Goal: Task Accomplishment & Management: Manage account settings

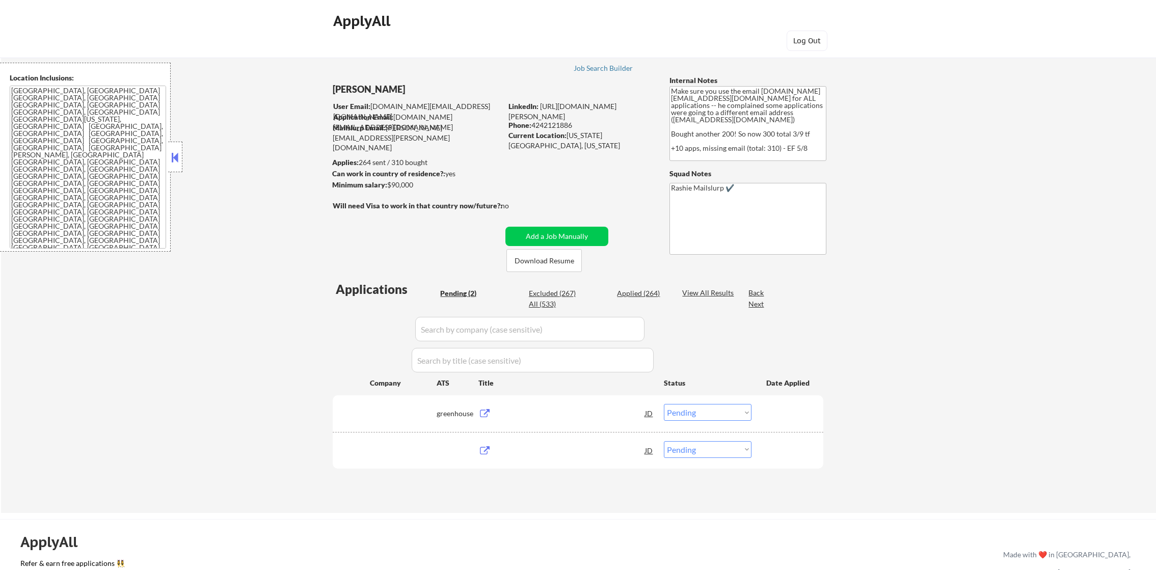
select select ""pending""
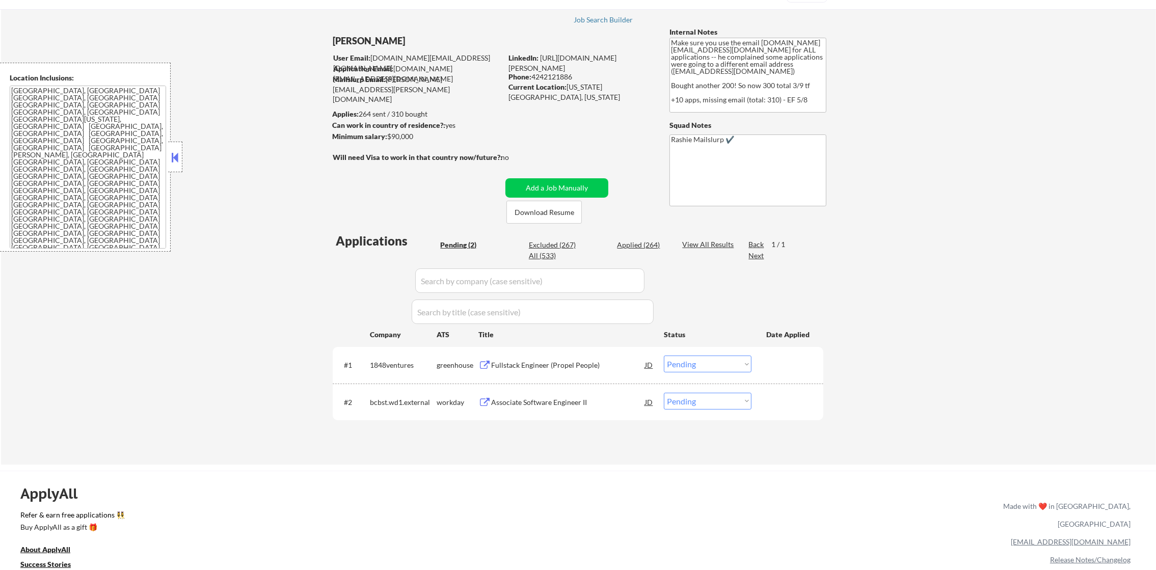
scroll to position [102, 0]
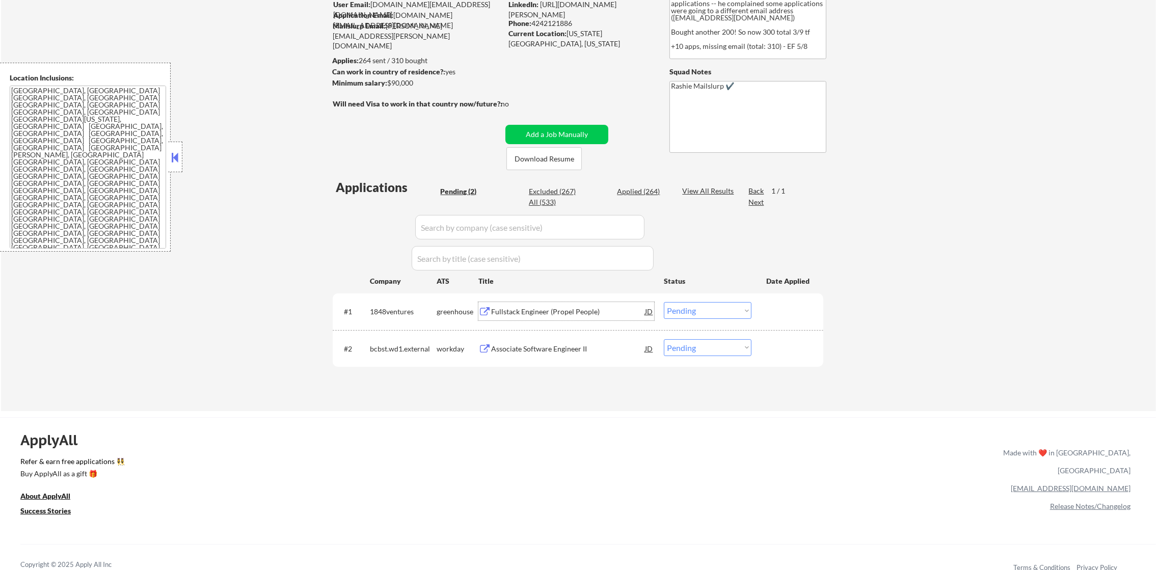
click at [555, 314] on div "Fullstack Engineer (Propel People)" at bounding box center [568, 312] width 154 height 10
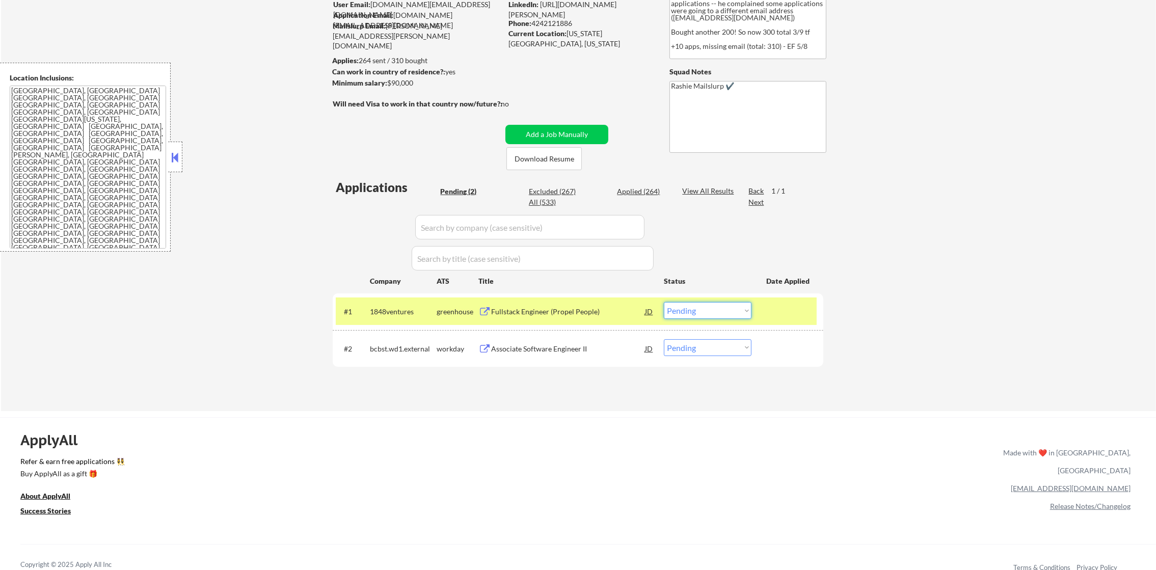
click at [710, 309] on select "Choose an option... Pending Applied Excluded (Questions) Excluded (Expired) Exc…" at bounding box center [708, 310] width 88 height 17
click at [664, 302] on select "Choose an option... Pending Applied Excluded (Questions) Excluded (Expired) Exc…" at bounding box center [708, 310] width 88 height 17
click at [398, 307] on div "1848ventures" at bounding box center [403, 312] width 67 height 10
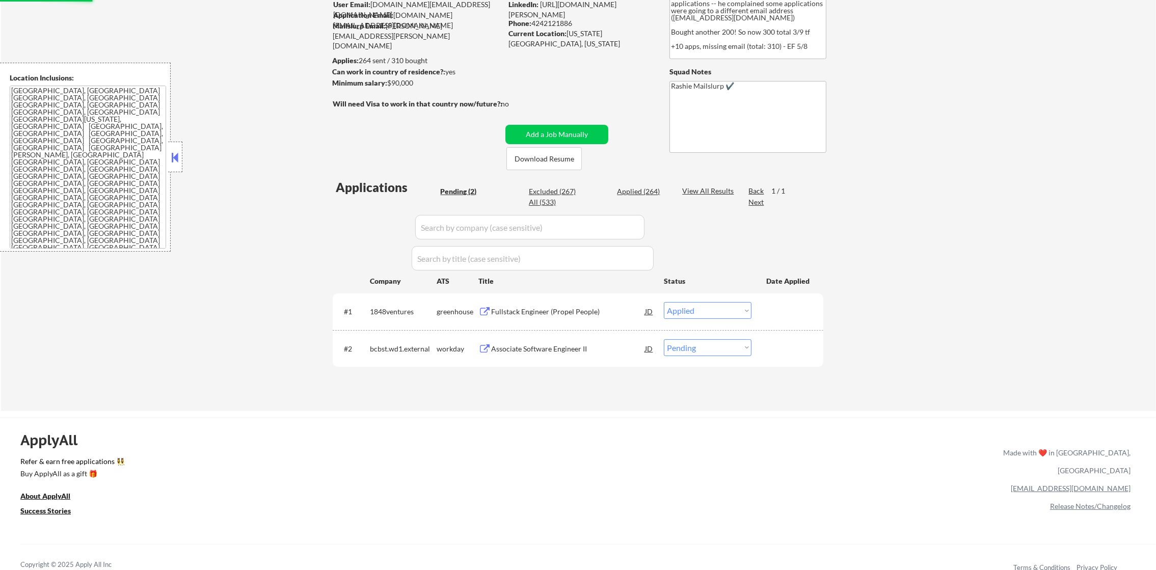
click at [534, 345] on div "Associate Software Engineer II" at bounding box center [568, 349] width 154 height 10
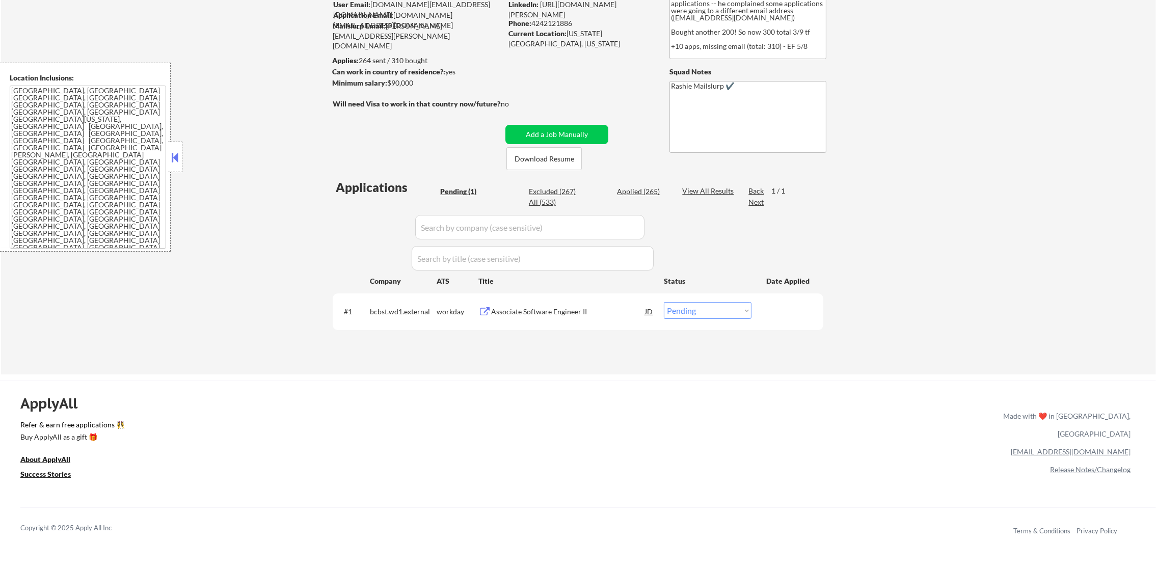
click at [674, 308] on select "Choose an option... Pending Applied Excluded (Questions) Excluded (Expired) Exc…" at bounding box center [708, 310] width 88 height 17
select select ""excluded__expired_""
click at [664, 302] on select "Choose an option... Pending Applied Excluded (Questions) Excluded (Expired) Exc…" at bounding box center [708, 310] width 88 height 17
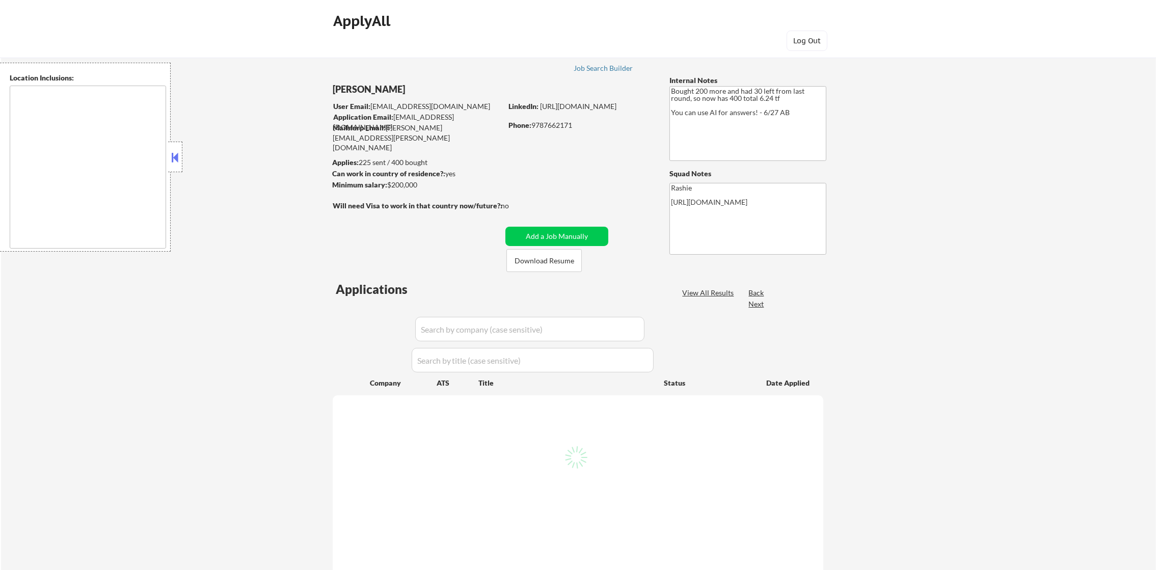
type textarea "Brookline, MA Cambridge, MA Somerville, MA Newton, MA Quincy, MA Medford, MA Ma…"
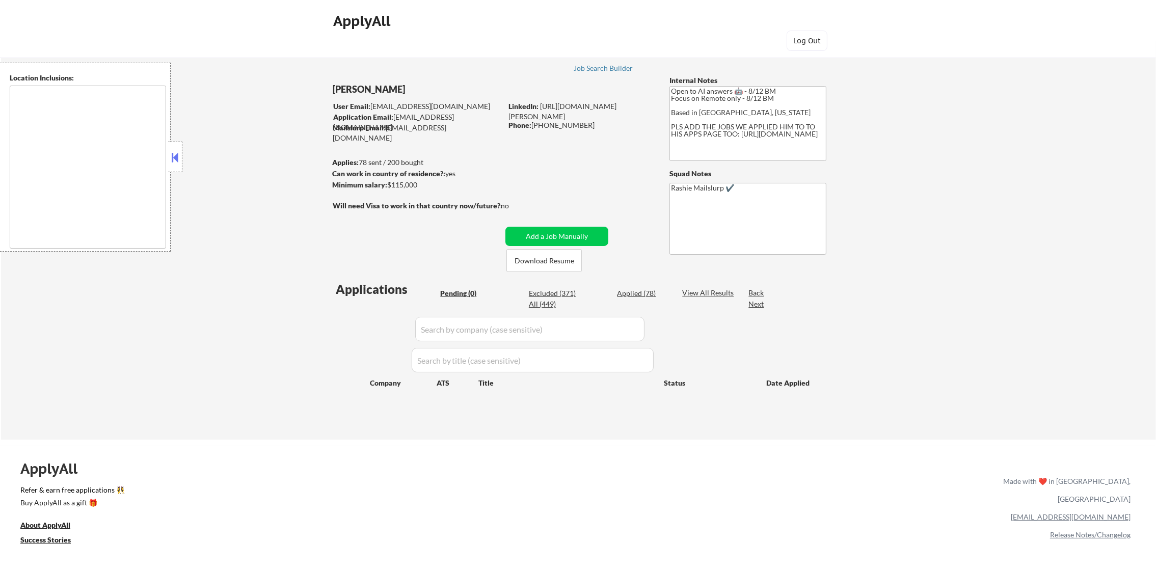
type textarea "remote"
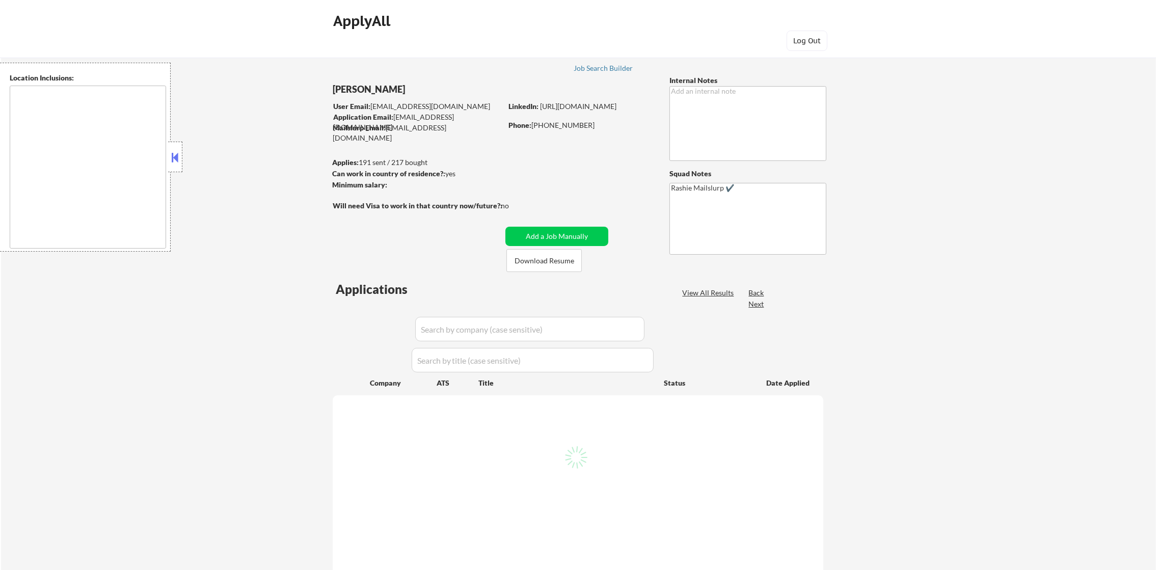
type textarea "[GEOGRAPHIC_DATA], [GEOGRAPHIC_DATA] [GEOGRAPHIC_DATA], [GEOGRAPHIC_DATA] [GEOG…"
select select ""pending""
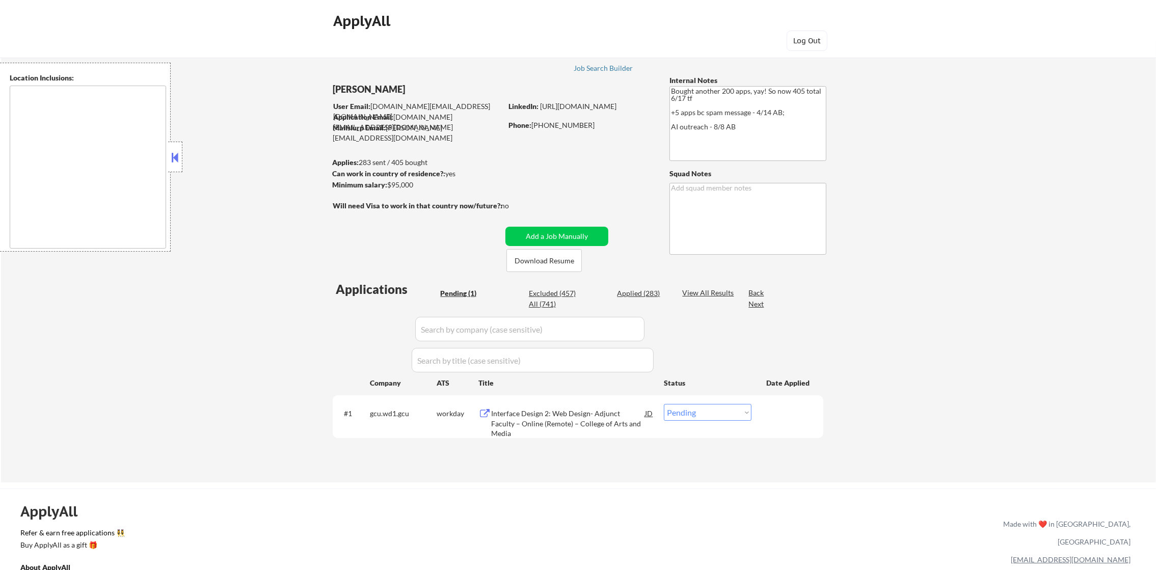
type textarea "San Francisco, CA Daly City, CA South San Francisco, CA Brisbane, CA Colma, CA …"
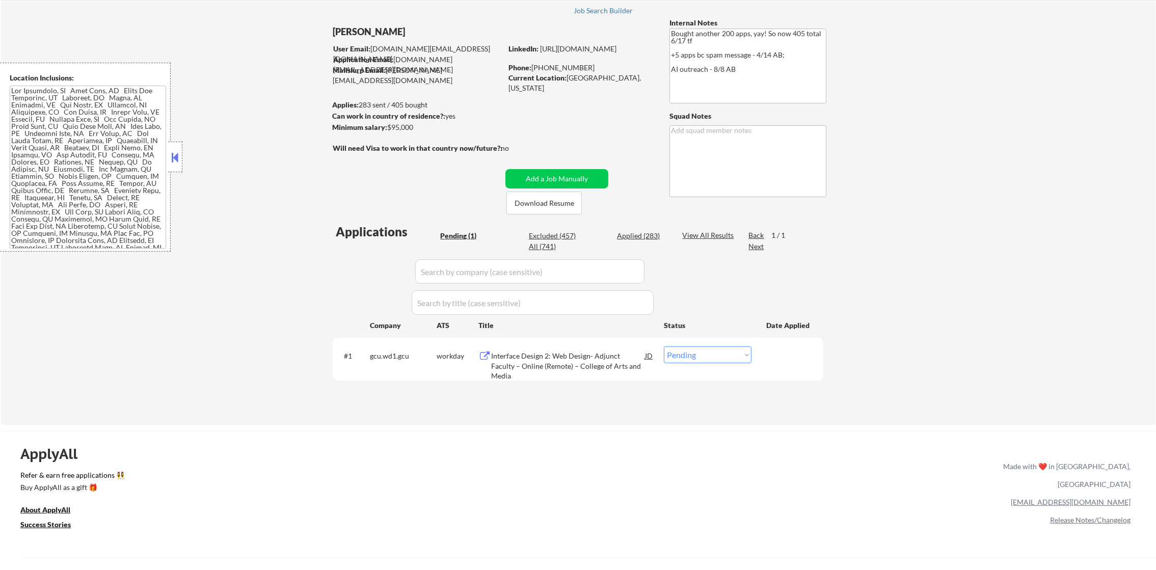
scroll to position [178, 0]
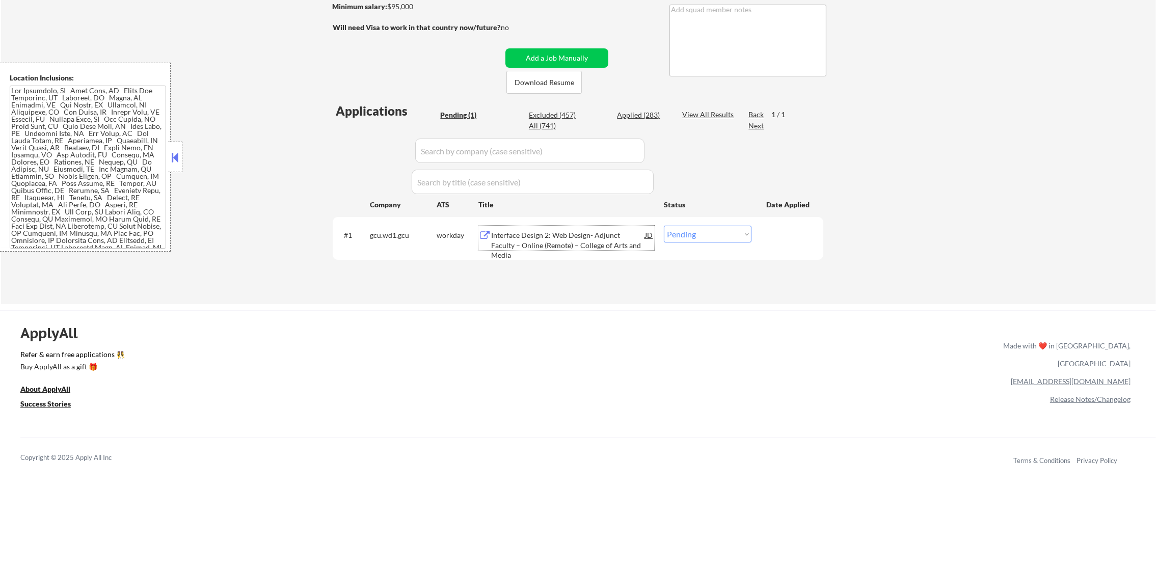
click at [574, 236] on div "Interface Design 2: Web Design- Adjunct Faculty – Online (Remote) – College of …" at bounding box center [568, 245] width 154 height 30
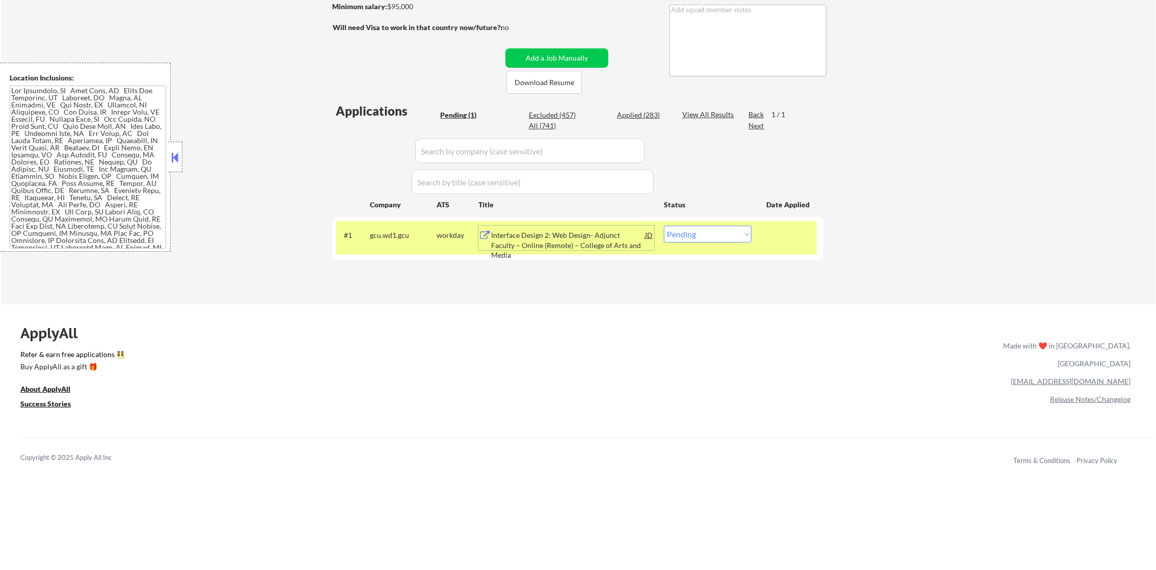
click at [723, 241] on select "Choose an option... Pending Applied Excluded (Questions) Excluded (Expired) Exc…" at bounding box center [708, 234] width 88 height 17
click at [723, 235] on select "Choose an option... Pending Applied Excluded (Questions) Excluded (Expired) Exc…" at bounding box center [708, 234] width 88 height 17
select select ""excluded__bad_match_""
click at [664, 226] on select "Choose an option... Pending Applied Excluded (Questions) Excluded (Expired) Exc…" at bounding box center [708, 234] width 88 height 17
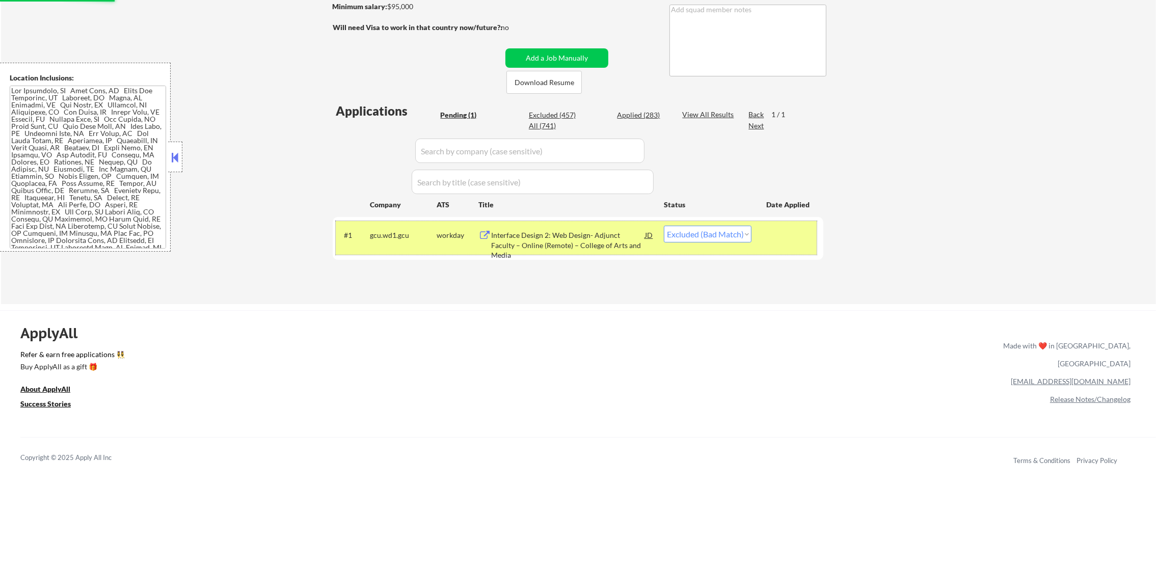
click at [395, 228] on div "gcu.wd1.gcu" at bounding box center [403, 235] width 67 height 18
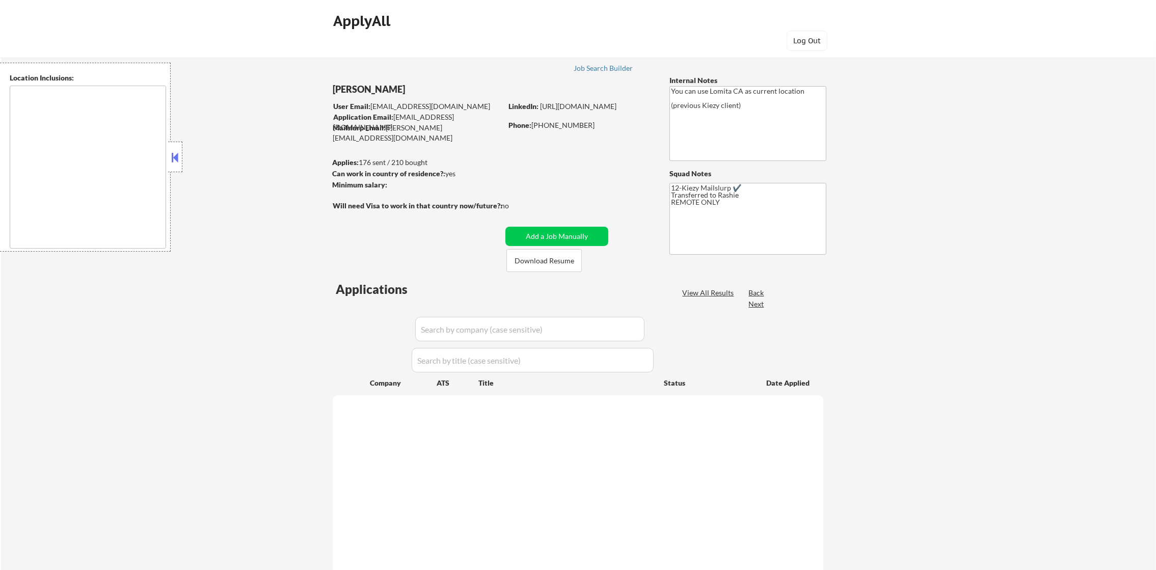
type textarea "remote"
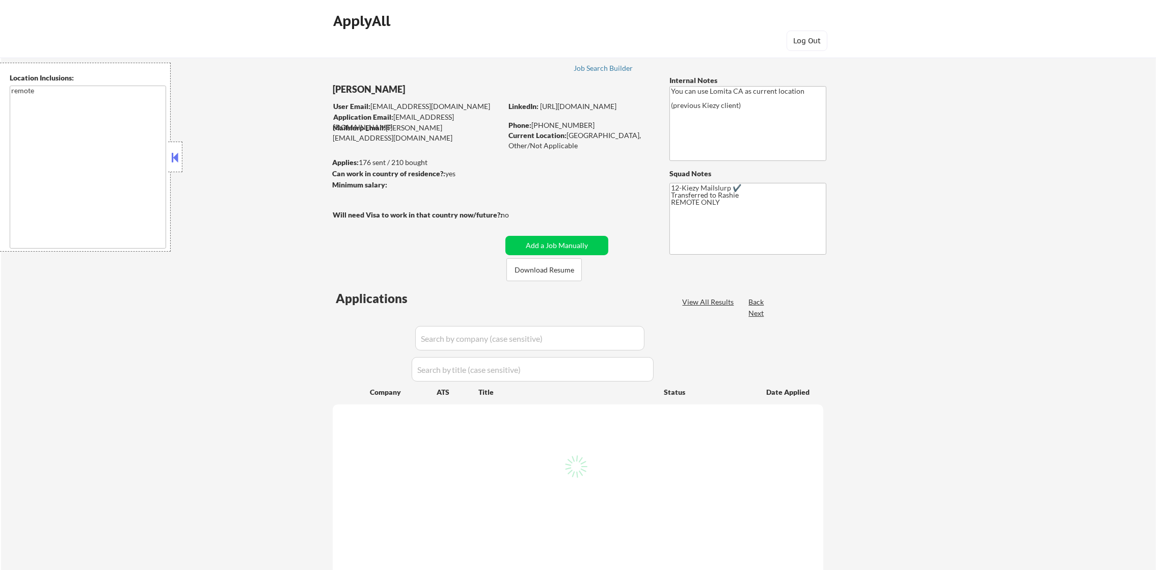
select select ""pending""
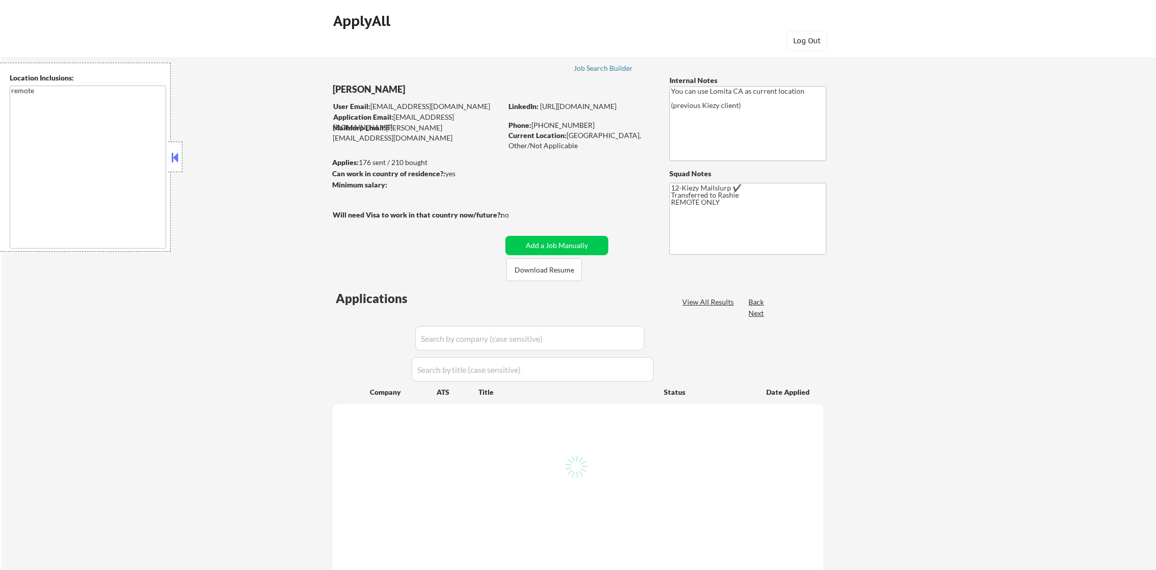
select select ""pending""
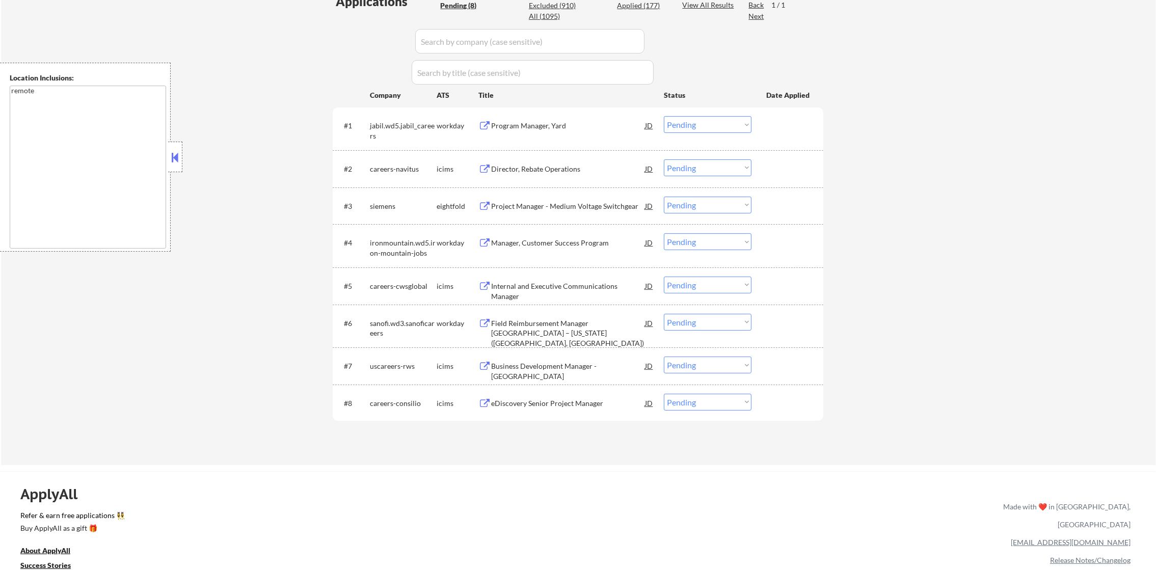
scroll to position [306, 0]
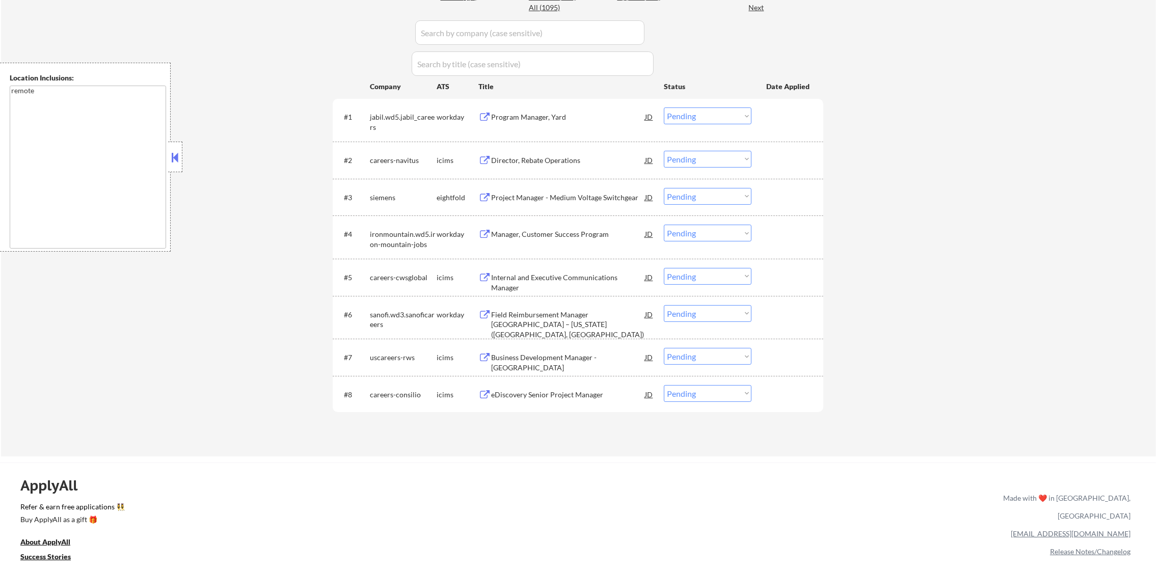
click at [515, 104] on div "#1 jabil.wd5.jabil_careers workday Program Manager, Yard JD Choose an option...…" at bounding box center [576, 120] width 481 height 34
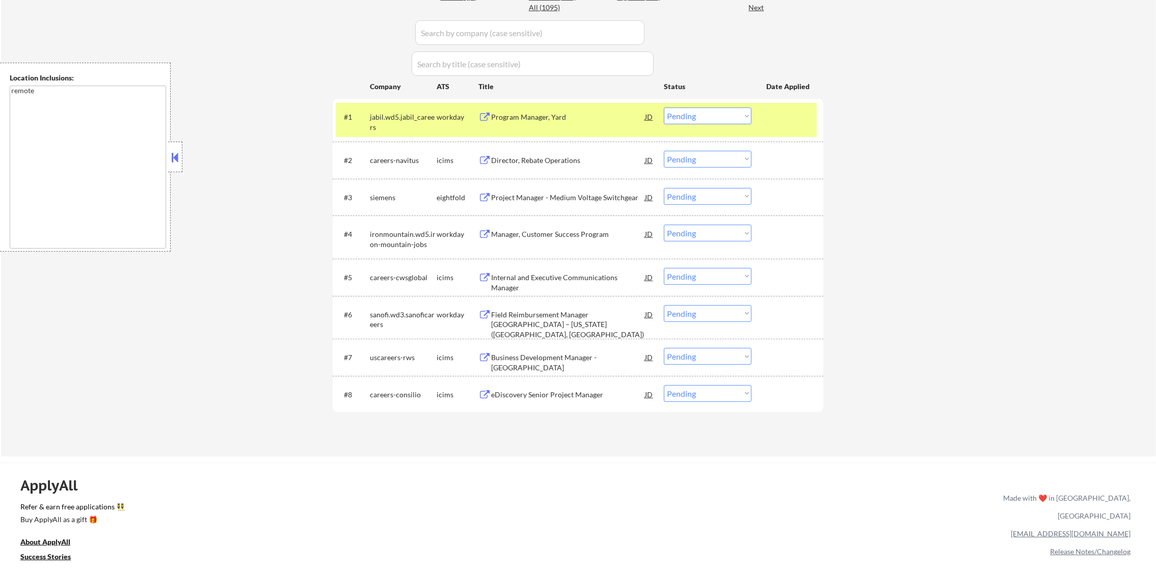
click at [515, 111] on div "Program Manager, Yard" at bounding box center [568, 116] width 154 height 18
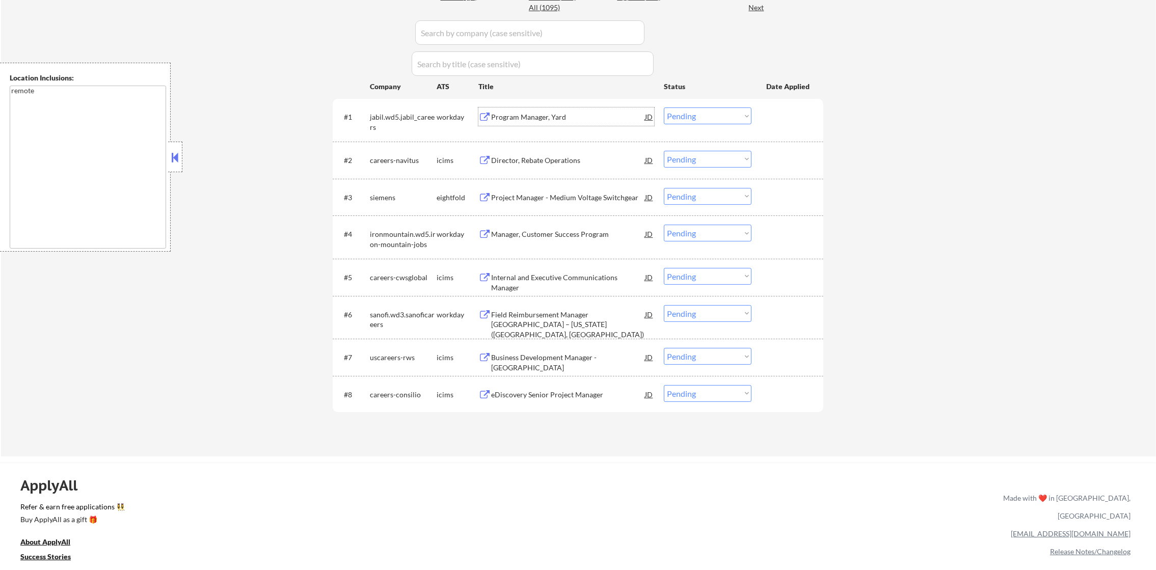
click at [719, 117] on select "Choose an option... Pending Applied Excluded (Questions) Excluded (Expired) Exc…" at bounding box center [708, 115] width 88 height 17
click at [664, 107] on select "Choose an option... Pending Applied Excluded (Questions) Excluded (Expired) Exc…" at bounding box center [708, 115] width 88 height 17
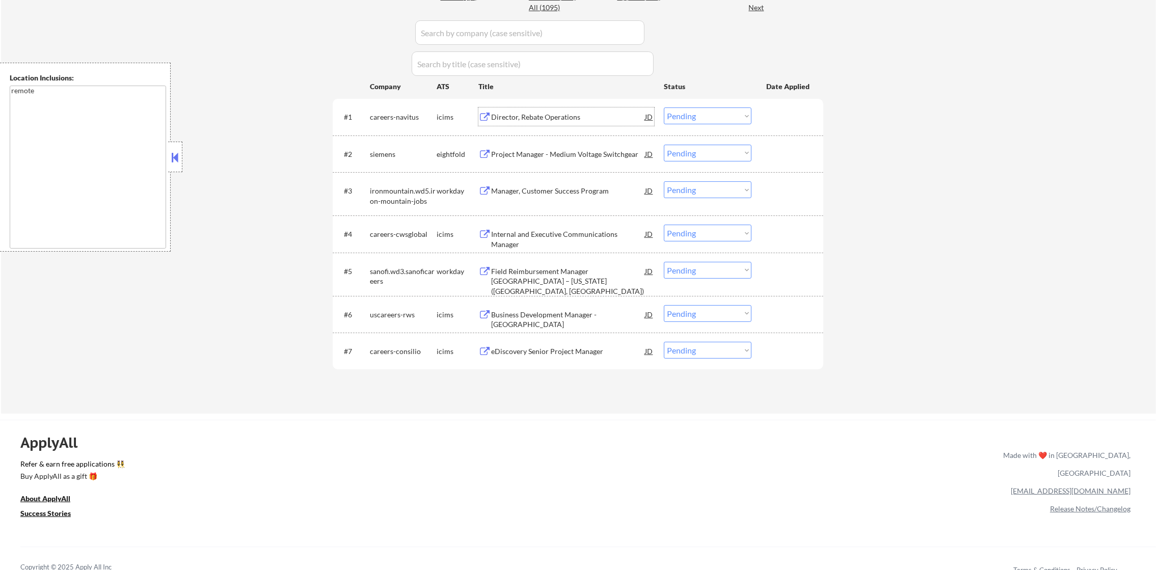
click at [545, 110] on div "Director, Rebate Operations" at bounding box center [568, 116] width 154 height 18
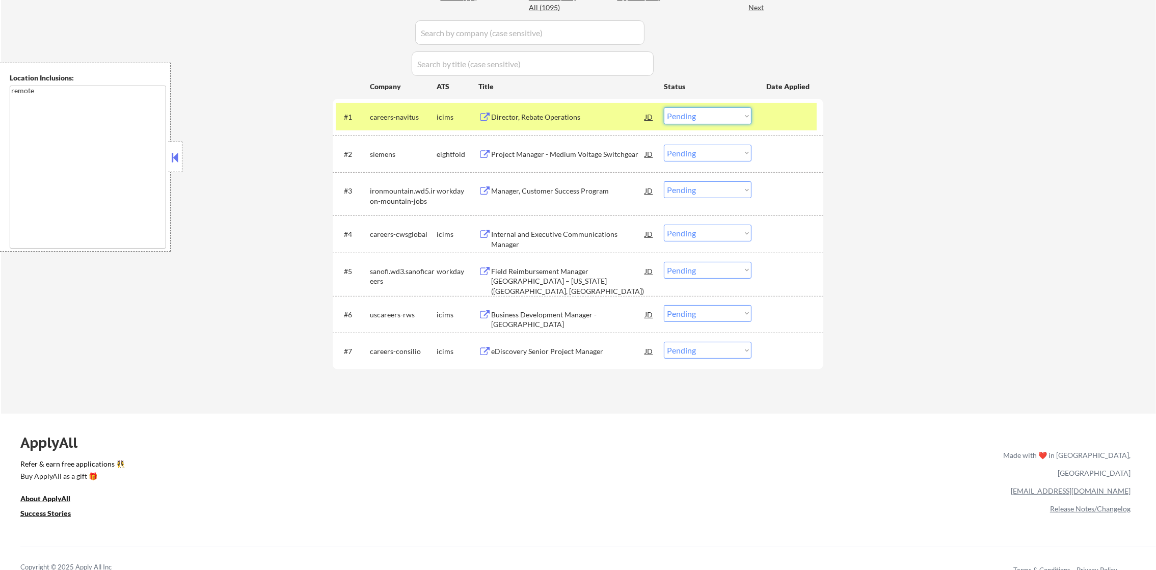
click at [707, 108] on select "Choose an option... Pending Applied Excluded (Questions) Excluded (Expired) Exc…" at bounding box center [708, 115] width 88 height 17
click at [664, 107] on select "Choose an option... Pending Applied Excluded (Questions) Excluded (Expired) Exc…" at bounding box center [708, 115] width 88 height 17
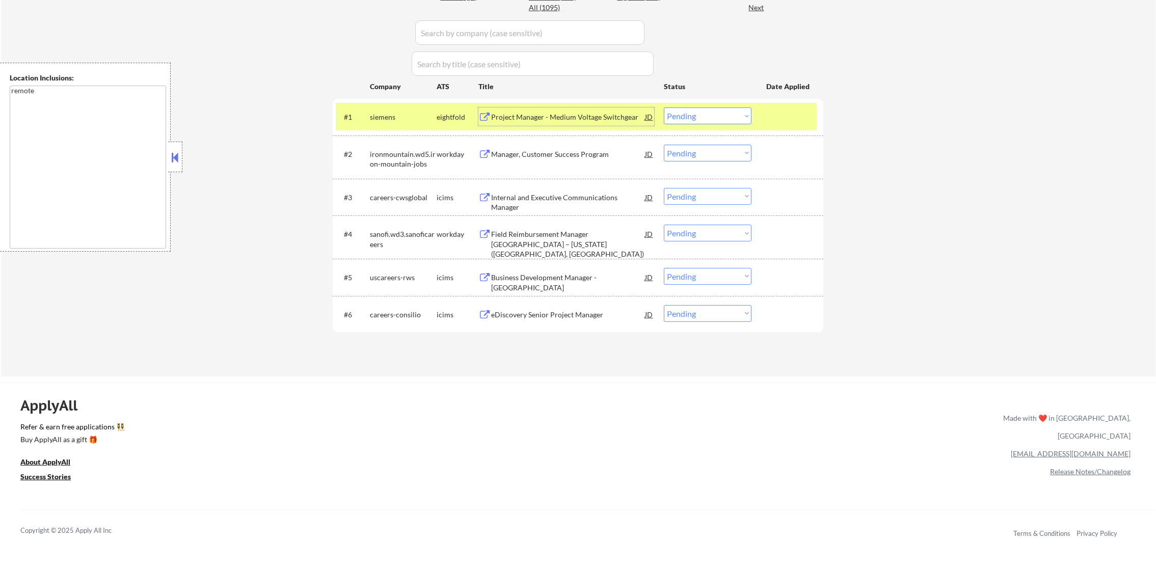
click at [542, 119] on div "Project Manager - Medium Voltage Switchgear" at bounding box center [568, 117] width 154 height 10
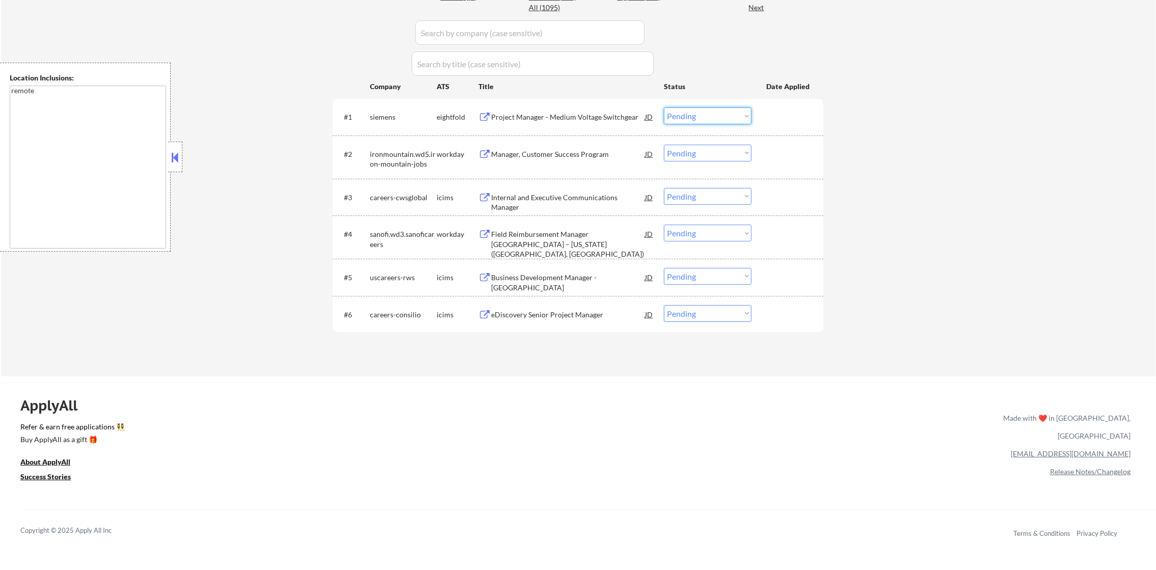
click at [720, 119] on select "Choose an option... Pending Applied Excluded (Questions) Excluded (Expired) Exc…" at bounding box center [708, 115] width 88 height 17
click at [664, 107] on select "Choose an option... Pending Applied Excluded (Questions) Excluded (Expired) Exc…" at bounding box center [708, 115] width 88 height 17
click at [542, 152] on div "Manager, Customer Success Program" at bounding box center [568, 154] width 154 height 10
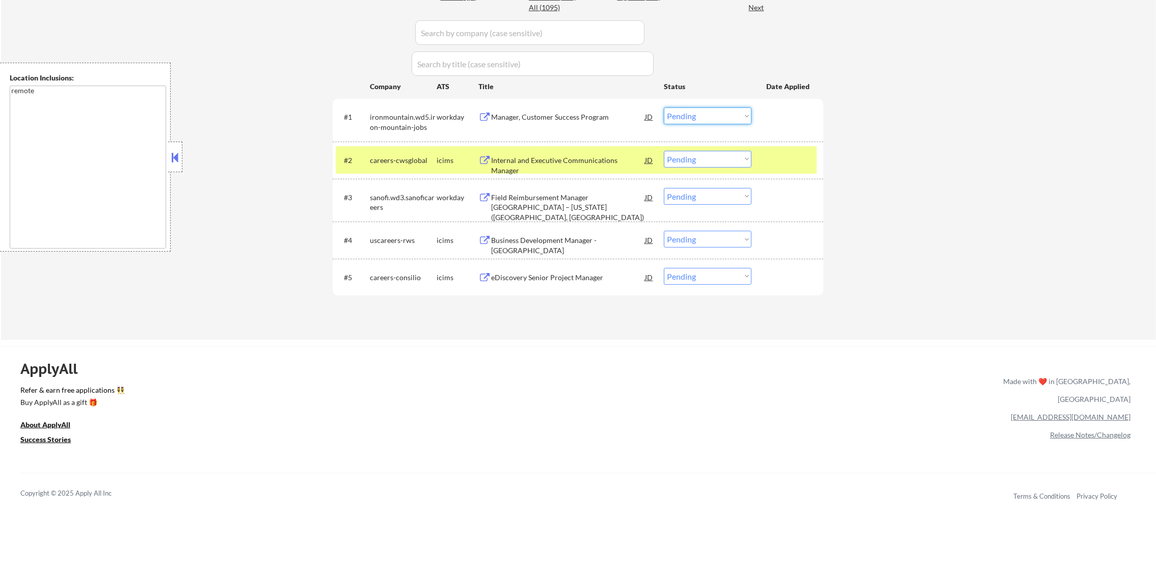
click at [711, 107] on select "Choose an option... Pending Applied Excluded (Questions) Excluded (Expired) Exc…" at bounding box center [708, 115] width 88 height 17
click at [664, 107] on select "Choose an option... Pending Applied Excluded (Questions) Excluded (Expired) Exc…" at bounding box center [708, 115] width 88 height 17
click at [406, 156] on div "careers-cwsglobal" at bounding box center [403, 160] width 67 height 10
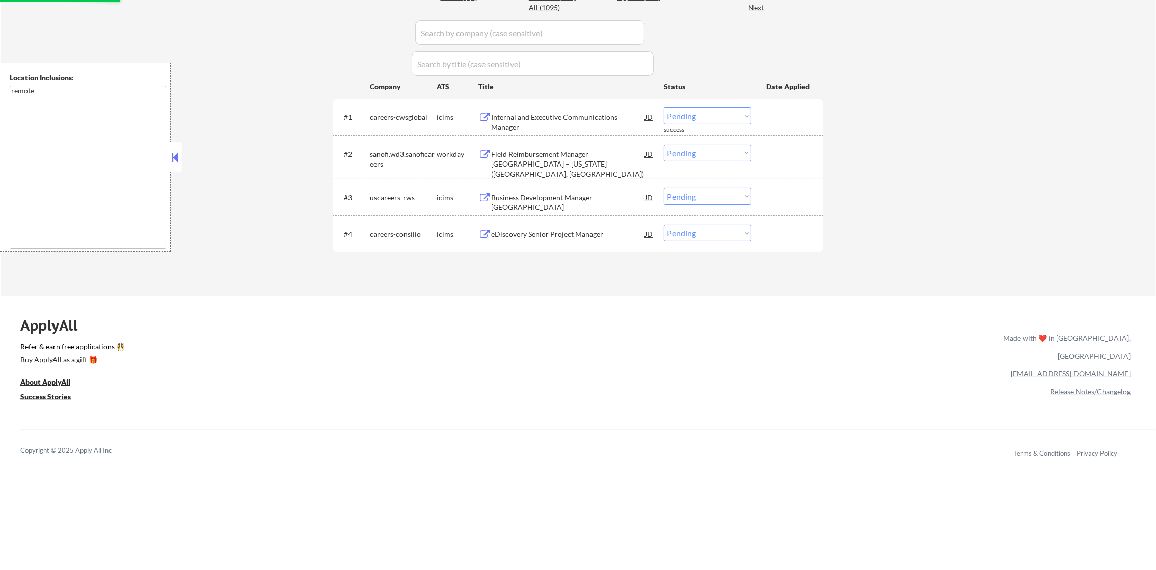
click at [600, 108] on div "Internal and Executive Communications Manager" at bounding box center [568, 116] width 154 height 18
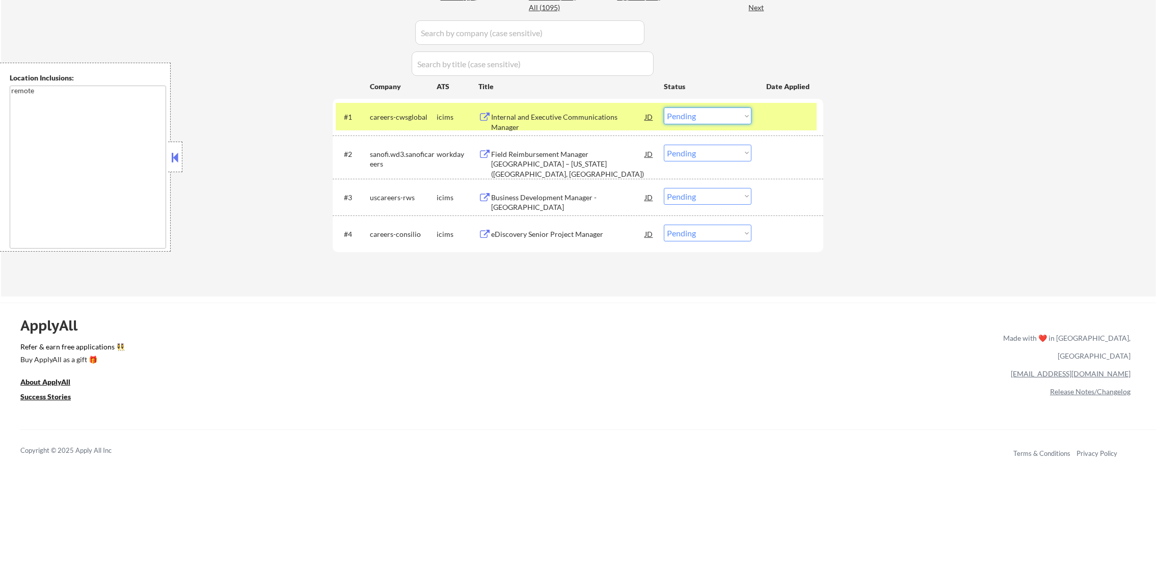
click at [735, 116] on select "Choose an option... Pending Applied Excluded (Questions) Excluded (Expired) Exc…" at bounding box center [708, 115] width 88 height 17
click at [664, 107] on select "Choose an option... Pending Applied Excluded (Questions) Excluded (Expired) Exc…" at bounding box center [708, 115] width 88 height 17
click at [397, 116] on div "careers-cwsglobal" at bounding box center [403, 117] width 67 height 10
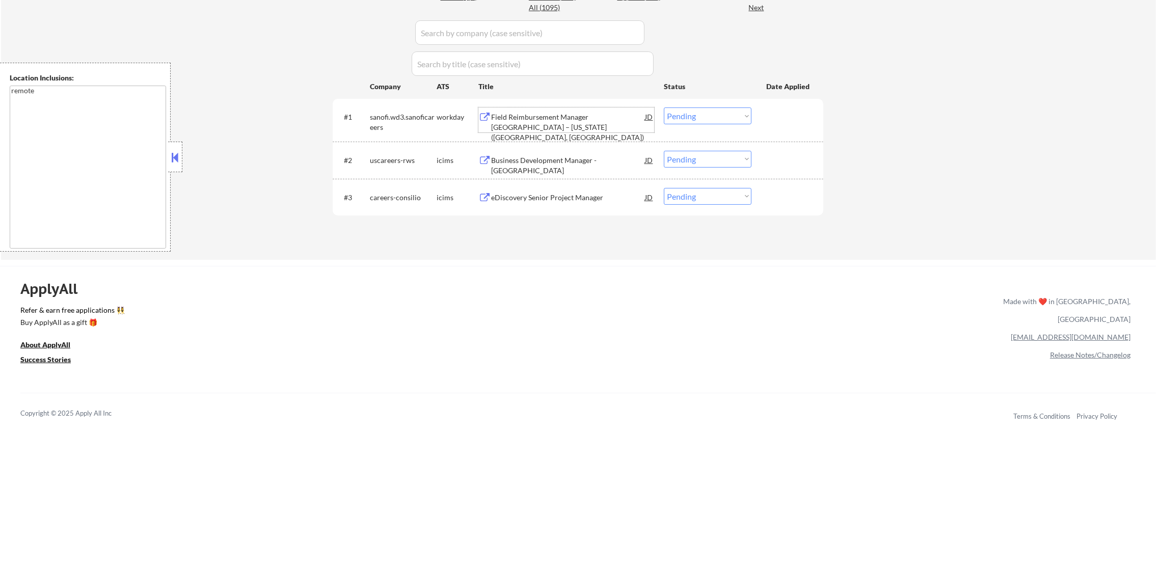
click at [562, 115] on div "Field Reimbursement Manager Tzield – California (CA, NV)" at bounding box center [568, 127] width 154 height 30
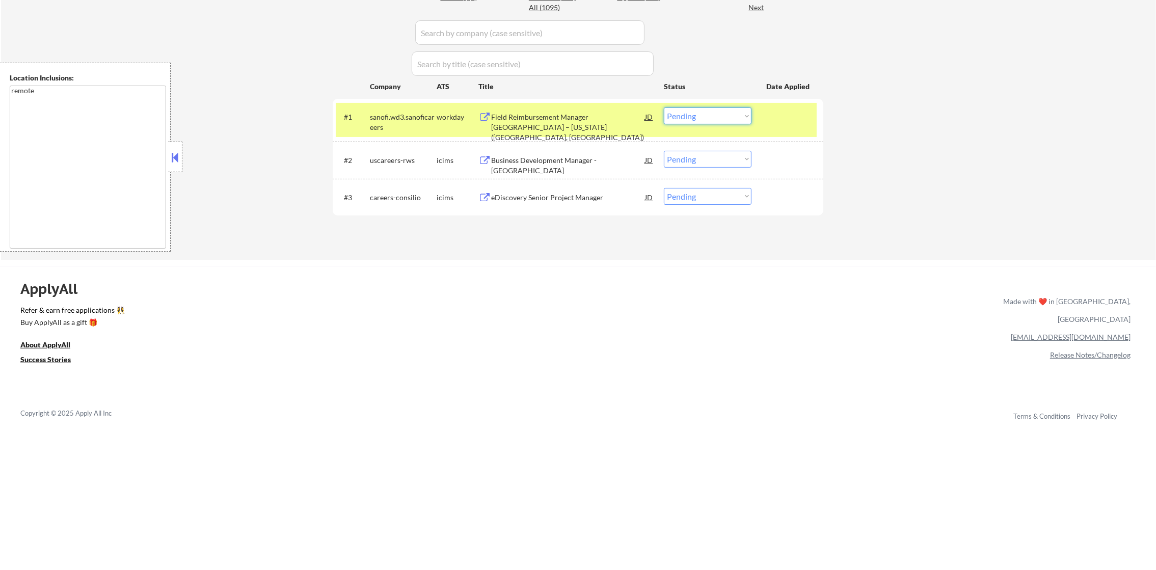
click at [703, 117] on select "Choose an option... Pending Applied Excluded (Questions) Excluded (Expired) Exc…" at bounding box center [708, 115] width 88 height 17
click at [664, 107] on select "Choose an option... Pending Applied Excluded (Questions) Excluded (Expired) Exc…" at bounding box center [708, 115] width 88 height 17
click at [396, 114] on div "sanofi.wd3.sanoficareers" at bounding box center [403, 122] width 67 height 20
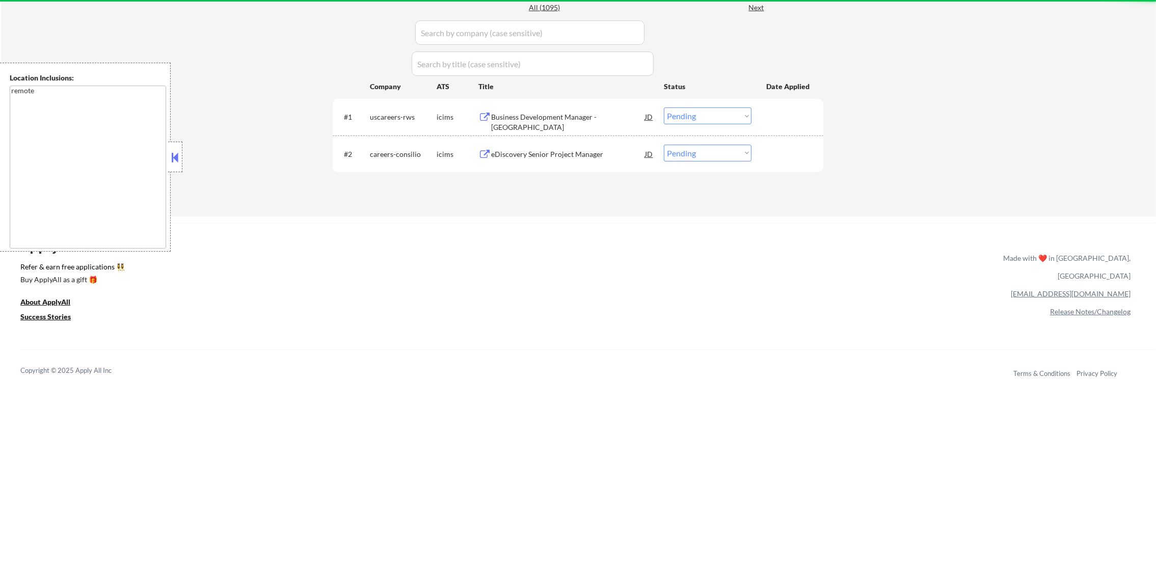
click at [561, 118] on div "Business Development Manager - Tridion" at bounding box center [568, 122] width 154 height 20
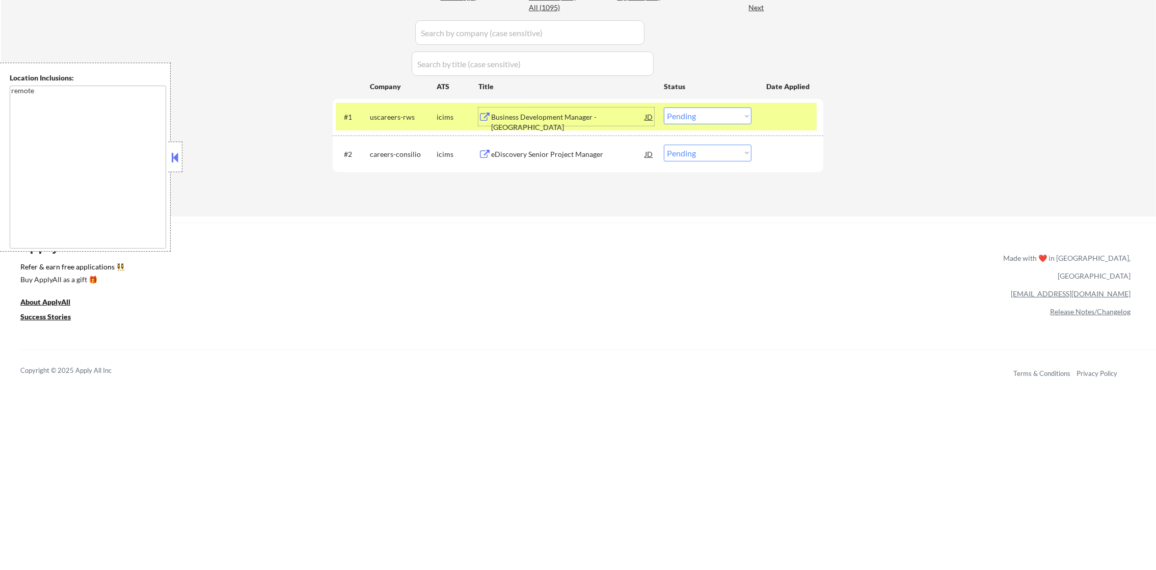
click at [673, 110] on select "Choose an option... Pending Applied Excluded (Questions) Excluded (Expired) Exc…" at bounding box center [708, 115] width 88 height 17
click at [664, 107] on select "Choose an option... Pending Applied Excluded (Questions) Excluded (Expired) Exc…" at bounding box center [708, 115] width 88 height 17
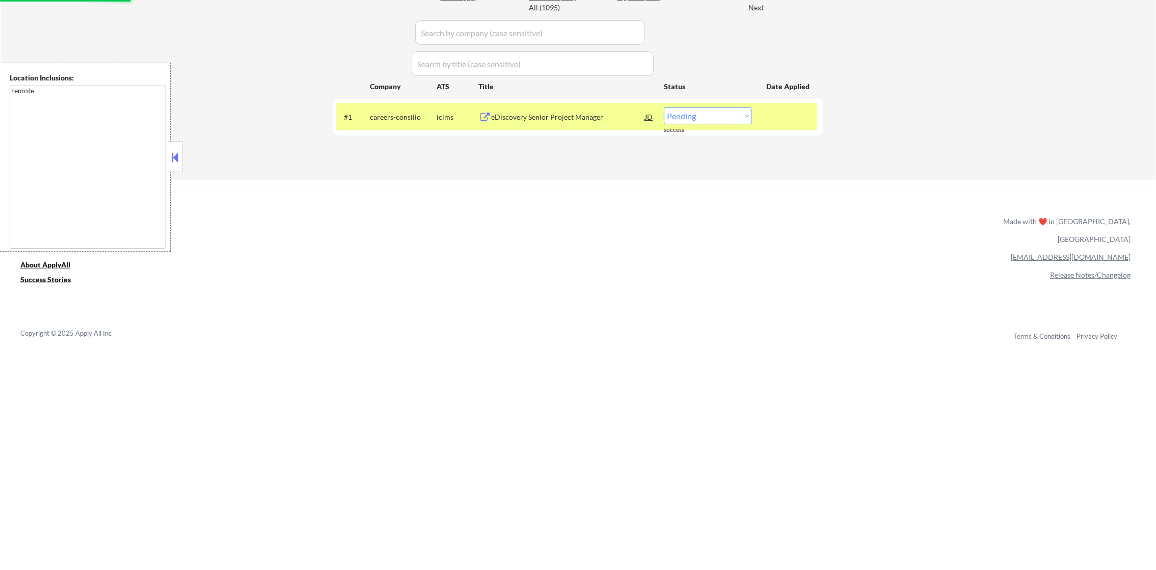
click at [552, 125] on div "eDiscovery Senior Project Manager" at bounding box center [568, 116] width 154 height 18
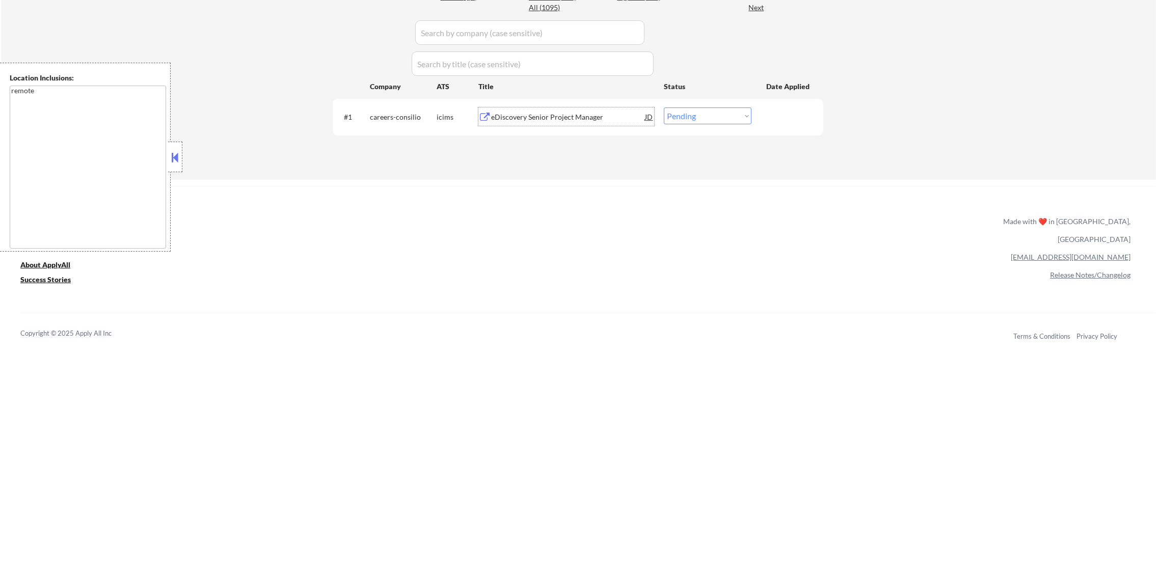
click at [713, 118] on select "Choose an option... Pending Applied Excluded (Questions) Excluded (Expired) Exc…" at bounding box center [708, 115] width 88 height 17
select select ""excluded__bad_match_""
click at [664, 107] on select "Choose an option... Pending Applied Excluded (Questions) Excluded (Expired) Exc…" at bounding box center [708, 115] width 88 height 17
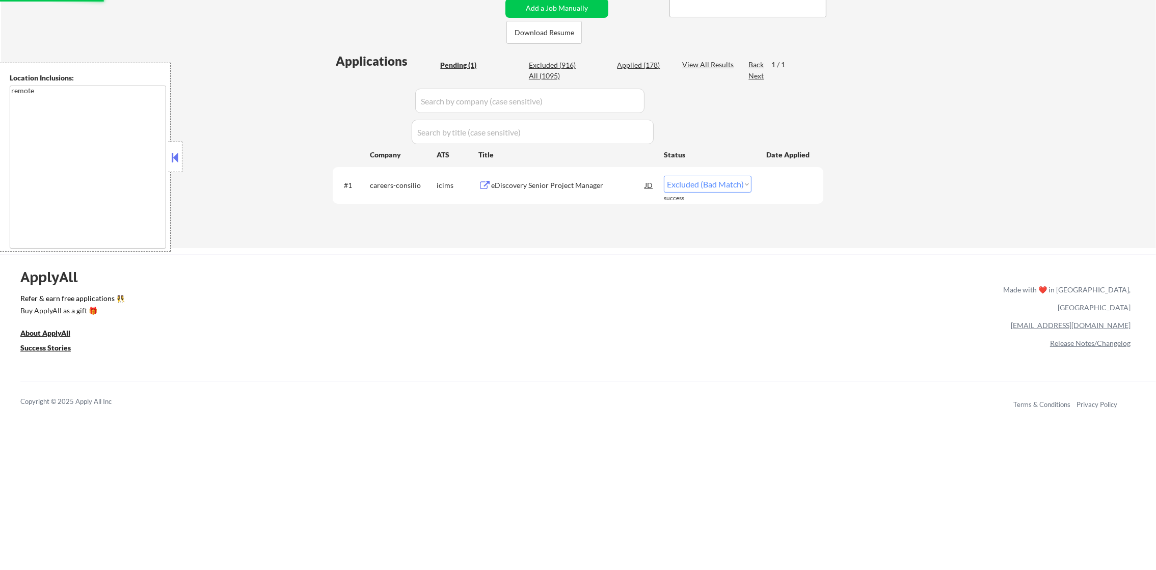
scroll to position [229, 0]
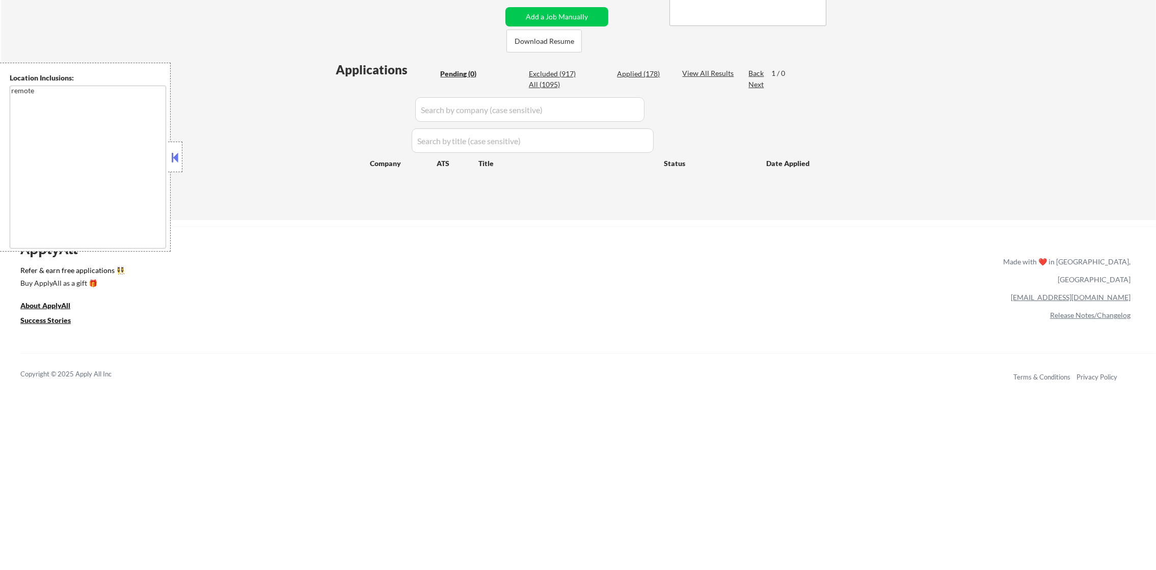
click at [650, 72] on div "Applied (178)" at bounding box center [642, 74] width 51 height 10
select select ""applied""
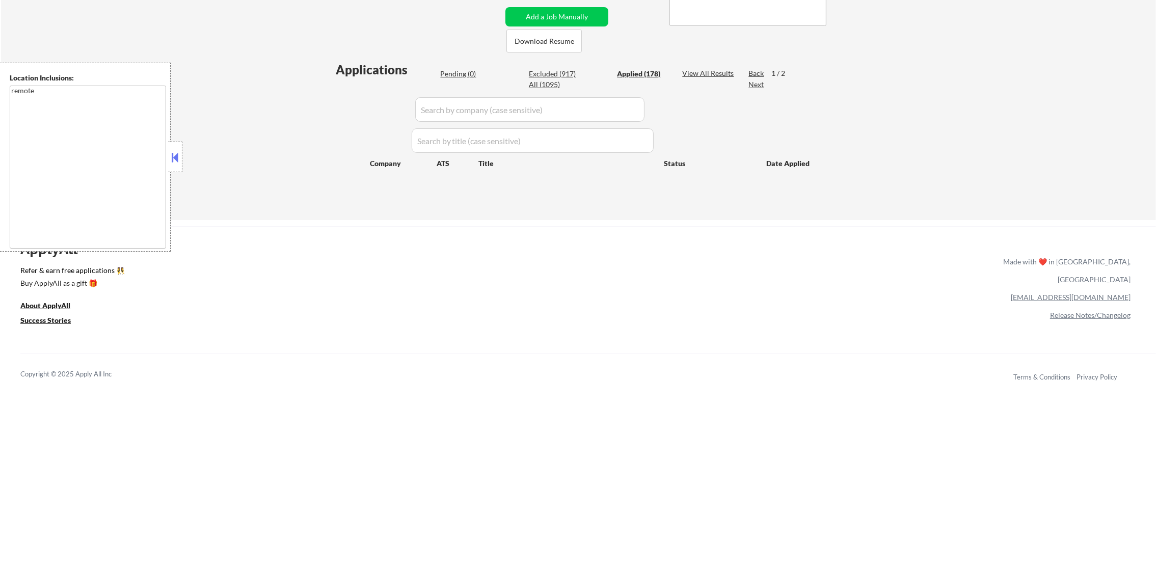
select select ""applied""
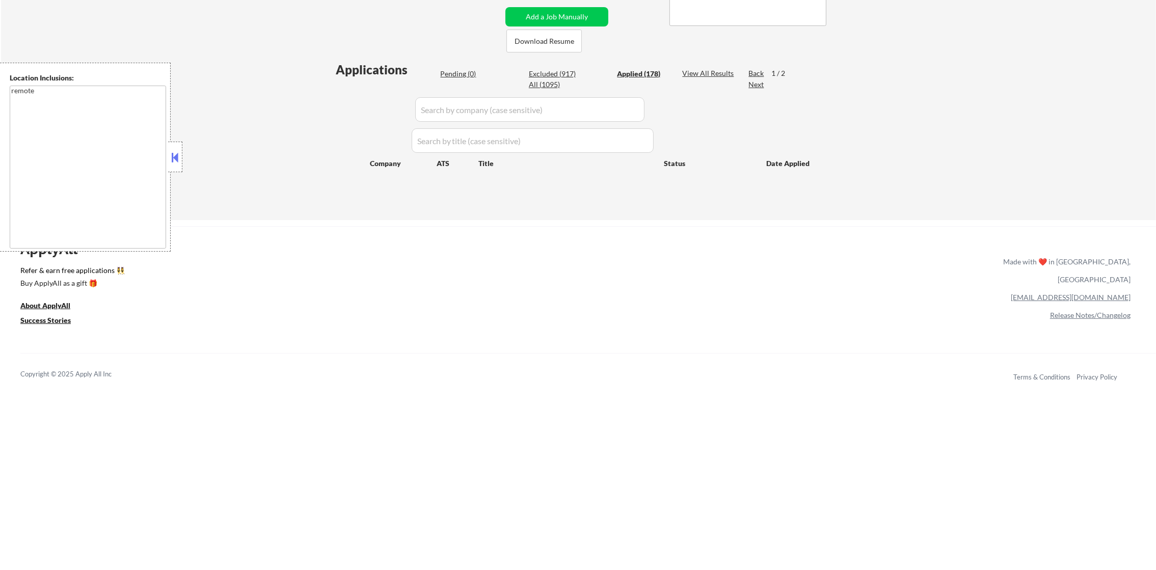
select select ""applied""
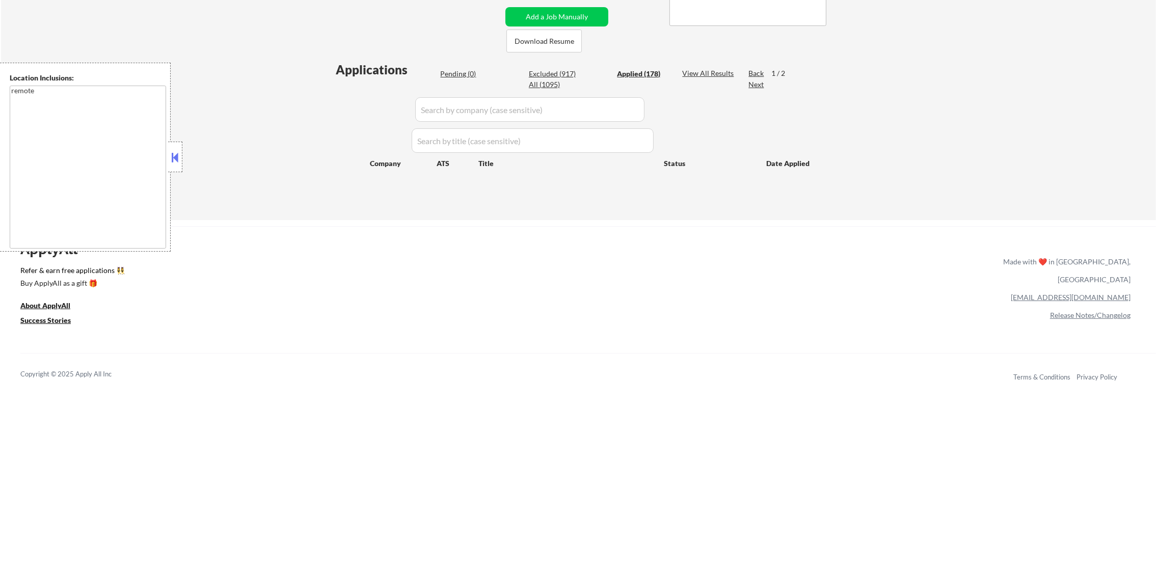
select select ""applied""
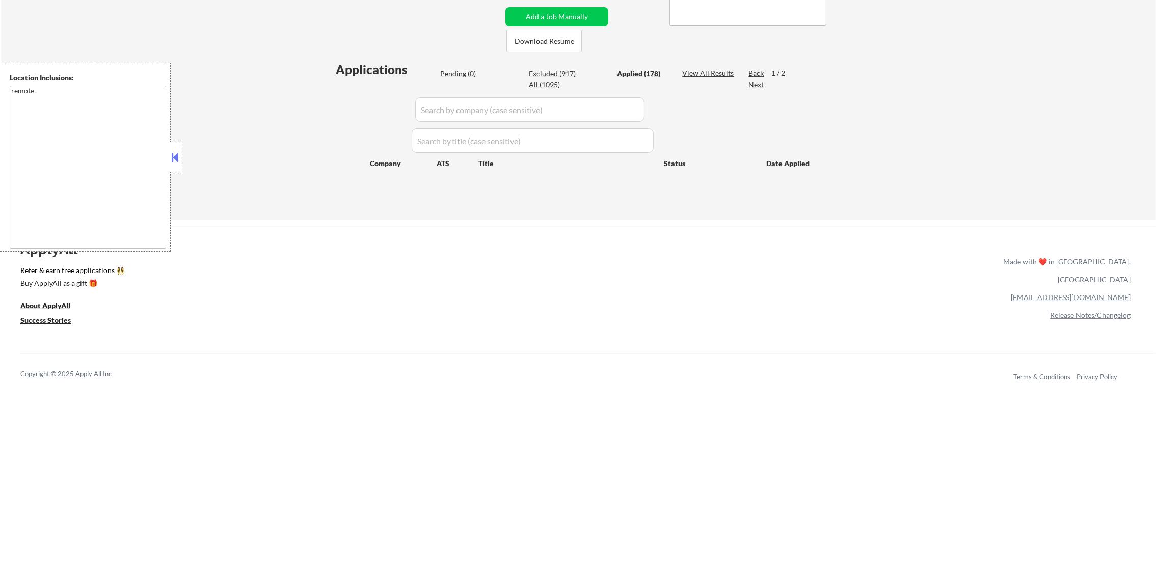
select select ""applied""
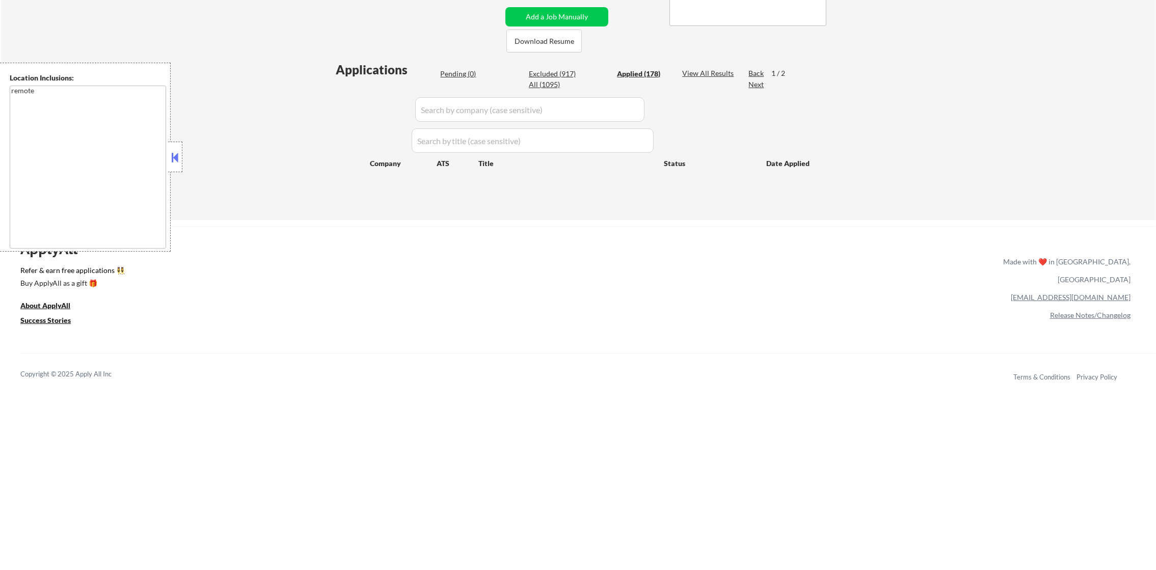
select select ""applied""
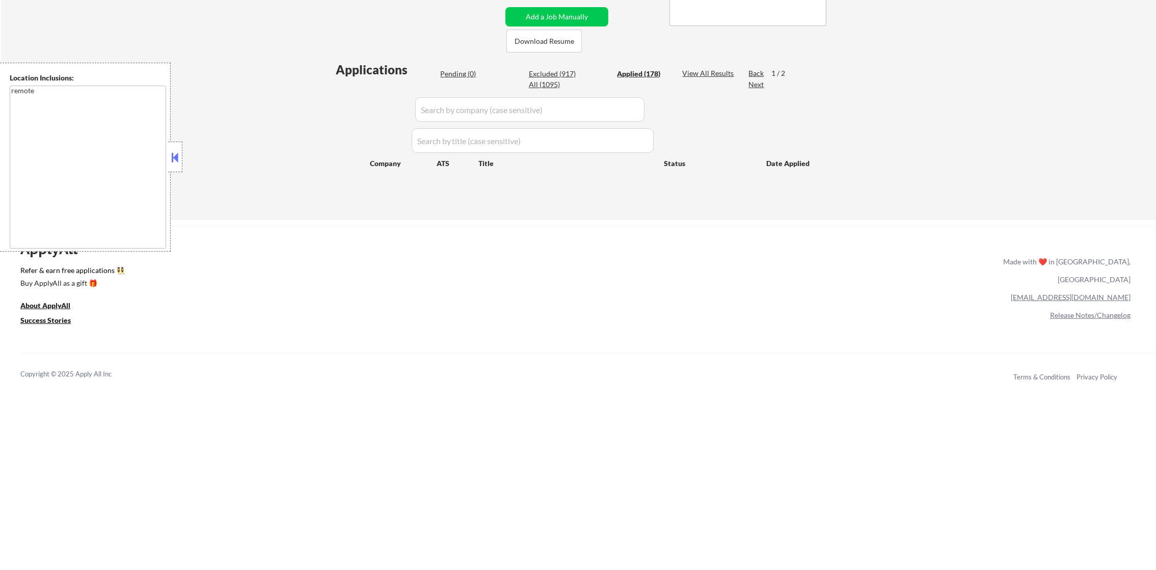
select select ""applied""
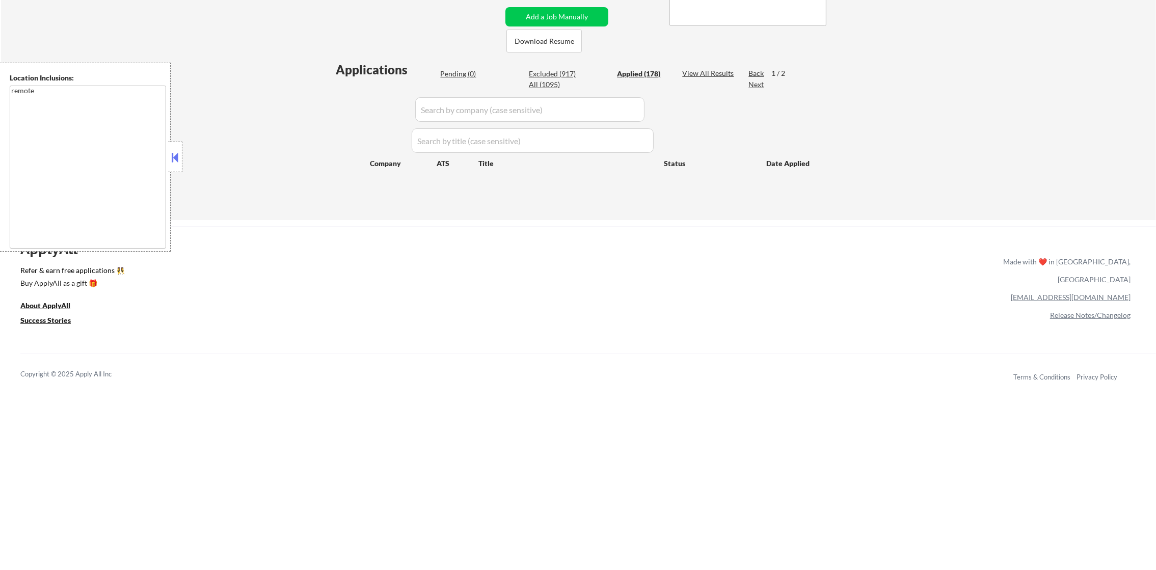
select select ""applied""
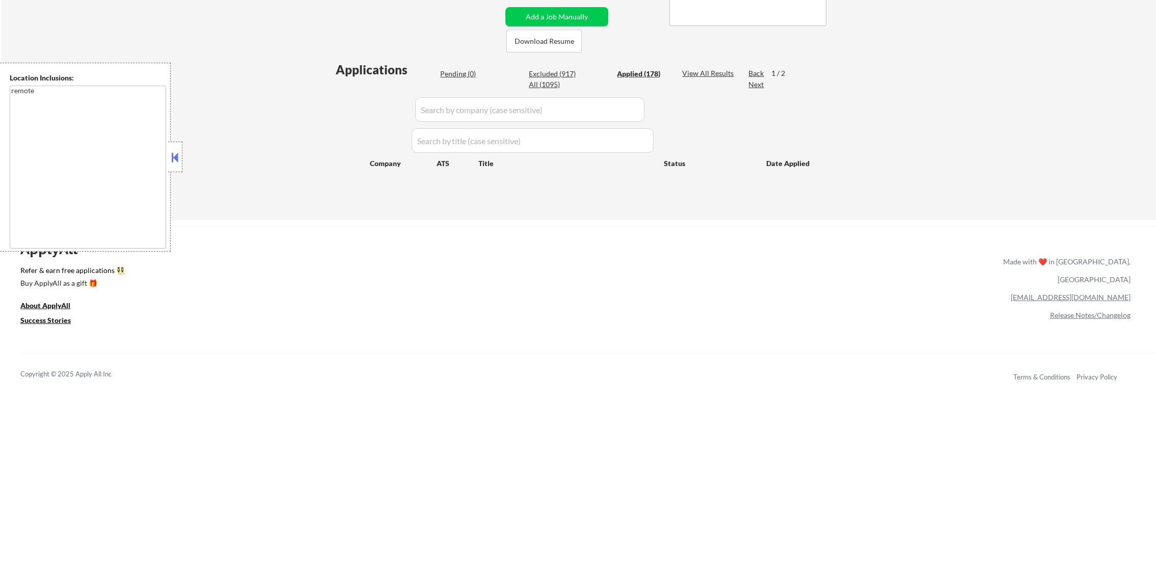
select select ""applied""
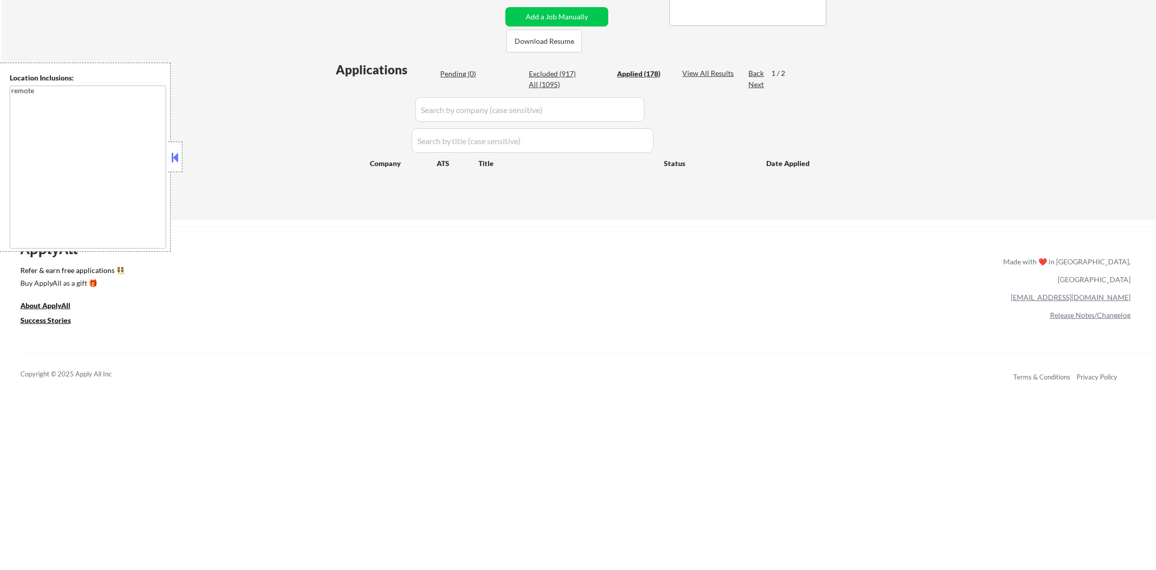
select select ""applied""
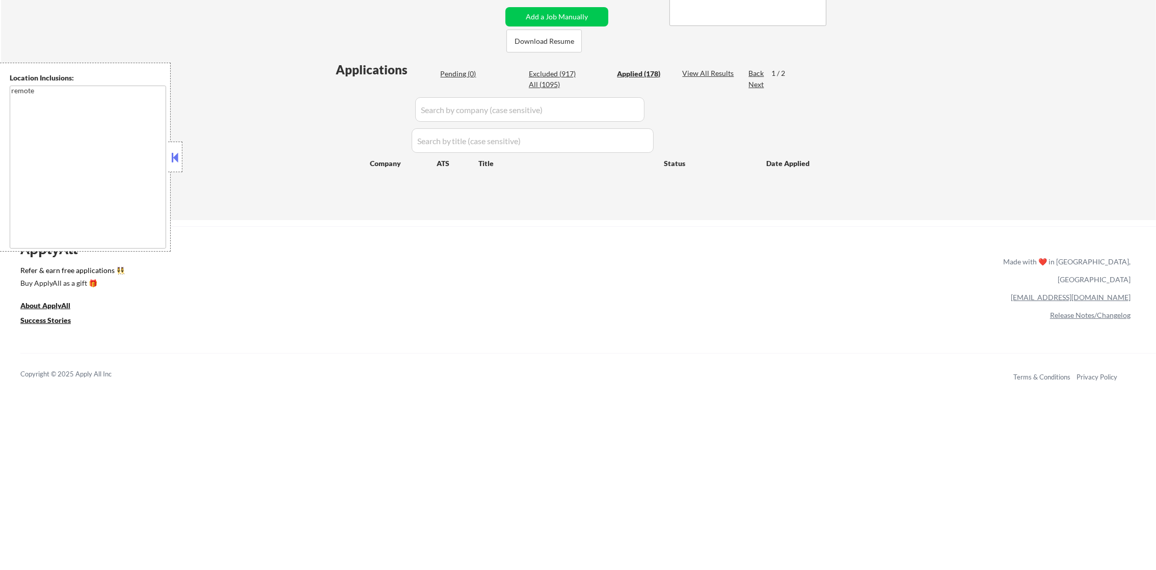
select select ""applied""
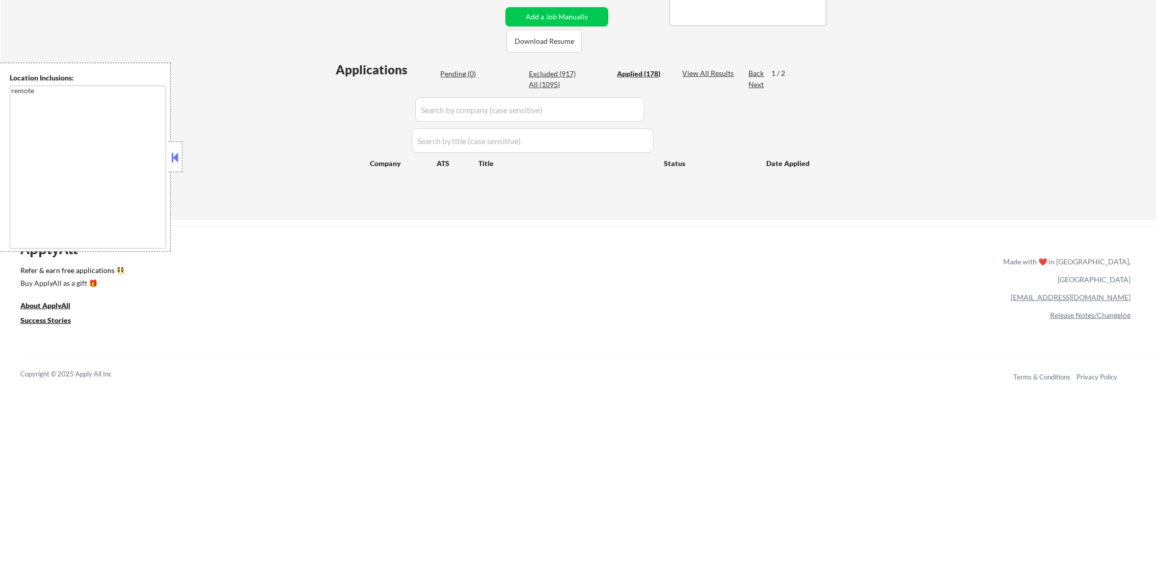
select select ""applied""
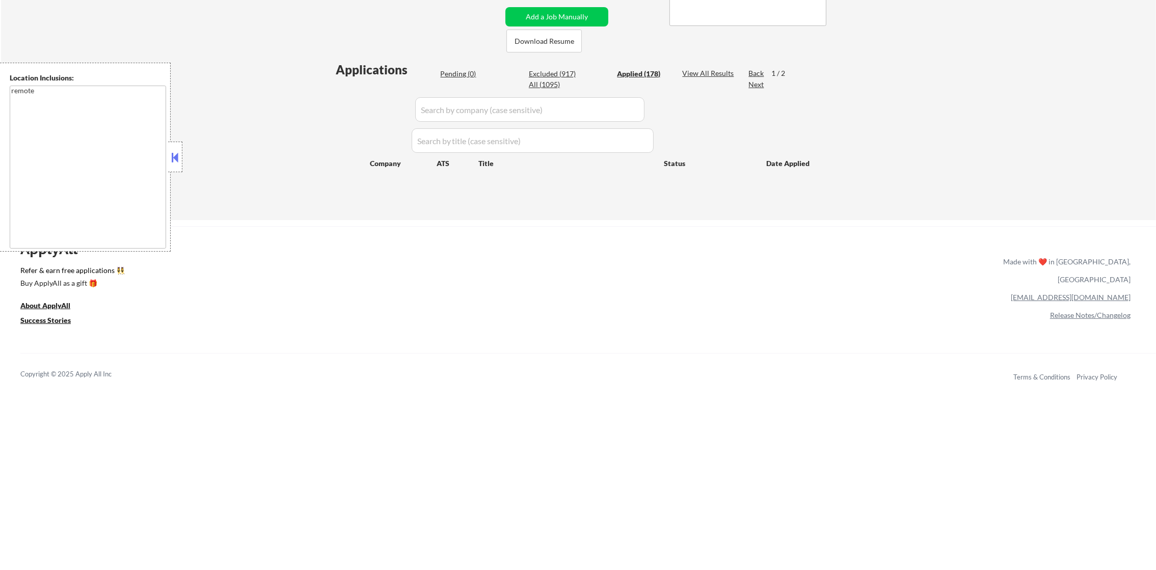
select select ""applied""
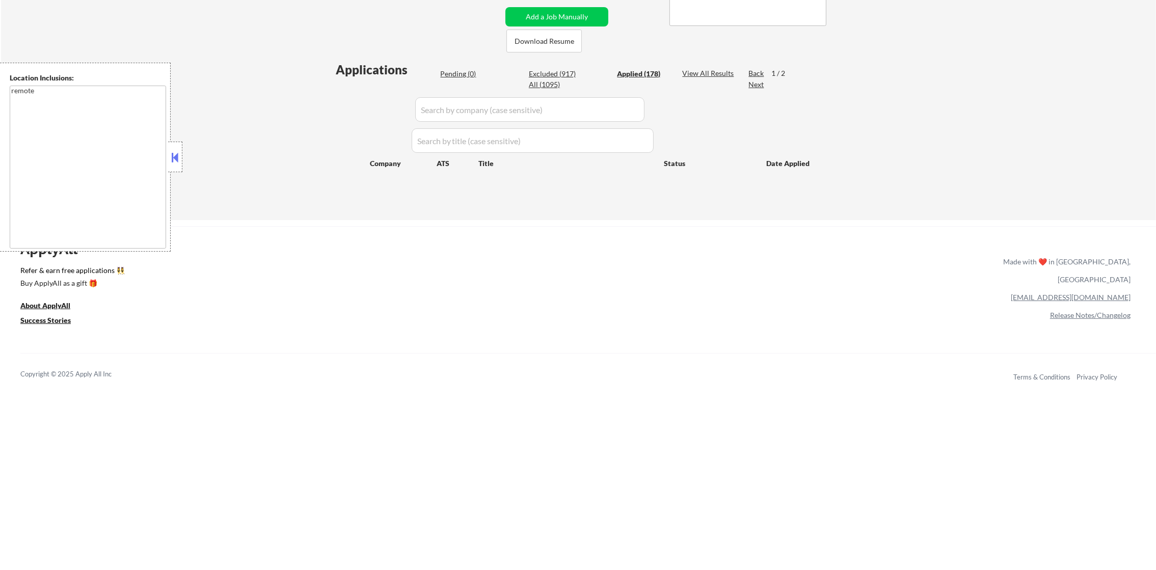
select select ""applied""
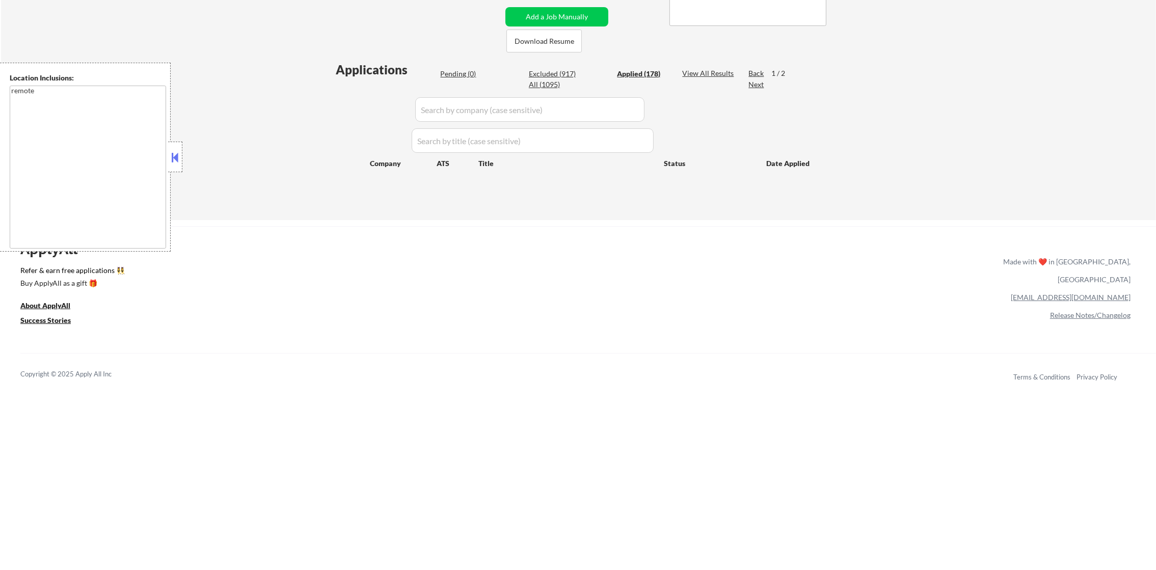
select select ""applied""
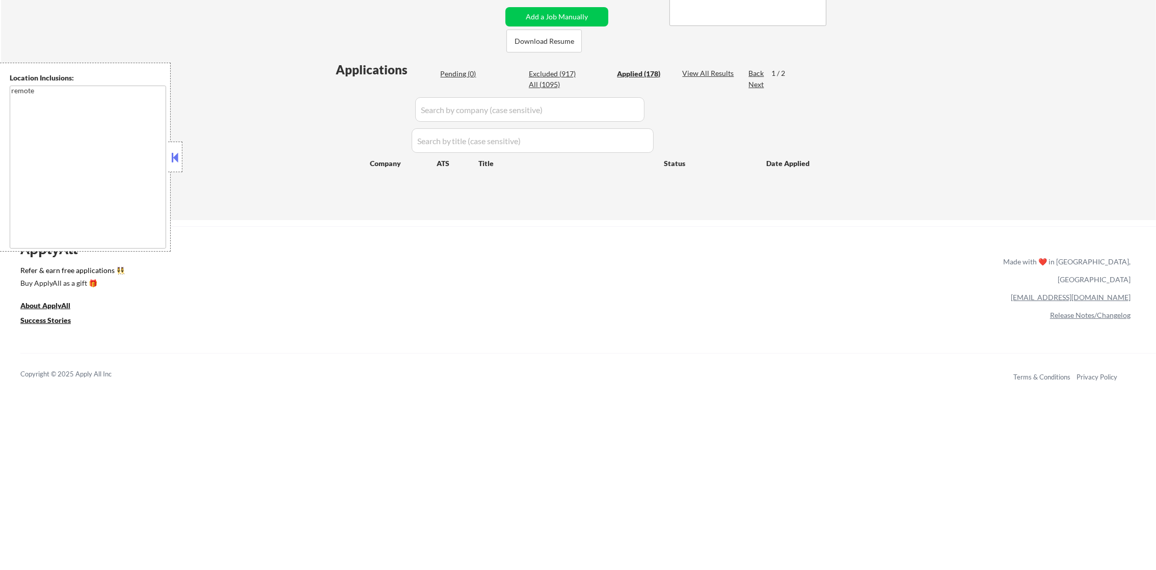
select select ""applied""
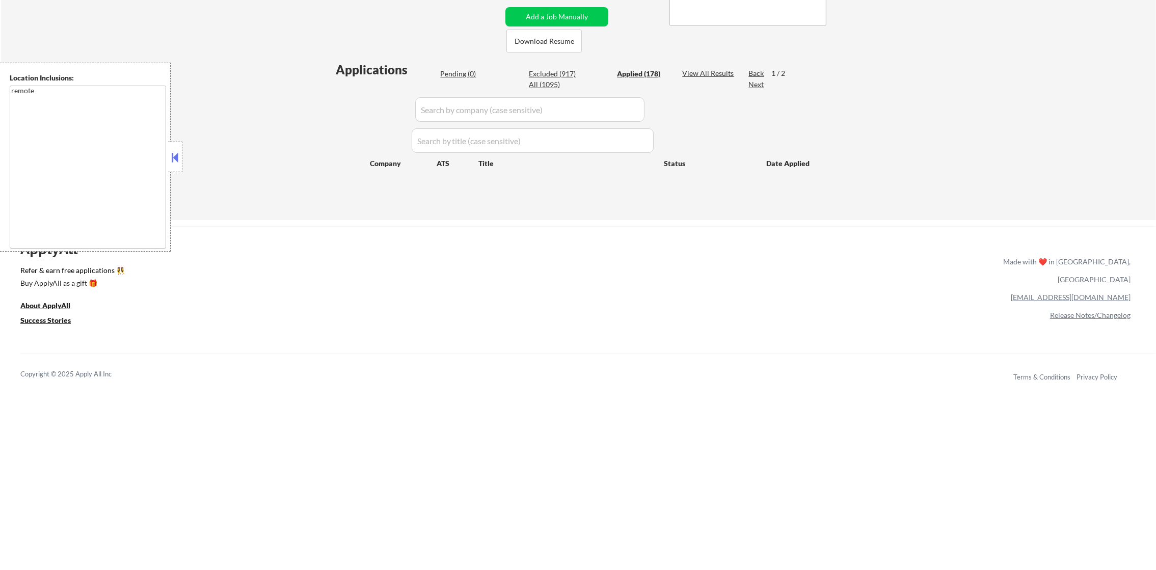
select select ""applied""
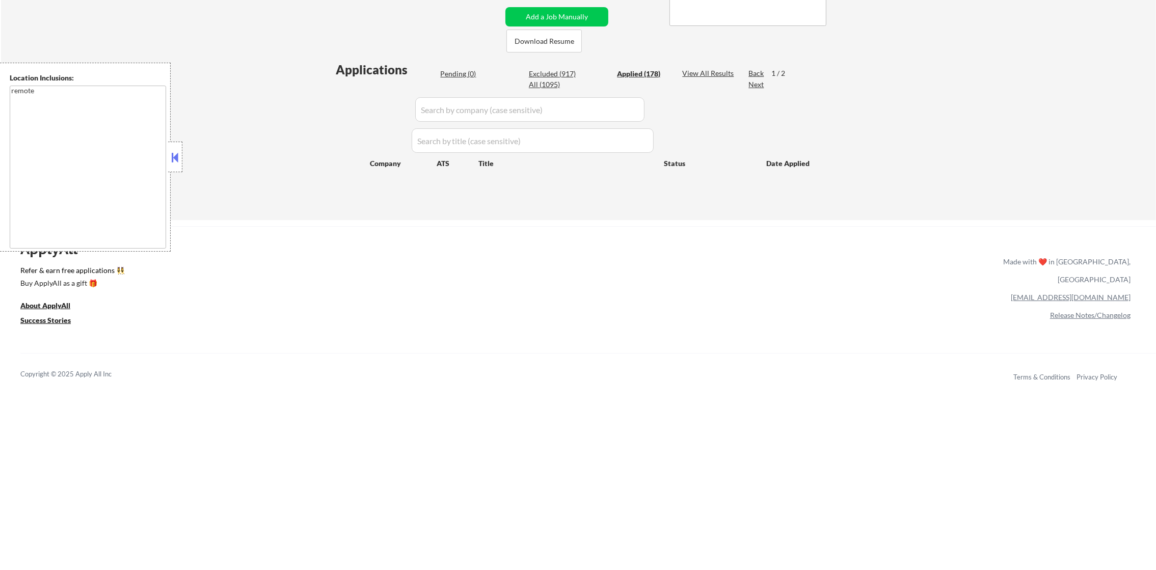
select select ""applied""
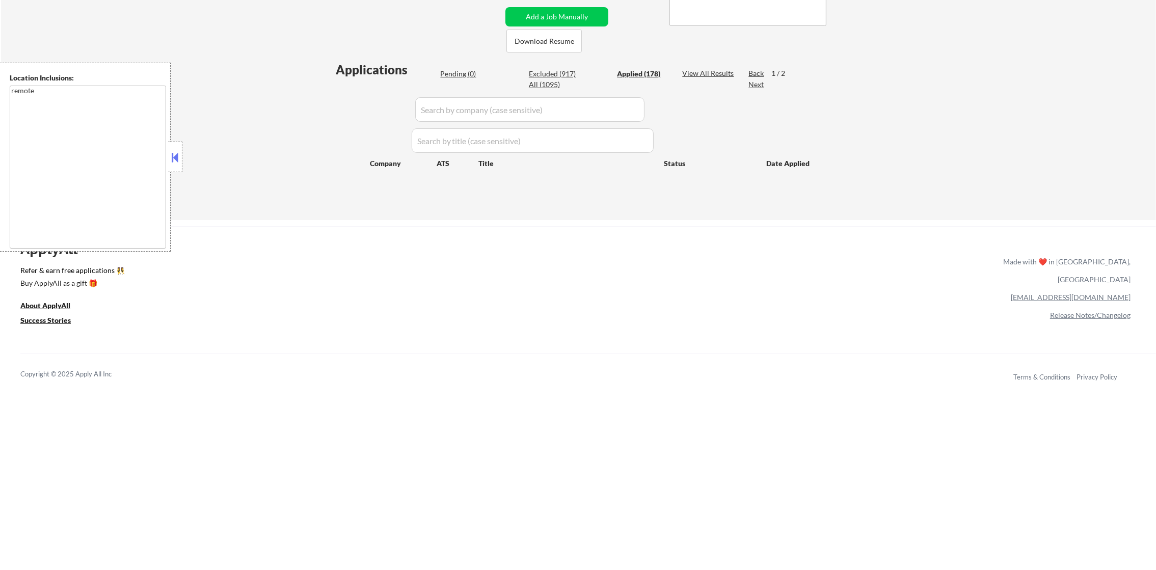
select select ""applied""
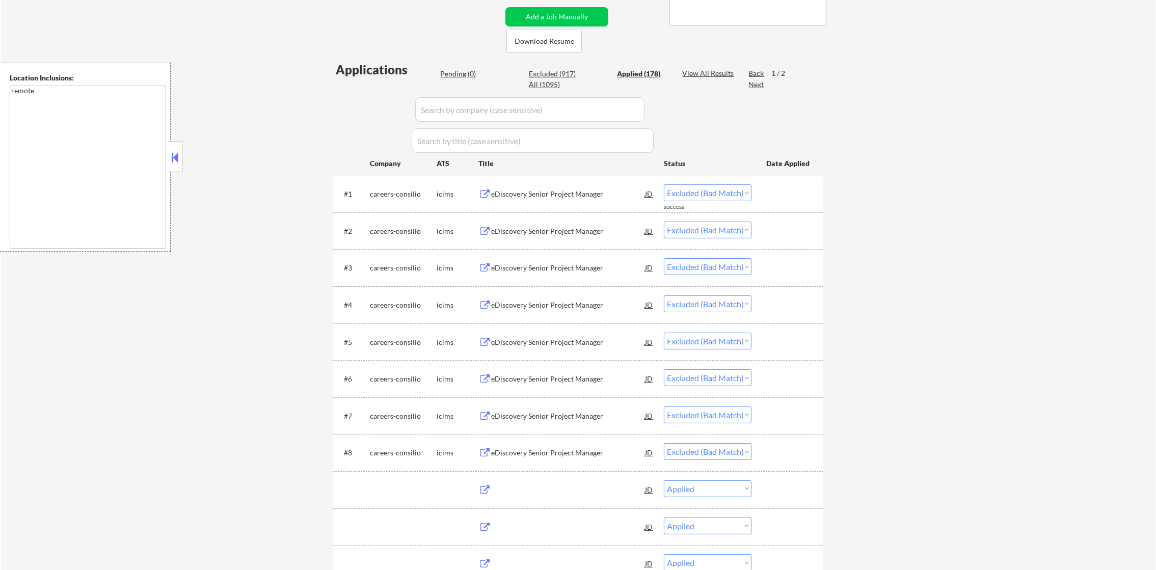
select select ""applied""
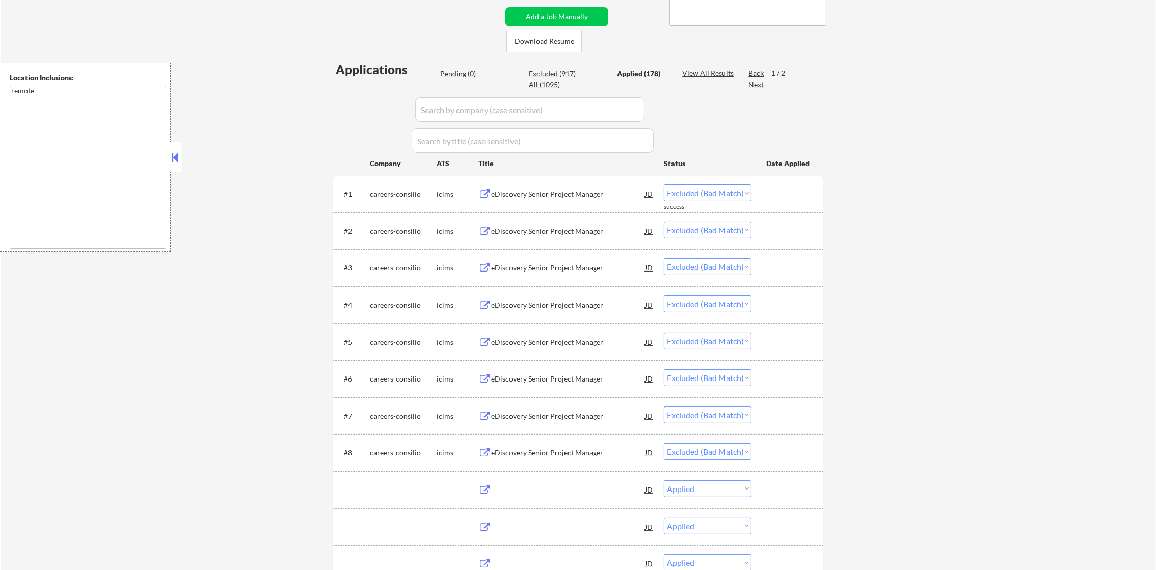
select select ""applied""
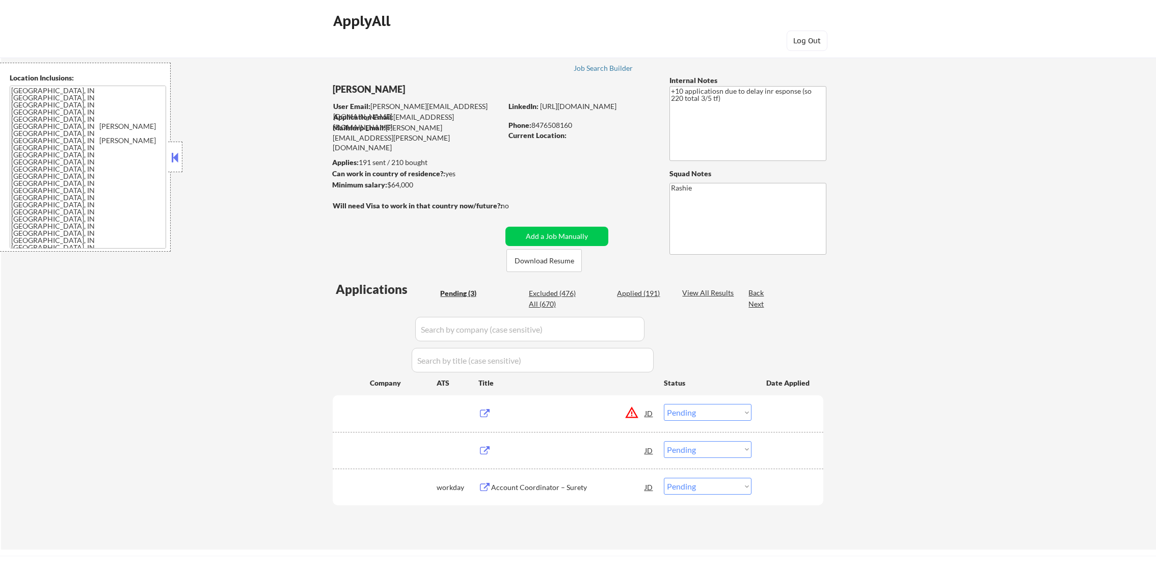
select select ""pending""
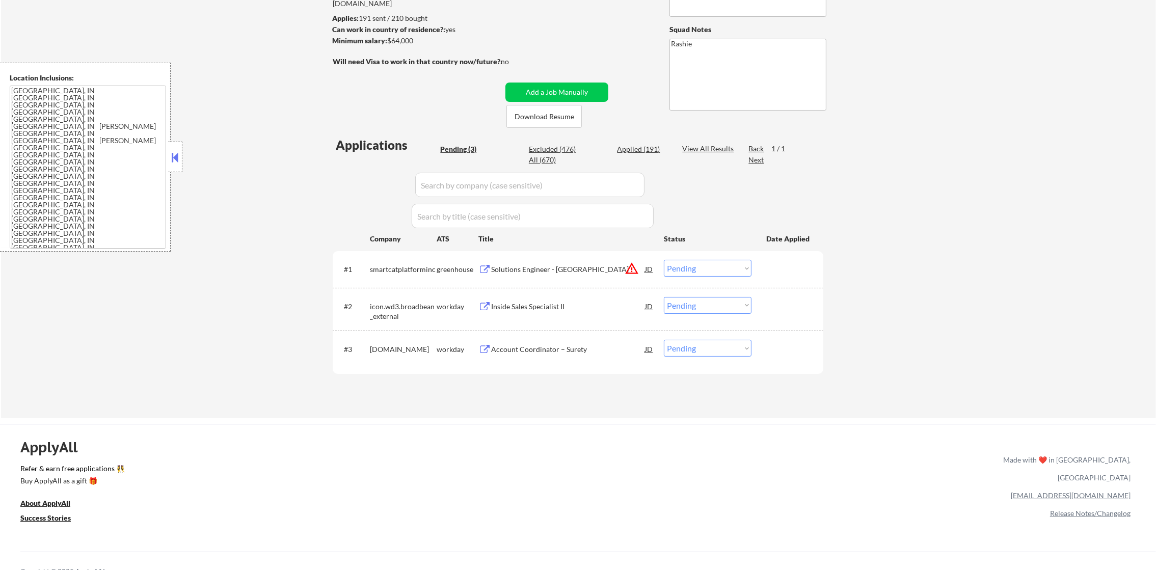
scroll to position [153, 0]
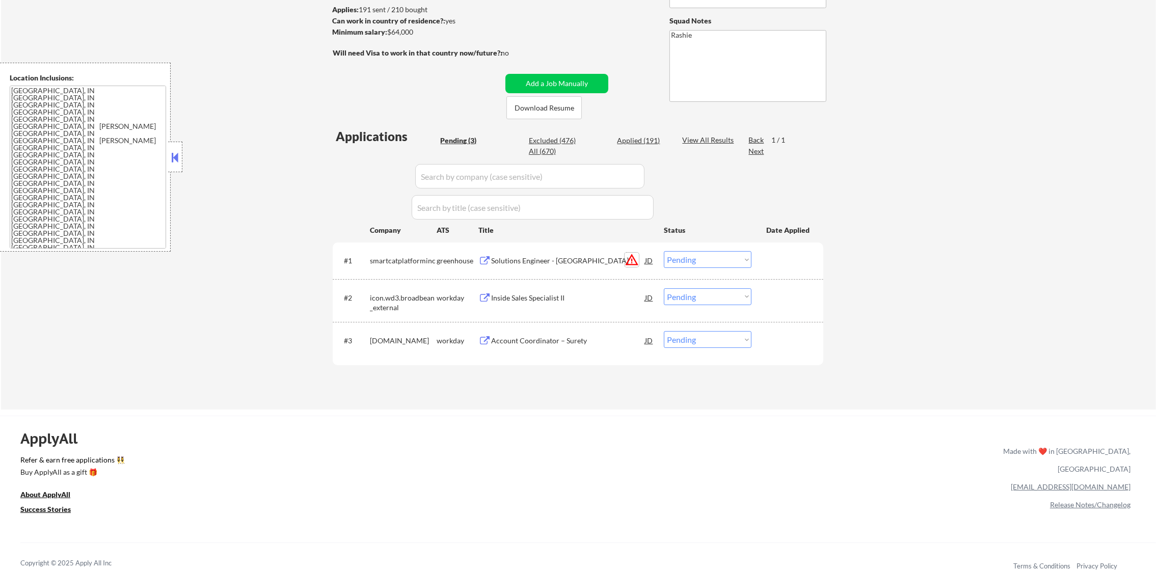
click at [634, 258] on button "warning_amber" at bounding box center [632, 260] width 14 height 14
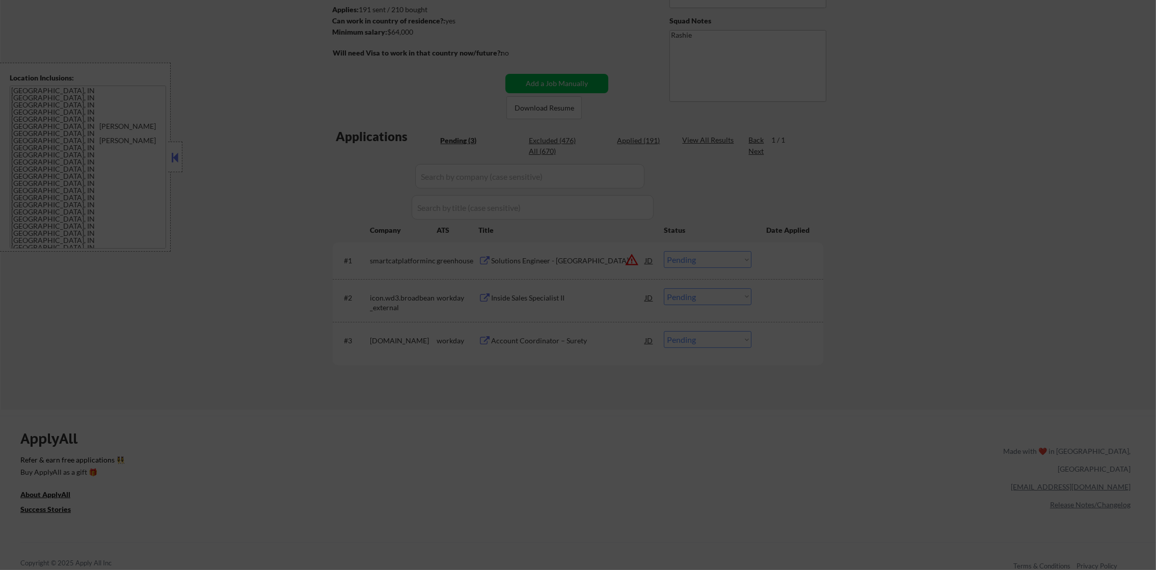
click at [857, 180] on div at bounding box center [578, 285] width 1156 height 570
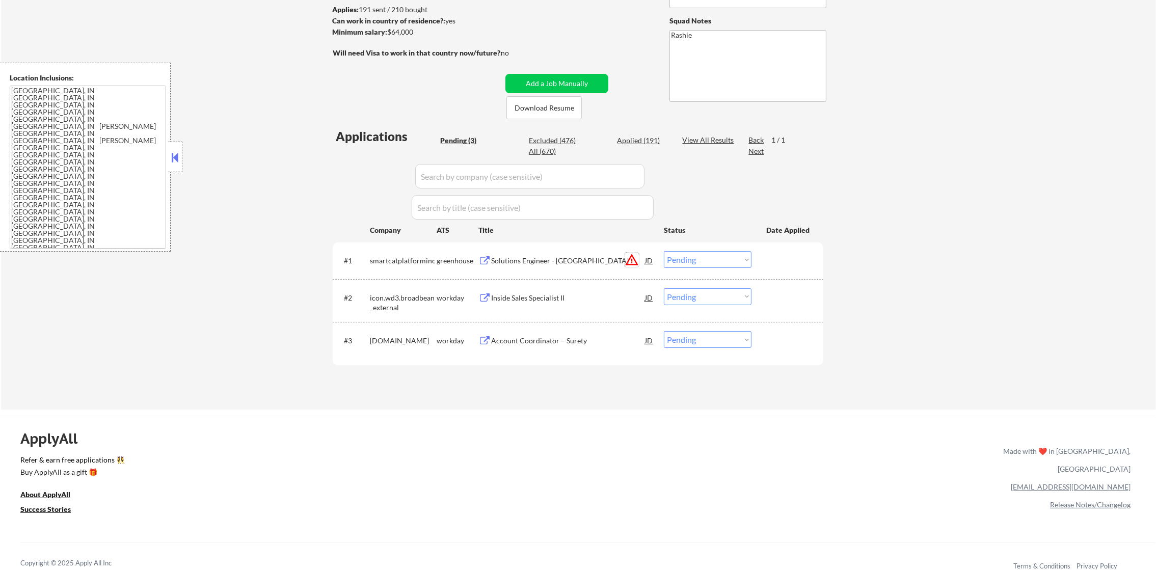
click at [631, 266] on button "warning_amber" at bounding box center [632, 260] width 14 height 14
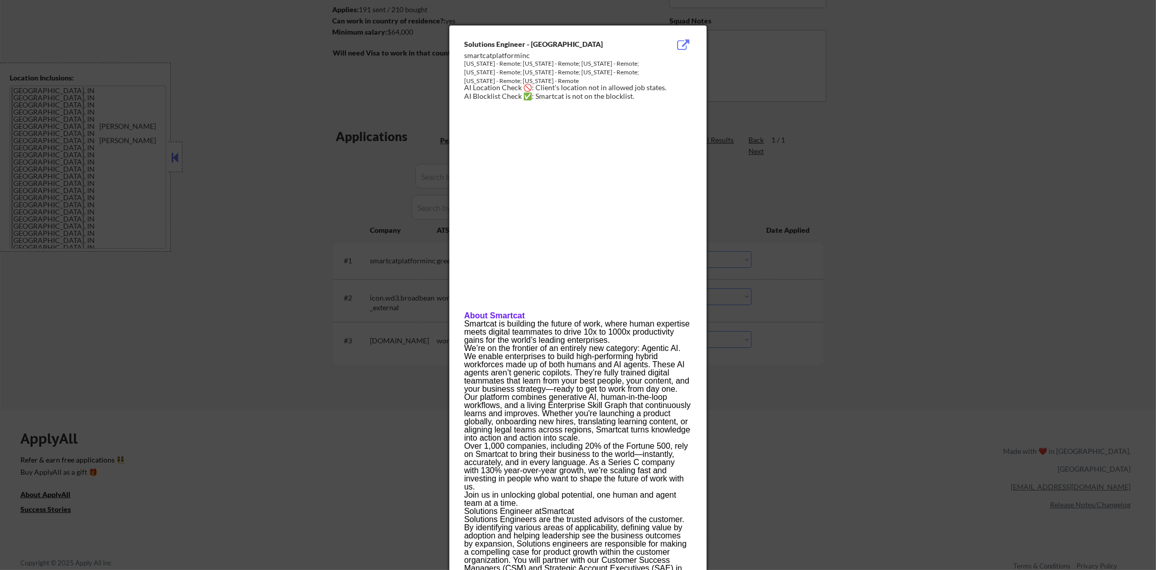
click at [830, 233] on div at bounding box center [578, 285] width 1156 height 570
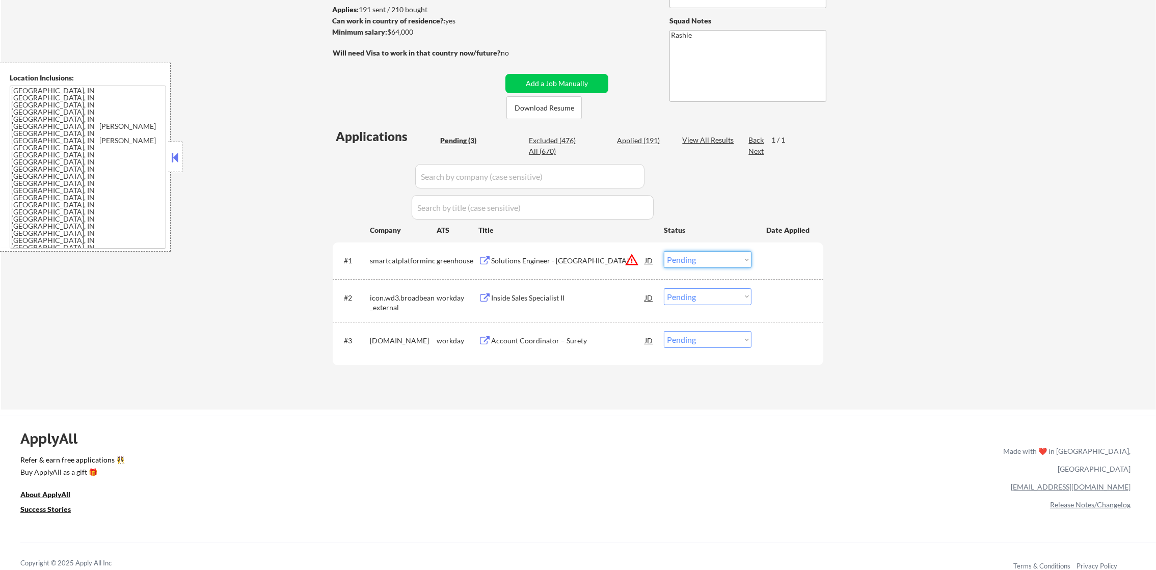
click at [723, 251] on select "Choose an option... Pending Applied Excluded (Questions) Excluded (Expired) Exc…" at bounding box center [708, 259] width 88 height 17
click at [664, 251] on select "Choose an option... Pending Applied Excluded (Questions) Excluded (Expired) Exc…" at bounding box center [708, 259] width 88 height 17
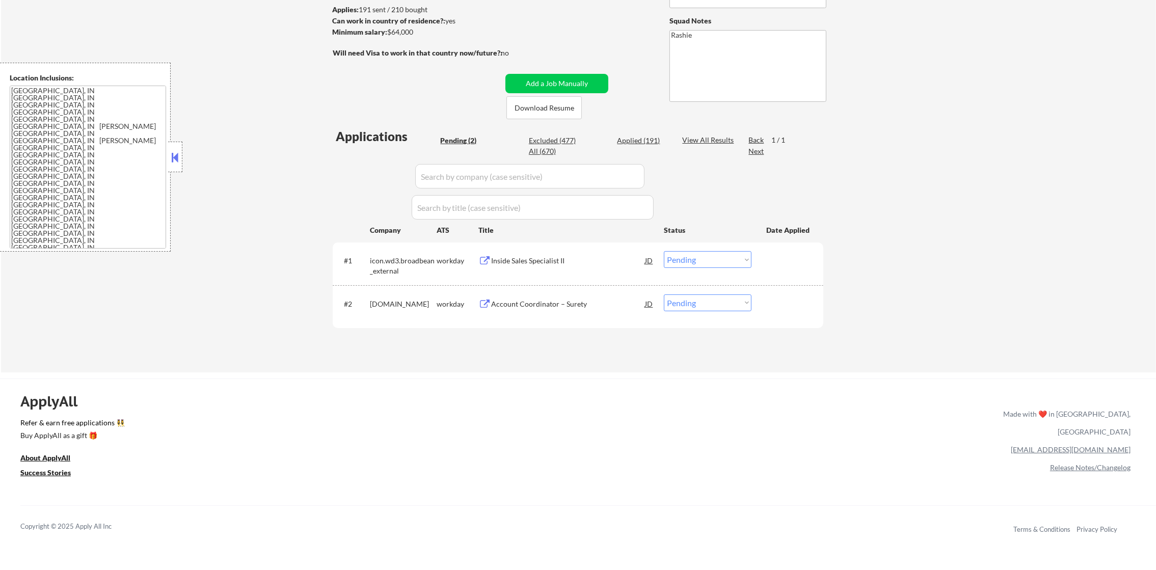
click at [574, 270] on div "#1 icon.wd3.broadbean_external workday Inside Sales Specialist II JD warning_am…" at bounding box center [576, 264] width 481 height 34
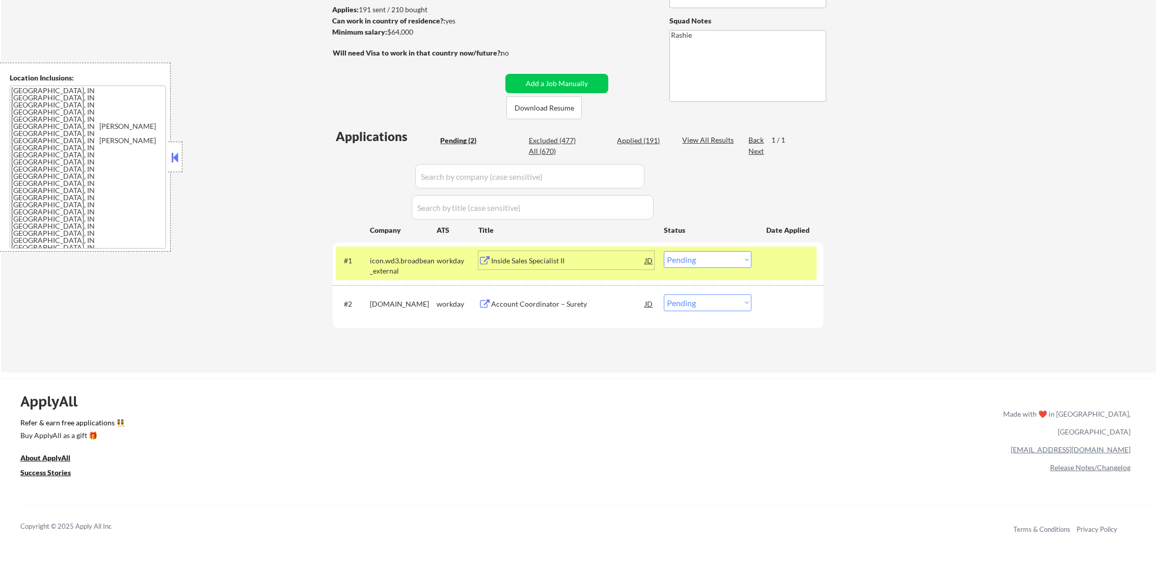
click at [574, 265] on div "Inside Sales Specialist II" at bounding box center [568, 261] width 154 height 10
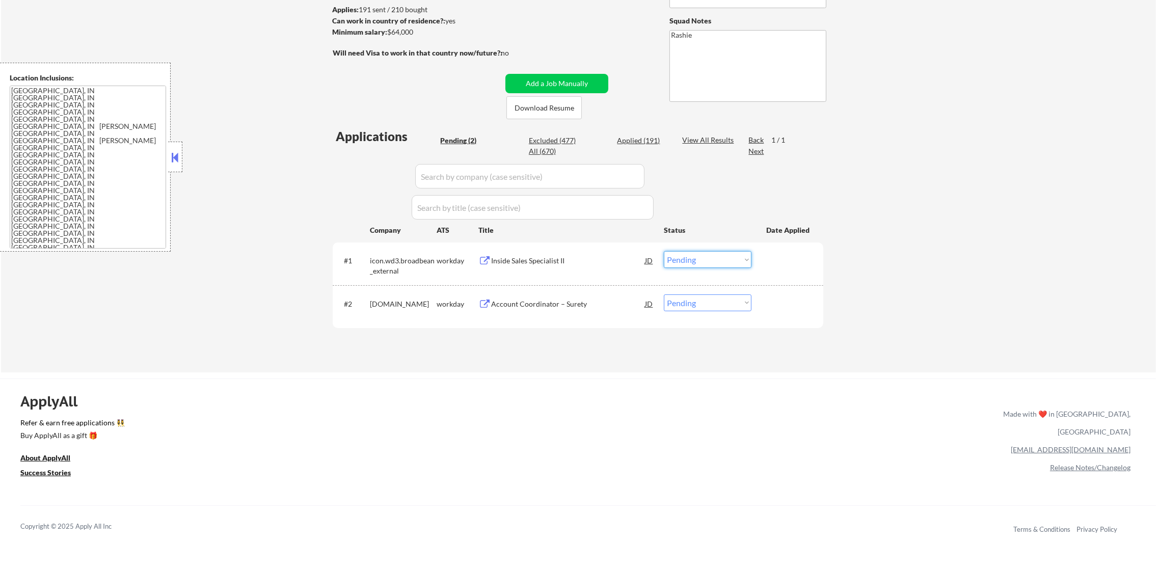
click at [675, 260] on select "Choose an option... Pending Applied Excluded (Questions) Excluded (Expired) Exc…" at bounding box center [708, 259] width 88 height 17
click at [664, 251] on select "Choose an option... Pending Applied Excluded (Questions) Excluded (Expired) Exc…" at bounding box center [708, 259] width 88 height 17
click at [574, 311] on div "Account Coordinator – Surety" at bounding box center [568, 303] width 154 height 18
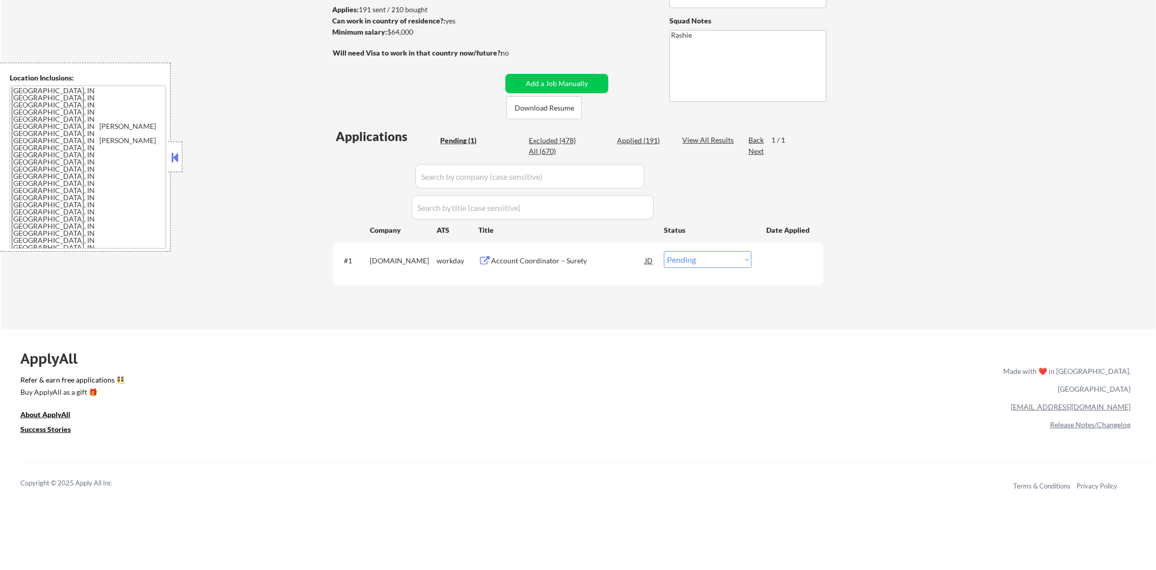
click at [728, 263] on select "Choose an option... Pending Applied Excluded (Questions) Excluded (Expired) Exc…" at bounding box center [708, 259] width 88 height 17
select select ""excluded""
click at [664, 251] on select "Choose an option... Pending Applied Excluded (Questions) Excluded (Expired) Exc…" at bounding box center [708, 259] width 88 height 17
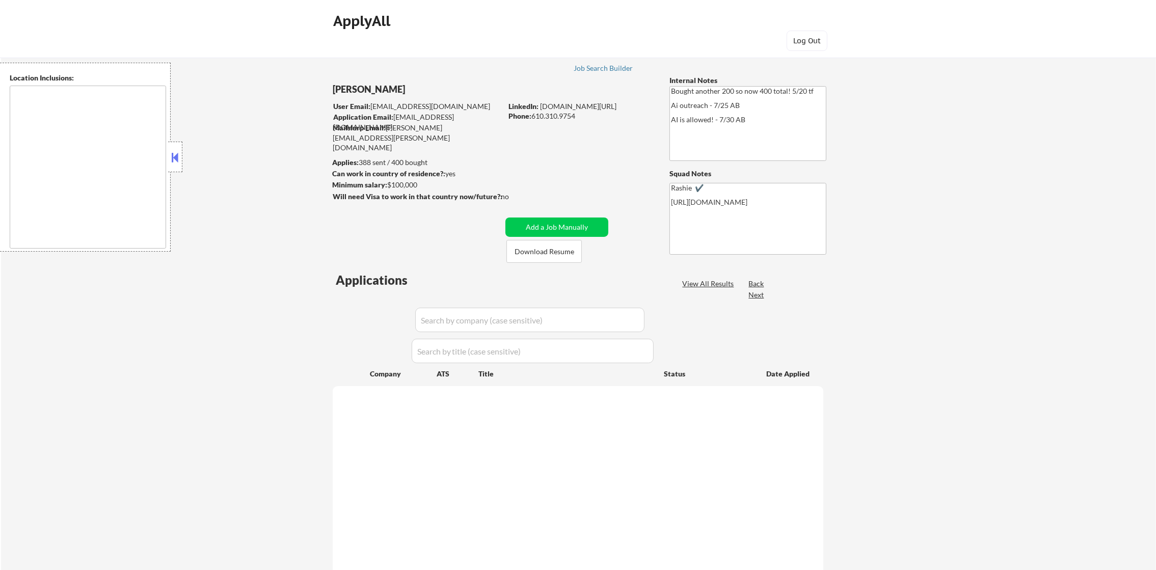
type textarea "[GEOGRAPHIC_DATA], [GEOGRAPHIC_DATA] [GEOGRAPHIC_DATA], [GEOGRAPHIC_DATA] [GEOG…"
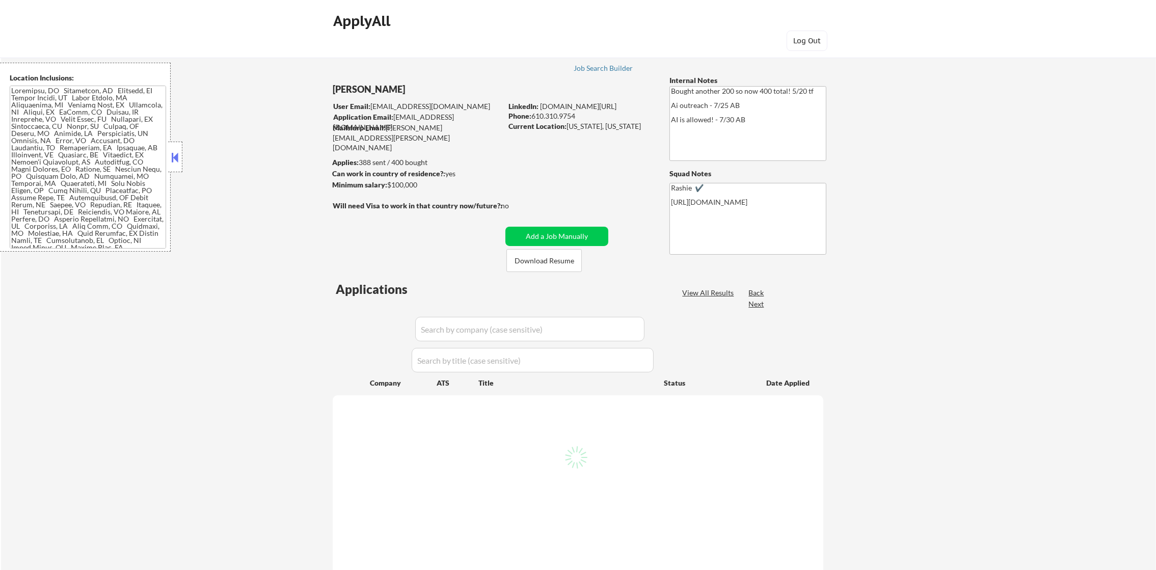
select select ""pending""
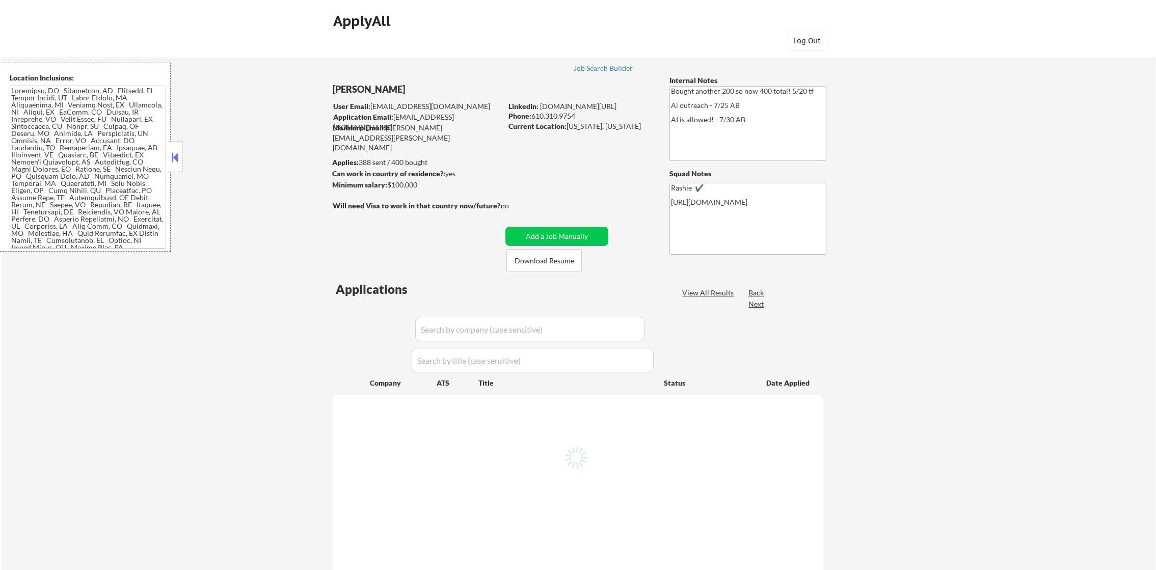
select select ""pending""
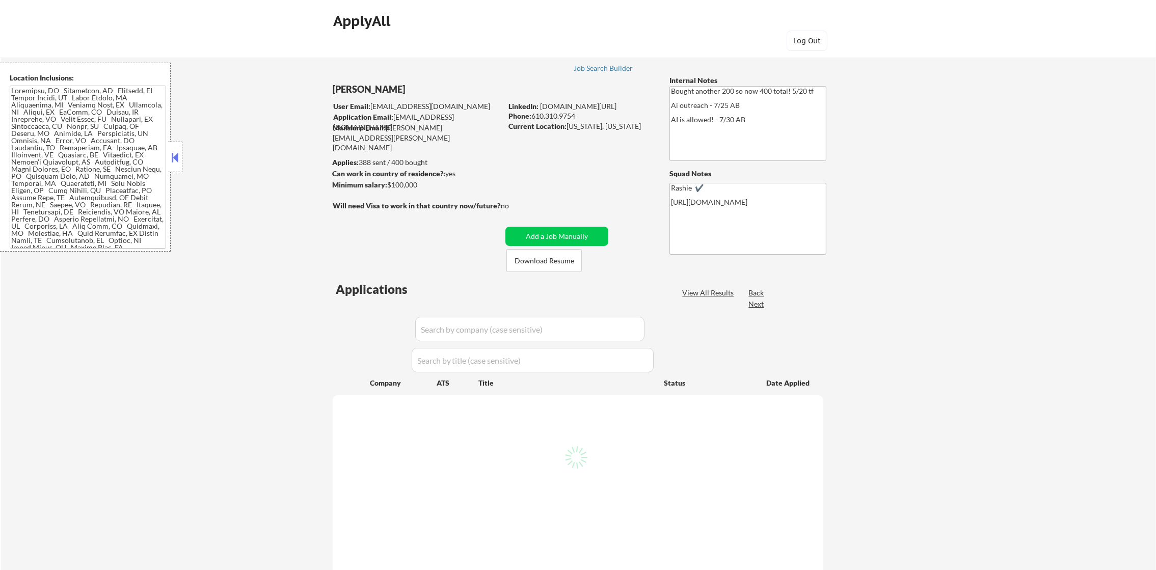
select select ""pending""
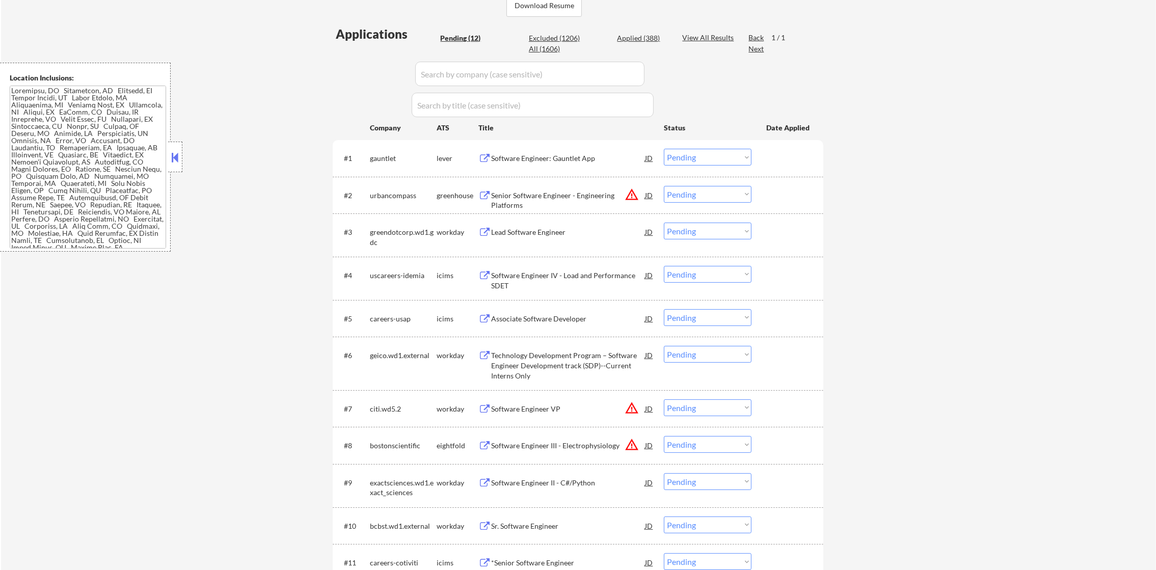
scroll to position [255, 0]
click at [629, 193] on button "warning_amber" at bounding box center [632, 195] width 14 height 14
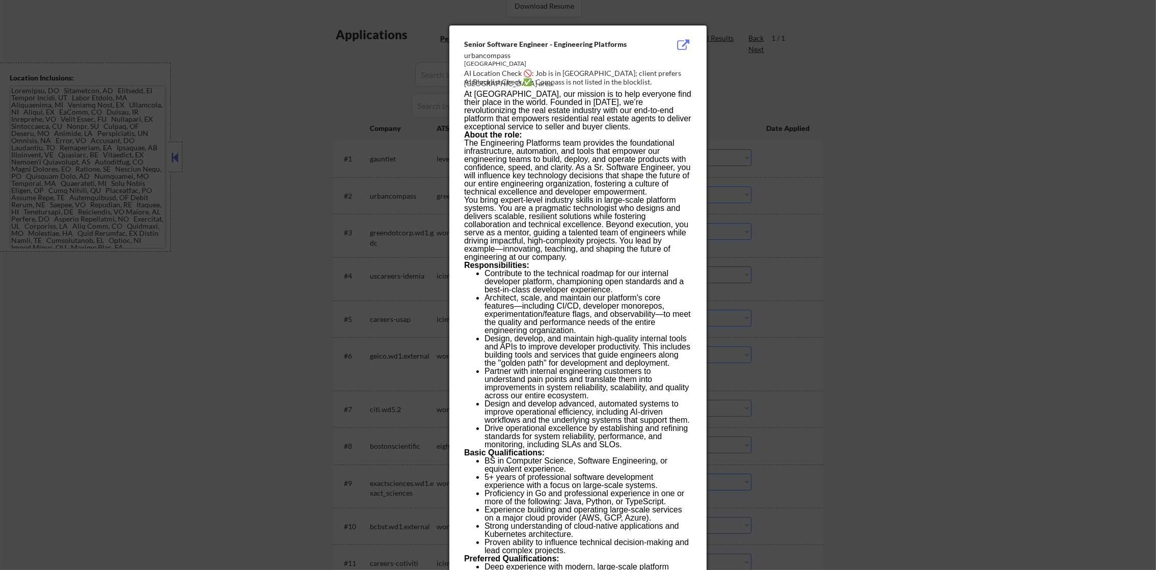
click at [570, 79] on div "AI Blocklist Check ✅: Compass is not listed in the blocklist." at bounding box center [580, 82] width 232 height 10
click at [573, 72] on div "AI Location Check 🚫: Job is in Boston; client prefers DC area." at bounding box center [580, 78] width 232 height 20
copy div "oston;"
click at [823, 76] on div at bounding box center [578, 285] width 1156 height 570
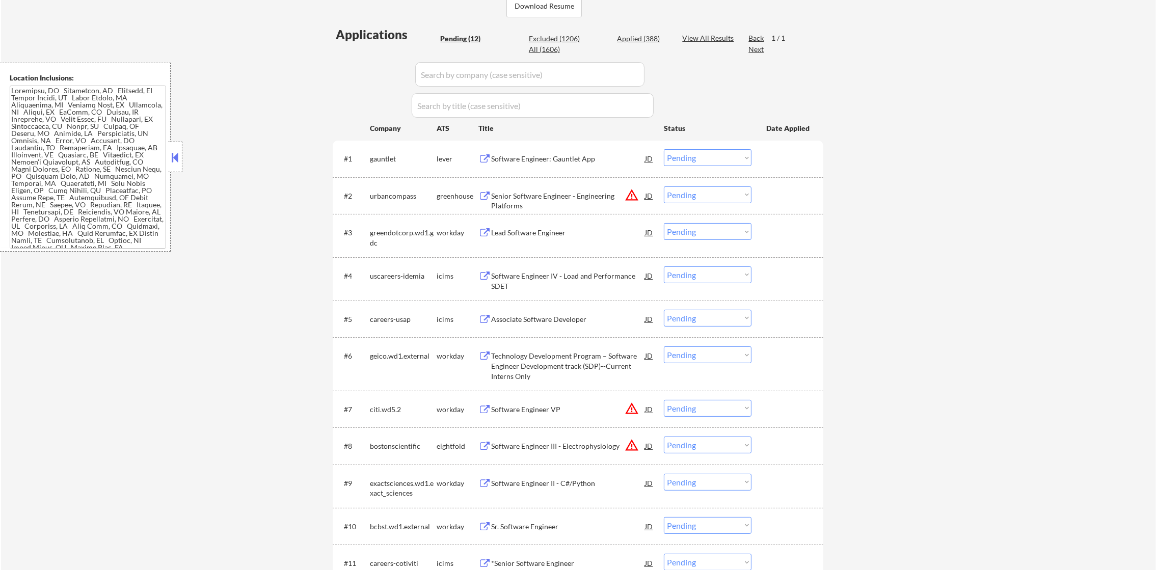
click at [698, 191] on select "Choose an option... Pending Applied Excluded (Questions) Excluded (Expired) Exc…" at bounding box center [708, 194] width 88 height 17
click at [664, 186] on select "Choose an option... Pending Applied Excluded (Questions) Excluded (Expired) Exc…" at bounding box center [708, 194] width 88 height 17
select select ""pending""
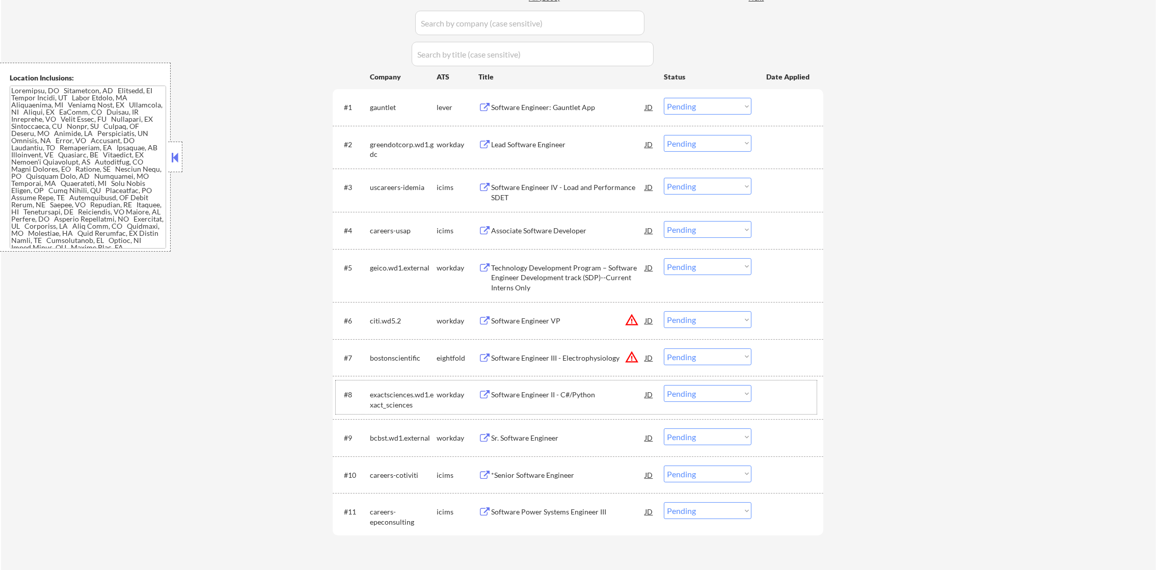
scroll to position [382, 0]
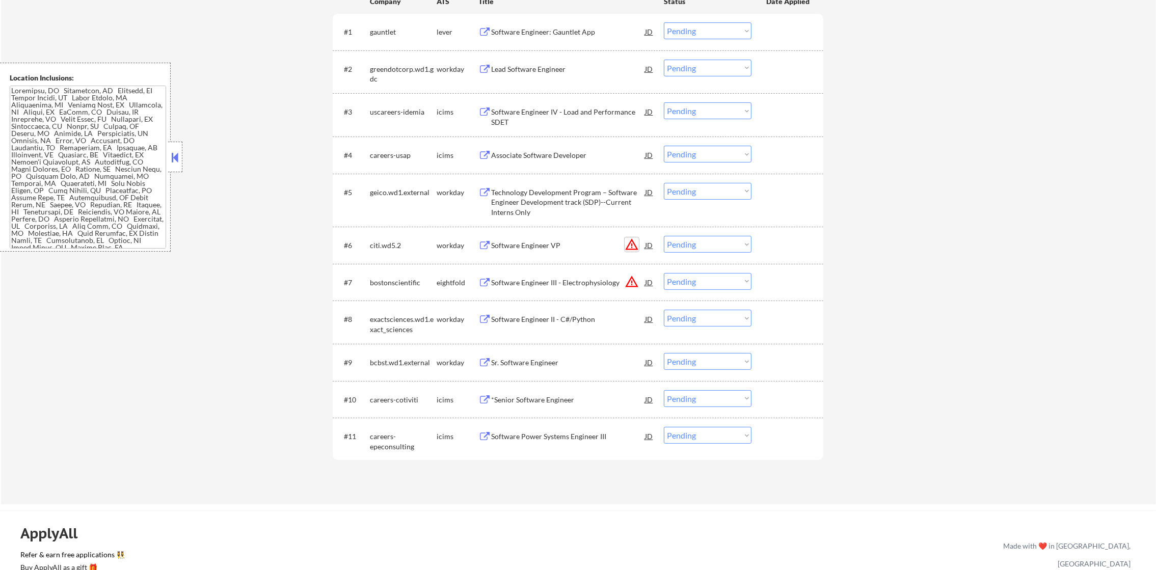
click at [629, 244] on button "warning_amber" at bounding box center [632, 244] width 14 height 14
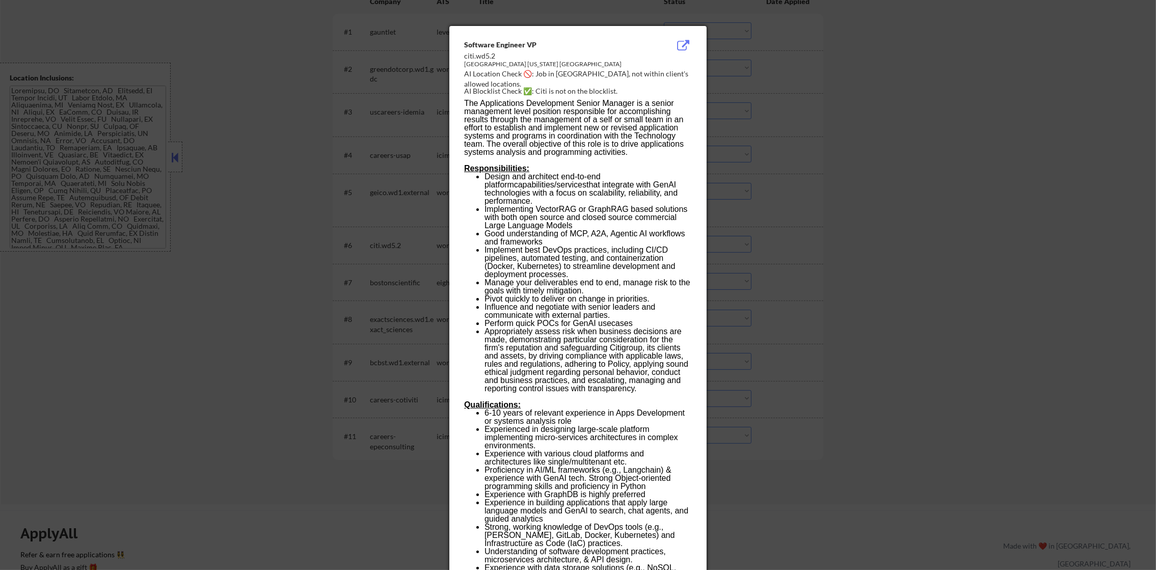
click at [735, 238] on div at bounding box center [578, 285] width 1156 height 570
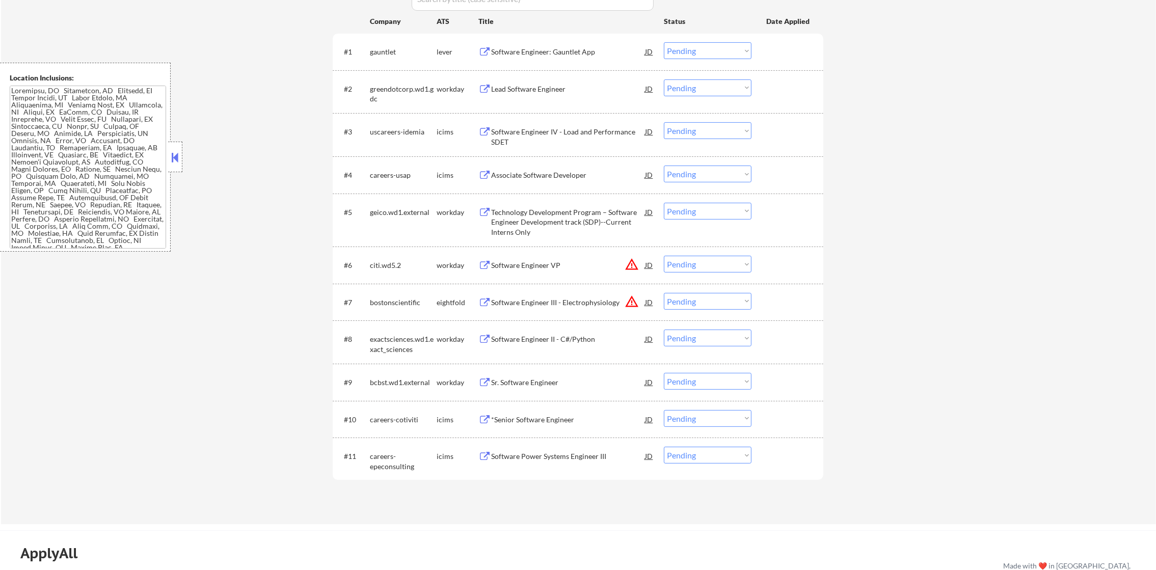
scroll to position [331, 0]
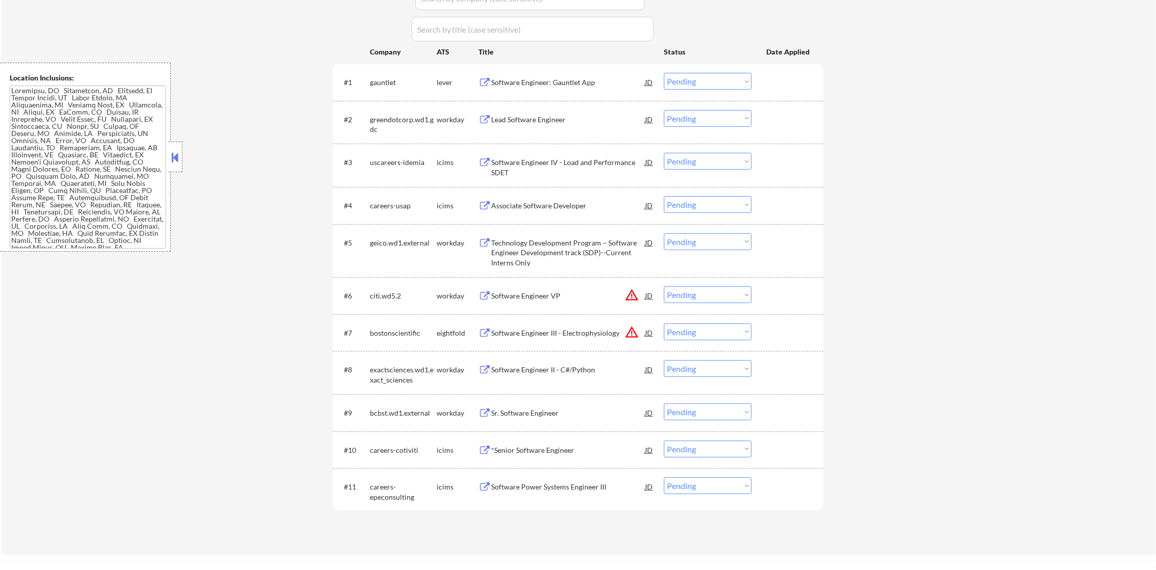
click at [536, 83] on div "Software Engineer: Gauntlet App" at bounding box center [568, 82] width 154 height 10
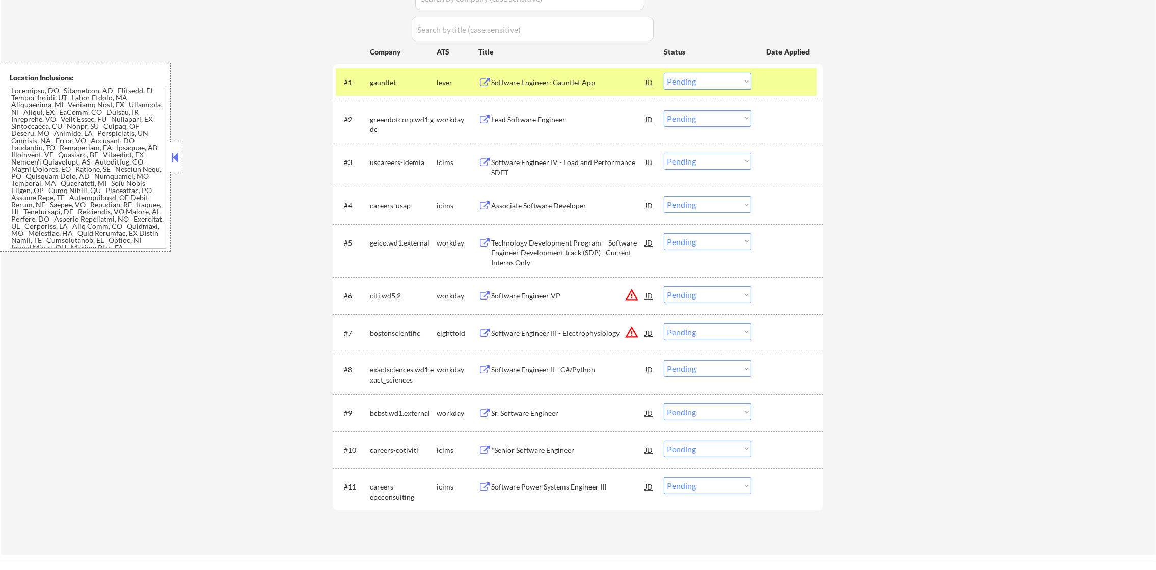
click at [340, 159] on div "#3 uscareers-idemia icims Software Engineer IV - Load and Performance SDET JD C…" at bounding box center [576, 165] width 481 height 34
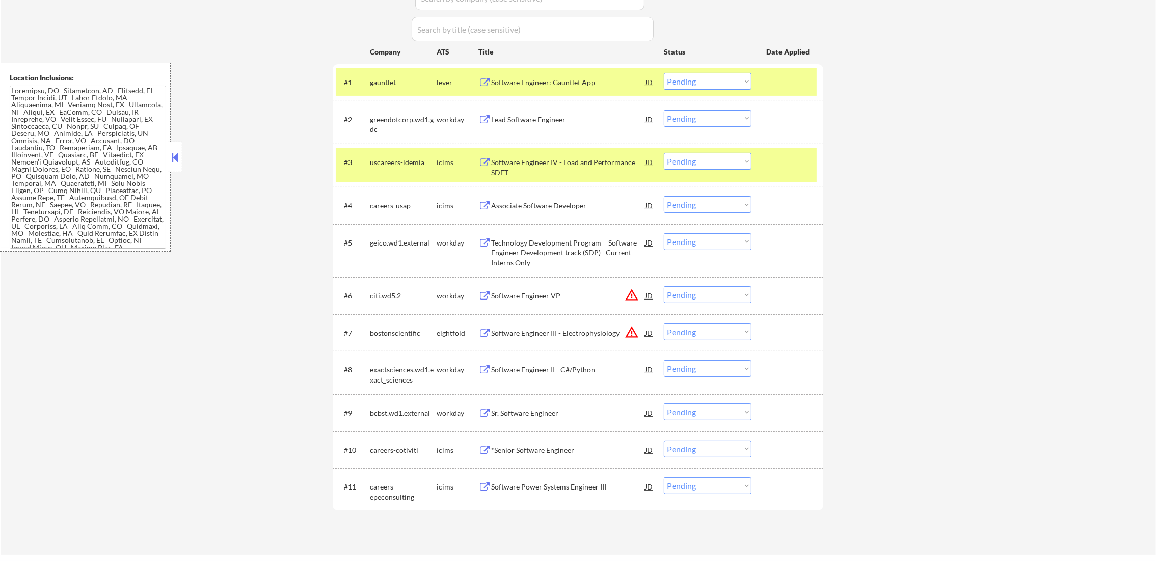
click at [386, 80] on div "gauntlet" at bounding box center [403, 82] width 67 height 10
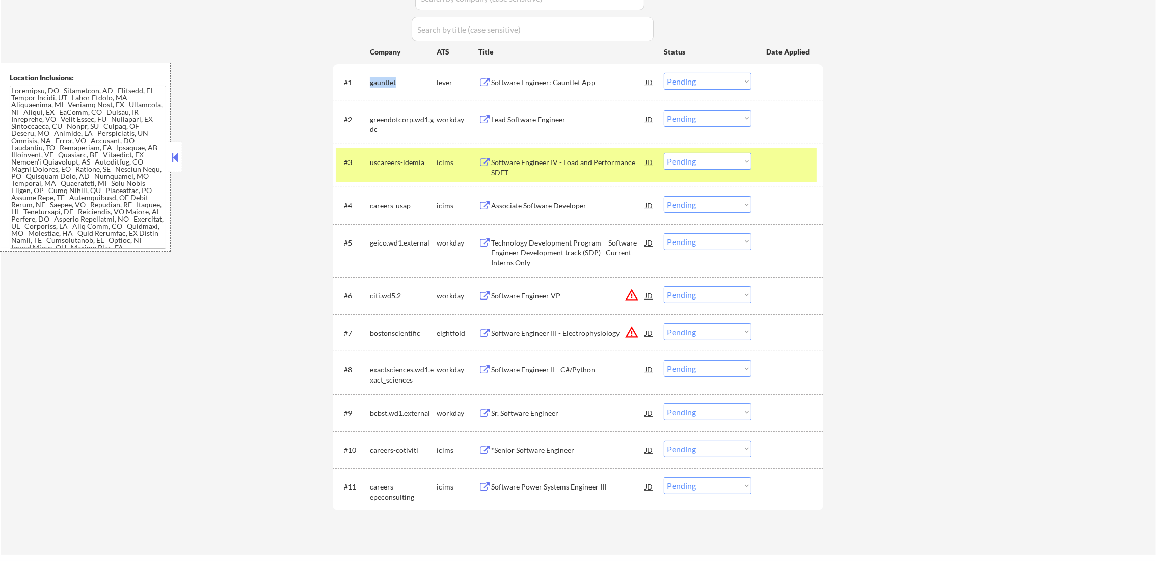
click at [386, 80] on div "gauntlet" at bounding box center [403, 82] width 67 height 10
copy div "gauntlet"
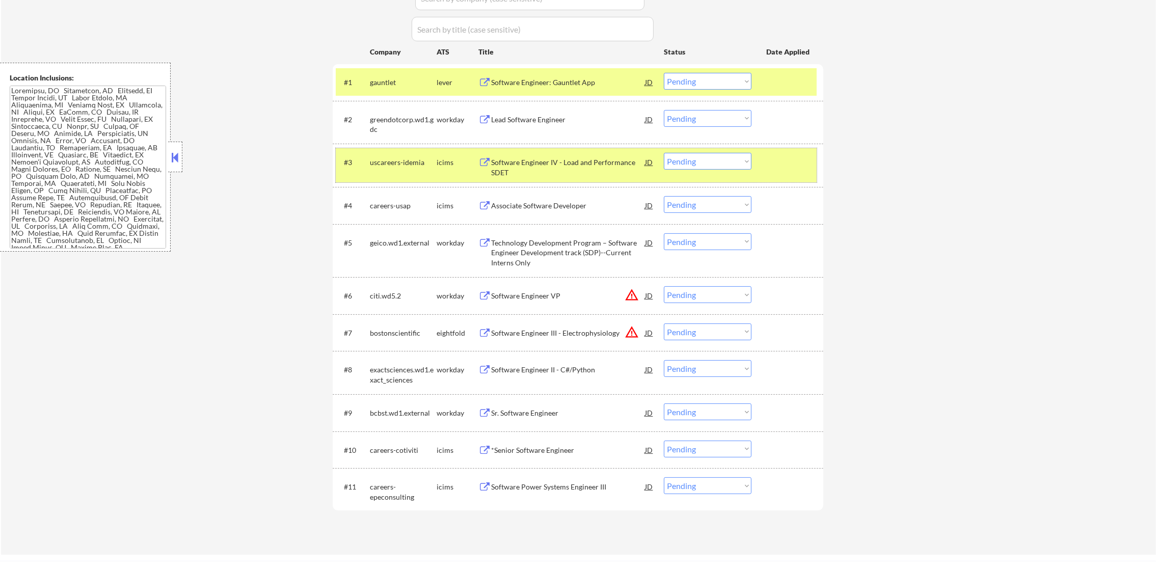
click at [378, 157] on div "uscareers-idemia" at bounding box center [403, 162] width 67 height 10
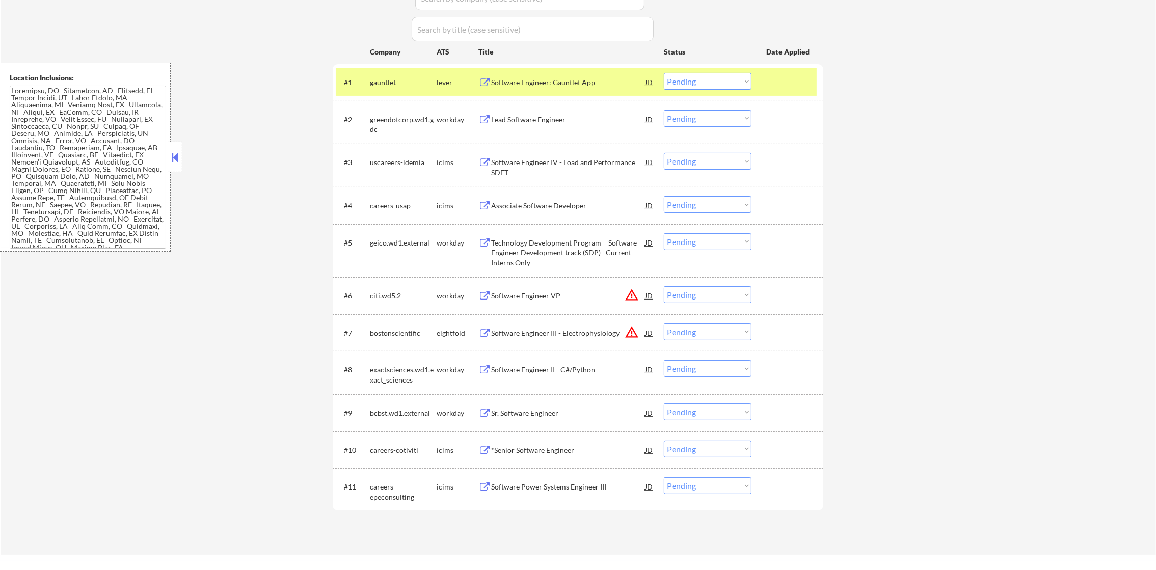
click at [384, 85] on div "gauntlet" at bounding box center [403, 82] width 67 height 10
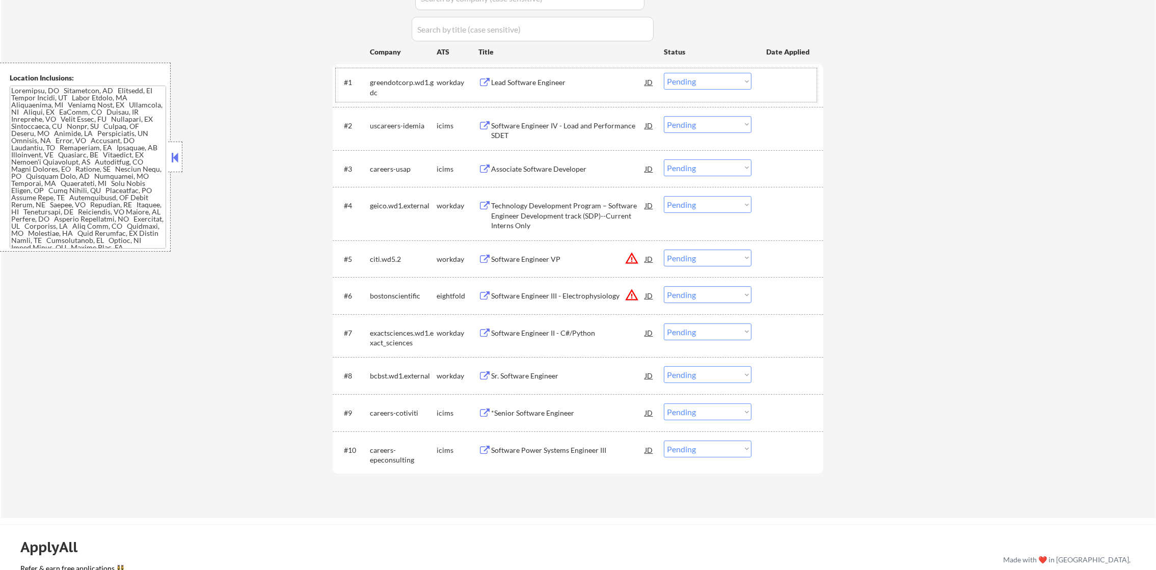
click at [405, 83] on div "greendotcorp.wd1.gdc" at bounding box center [403, 87] width 67 height 20
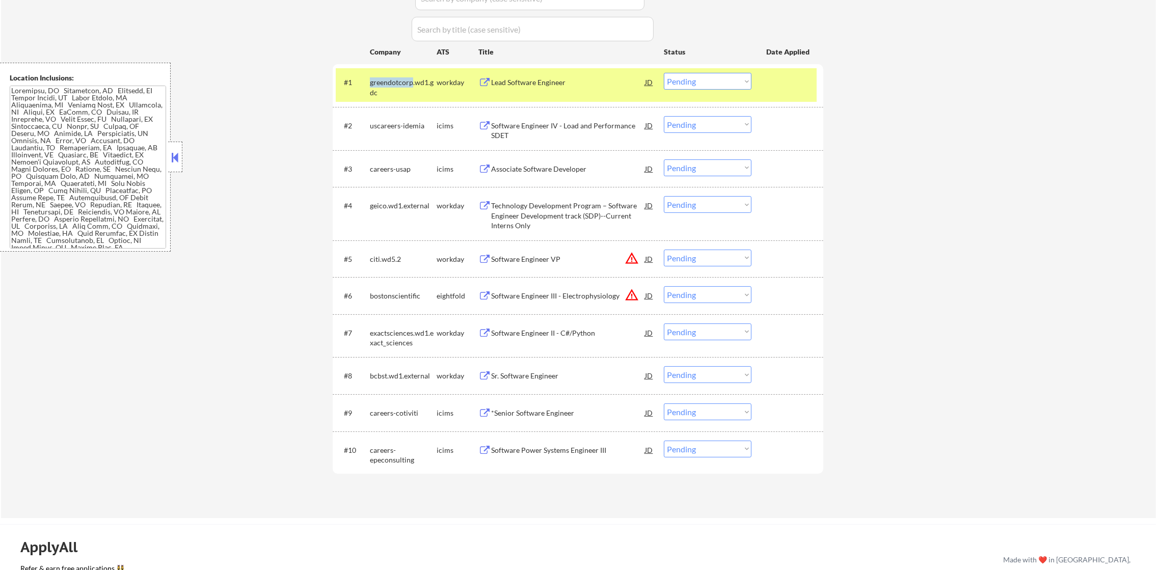
click at [405, 83] on div "greendotcorp.wd1.gdc" at bounding box center [403, 87] width 67 height 20
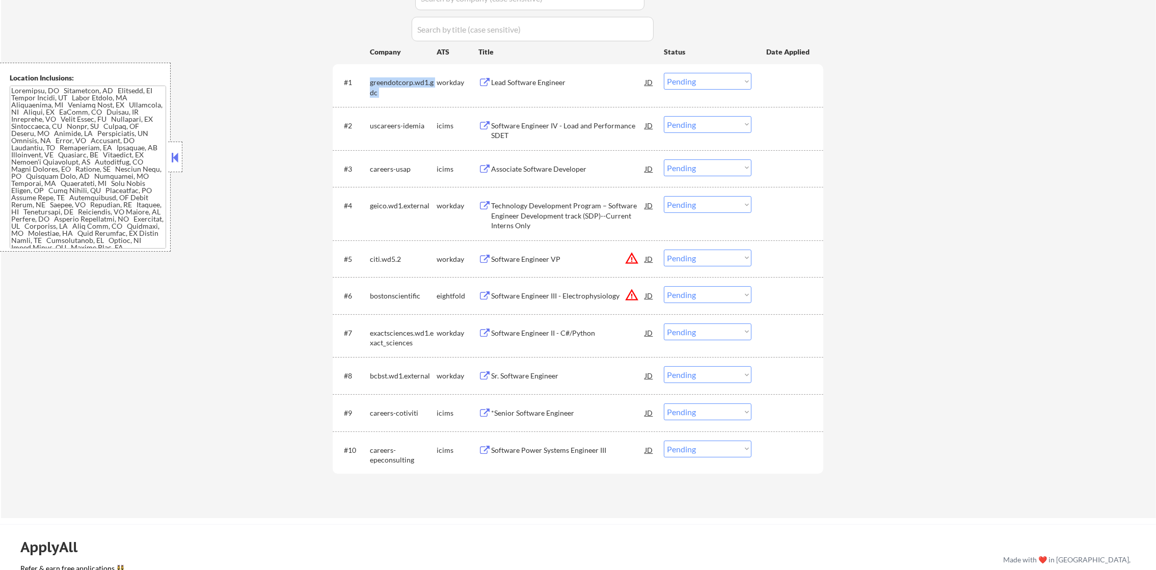
click at [405, 83] on div "greendotcorp.wd1.gdc" at bounding box center [403, 87] width 67 height 20
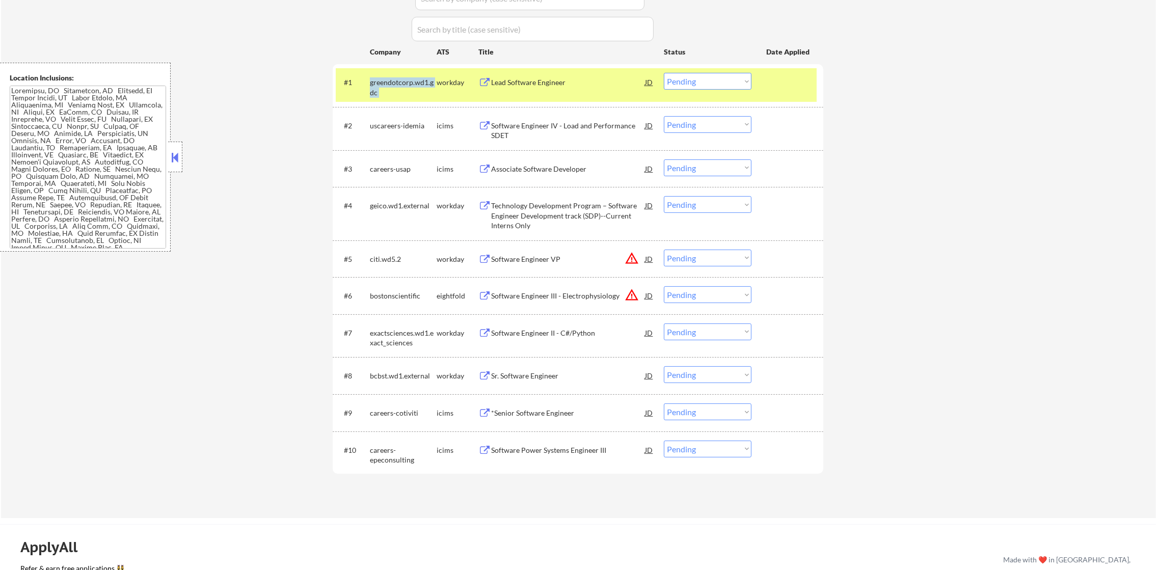
click at [405, 83] on div "greendotcorp.wd1.gdc" at bounding box center [403, 87] width 67 height 20
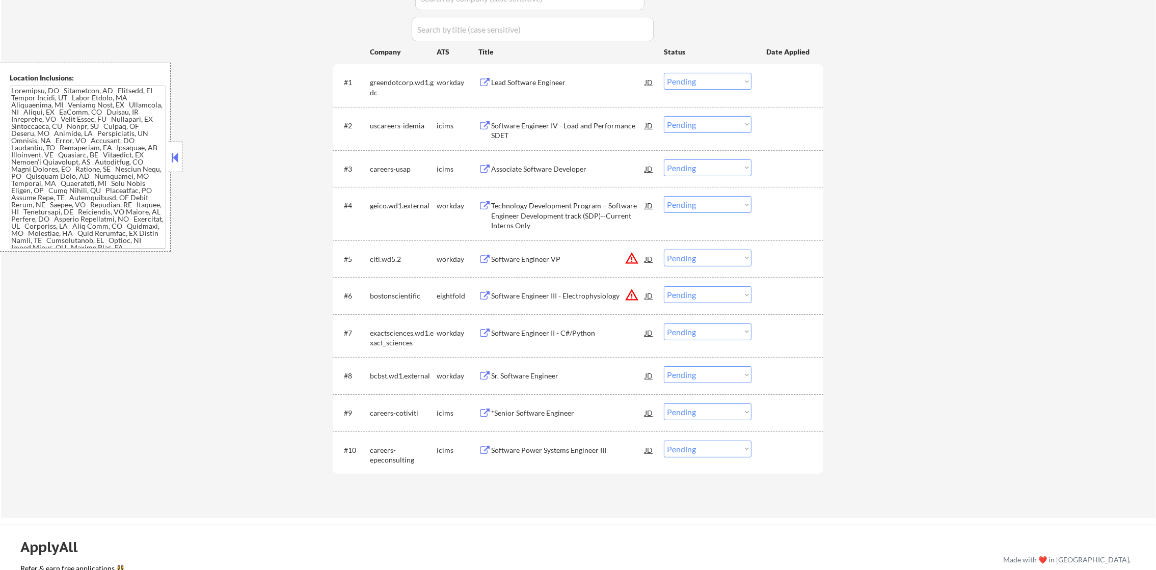
click at [405, 83] on div "greendotcorp.wd1.gdc" at bounding box center [403, 87] width 67 height 20
copy div "greendotcorp"
click at [382, 91] on div "greendotcorp.wd1.gdc" at bounding box center [403, 87] width 67 height 20
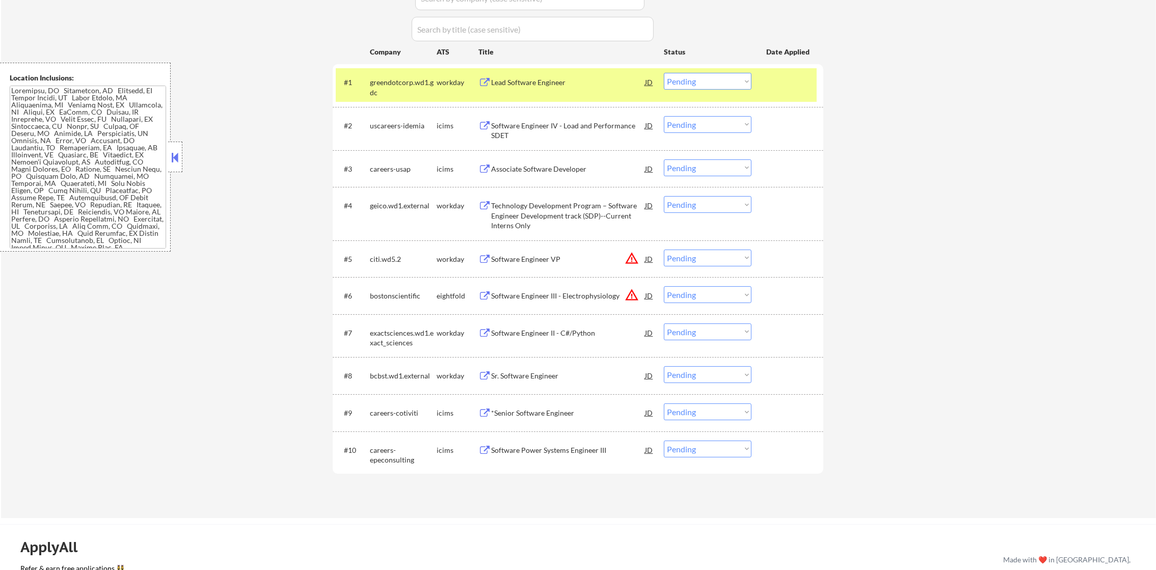
click at [373, 91] on div "greendotcorp.wd1.gdc" at bounding box center [403, 87] width 67 height 20
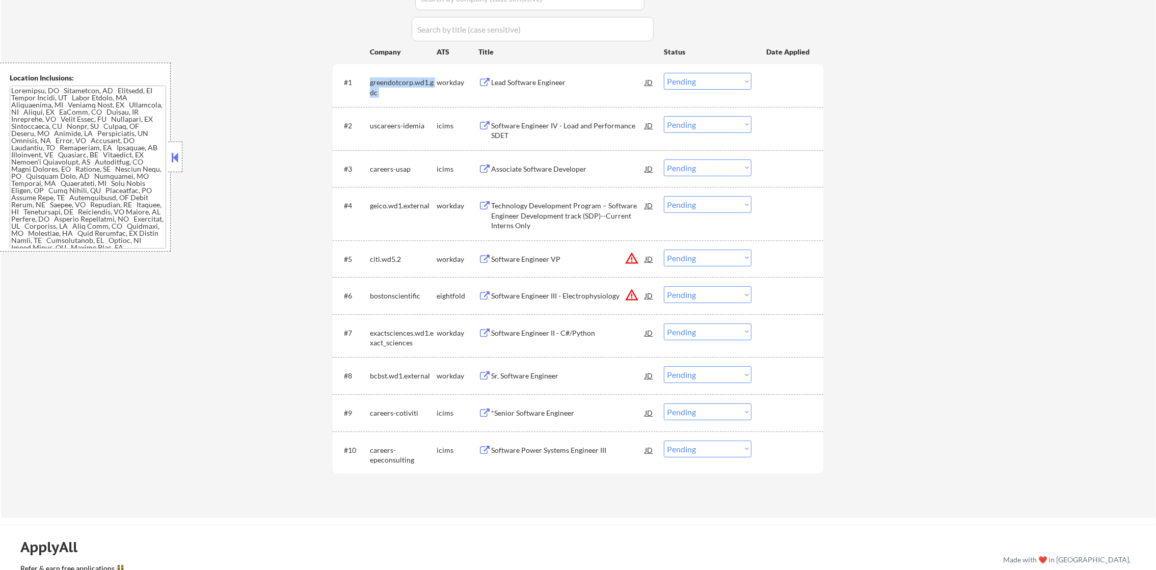
copy div "greendotcorp.wd1.gdc"
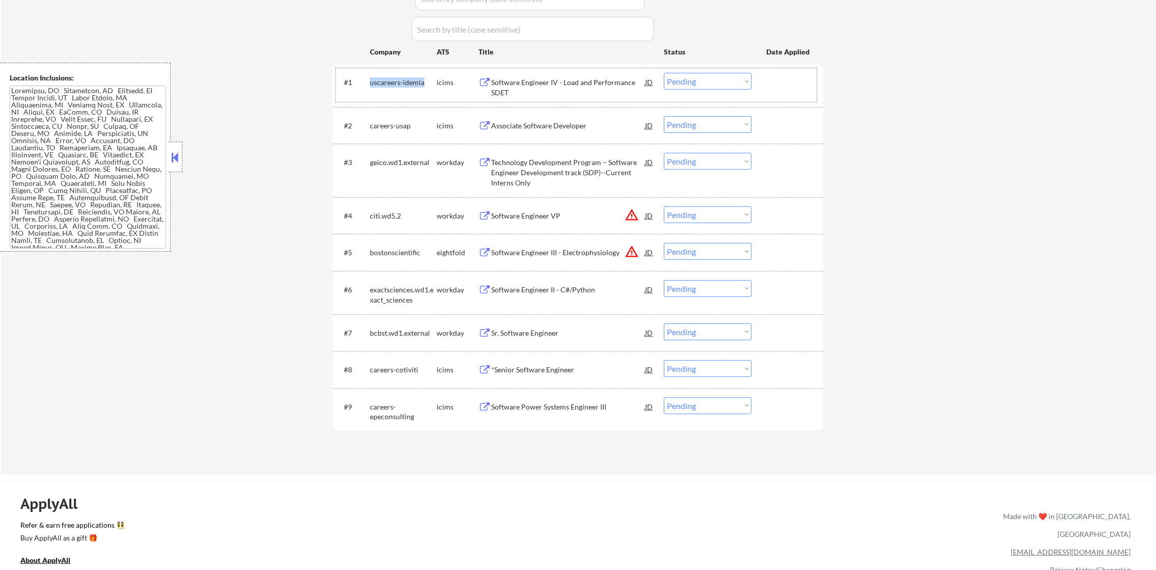
copy div "greendotcorp.wd1.gdc"
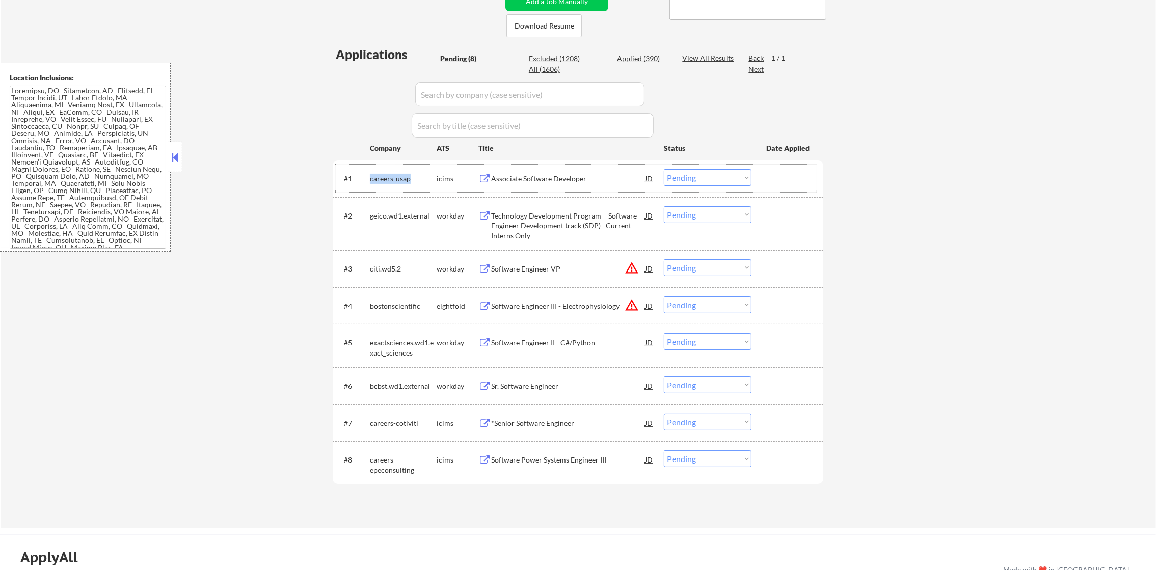
scroll to position [229, 0]
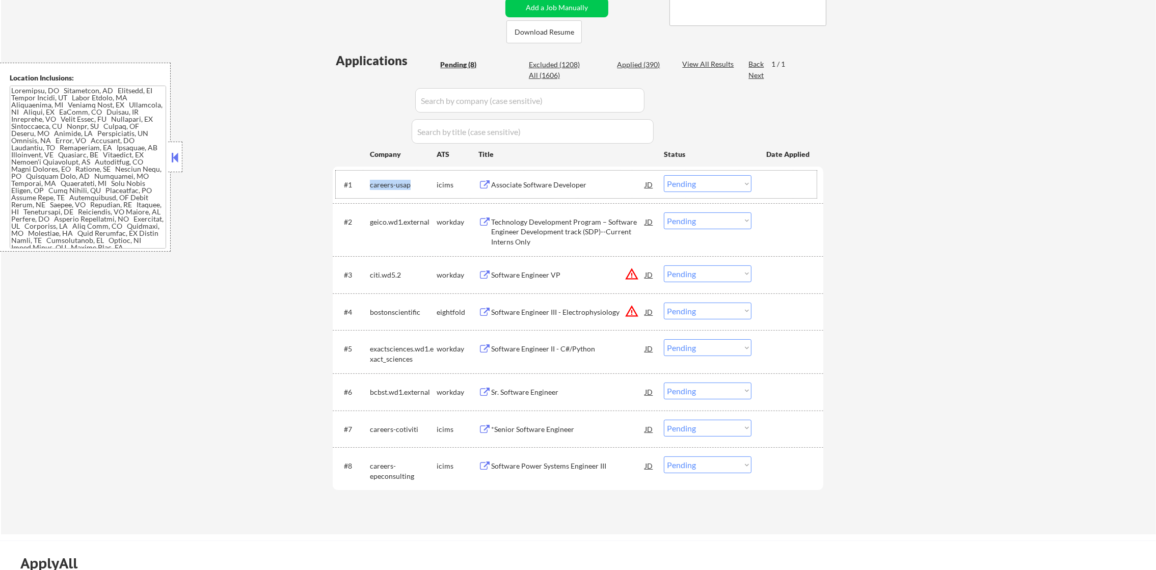
copy div "greendotcorp.wd1.gdc"
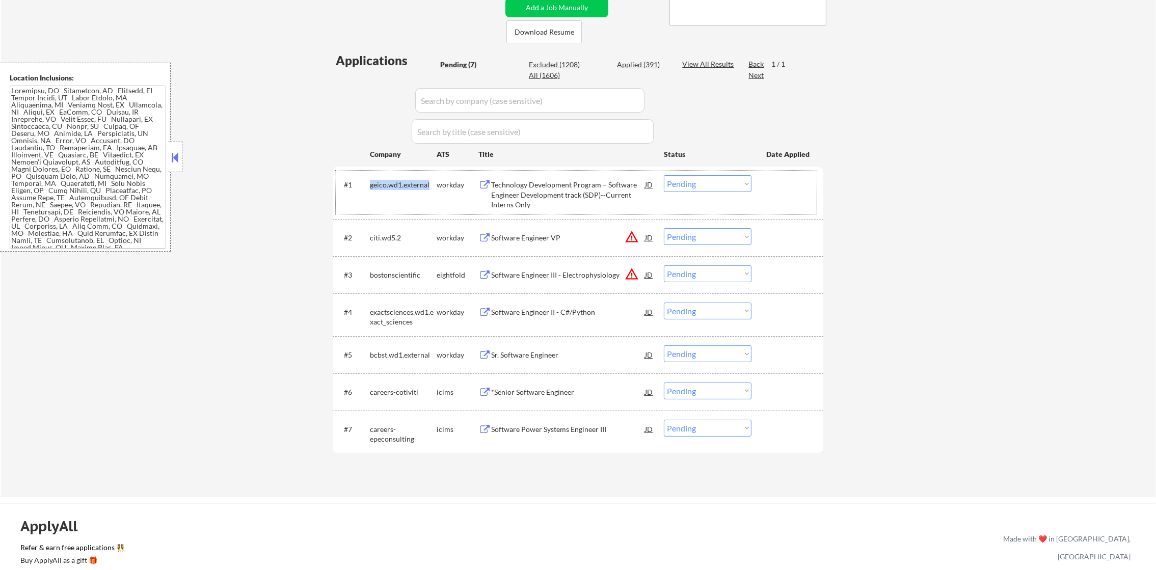
copy div "greendotcorp.wd1.gdc"
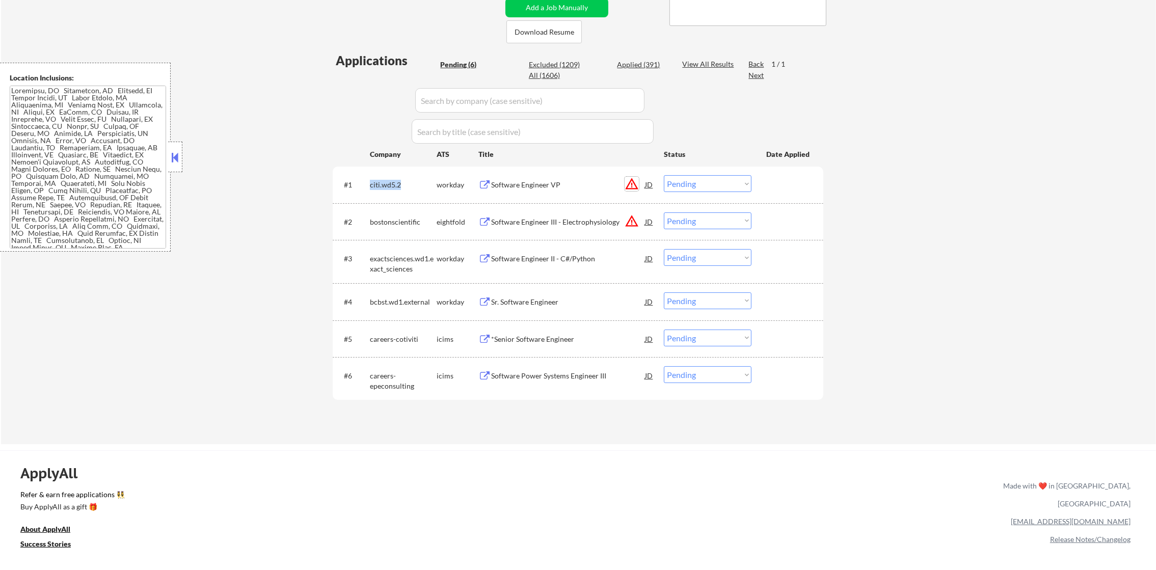
click at [637, 186] on button "warning_amber" at bounding box center [632, 184] width 14 height 14
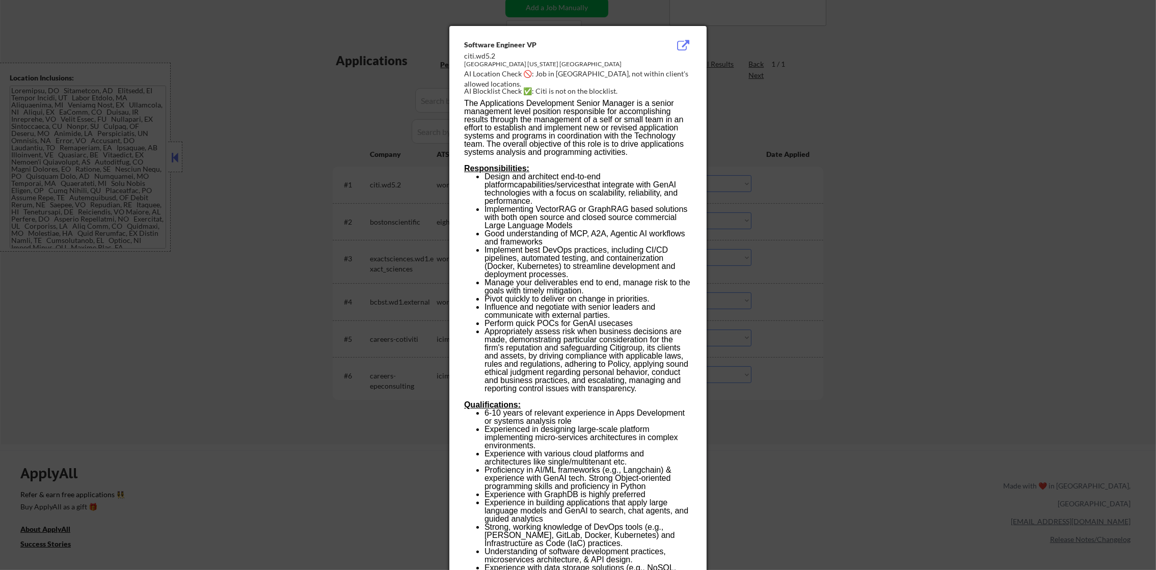
click at [748, 172] on div at bounding box center [578, 285] width 1156 height 570
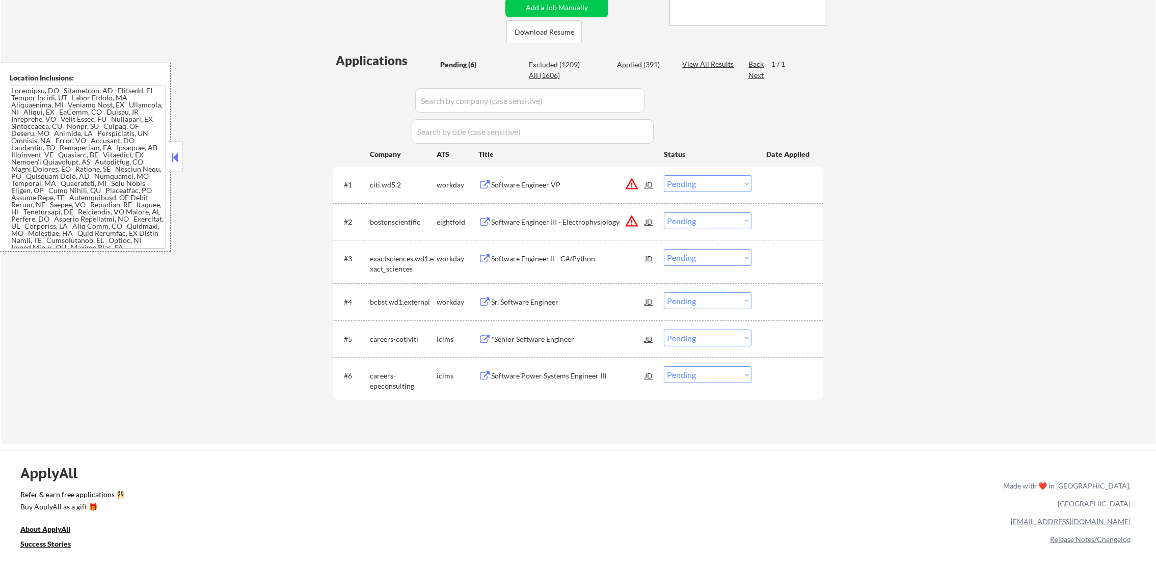
click at [387, 187] on div "citi.wd5.2" at bounding box center [403, 185] width 67 height 10
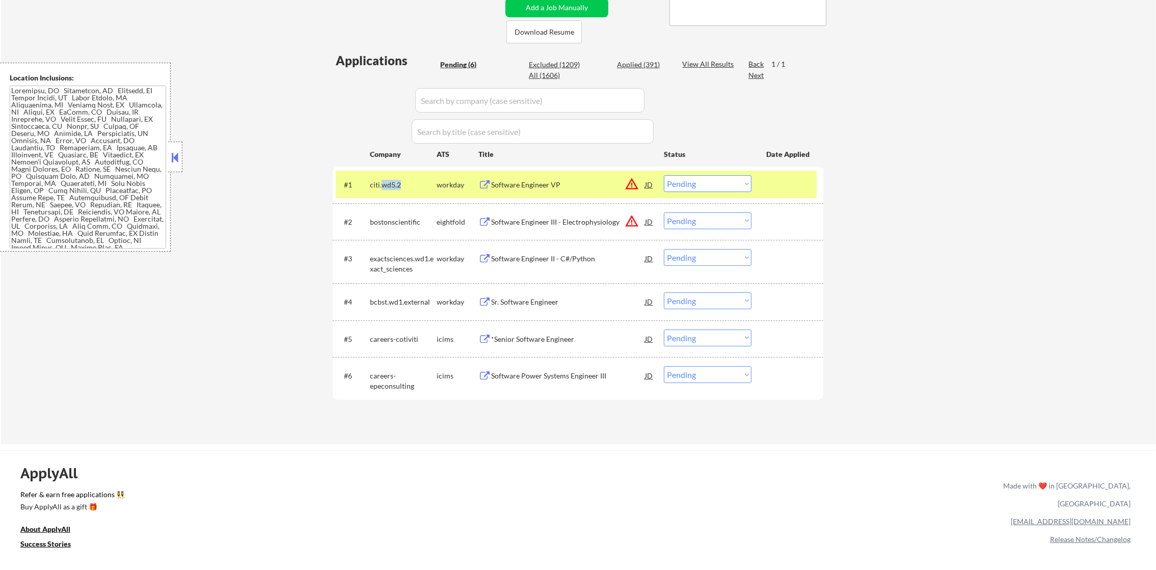
click at [387, 187] on div "citi.wd5.2" at bounding box center [403, 185] width 67 height 10
copy div "citi.wd5.2"
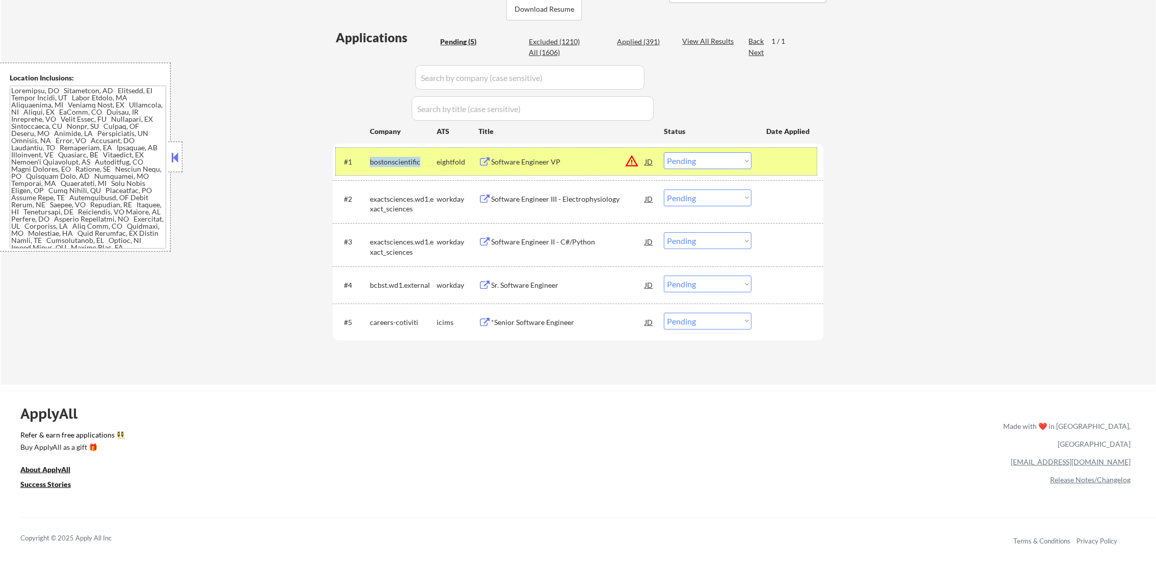
scroll to position [280, 0]
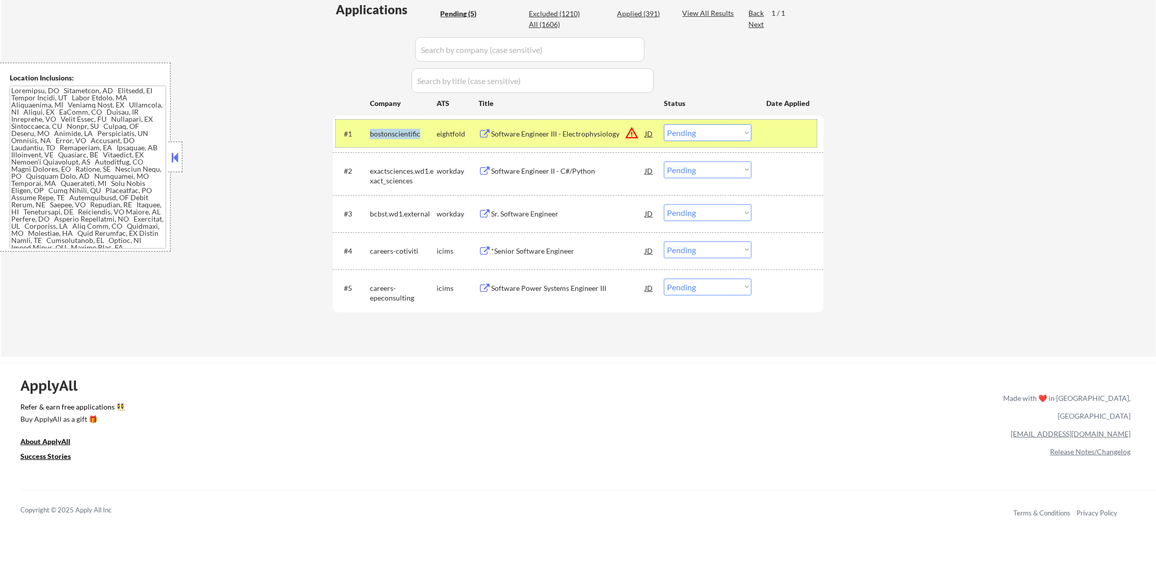
copy div "citi.wd5.2"
click at [625, 132] on button "warning_amber" at bounding box center [632, 133] width 14 height 14
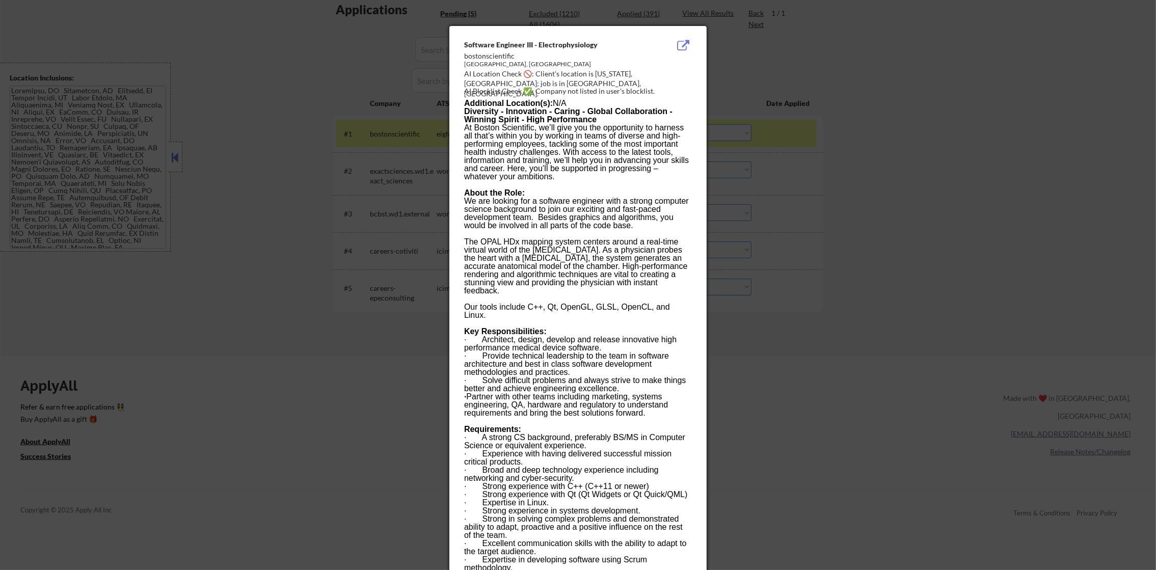
click at [486, 89] on div "AI Blocklist Check ✅: Company not listed in user's blocklist." at bounding box center [580, 91] width 232 height 10
click at [481, 83] on div "AI Location Check 🚫: Client's location is Washington, DC; job is in Waltham, MA." at bounding box center [580, 84] width 232 height 30
copy div "altham,"
click at [753, 83] on div at bounding box center [578, 285] width 1156 height 570
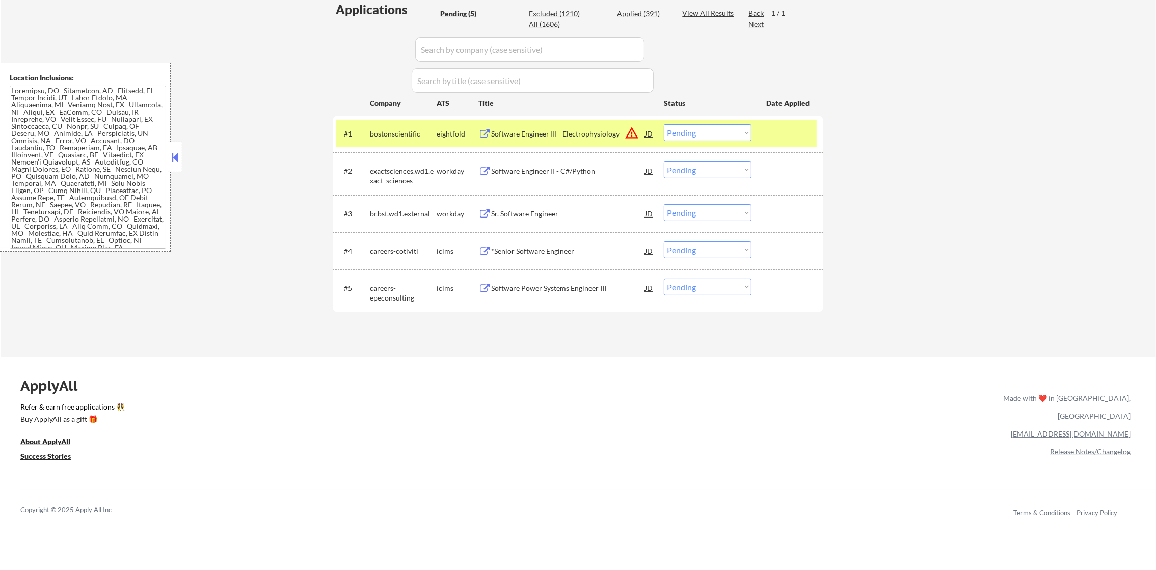
scroll to position [318, 0]
click at [398, 131] on div "bostonscientific" at bounding box center [403, 134] width 67 height 10
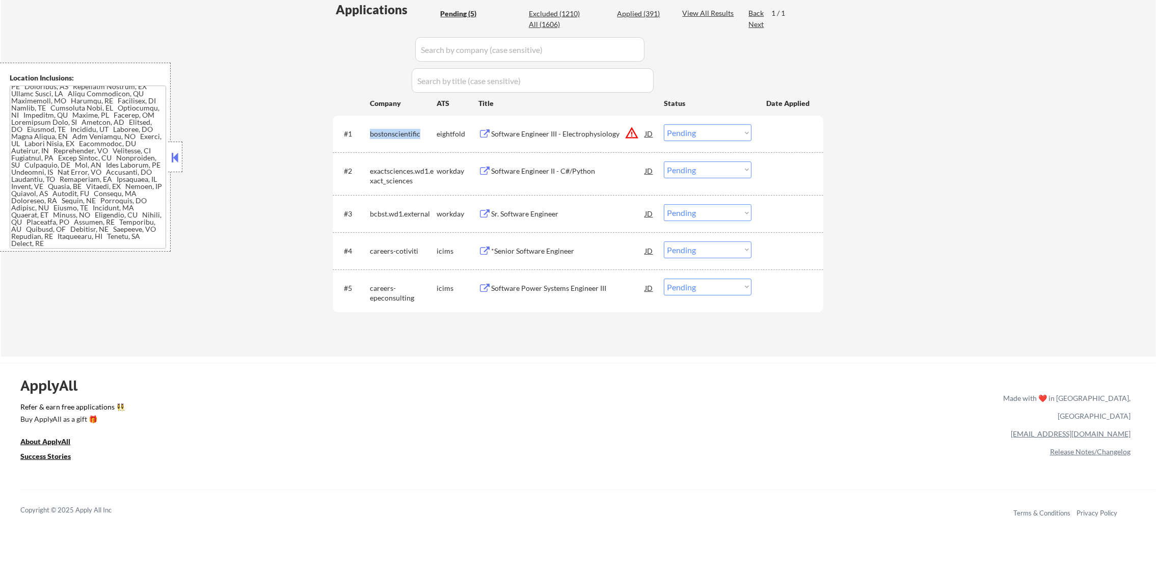
click at [398, 131] on div "bostonscientific" at bounding box center [403, 134] width 67 height 10
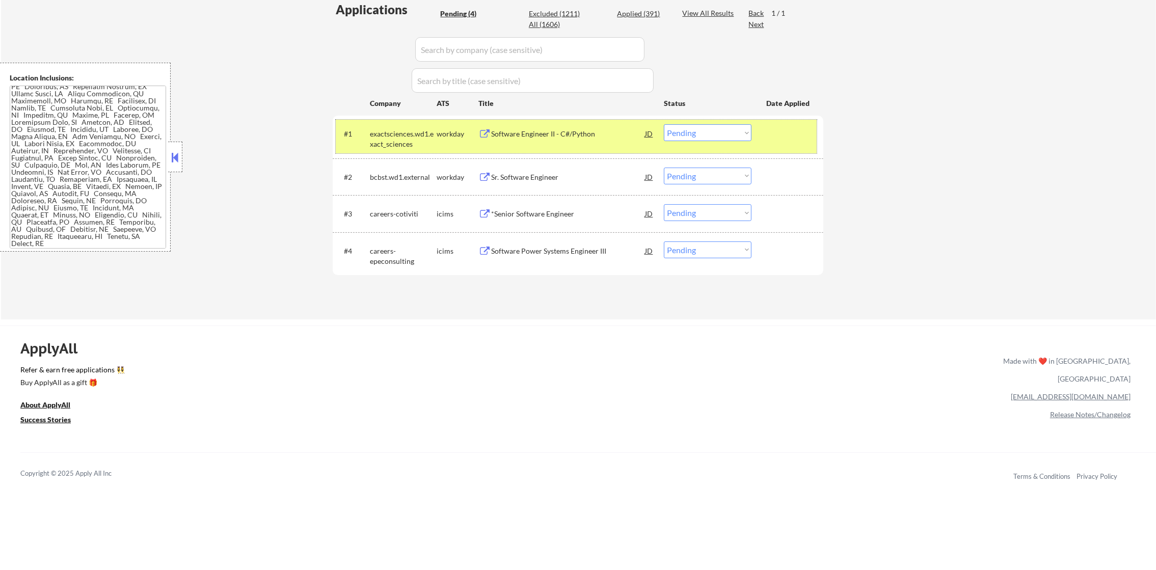
click at [392, 136] on div "exactsciences.wd1.exact_sciences" at bounding box center [403, 139] width 67 height 20
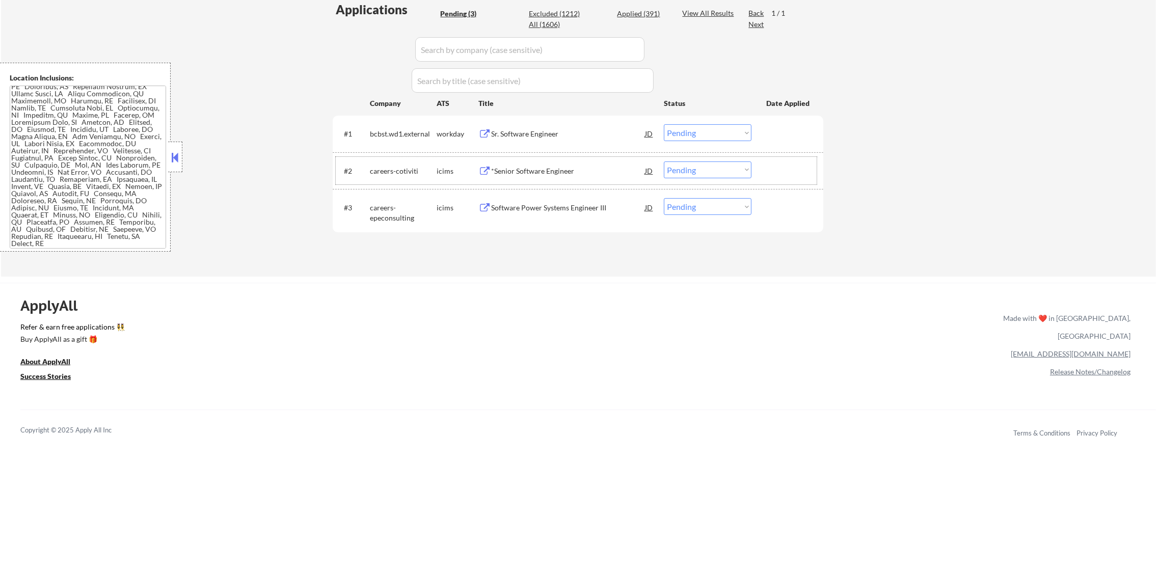
click at [400, 171] on div "careers-cotiviti" at bounding box center [403, 171] width 67 height 10
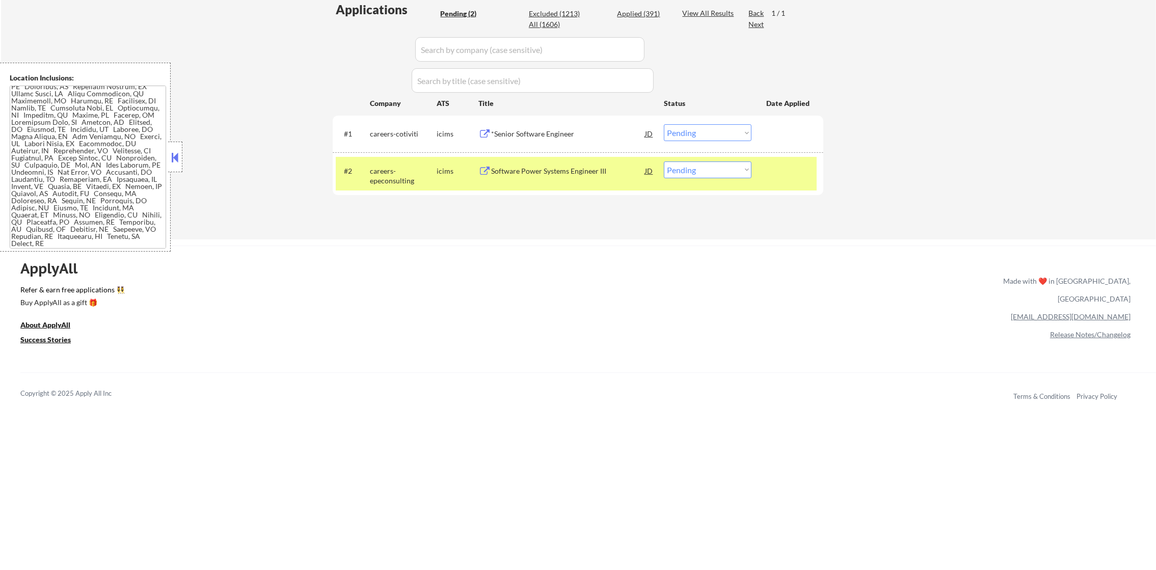
click at [400, 171] on div "careers-epeconsulting" at bounding box center [403, 176] width 67 height 20
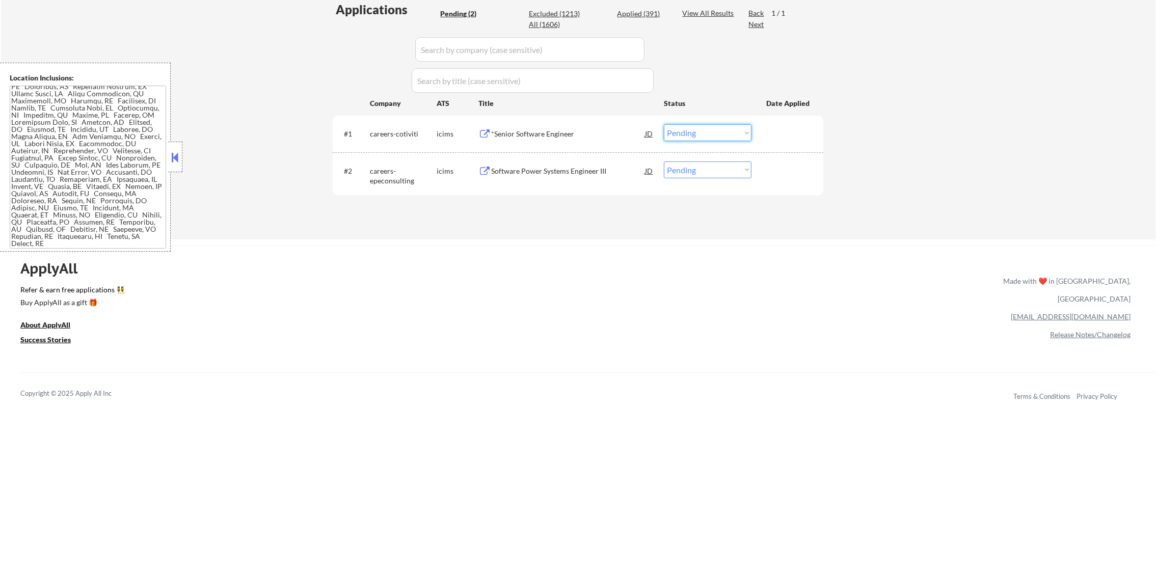
click at [703, 129] on select "Choose an option... Pending Applied Excluded (Questions) Excluded (Expired) Exc…" at bounding box center [708, 132] width 88 height 17
click at [664, 124] on select "Choose an option... Pending Applied Excluded (Questions) Excluded (Expired) Exc…" at bounding box center [708, 132] width 88 height 17
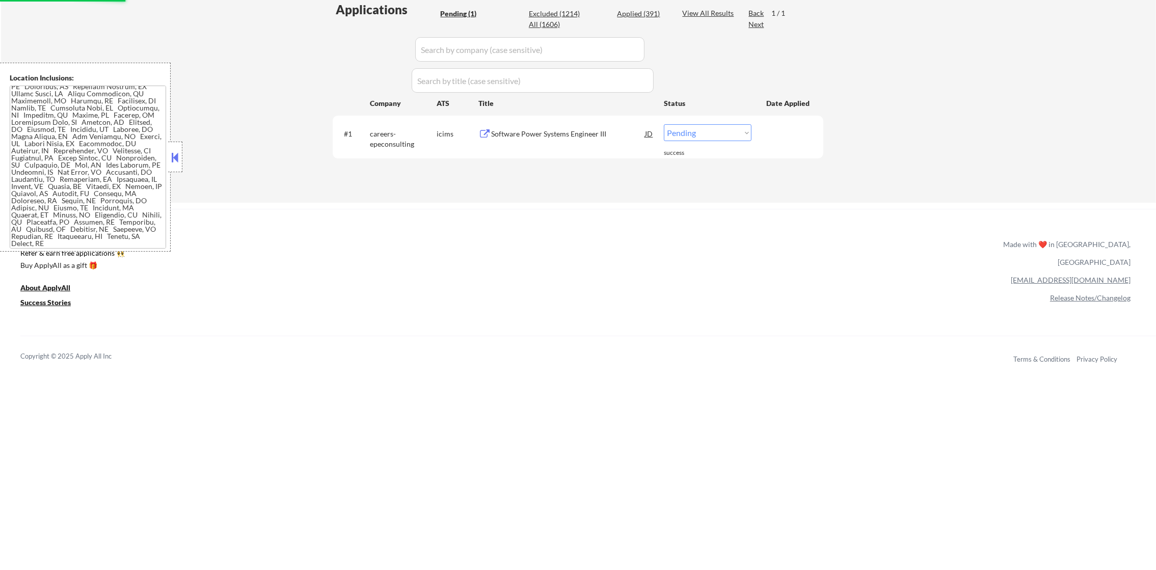
click at [375, 146] on div "careers-epeconsulting" at bounding box center [403, 139] width 67 height 20
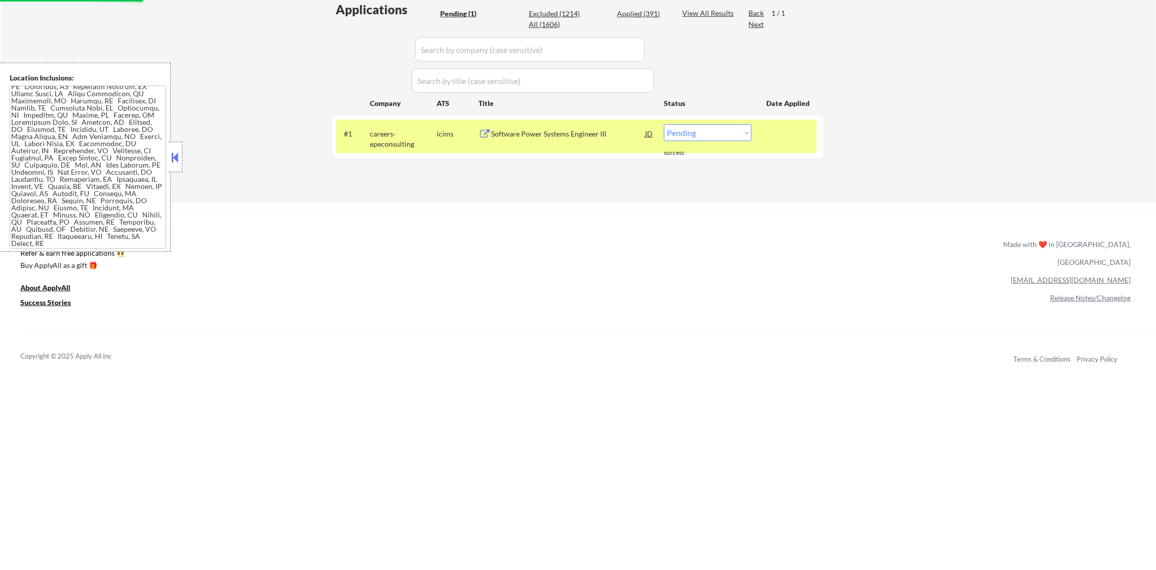
click at [375, 144] on div "careers-epeconsulting" at bounding box center [403, 139] width 67 height 20
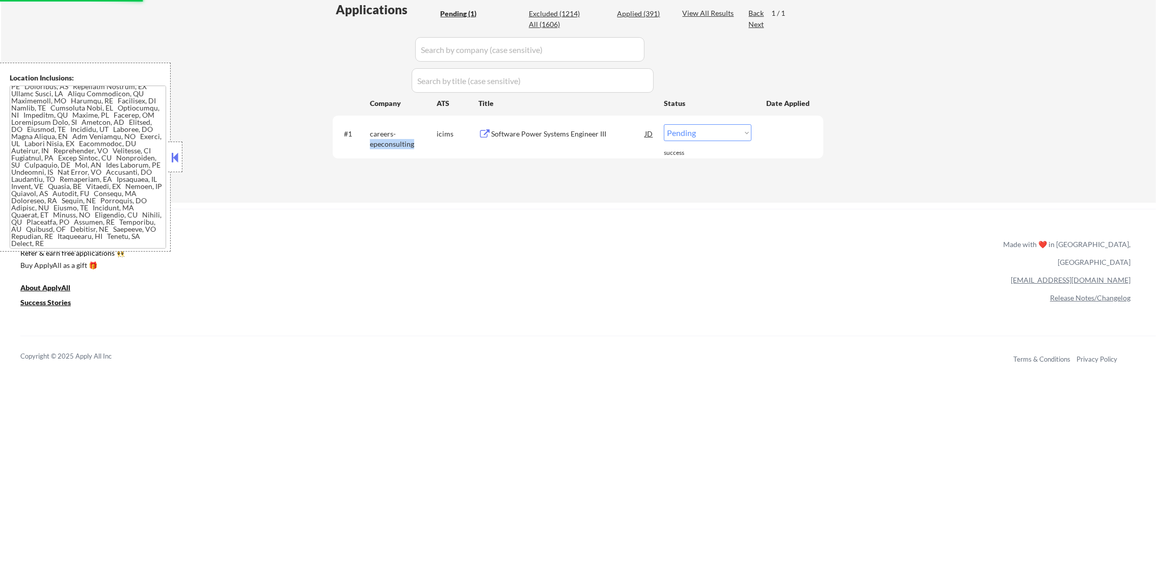
click at [375, 144] on div "careers-epeconsulting" at bounding box center [403, 139] width 67 height 20
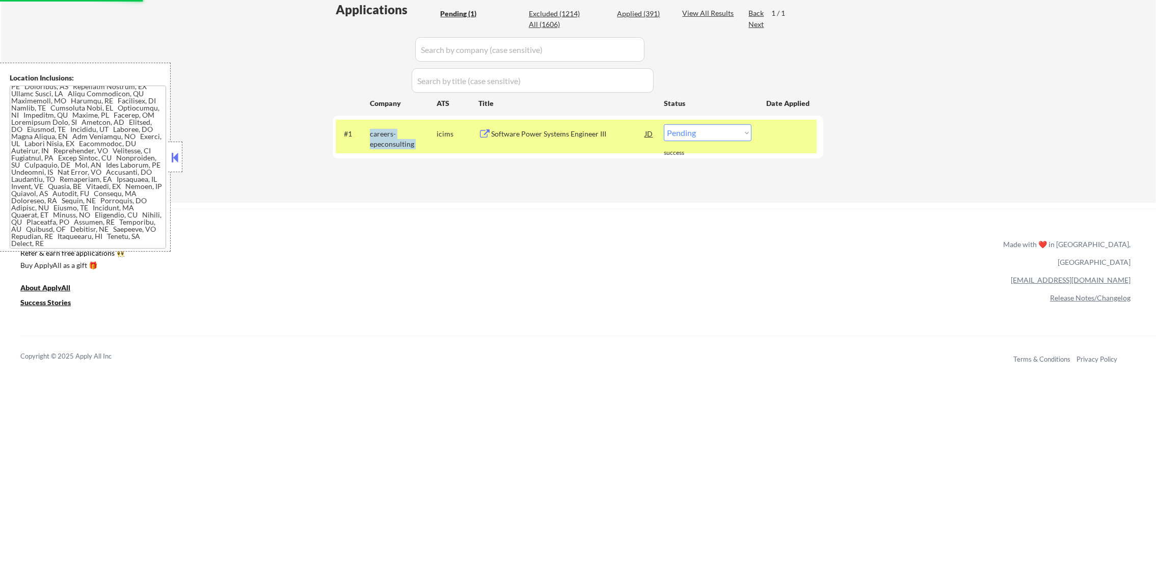
click at [375, 144] on div "careers-epeconsulting" at bounding box center [403, 139] width 67 height 20
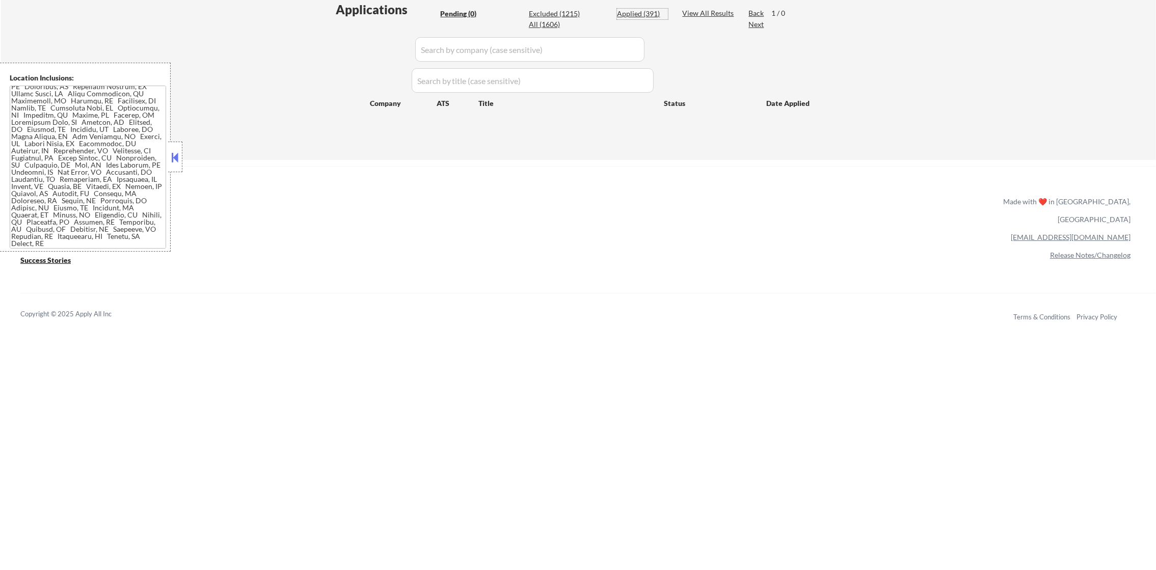
click at [658, 15] on div "Applied (391)" at bounding box center [642, 14] width 51 height 10
click at [656, 13] on div "Applied (391)" at bounding box center [642, 14] width 51 height 10
select select ""applied""
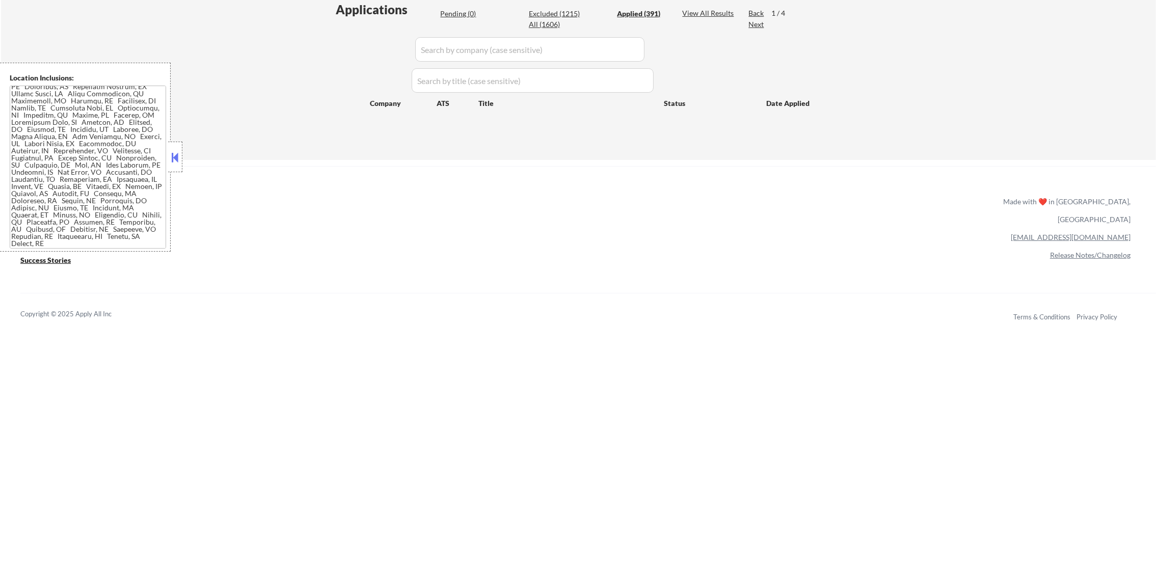
select select ""applied""
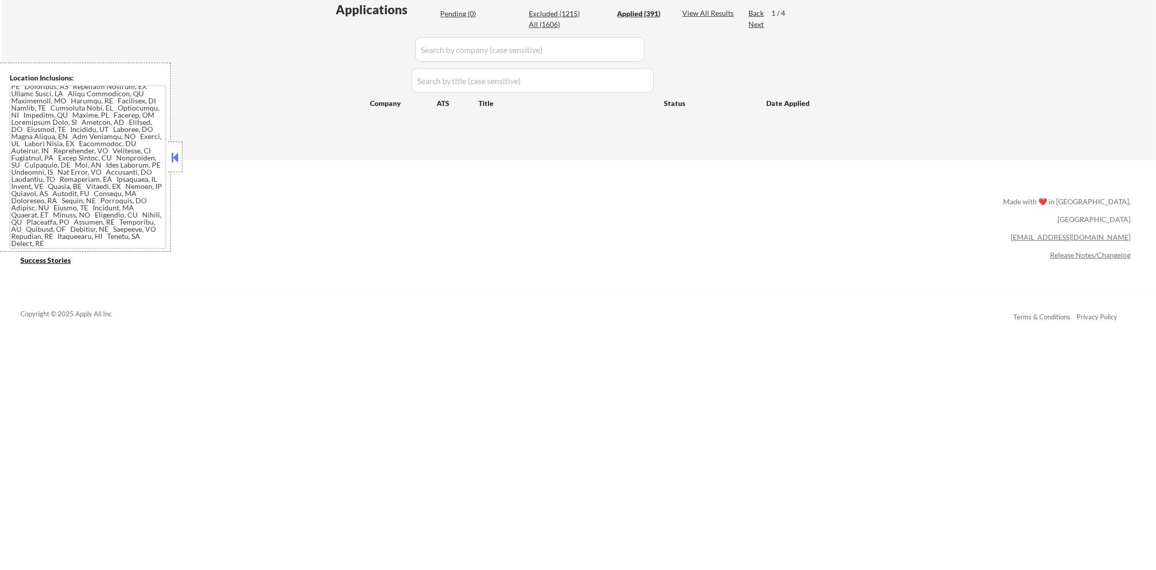
select select ""applied""
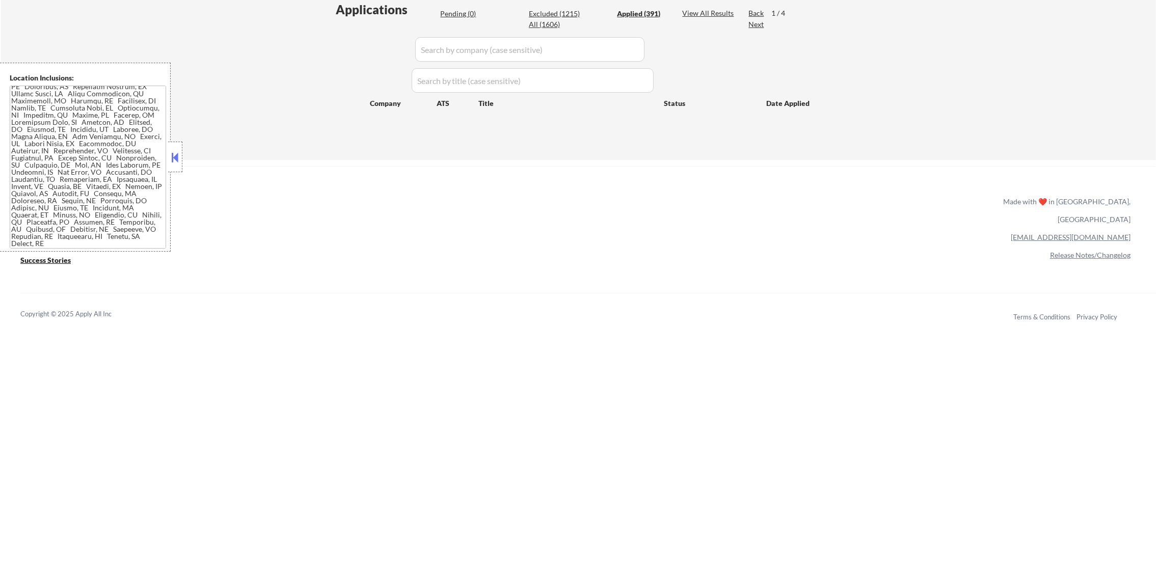
select select ""applied""
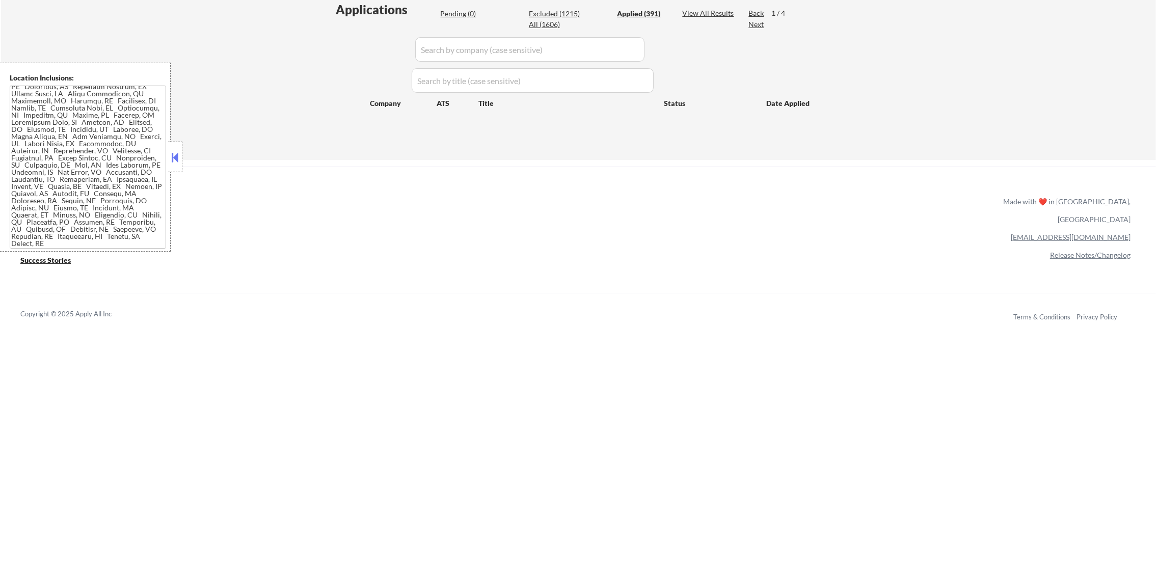
select select ""applied""
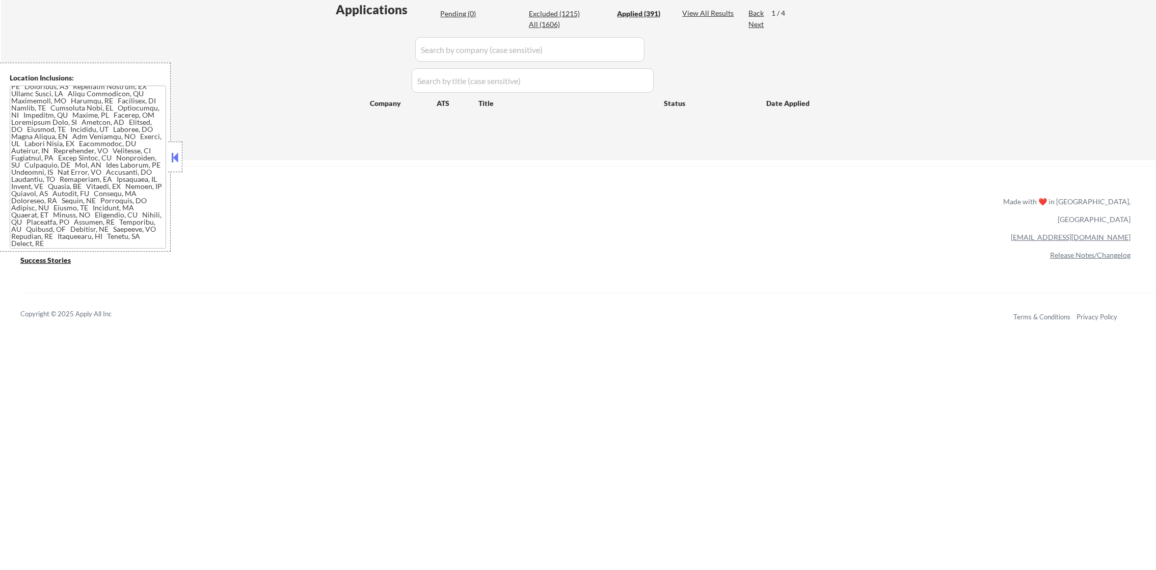
select select ""applied""
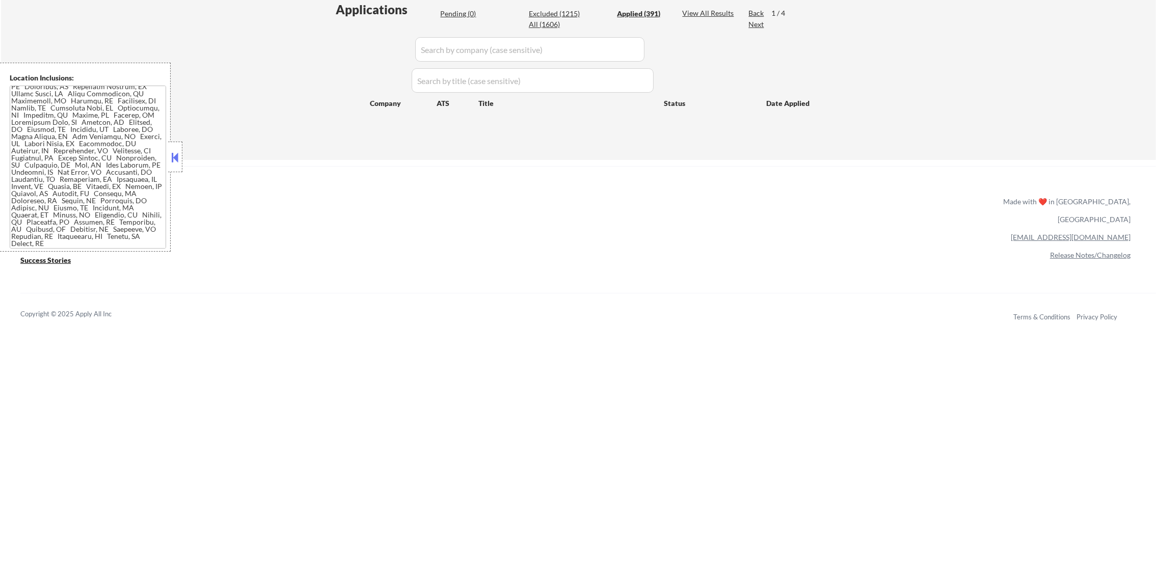
select select ""applied""
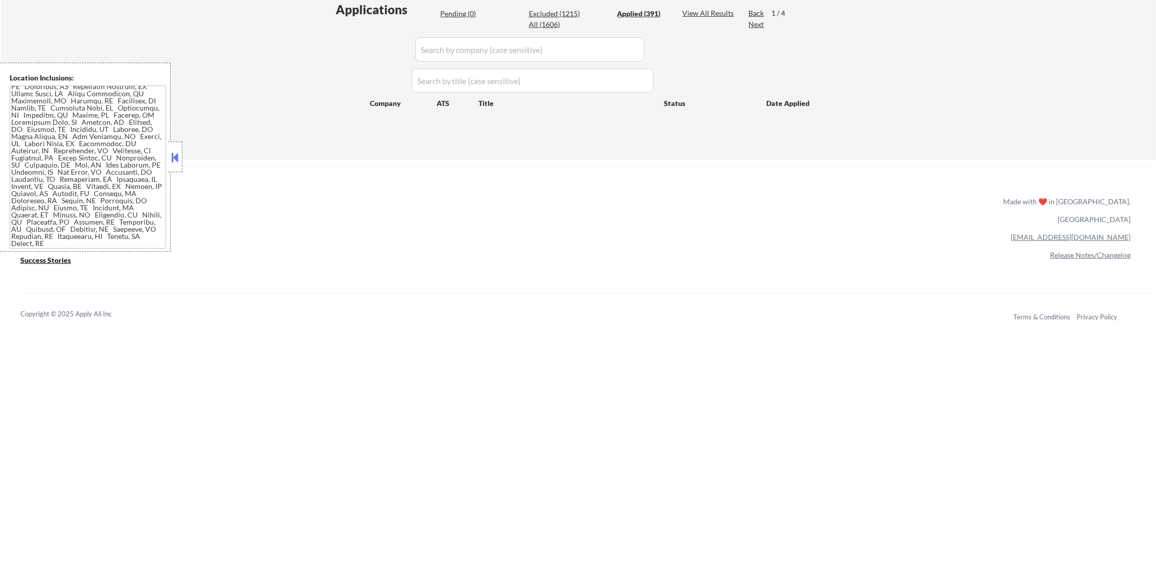
select select ""applied""
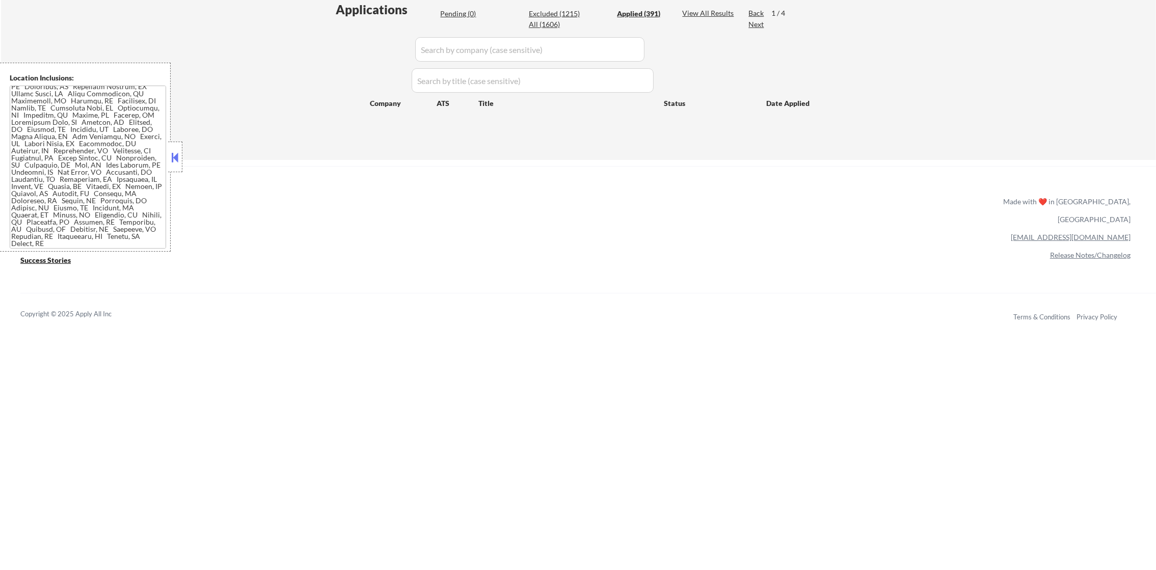
select select ""applied""
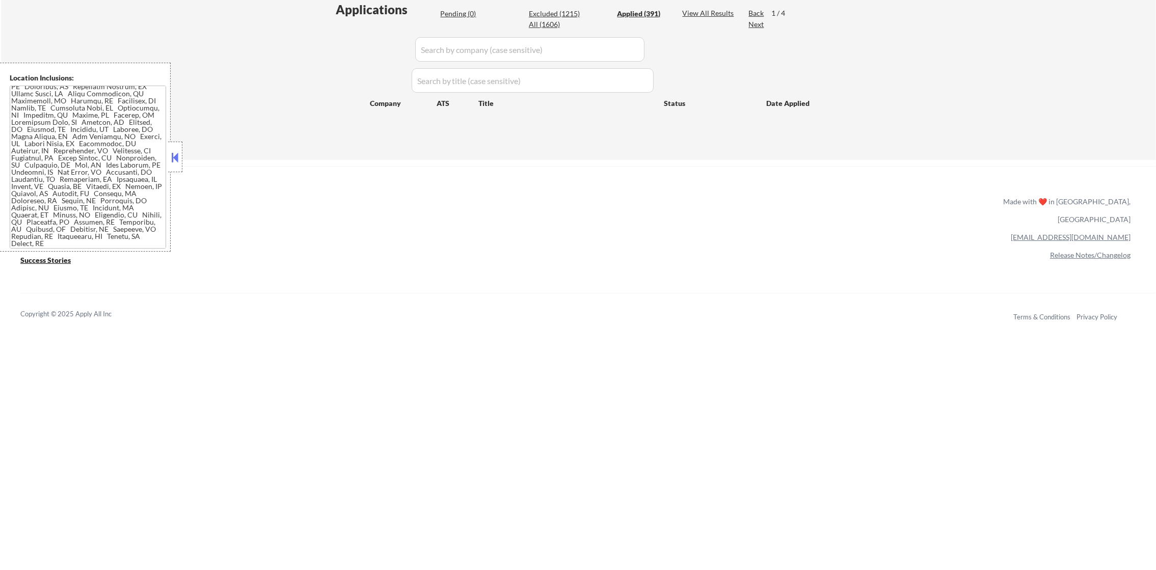
select select ""applied""
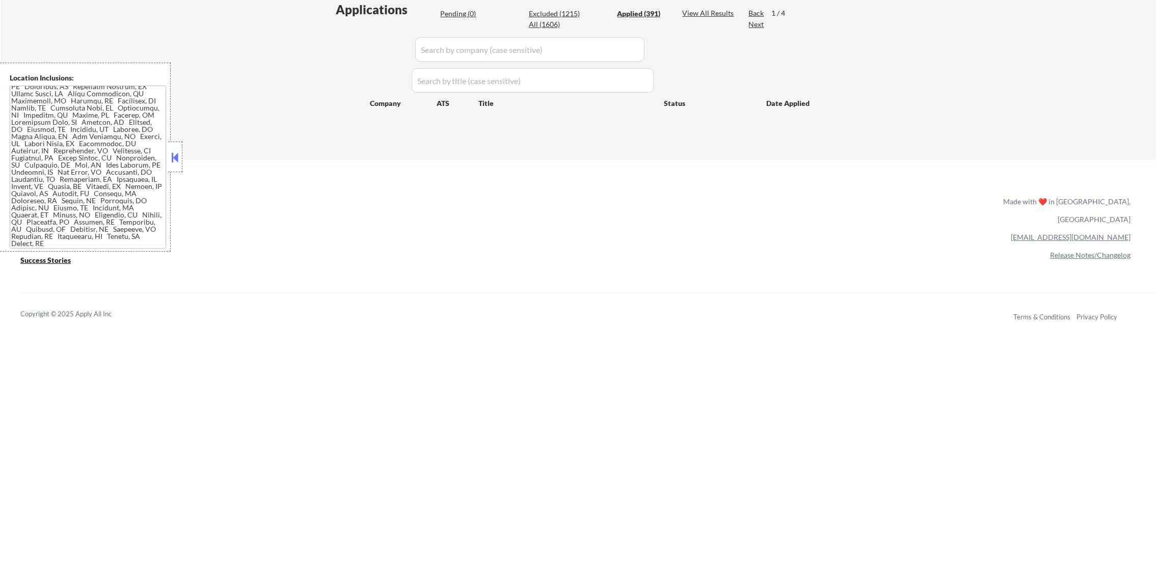
select select ""applied""
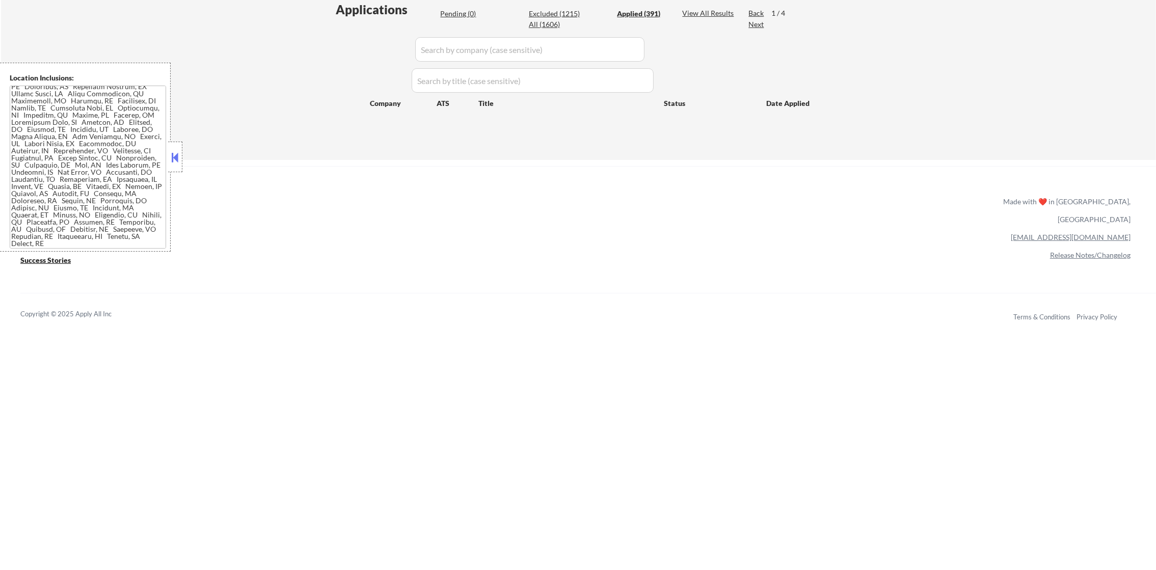
select select ""applied""
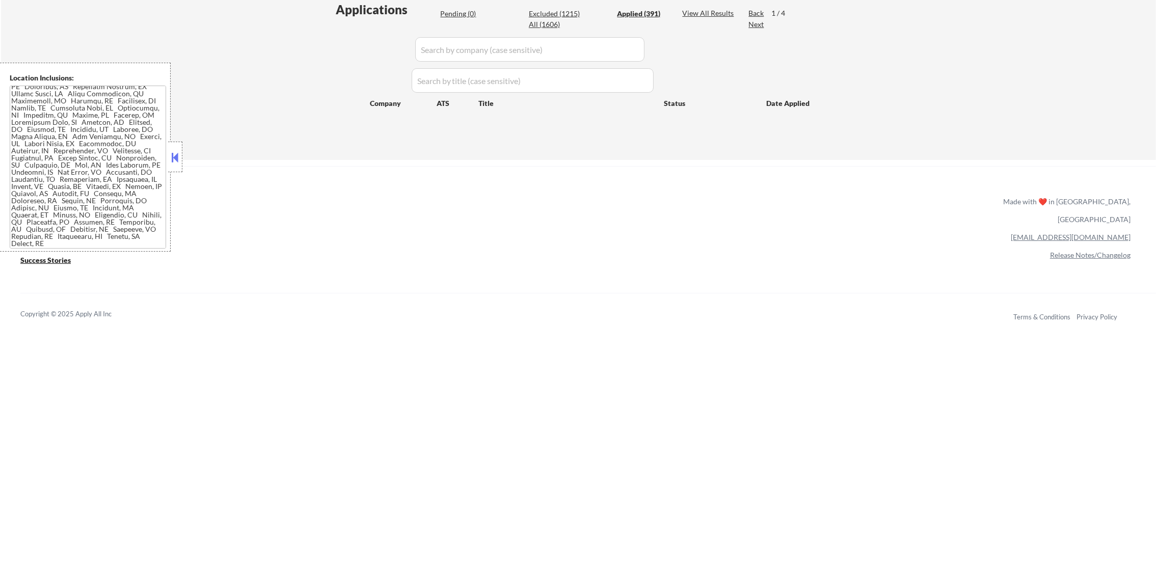
select select ""applied""
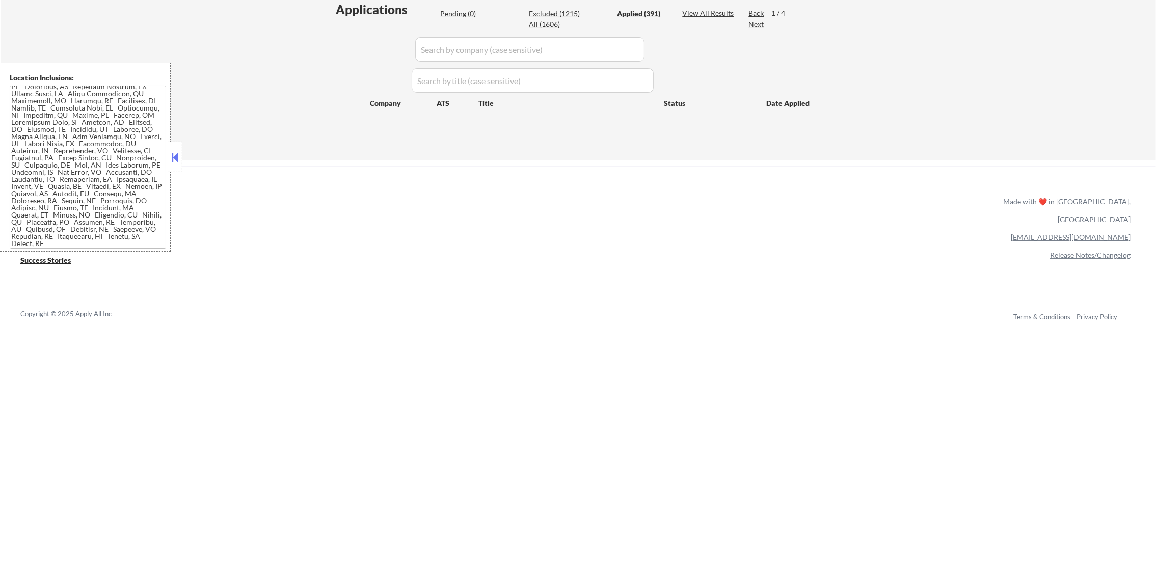
select select ""applied""
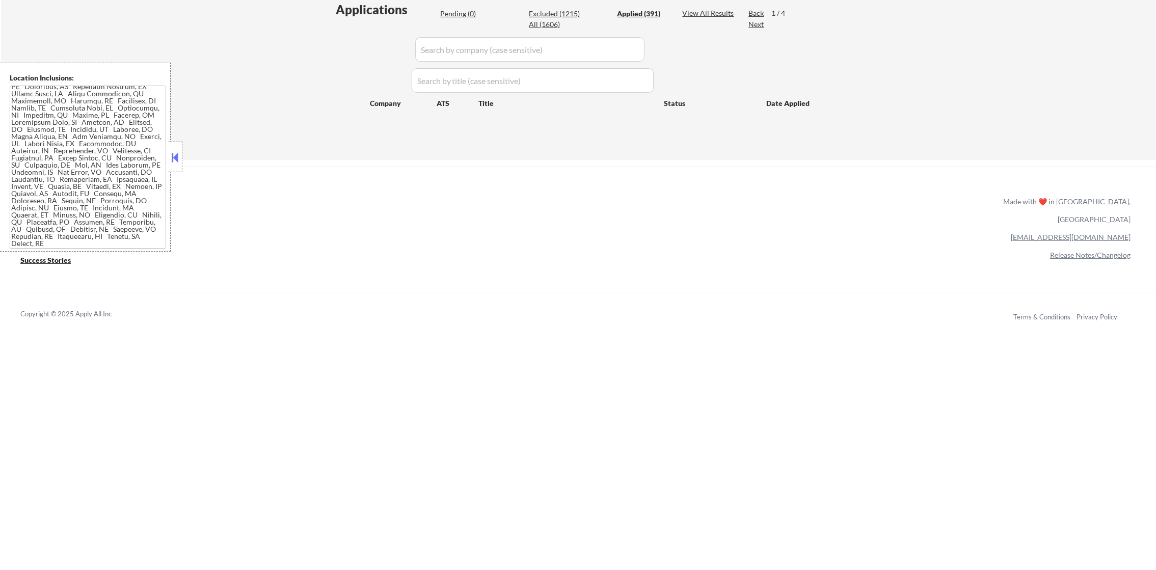
select select ""applied""
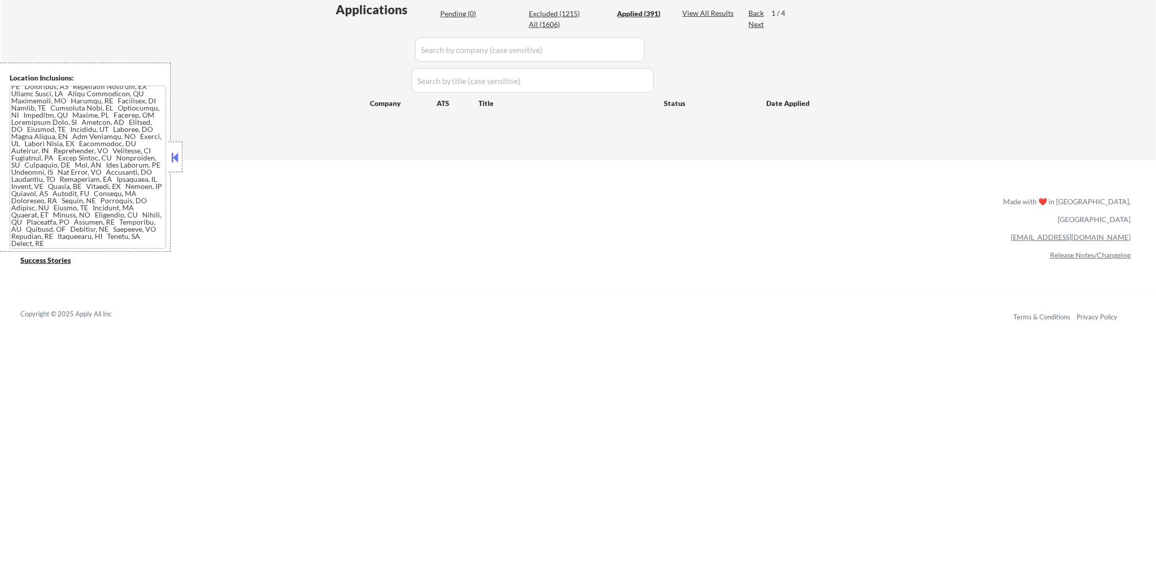
select select ""applied""
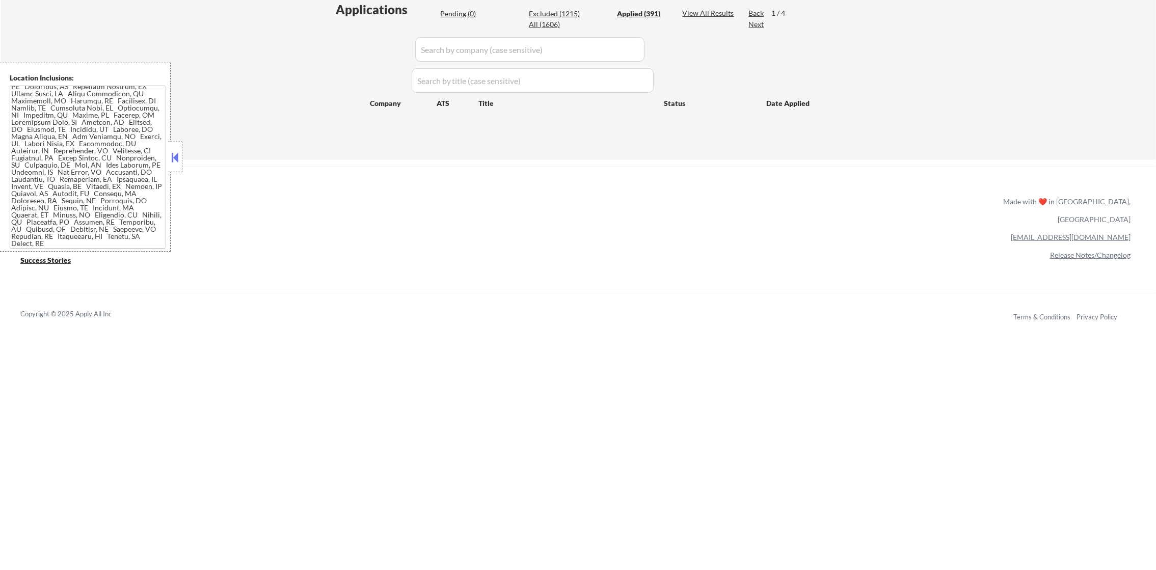
select select ""applied""
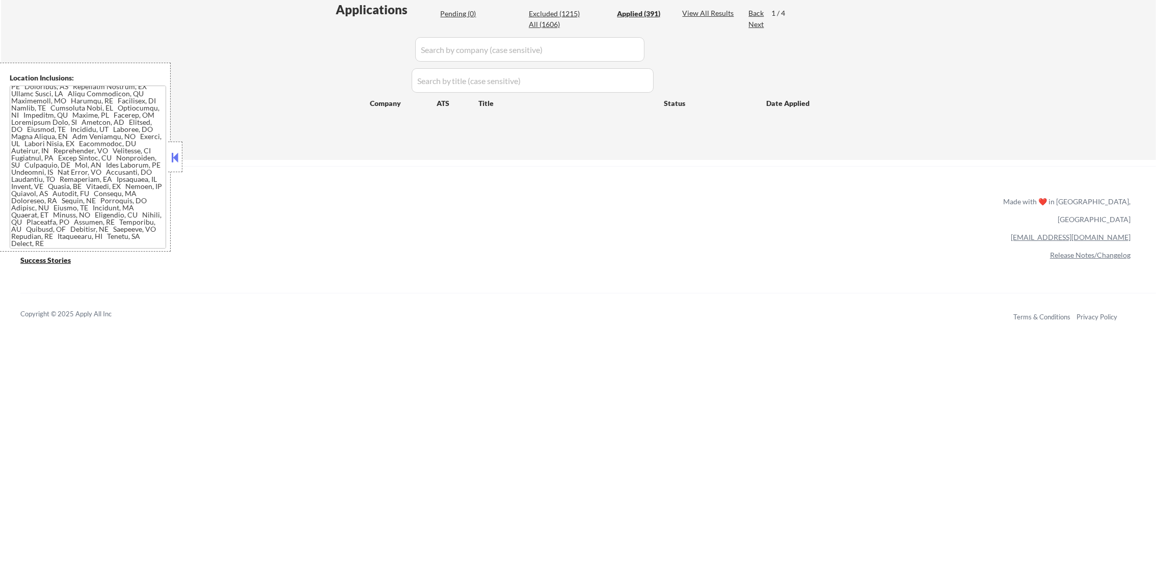
select select ""applied""
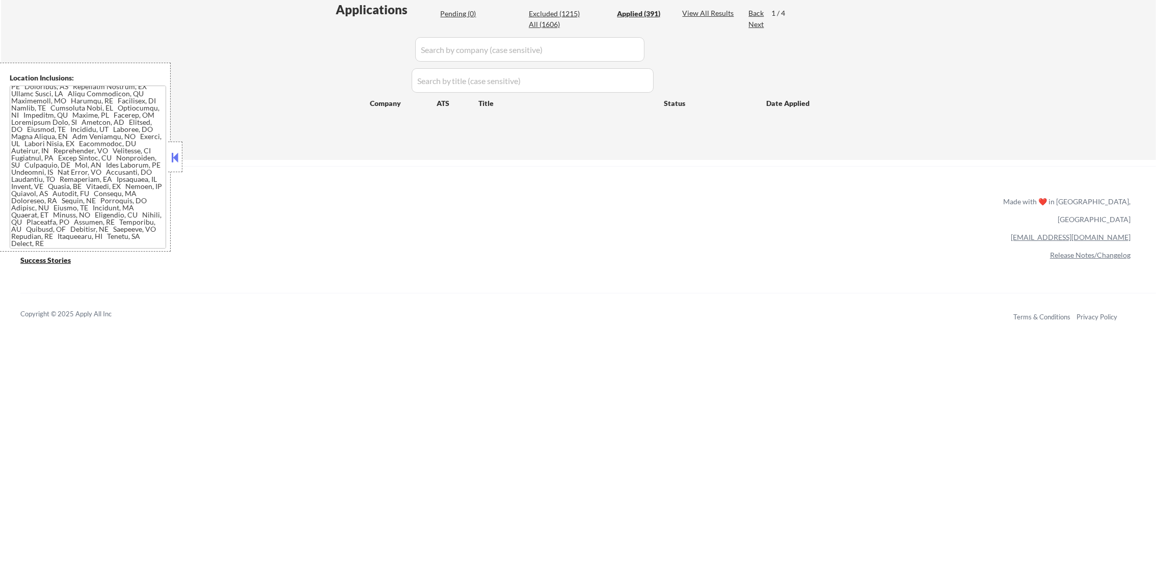
select select ""applied""
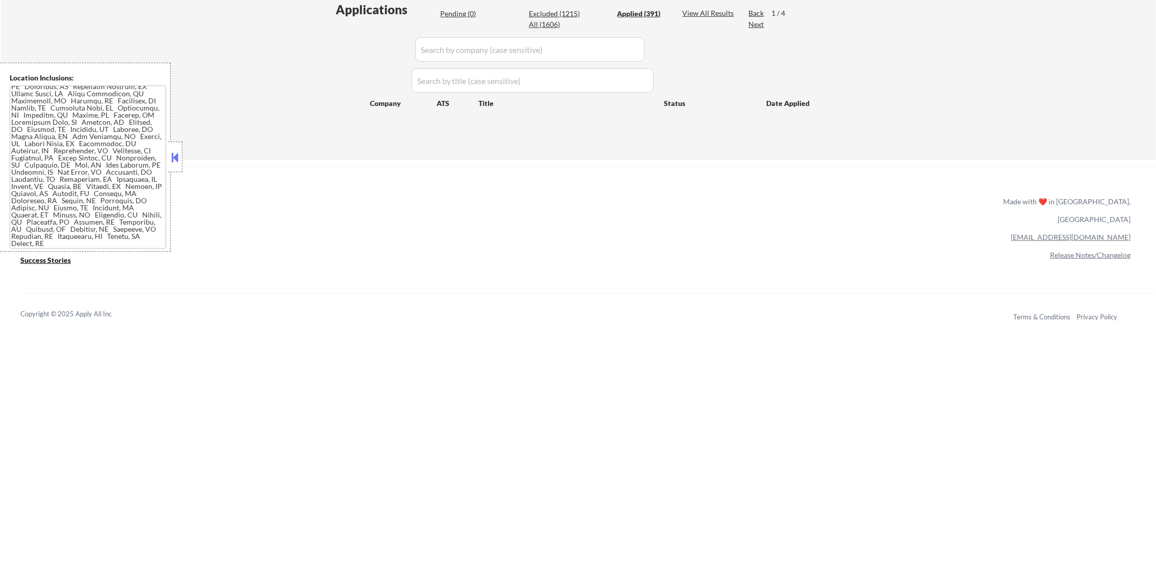
select select ""applied""
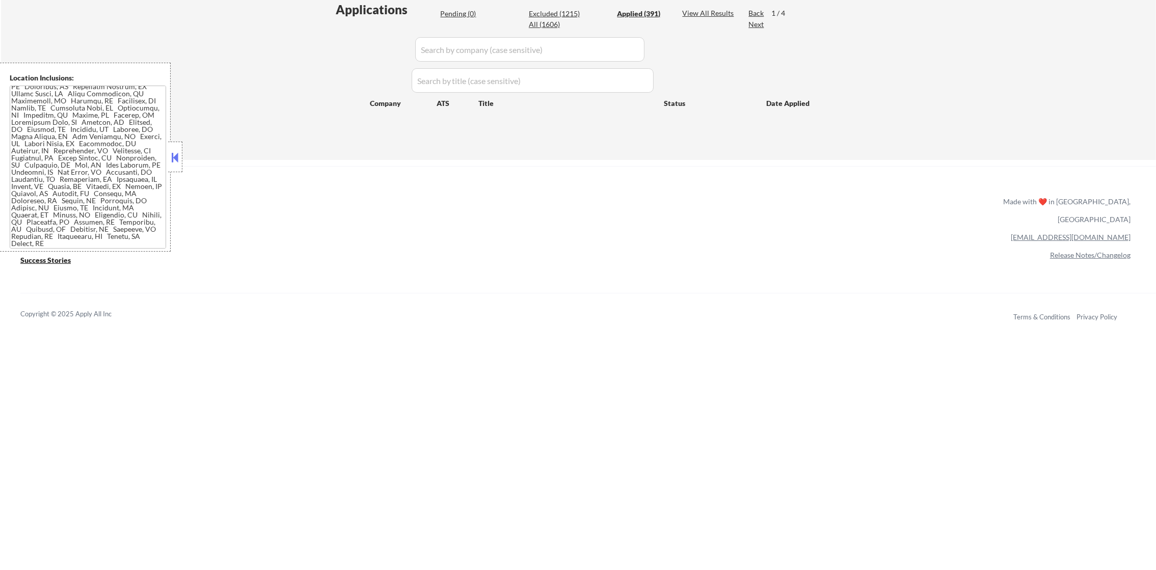
select select ""applied""
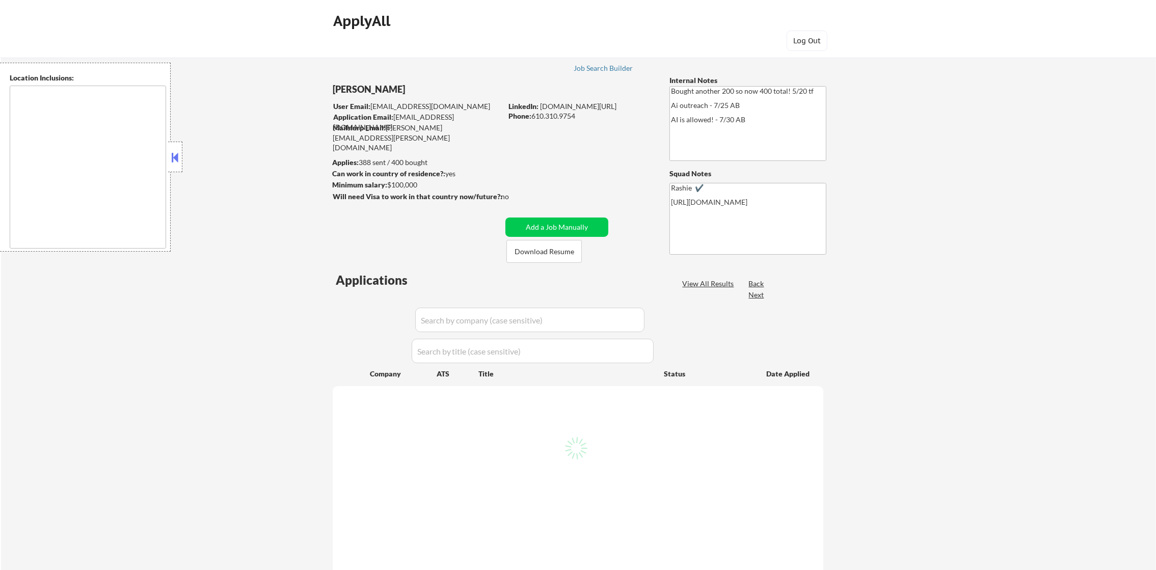
type textarea "[GEOGRAPHIC_DATA], [GEOGRAPHIC_DATA] [GEOGRAPHIC_DATA], [GEOGRAPHIC_DATA] [GEOG…"
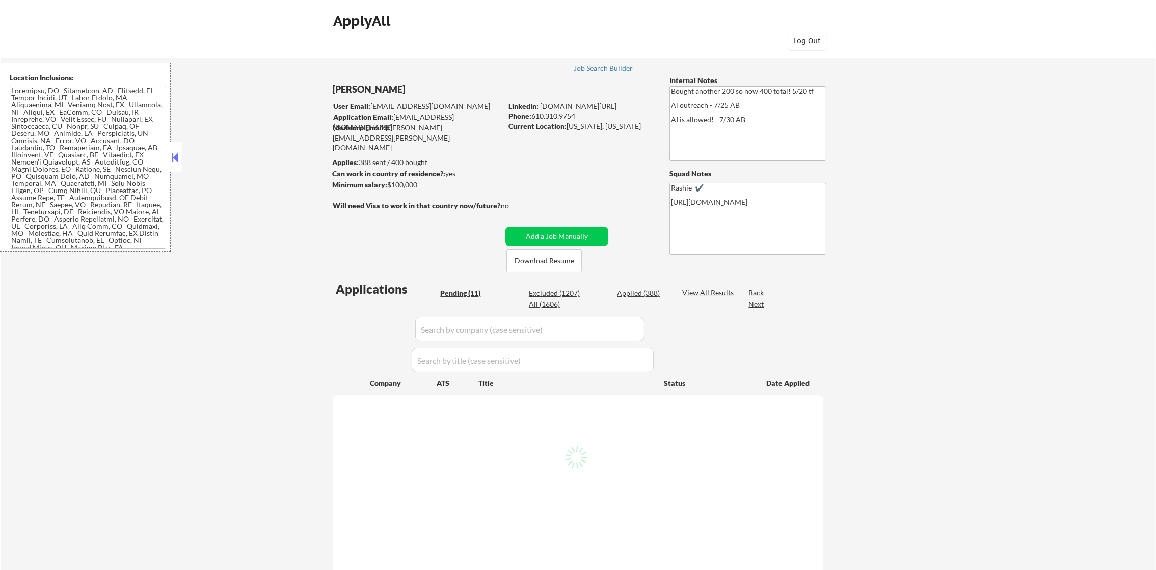
select select ""pending""
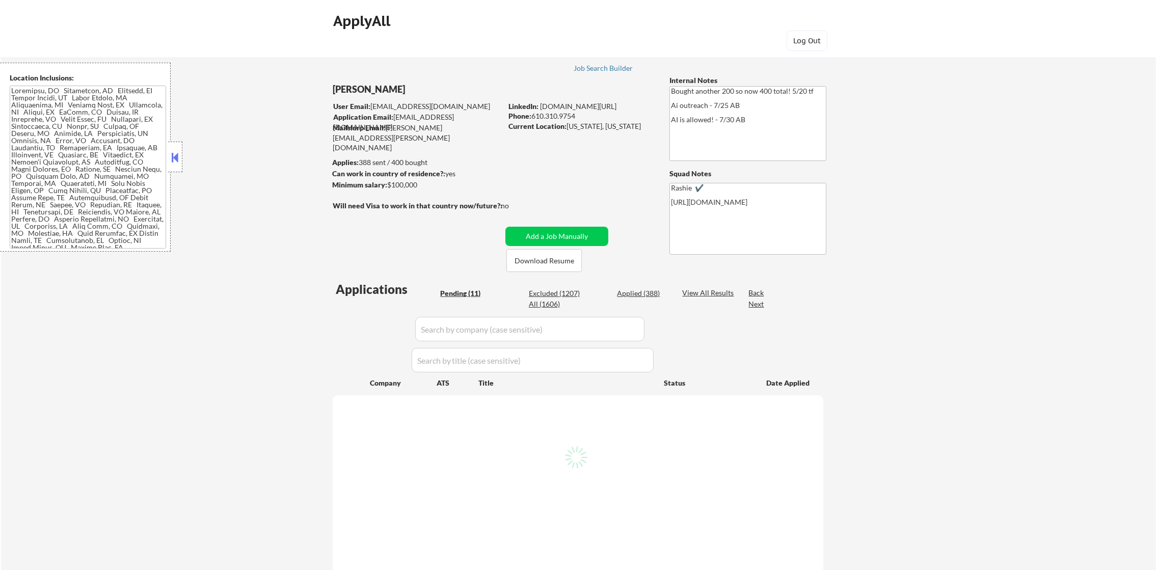
select select ""pending""
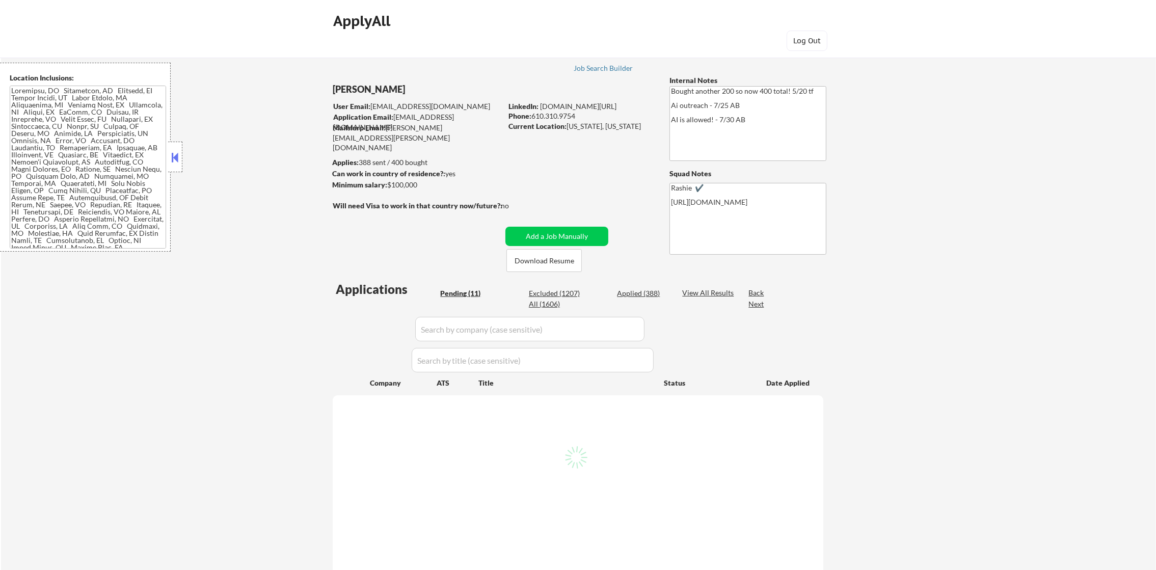
select select ""pending""
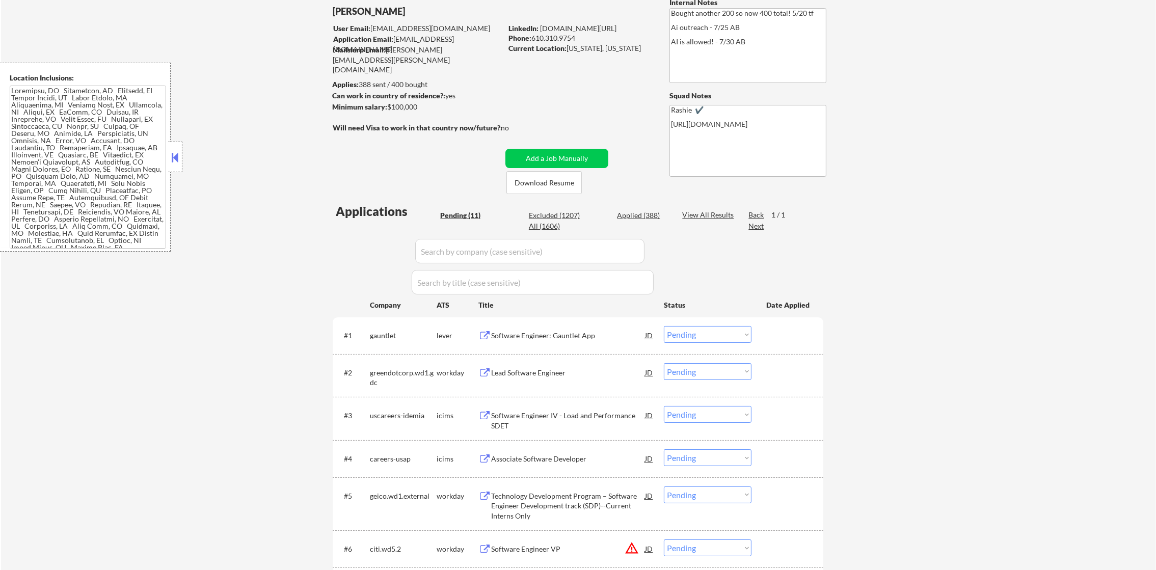
scroll to position [76, 0]
click at [434, 246] on input "input" at bounding box center [529, 252] width 229 height 24
click at [545, 225] on div "All (1606)" at bounding box center [554, 228] width 51 height 10
click at [543, 224] on div "All (1606)" at bounding box center [554, 228] width 51 height 10
select select ""applied""
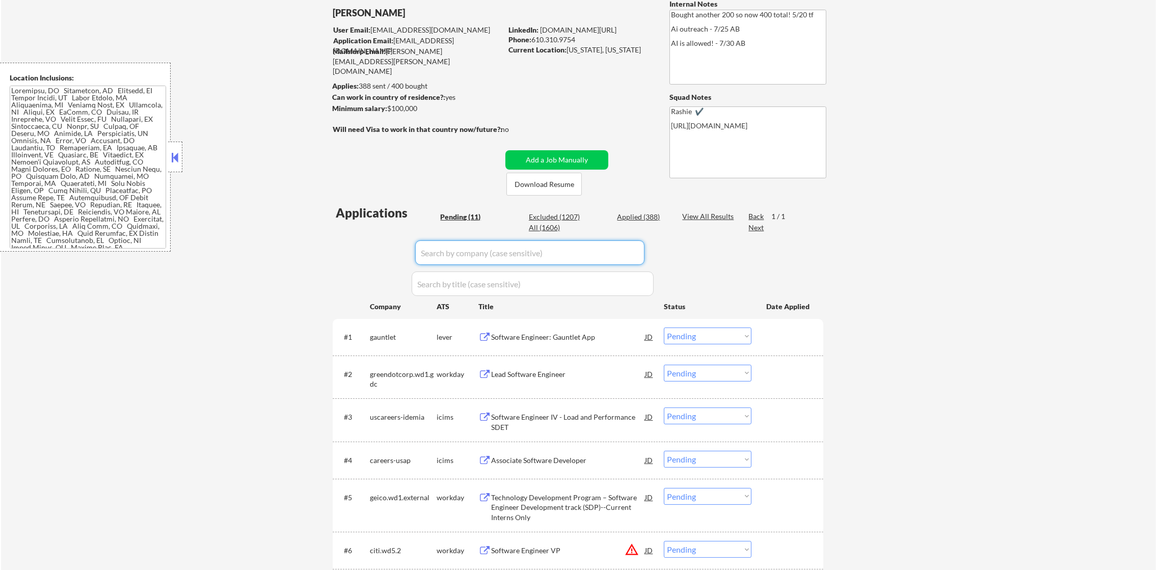
select select ""applied""
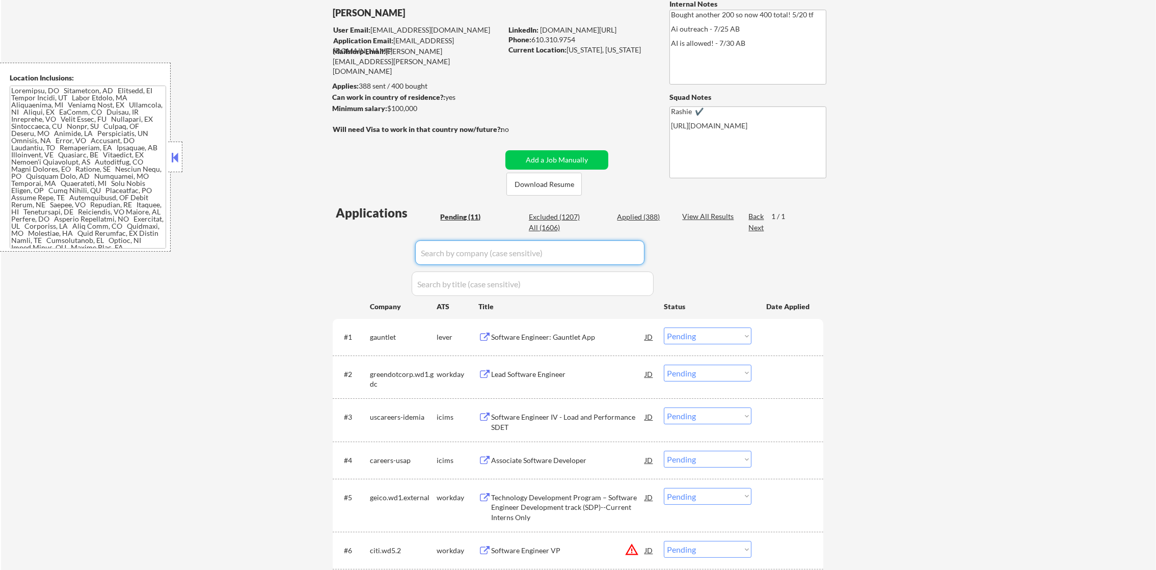
select select ""applied""
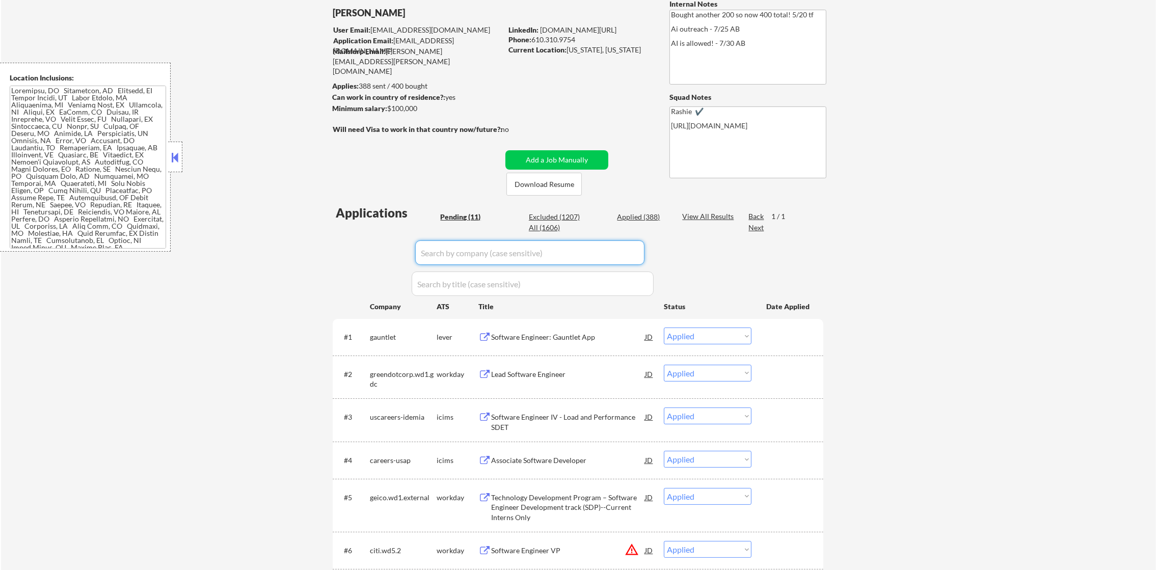
select select ""applied""
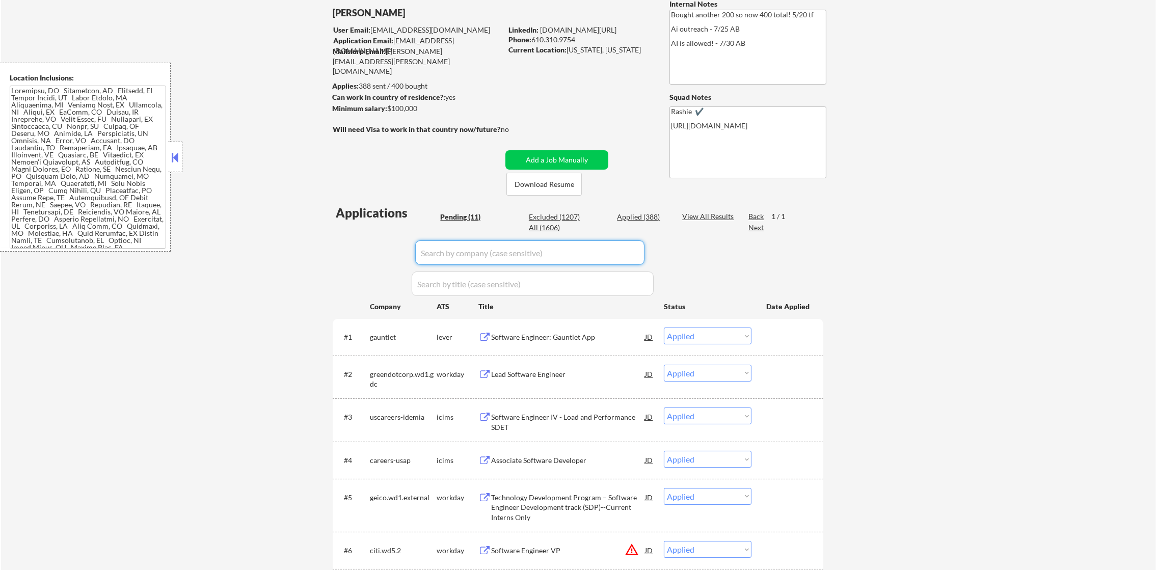
select select ""applied""
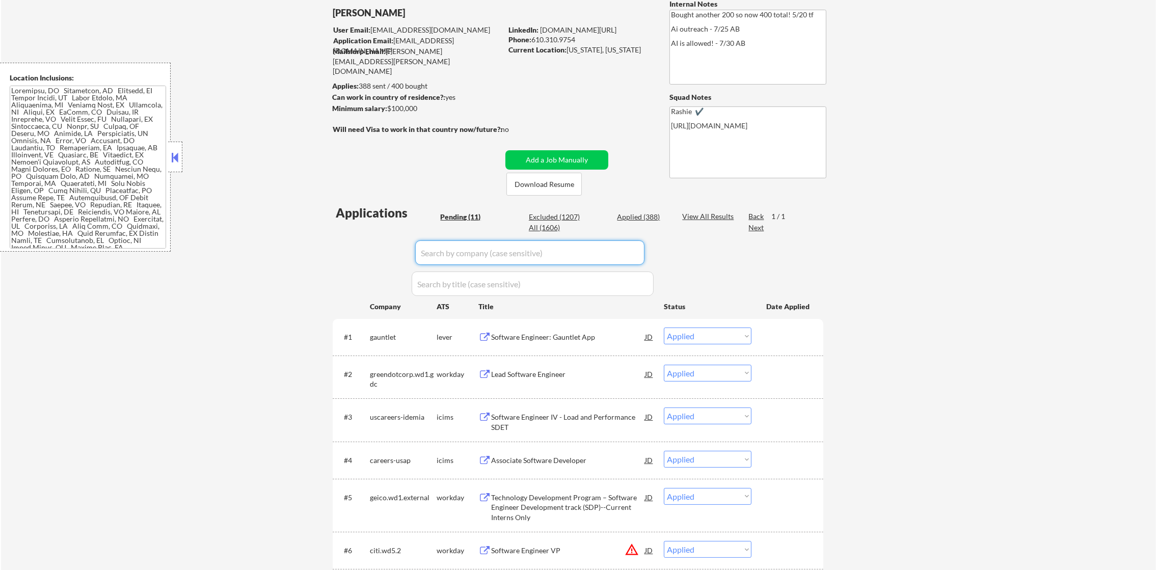
select select ""applied""
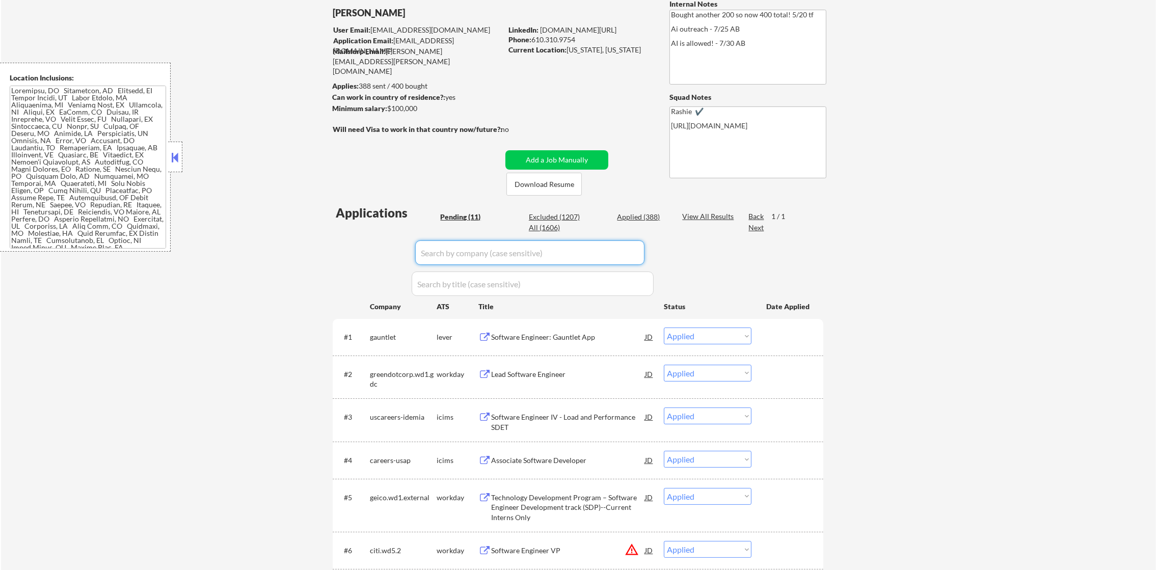
select select ""applied""
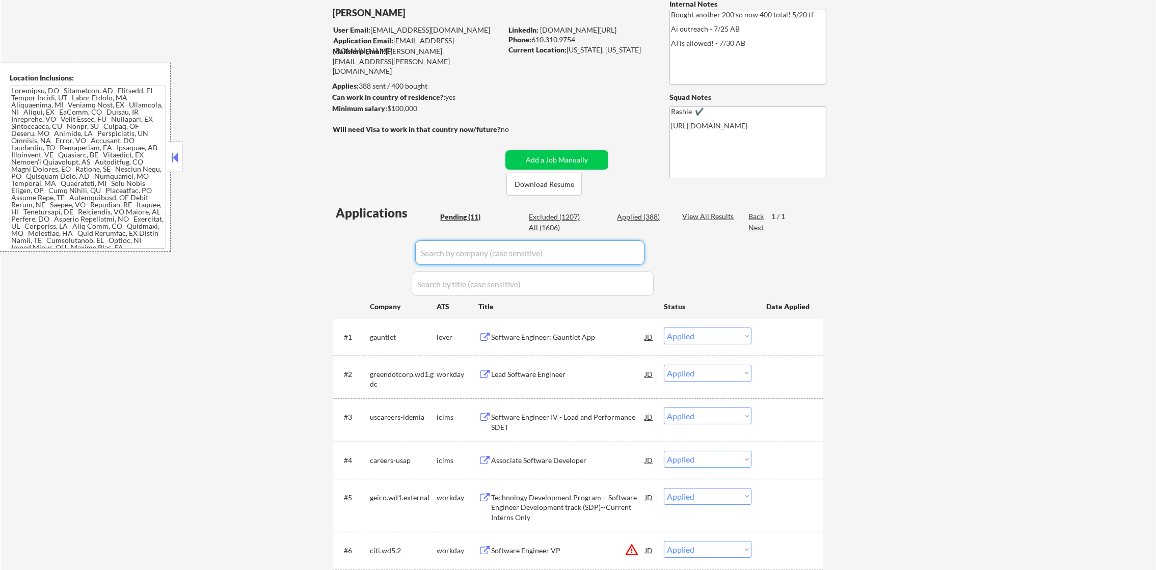
select select ""applied""
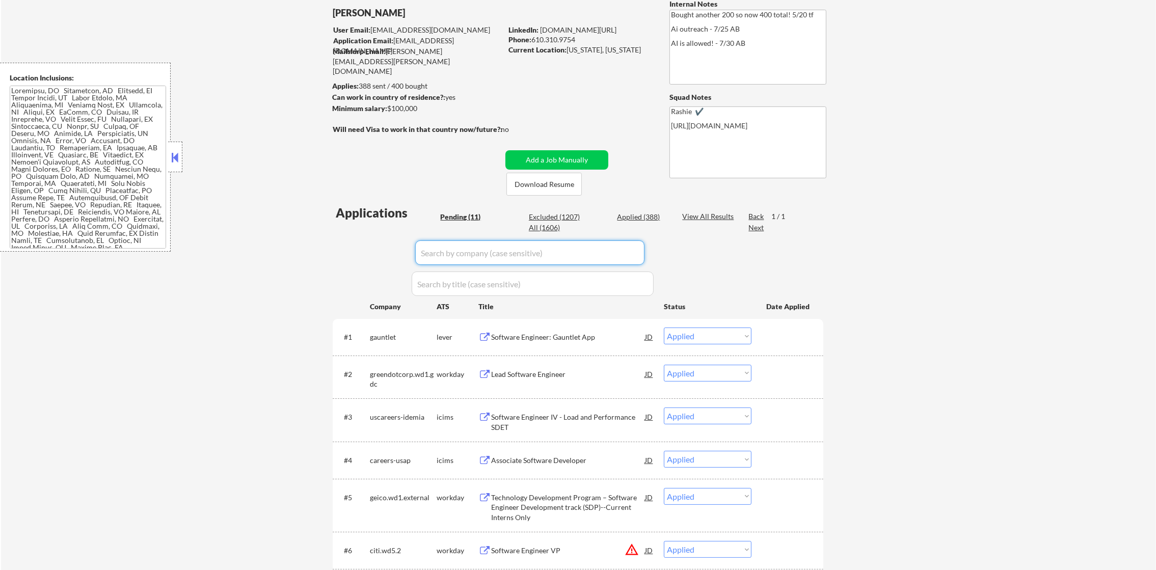
select select ""applied""
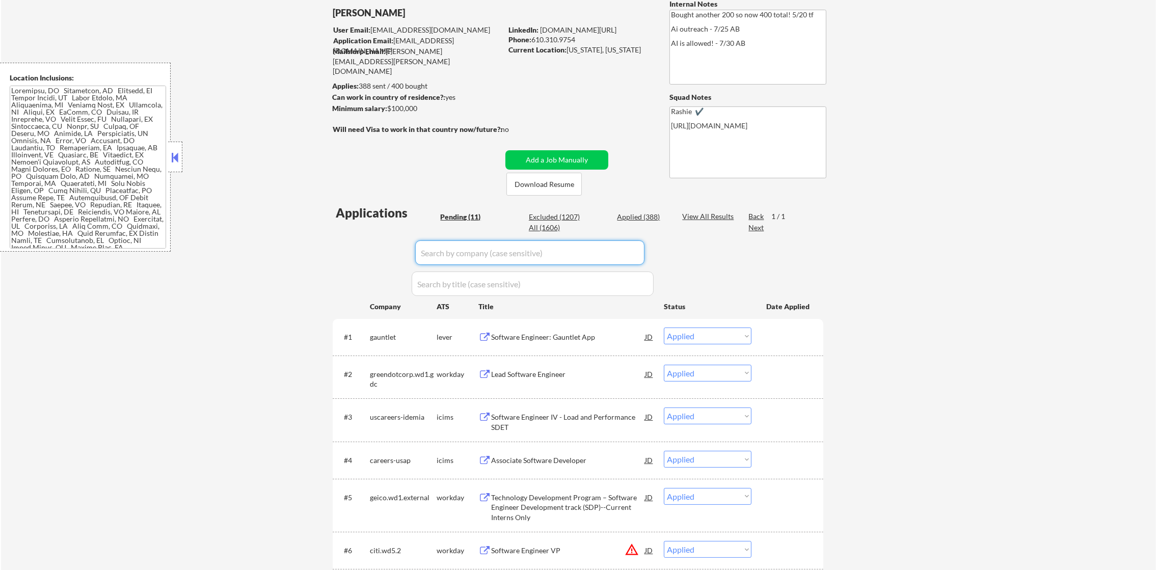
select select ""applied""
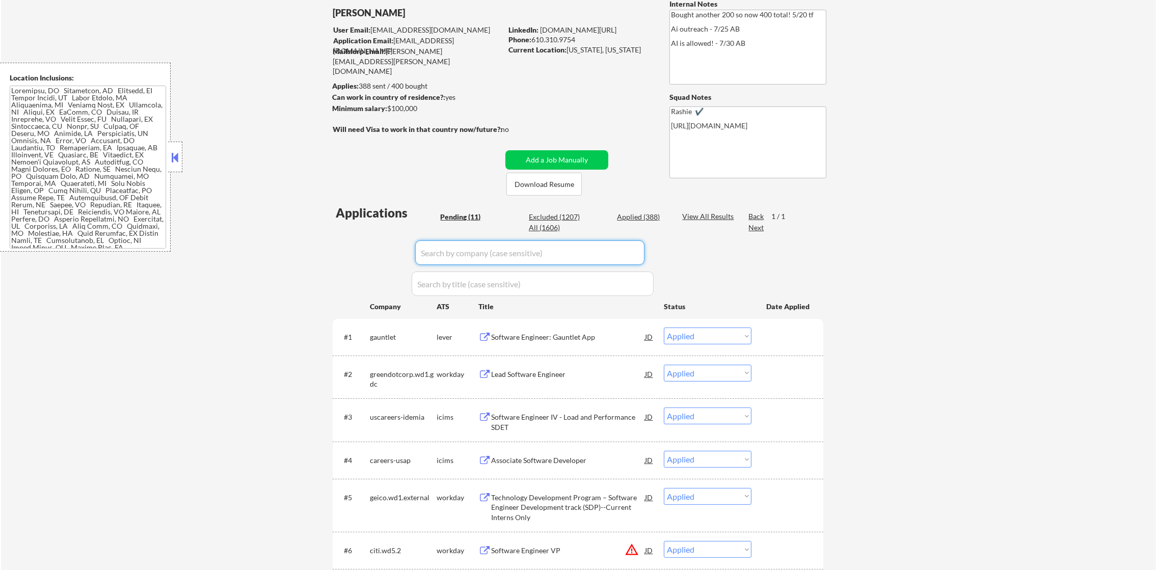
select select ""applied""
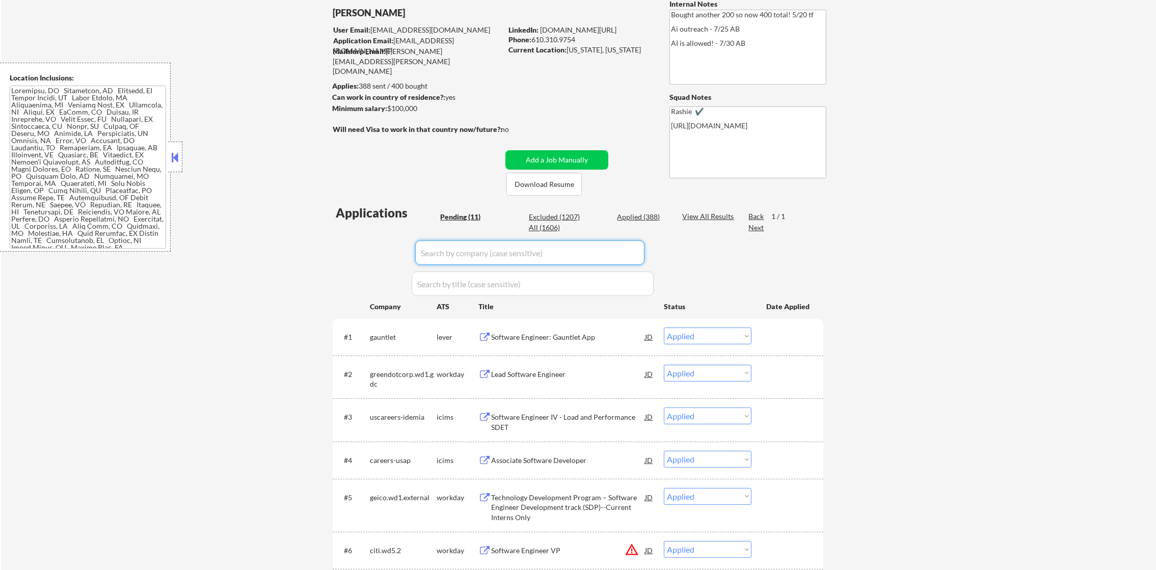
select select ""excluded__expired_""
select select ""applied""
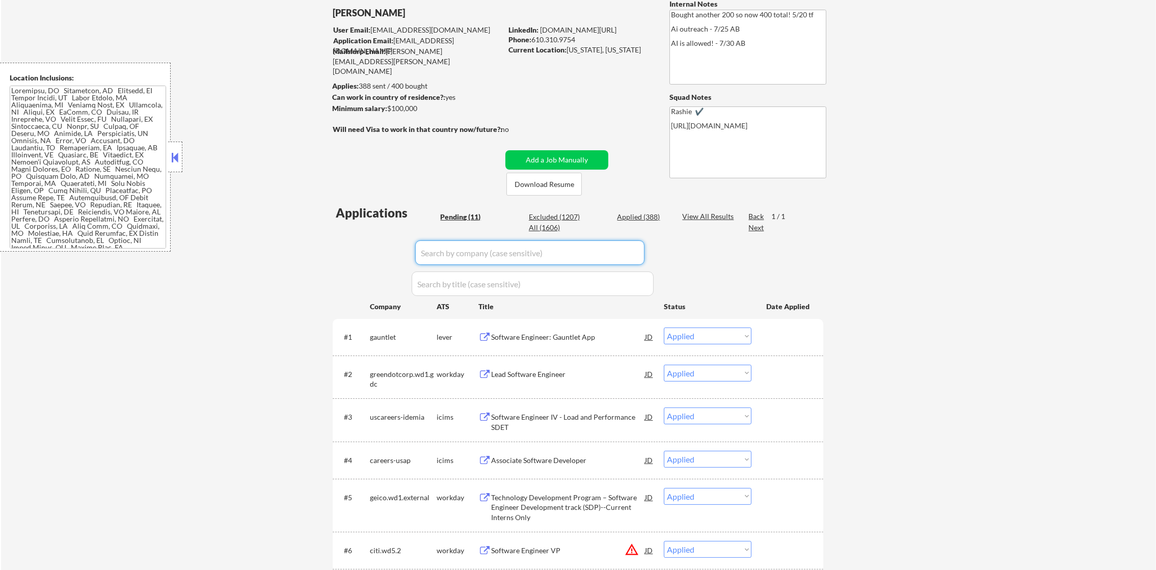
select select ""applied""
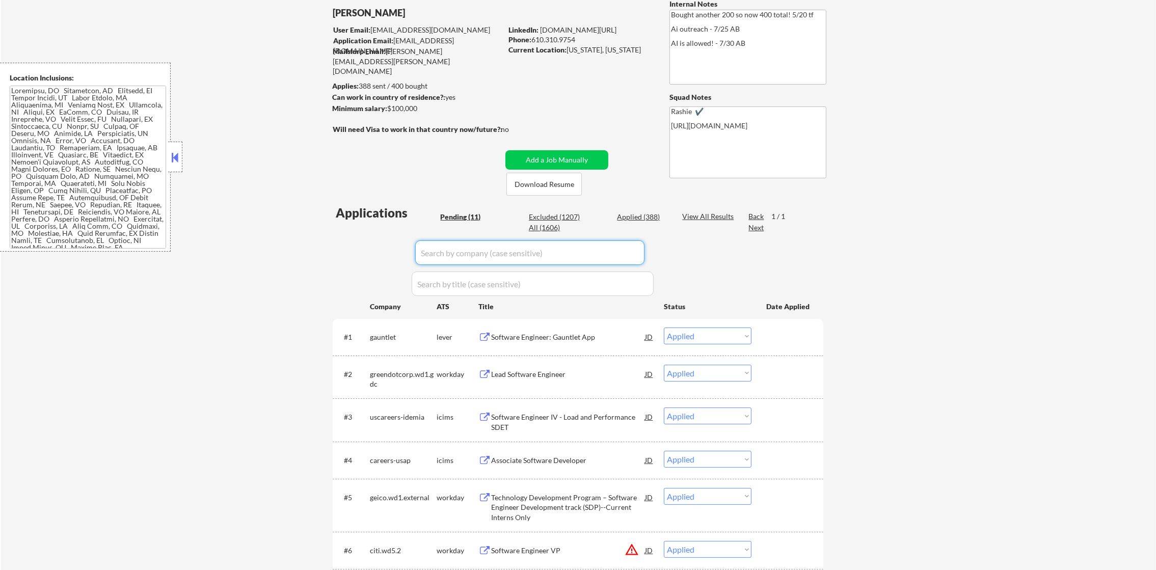
select select ""applied""
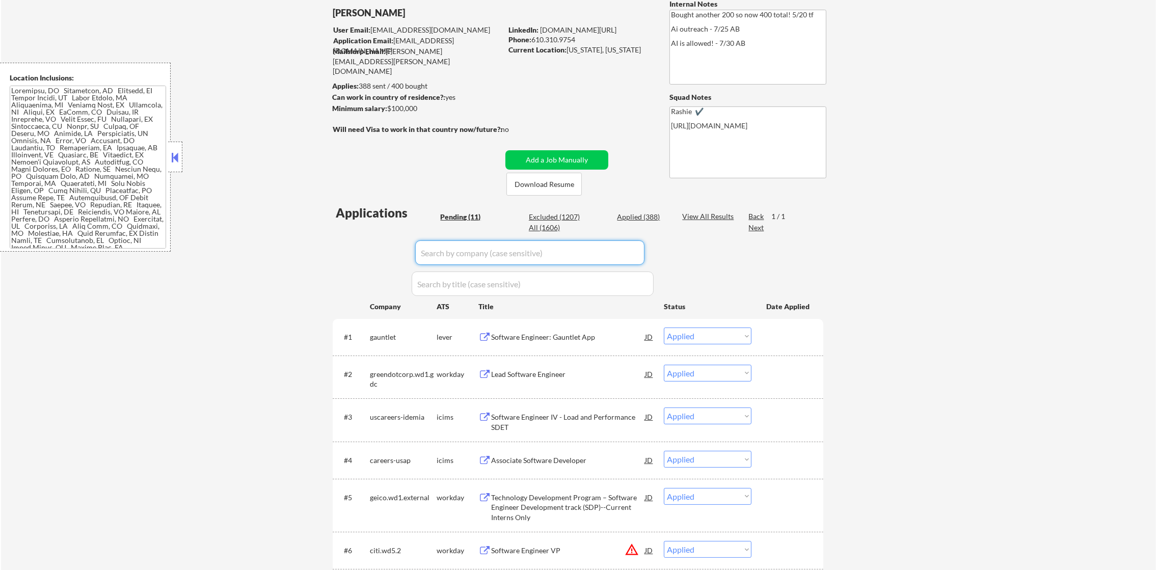
select select ""applied""
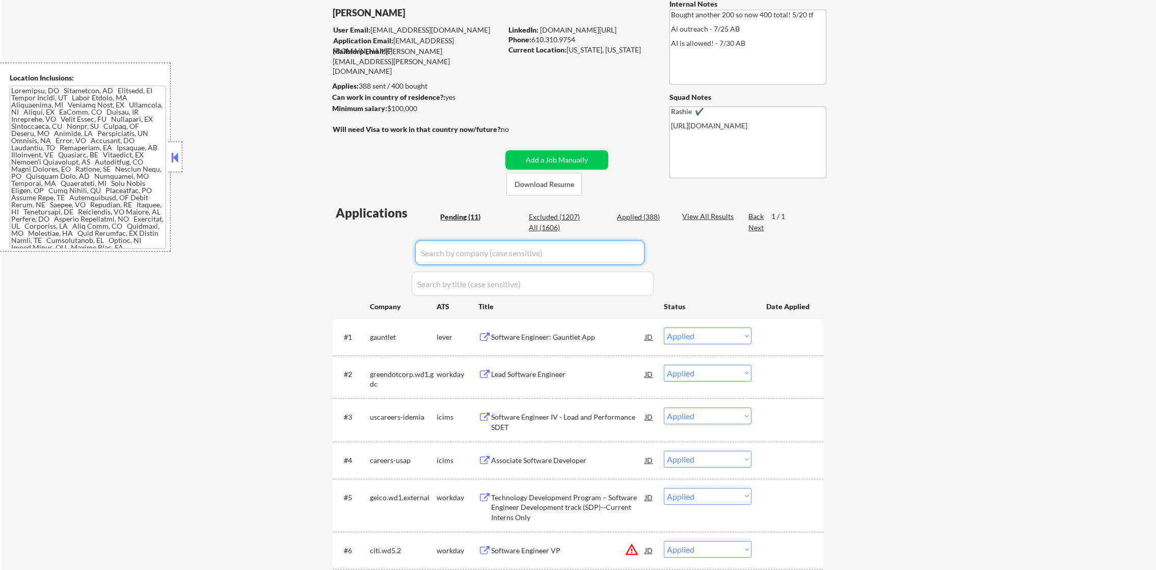
select select ""applied""
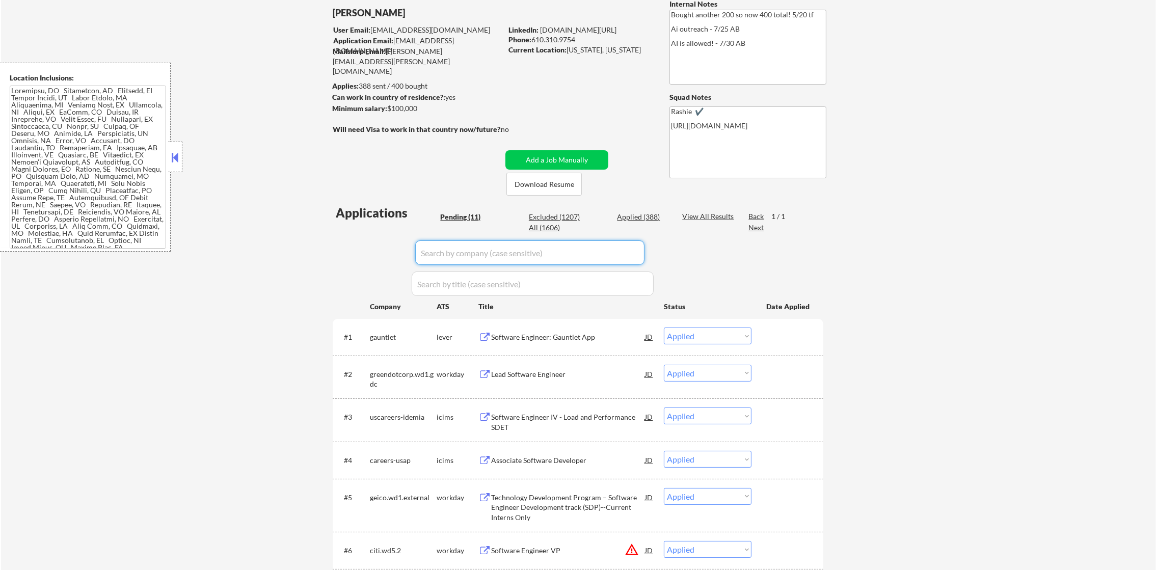
select select ""applied""
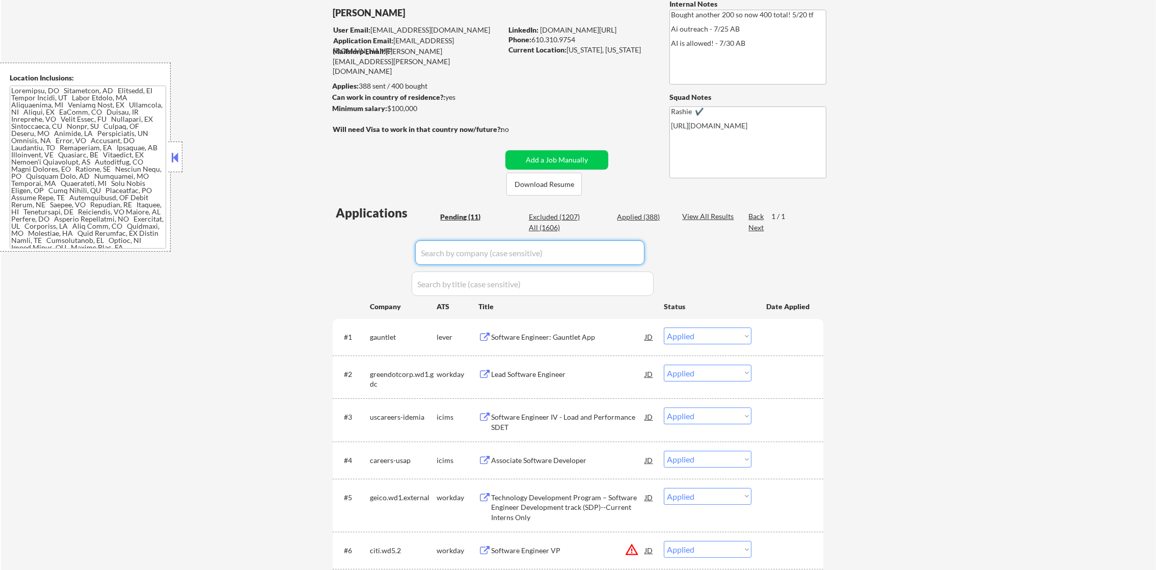
select select ""applied""
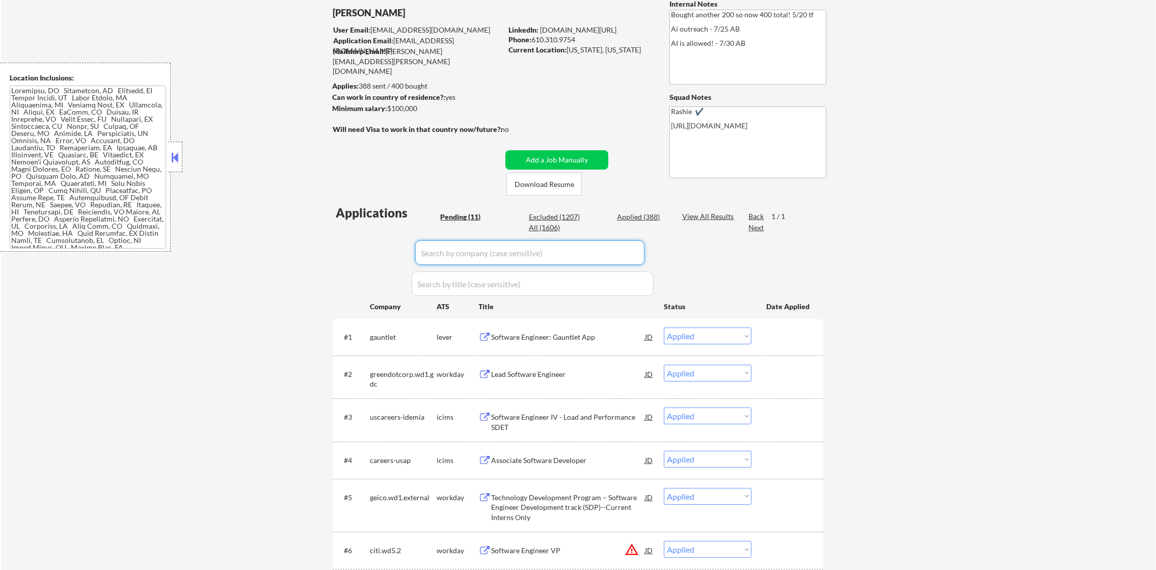
select select ""applied""
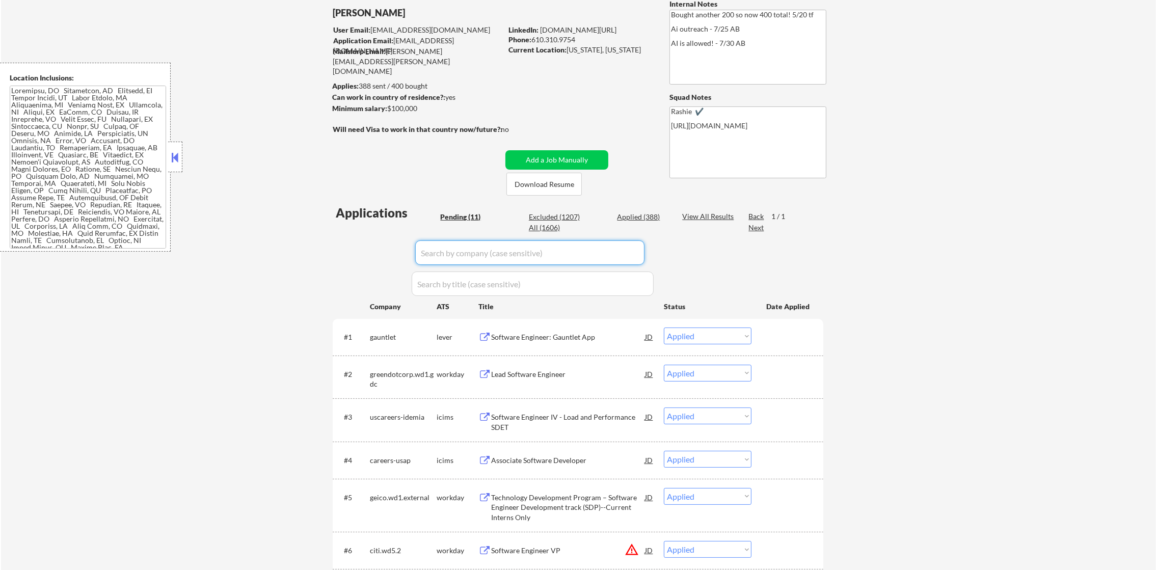
select select ""applied""
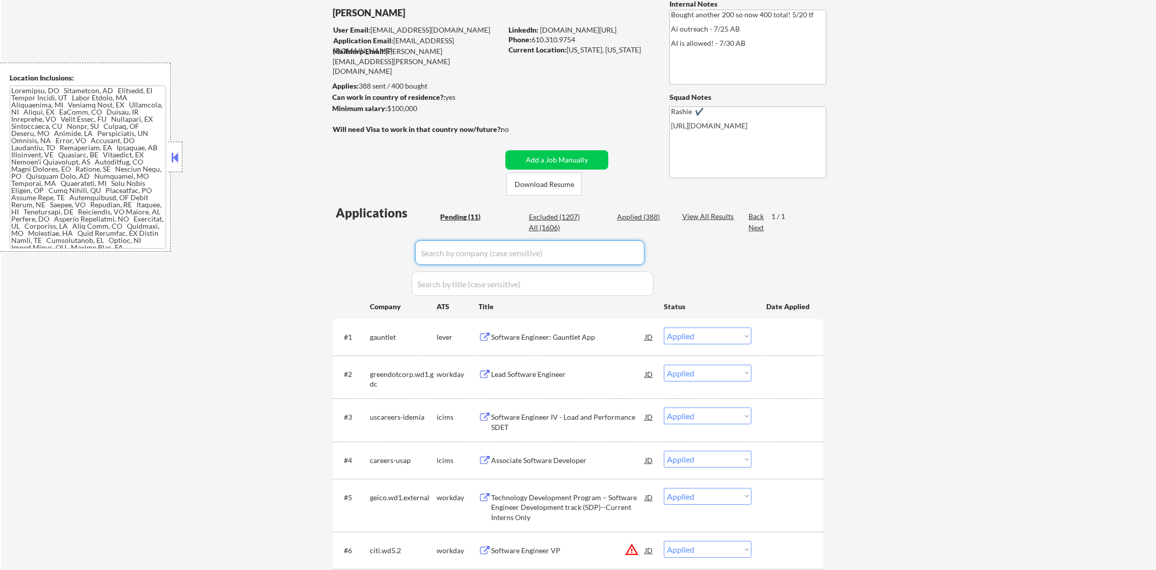
select select ""applied""
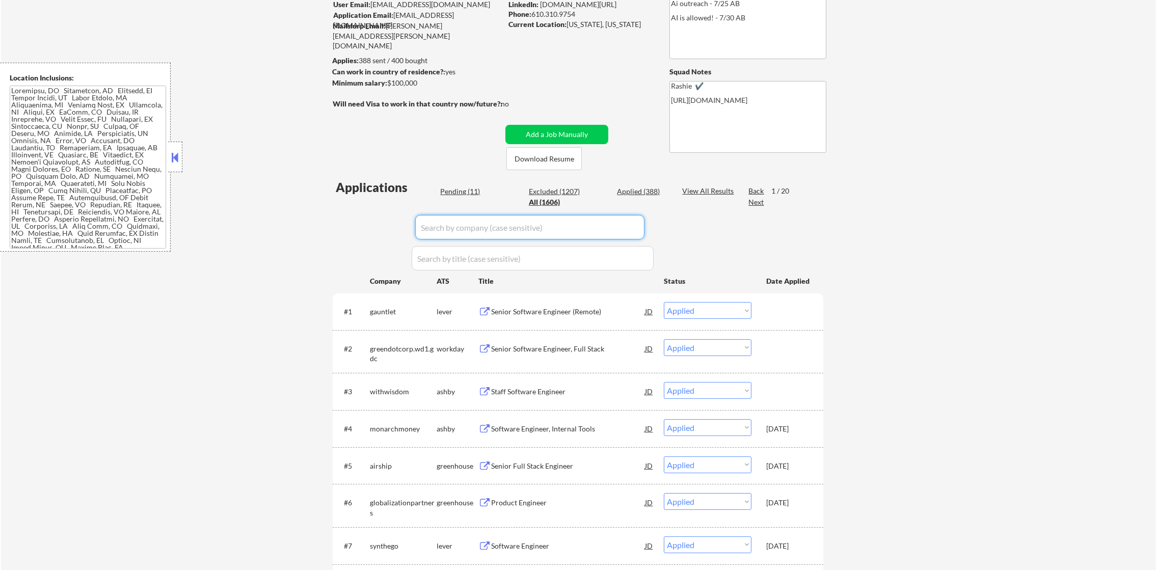
drag, startPoint x: 479, startPoint y: 226, endPoint x: 375, endPoint y: 241, distance: 105.1
click at [468, 230] on input "input" at bounding box center [529, 227] width 229 height 24
paste input "gauntlet"
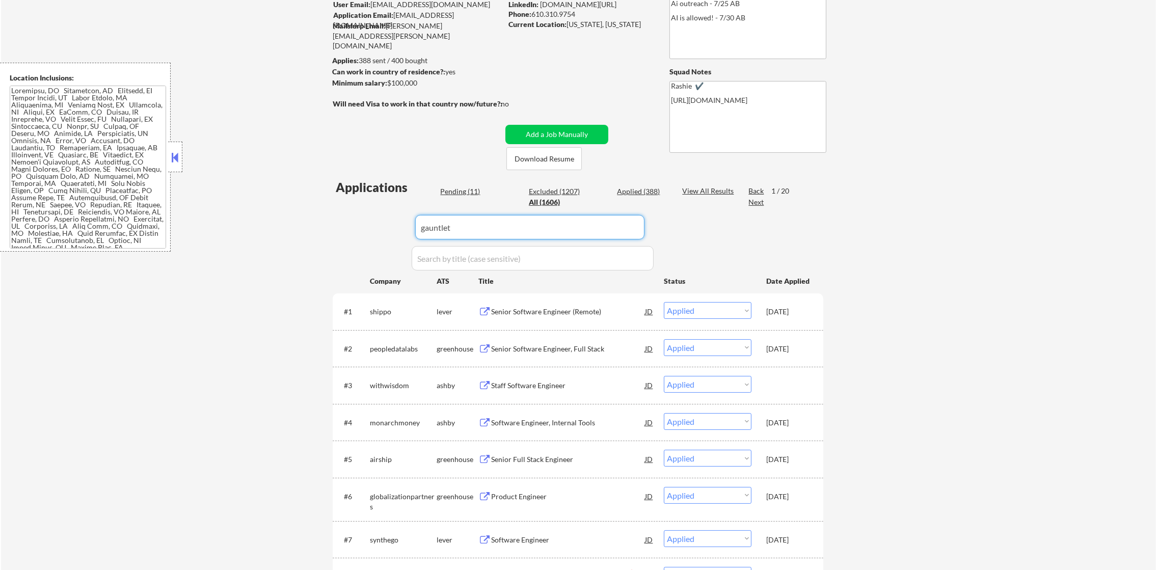
type input "gauntlet"
select select ""pending""
select select ""excluded__expired_""
select select ""excluded__location_""
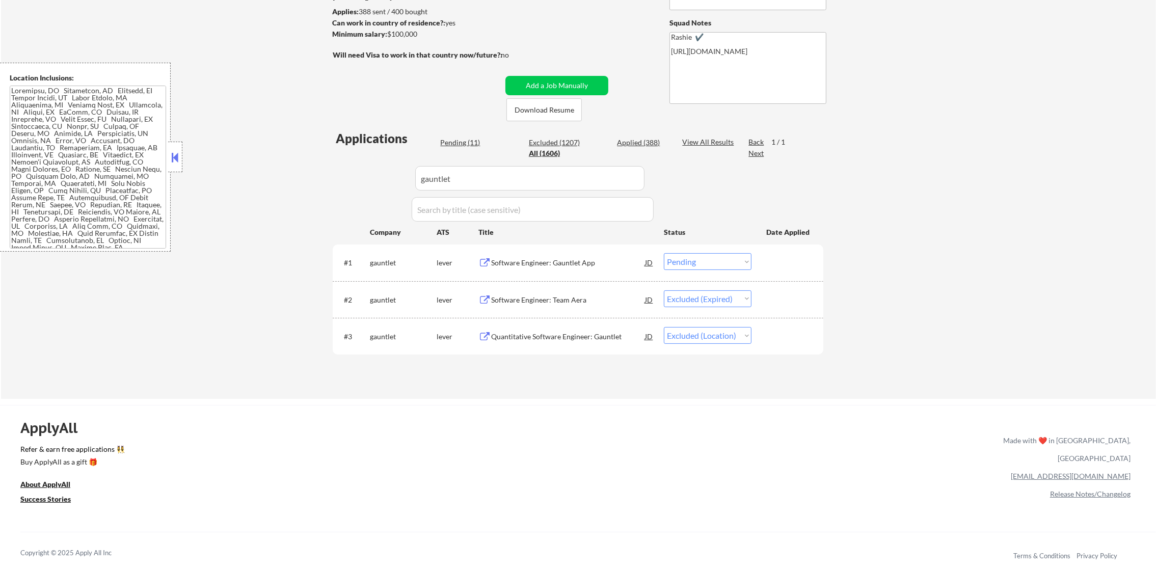
scroll to position [153, 0]
click at [566, 262] on div "Software Engineer: Gauntlet App" at bounding box center [568, 261] width 154 height 10
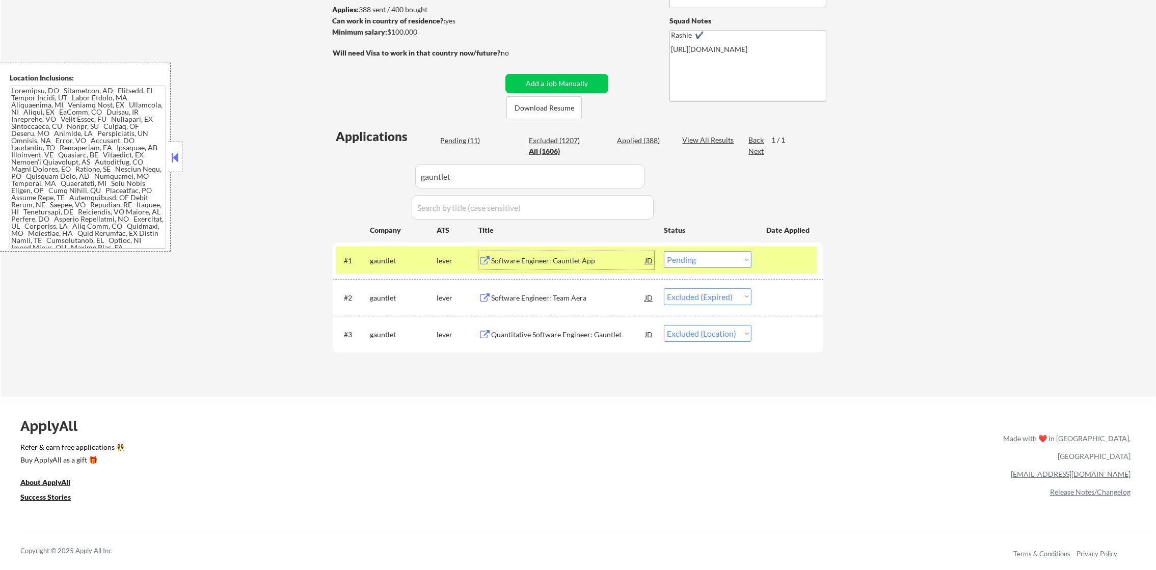
click at [723, 262] on select "Choose an option... Pending Applied Excluded (Questions) Excluded (Expired) Exc…" at bounding box center [708, 259] width 88 height 17
select select ""applied""
click at [664, 251] on select "Choose an option... Pending Applied Excluded (Questions) Excluded (Expired) Exc…" at bounding box center [708, 259] width 88 height 17
click at [384, 256] on div "gauntlet" at bounding box center [403, 261] width 67 height 10
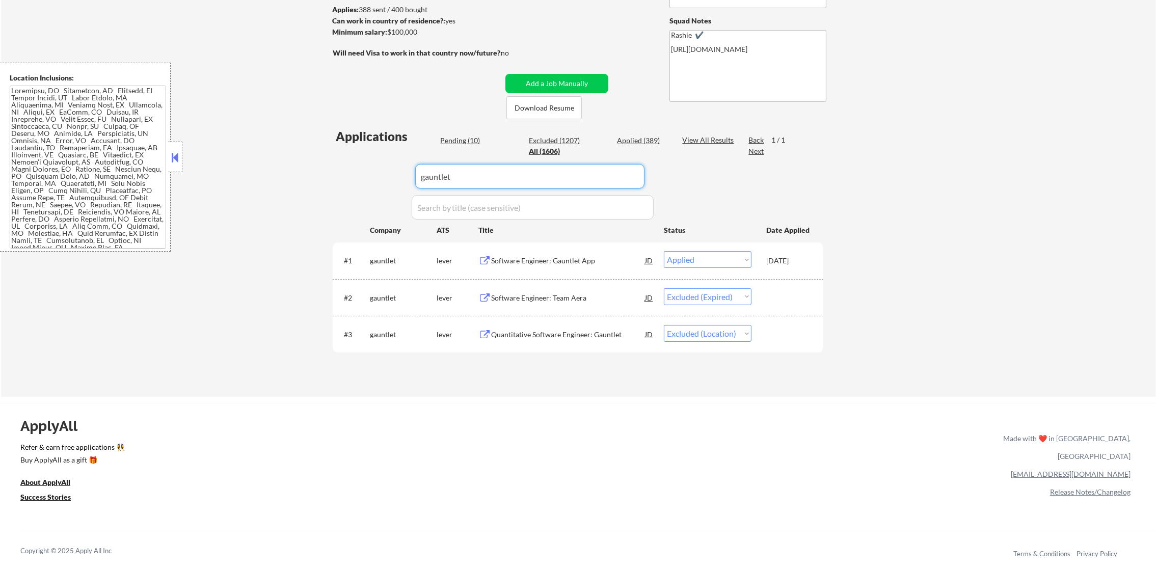
drag, startPoint x: 384, startPoint y: 170, endPoint x: 318, endPoint y: 158, distance: 66.3
click at [324, 158] on div "← Return to /applysquad Mailslurp Inbox Job Search Builder Timothy Sidie User E…" at bounding box center [578, 138] width 508 height 501
paste input "greendotcorp.wd1.gdc"
type input "greendotcorp.wd1.gdc"
click at [318, 158] on div "← Return to /applysquad Mailslurp Inbox Job Search Builder Timothy Sidie User E…" at bounding box center [578, 142] width 1155 height 509
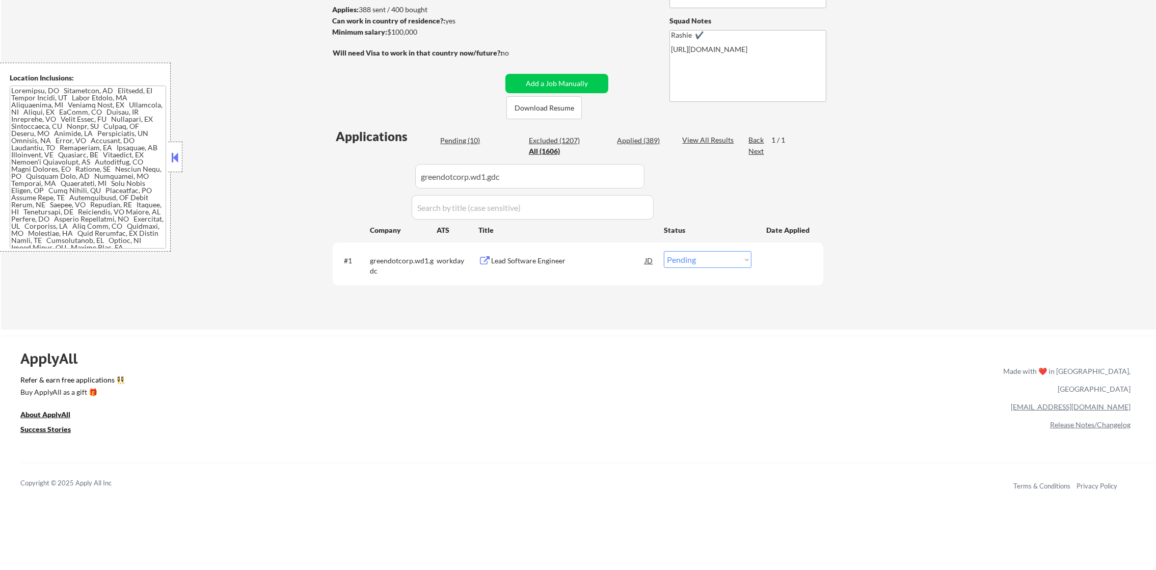
click at [606, 265] on div "Lead Software Engineer" at bounding box center [568, 261] width 154 height 10
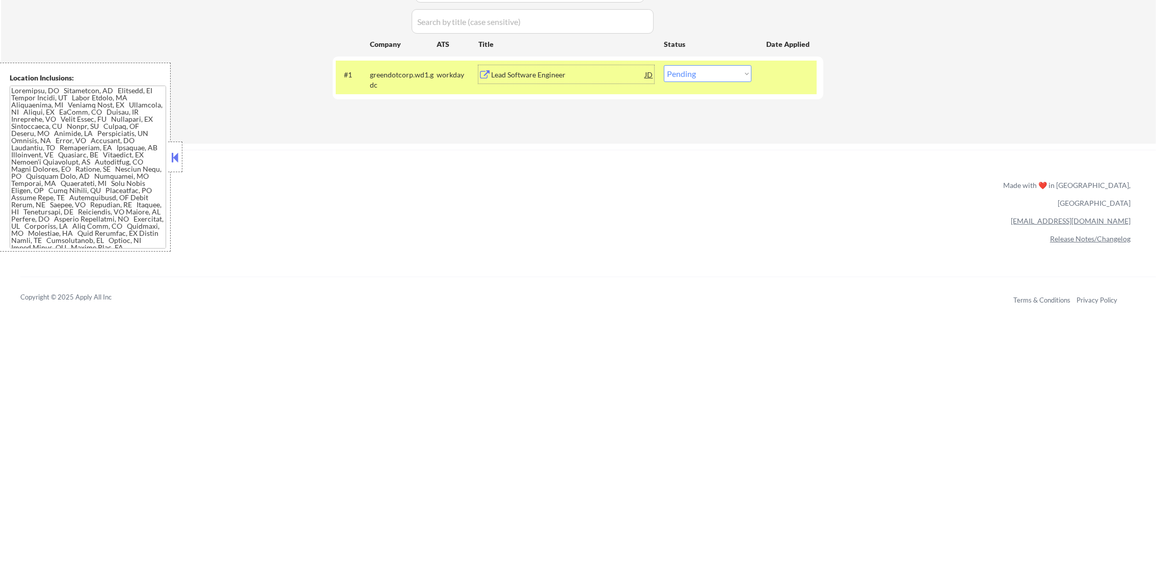
scroll to position [332, 0]
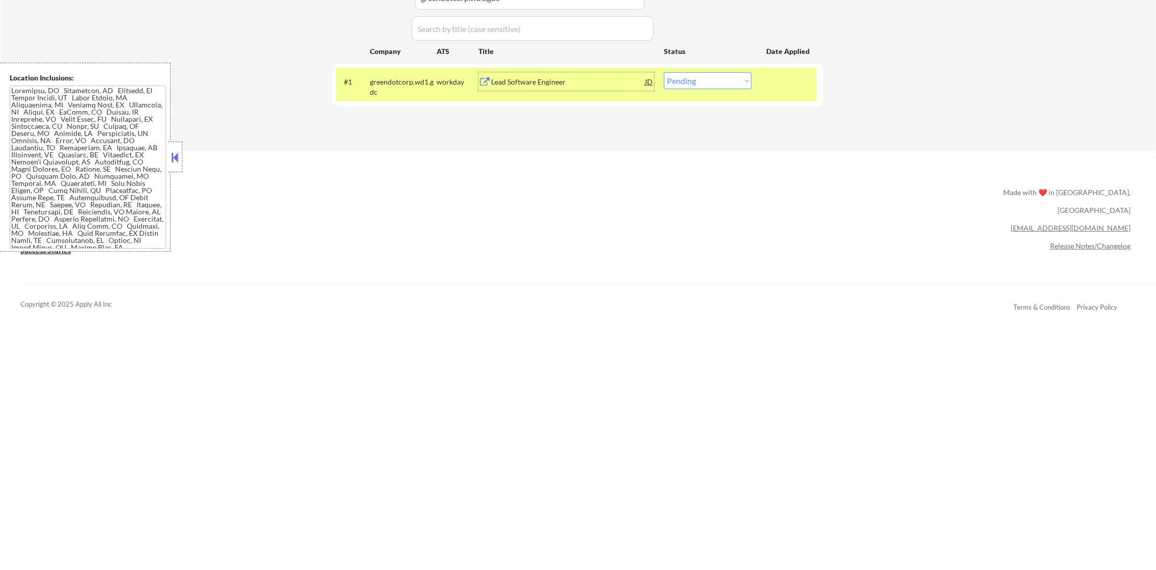
drag, startPoint x: 743, startPoint y: 79, endPoint x: 743, endPoint y: 89, distance: 9.7
click at [743, 79] on select "Choose an option... Pending Applied Excluded (Questions) Excluded (Expired) Exc…" at bounding box center [708, 80] width 88 height 17
select select ""applied""
click at [664, 72] on select "Choose an option... Pending Applied Excluded (Questions) Excluded (Expired) Exc…" at bounding box center [708, 80] width 88 height 17
click at [380, 89] on div "greendotcorp.wd1.gdc" at bounding box center [403, 87] width 67 height 20
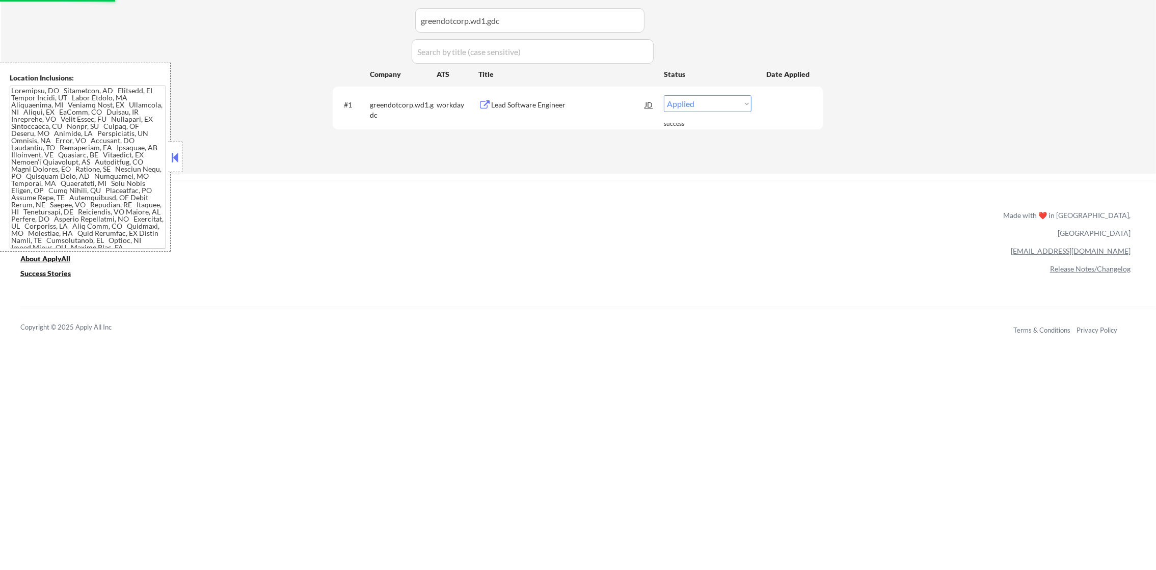
scroll to position [281, 0]
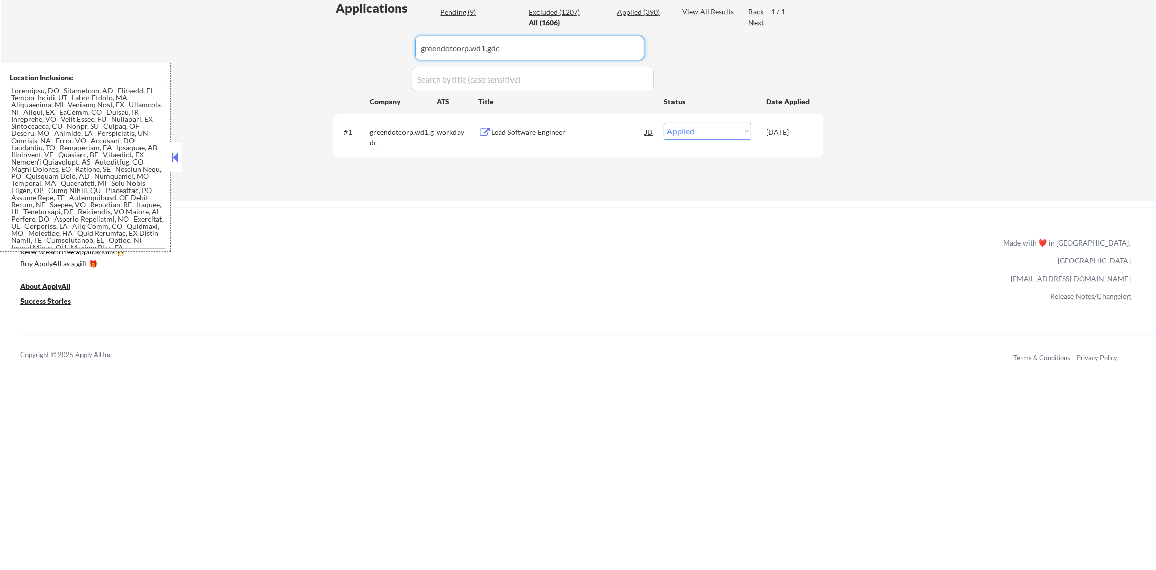
drag, startPoint x: 506, startPoint y: 53, endPoint x: 353, endPoint y: 51, distance: 153.4
click at [353, 51] on div "Applications Pending (9) Excluded (1207) Applied (390) All (1606) View All Resu…" at bounding box center [578, 90] width 491 height 182
paste input "uscareers-idemia"
type input "uscareers-idemia"
click at [353, 51] on div "Applications Pending (9) Excluded (1207) Applied (390) All (1606) View All Resu…" at bounding box center [578, 90] width 491 height 182
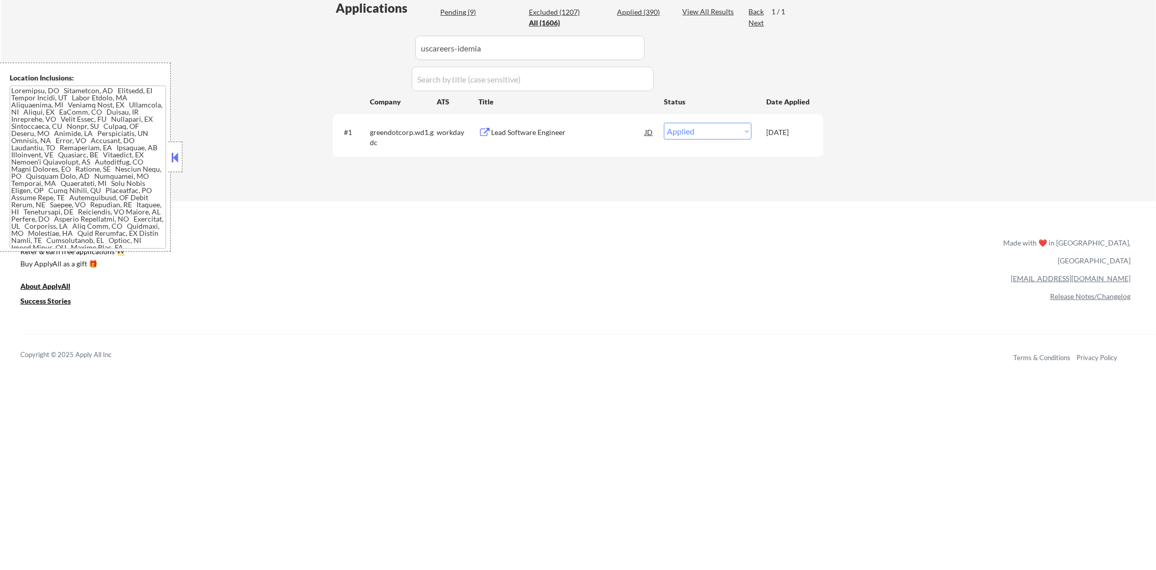
select select ""pending""
select select ""excluded""
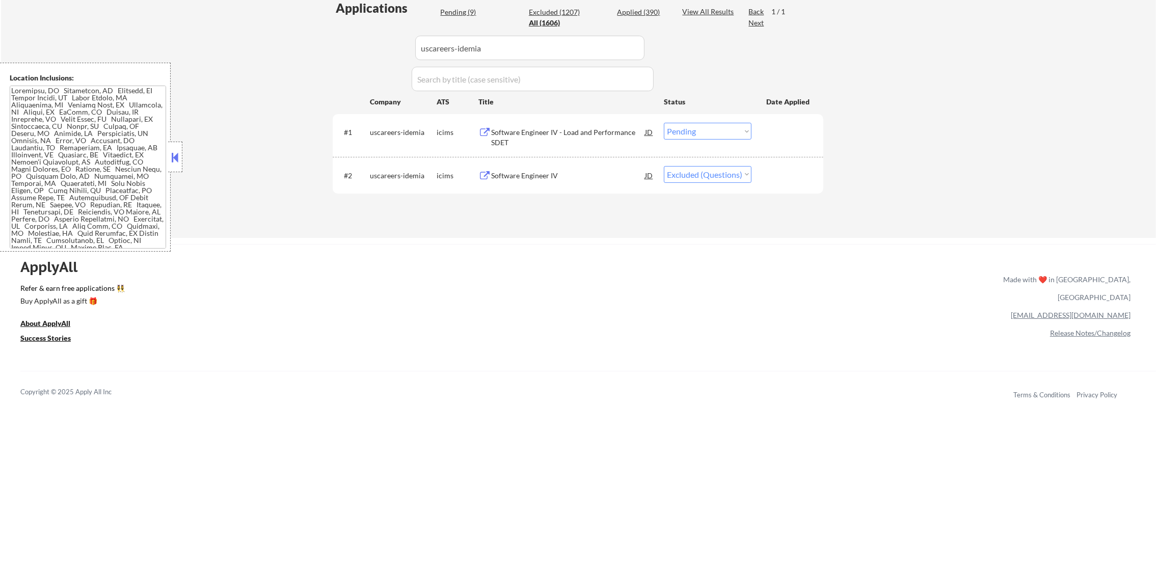
click at [578, 133] on div "Software Engineer IV - Load and Performance SDET" at bounding box center [568, 137] width 154 height 20
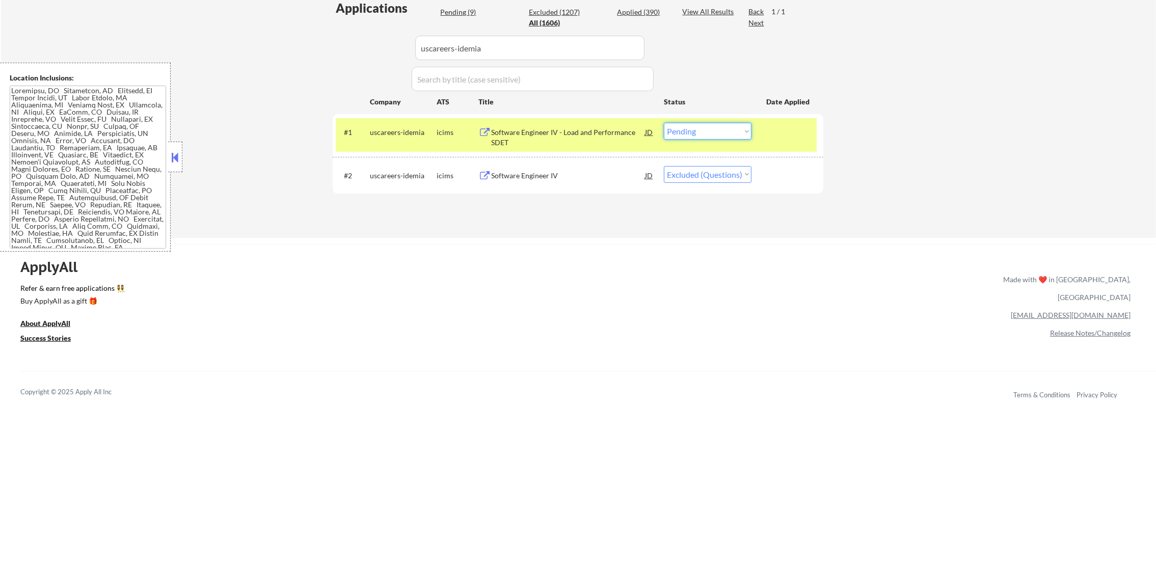
click at [689, 131] on select "Choose an option... Pending Applied Excluded (Questions) Excluded (Expired) Exc…" at bounding box center [708, 131] width 88 height 17
select select ""excluded__bad_match_""
click at [664, 123] on select "Choose an option... Pending Applied Excluded (Questions) Excluded (Expired) Exc…" at bounding box center [708, 131] width 88 height 17
click at [576, 172] on div "Software Engineer IV" at bounding box center [568, 176] width 154 height 10
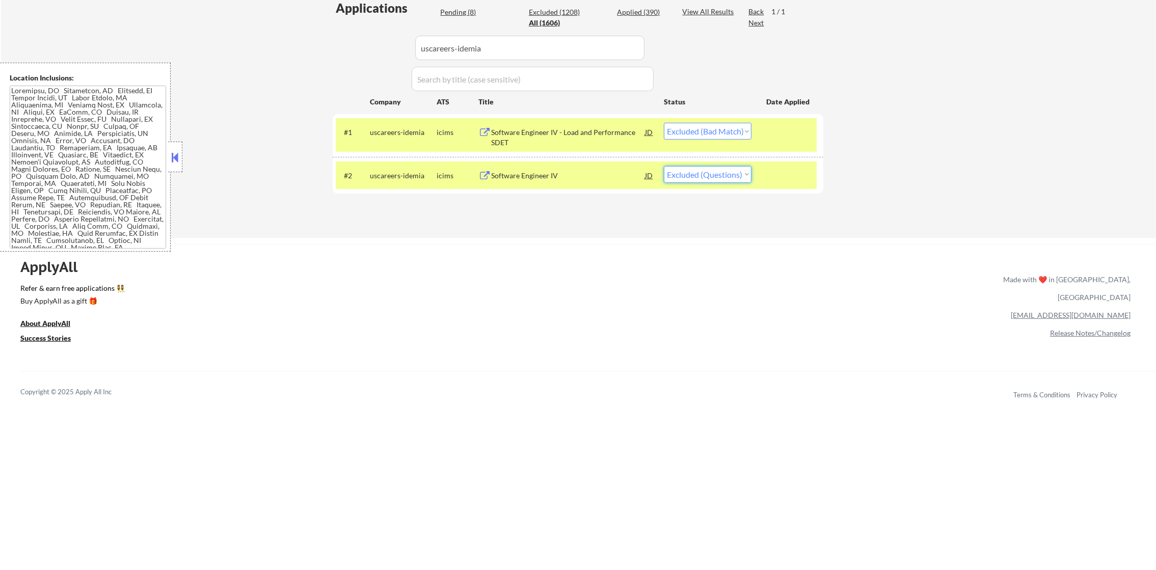
click at [729, 176] on select "Choose an option... Pending Applied Excluded (Questions) Excluded (Expired) Exc…" at bounding box center [708, 174] width 88 height 17
click at [664, 166] on select "Choose an option... Pending Applied Excluded (Questions) Excluded (Expired) Exc…" at bounding box center [708, 174] width 88 height 17
click at [410, 171] on div "uscareers-idemia" at bounding box center [403, 176] width 67 height 10
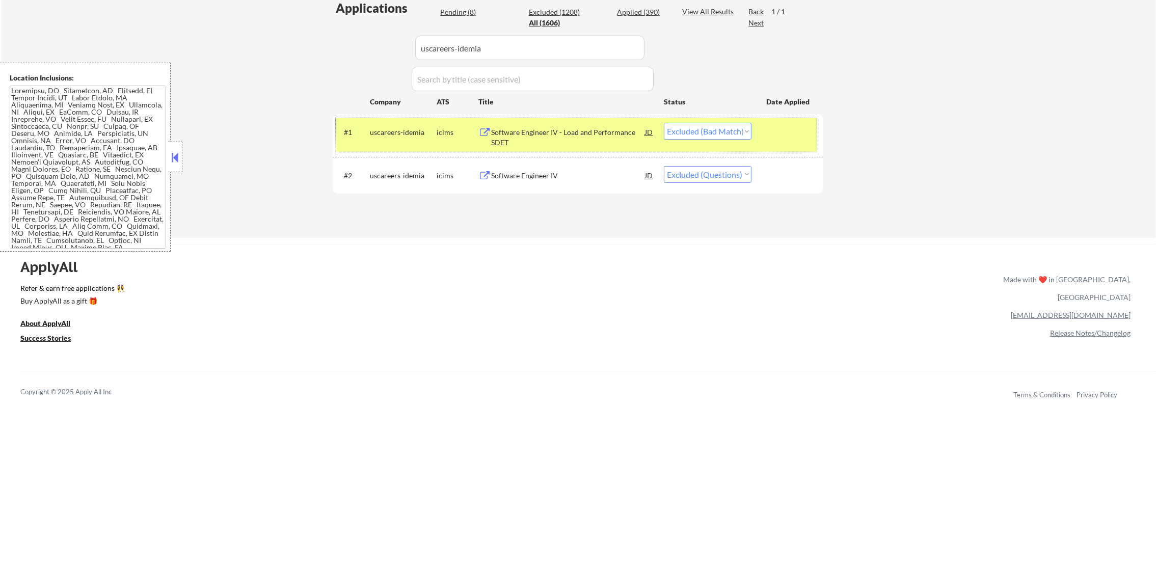
click at [406, 140] on div "uscareers-idemia" at bounding box center [403, 132] width 67 height 18
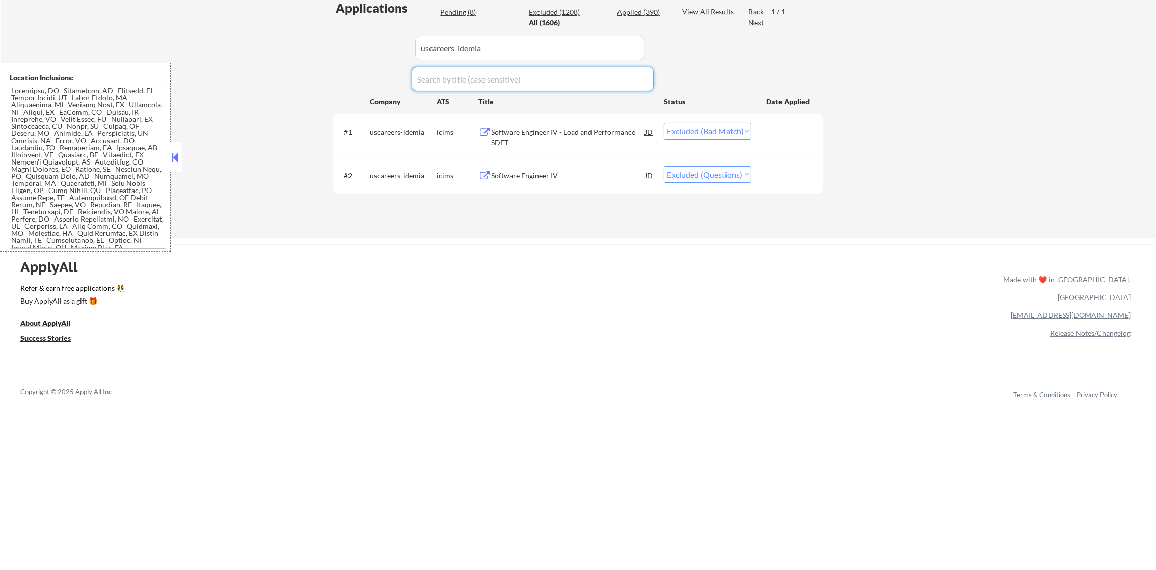
drag, startPoint x: 533, startPoint y: 61, endPoint x: 362, endPoint y: 33, distance: 173.5
click at [364, 33] on div "Applications Pending (8) Excluded (1208) Applied (390) All (1606) View All Resu…" at bounding box center [578, 108] width 491 height 219
drag, startPoint x: 445, startPoint y: 52, endPoint x: 294, endPoint y: 52, distance: 150.8
paste input "careers-usap"
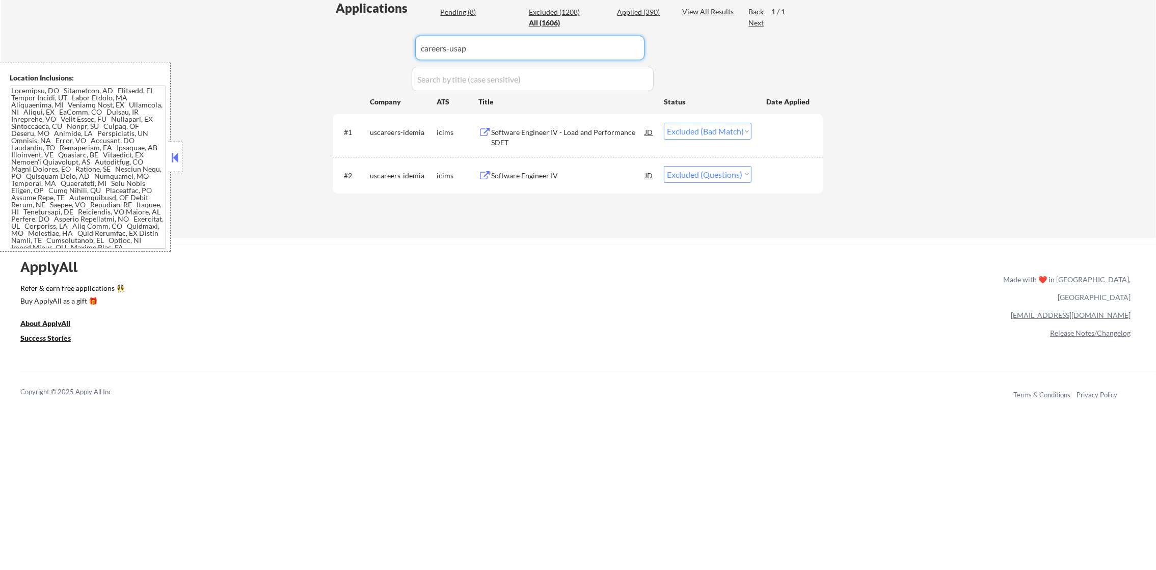
type input "careers-usap"
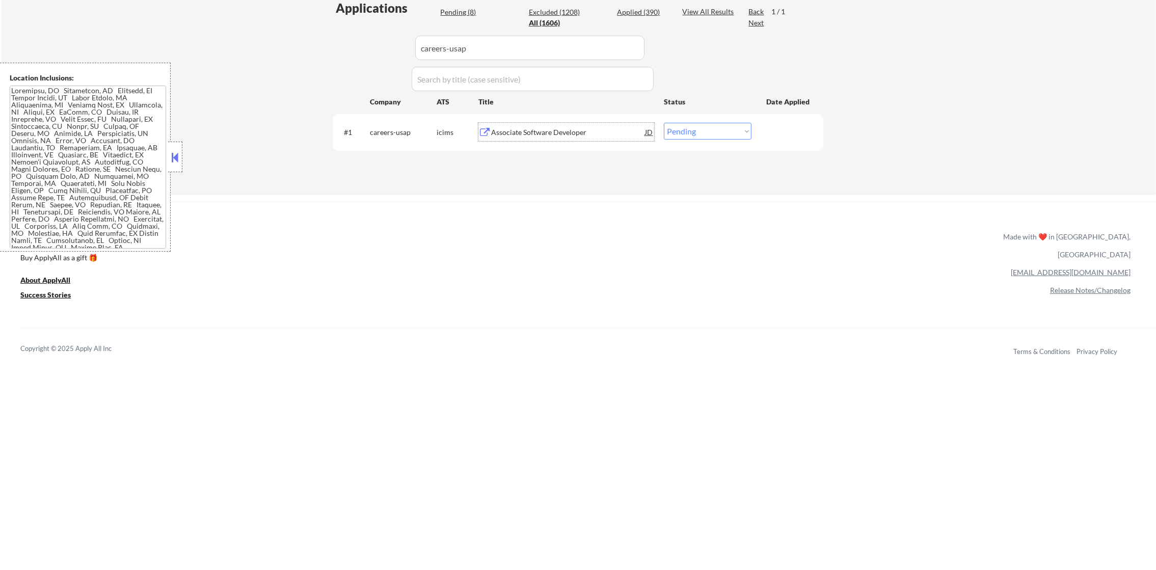
click at [591, 128] on div "Associate Software Developer" at bounding box center [568, 132] width 154 height 10
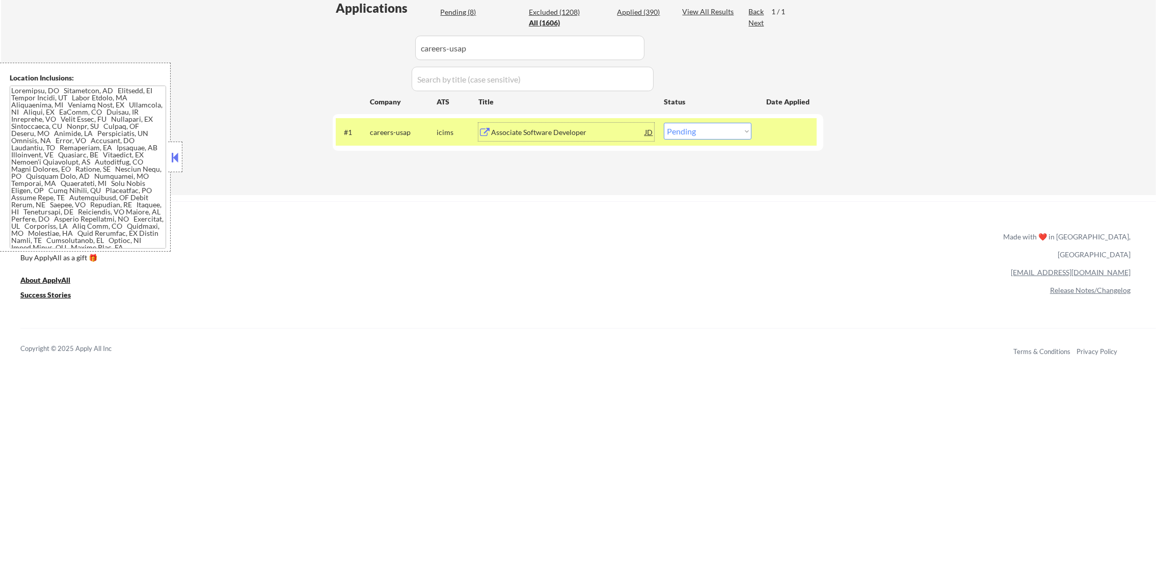
click at [588, 136] on div "Associate Software Developer" at bounding box center [568, 132] width 154 height 10
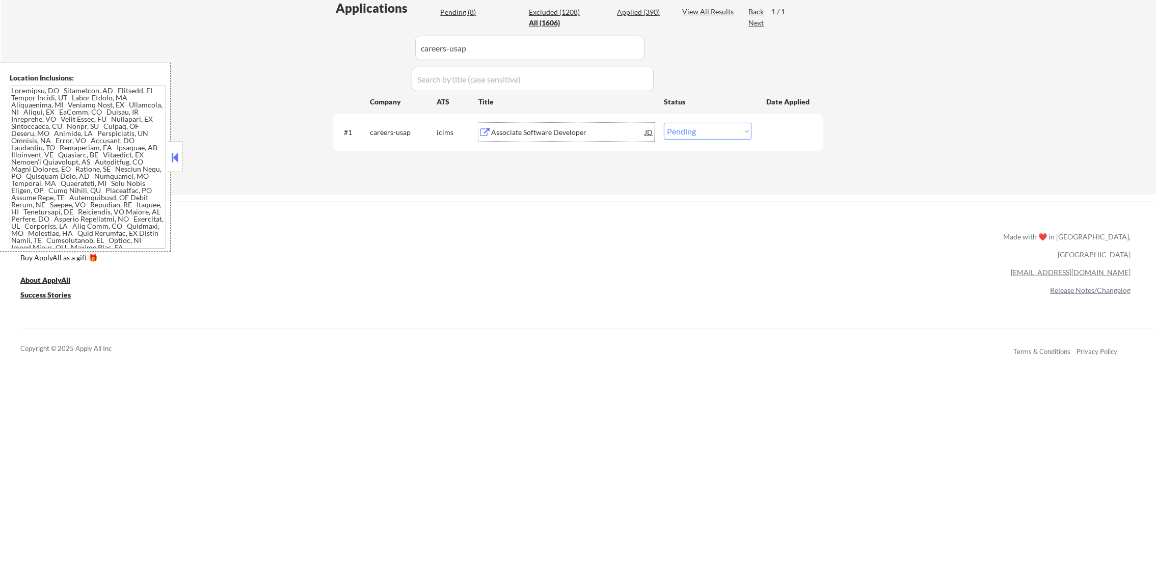
click at [699, 135] on select "Choose an option... Pending Applied Excluded (Questions) Excluded (Expired) Exc…" at bounding box center [708, 131] width 88 height 17
select select ""applied""
click at [664, 123] on select "Choose an option... Pending Applied Excluded (Questions) Excluded (Expired) Exc…" at bounding box center [708, 131] width 88 height 17
drag, startPoint x: 490, startPoint y: 40, endPoint x: 333, endPoint y: 42, distance: 156.9
click at [335, 42] on div "Applications Pending (7) Excluded (1208) Applied (391) All (1606) View All Resu…" at bounding box center [578, 87] width 491 height 176
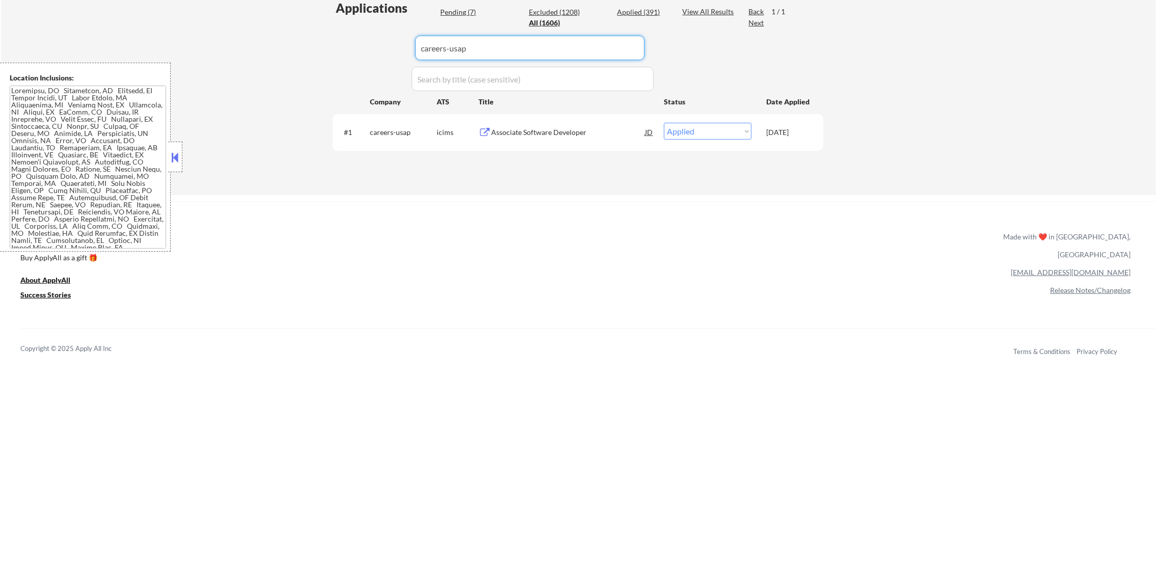
paste input "geico.wd1.external"
type input "geico.wd1.external"
select select ""excluded__other_""
select select ""excluded""
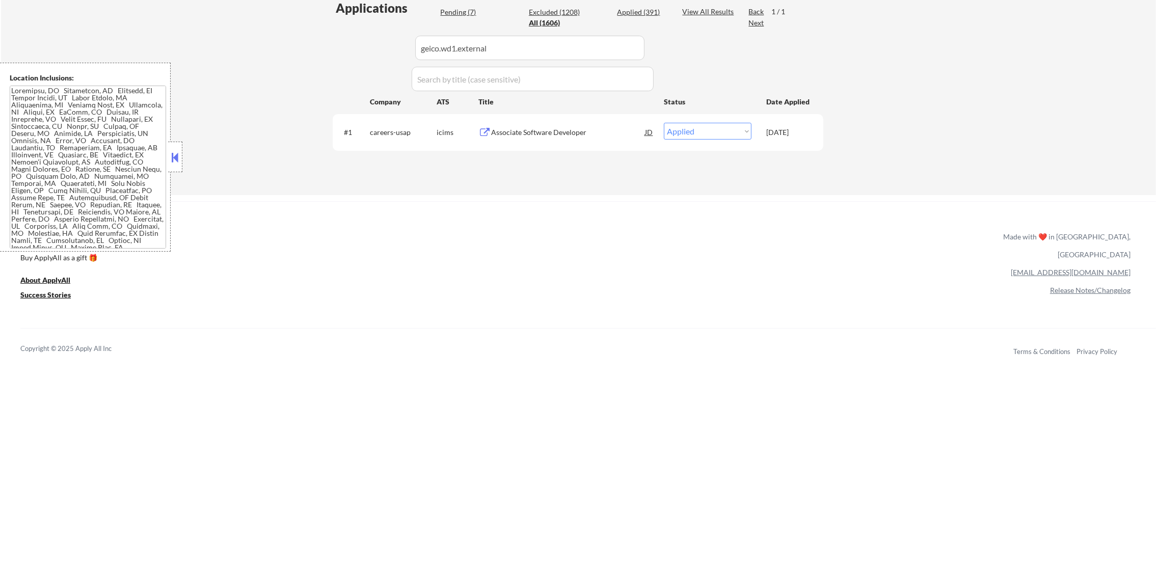
select select ""excluded""
select select ""excluded__other_""
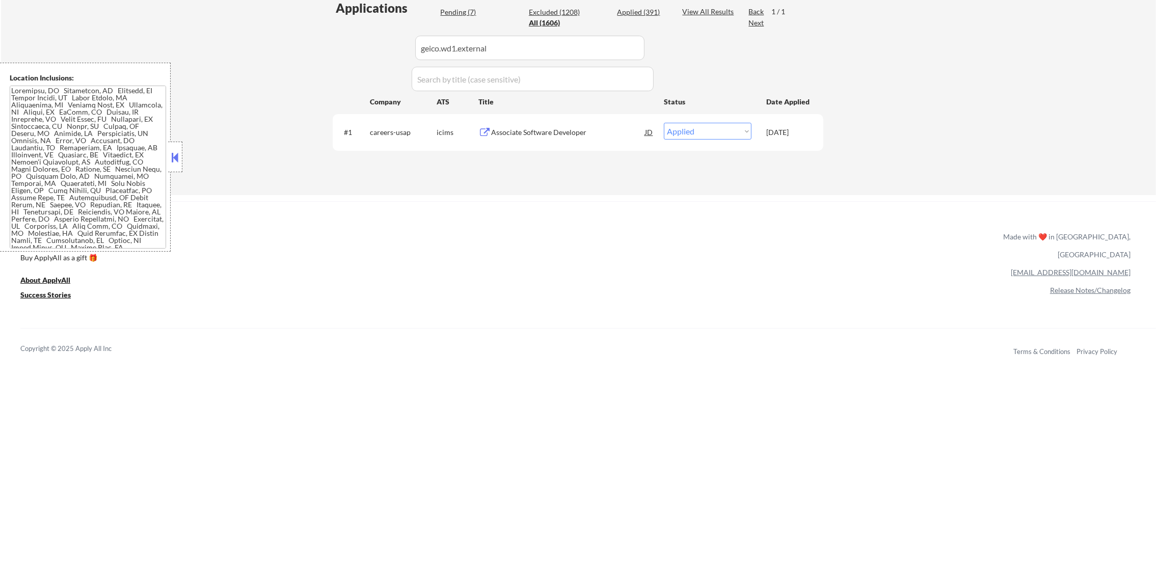
select select ""excluded__other_""
select select ""excluded""
select select ""excluded__other_""
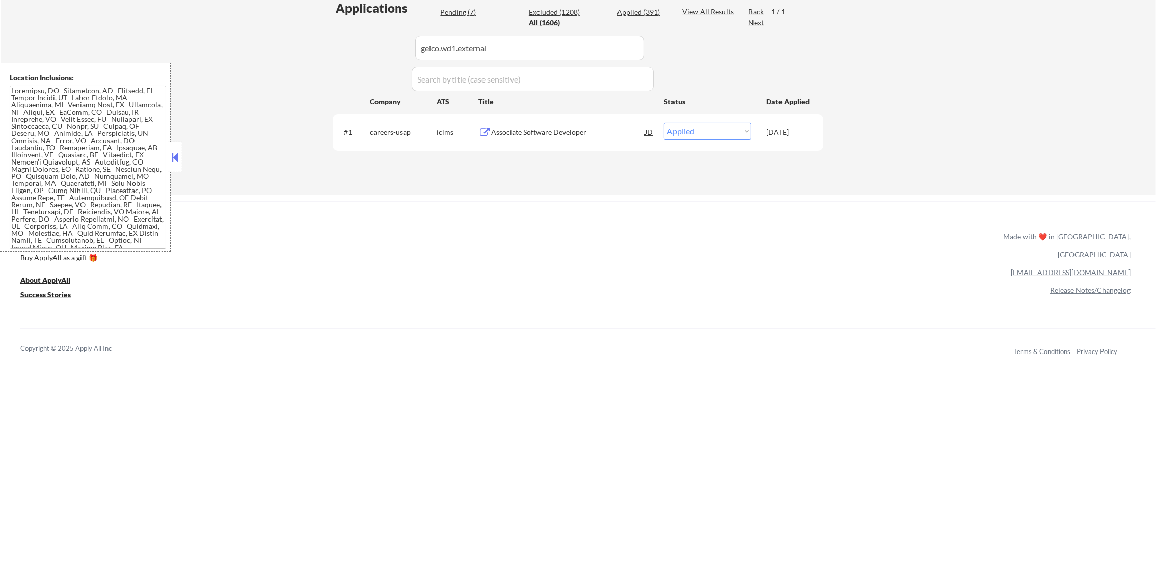
select select ""pending""
select select ""excluded__other_""
select select ""excluded""
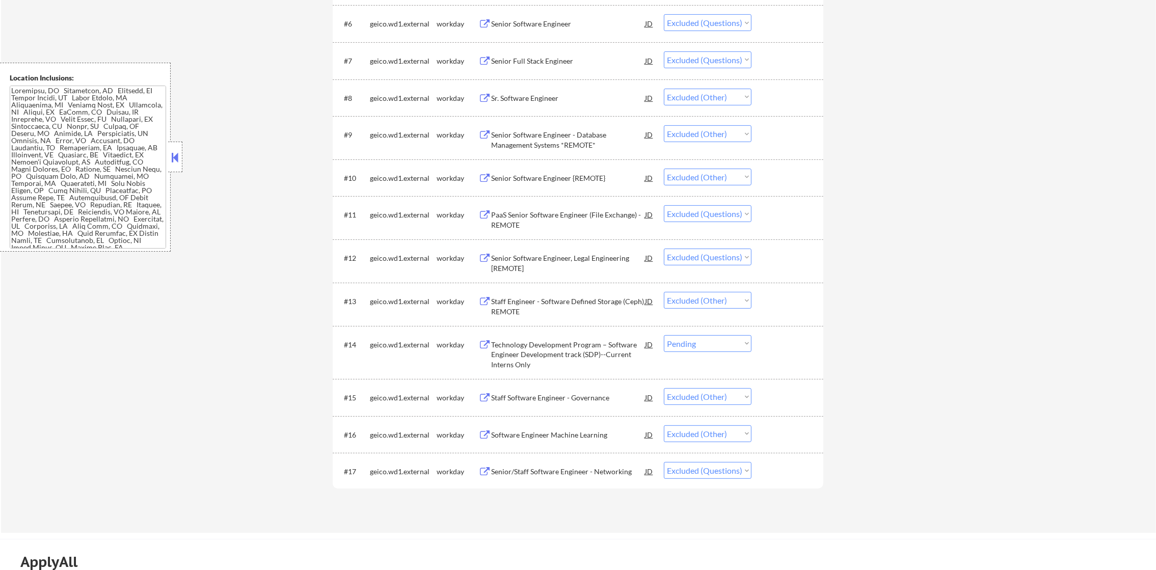
scroll to position [739, 0]
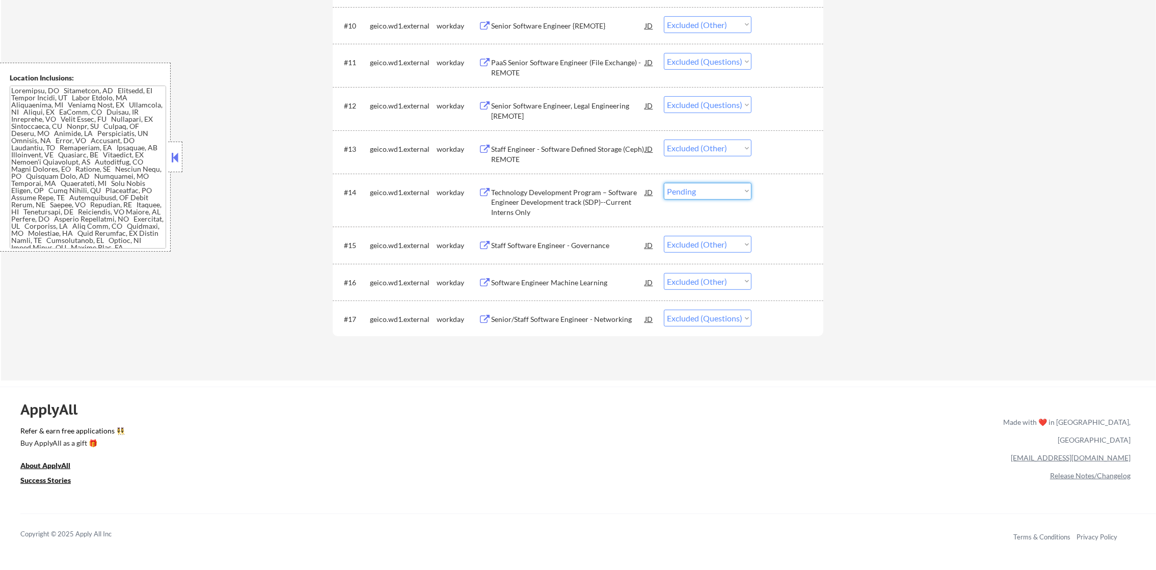
click at [713, 186] on select "Choose an option... Pending Applied Excluded (Questions) Excluded (Expired) Exc…" at bounding box center [708, 191] width 88 height 17
select select ""excluded__other_""
click at [664, 183] on select "Choose an option... Pending Applied Excluded (Questions) Excluded (Expired) Exc…" at bounding box center [708, 191] width 88 height 17
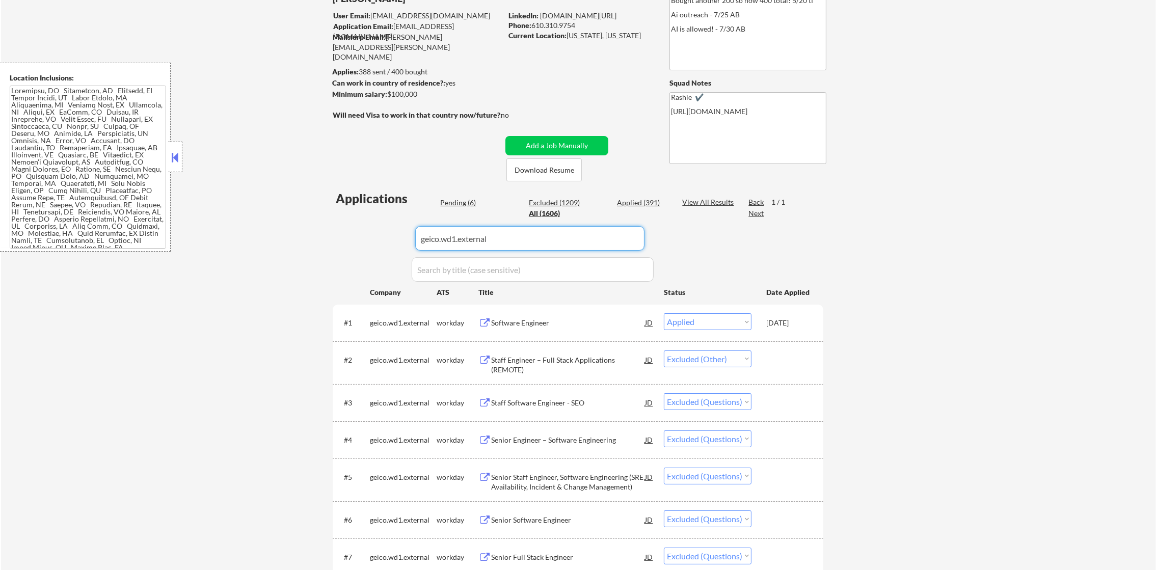
drag, startPoint x: 497, startPoint y: 241, endPoint x: 280, endPoint y: 220, distance: 218.1
click at [280, 220] on div "← Return to /applysquad Mailslurp Inbox Job Search Builder Timothy Sidie User E…" at bounding box center [578, 489] width 1155 height 1079
paste input "citi.wd5.2"
type input "citi.wd5.2"
click at [280, 220] on div "← Return to /applysquad Mailslurp Inbox Job Search Builder Timothy Sidie User E…" at bounding box center [578, 489] width 1155 height 1079
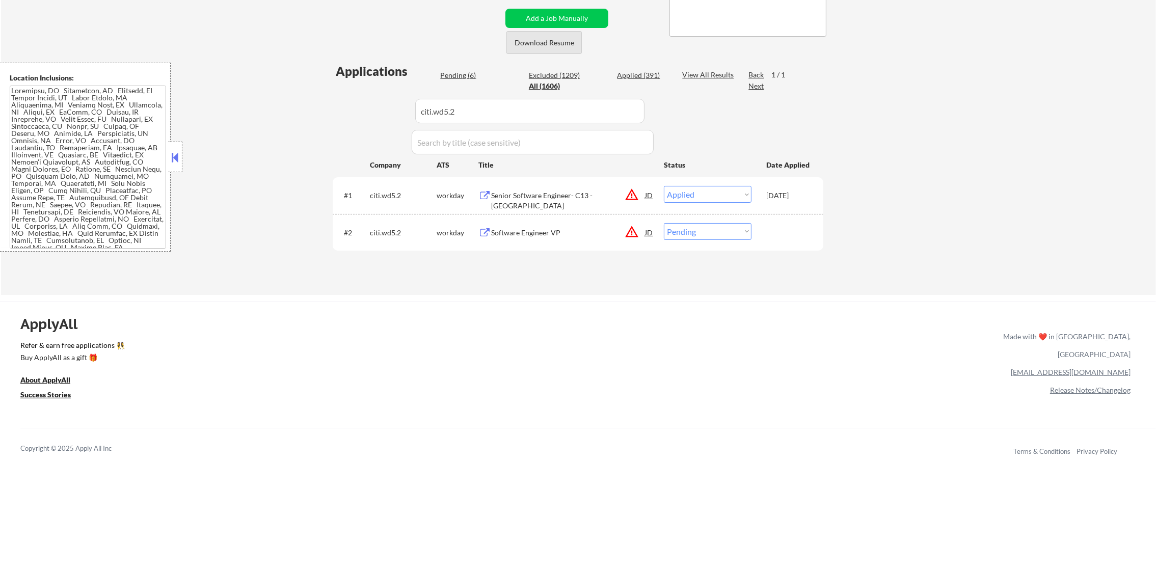
scroll to position [219, 0]
click at [693, 234] on select "Choose an option... Pending Applied Excluded (Questions) Excluded (Expired) Exc…" at bounding box center [708, 231] width 88 height 17
select select ""excluded__other_""
click at [664, 223] on select "Choose an option... Pending Applied Excluded (Questions) Excluded (Expired) Exc…" at bounding box center [708, 231] width 88 height 17
drag, startPoint x: 469, startPoint y: 111, endPoint x: 323, endPoint y: 111, distance: 145.7
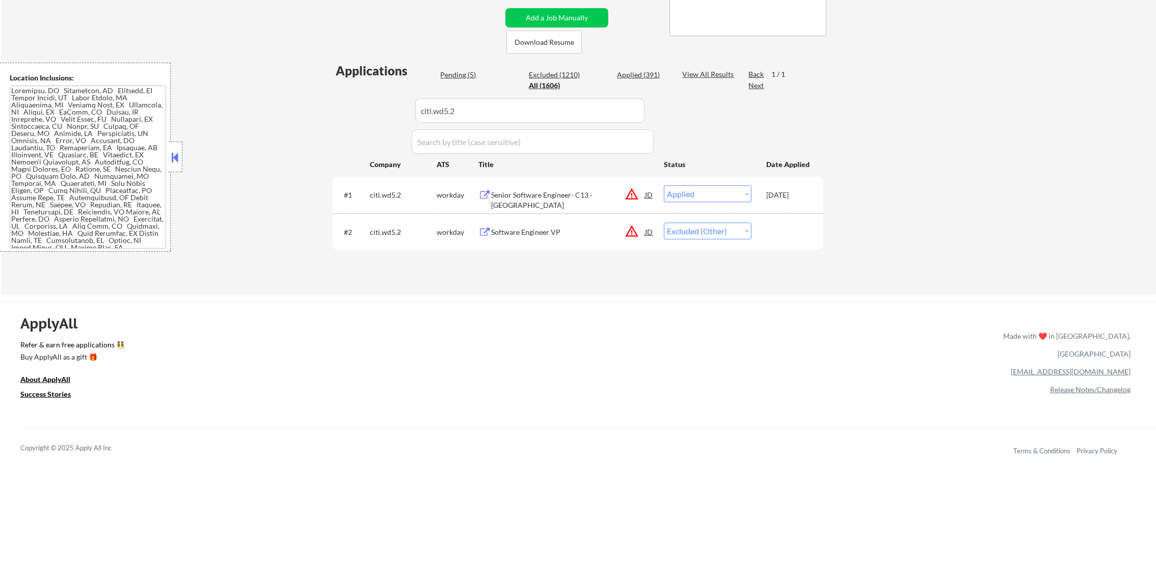
click at [323, 111] on div "← Return to /applysquad Mailslurp Inbox Job Search Builder Timothy Sidie User E…" at bounding box center [578, 58] width 1155 height 472
paste input "bostonscientific"
type input "bostonscientific"
click at [310, 111] on div "← Return to /applysquad Mailslurp Inbox Job Search Builder Timothy Sidie User E…" at bounding box center [578, 58] width 1155 height 472
select select ""pending""
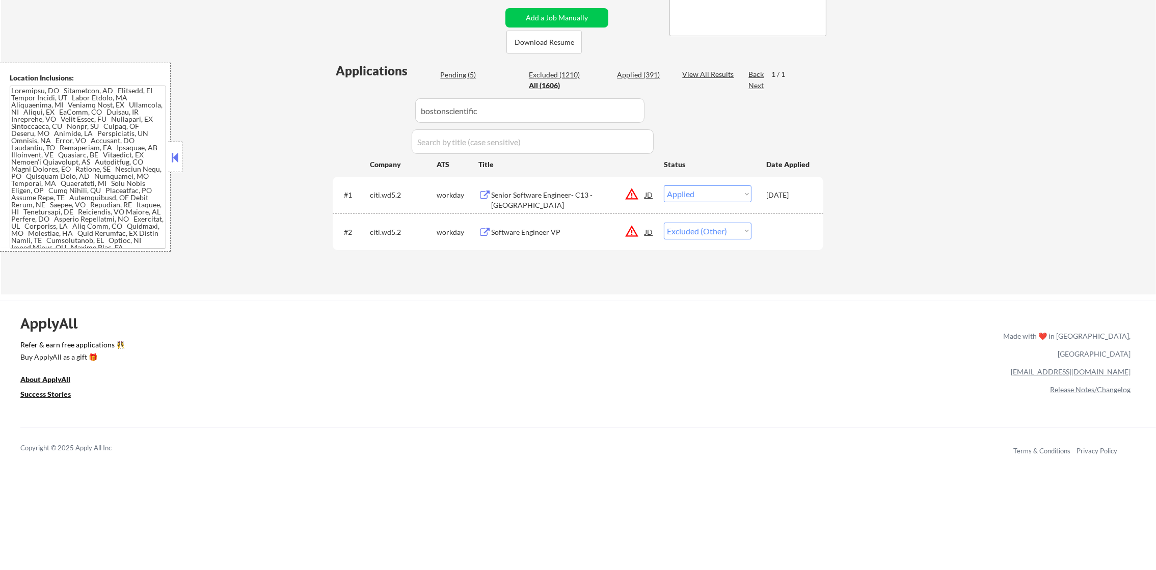
select select ""excluded__location_""
click at [582, 197] on div "Software Engineer III - Electrophysiology" at bounding box center [568, 195] width 154 height 10
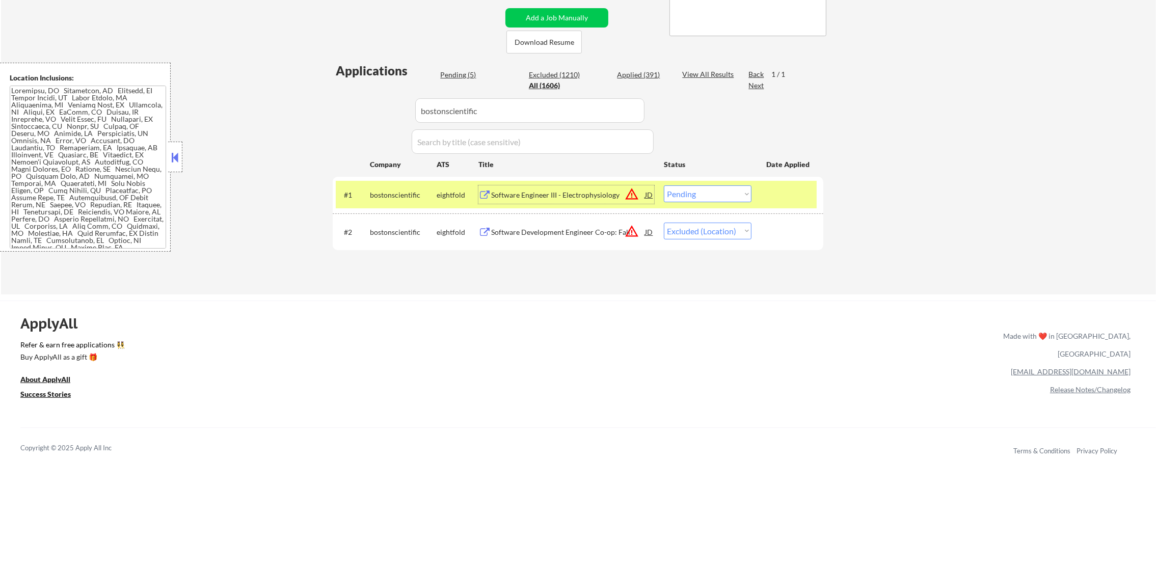
click at [708, 192] on select "Choose an option... Pending Applied Excluded (Questions) Excluded (Expired) Exc…" at bounding box center [708, 193] width 88 height 17
select select ""excluded""
click at [664, 185] on select "Choose an option... Pending Applied Excluded (Questions) Excluded (Expired) Exc…" at bounding box center [708, 193] width 88 height 17
click at [411, 193] on div "bostonscientific" at bounding box center [403, 195] width 67 height 10
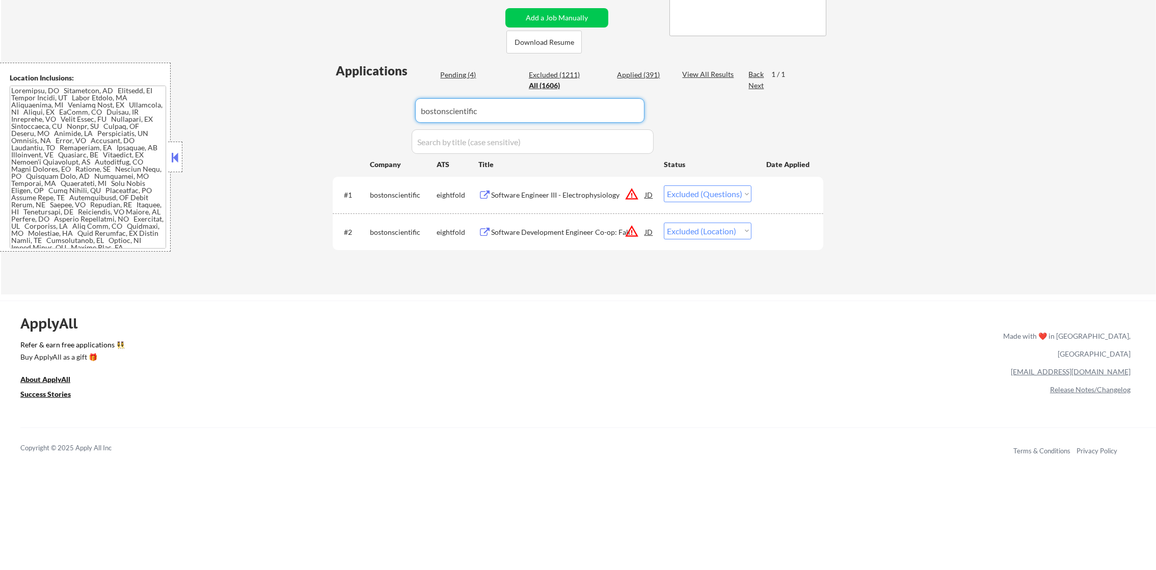
drag, startPoint x: 495, startPoint y: 107, endPoint x: 360, endPoint y: 101, distance: 134.7
click at [363, 101] on div "Applications Pending (4) Excluded (1211) Applied (391) All (1606) View All Resu…" at bounding box center [578, 168] width 491 height 213
paste input "exactsciences.wd1.exact_sciences"
type input "exactsciences.wd1.exact_sciences"
click at [357, 100] on div "Applications Pending (4) Excluded (1211) Applied (391) All (1606) View All Resu…" at bounding box center [578, 168] width 491 height 213
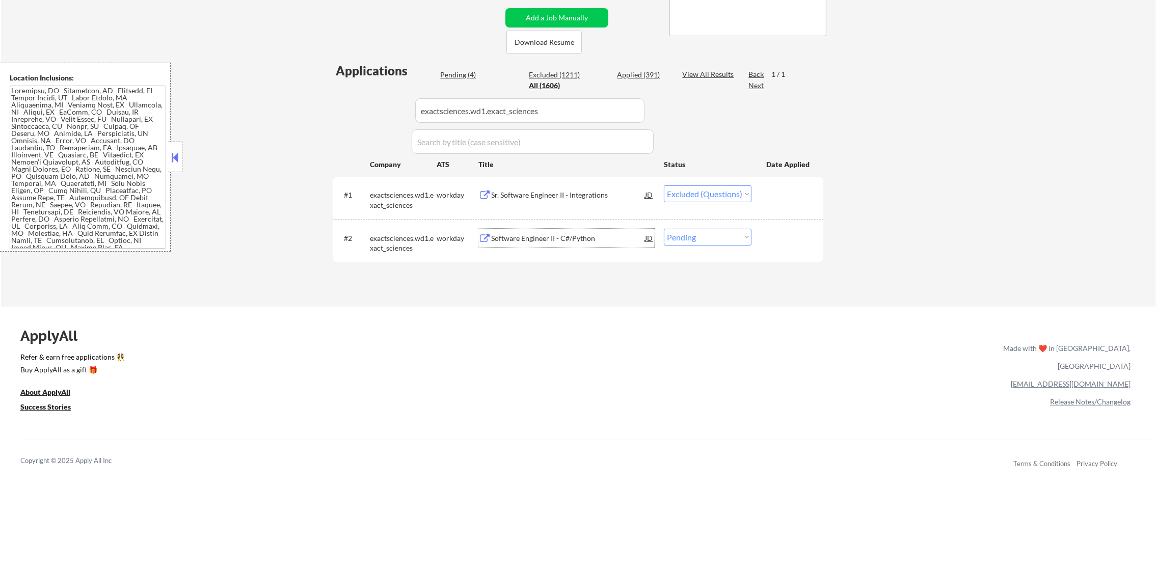
click at [578, 237] on div "Software Engineer II - C#/Python" at bounding box center [568, 238] width 154 height 10
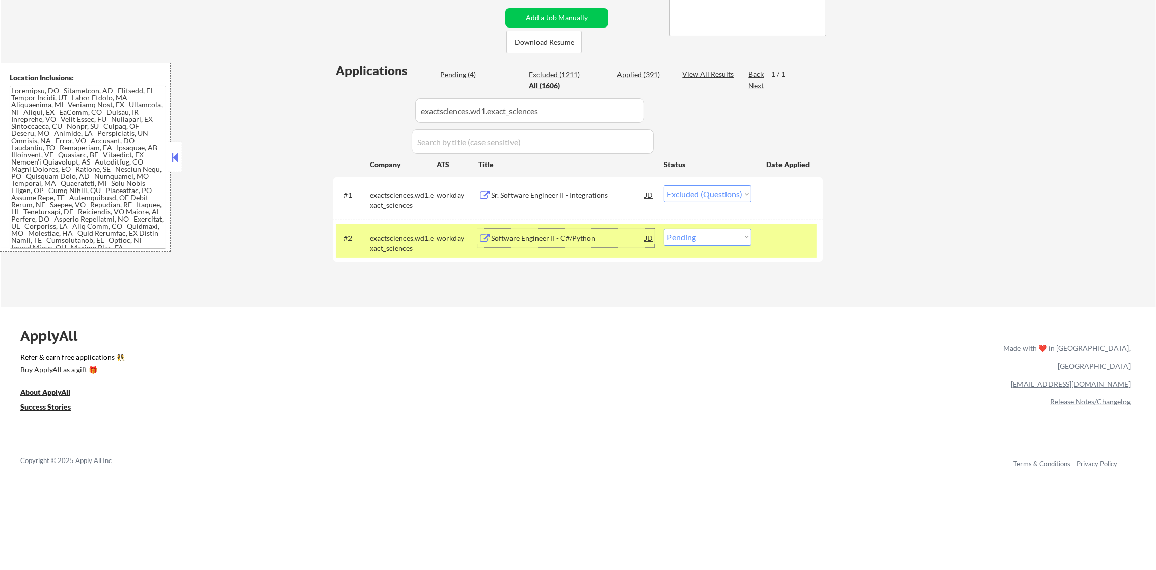
drag, startPoint x: 700, startPoint y: 230, endPoint x: 698, endPoint y: 239, distance: 9.3
click at [699, 234] on select "Choose an option... Pending Applied Excluded (Questions) Excluded (Expired) Exc…" at bounding box center [708, 237] width 88 height 17
select select ""excluded__expired_""
click at [664, 229] on select "Choose an option... Pending Applied Excluded (Questions) Excluded (Expired) Exc…" at bounding box center [708, 237] width 88 height 17
click at [410, 229] on div "exactsciences.wd1.exact_sciences" at bounding box center [403, 241] width 67 height 24
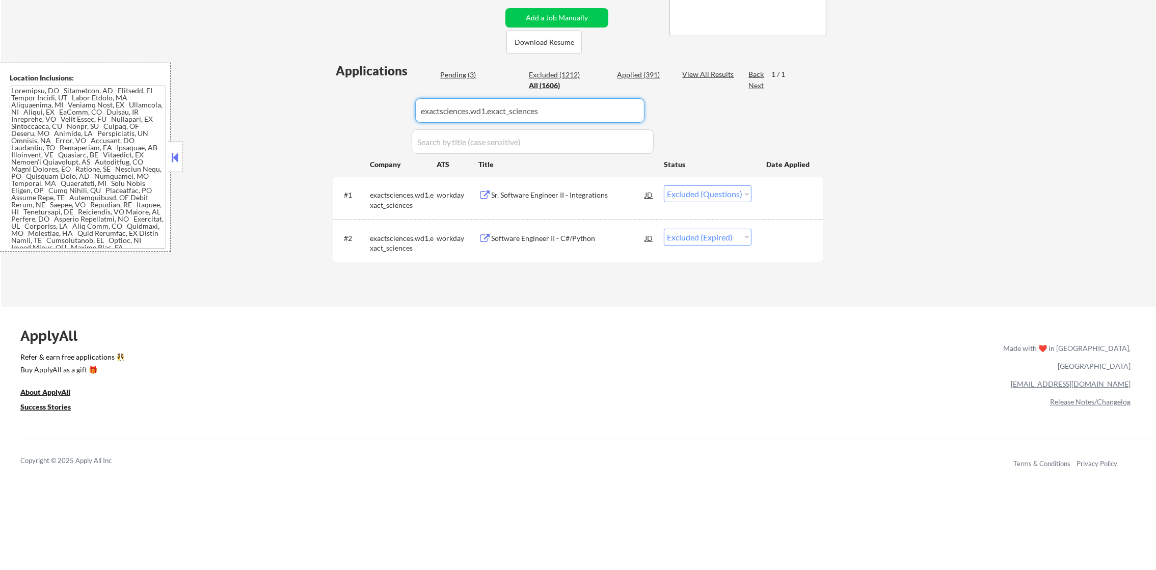
drag, startPoint x: 556, startPoint y: 109, endPoint x: 303, endPoint y: 109, distance: 252.7
click at [304, 109] on div "← Return to /applysquad Mailslurp Inbox Job Search Builder Timothy Sidie User E…" at bounding box center [578, 64] width 1155 height 485
paste input "bcbst.wd1.external"
type input "bcbst.wd1.external"
click at [303, 109] on div "← Return to /applysquad Mailslurp Inbox Job Search Builder Timothy Sidie User E…" at bounding box center [578, 64] width 1155 height 485
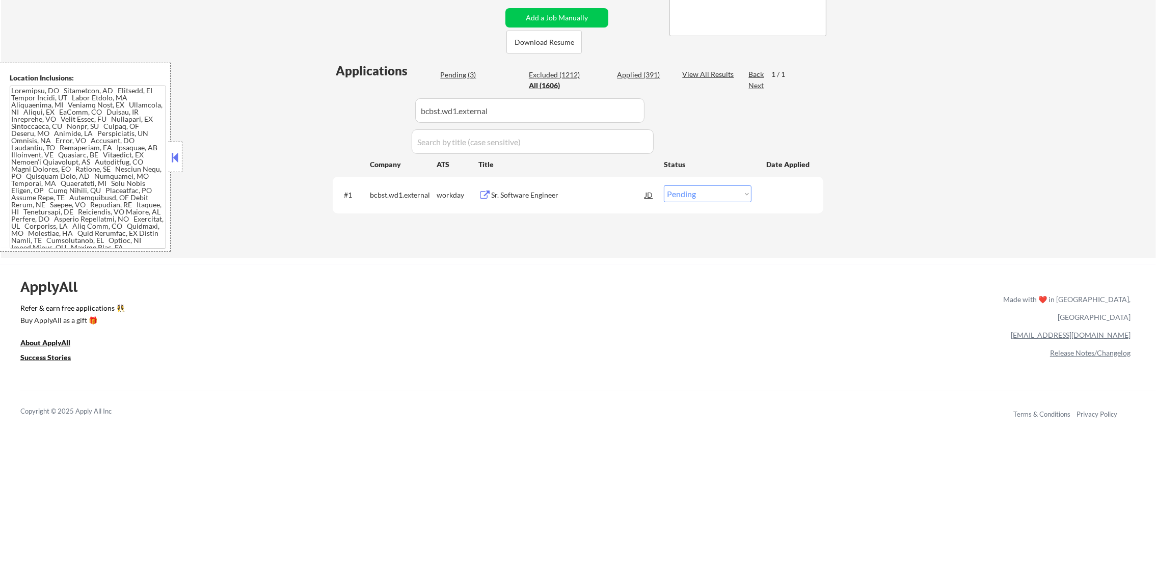
click at [579, 181] on div "#1 bcbst.wd1.external workday Sr. Software Engineer JD warning_amber Choose an …" at bounding box center [576, 195] width 481 height 28
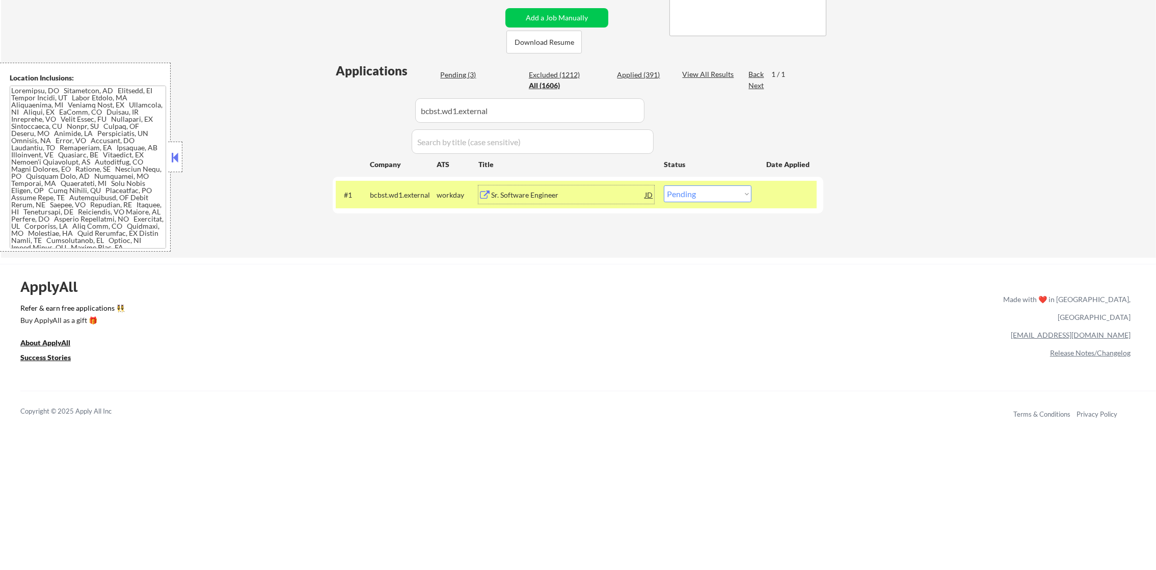
click at [570, 195] on div "Sr. Software Engineer" at bounding box center [568, 195] width 154 height 10
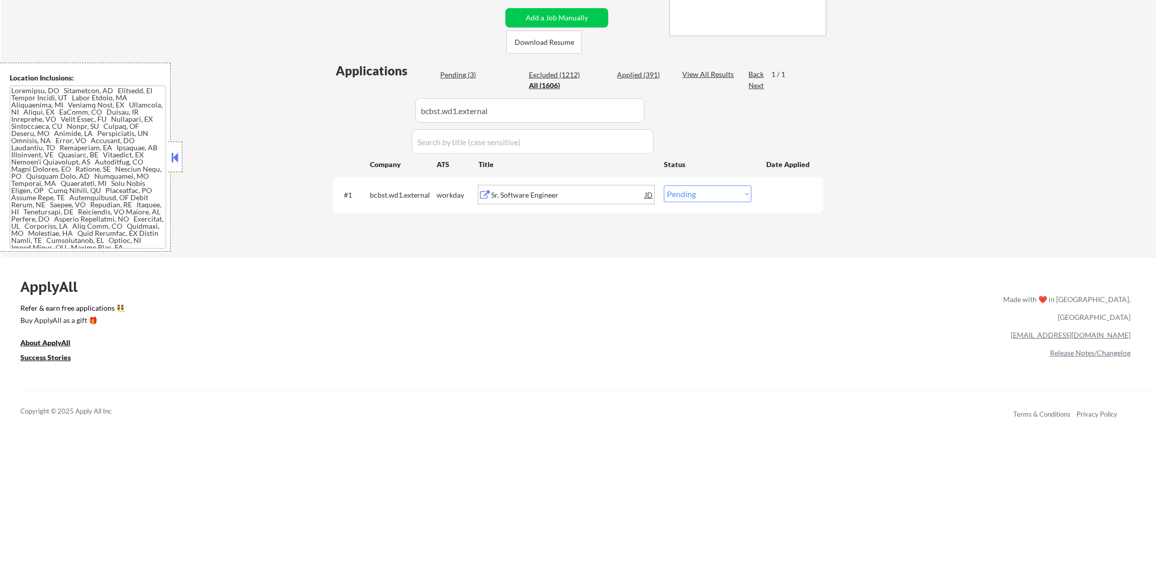
click at [721, 200] on select "Choose an option... Pending Applied Excluded (Questions) Excluded (Expired) Exc…" at bounding box center [708, 193] width 88 height 17
select select ""excluded__expired_""
click at [664, 185] on select "Choose an option... Pending Applied Excluded (Questions) Excluded (Expired) Exc…" at bounding box center [708, 193] width 88 height 17
drag, startPoint x: 522, startPoint y: 101, endPoint x: 341, endPoint y: 99, distance: 181.4
click at [341, 99] on div "Applications Pending (1) Excluded (1214) Applied (391) All (1606) View All Resu…" at bounding box center [578, 150] width 491 height 176
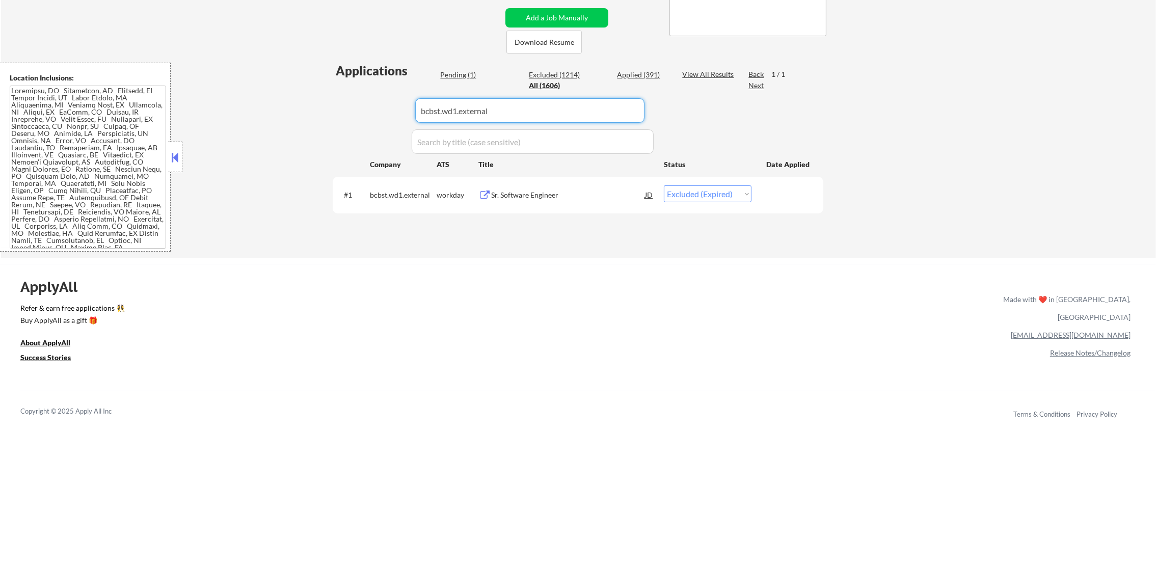
paste input "careers-epeconsulting"
type input "careers-epeconsulting"
click at [341, 99] on div "Applications Pending (1) Excluded (1214) Applied (391) All (1606) View All Resu…" at bounding box center [578, 150] width 491 height 176
select select ""excluded__location_""
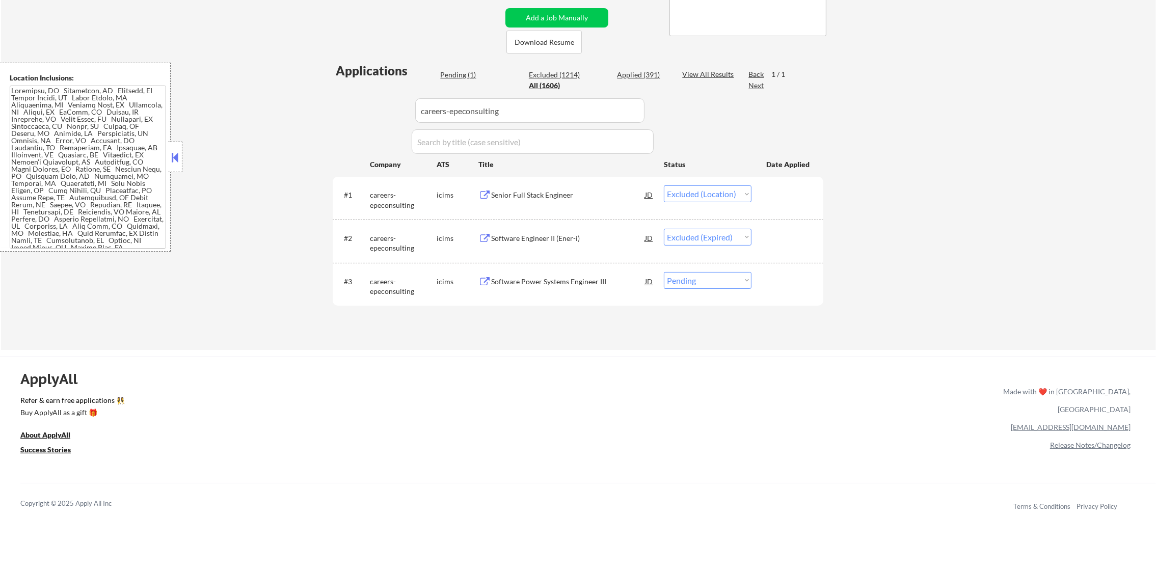
click at [580, 283] on div "Software Power Systems Engineer III" at bounding box center [568, 282] width 154 height 10
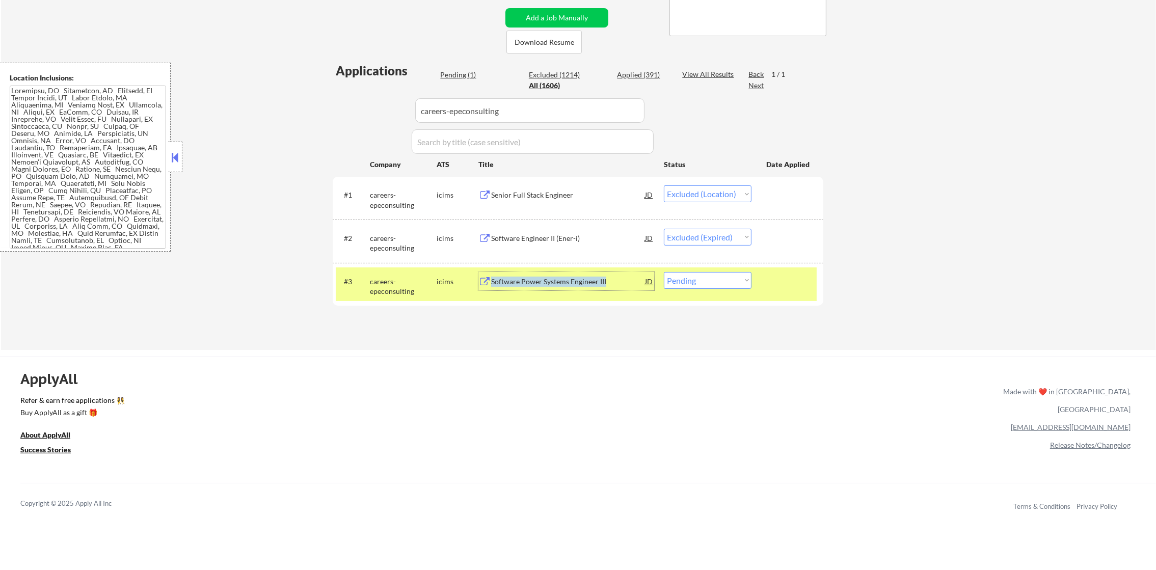
copy div "Software Power Systems Engineer III"
drag, startPoint x: 621, startPoint y: 285, endPoint x: 375, endPoint y: 286, distance: 245.6
click at [375, 286] on div "#3 careers-epeconsulting icims Software Power Systems Engineer III JD Choose an…" at bounding box center [576, 284] width 481 height 24
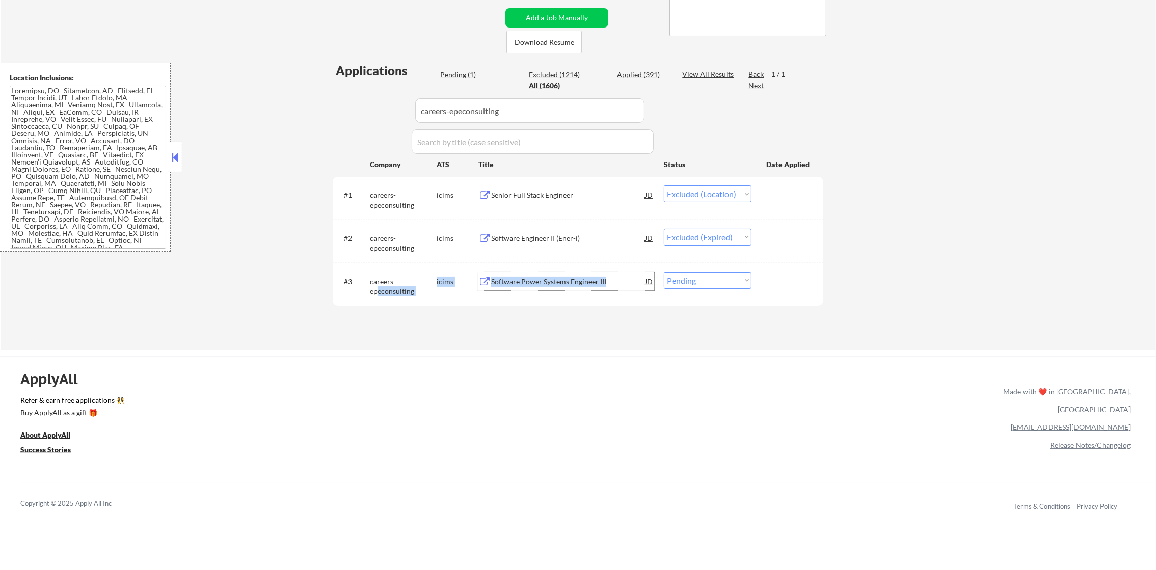
drag, startPoint x: 694, startPoint y: 273, endPoint x: 694, endPoint y: 281, distance: 7.6
click at [694, 277] on select "Choose an option... Pending Applied Excluded (Questions) Excluded (Expired) Exc…" at bounding box center [708, 280] width 88 height 17
select select ""excluded__bad_match_""
click at [664, 272] on select "Choose an option... Pending Applied Excluded (Questions) Excluded (Expired) Exc…" at bounding box center [708, 280] width 88 height 17
click at [1046, 245] on div "← Return to /applysquad Mailslurp Inbox Job Search Builder Timothy Sidie User E…" at bounding box center [578, 86] width 1155 height 528
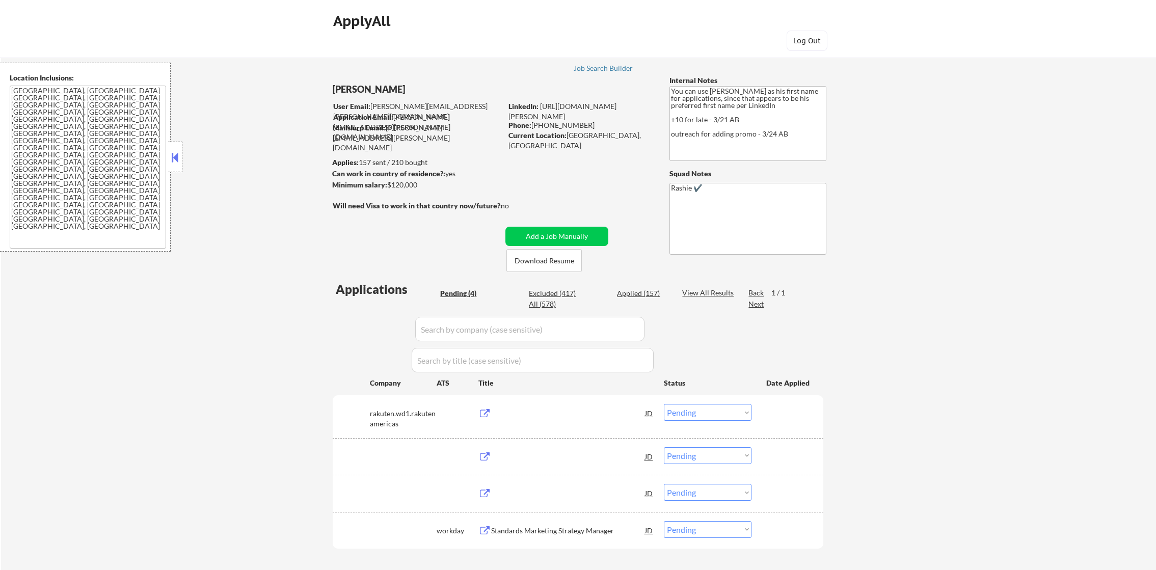
select select ""pending""
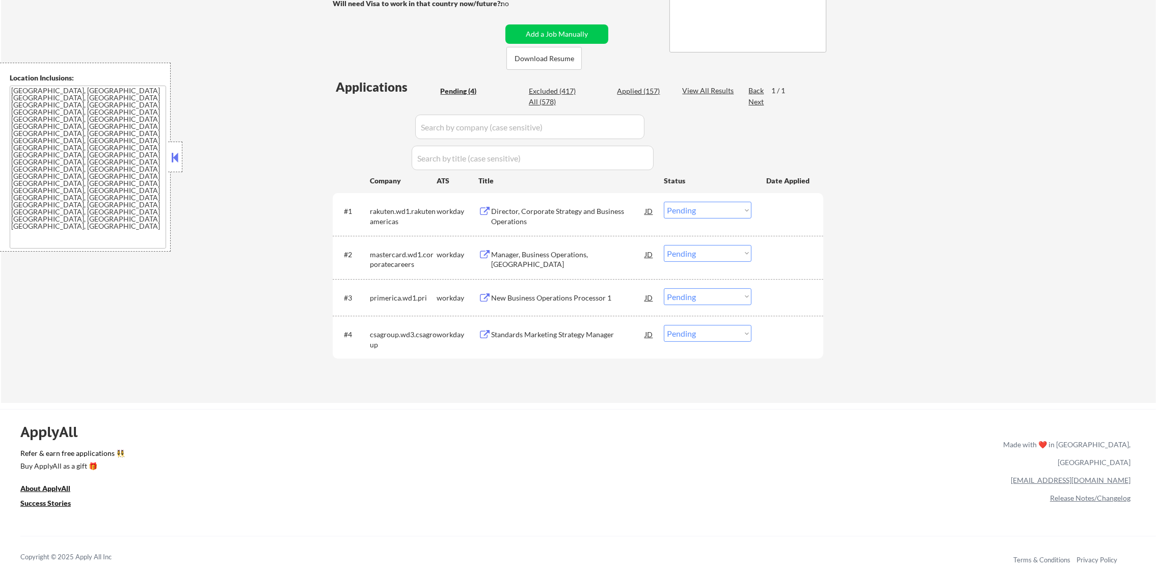
scroll to position [203, 0]
click at [542, 203] on div "Director, Corporate Strategy and Business Operations" at bounding box center [568, 213] width 154 height 24
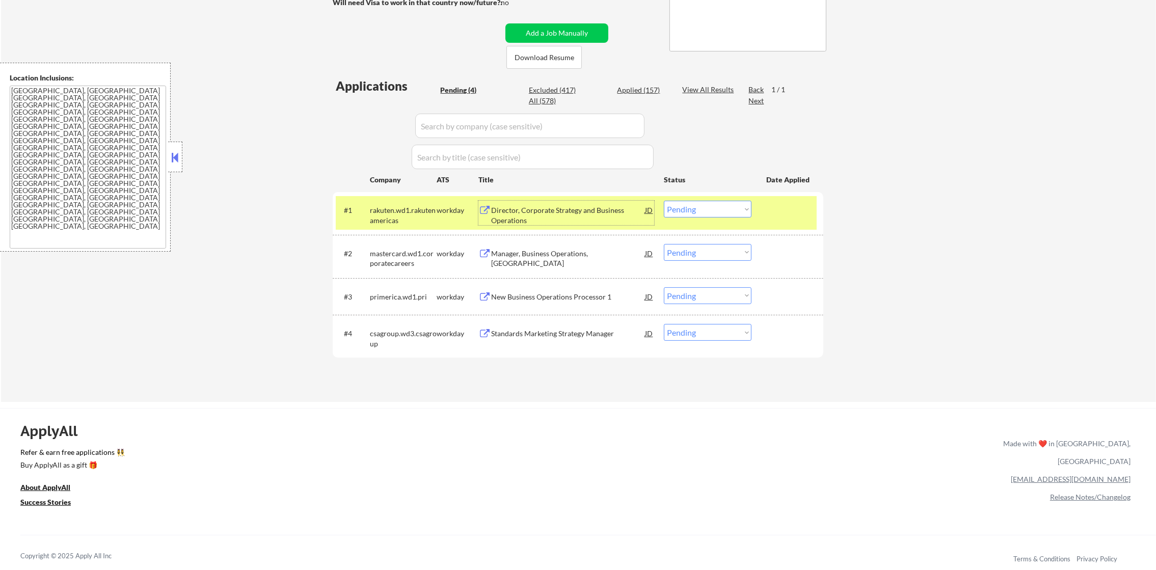
click at [684, 217] on select "Choose an option... Pending Applied Excluded (Questions) Excluded (Expired) Exc…" at bounding box center [708, 209] width 88 height 17
click at [664, 201] on select "Choose an option... Pending Applied Excluded (Questions) Excluded (Expired) Exc…" at bounding box center [708, 209] width 88 height 17
click at [420, 201] on div "rakuten.wd1.rakutenamericas" at bounding box center [403, 213] width 67 height 24
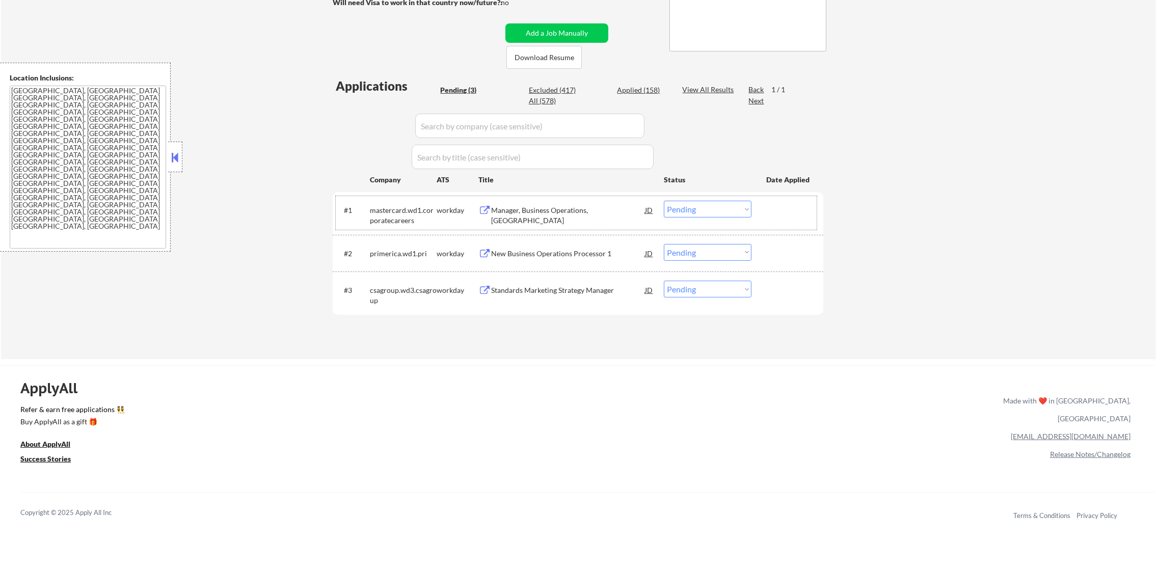
click at [580, 211] on div "Manager, Business Operations, [GEOGRAPHIC_DATA]" at bounding box center [568, 215] width 154 height 20
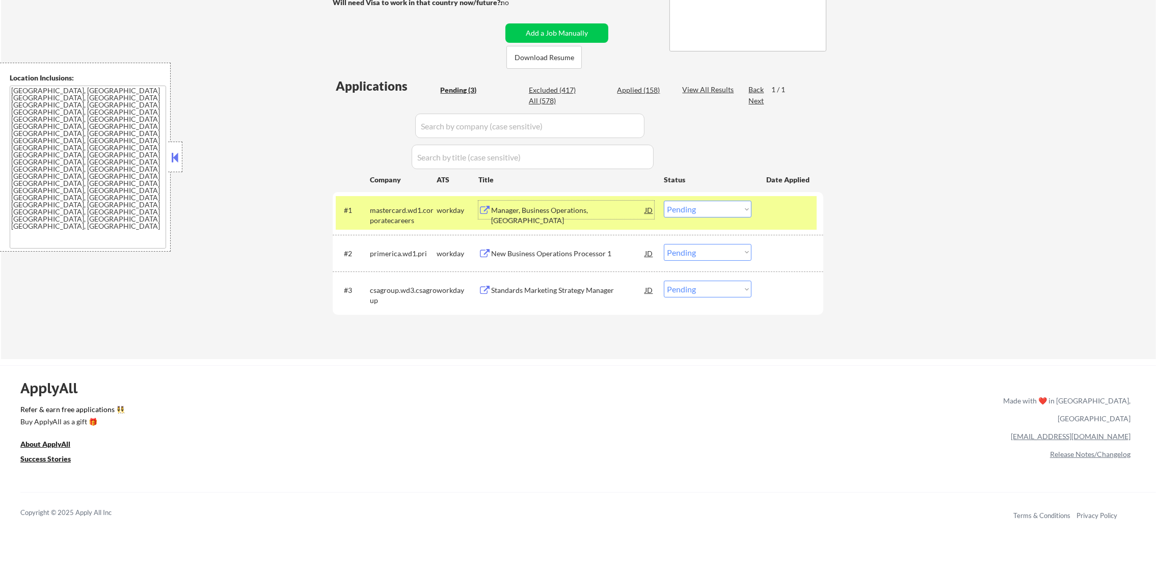
click at [693, 210] on select "Choose an option... Pending Applied Excluded (Questions) Excluded (Expired) Exc…" at bounding box center [708, 209] width 88 height 17
click at [664, 201] on select "Choose an option... Pending Applied Excluded (Questions) Excluded (Expired) Exc…" at bounding box center [708, 209] width 88 height 17
click at [413, 221] on div "mastercard.wd1.corporatecareers" at bounding box center [403, 215] width 67 height 20
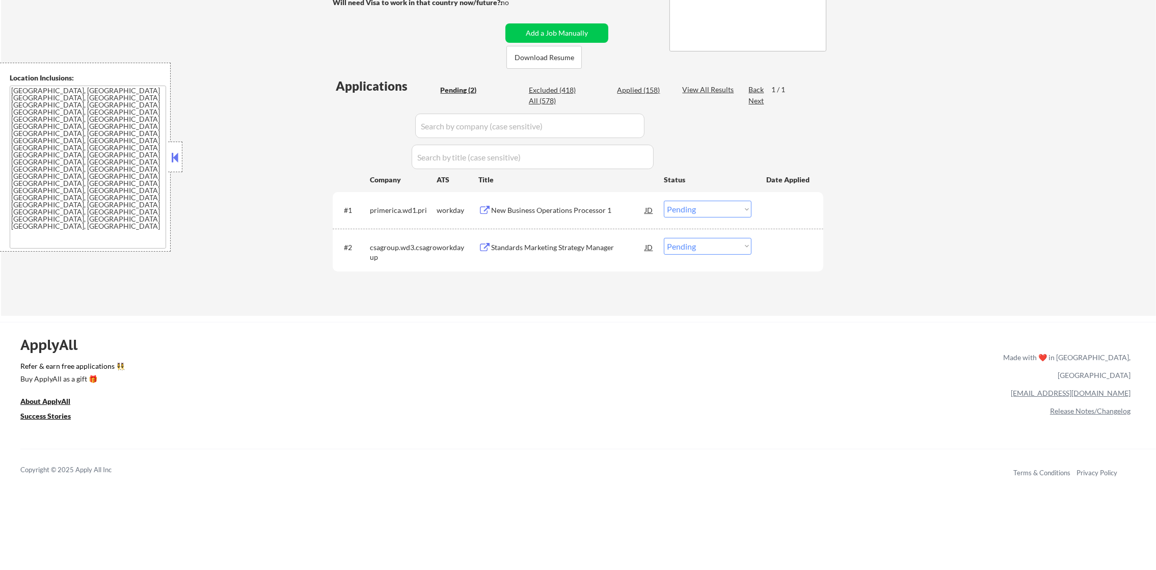
click at [594, 201] on div "New Business Operations Processor 1" at bounding box center [568, 210] width 154 height 18
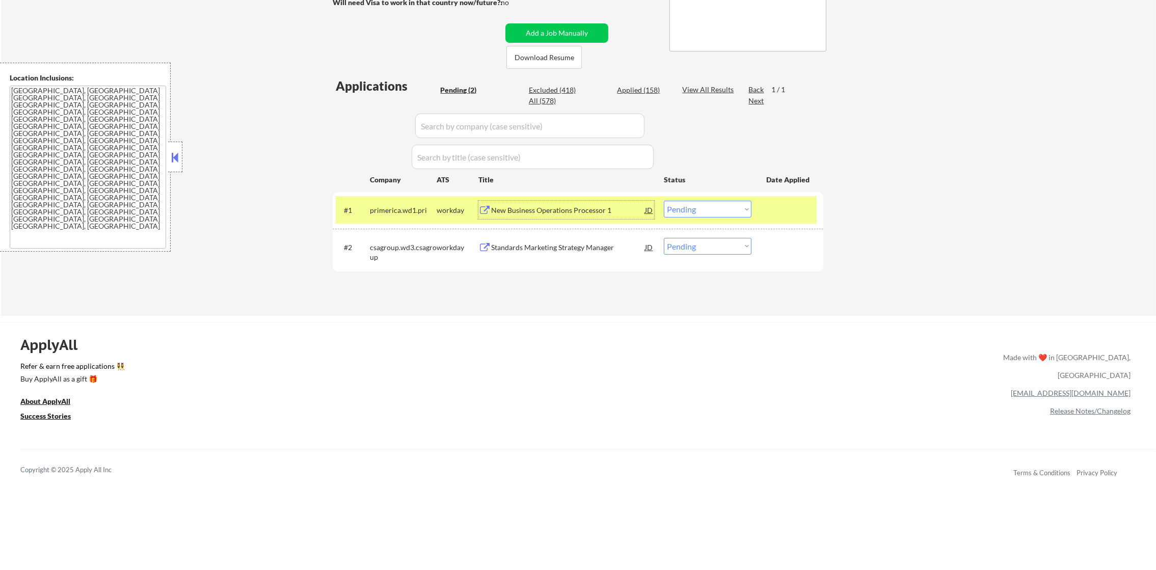
drag, startPoint x: 684, startPoint y: 205, endPoint x: 684, endPoint y: 210, distance: 5.6
click at [684, 205] on select "Choose an option... Pending Applied Excluded (Questions) Excluded (Expired) Exc…" at bounding box center [708, 209] width 88 height 17
click at [664, 201] on select "Choose an option... Pending Applied Excluded (Questions) Excluded (Expired) Exc…" at bounding box center [708, 209] width 88 height 17
click at [420, 208] on div "primerica.wd1.pri" at bounding box center [403, 210] width 67 height 10
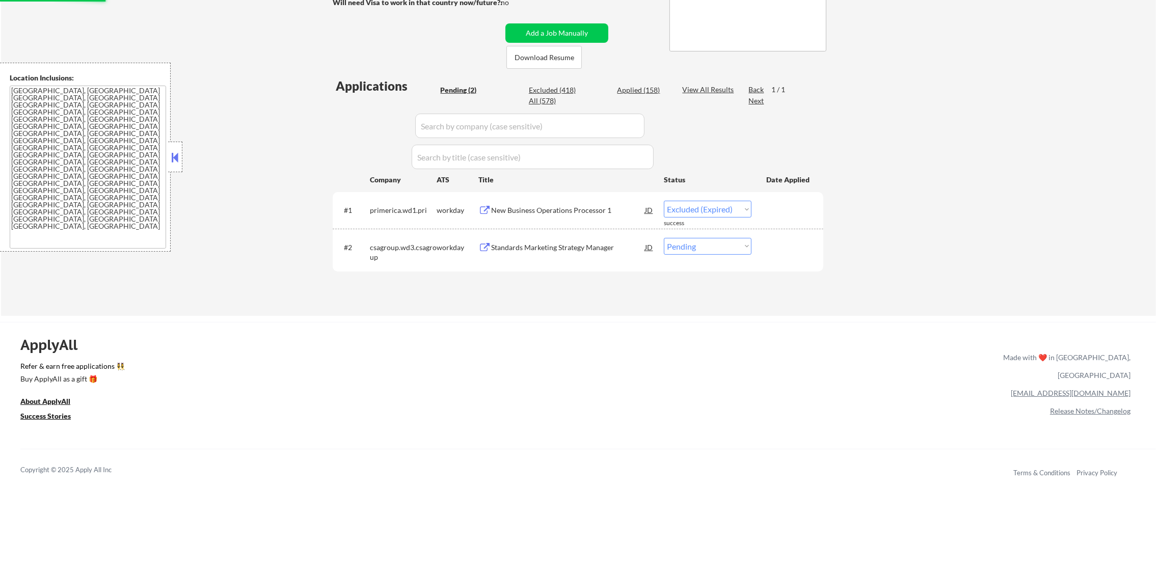
click at [546, 257] on div "#2 csagroup.wd3.csagroup workday Standards Marketing Strategy Manager JD Choose…" at bounding box center [576, 250] width 481 height 34
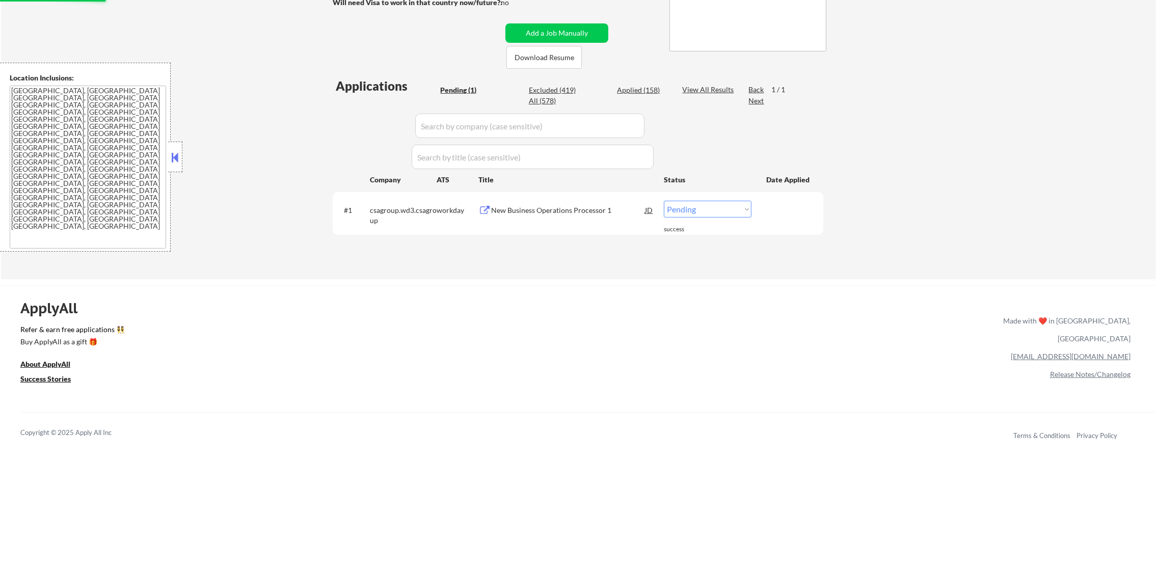
click at [566, 247] on div "Applications Pending (1) Excluded (419) Applied (158) All (578) View All Result…" at bounding box center [578, 168] width 491 height 182
click at [617, 205] on div "Standards Marketing Strategy Manager" at bounding box center [568, 210] width 154 height 10
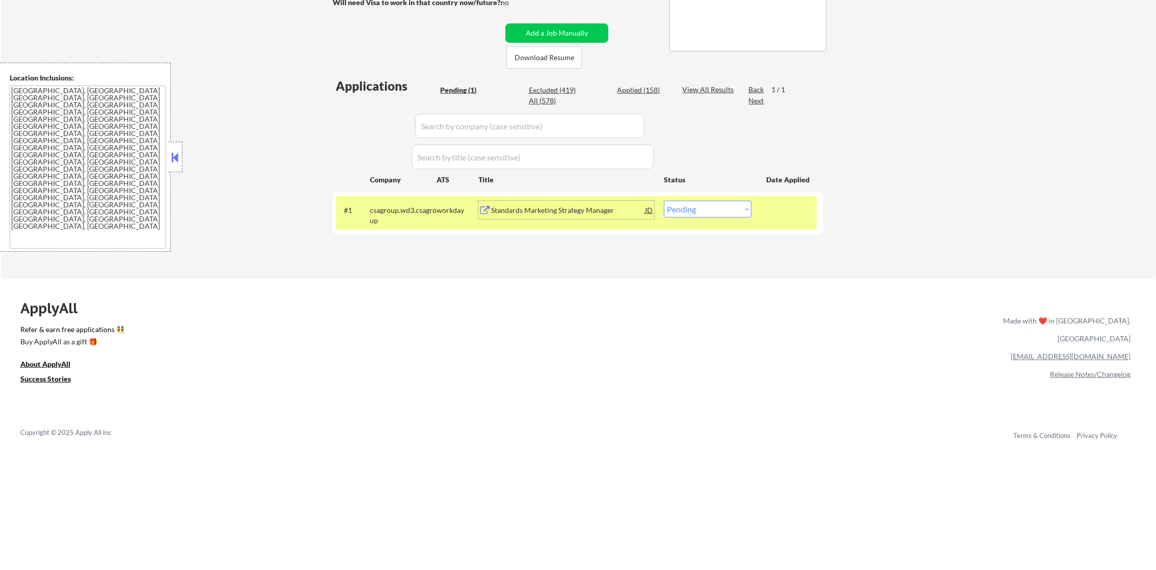
click at [534, 217] on div "Standards Marketing Strategy Manager" at bounding box center [568, 210] width 154 height 18
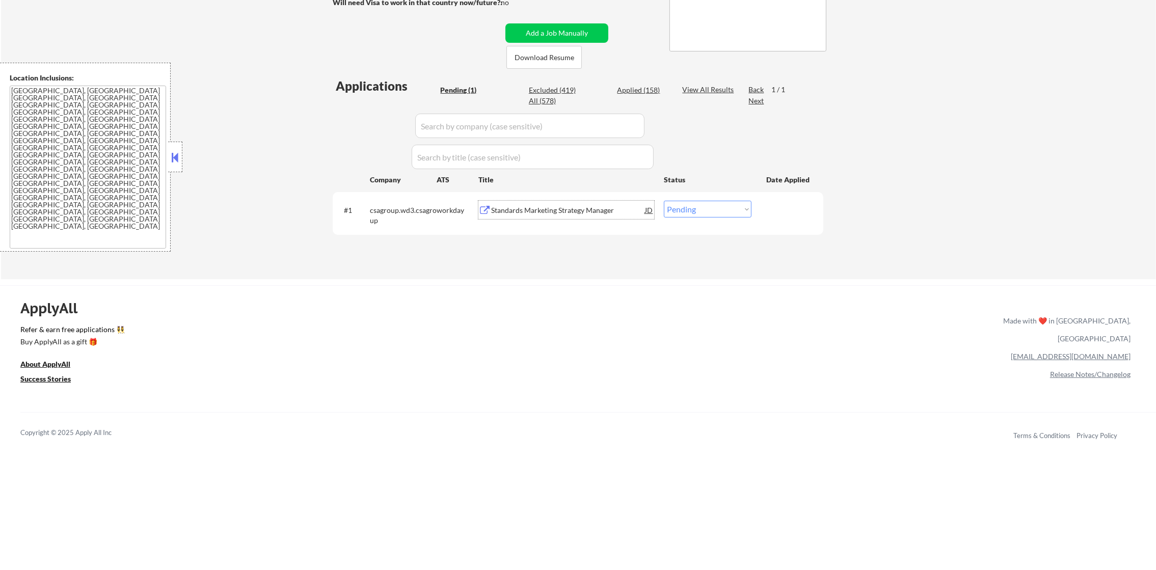
click at [678, 211] on select "Choose an option... Pending Applied Excluded (Questions) Excluded (Expired) Exc…" at bounding box center [708, 209] width 88 height 17
select select ""applied""
click at [664, 201] on select "Choose an option... Pending Applied Excluded (Questions) Excluded (Expired) Exc…" at bounding box center [708, 209] width 88 height 17
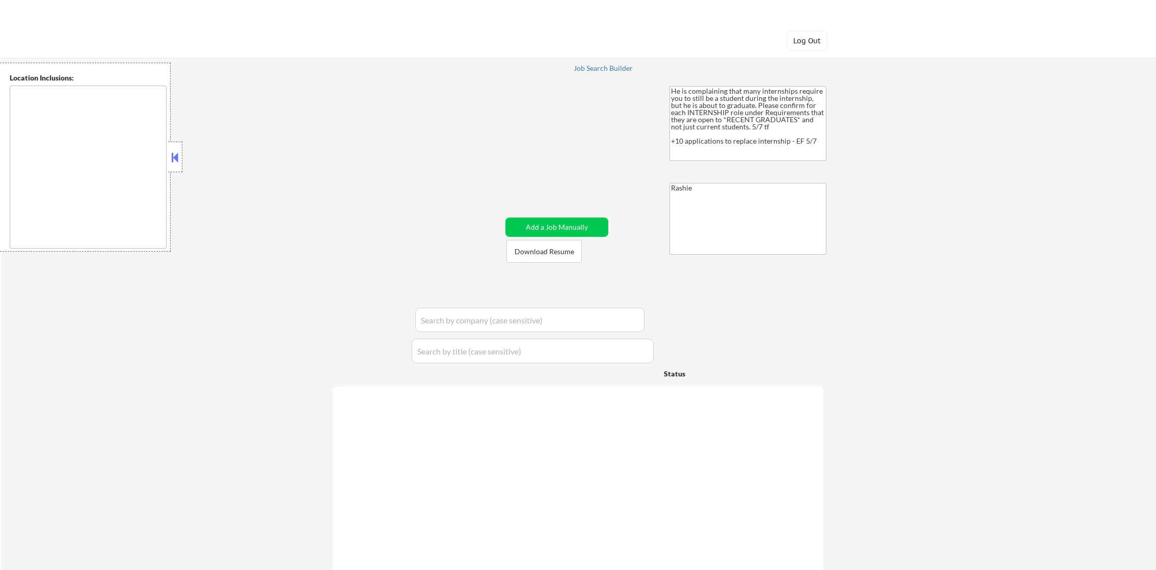
type textarea "[GEOGRAPHIC_DATA], [GEOGRAPHIC_DATA], [GEOGRAPHIC_DATA] [GEOGRAPHIC_DATA], [GEO…"
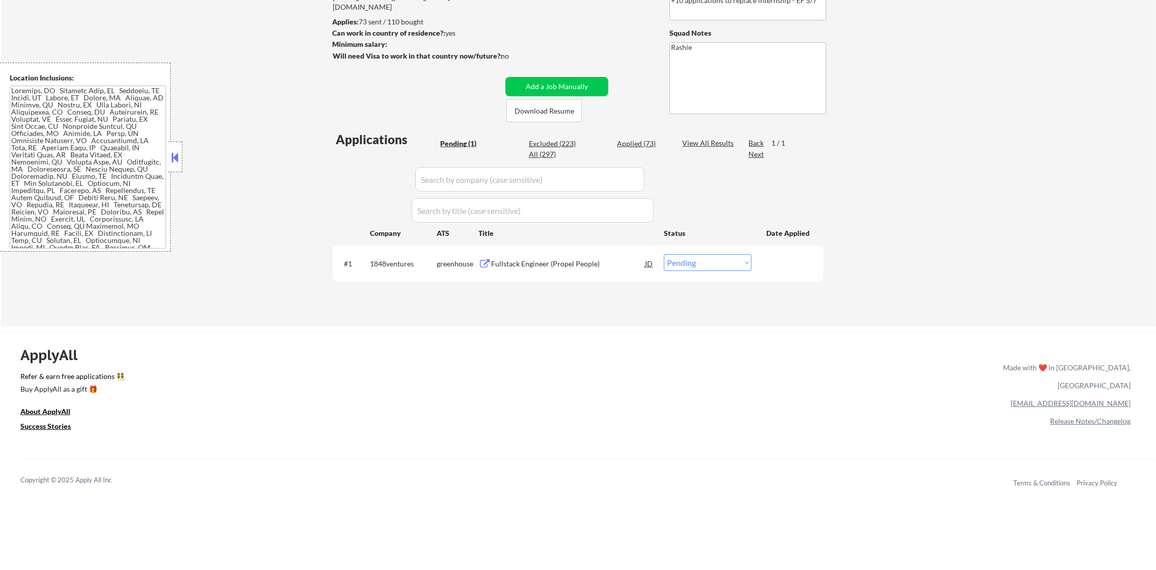
scroll to position [153, 0]
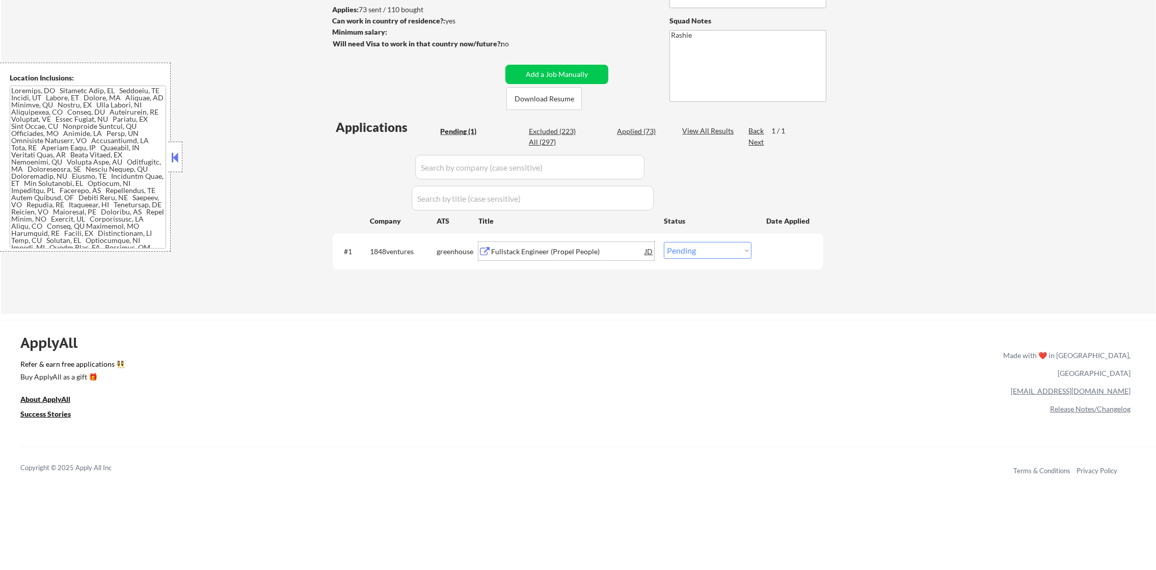
click at [553, 250] on div "Fullstack Engineer (Propel People)" at bounding box center [568, 252] width 154 height 10
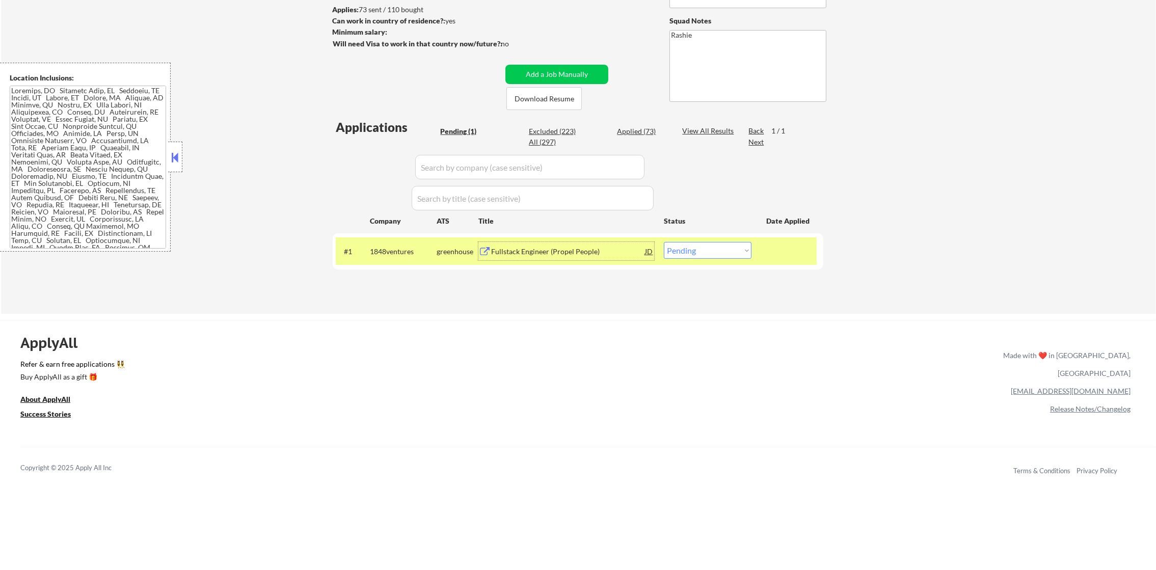
click at [680, 255] on select "Choose an option... Pending Applied Excluded (Questions) Excluded (Expired) Exc…" at bounding box center [708, 250] width 88 height 17
select select ""applied""
click at [664, 242] on select "Choose an option... Pending Applied Excluded (Questions) Excluded (Expired) Exc…" at bounding box center [708, 250] width 88 height 17
click at [383, 256] on div "1848ventures" at bounding box center [403, 252] width 67 height 10
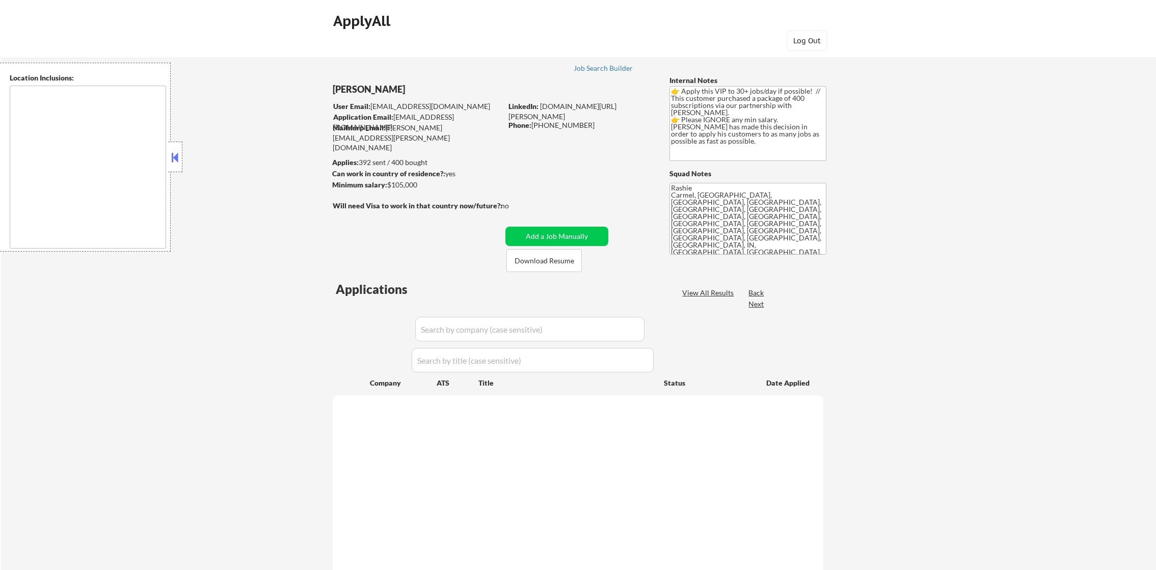
type textarea "It seems there is a misunderstanding in the location specified as "remote." If …"
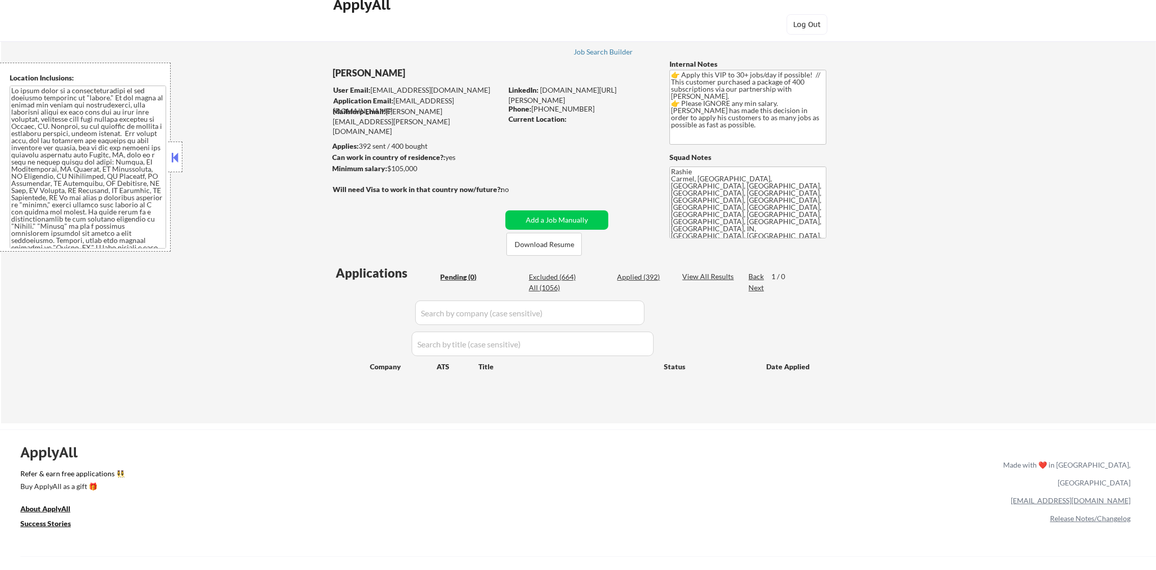
scroll to position [25, 0]
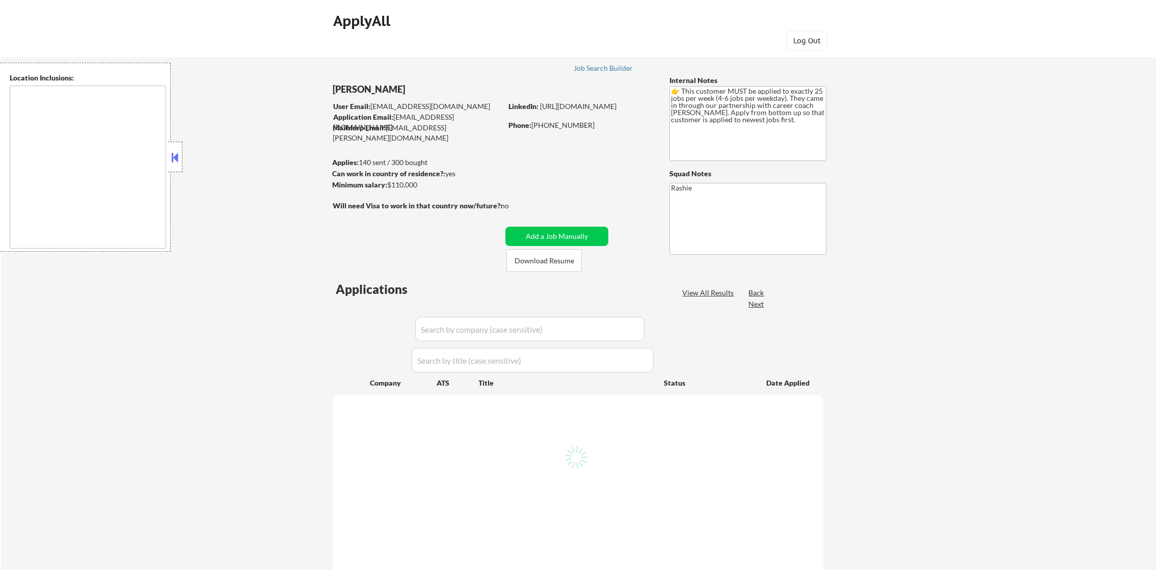
type textarea "[GEOGRAPHIC_DATA], [GEOGRAPHIC_DATA] [GEOGRAPHIC_DATA], [GEOGRAPHIC_DATA] [GEOG…"
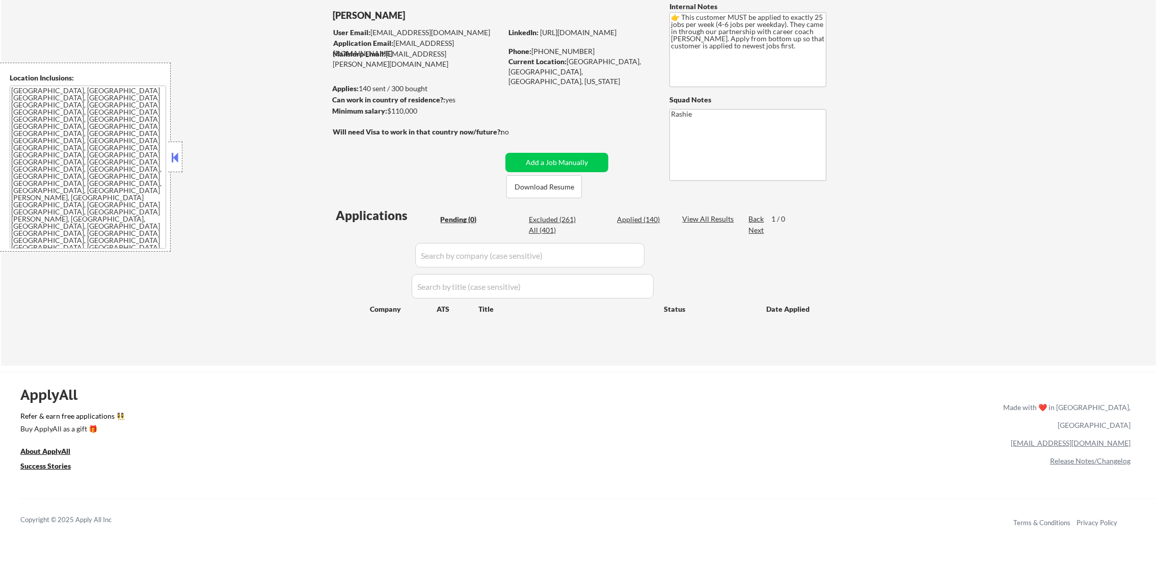
scroll to position [76, 0]
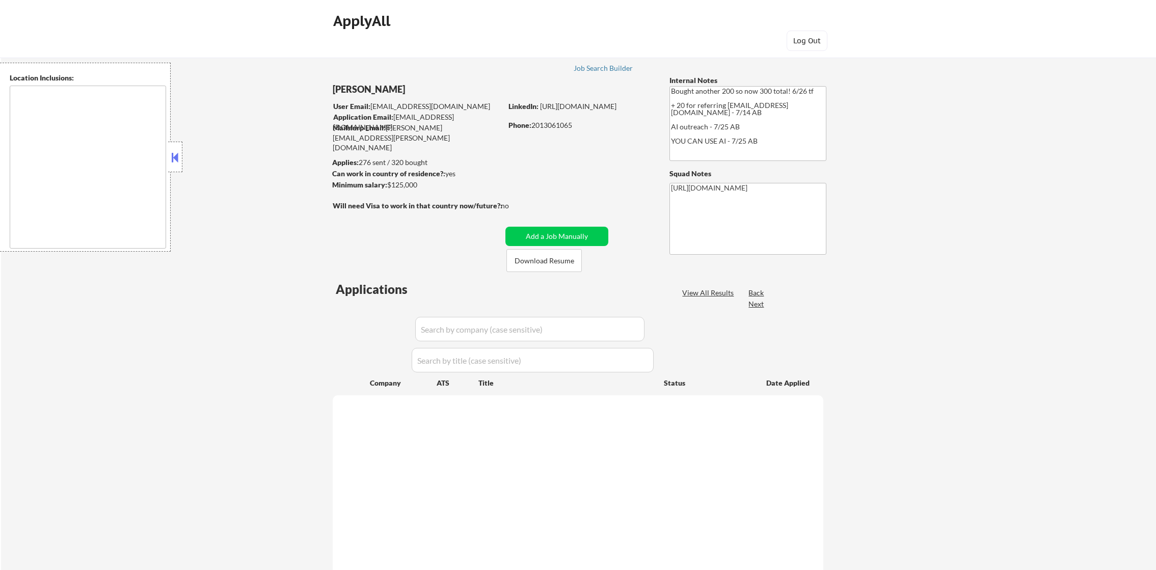
type textarea "[GEOGRAPHIC_DATA], [GEOGRAPHIC_DATA] [GEOGRAPHIC_DATA], [GEOGRAPHIC_DATA], [GEO…"
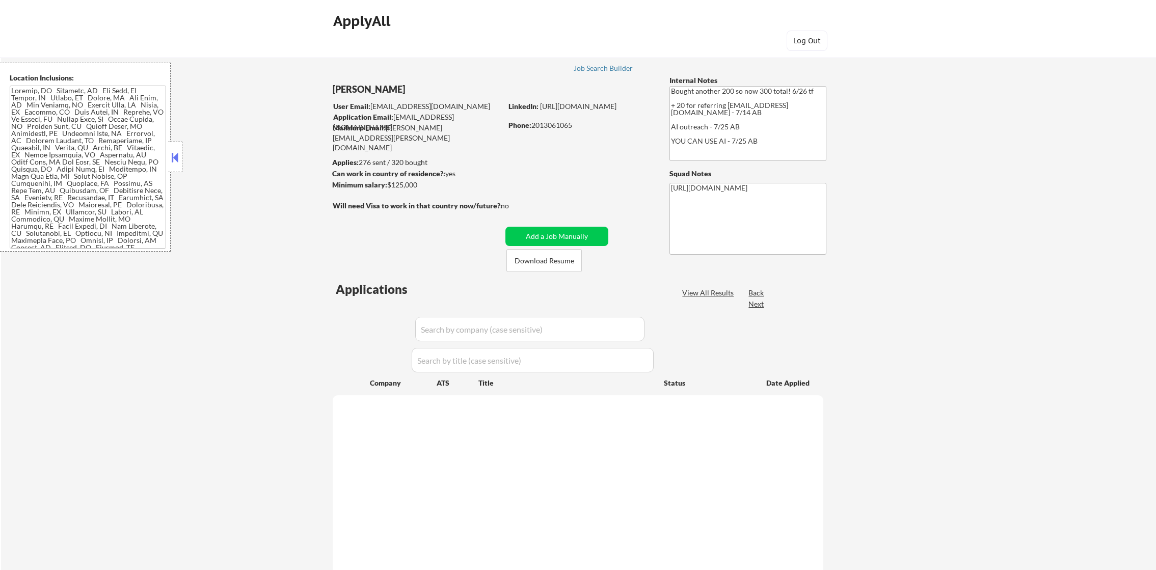
select select ""pending""
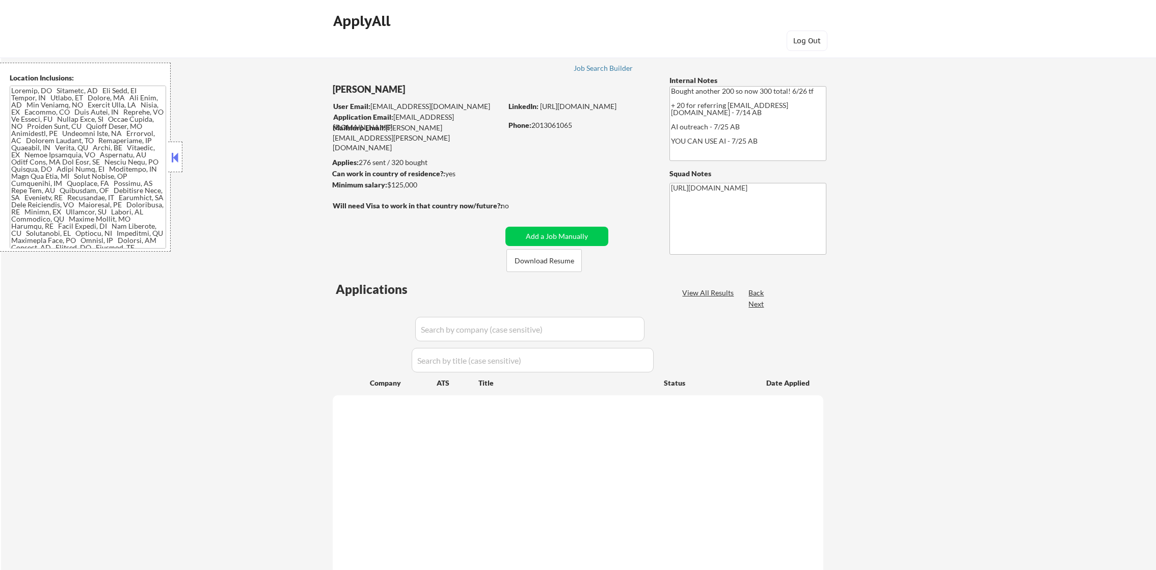
select select ""pending""
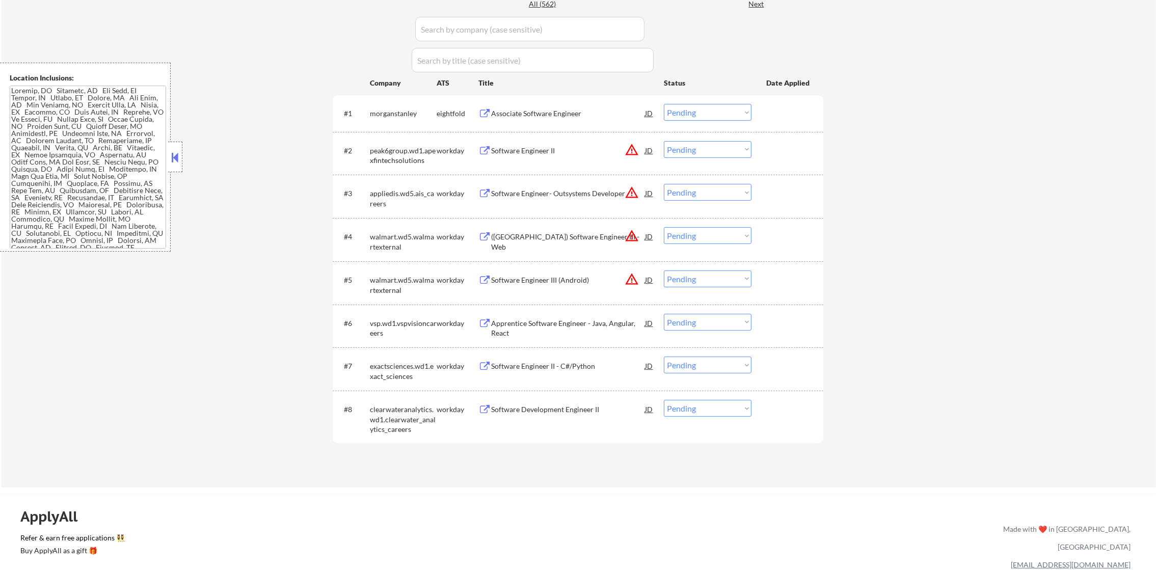
scroll to position [306, 0]
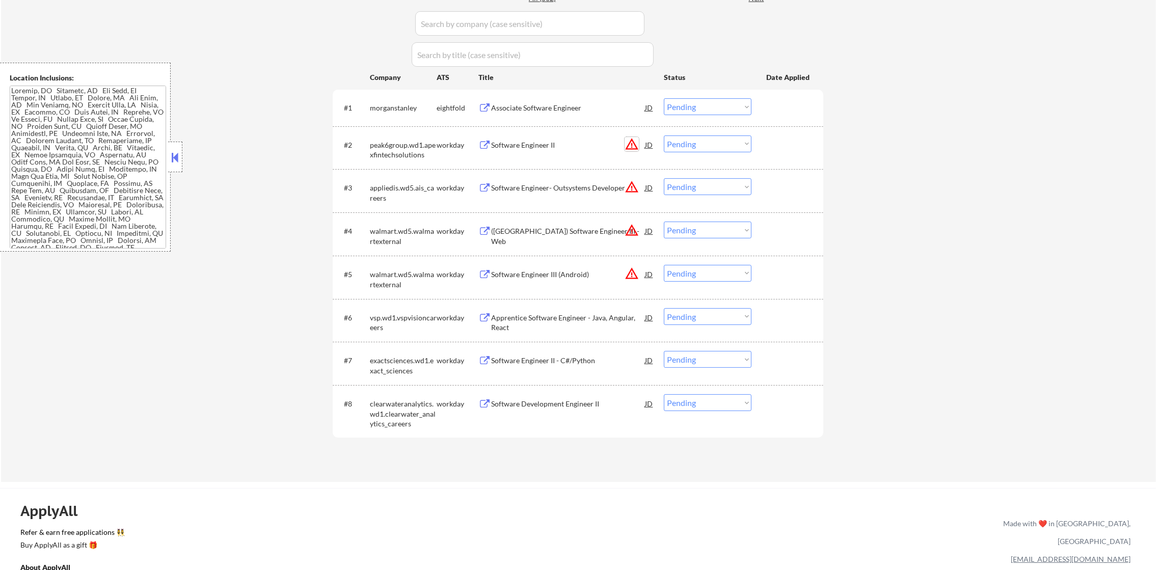
click at [634, 143] on button "warning_amber" at bounding box center [632, 144] width 14 height 14
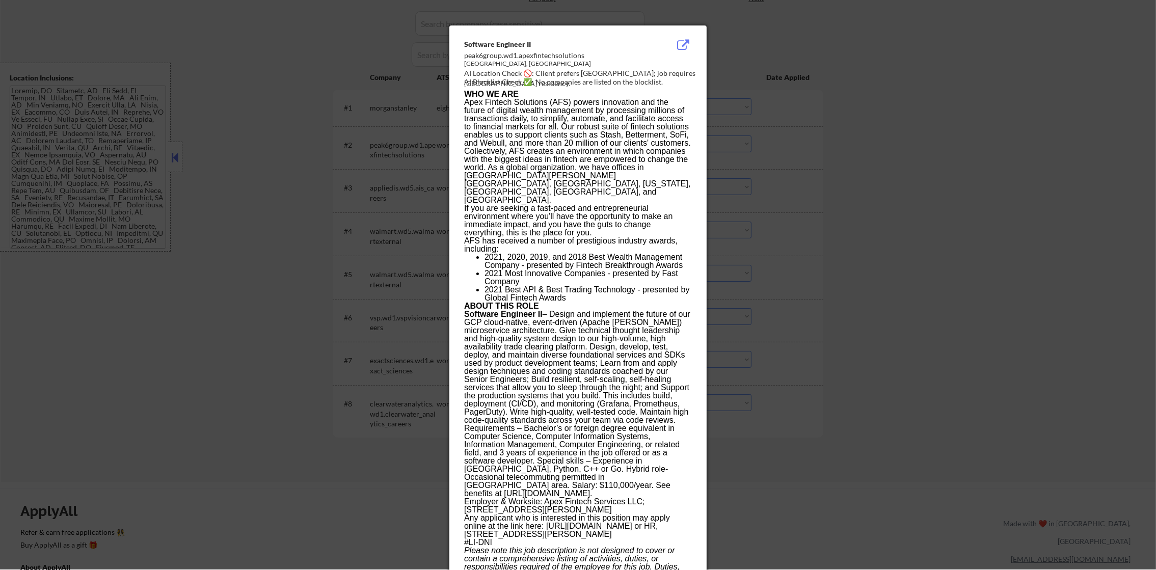
click at [840, 134] on div at bounding box center [578, 284] width 1156 height 570
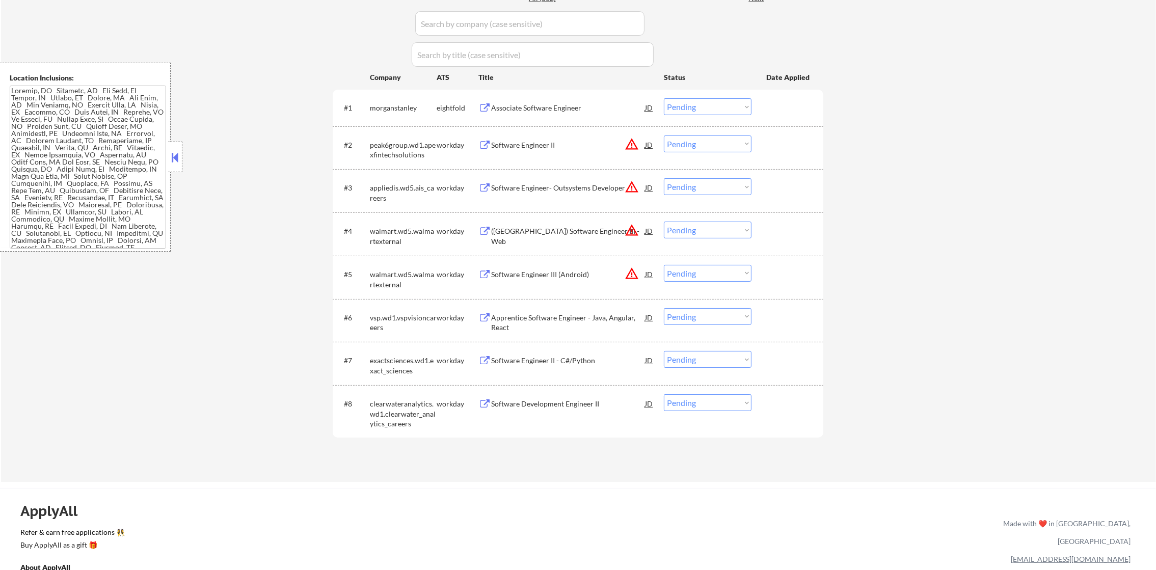
click at [541, 407] on div "Software Development Engineer II" at bounding box center [568, 404] width 154 height 10
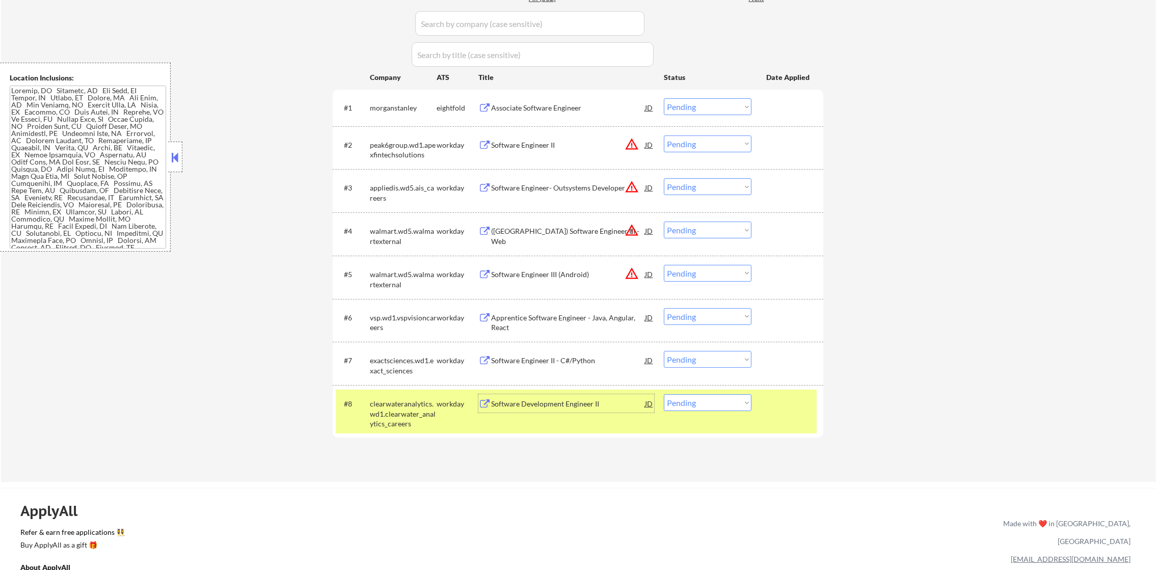
click at [695, 406] on select "Choose an option... Pending Applied Excluded (Questions) Excluded (Expired) Exc…" at bounding box center [708, 402] width 88 height 17
select select ""excluded__expired_""
click at [664, 394] on select "Choose an option... Pending Applied Excluded (Questions) Excluded (Expired) Exc…" at bounding box center [708, 402] width 88 height 17
click at [420, 404] on div "clearwateranalytics.wd1.clearwater_analytics_careers" at bounding box center [403, 414] width 67 height 30
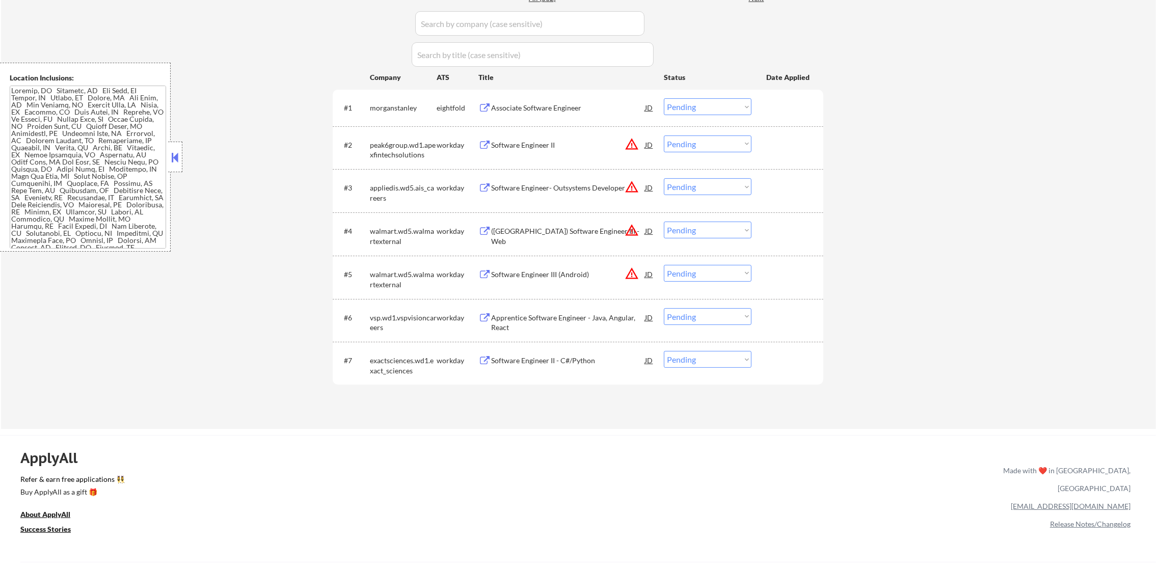
click at [574, 354] on div "Software Engineer II - C#/Python" at bounding box center [568, 360] width 154 height 18
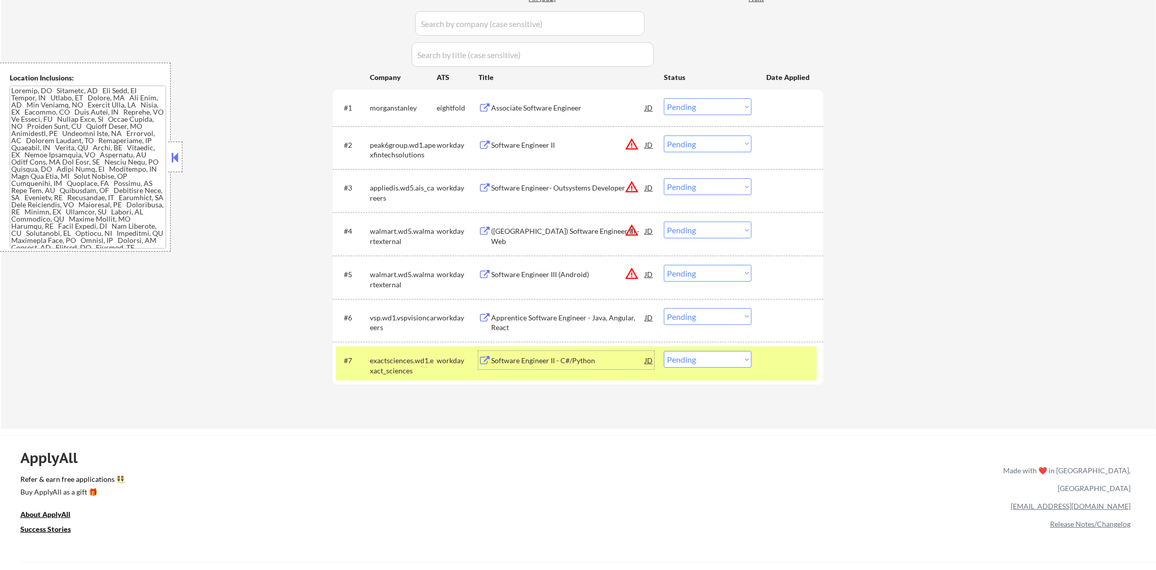
click at [667, 360] on select "Choose an option... Pending Applied Excluded (Questions) Excluded (Expired) Exc…" at bounding box center [708, 359] width 88 height 17
select select ""excluded__expired_""
click at [664, 351] on select "Choose an option... Pending Applied Excluded (Questions) Excluded (Expired) Exc…" at bounding box center [708, 359] width 88 height 17
click at [417, 357] on div "exactsciences.wd1.exact_sciences" at bounding box center [403, 366] width 67 height 20
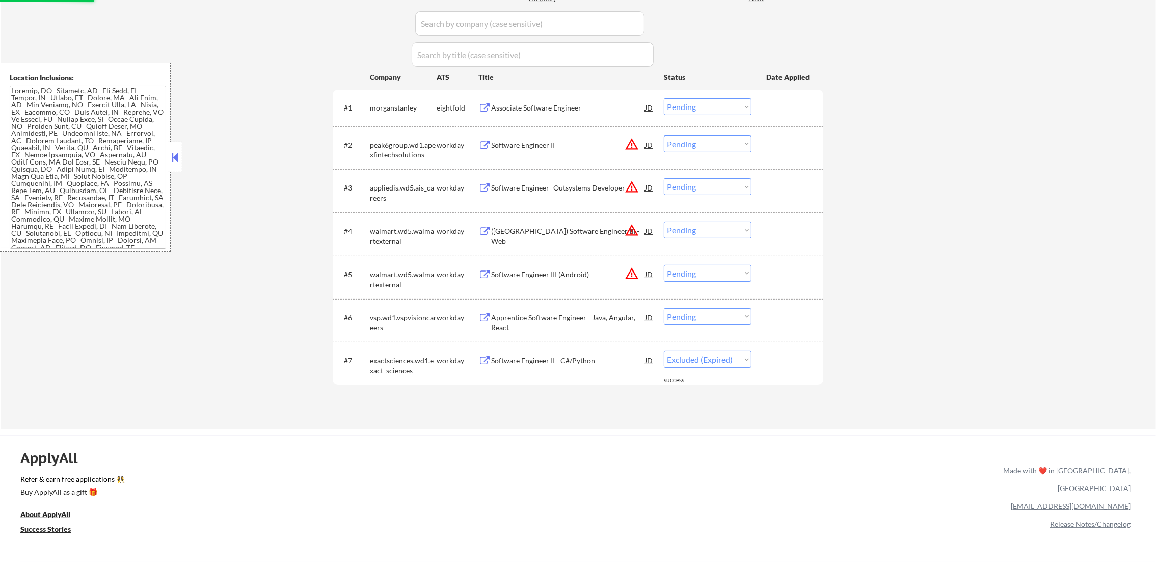
click at [532, 309] on div "Apprentice Software Engineer - Java, Angular, React" at bounding box center [568, 320] width 154 height 24
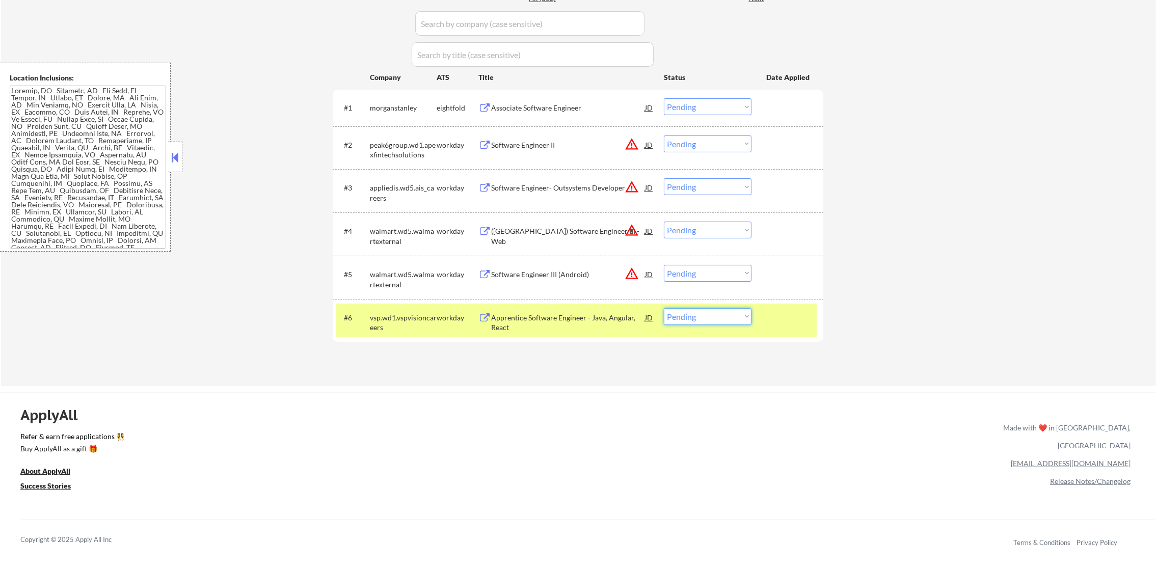
click at [698, 317] on select "Choose an option... Pending Applied Excluded (Questions) Excluded (Expired) Exc…" at bounding box center [708, 316] width 88 height 17
select select ""excluded__expired_""
click at [664, 308] on select "Choose an option... Pending Applied Excluded (Questions) Excluded (Expired) Exc…" at bounding box center [708, 316] width 88 height 17
click at [435, 333] on div "#6 vsp.wd1.vspvisioncareers workday Apprentice Software Engineer - Java, Angula…" at bounding box center [576, 321] width 481 height 34
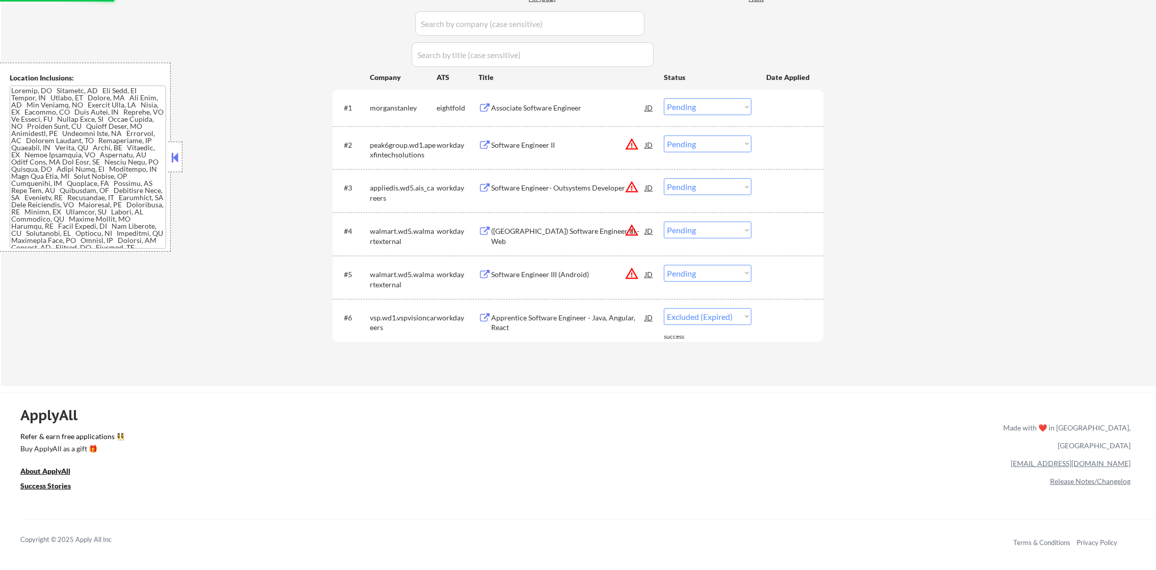
click at [579, 274] on div "Software Engineer III (Android)" at bounding box center [568, 275] width 154 height 10
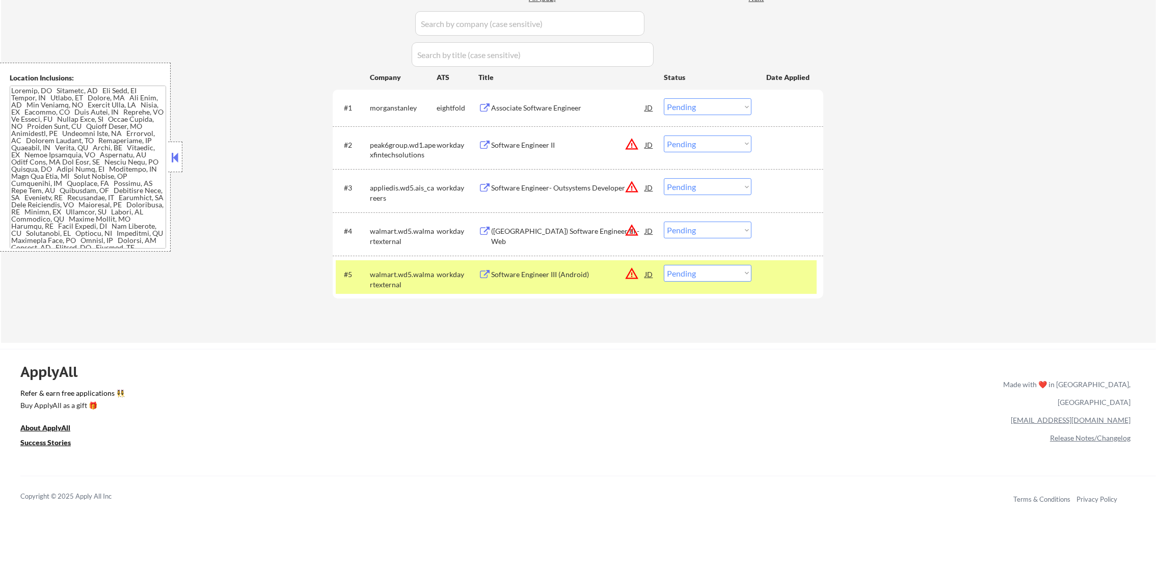
click at [696, 278] on select "Choose an option... Pending Applied Excluded (Questions) Excluded (Expired) Exc…" at bounding box center [708, 273] width 88 height 17
select select ""excluded__location_""
click at [664, 265] on select "Choose an option... Pending Applied Excluded (Questions) Excluded (Expired) Exc…" at bounding box center [708, 273] width 88 height 17
click at [365, 282] on div "#5 walmart.wd5.walmartexternal workday Software Engineer III (Android) JD warni…" at bounding box center [576, 277] width 481 height 34
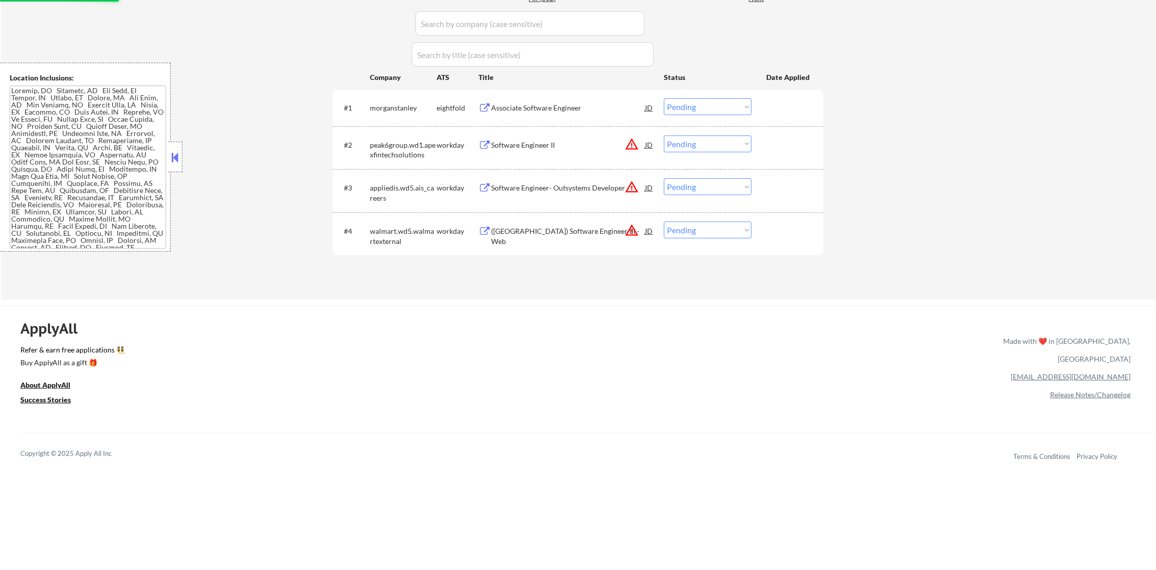
click at [628, 235] on button "warning_amber" at bounding box center [632, 230] width 14 height 14
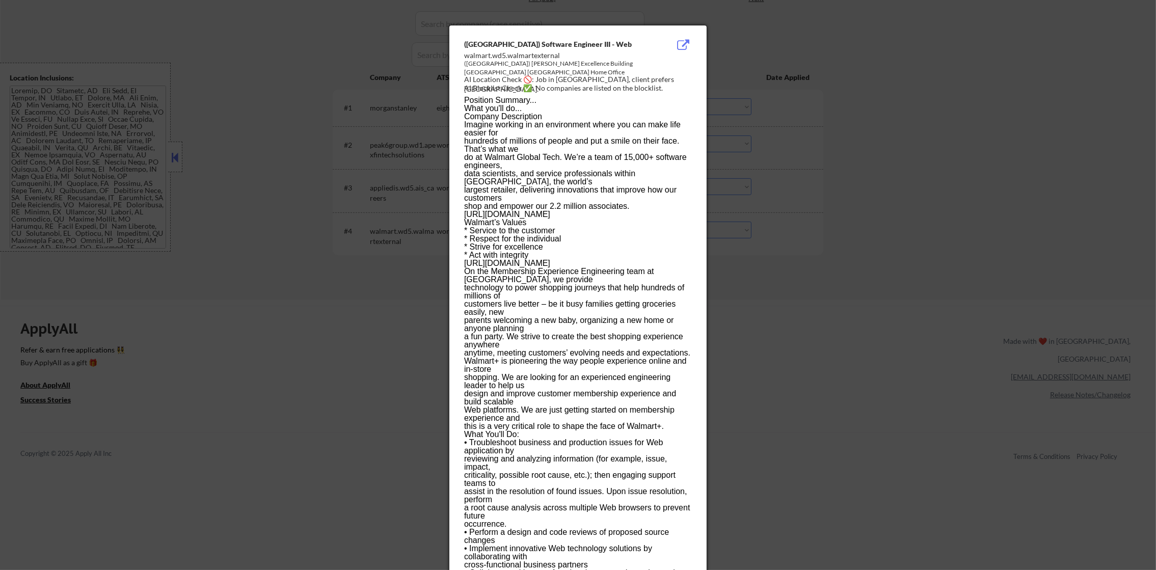
click at [765, 89] on div at bounding box center [578, 285] width 1156 height 570
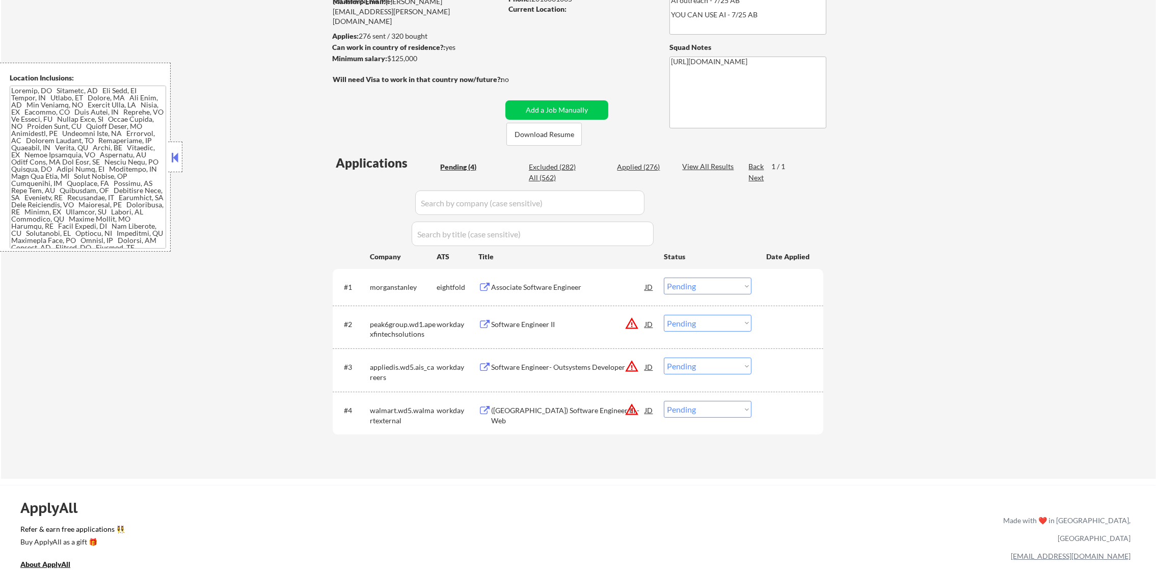
scroll to position [127, 0]
drag, startPoint x: 632, startPoint y: 401, endPoint x: 630, endPoint y: 408, distance: 6.3
click at [630, 405] on button "warning_amber" at bounding box center [632, 409] width 14 height 14
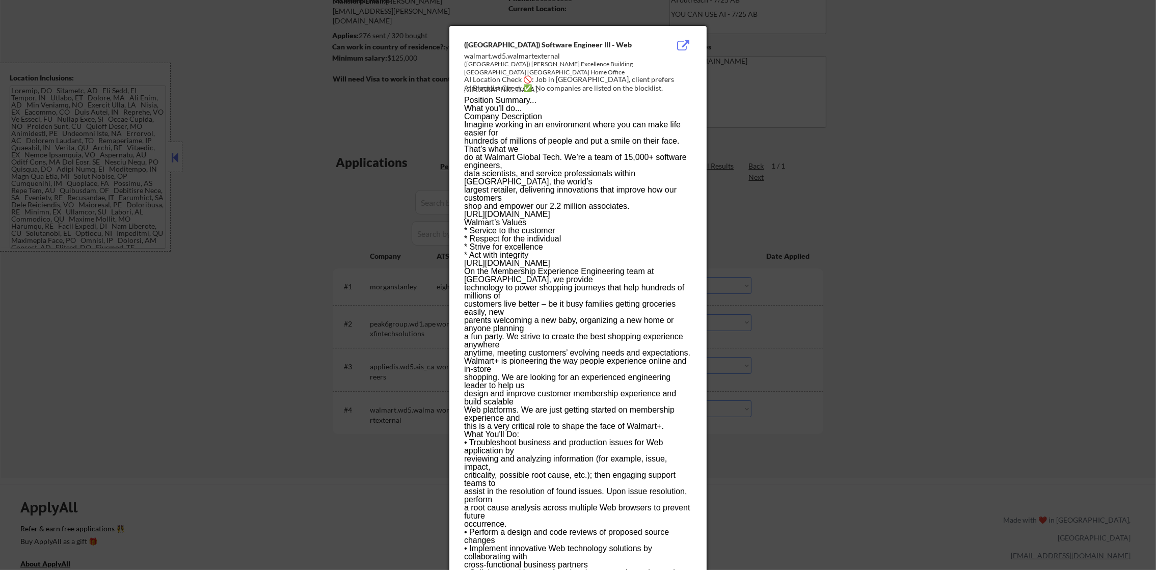
click at [757, 382] on div at bounding box center [578, 285] width 1156 height 570
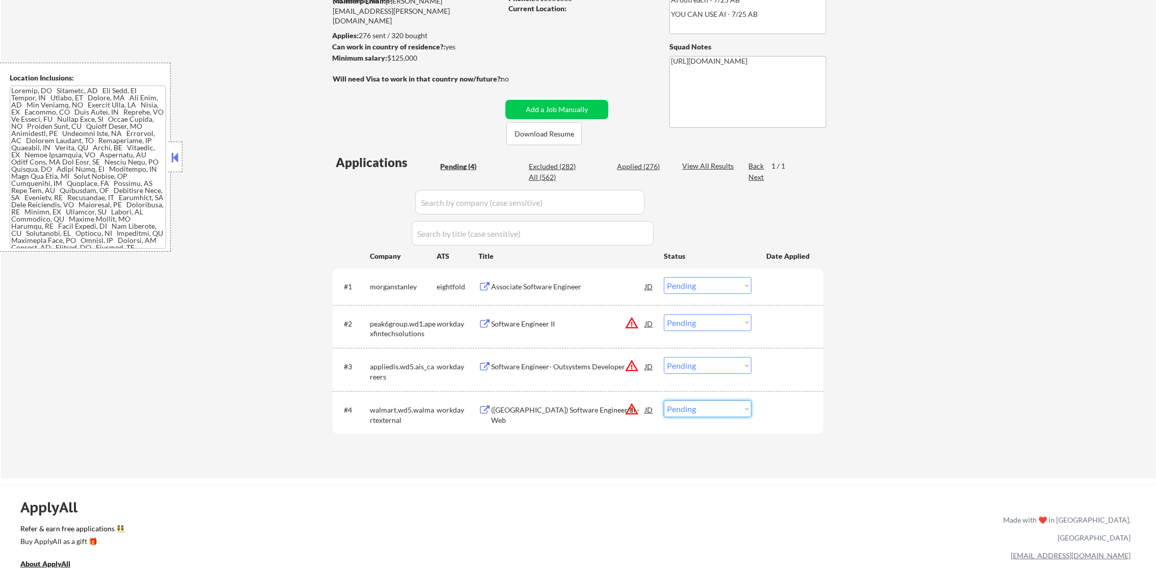
click at [710, 410] on select "Choose an option... Pending Applied Excluded (Questions) Excluded (Expired) Exc…" at bounding box center [708, 408] width 88 height 17
select select ""excluded__location_""
click at [664, 400] on select "Choose an option... Pending Applied Excluded (Questions) Excluded (Expired) Exc…" at bounding box center [708, 408] width 88 height 17
click at [629, 368] on button "warning_amber" at bounding box center [632, 366] width 14 height 14
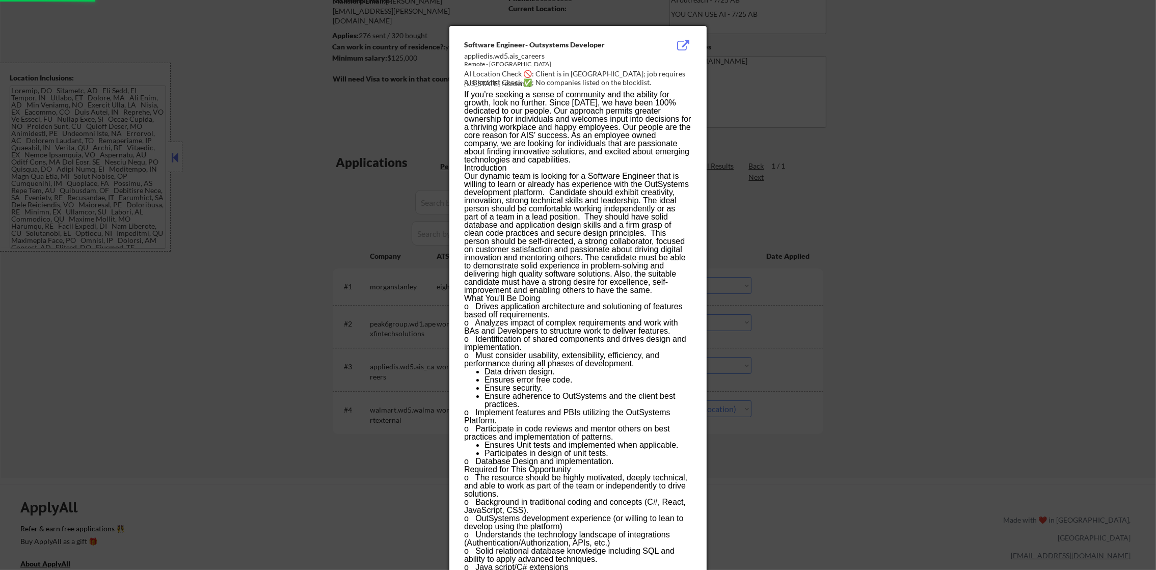
click at [786, 335] on div at bounding box center [578, 285] width 1156 height 570
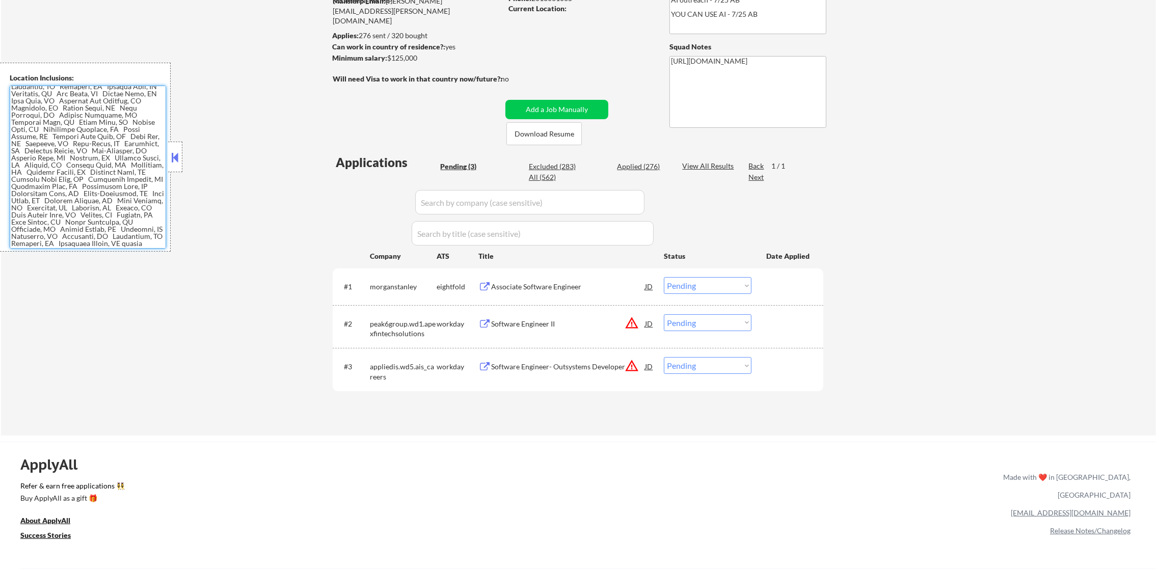
scroll to position [1916, 0]
click at [704, 370] on select "Choose an option... Pending Applied Excluded (Questions) Excluded (Expired) Exc…" at bounding box center [708, 365] width 88 height 17
select select ""excluded__location_""
click at [664, 357] on select "Choose an option... Pending Applied Excluded (Questions) Excluded (Expired) Exc…" at bounding box center [708, 365] width 88 height 17
click at [629, 319] on button "warning_amber" at bounding box center [632, 323] width 14 height 14
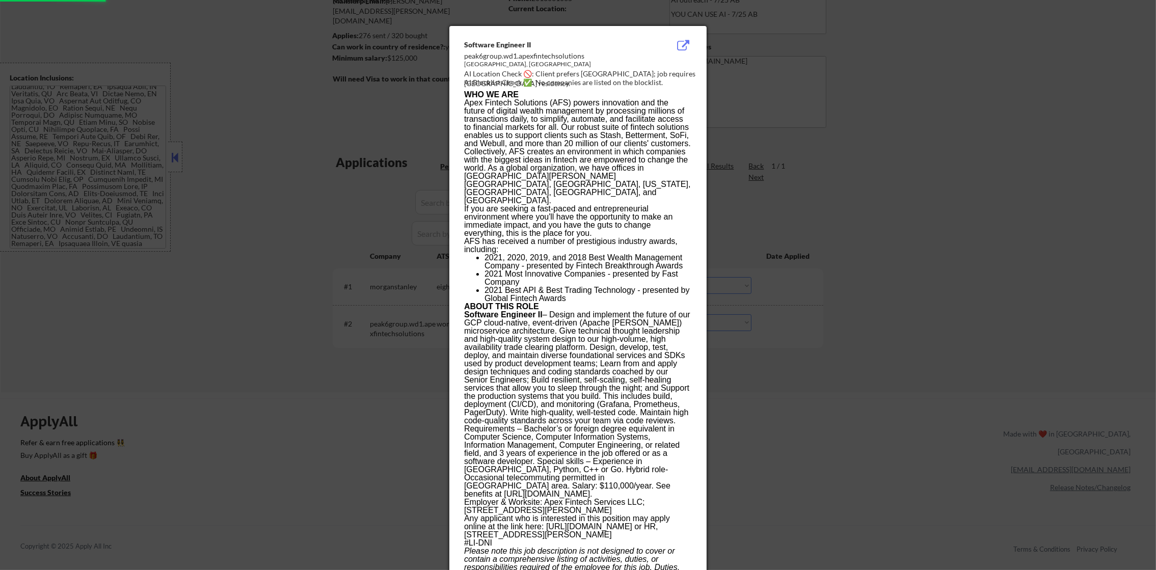
click at [777, 306] on div at bounding box center [578, 285] width 1156 height 570
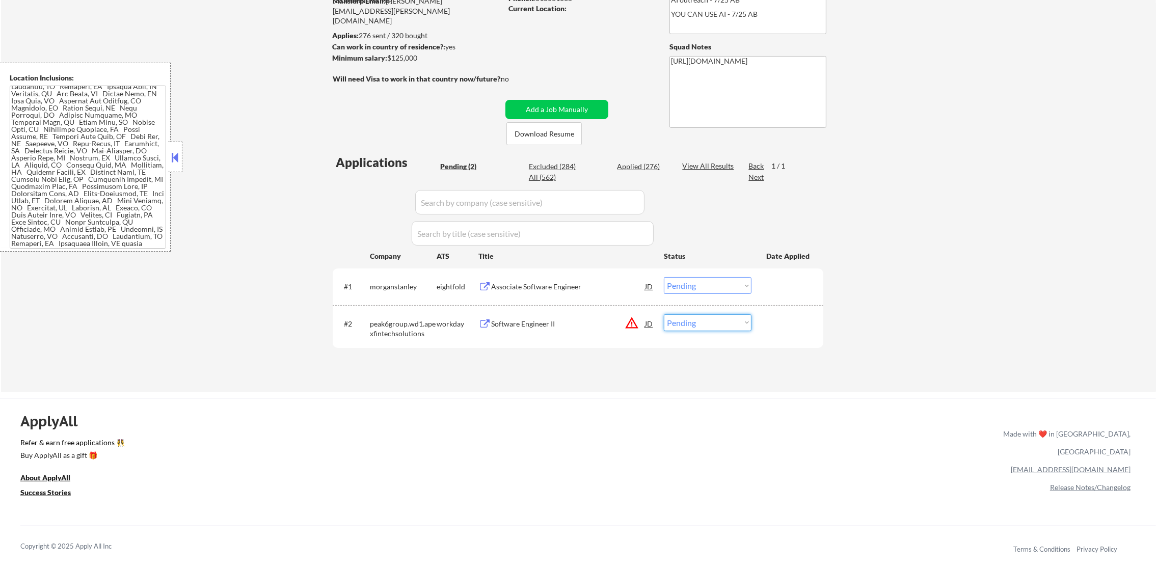
click at [702, 320] on select "Choose an option... Pending Applied Excluded (Questions) Excluded (Expired) Exc…" at bounding box center [708, 322] width 88 height 17
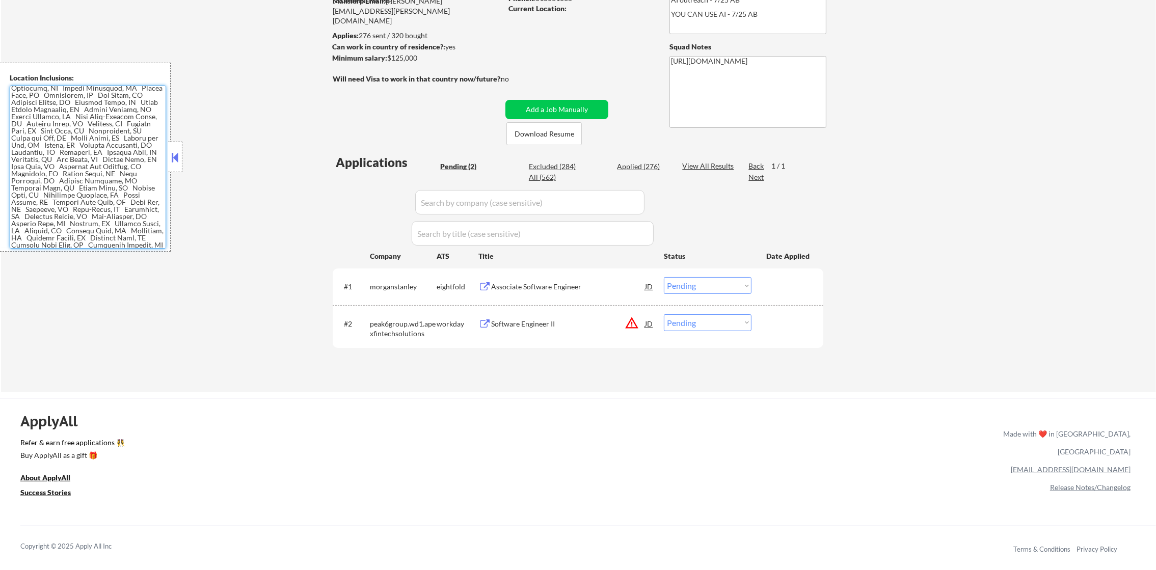
scroll to position [0, 0]
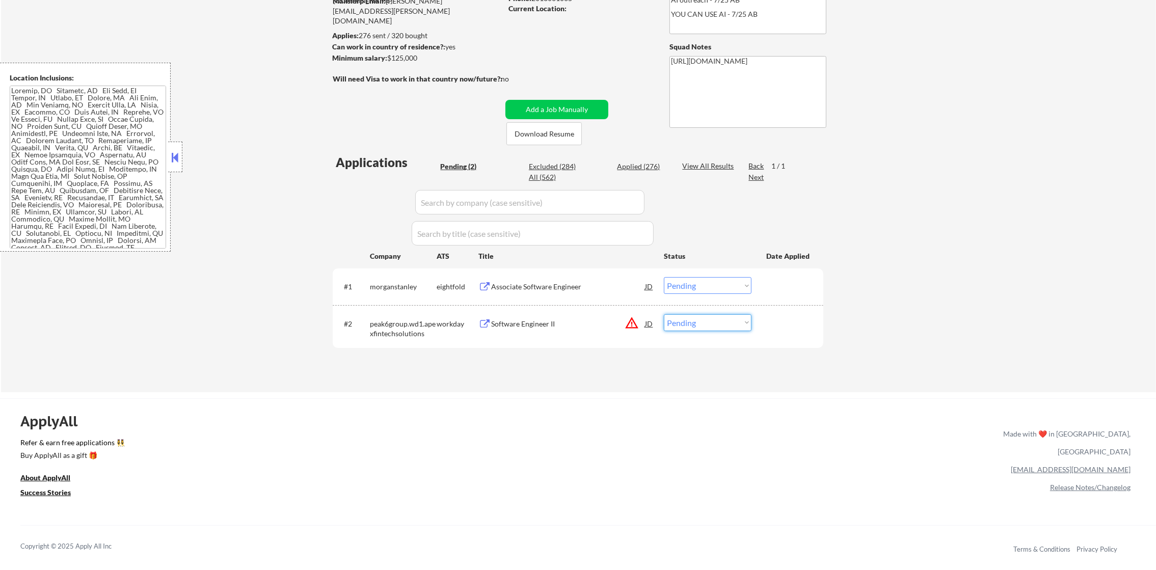
click at [684, 318] on select "Choose an option... Pending Applied Excluded (Questions) Excluded (Expired) Exc…" at bounding box center [708, 322] width 88 height 17
click at [631, 324] on button "warning_amber" at bounding box center [632, 323] width 14 height 14
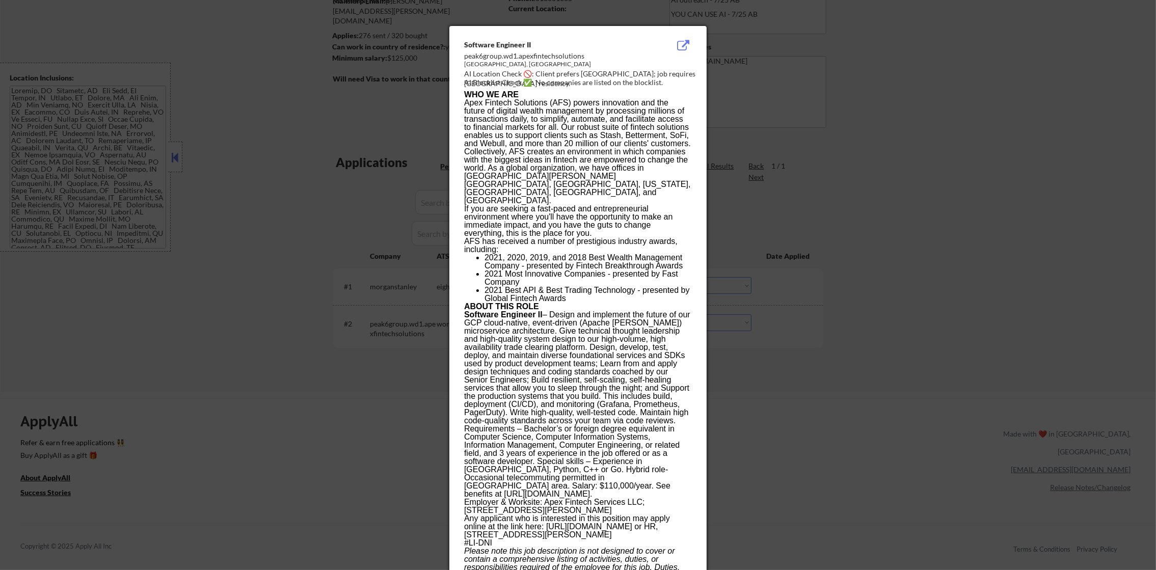
click at [975, 99] on div at bounding box center [578, 285] width 1156 height 570
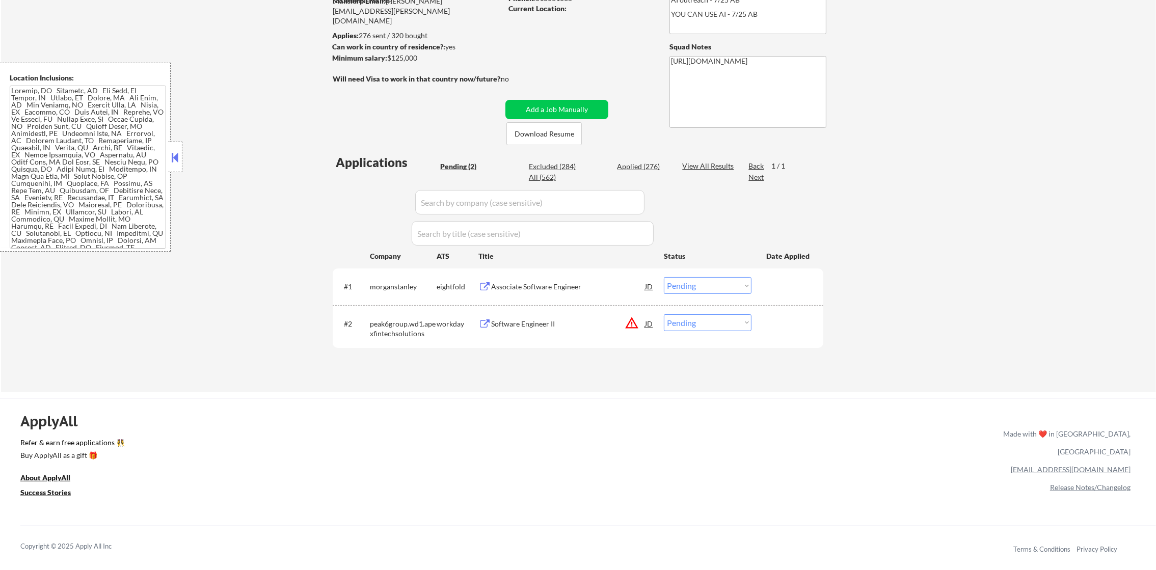
click at [554, 326] on div "Software Engineer II" at bounding box center [568, 324] width 154 height 10
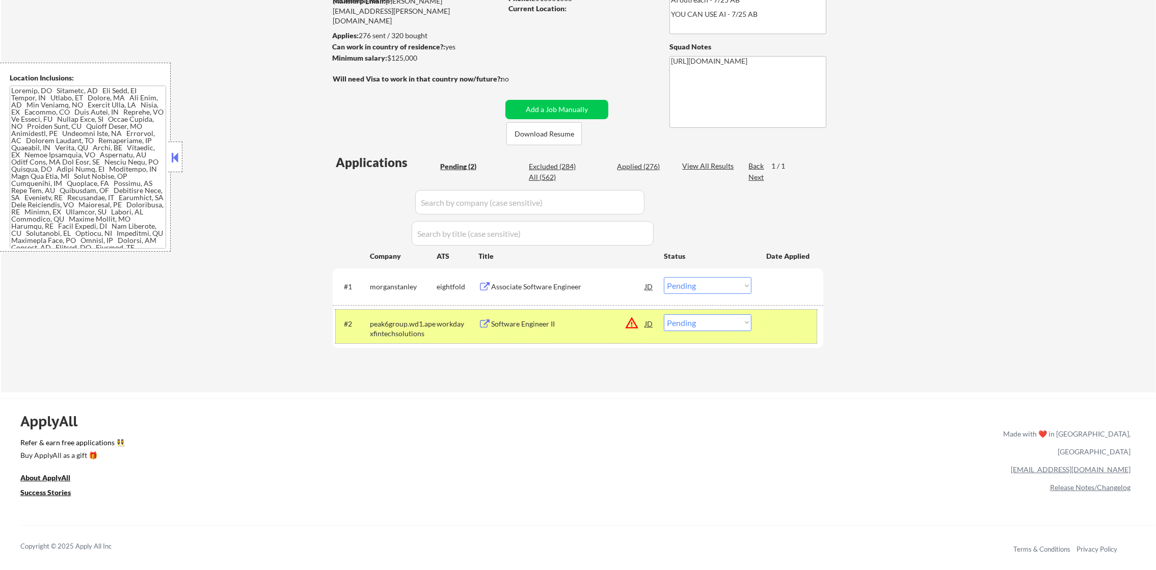
click at [677, 331] on div "#2 peak6group.wd1.apexfintechsolutions workday Software Engineer II JD warning_…" at bounding box center [576, 327] width 481 height 34
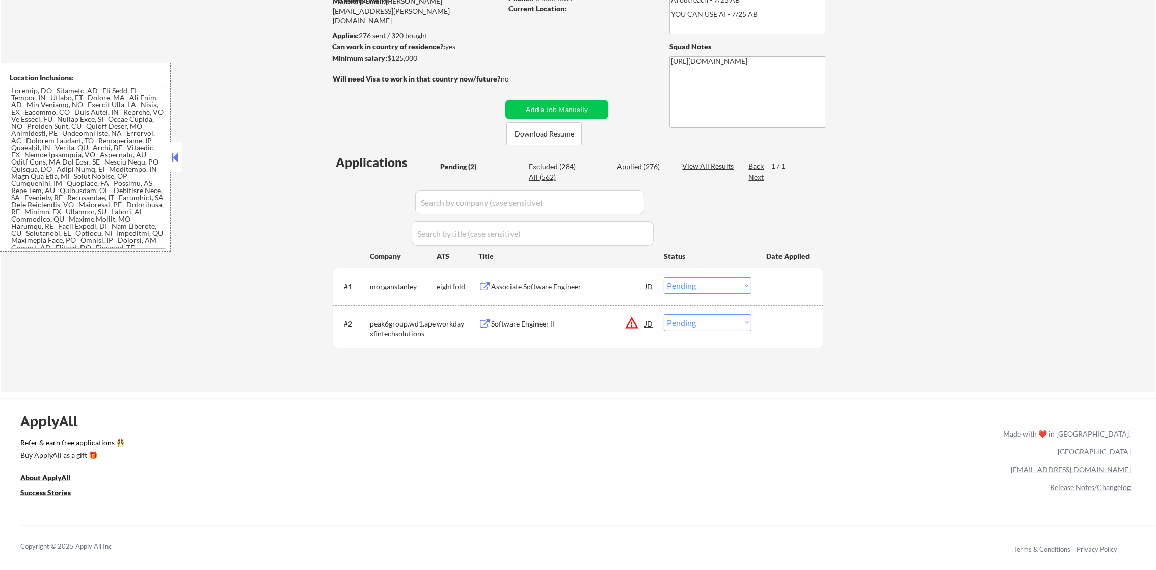
click at [723, 326] on select "Choose an option... Pending Applied Excluded (Questions) Excluded (Expired) Exc…" at bounding box center [708, 322] width 88 height 17
select select ""excluded__salary_""
click at [664, 314] on select "Choose an option... Pending Applied Excluded (Questions) Excluded (Expired) Exc…" at bounding box center [708, 322] width 88 height 17
click at [559, 275] on div "#1 morganstanley eightfold Associate Software Engineer JD Choose an option... P…" at bounding box center [576, 287] width 481 height 28
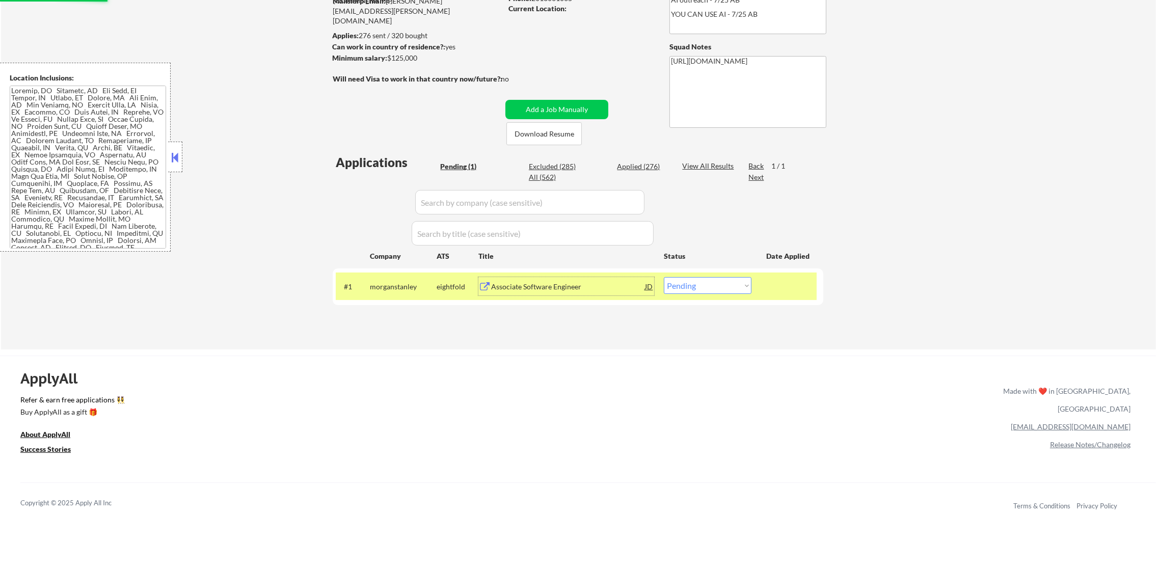
click at [595, 292] on div "Associate Software Engineer" at bounding box center [568, 286] width 154 height 18
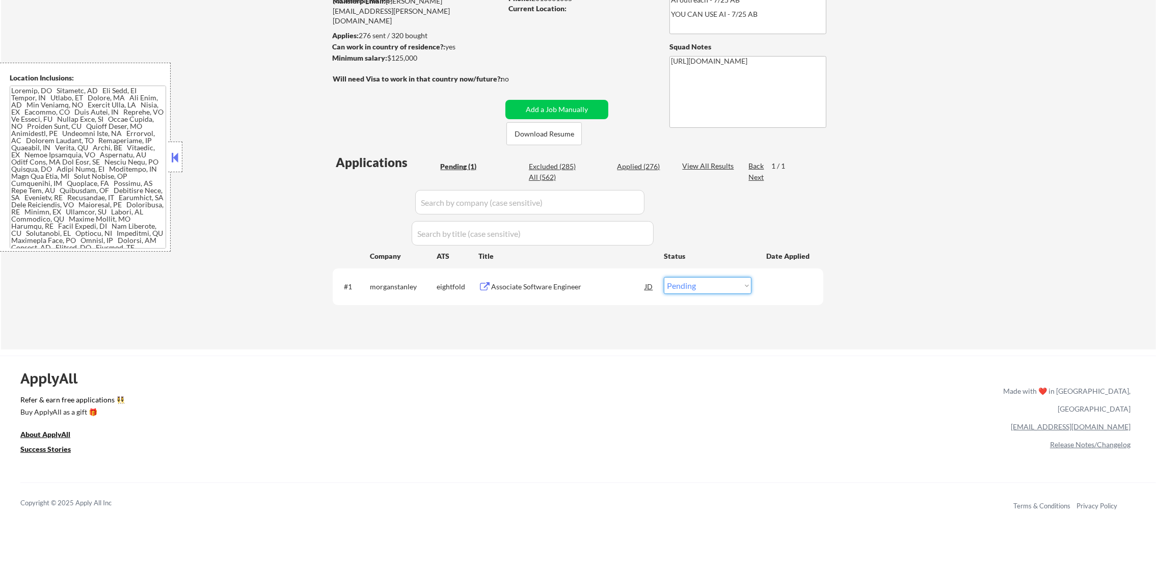
click at [711, 286] on select "Choose an option... Pending Applied Excluded (Questions) Excluded (Expired) Exc…" at bounding box center [708, 285] width 88 height 17
select select ""applied""
click at [664, 277] on select "Choose an option... Pending Applied Excluded (Questions) Excluded (Expired) Exc…" at bounding box center [708, 285] width 88 height 17
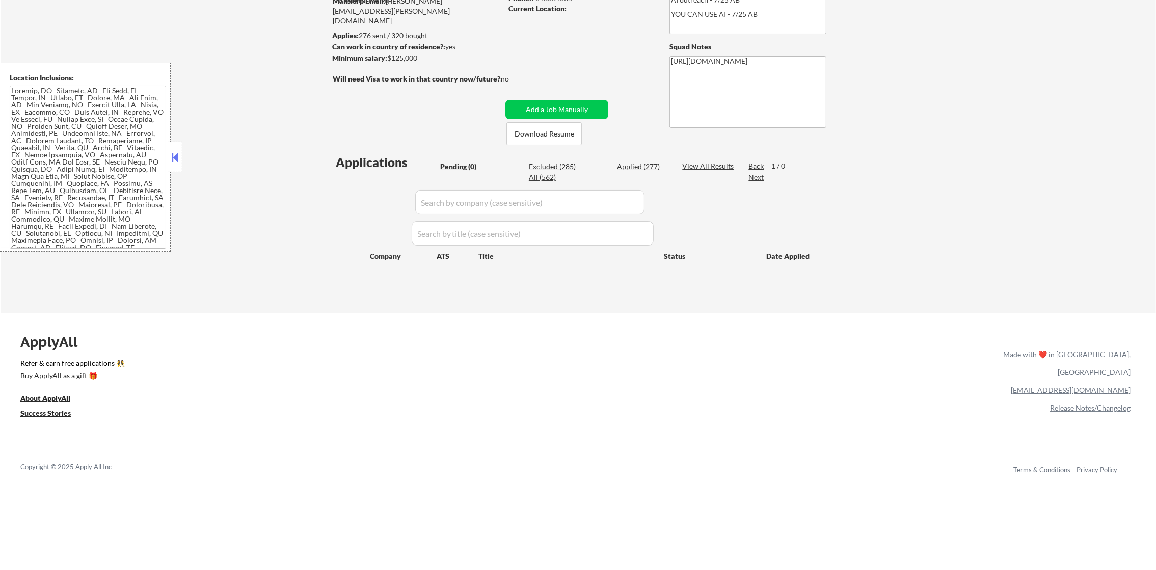
click at [534, 173] on div "All (562)" at bounding box center [554, 177] width 51 height 10
click at [534, 180] on div "All (562)" at bounding box center [554, 177] width 51 height 10
click at [445, 197] on input "input" at bounding box center [529, 202] width 229 height 24
click at [529, 173] on div "All (562)" at bounding box center [554, 177] width 51 height 10
select select ""applied""
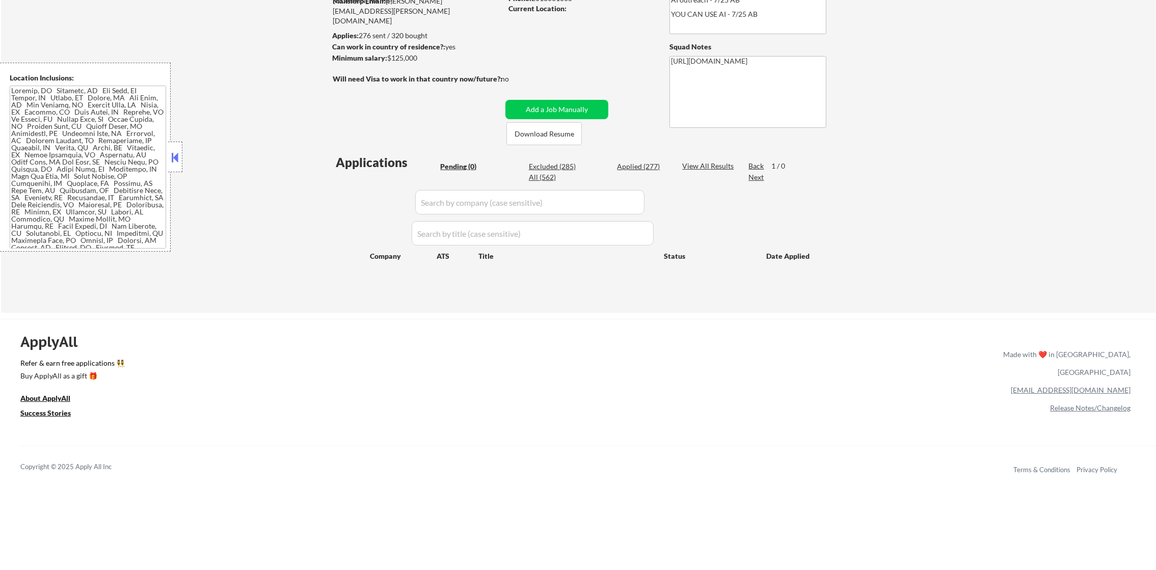
select select ""applied""
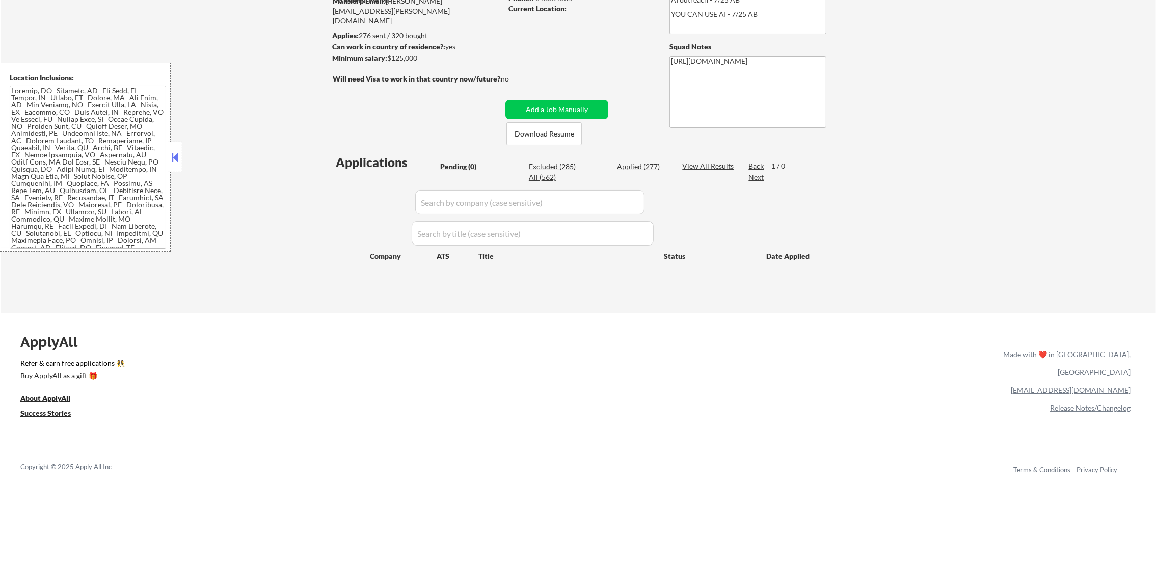
select select ""applied""
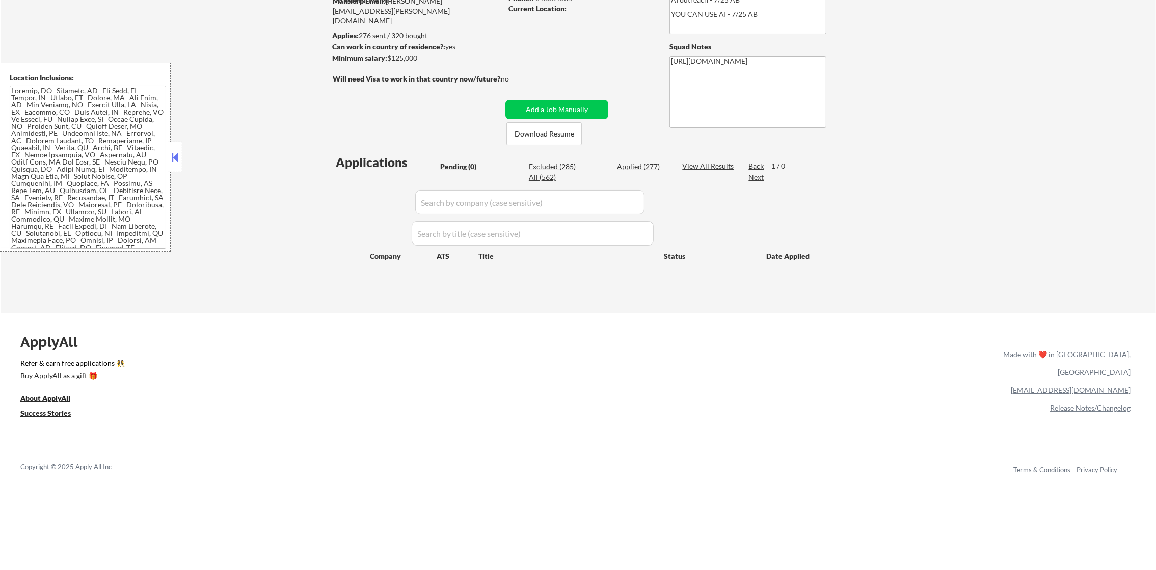
select select ""applied""
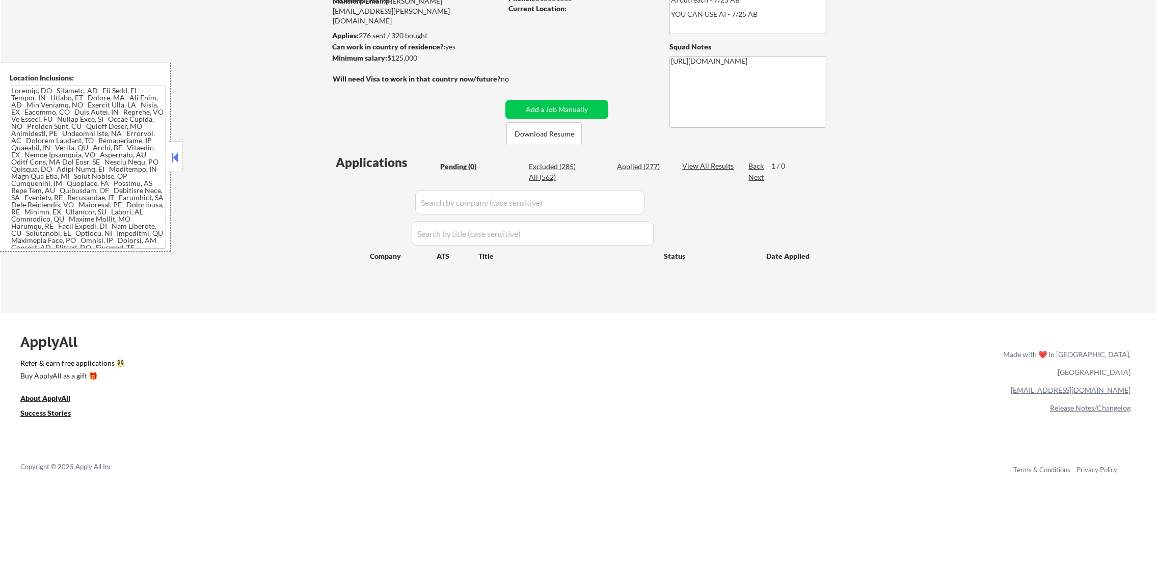
select select ""applied""
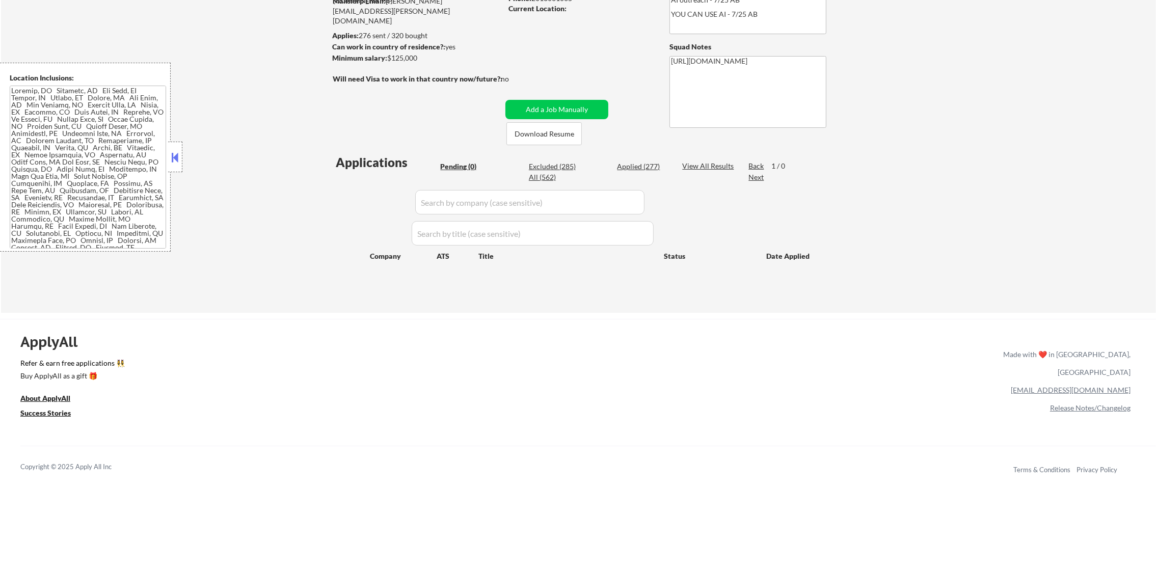
select select ""applied""
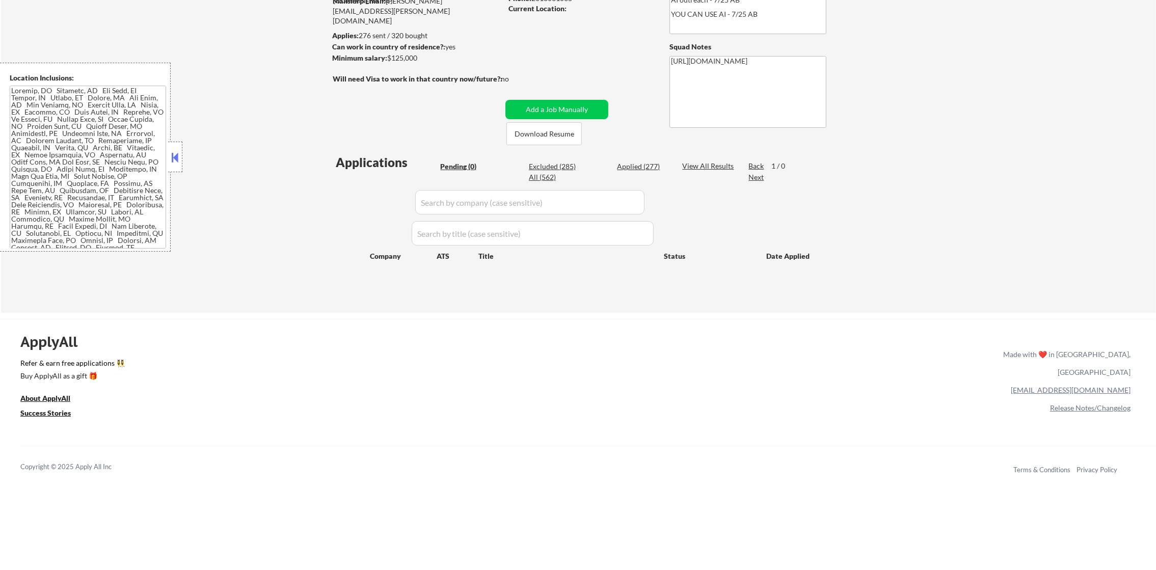
select select ""applied""
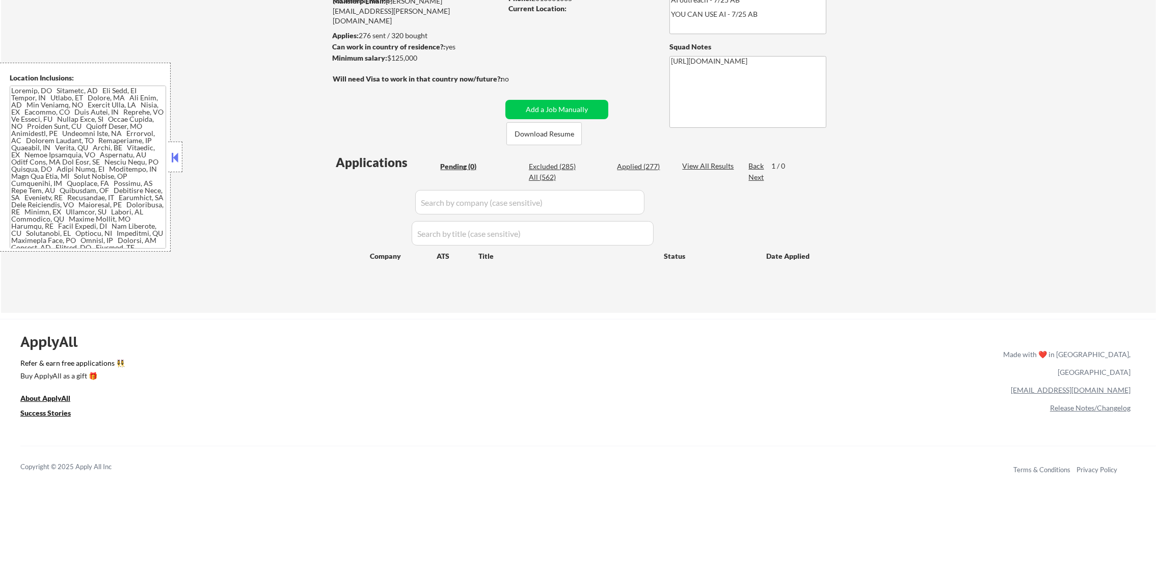
select select ""applied""
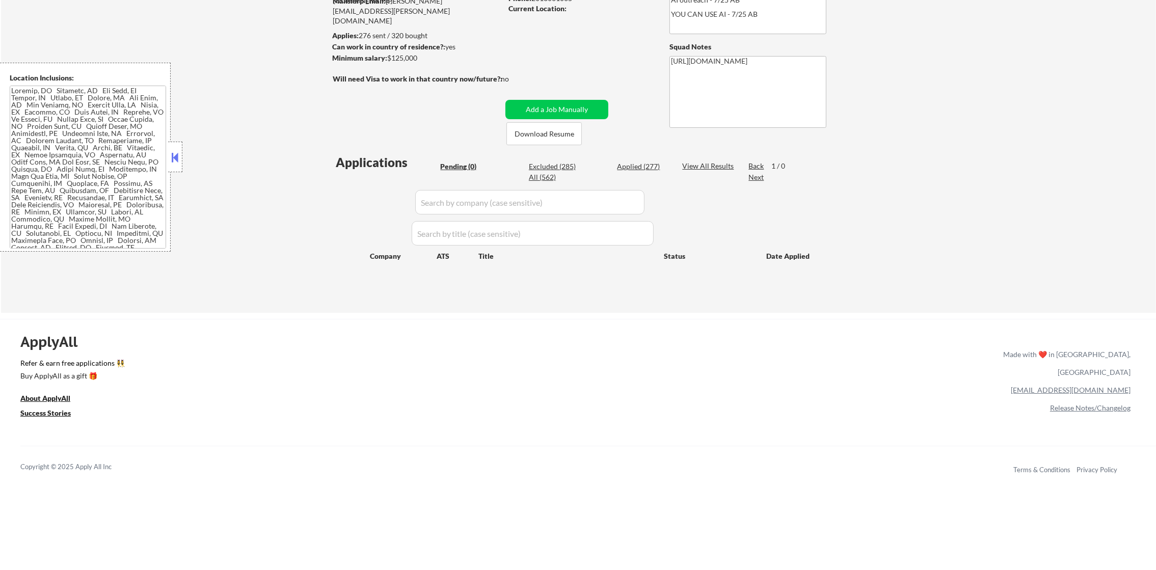
select select ""applied""
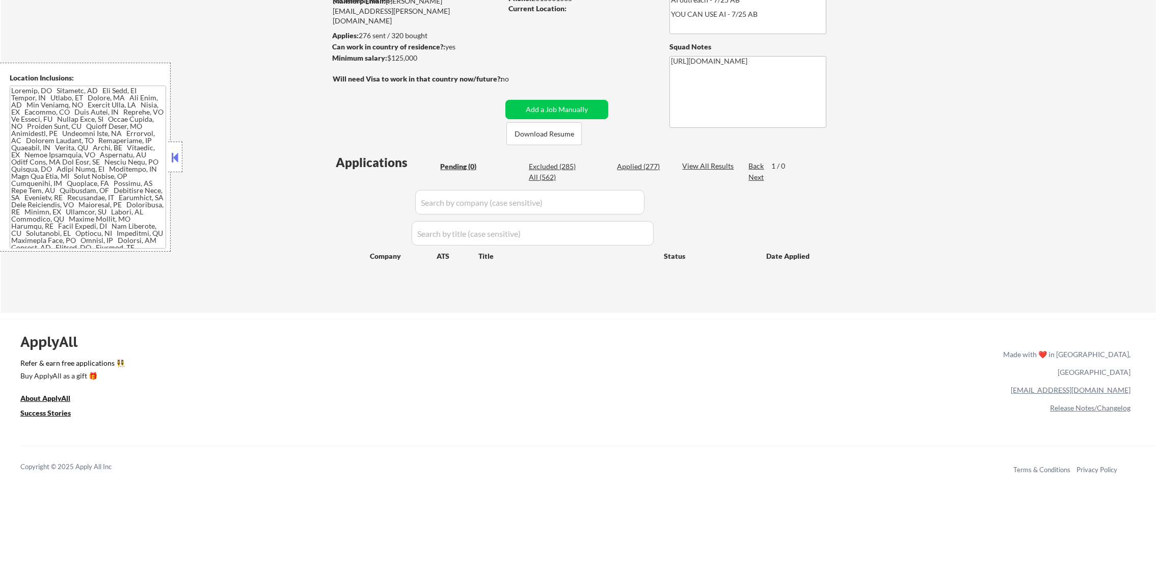
select select ""applied""
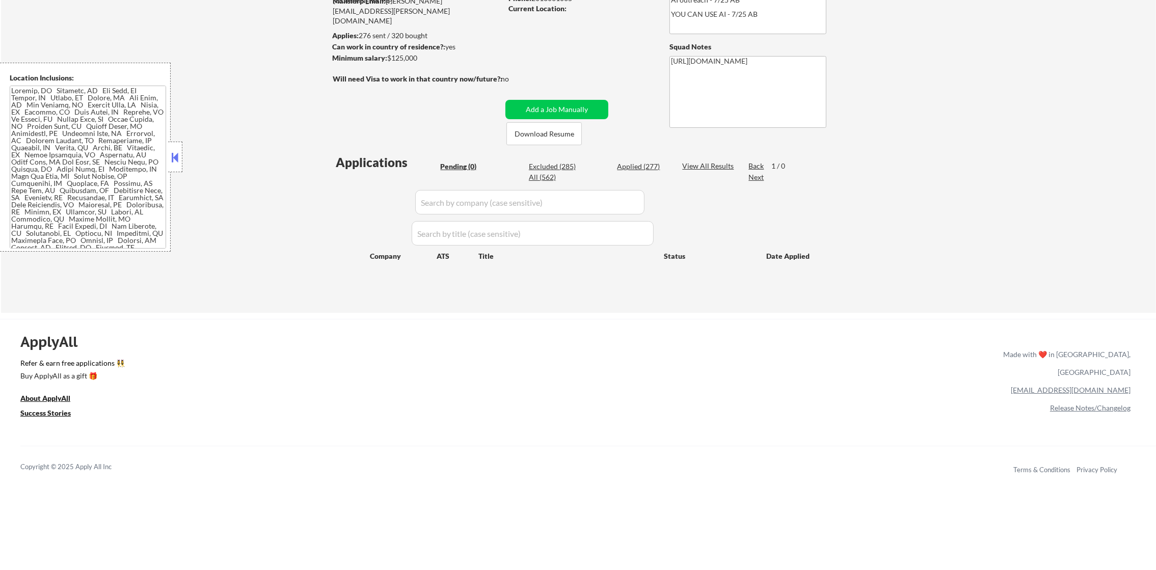
select select ""applied""
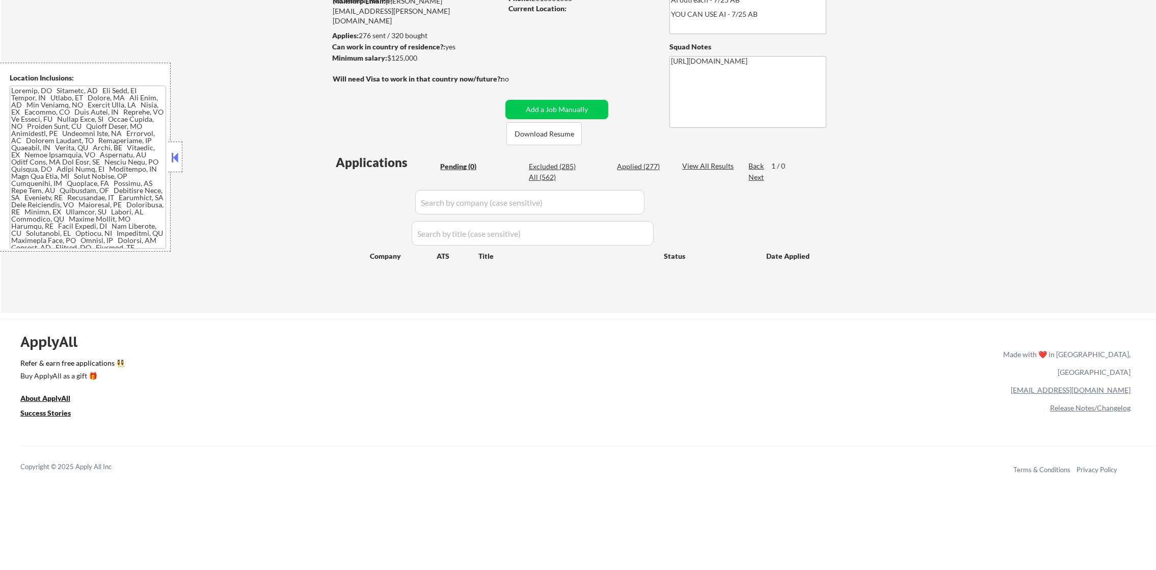
select select ""applied""
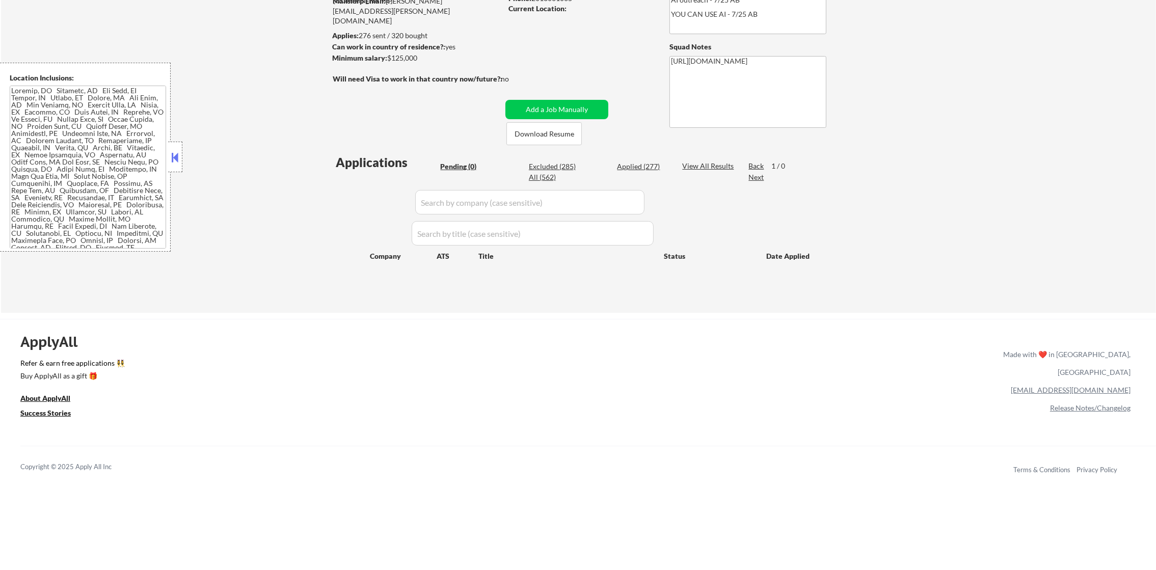
select select ""applied""
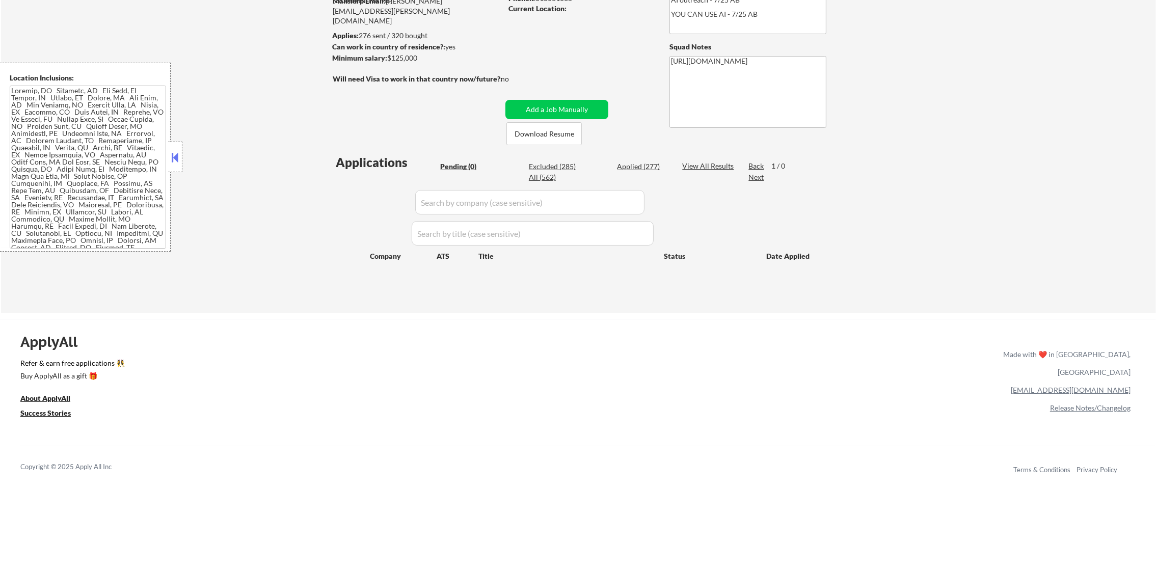
select select ""applied""
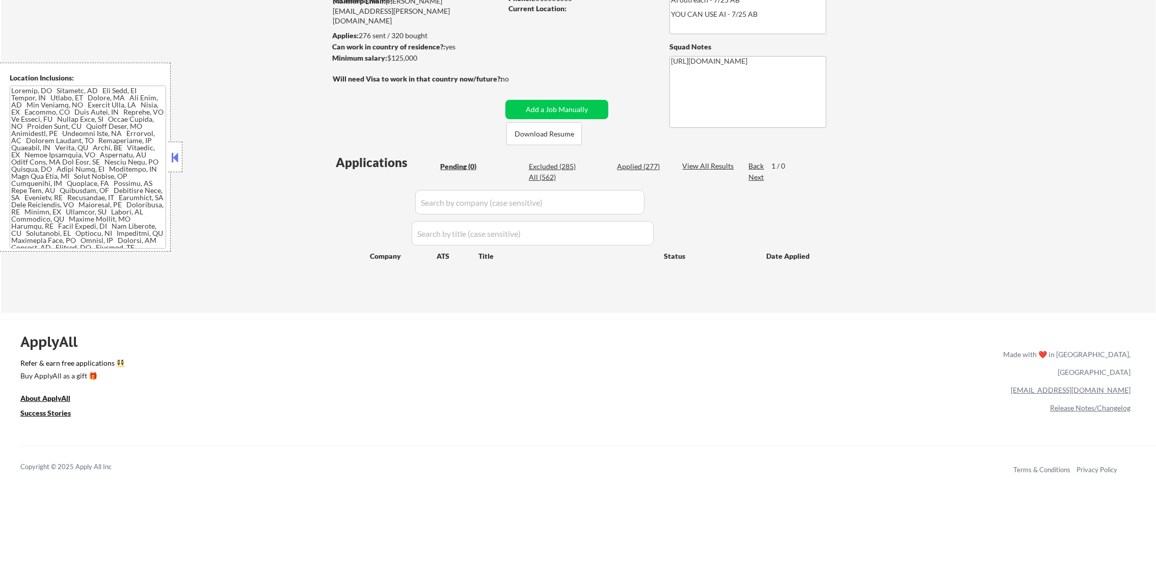
select select ""applied""
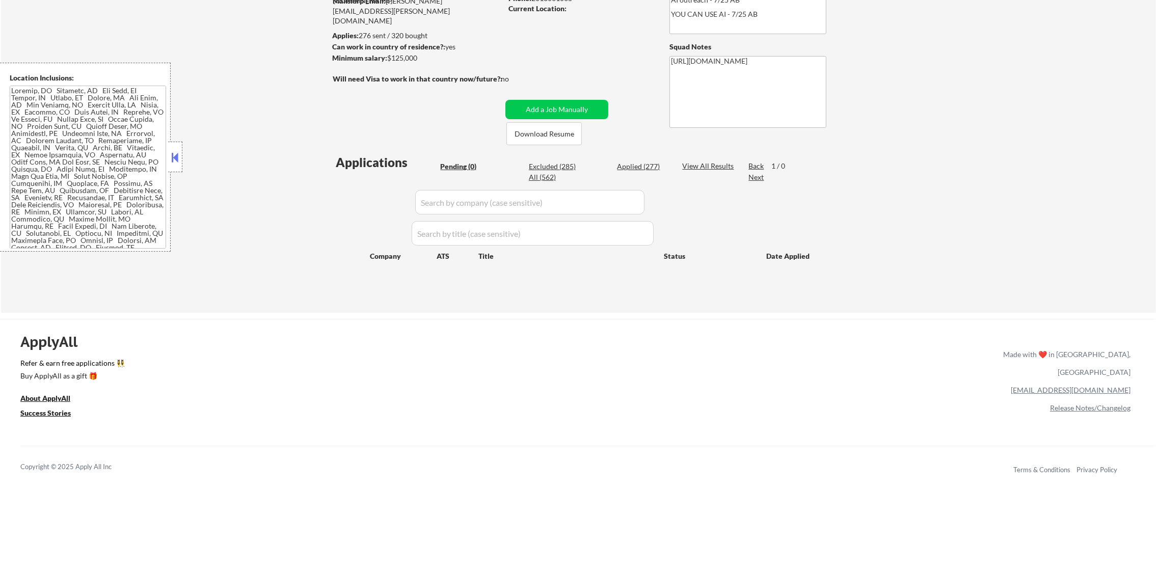
select select ""applied""
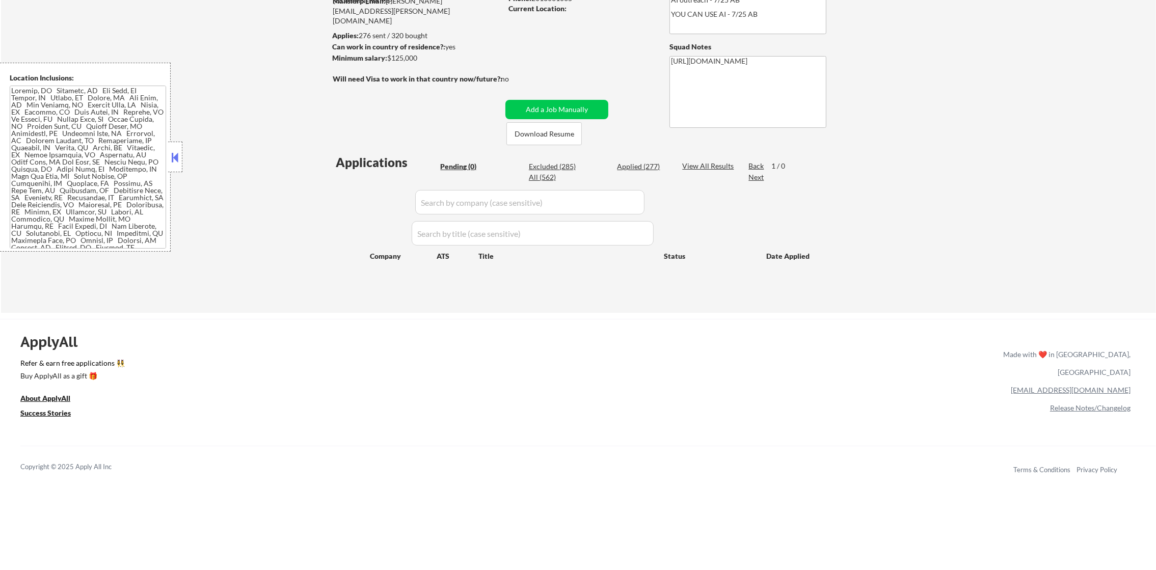
select select ""applied""
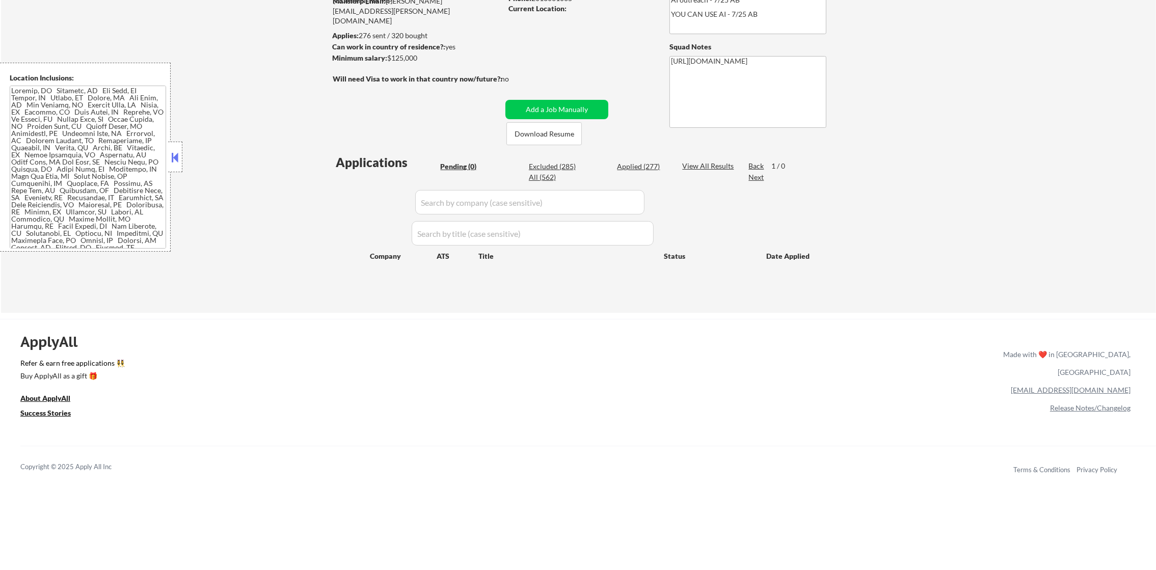
select select ""applied""
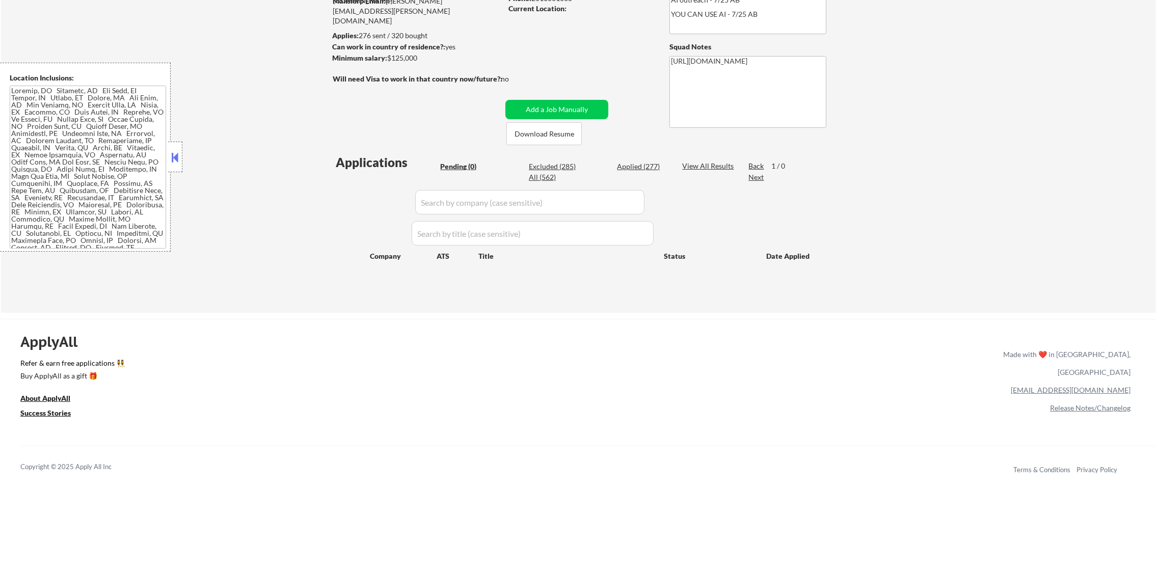
select select ""applied""
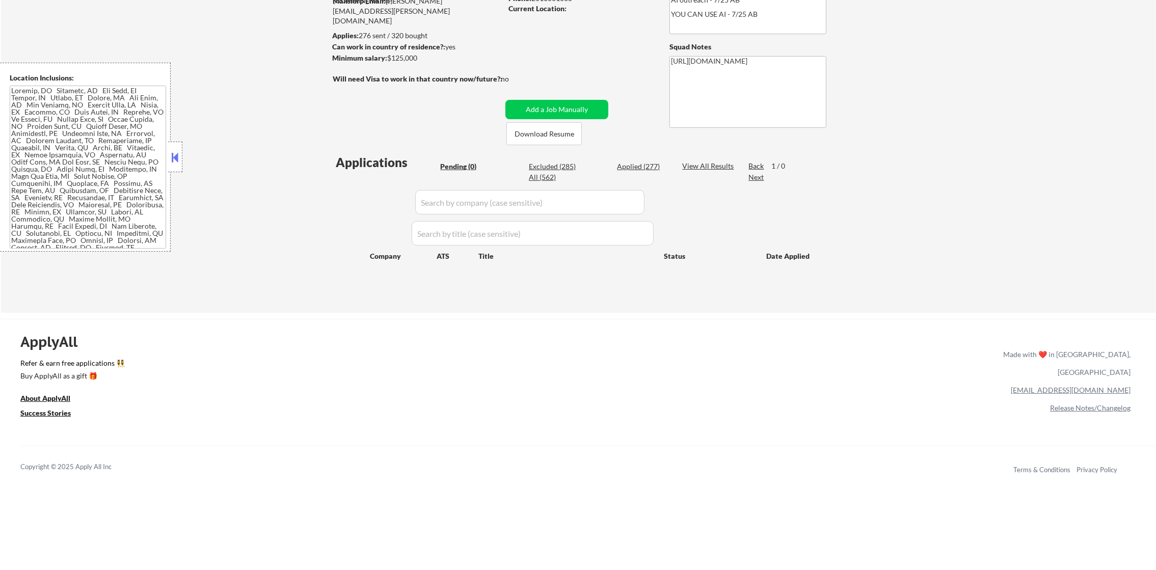
select select ""applied""
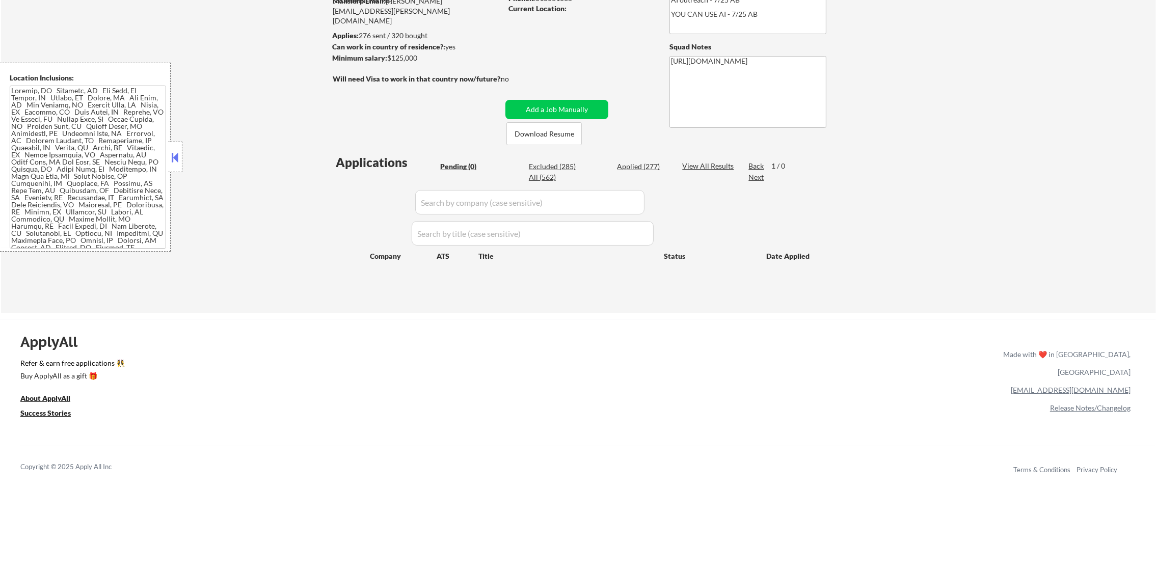
select select ""applied""
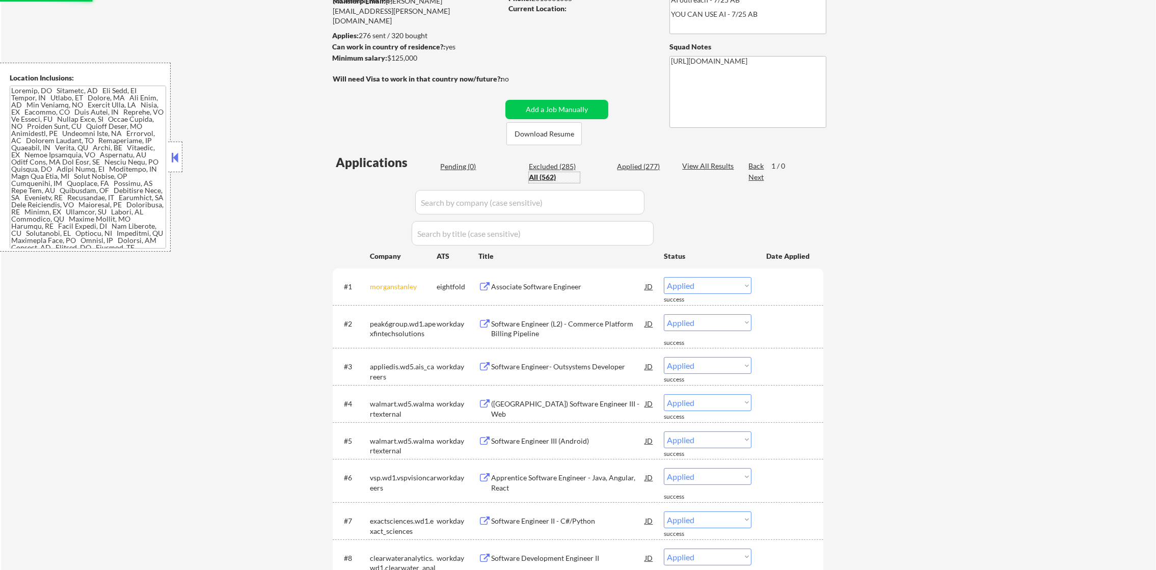
click at [448, 196] on input "input" at bounding box center [529, 202] width 229 height 24
paste input "wd5"
type input "wd5"
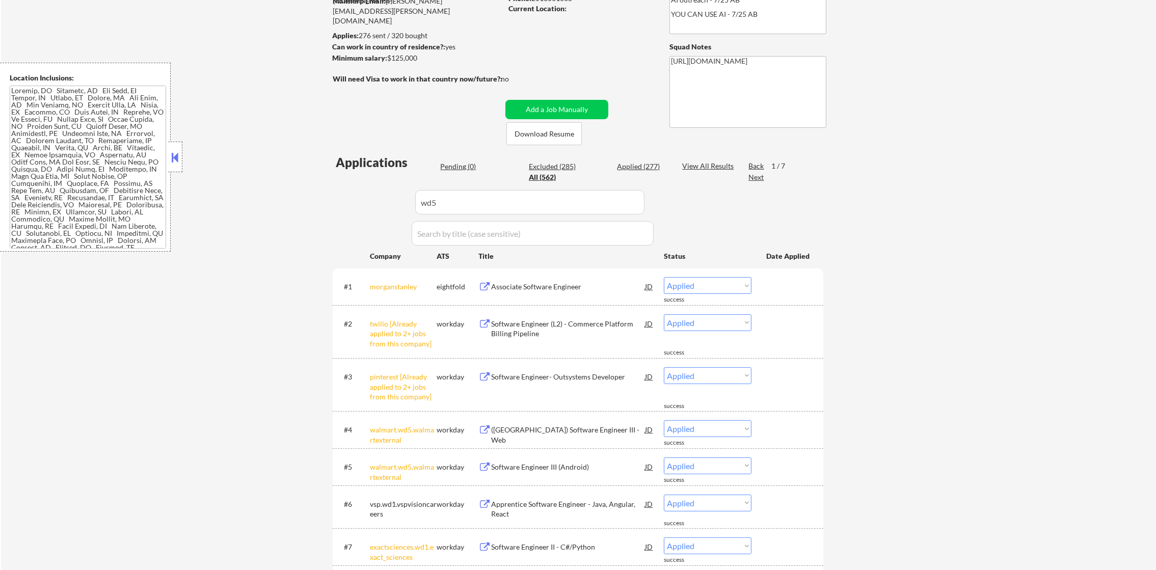
select select ""excluded__other_""
select select ""excluded__expired_""
select select ""excluded__salary_""
select select ""excluded__expired_""
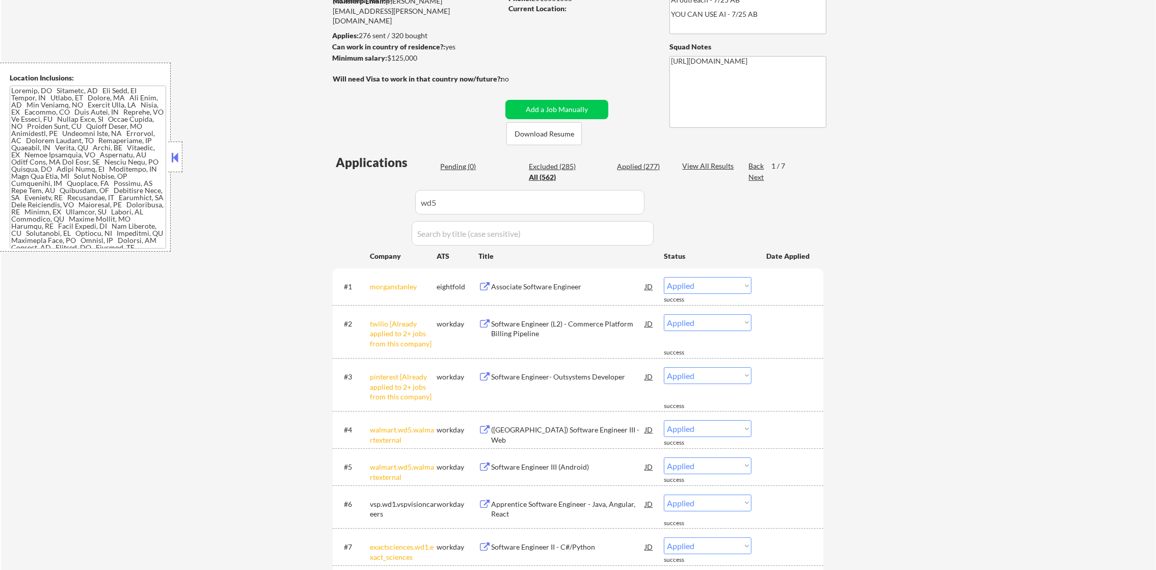
select select ""excluded__other_""
select select ""excluded__expired_""
select select ""excluded""
select select ""excluded__location_""
select select ""excluded""
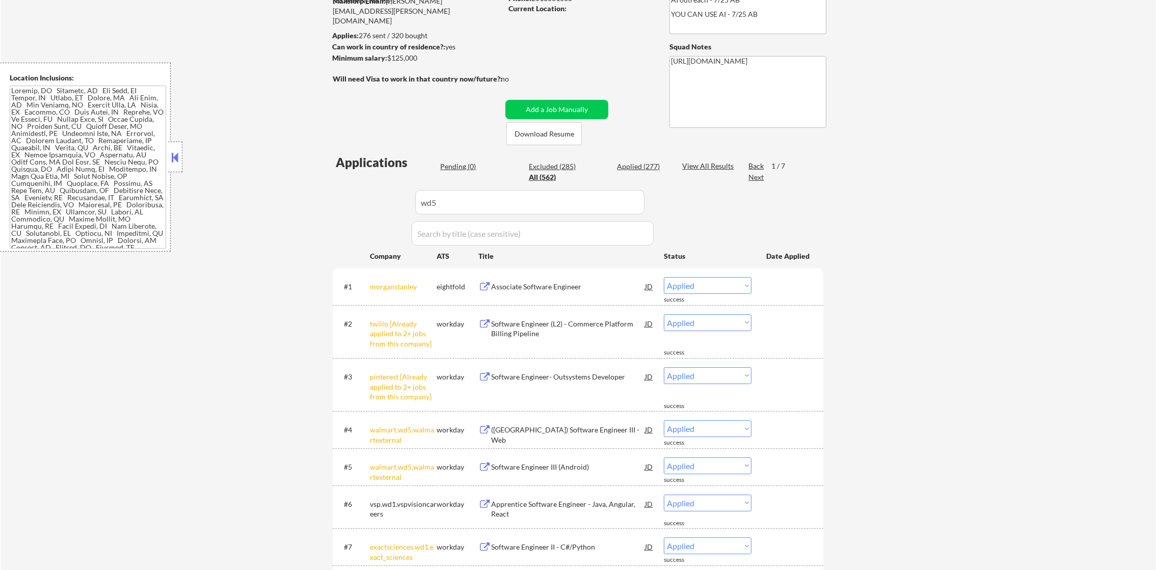
select select ""excluded__expired_""
select select ""excluded__location_""
select select ""excluded__expired_""
select select ""excluded__other_""
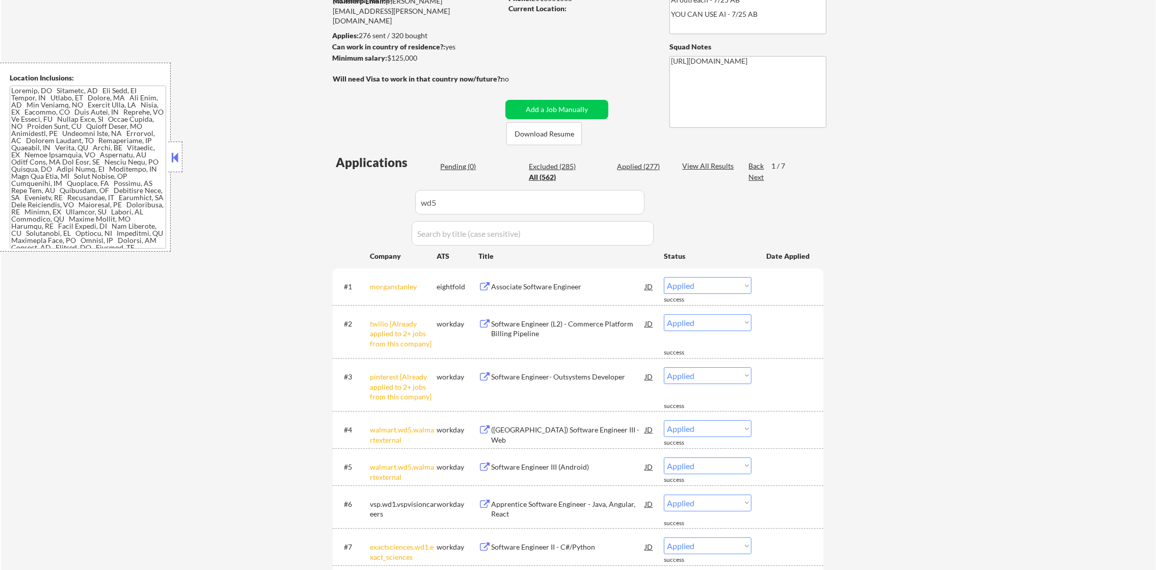
select select ""excluded__expired_""
select select ""excluded__location_""
select select ""excluded__expired_""
select select ""excluded__location_""
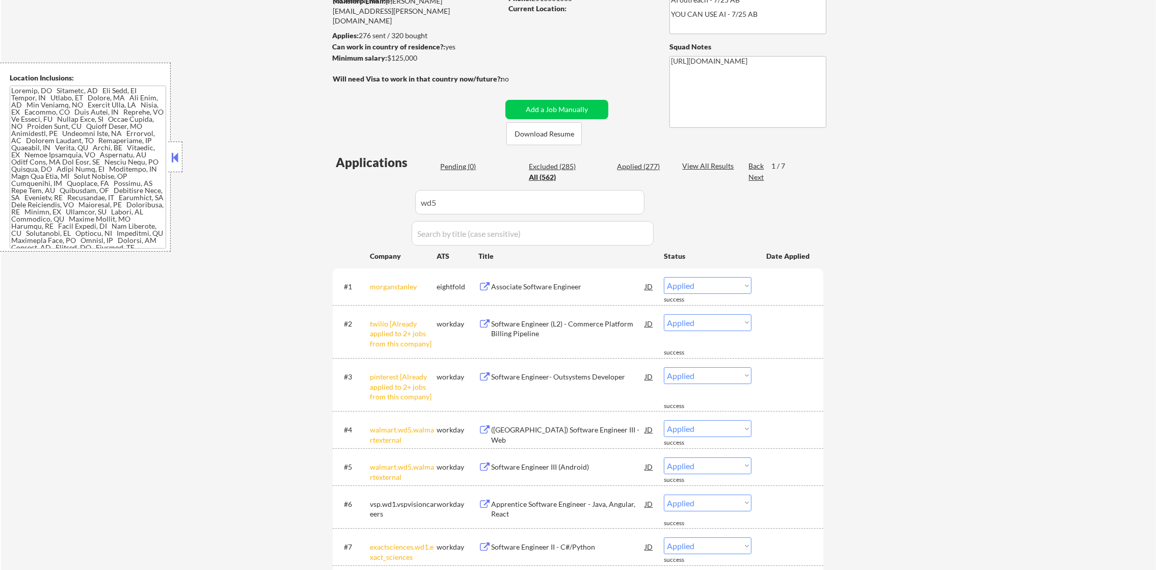
select select ""excluded__salary_""
select select ""excluded__location_""
select select ""excluded""
select select ""excluded__location_""
select select ""excluded""
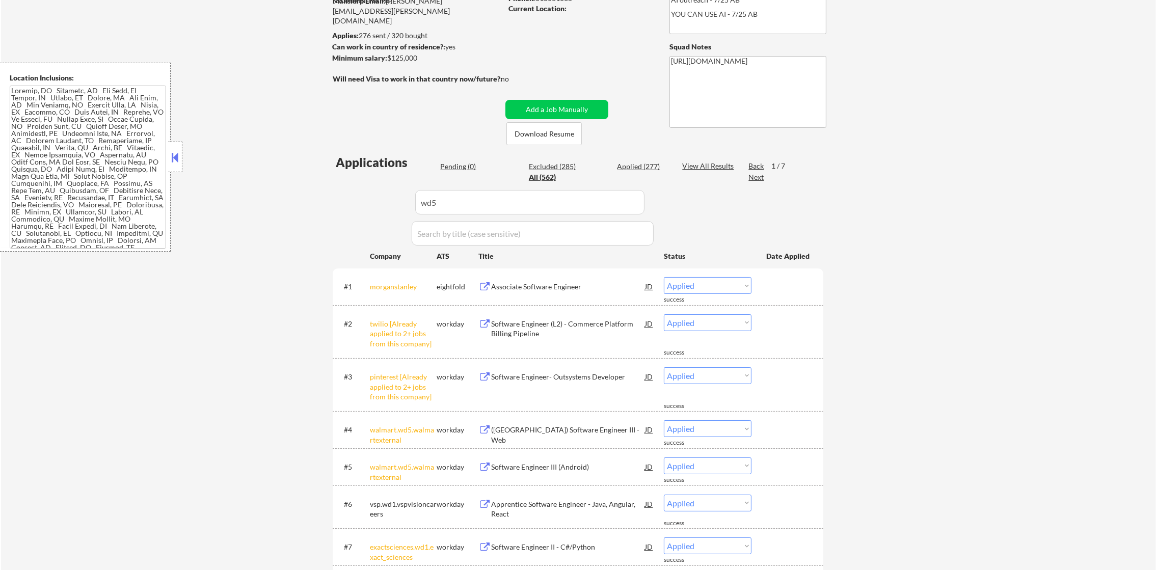
select select ""excluded__salary_""
select select ""excluded""
select select ""excluded__other_""
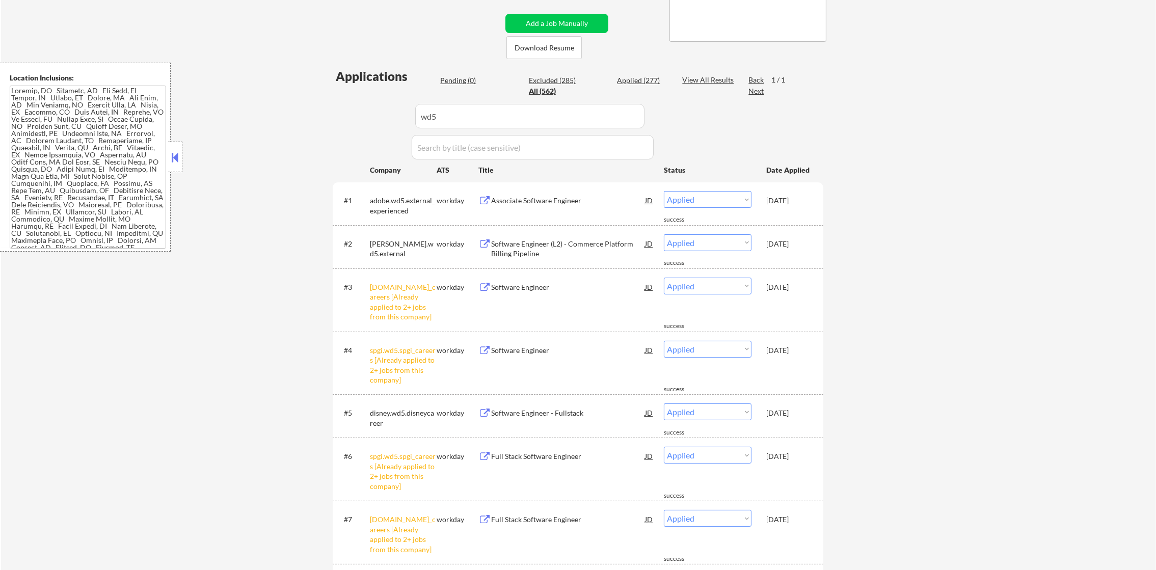
scroll to position [229, 0]
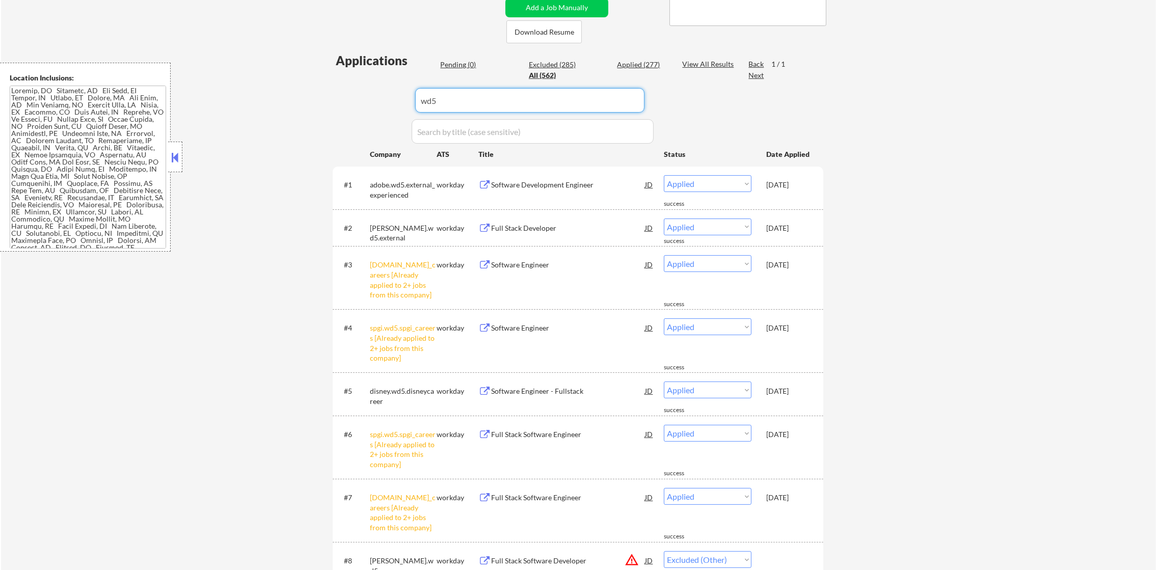
drag, startPoint x: 472, startPoint y: 97, endPoint x: 341, endPoint y: 73, distance: 133.1
drag, startPoint x: 369, startPoint y: 97, endPoint x: 362, endPoint y: 95, distance: 7.6
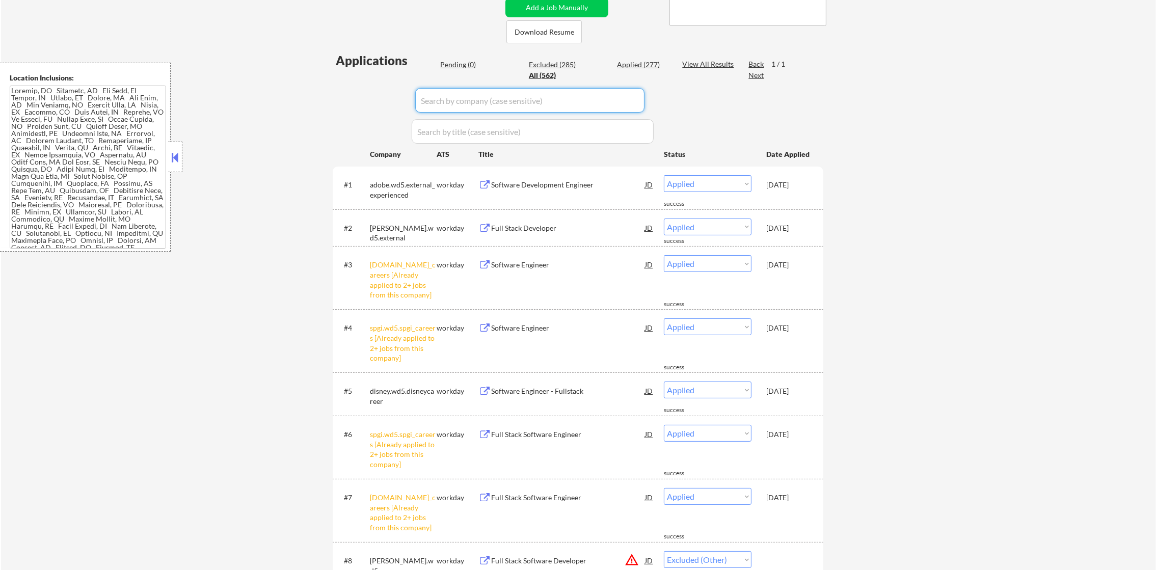
click at [638, 67] on div "Applied (277)" at bounding box center [642, 65] width 51 height 10
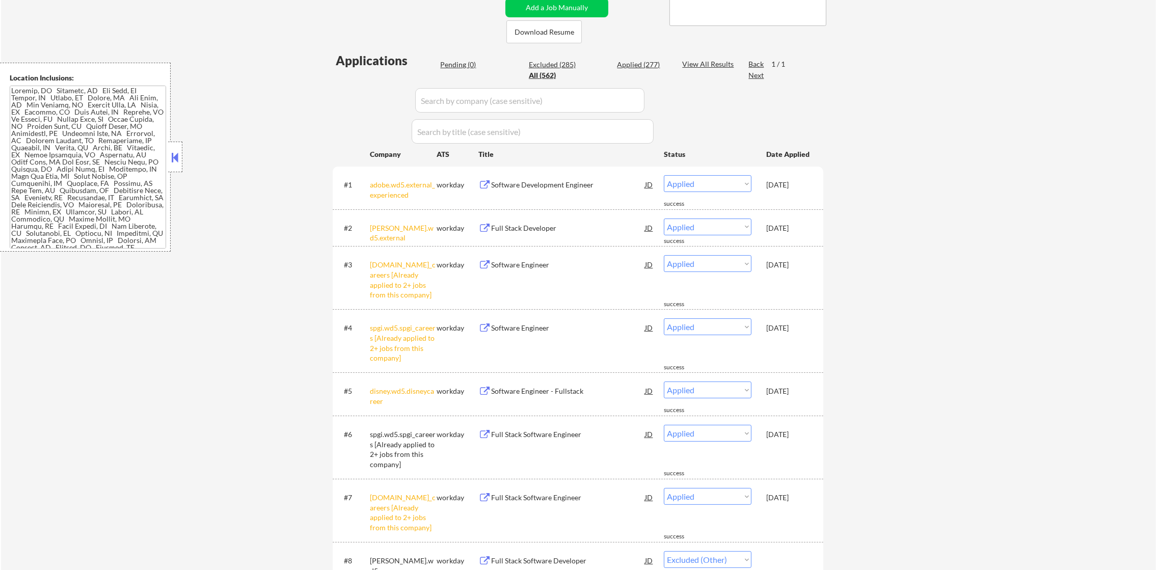
select select ""applied""
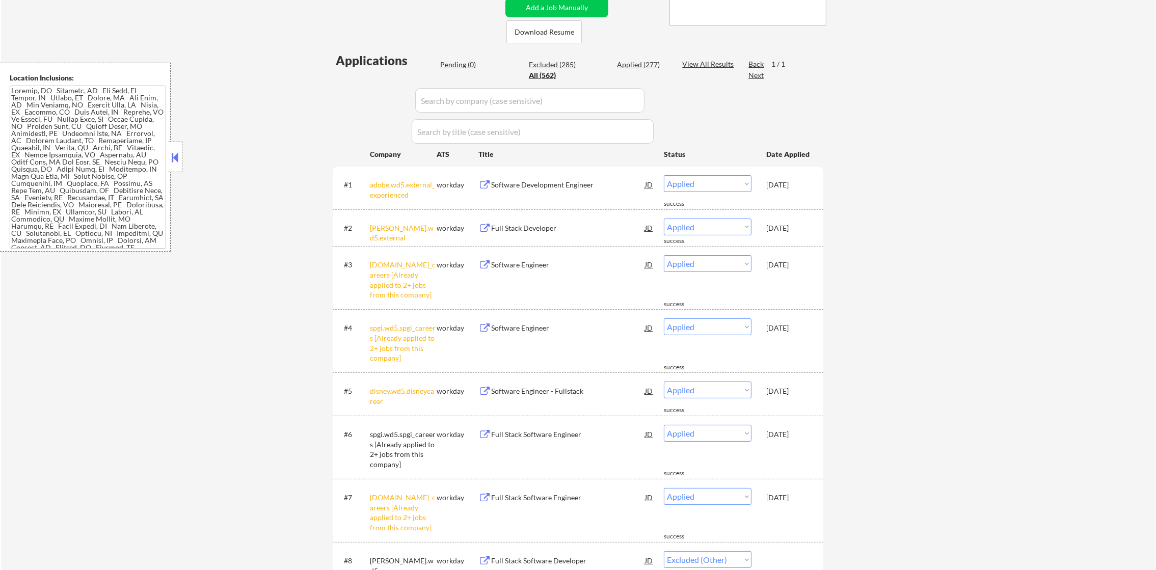
select select ""applied""
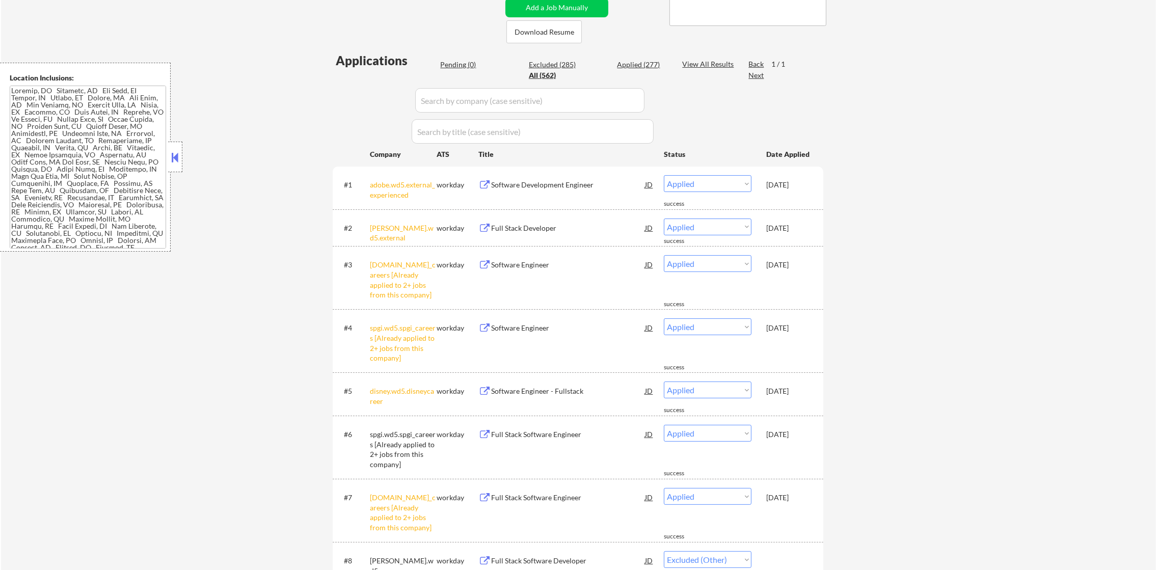
select select ""applied""
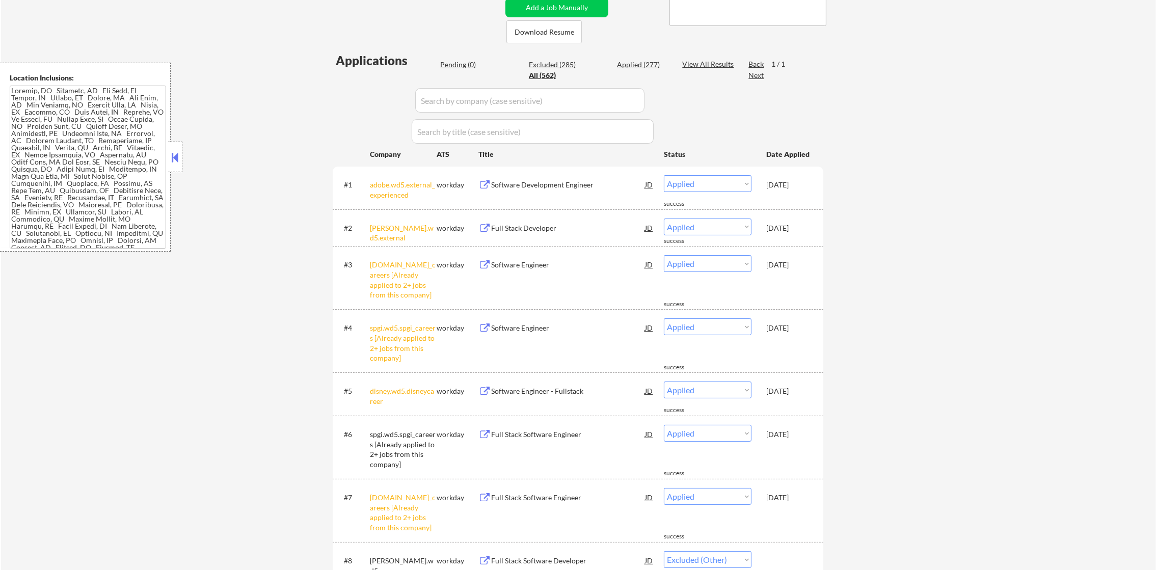
select select ""applied""
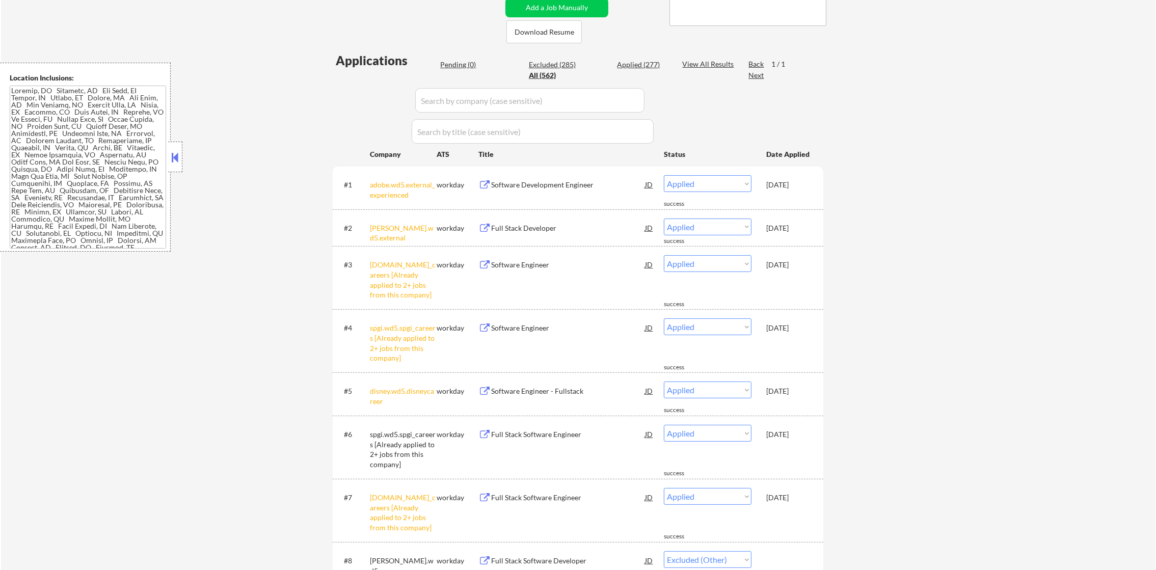
select select ""applied""
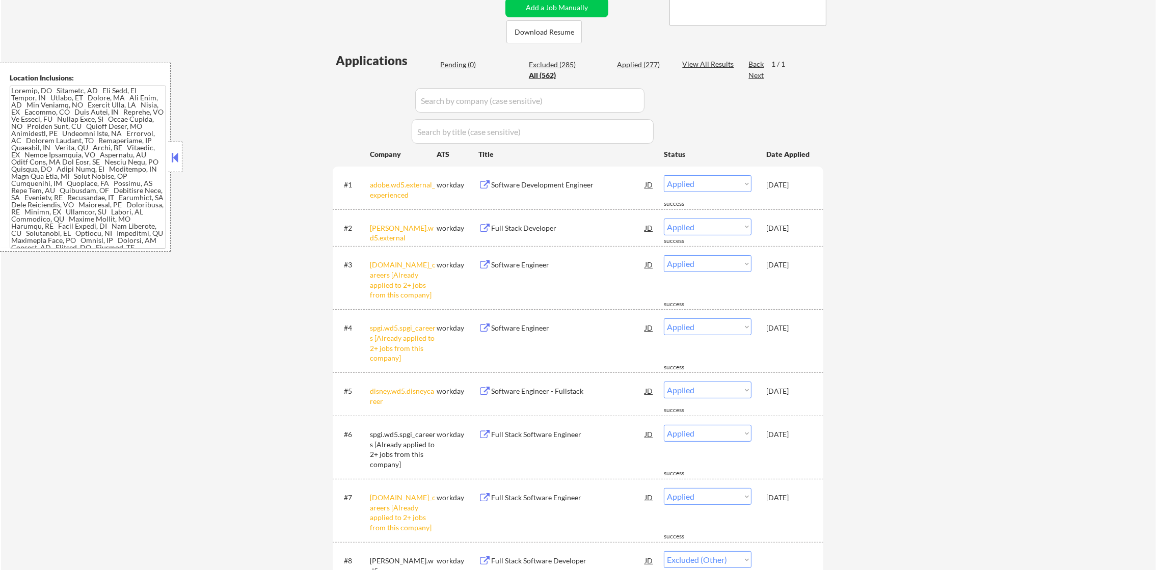
select select ""applied""
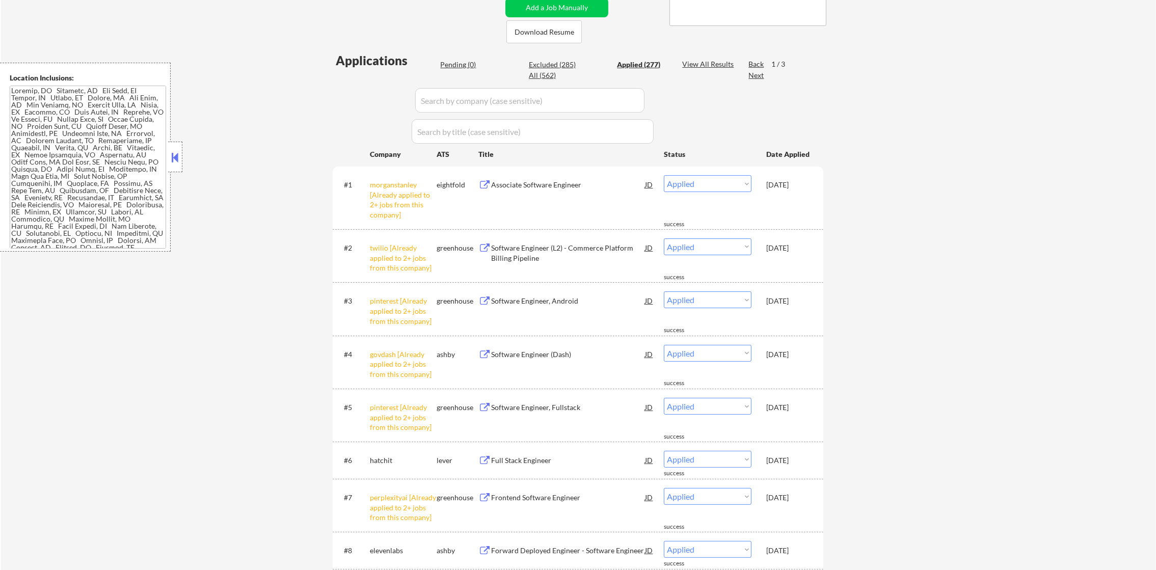
click at [498, 103] on input "input" at bounding box center [529, 100] width 229 height 24
click at [478, 103] on input "input" at bounding box center [529, 100] width 229 height 24
paste input "wd5"
type input "wd5"
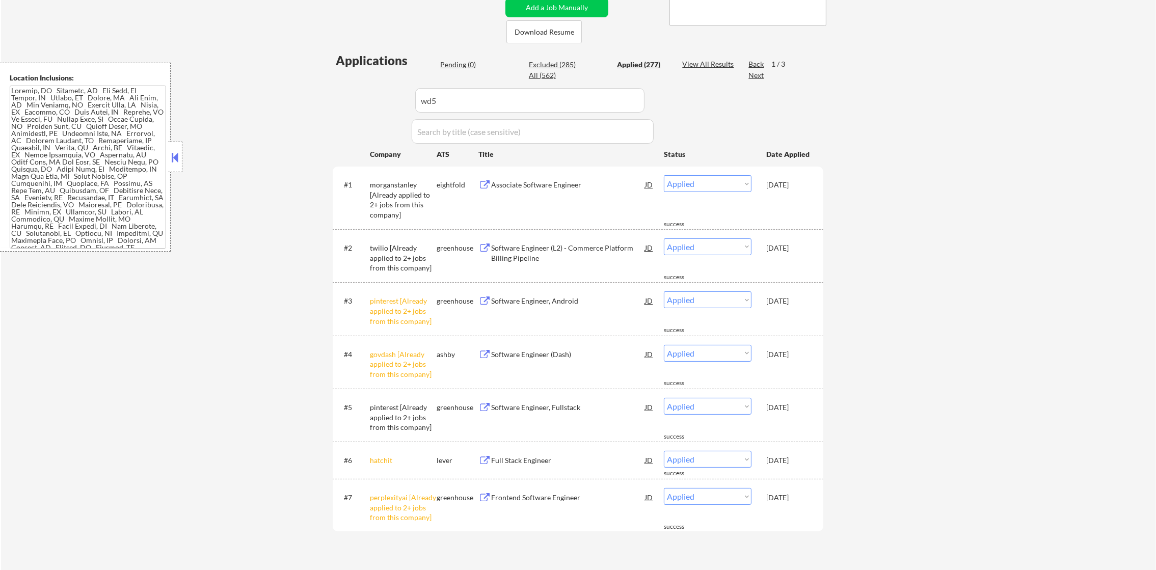
click at [338, 101] on div "Applications Pending (0) Excluded (285) Applied (277) All (562) View All Result…" at bounding box center [578, 304] width 491 height 504
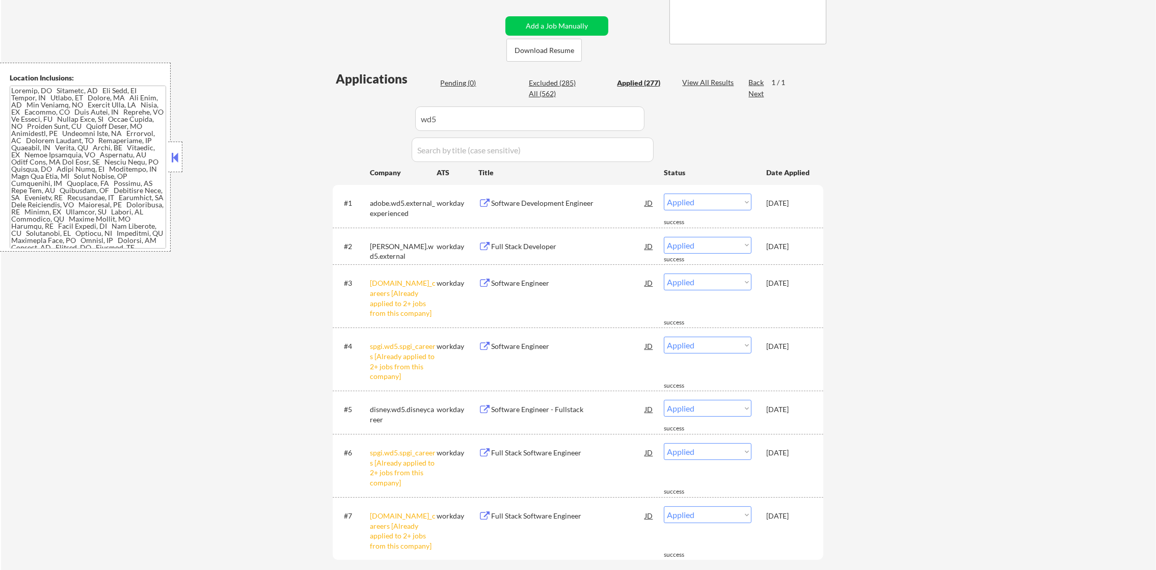
scroll to position [178, 0]
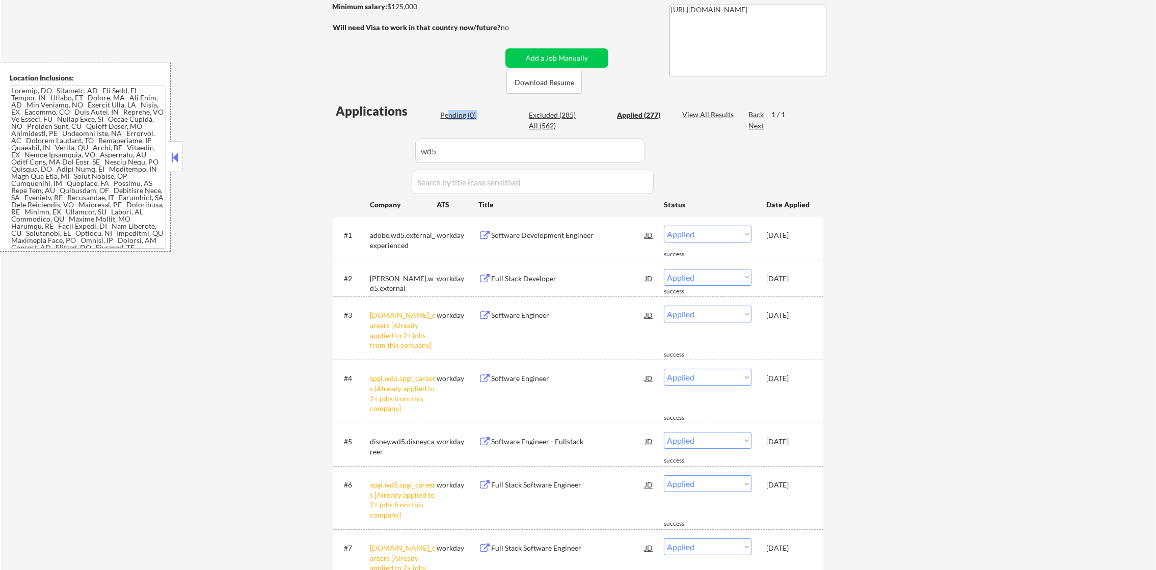
drag, startPoint x: 527, startPoint y: 112, endPoint x: 442, endPoint y: 116, distance: 85.2
click at [444, 115] on div "Pending (0) Excluded (285) Applied (277) All (562)" at bounding box center [554, 120] width 228 height 21
drag, startPoint x: 479, startPoint y: 156, endPoint x: 357, endPoint y: 155, distance: 122.8
click at [357, 155] on div "Applications Pending (0) Excluded (285) Applied (277) All (562) View All Result…" at bounding box center [578, 359] width 491 height 515
click at [243, 146] on div "← Return to /applysquad Mailslurp Inbox Job Search Builder Ariel Davies User Em…" at bounding box center [578, 249] width 1155 height 774
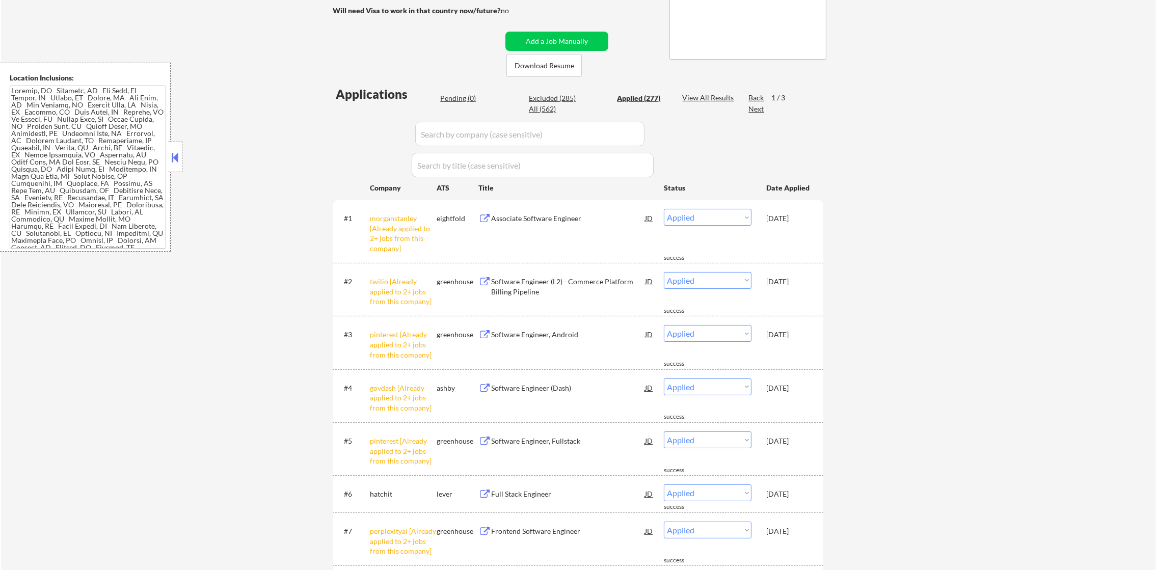
scroll to position [203, 0]
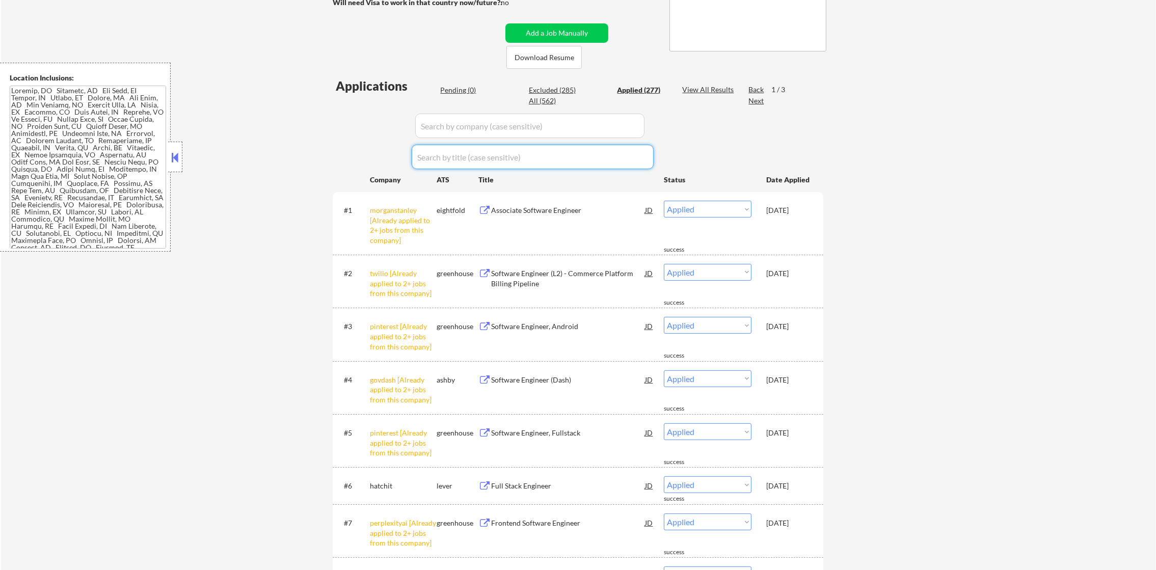
click at [548, 120] on input "input" at bounding box center [529, 126] width 229 height 24
paste input "wd5"
type input "wd5"
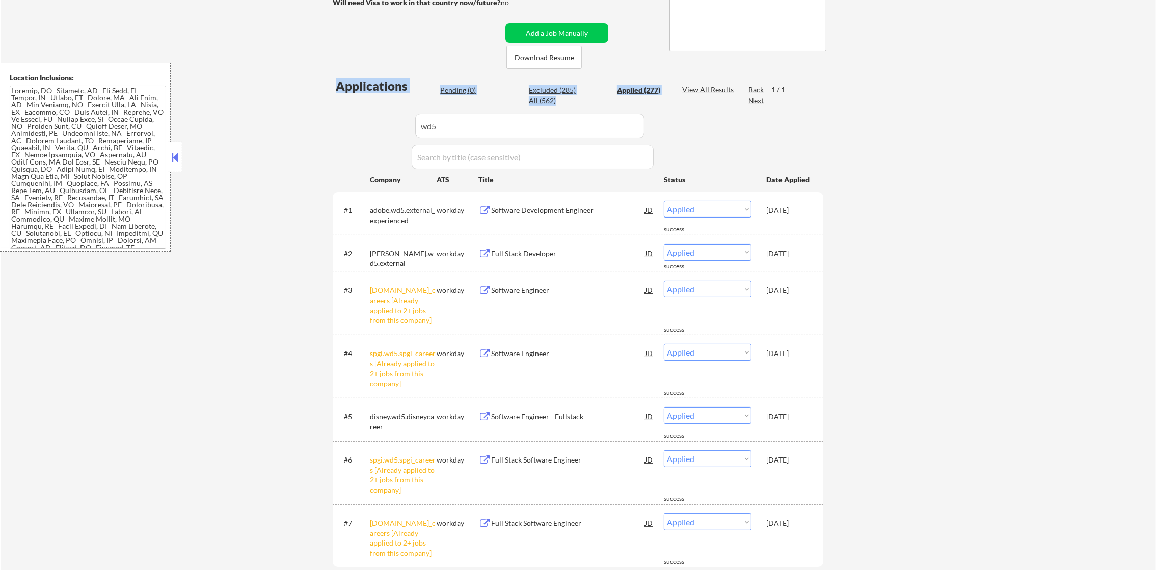
drag, startPoint x: 464, startPoint y: 105, endPoint x: 383, endPoint y: 106, distance: 80.5
click at [383, 106] on div "Applications Pending (0) Excluded (285) Applied (277) All (562) View All Result…" at bounding box center [578, 334] width 491 height 515
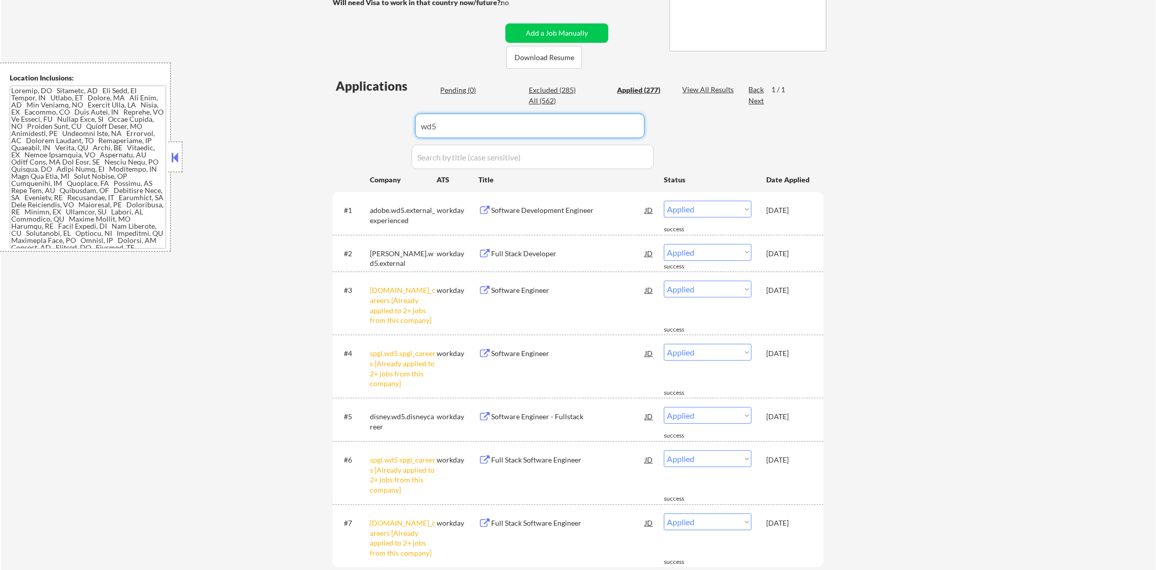
drag, startPoint x: 438, startPoint y: 119, endPoint x: 357, endPoint y: 119, distance: 80.5
click at [357, 119] on div "Applications Pending (0) Excluded (285) Applied (277) All (562) View All Result…" at bounding box center [578, 334] width 491 height 515
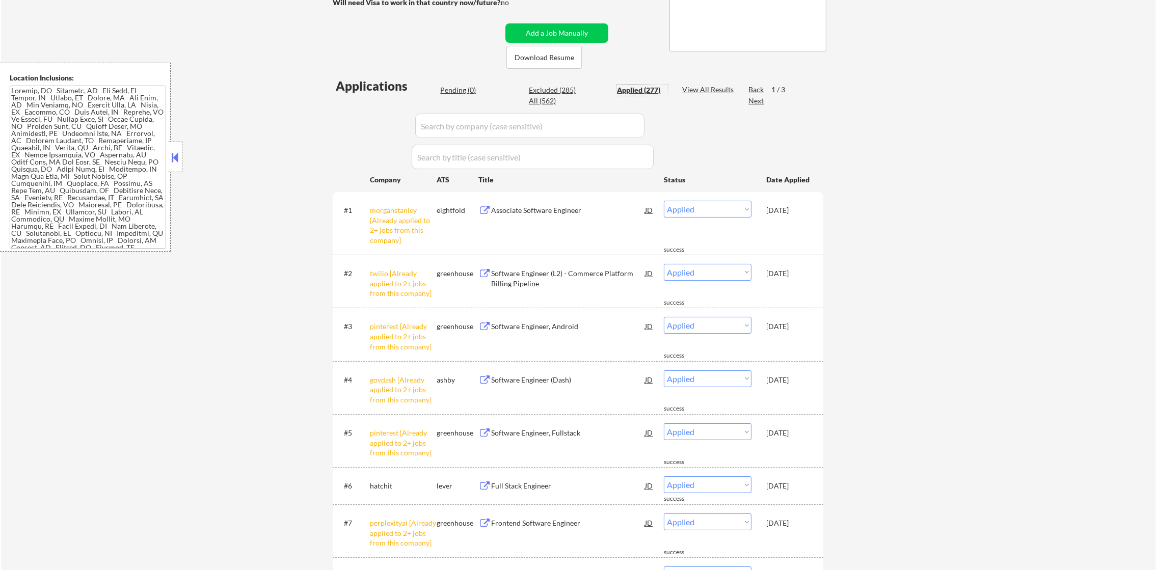
click at [647, 86] on div "Applied (277)" at bounding box center [642, 90] width 51 height 10
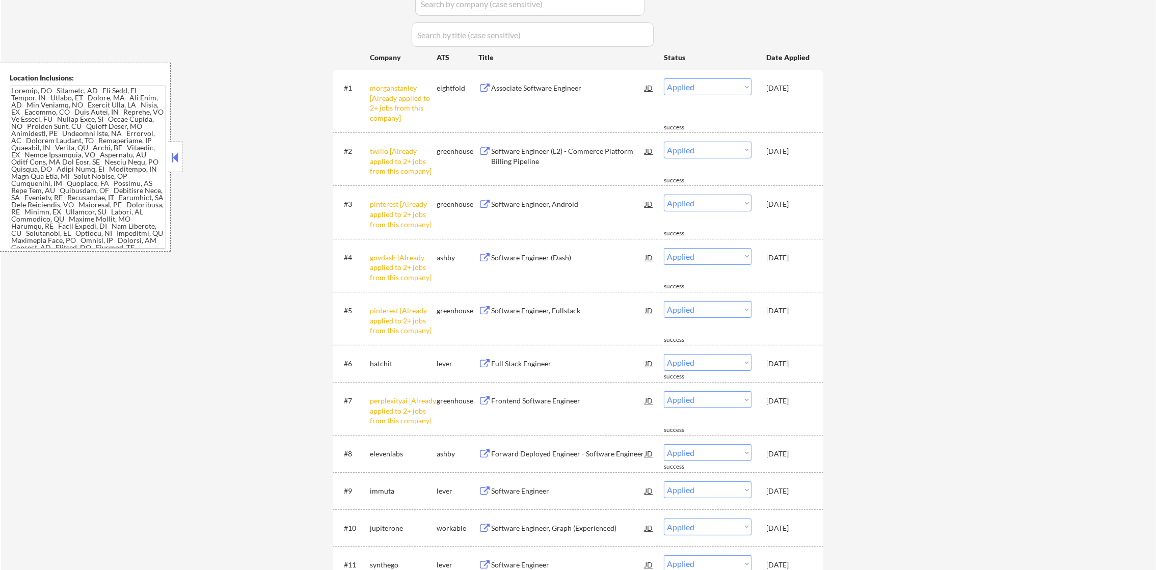
scroll to position [331, 0]
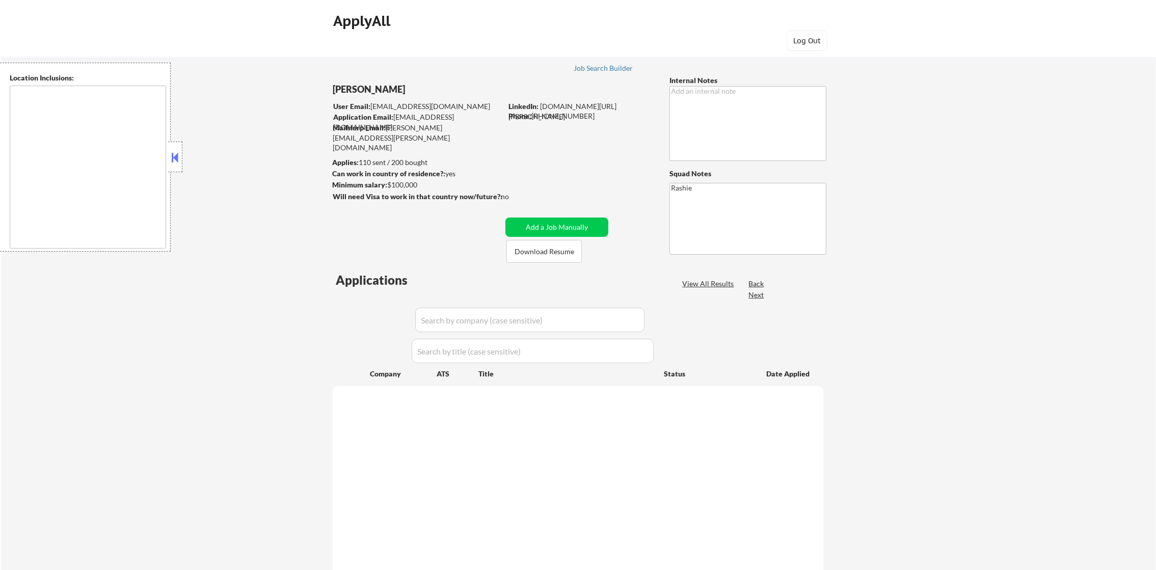
type textarea "[GEOGRAPHIC_DATA], [GEOGRAPHIC_DATA] [GEOGRAPHIC_DATA], [GEOGRAPHIC_DATA] [GEOG…"
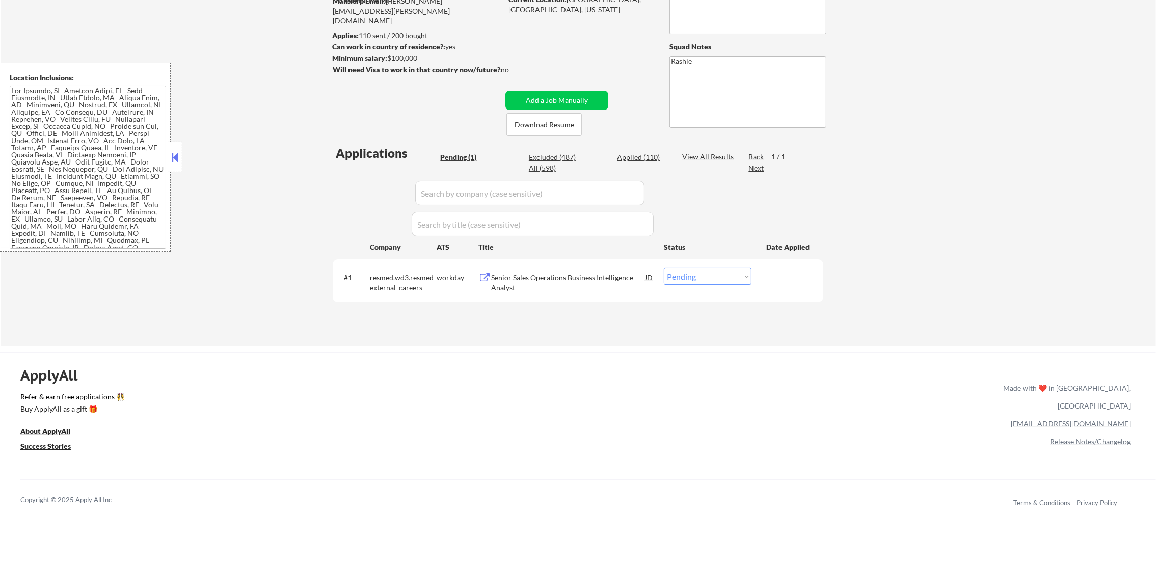
scroll to position [153, 0]
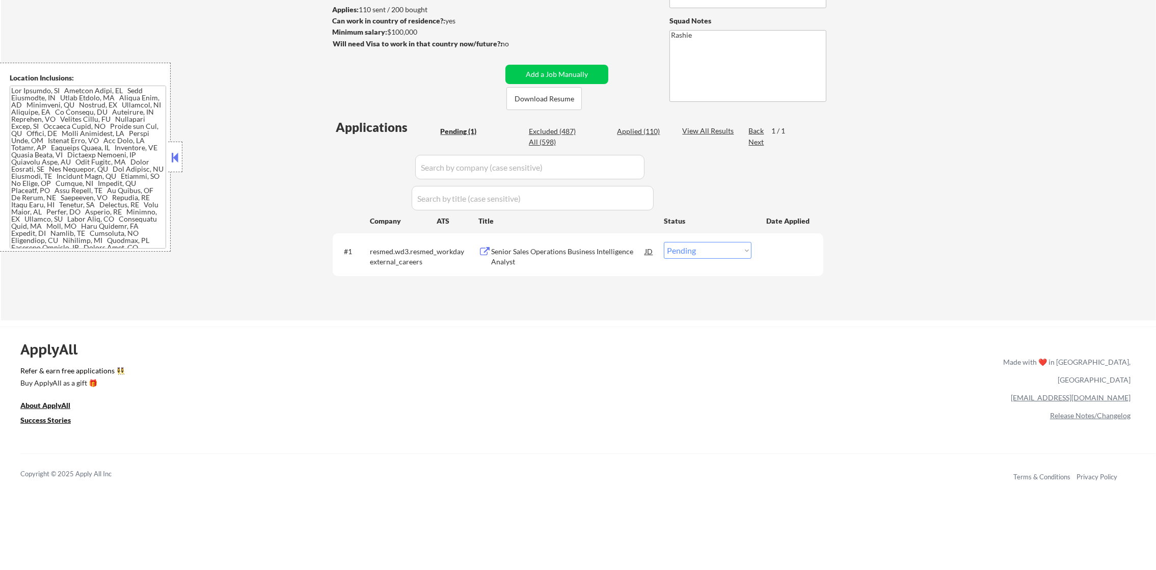
click at [540, 262] on div "Senior Sales Operations Business Intelligence Analyst" at bounding box center [568, 257] width 154 height 20
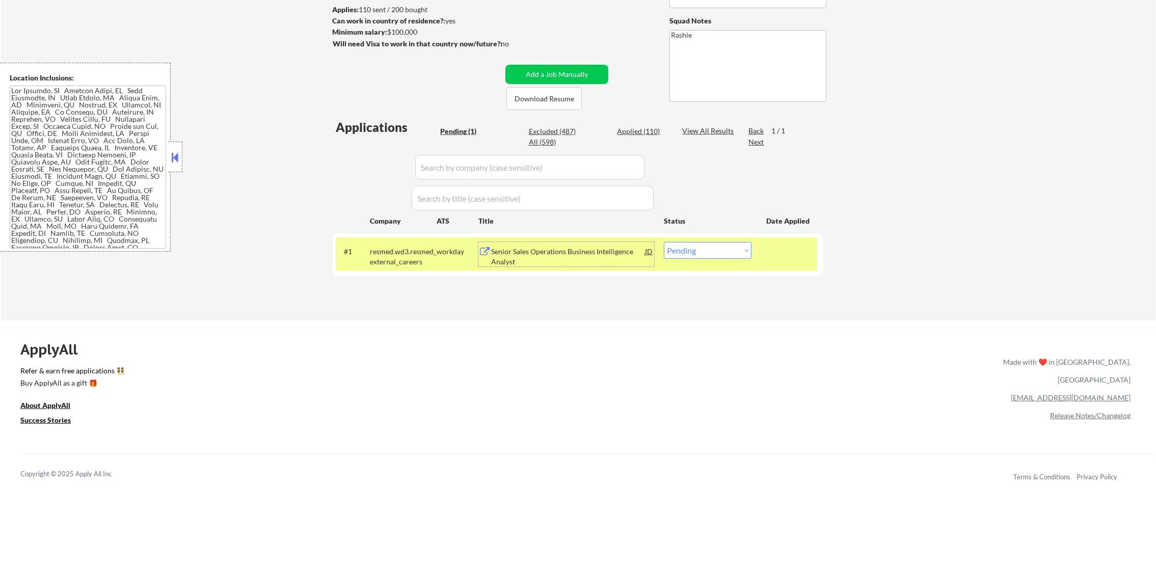
click at [677, 251] on select "Choose an option... Pending Applied Excluded (Questions) Excluded (Expired) Exc…" at bounding box center [708, 250] width 88 height 17
select select ""excluded__bad_match_""
click at [664, 242] on select "Choose an option... Pending Applied Excluded (Questions) Excluded (Expired) Exc…" at bounding box center [708, 250] width 88 height 17
click at [394, 259] on div "resmed.wd3.resmed_external_careers" at bounding box center [403, 257] width 67 height 20
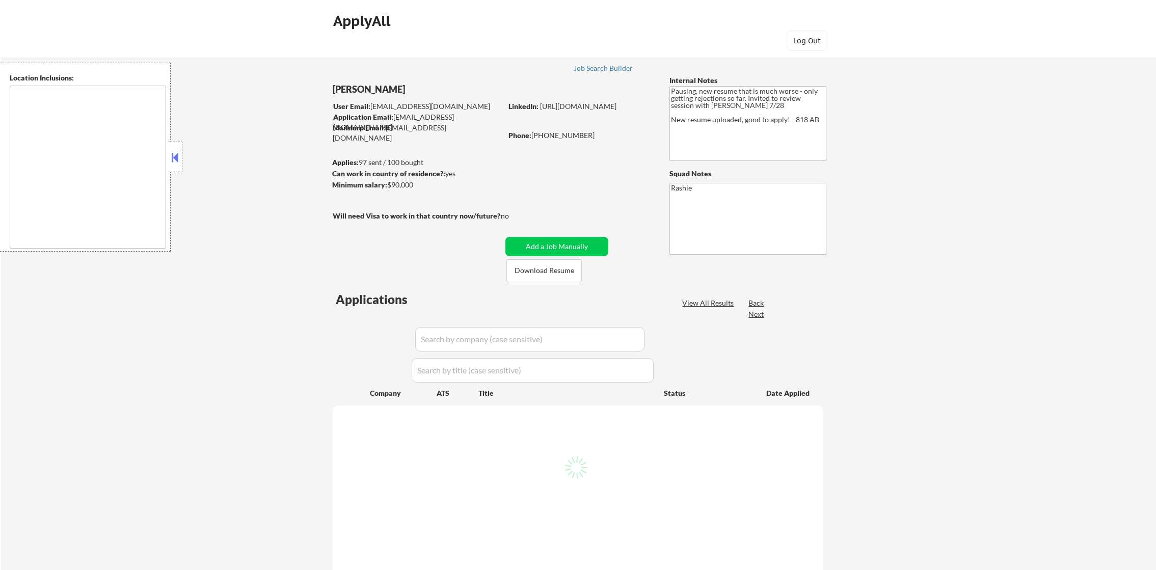
type textarea "[GEOGRAPHIC_DATA], [GEOGRAPHIC_DATA] [GEOGRAPHIC_DATA], [GEOGRAPHIC_DATA] [GEOG…"
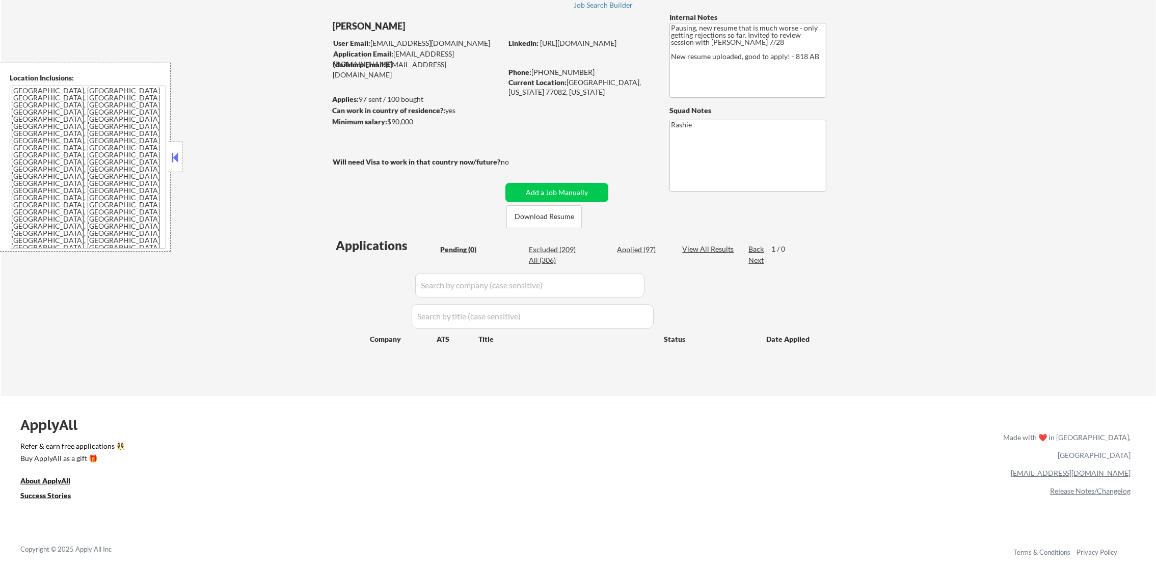
scroll to position [76, 0]
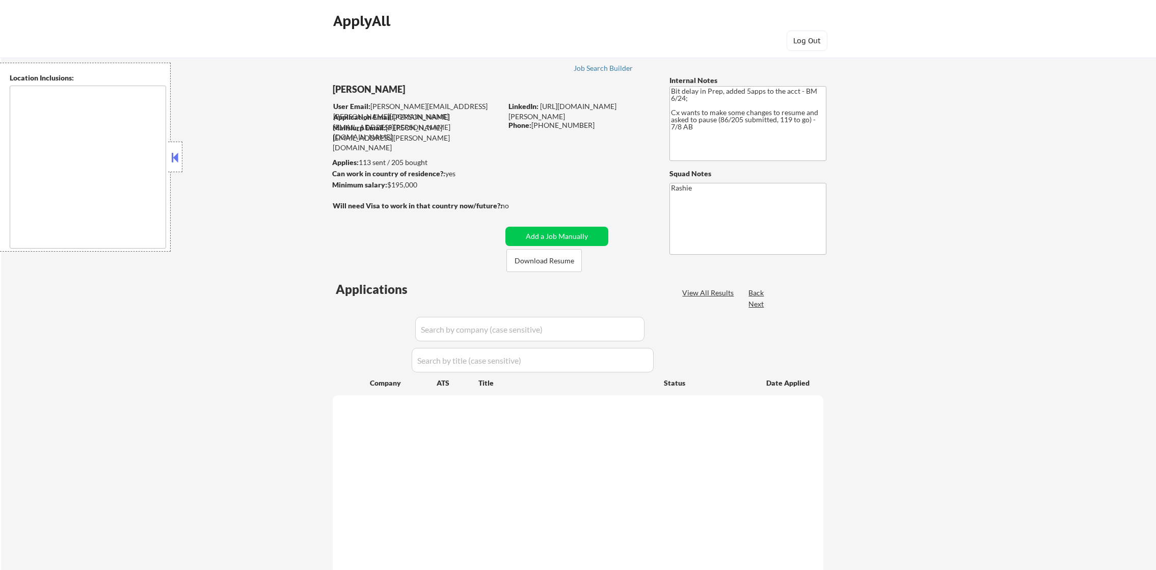
select select ""pending""
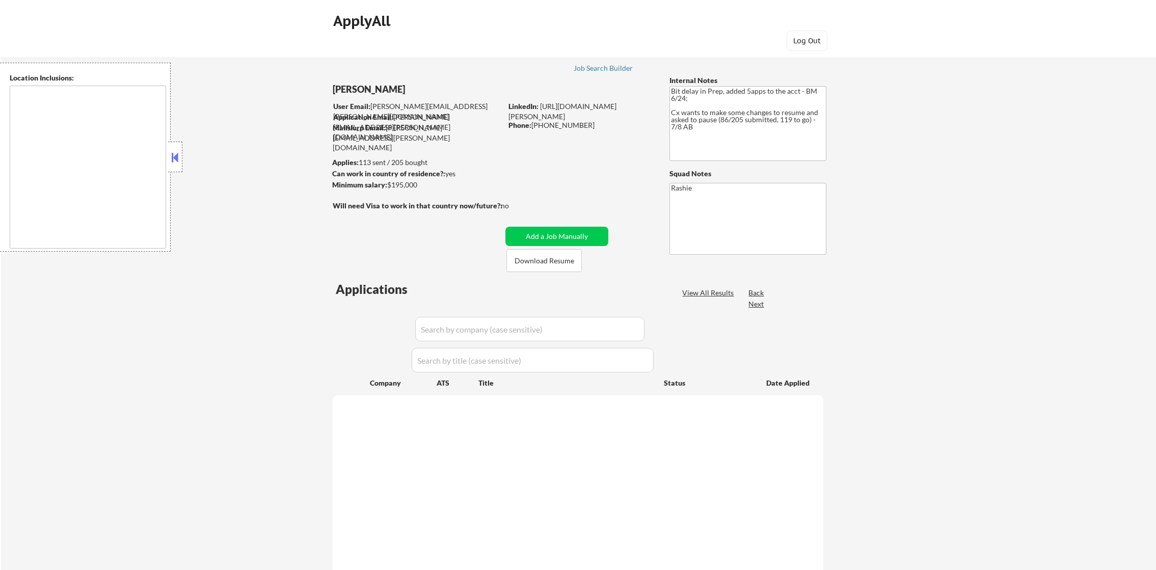
select select ""pending""
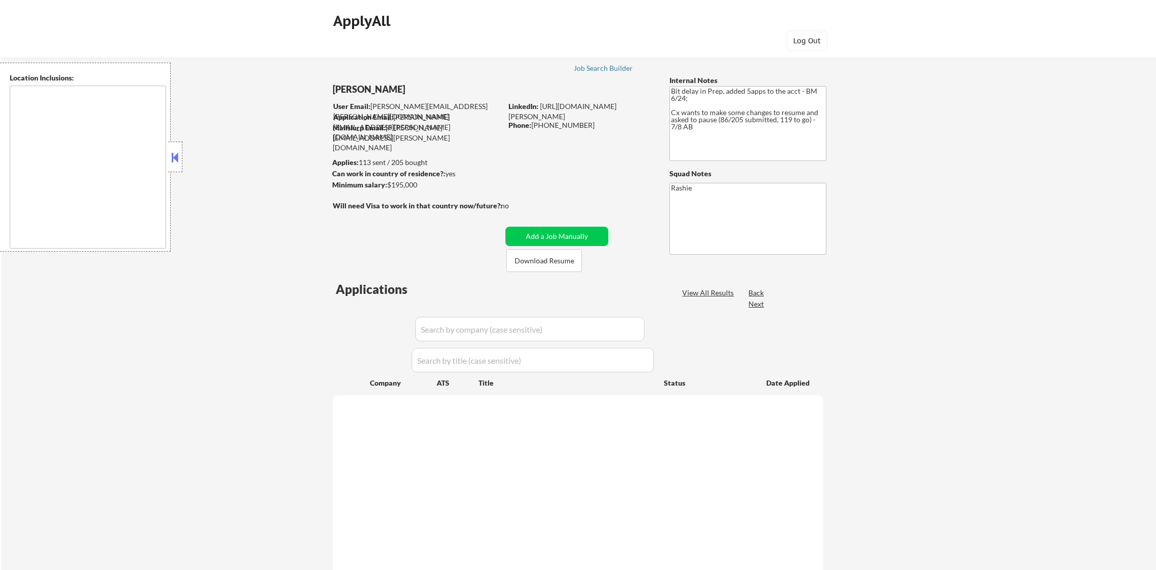
select select ""pending""
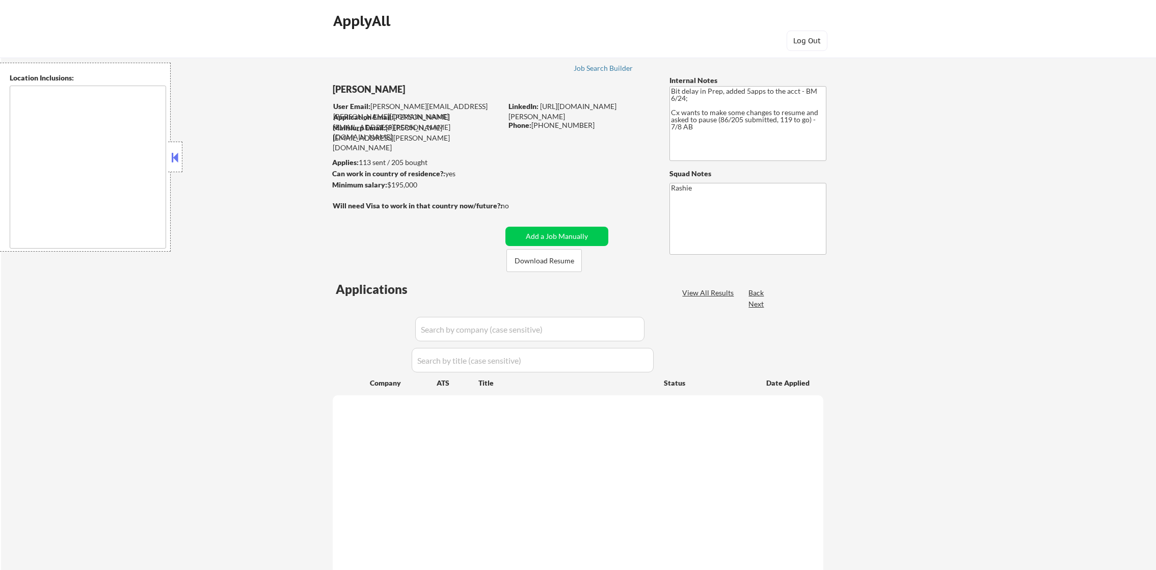
select select ""pending""
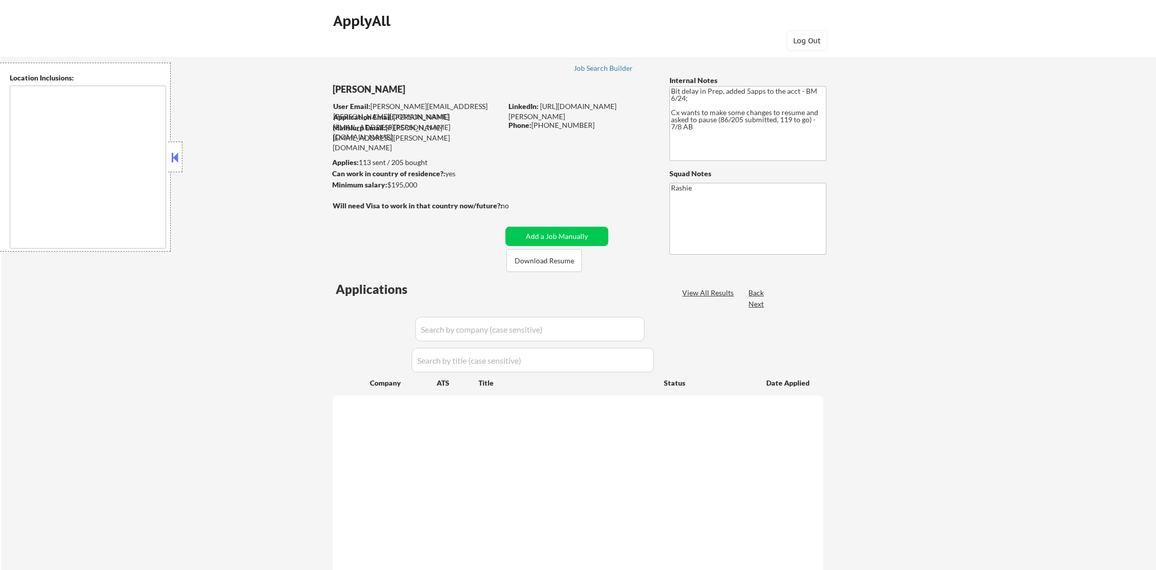
select select ""pending""
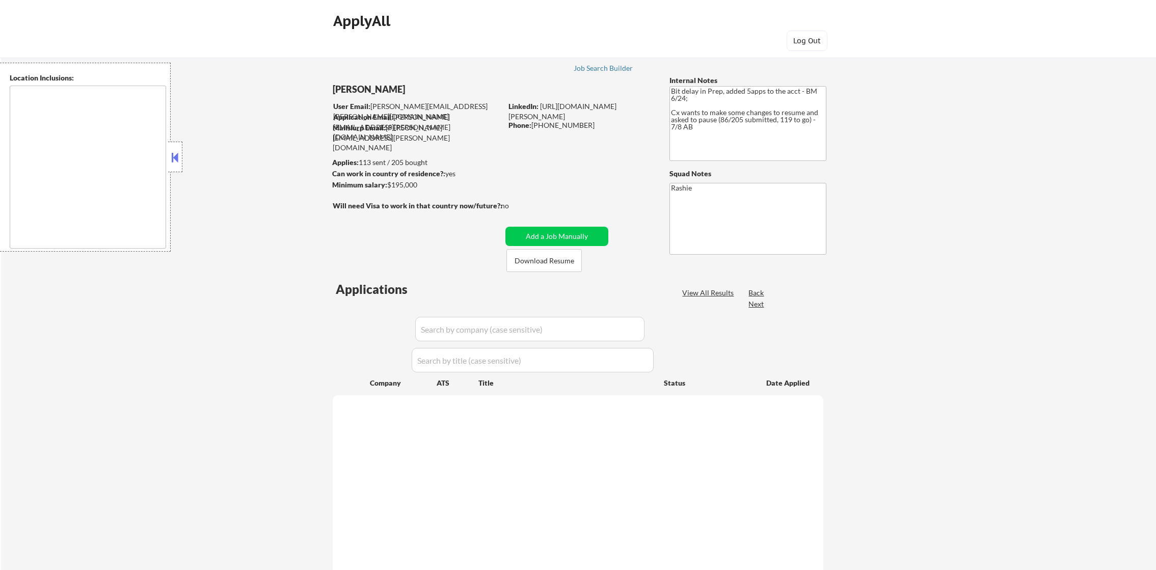
select select ""pending""
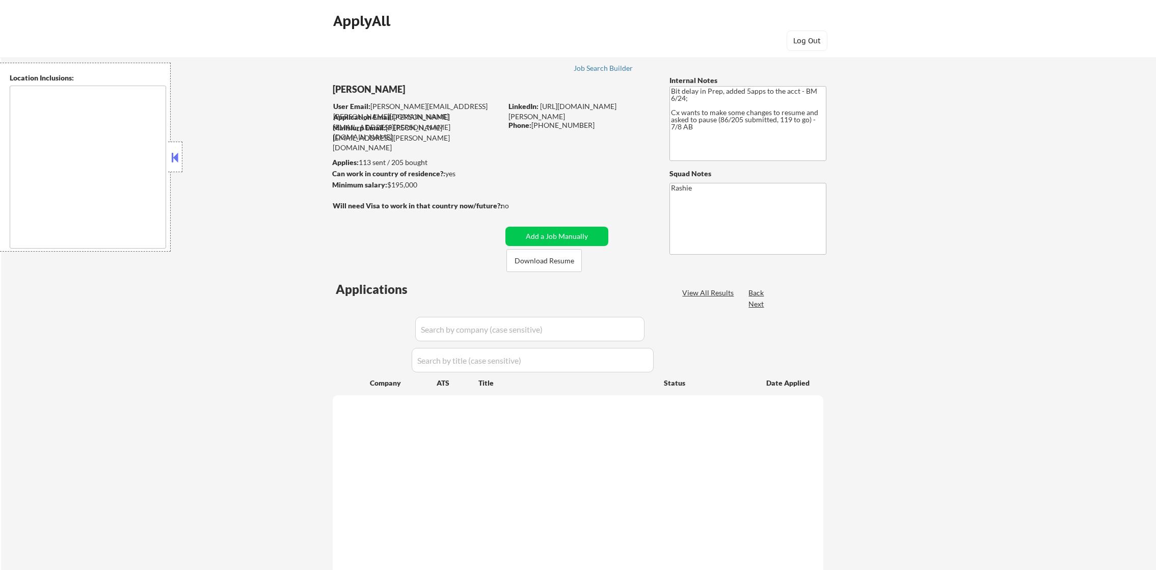
select select ""pending""
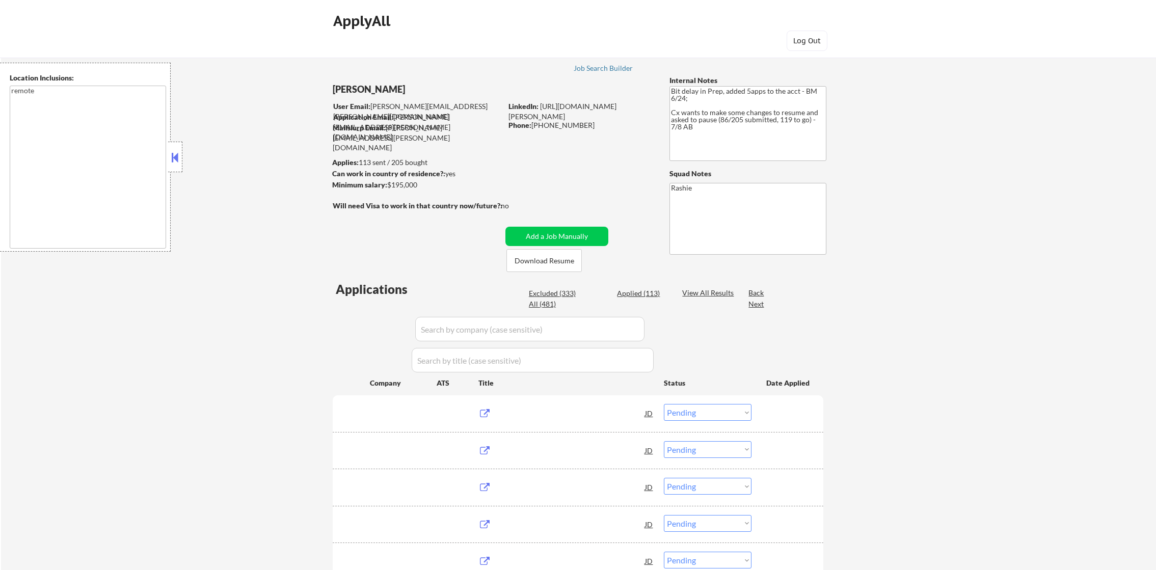
type textarea "remote"
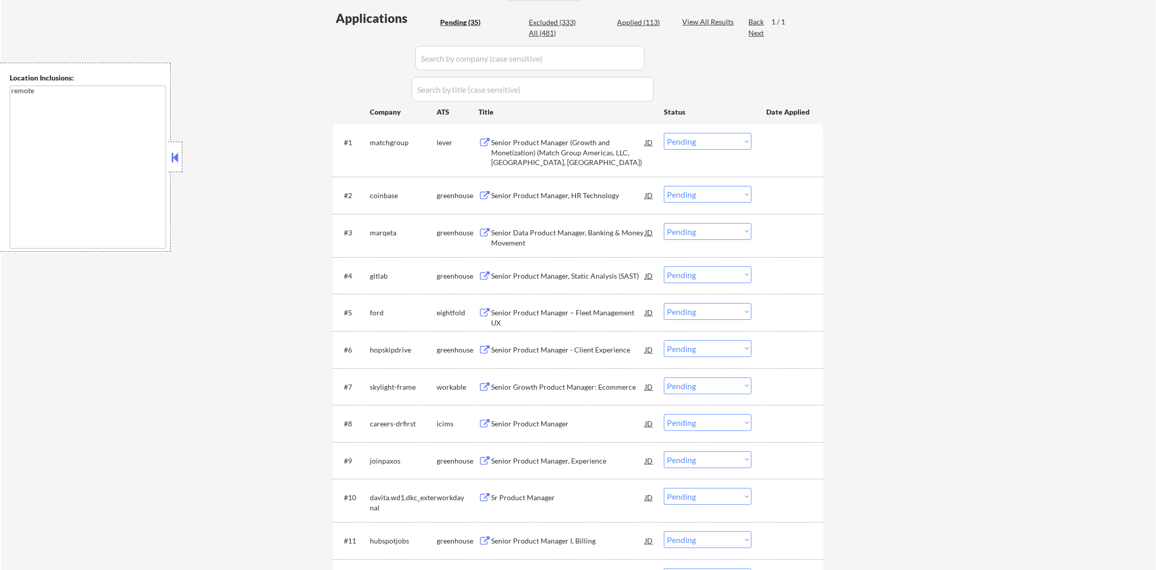
scroll to position [306, 0]
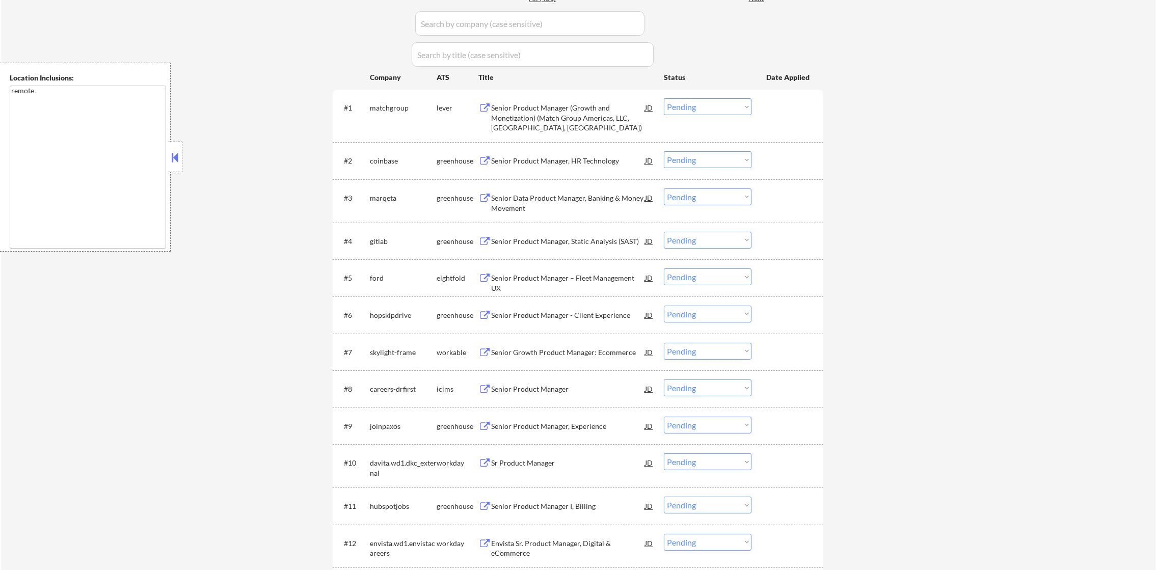
click at [545, 113] on div "Senior Product Manager (Growth and Monetization) (Match Group Americas, LLC, [G…" at bounding box center [568, 118] width 154 height 30
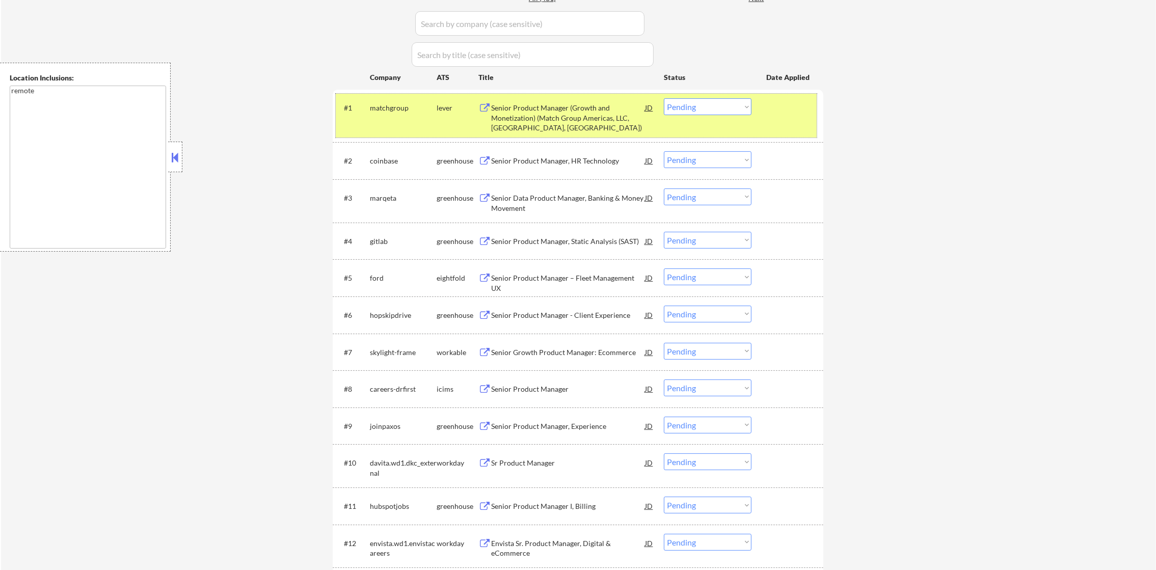
click at [680, 116] on div "#1 matchgroup lever Senior Product Manager (Growth and Monetization) (Match Gro…" at bounding box center [576, 116] width 481 height 44
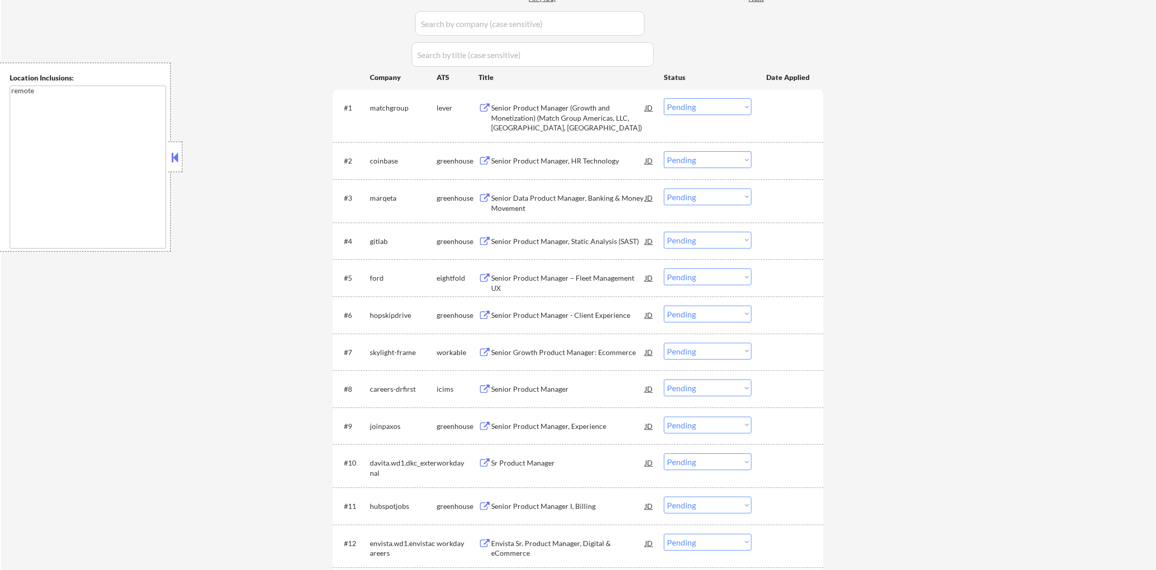
click at [689, 108] on select "Choose an option... Pending Applied Excluded (Questions) Excluded (Expired) Exc…" at bounding box center [708, 106] width 88 height 17
click at [664, 98] on select "Choose an option... Pending Applied Excluded (Questions) Excluded (Expired) Exc…" at bounding box center [708, 106] width 88 height 17
select select ""pending""
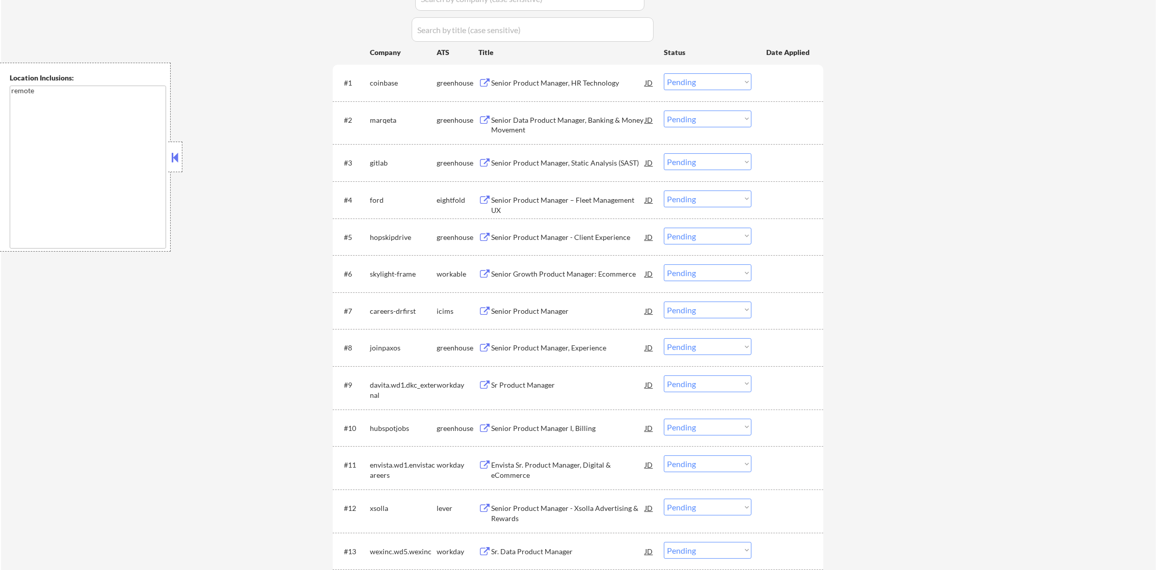
scroll to position [331, 0]
click at [583, 118] on div "Senior Data Product Manager, Banking & Money Movement" at bounding box center [568, 125] width 154 height 20
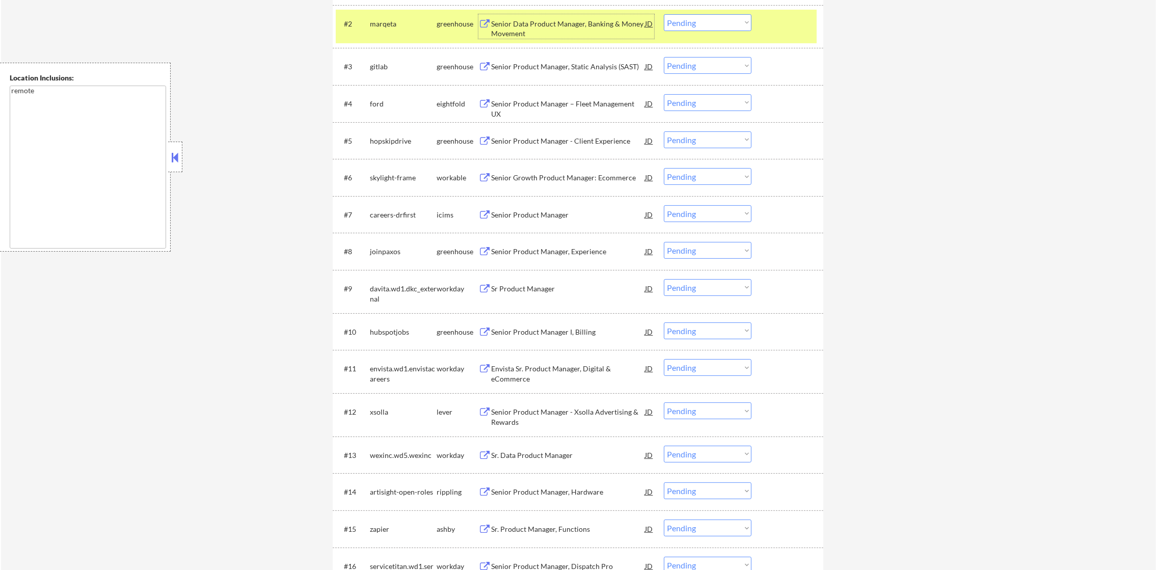
scroll to position [433, 0]
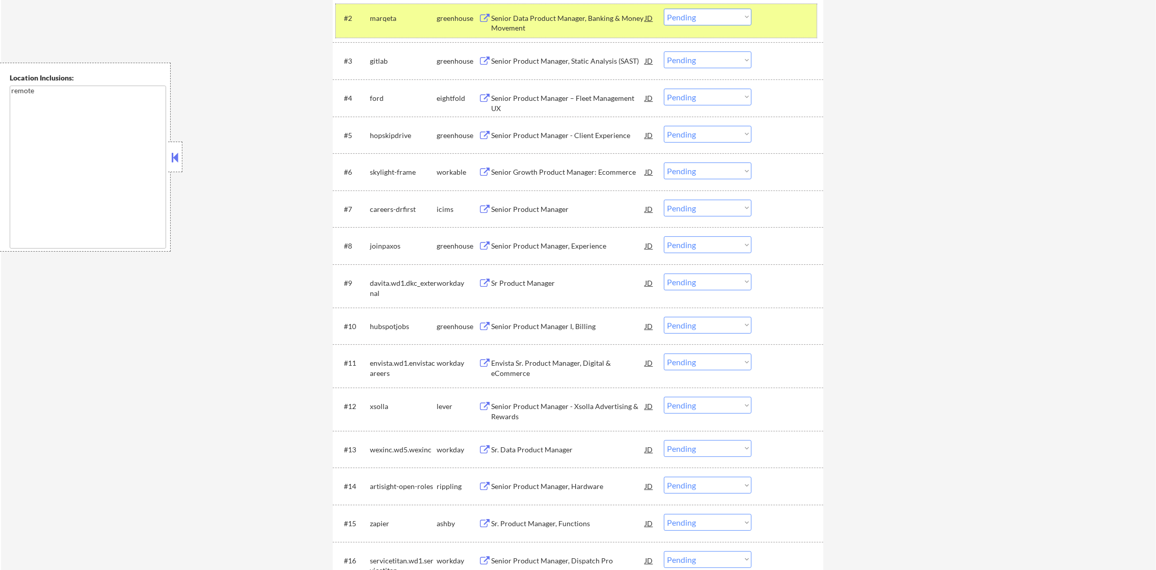
click at [406, 31] on div "#2 [PERSON_NAME] Senior Data Product Manager, Banking & Money Movement JD Choos…" at bounding box center [576, 21] width 481 height 34
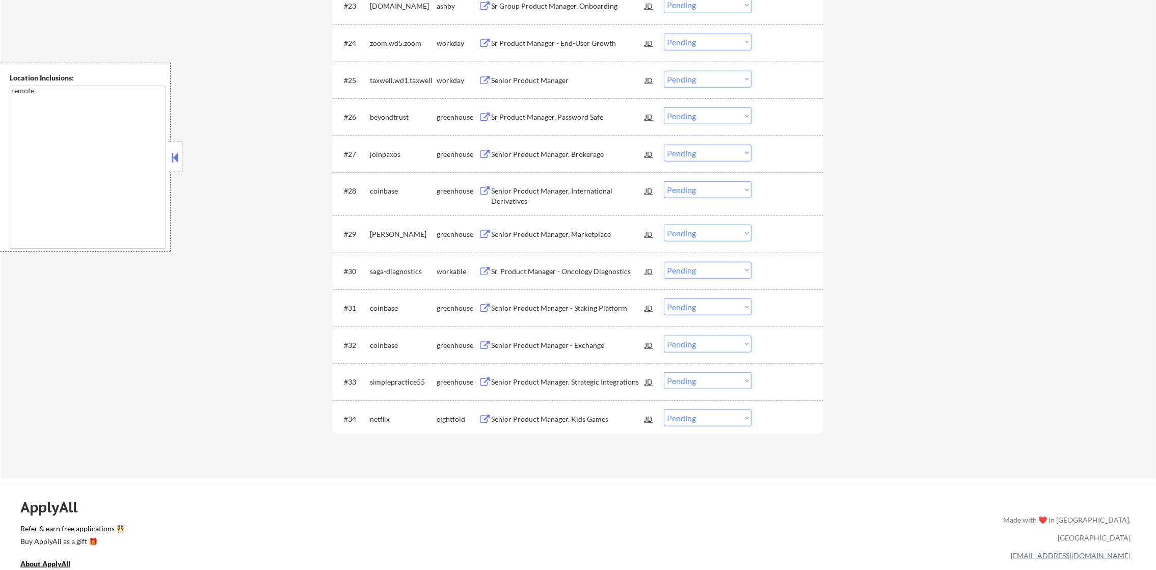
scroll to position [1334, 0]
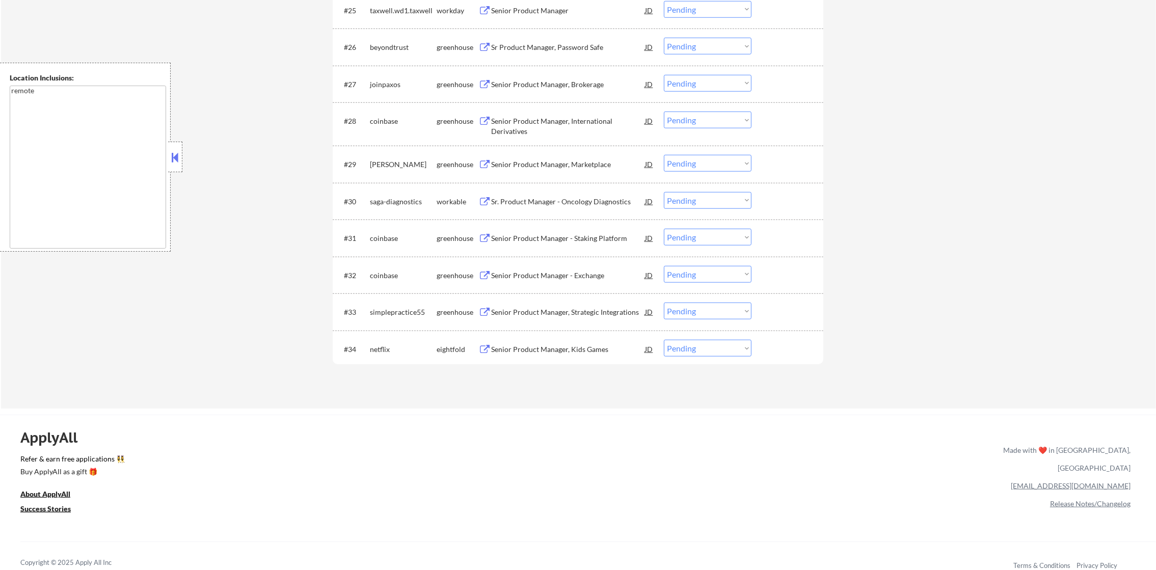
click at [518, 348] on div "Senior Product Manager, Kids Games" at bounding box center [568, 349] width 154 height 10
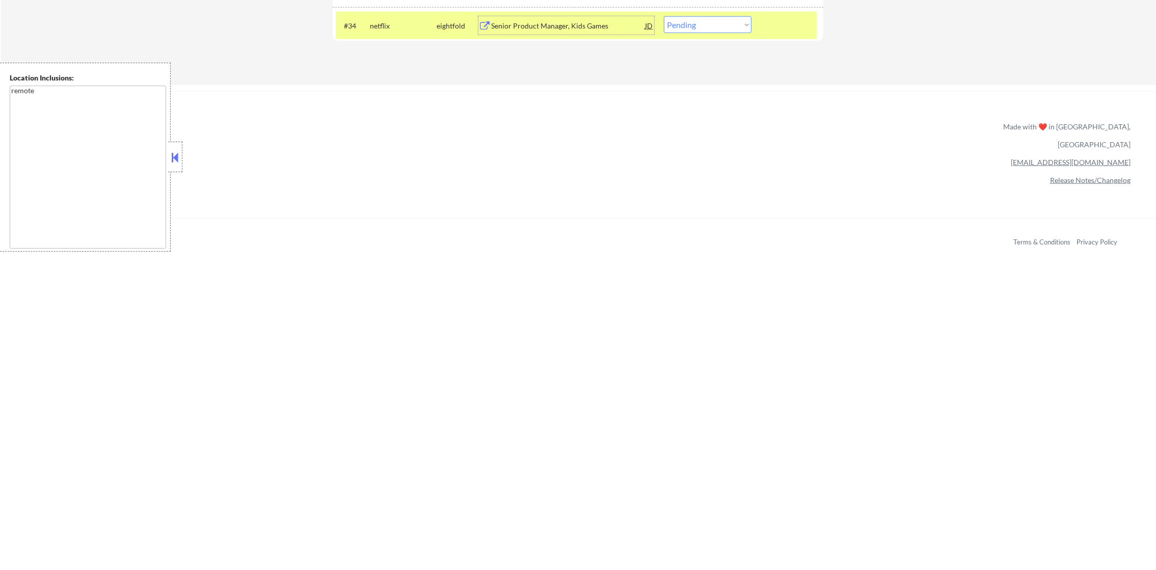
scroll to position [1665, 0]
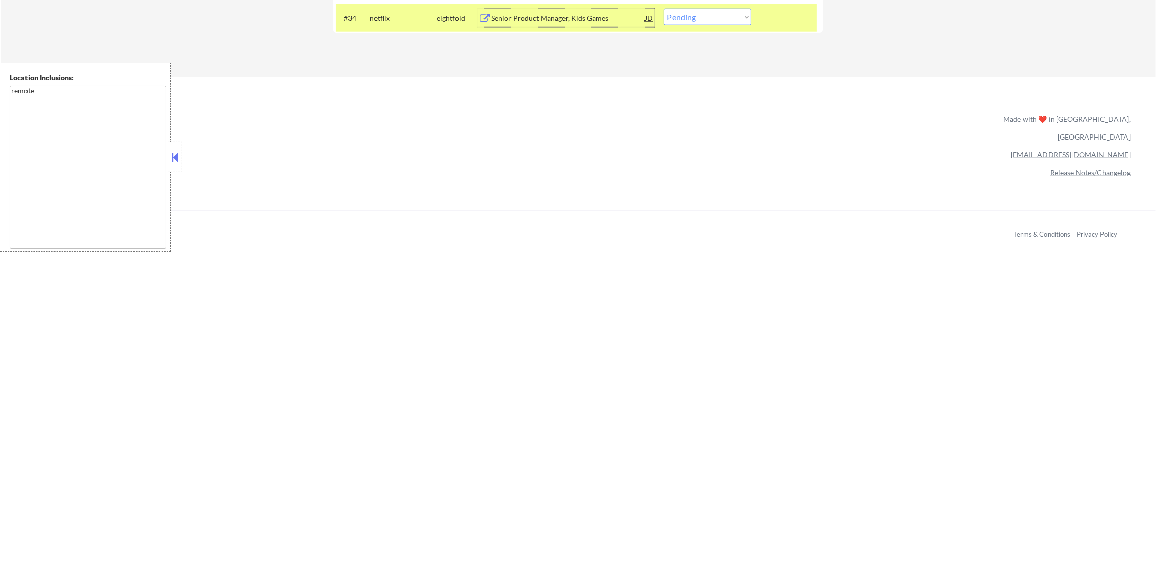
click at [693, 22] on select "Choose an option... Pending Applied Excluded (Questions) Excluded (Expired) Exc…" at bounding box center [708, 17] width 88 height 17
select select ""excluded__bad_match_""
click at [664, 9] on select "Choose an option... Pending Applied Excluded (Questions) Excluded (Expired) Exc…" at bounding box center [708, 17] width 88 height 17
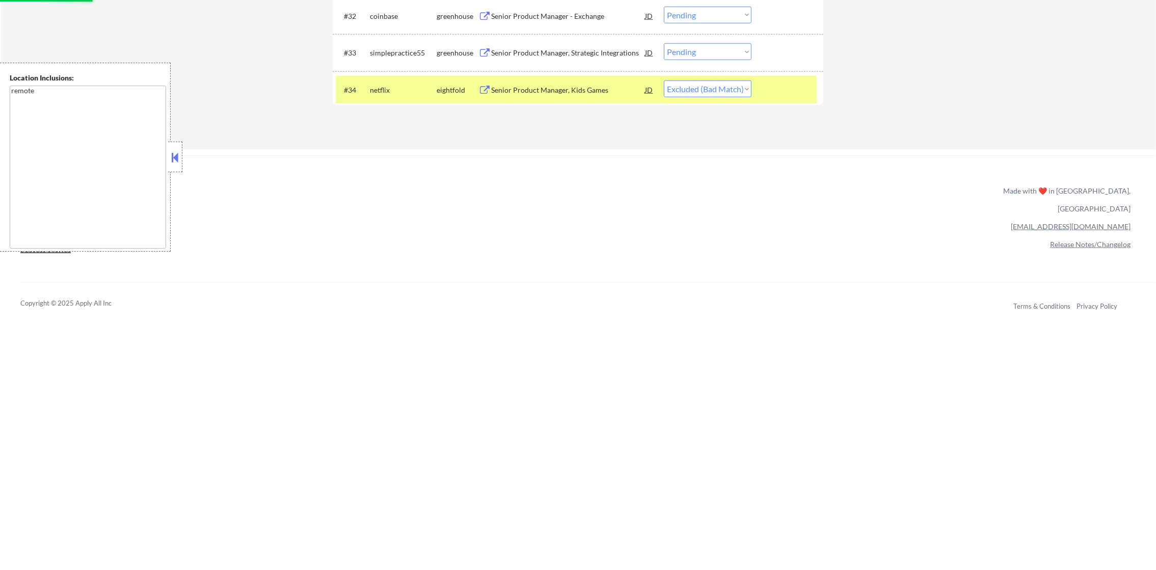
scroll to position [1589, 0]
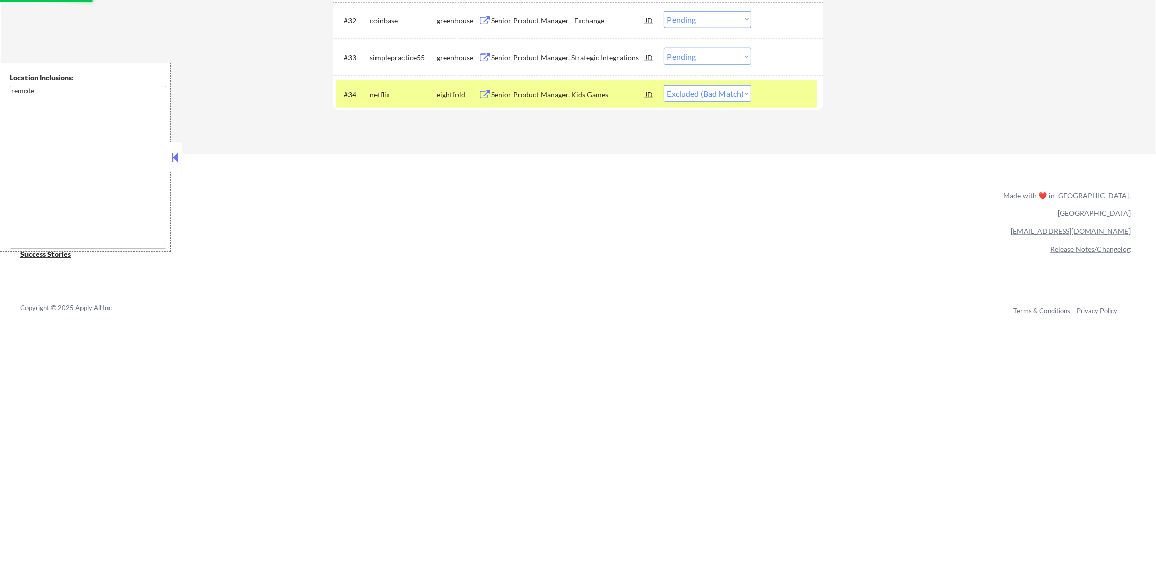
click at [399, 98] on div "netflix" at bounding box center [403, 95] width 67 height 10
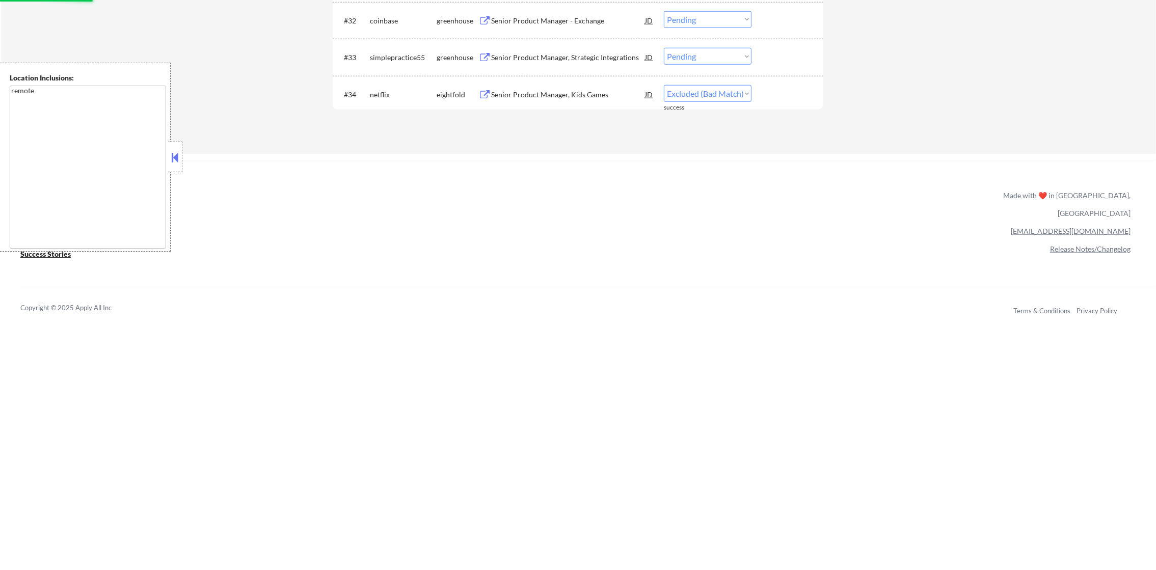
click at [566, 58] on div "Senior Product Manager, Strategic Integrations" at bounding box center [568, 57] width 154 height 10
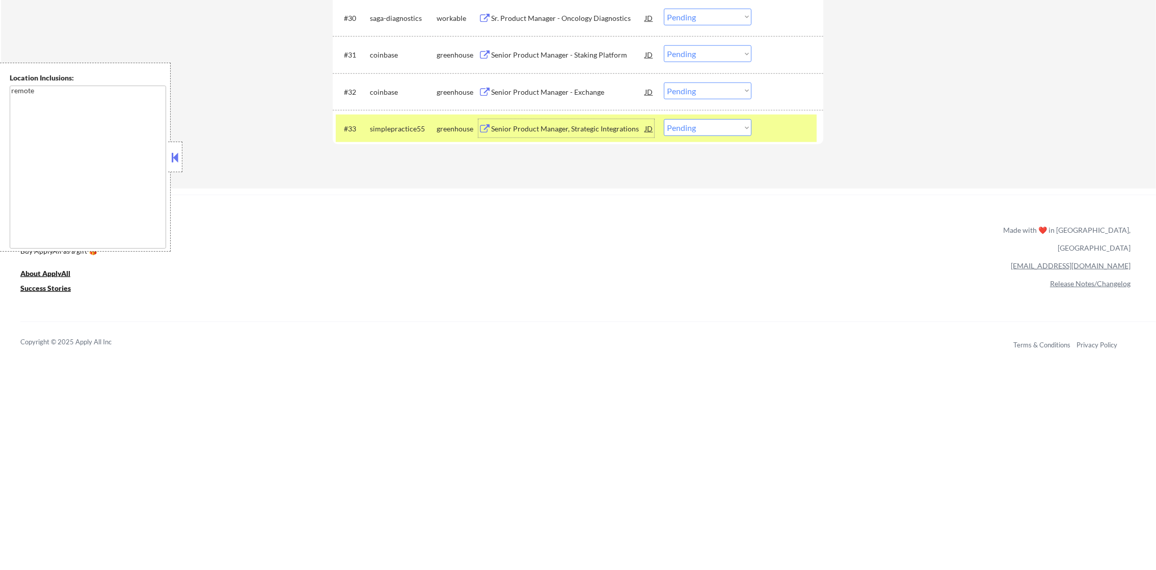
scroll to position [1513, 0]
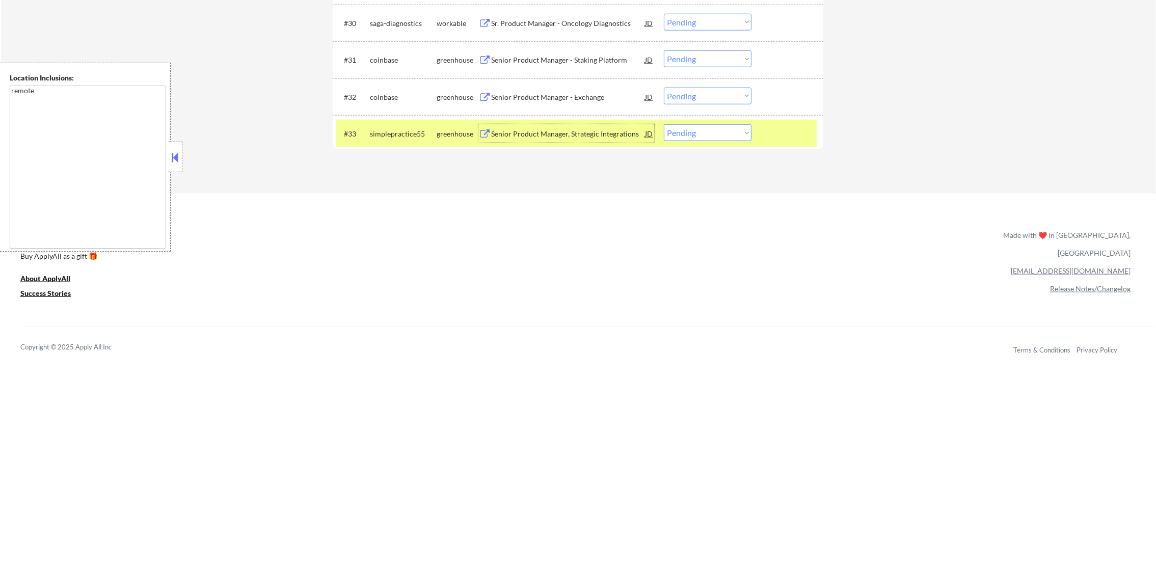
click at [681, 138] on select "Choose an option... Pending Applied Excluded (Questions) Excluded (Expired) Exc…" at bounding box center [708, 132] width 88 height 17
select select ""excluded__salary_""
click at [664, 124] on select "Choose an option... Pending Applied Excluded (Questions) Excluded (Expired) Exc…" at bounding box center [708, 132] width 88 height 17
click at [390, 122] on div "#33 simplepractice55 greenhouse Senior Product Manager, Strategic Integrations …" at bounding box center [576, 134] width 481 height 28
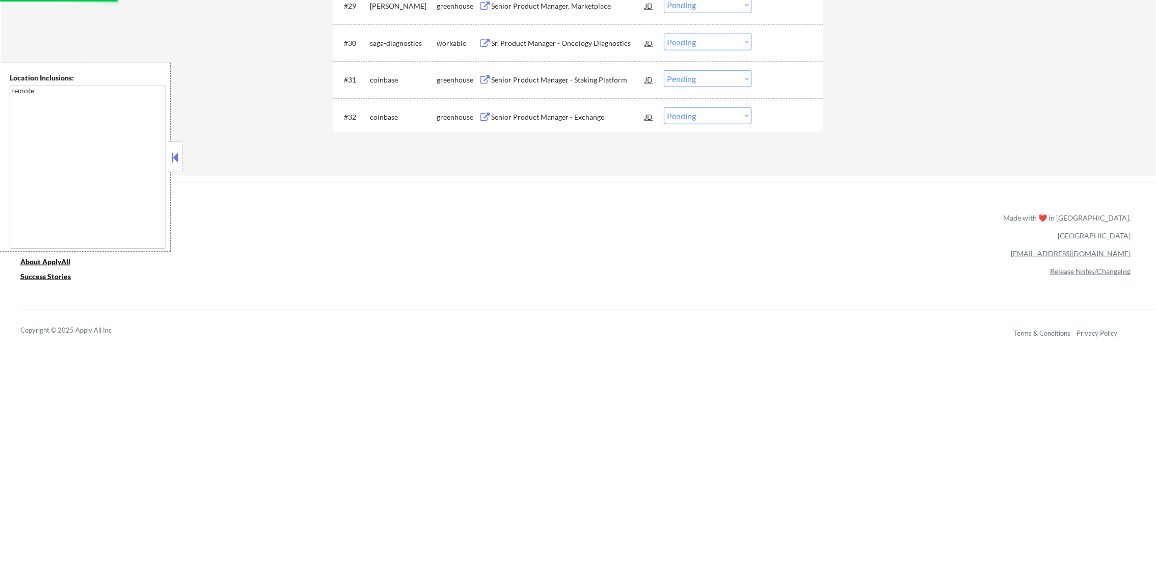
scroll to position [1436, 0]
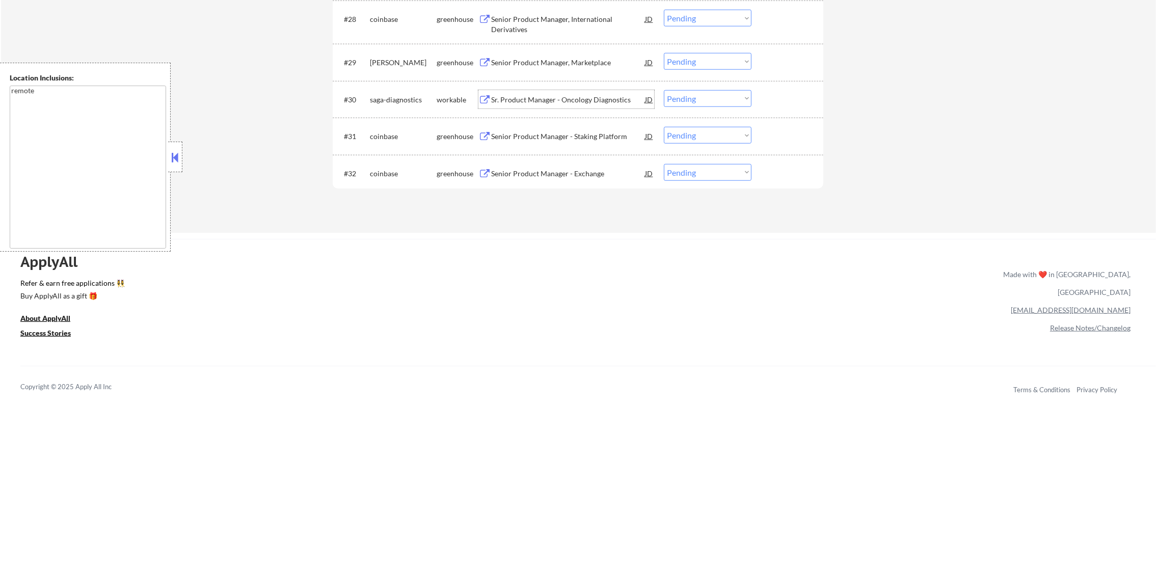
click at [528, 92] on div "Sr. Product Manager - Oncology Diagnostics" at bounding box center [568, 99] width 154 height 18
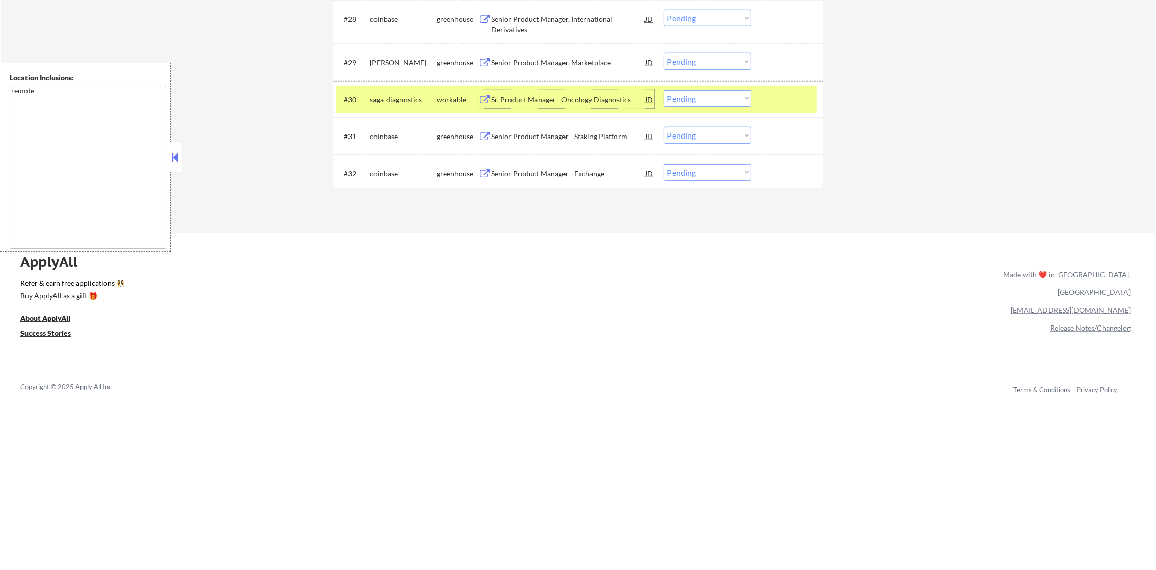
click at [683, 99] on select "Choose an option... Pending Applied Excluded (Questions) Excluded (Expired) Exc…" at bounding box center [708, 98] width 88 height 17
click at [664, 90] on select "Choose an option... Pending Applied Excluded (Questions) Excluded (Expired) Exc…" at bounding box center [708, 98] width 88 height 17
click at [392, 103] on div "saga-diagnostics" at bounding box center [403, 100] width 67 height 10
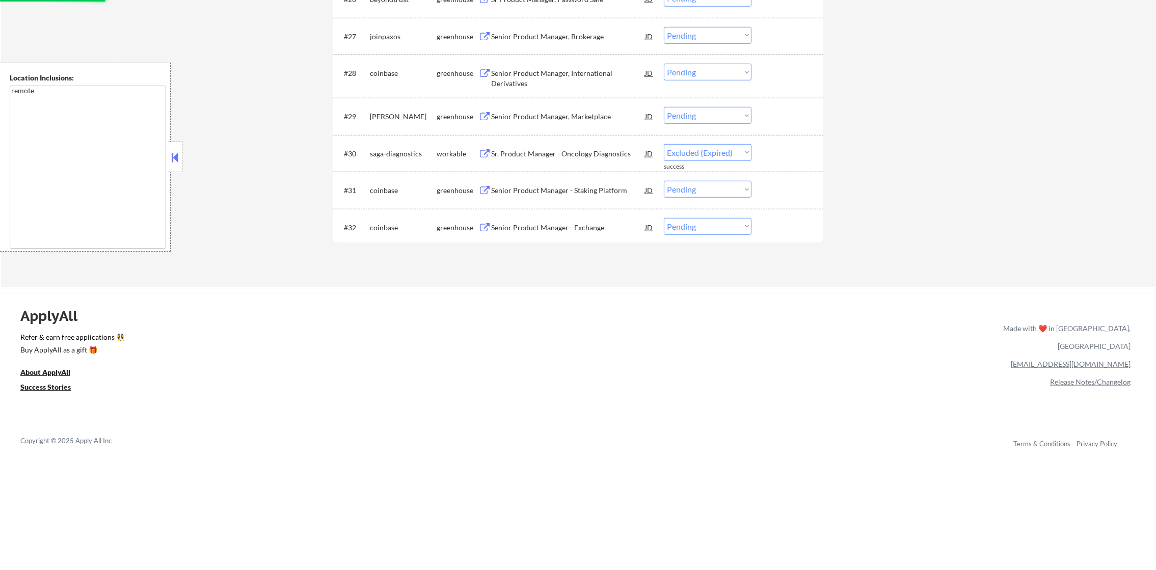
select select ""pending""
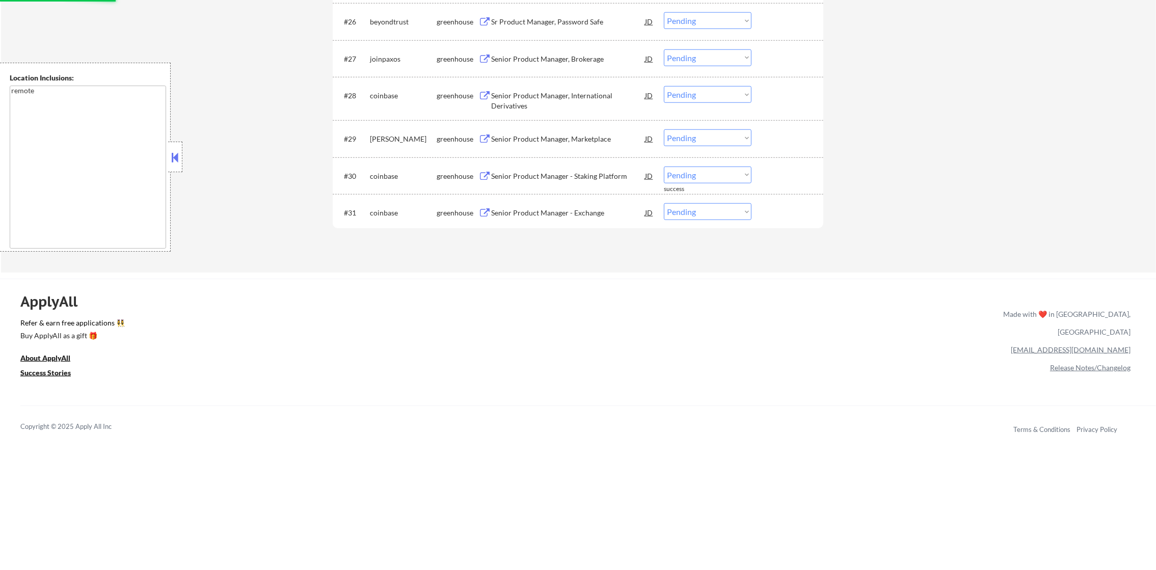
scroll to position [1334, 0]
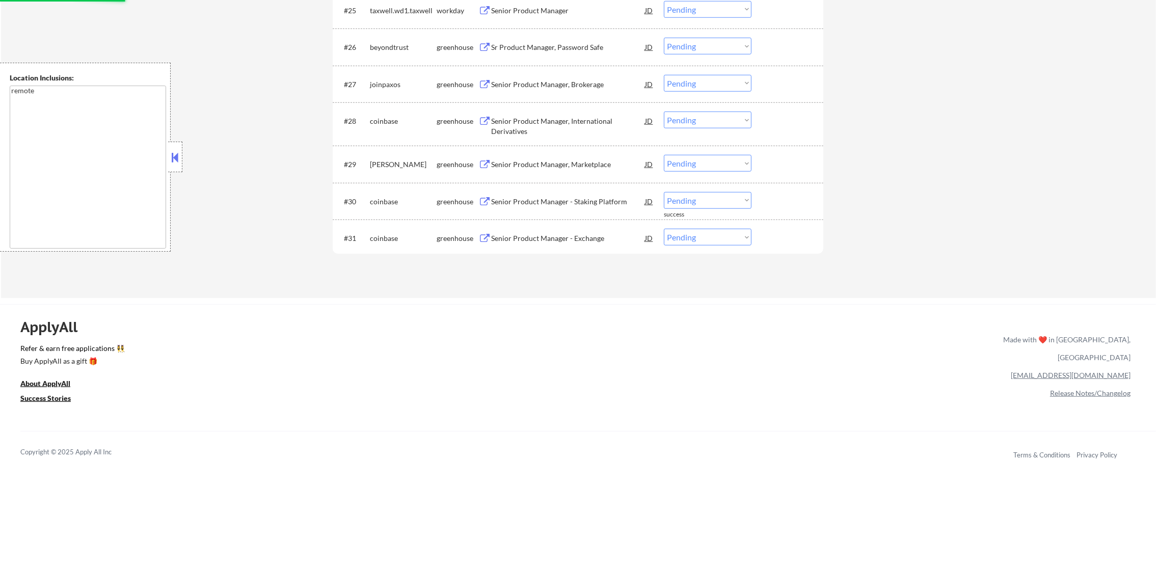
click at [585, 162] on div "Senior Product Manager, Marketplace" at bounding box center [568, 164] width 154 height 10
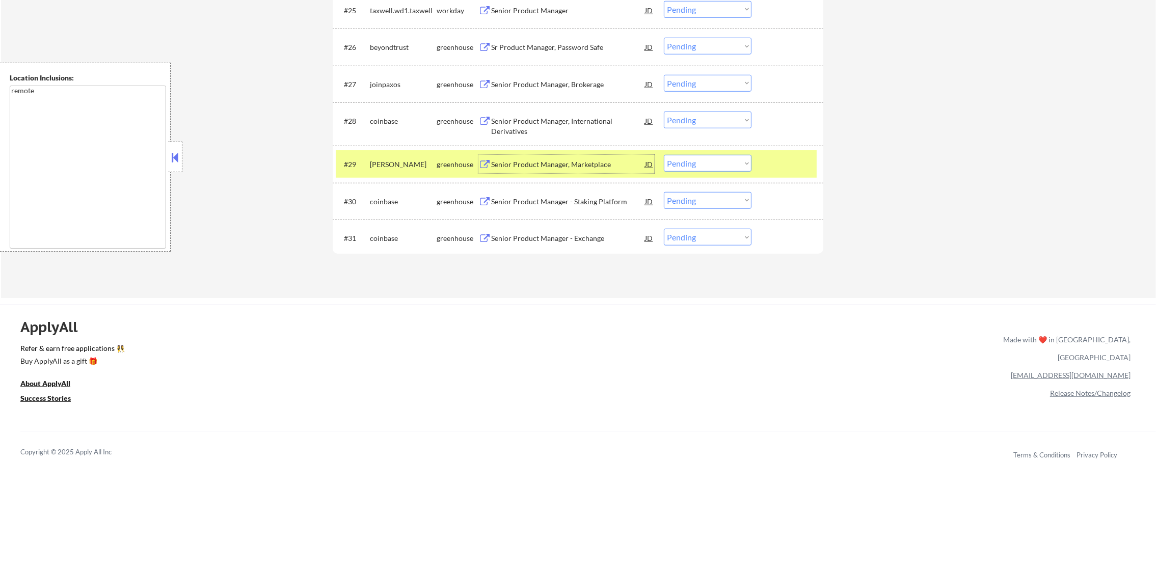
click at [719, 164] on select "Choose an option... Pending Applied Excluded (Questions) Excluded (Expired) Exc…" at bounding box center [708, 163] width 88 height 17
click at [664, 155] on select "Choose an option... Pending Applied Excluded (Questions) Excluded (Expired) Exc…" at bounding box center [708, 163] width 88 height 17
click at [382, 171] on div "[PERSON_NAME]" at bounding box center [403, 164] width 67 height 18
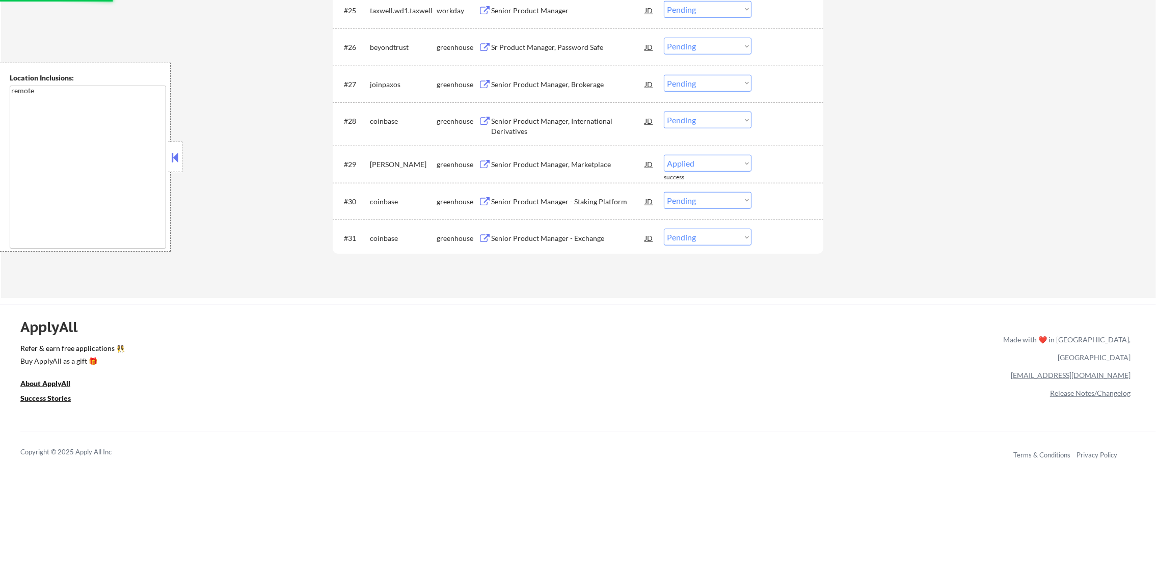
select select ""pending""
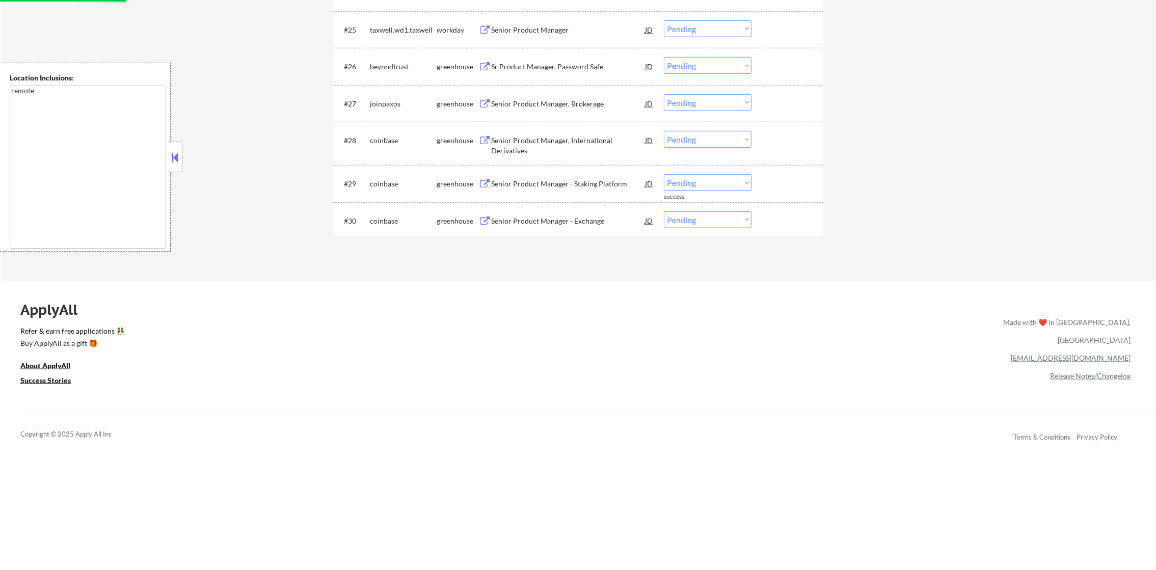
scroll to position [1309, 0]
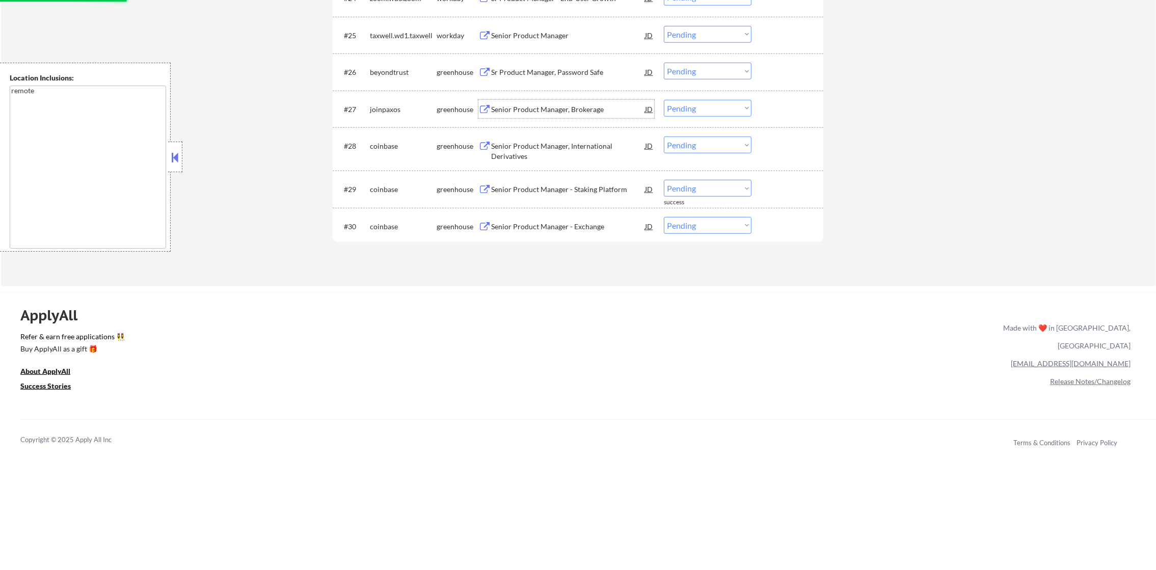
click at [560, 106] on div "Senior Product Manager, Brokerage" at bounding box center [568, 109] width 154 height 10
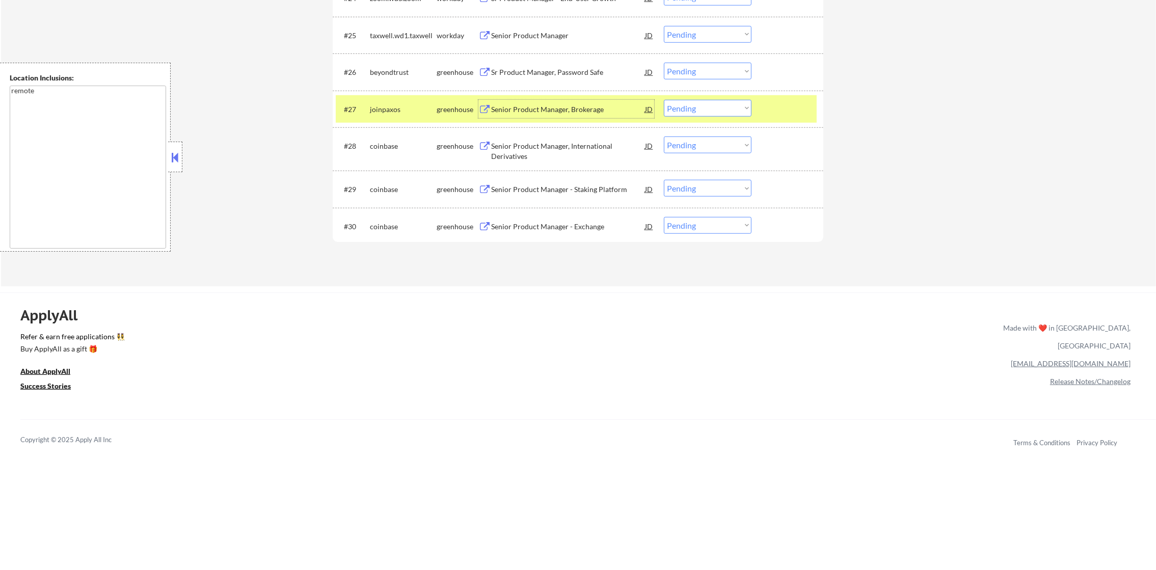
click at [705, 110] on select "Choose an option... Pending Applied Excluded (Questions) Excluded (Expired) Exc…" at bounding box center [708, 108] width 88 height 17
click at [664, 100] on select "Choose an option... Pending Applied Excluded (Questions) Excluded (Expired) Exc…" at bounding box center [708, 108] width 88 height 17
click at [393, 101] on div "joinpaxos" at bounding box center [403, 109] width 67 height 18
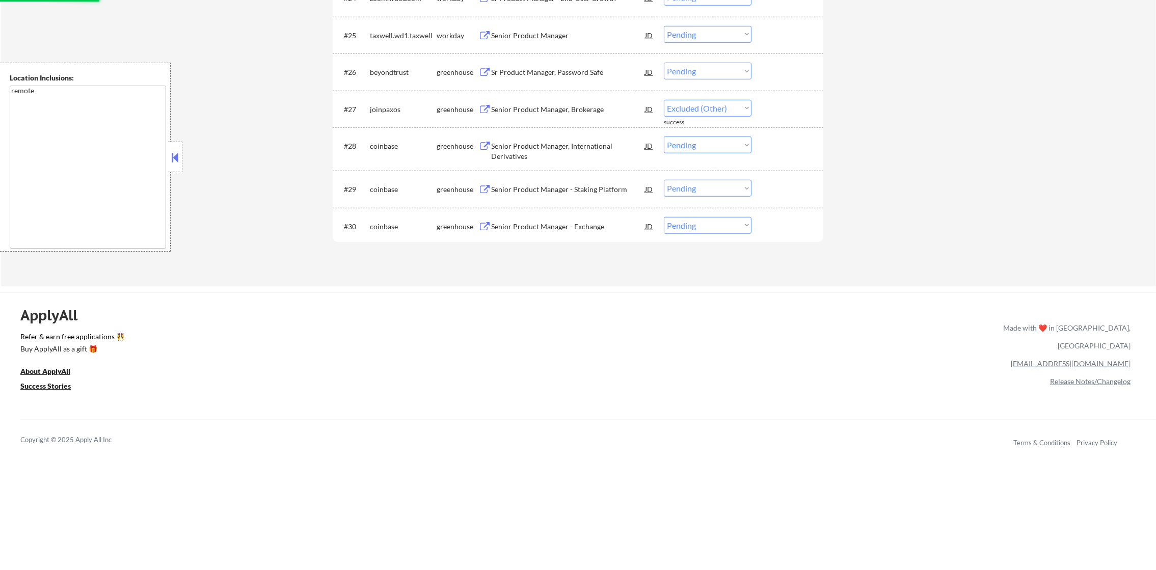
select select ""pending""
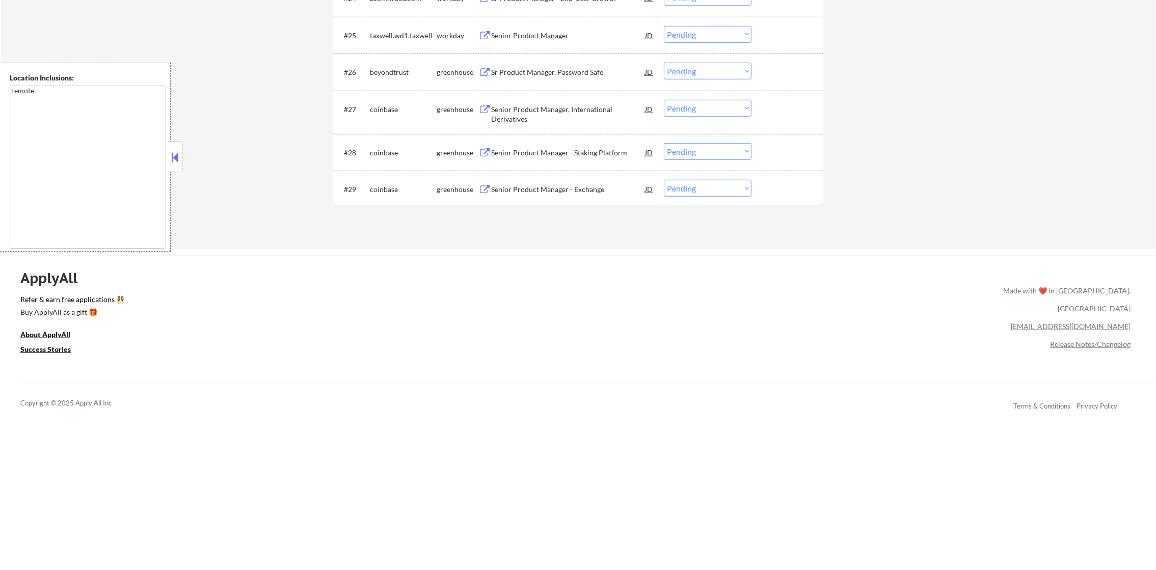
click at [567, 74] on div "Sr Product Manager, Password Safe" at bounding box center [568, 72] width 154 height 10
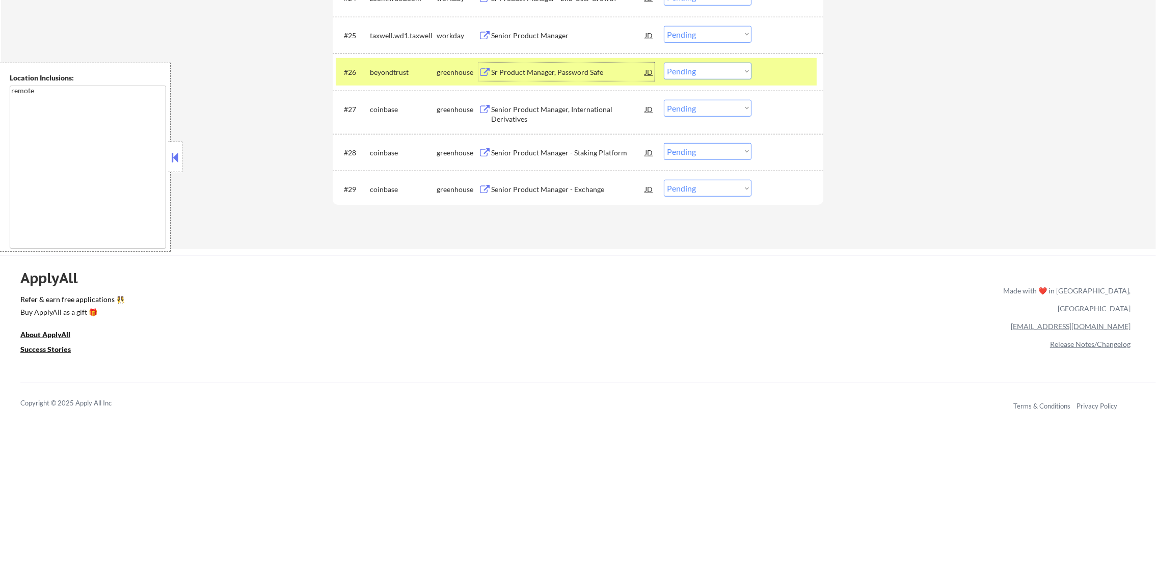
click at [692, 72] on select "Choose an option... Pending Applied Excluded (Questions) Excluded (Expired) Exc…" at bounding box center [708, 71] width 88 height 17
click at [664, 63] on select "Choose an option... Pending Applied Excluded (Questions) Excluded (Expired) Exc…" at bounding box center [708, 71] width 88 height 17
click at [399, 63] on div "beyondtrust" at bounding box center [403, 72] width 67 height 18
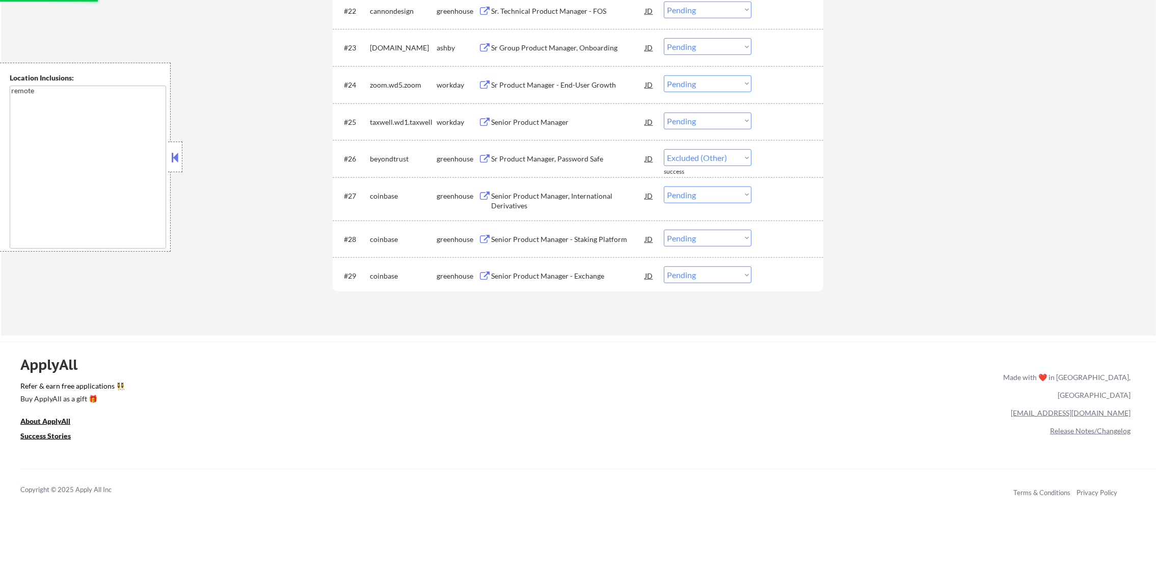
select select ""pending""
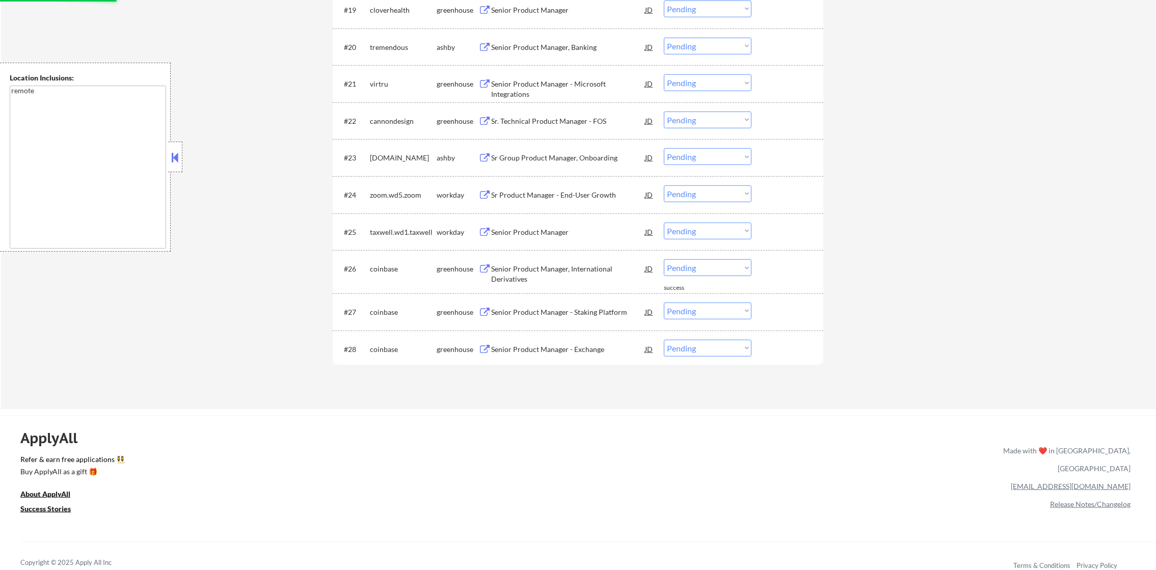
scroll to position [1105, 0]
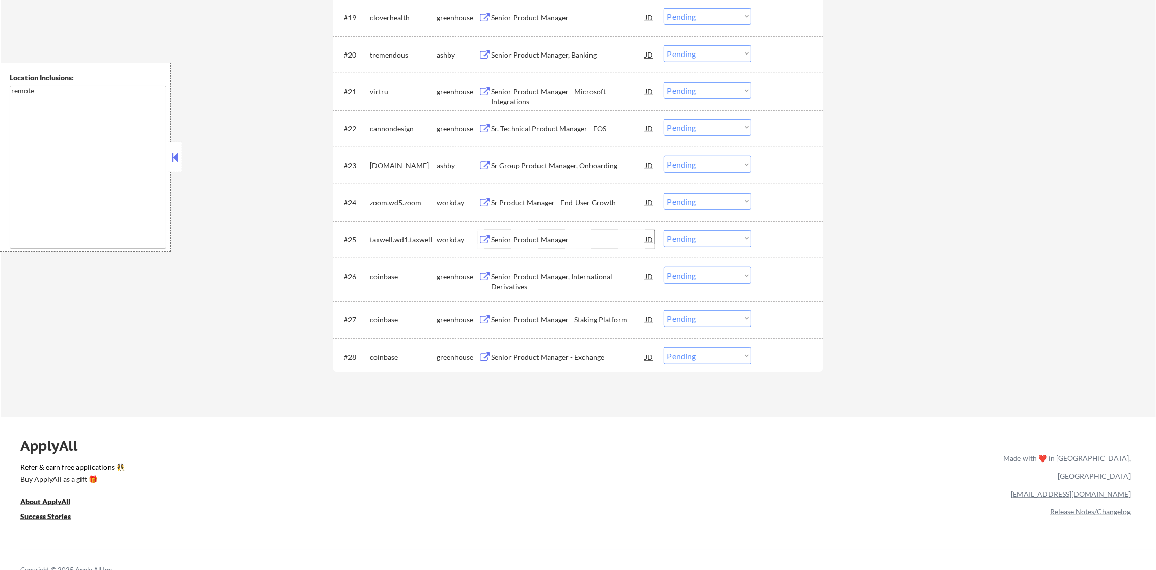
click at [530, 240] on div "Senior Product Manager" at bounding box center [568, 240] width 154 height 10
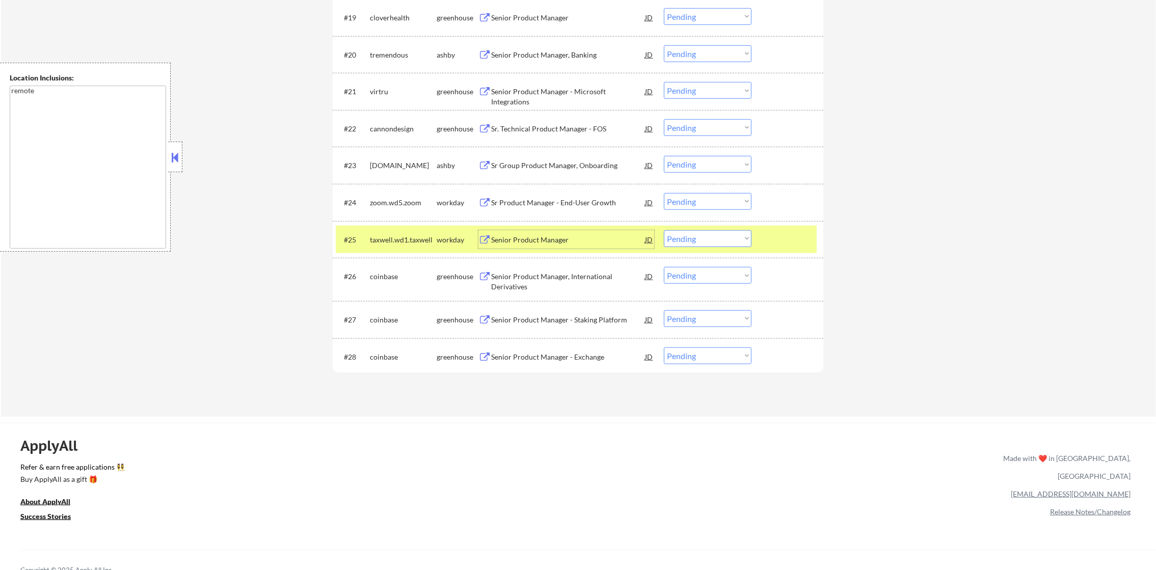
drag, startPoint x: 722, startPoint y: 235, endPoint x: 720, endPoint y: 241, distance: 6.9
click at [722, 235] on select "Choose an option... Pending Applied Excluded (Questions) Excluded (Expired) Exc…" at bounding box center [708, 238] width 88 height 17
click at [664, 230] on select "Choose an option... Pending Applied Excluded (Questions) Excluded (Expired) Exc…" at bounding box center [708, 238] width 88 height 17
click at [393, 243] on div "taxwell.wd1.taxwell" at bounding box center [403, 240] width 67 height 10
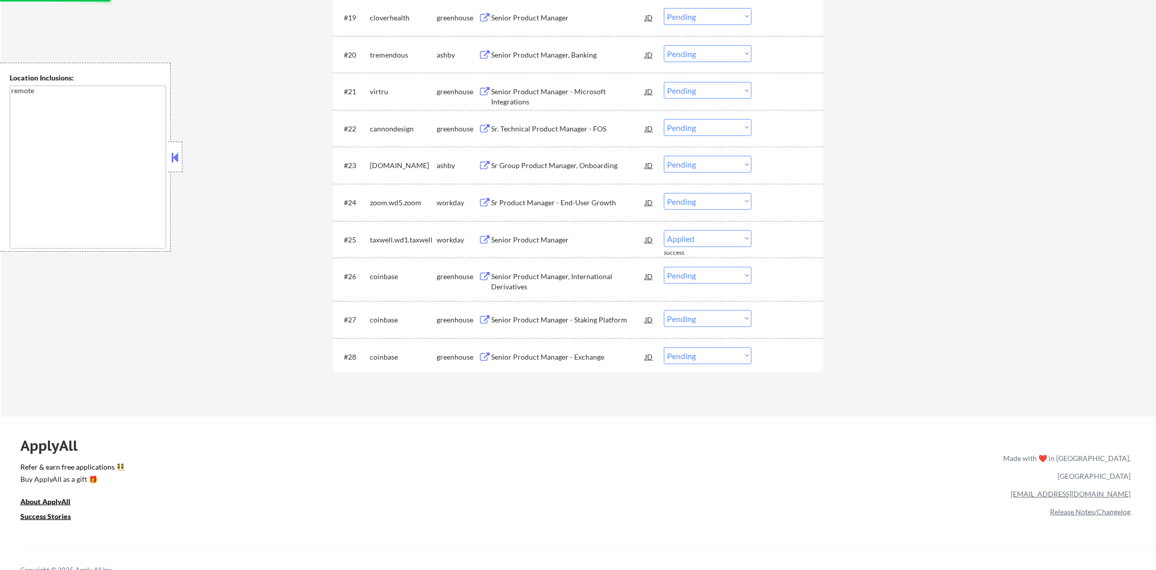
select select ""pending""
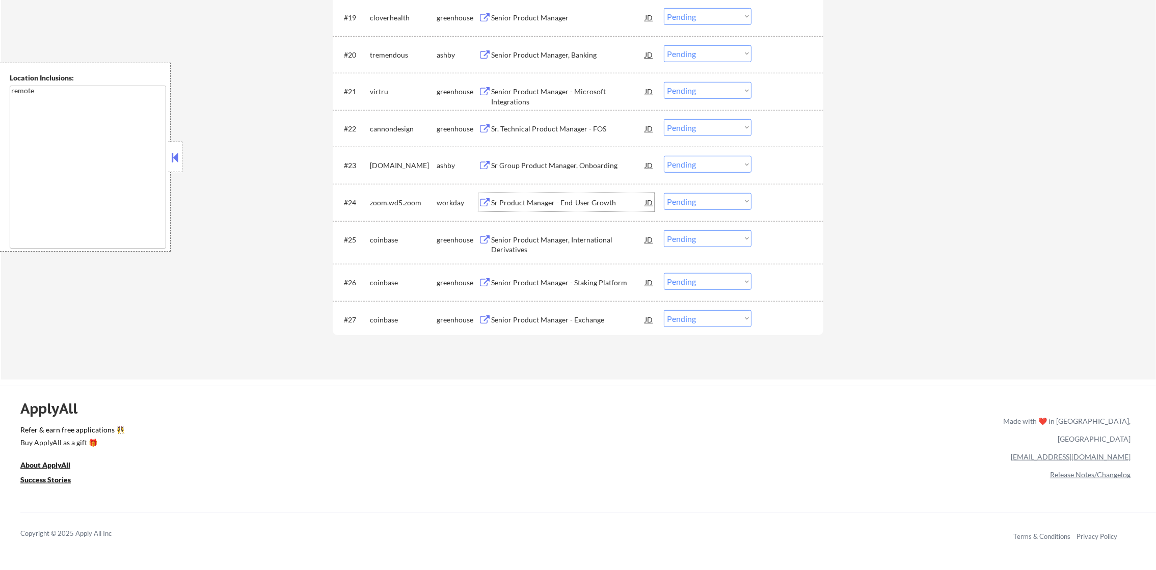
click at [545, 198] on div "Sr Product Manager - End-User Growth" at bounding box center [568, 203] width 154 height 10
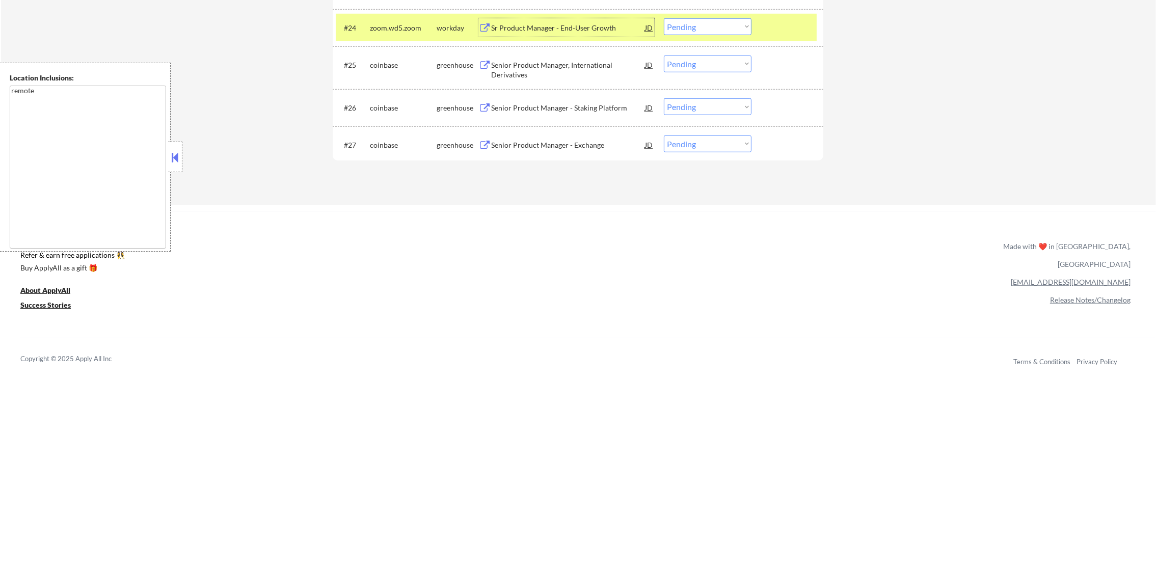
scroll to position [1284, 0]
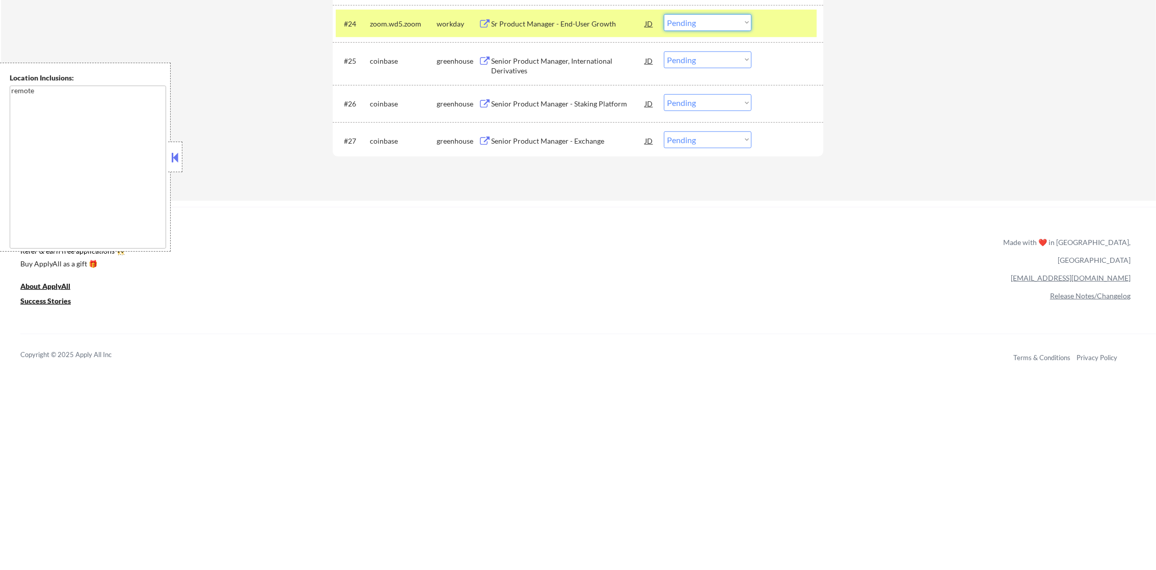
click at [691, 21] on select "Choose an option... Pending Applied Excluded (Questions) Excluded (Expired) Exc…" at bounding box center [708, 22] width 88 height 17
click at [664, 14] on select "Choose an option... Pending Applied Excluded (Questions) Excluded (Expired) Exc…" at bounding box center [708, 22] width 88 height 17
click at [401, 18] on div "zoom.wd5.zoom" at bounding box center [403, 23] width 67 height 18
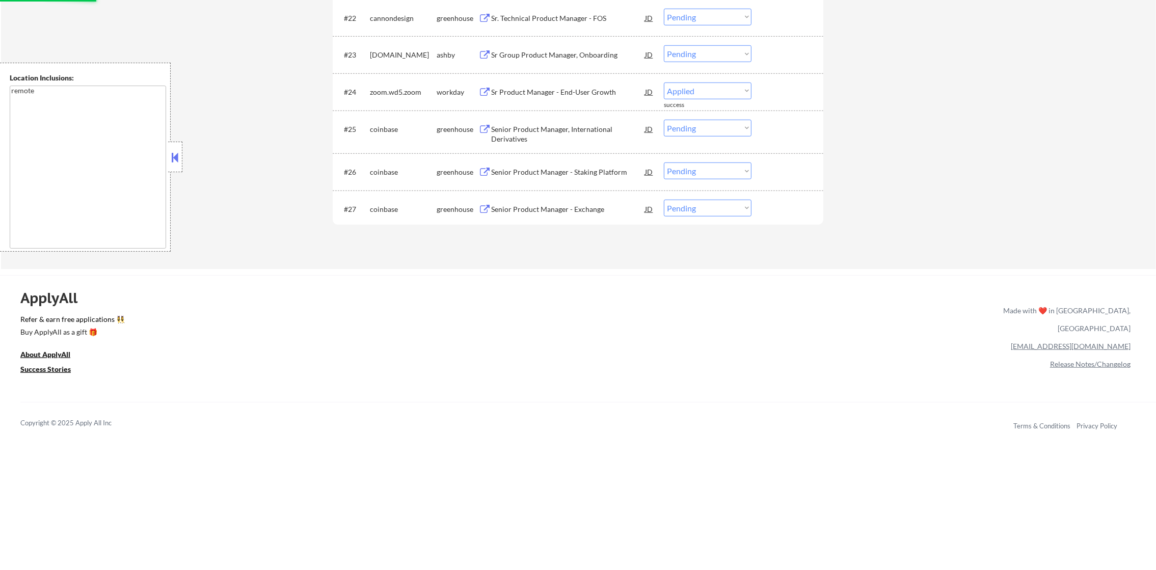
select select ""pending""
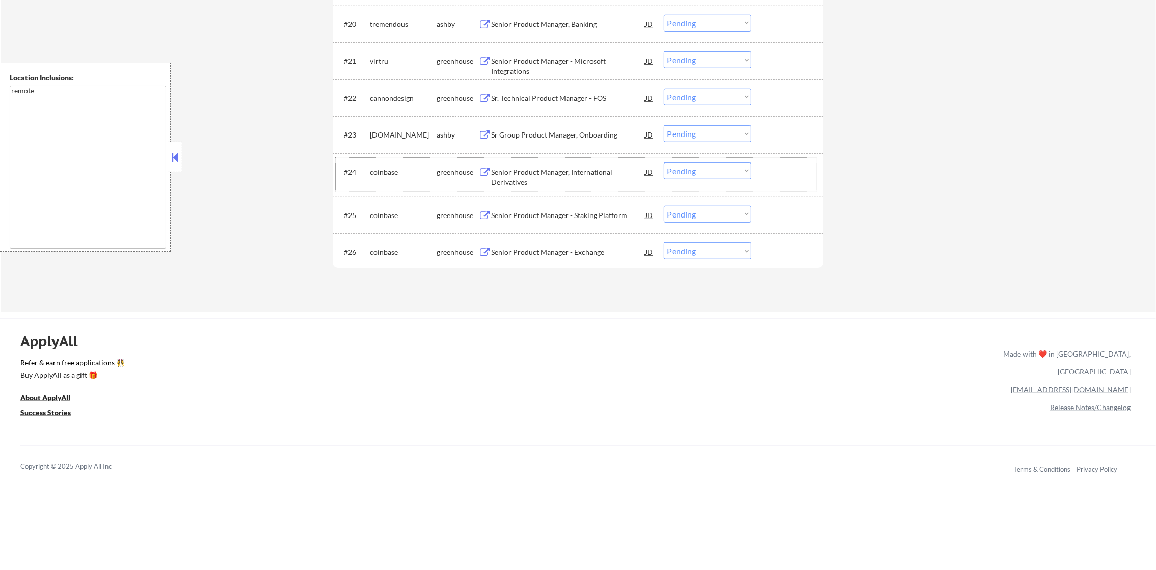
scroll to position [1105, 0]
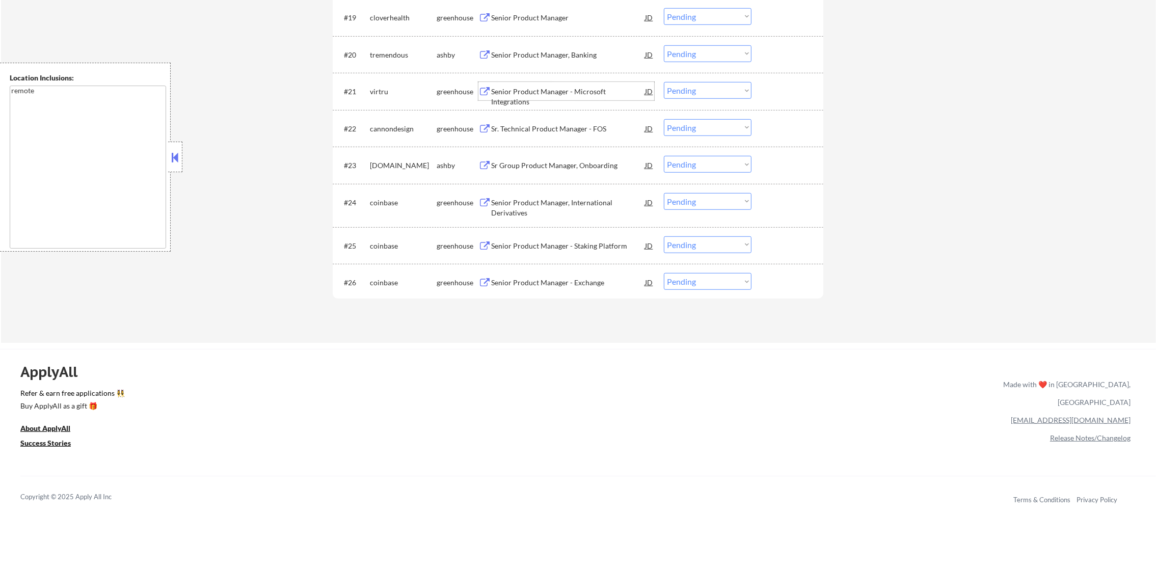
click at [582, 88] on div "Senior Product Manager - Microsoft Integrations" at bounding box center [568, 97] width 154 height 20
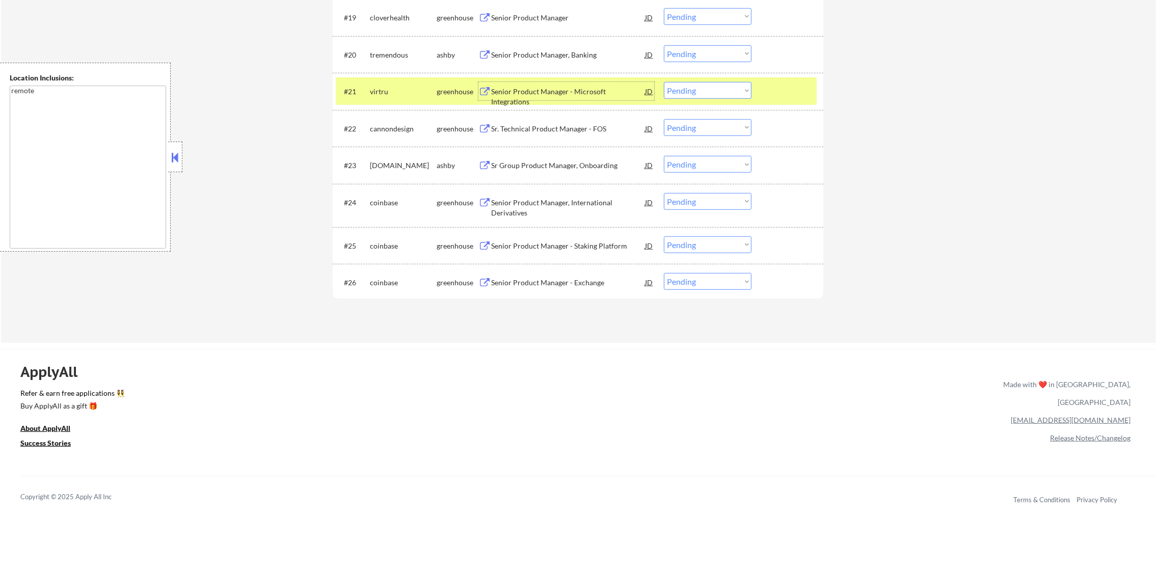
drag, startPoint x: 715, startPoint y: 91, endPoint x: 715, endPoint y: 98, distance: 7.1
click at [715, 91] on select "Choose an option... Pending Applied Excluded (Questions) Excluded (Expired) Exc…" at bounding box center [708, 90] width 88 height 17
click at [664, 82] on select "Choose an option... Pending Applied Excluded (Questions) Excluded (Expired) Exc…" at bounding box center [708, 90] width 88 height 17
click at [387, 97] on div "virtru" at bounding box center [403, 91] width 67 height 18
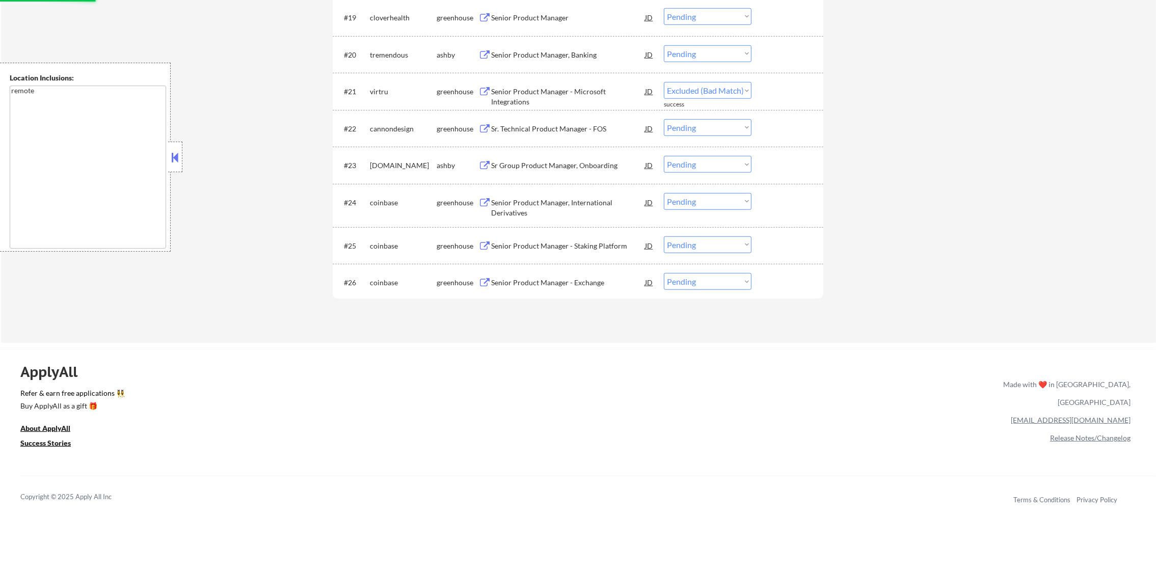
select select ""pending""
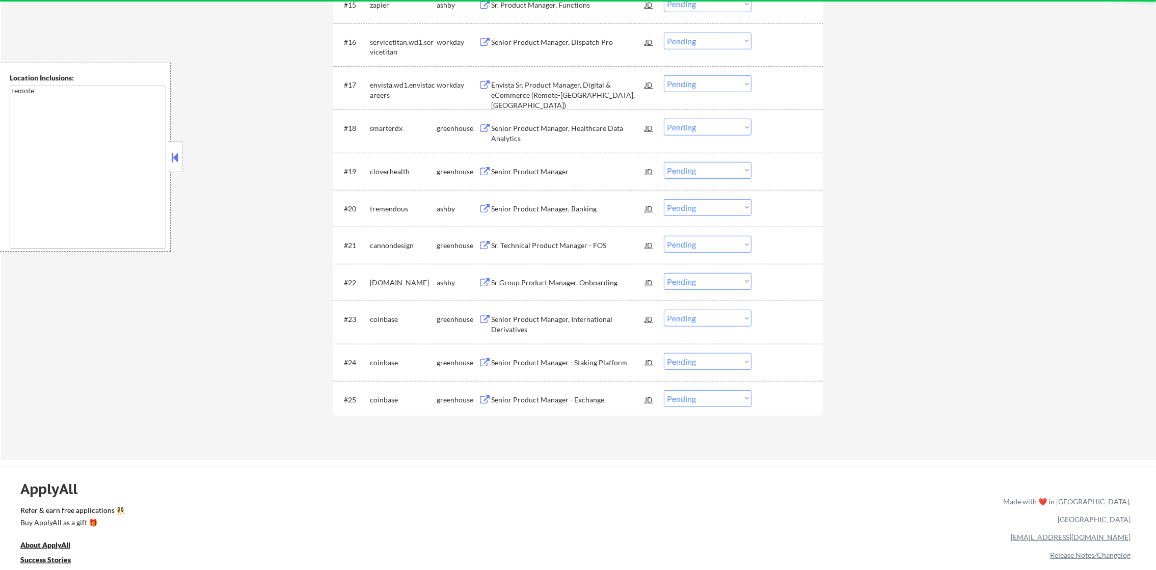
scroll to position [901, 0]
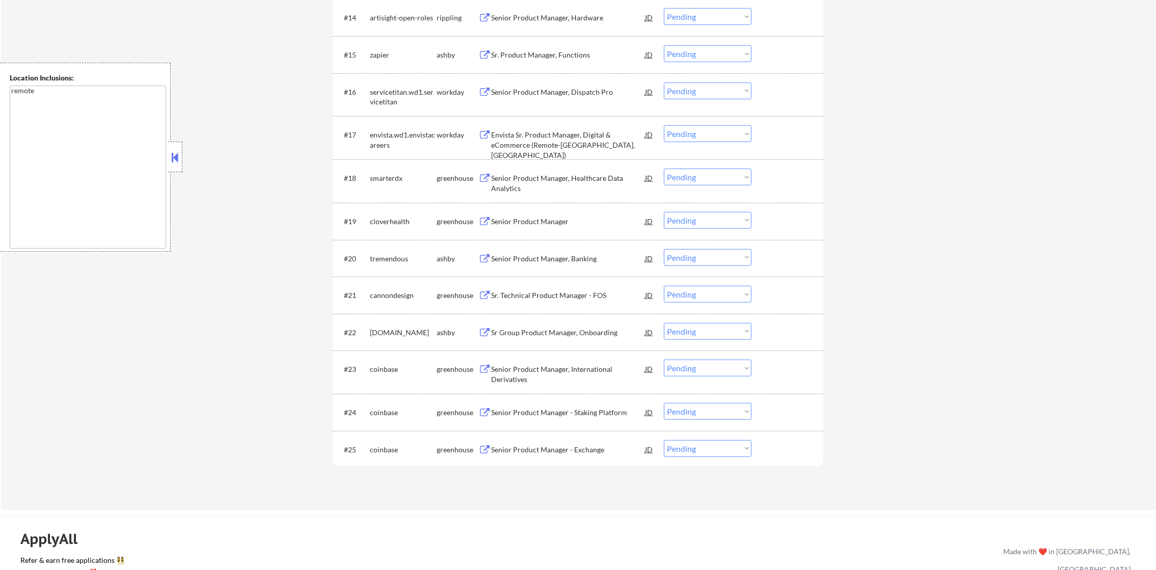
click at [593, 245] on div "#20 tremendous ashby Senior Product Manager, Banking JD Choose an option... Pen…" at bounding box center [576, 259] width 481 height 28
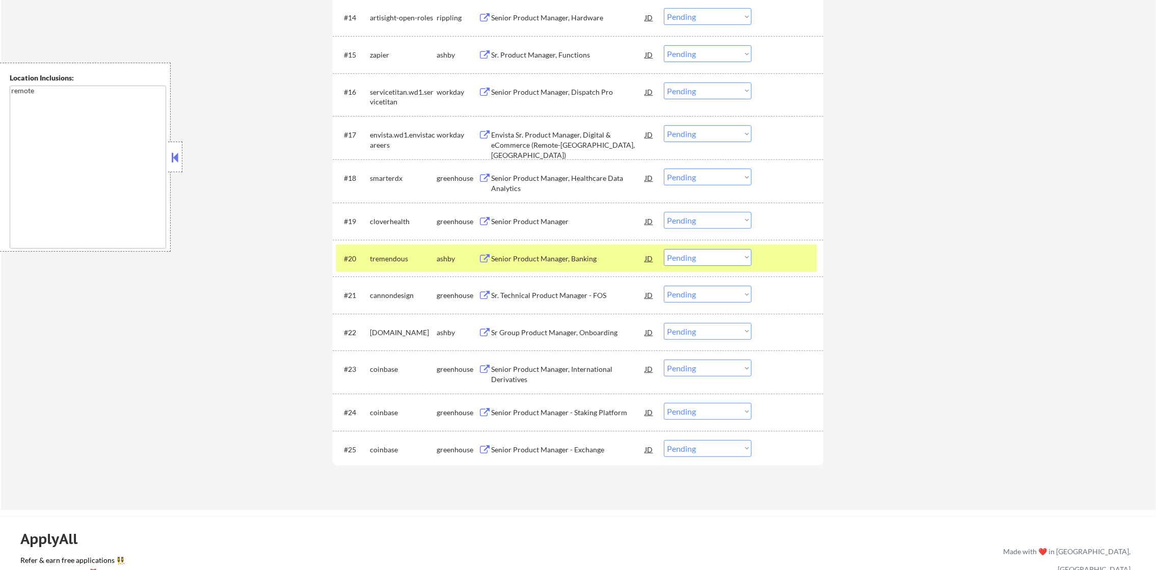
click at [406, 256] on div "tremendous" at bounding box center [403, 259] width 67 height 10
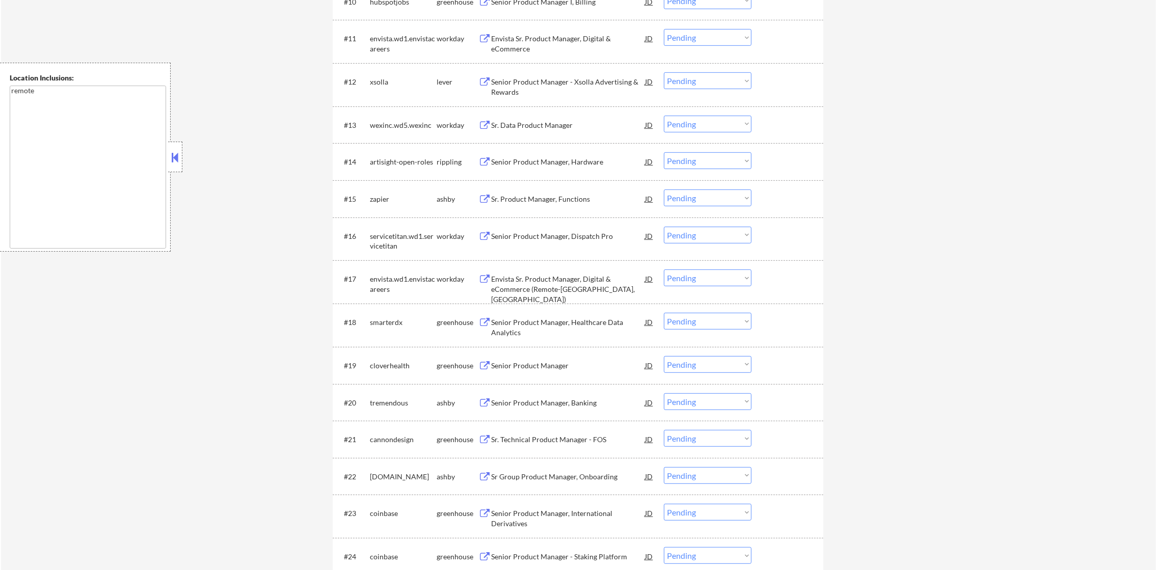
scroll to position [784, 0]
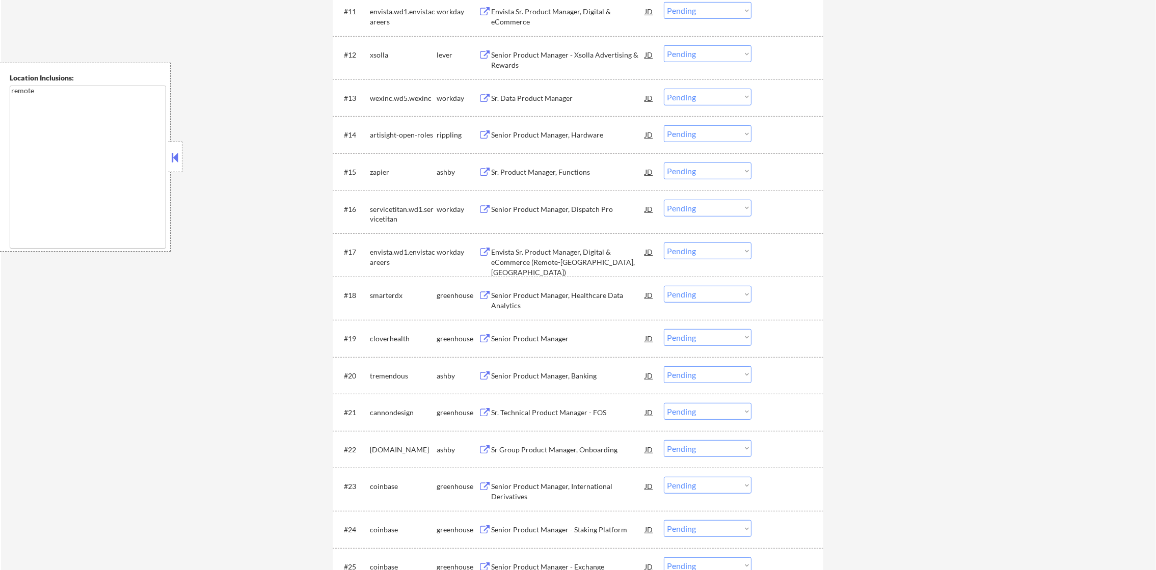
click at [553, 166] on div "Sr. Product Manager, Functions" at bounding box center [568, 172] width 154 height 18
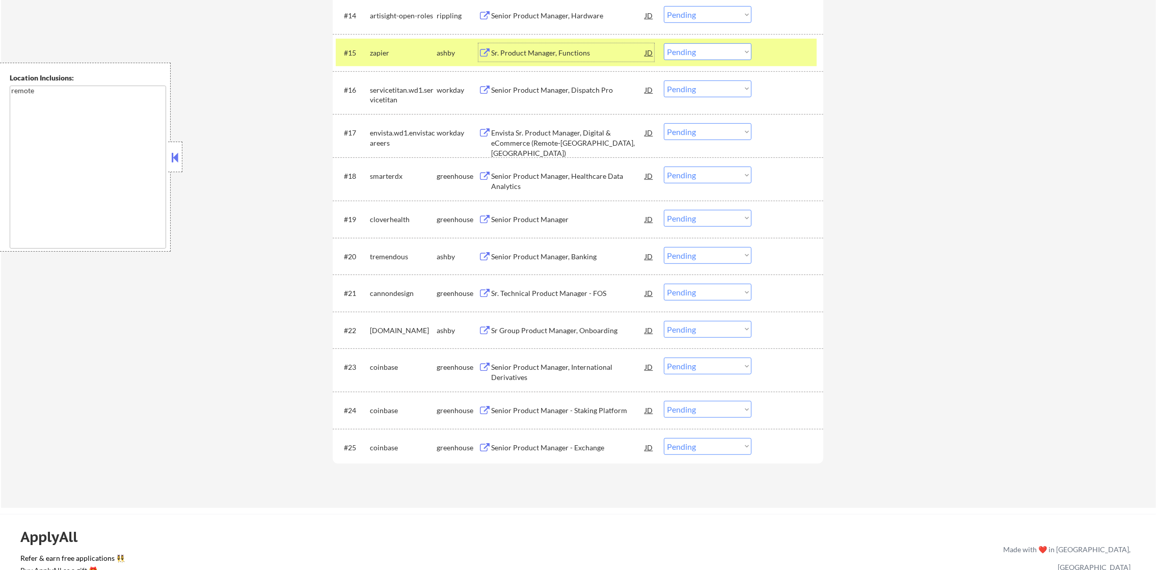
scroll to position [911, 0]
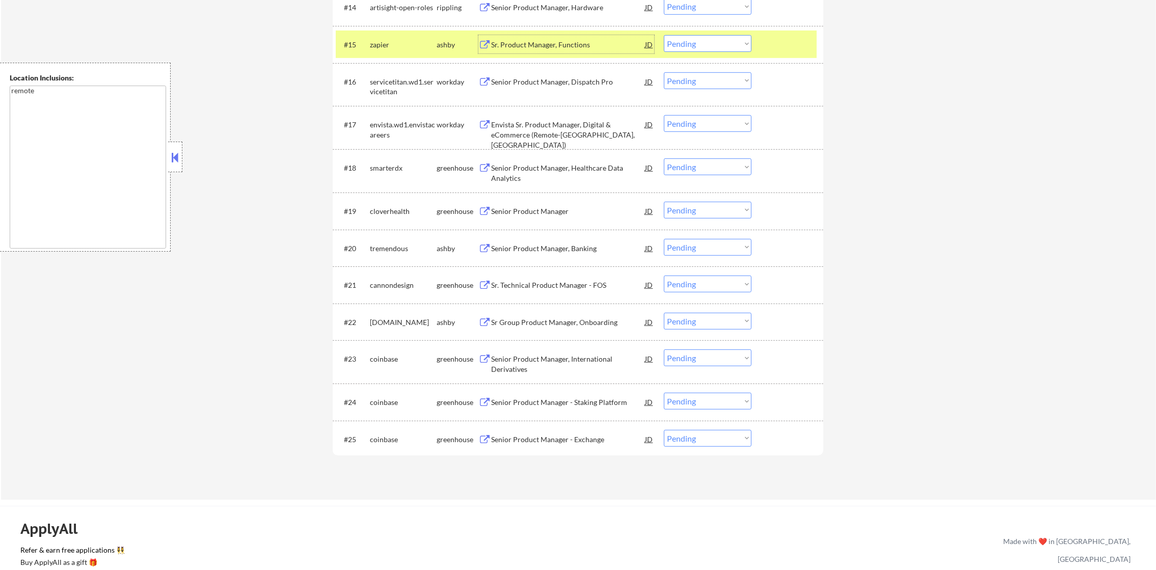
click at [693, 45] on select "Choose an option... Pending Applied Excluded (Questions) Excluded (Expired) Exc…" at bounding box center [708, 43] width 88 height 17
click at [664, 35] on select "Choose an option... Pending Applied Excluded (Questions) Excluded (Expired) Exc…" at bounding box center [708, 43] width 88 height 17
click at [423, 51] on div "zapier" at bounding box center [403, 44] width 67 height 18
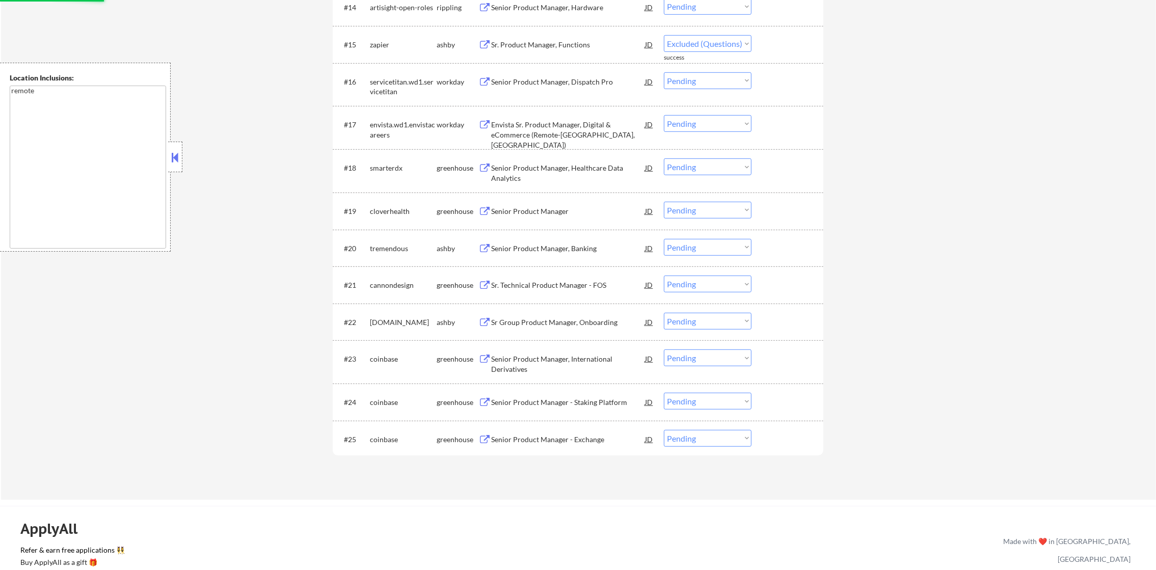
select select ""pending""
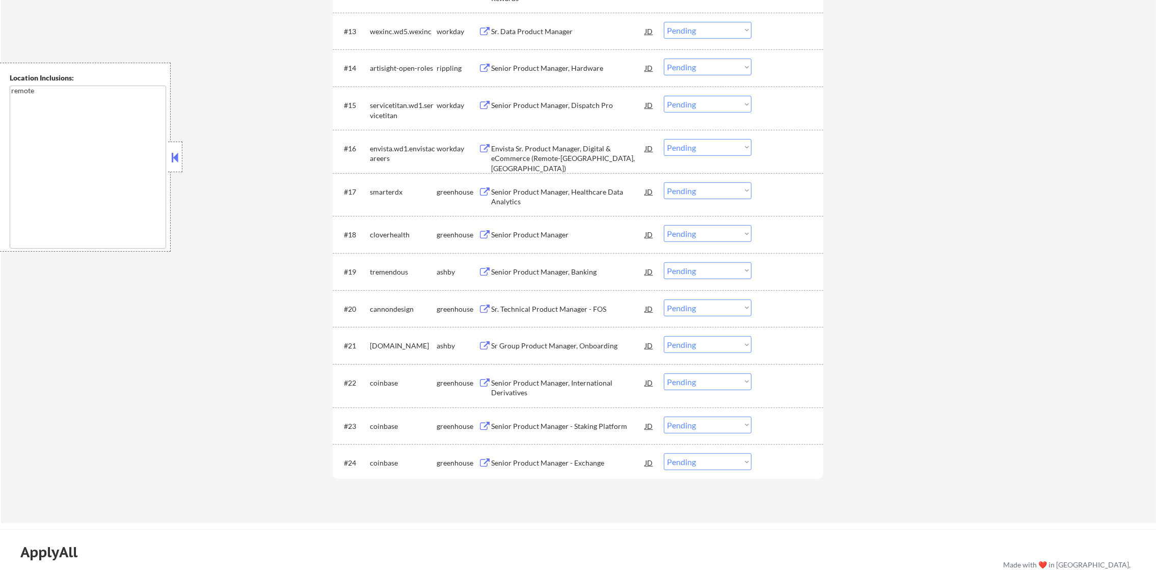
scroll to position [835, 0]
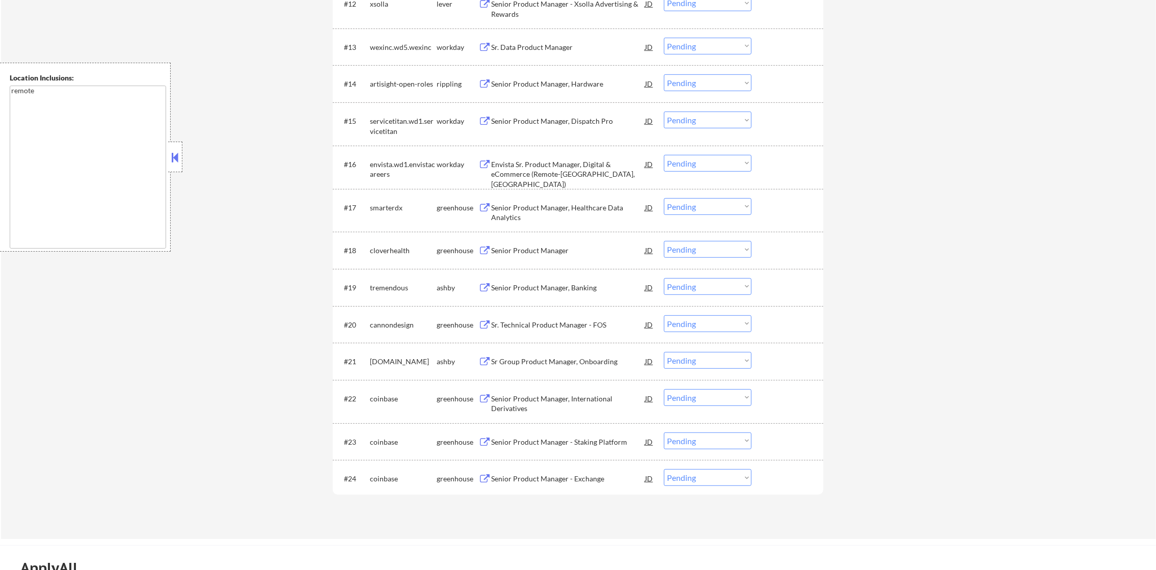
click at [576, 75] on div "Senior Product Manager, Hardware" at bounding box center [568, 83] width 154 height 18
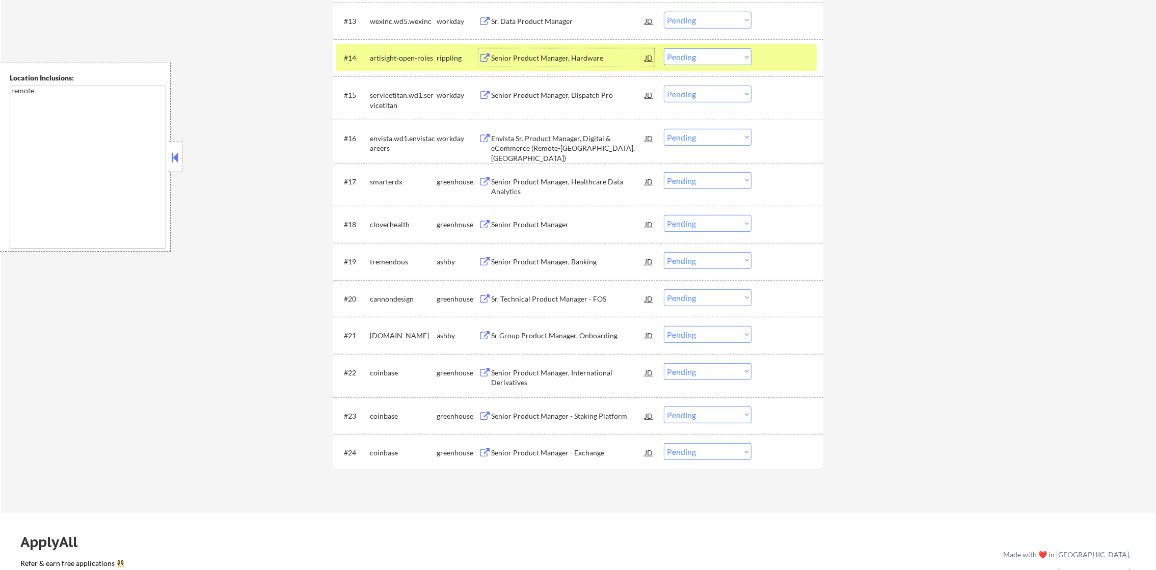
scroll to position [885, 0]
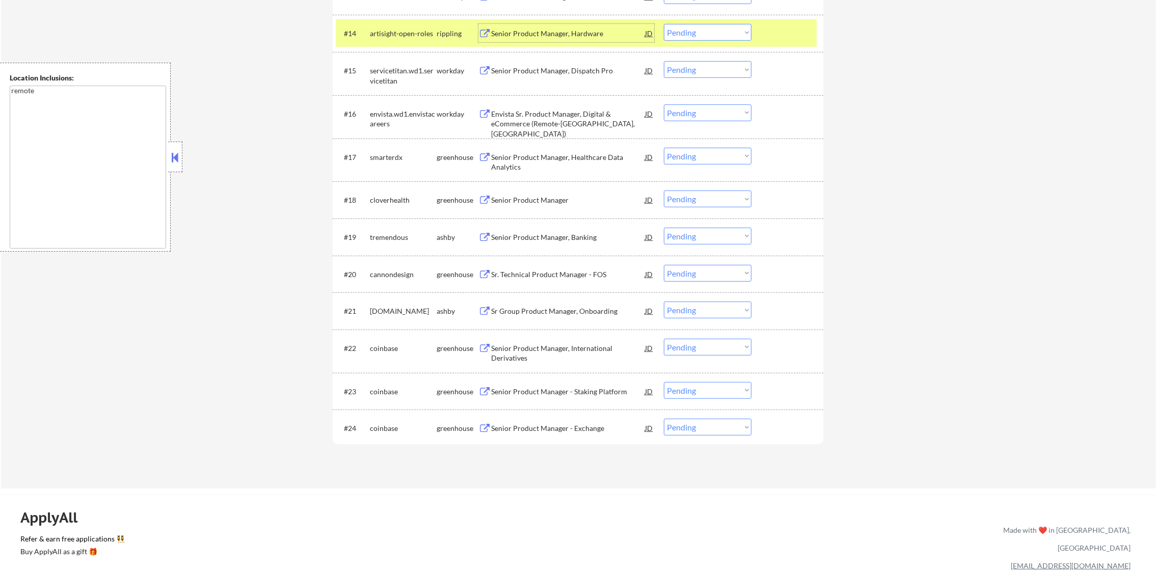
click at [711, 28] on select "Choose an option... Pending Applied Excluded (Questions) Excluded (Expired) Exc…" at bounding box center [708, 32] width 88 height 17
click at [664, 24] on select "Choose an option... Pending Applied Excluded (Questions) Excluded (Expired) Exc…" at bounding box center [708, 32] width 88 height 17
drag, startPoint x: 411, startPoint y: 37, endPoint x: 451, endPoint y: 23, distance: 42.5
click at [409, 37] on div "artisight-open-roles" at bounding box center [403, 34] width 67 height 10
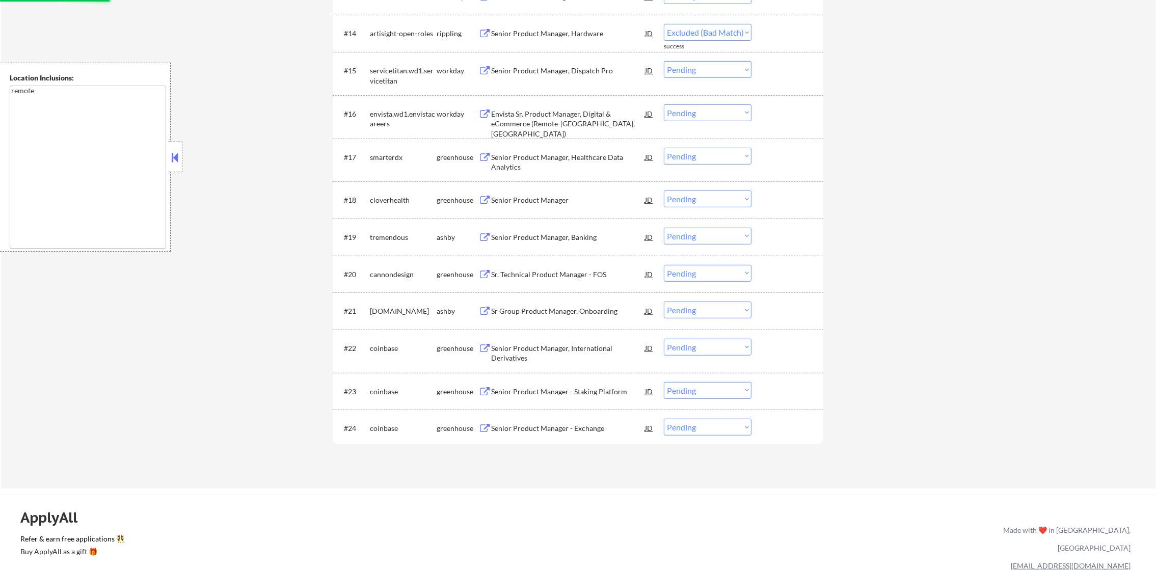
select select ""pending""
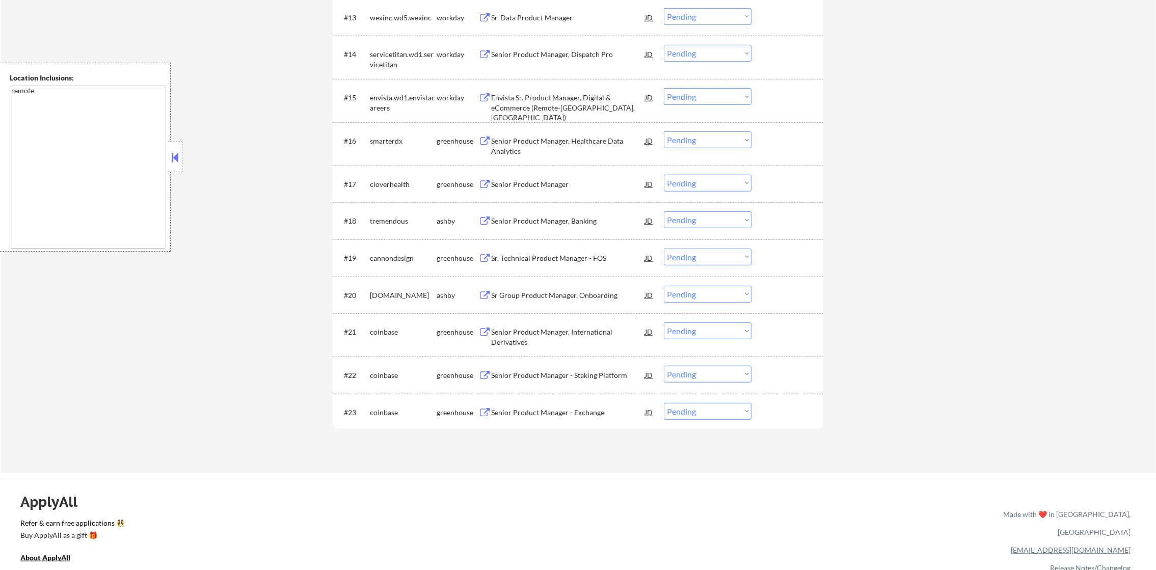
scroll to position [860, 0]
click at [551, 140] on div "Senior Product Manager, Healthcare Data Analytics" at bounding box center [568, 150] width 154 height 20
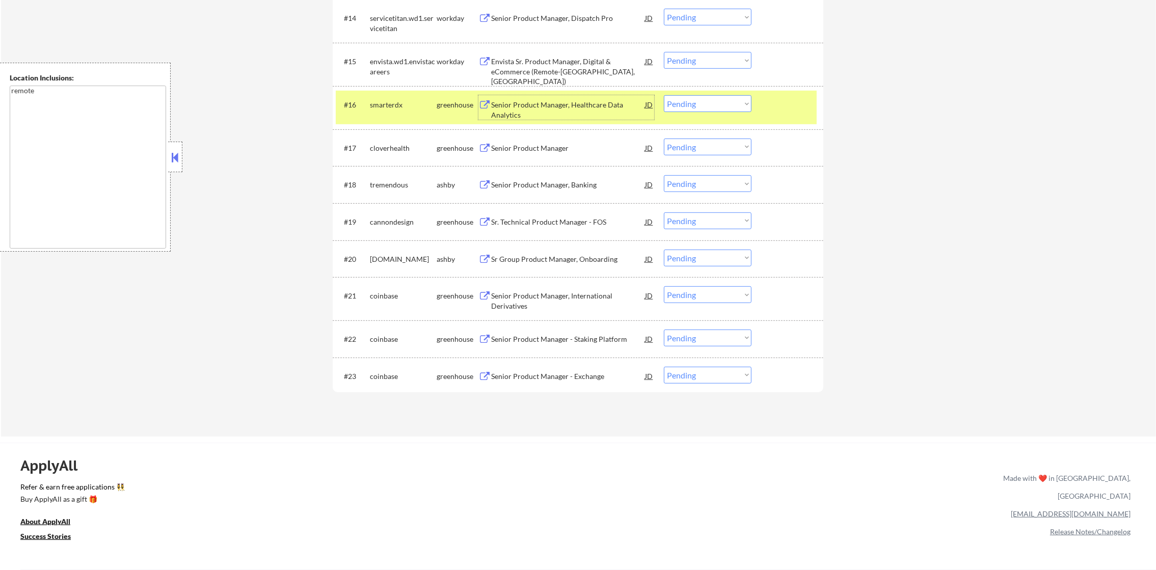
scroll to position [962, 0]
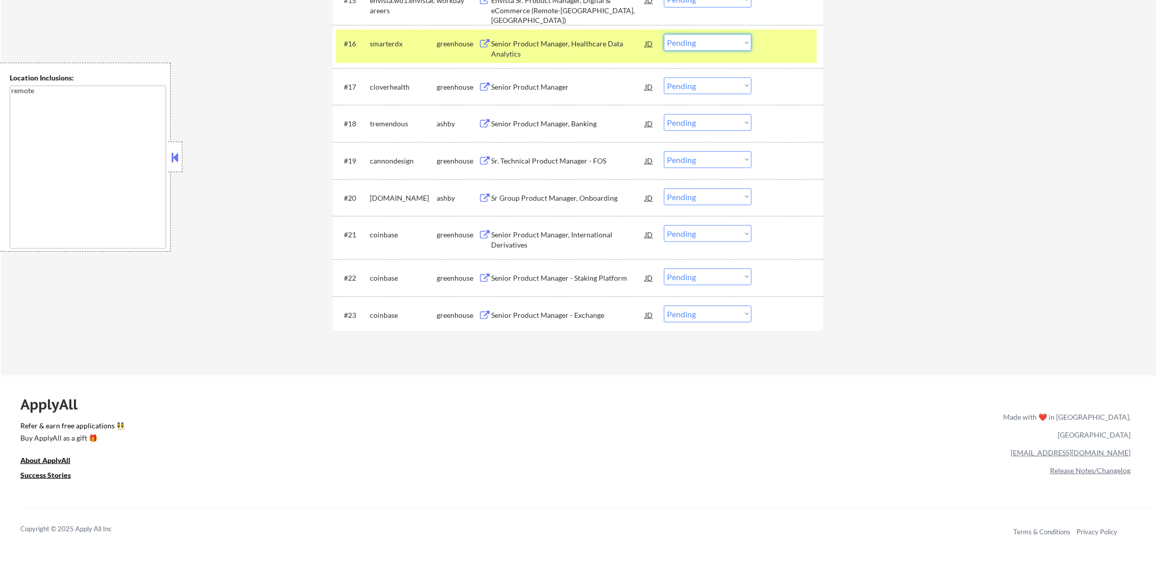
click at [690, 42] on select "Choose an option... Pending Applied Excluded (Questions) Excluded (Expired) Exc…" at bounding box center [708, 42] width 88 height 17
click at [664, 34] on select "Choose an option... Pending Applied Excluded (Questions) Excluded (Expired) Exc…" at bounding box center [708, 42] width 88 height 17
click at [442, 49] on div "greenhouse" at bounding box center [458, 43] width 42 height 18
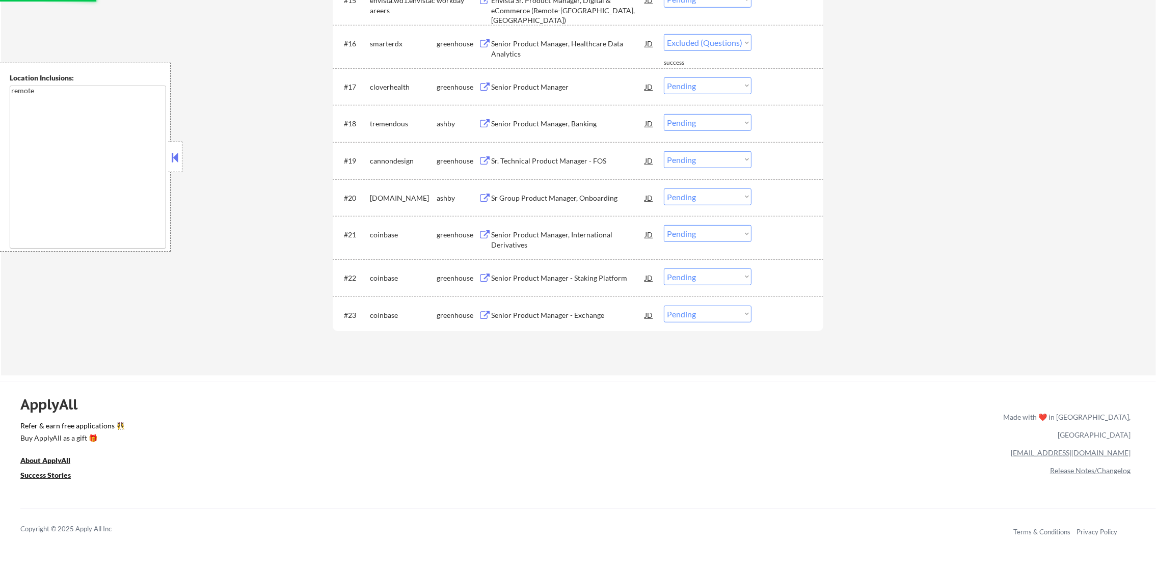
select select ""pending""
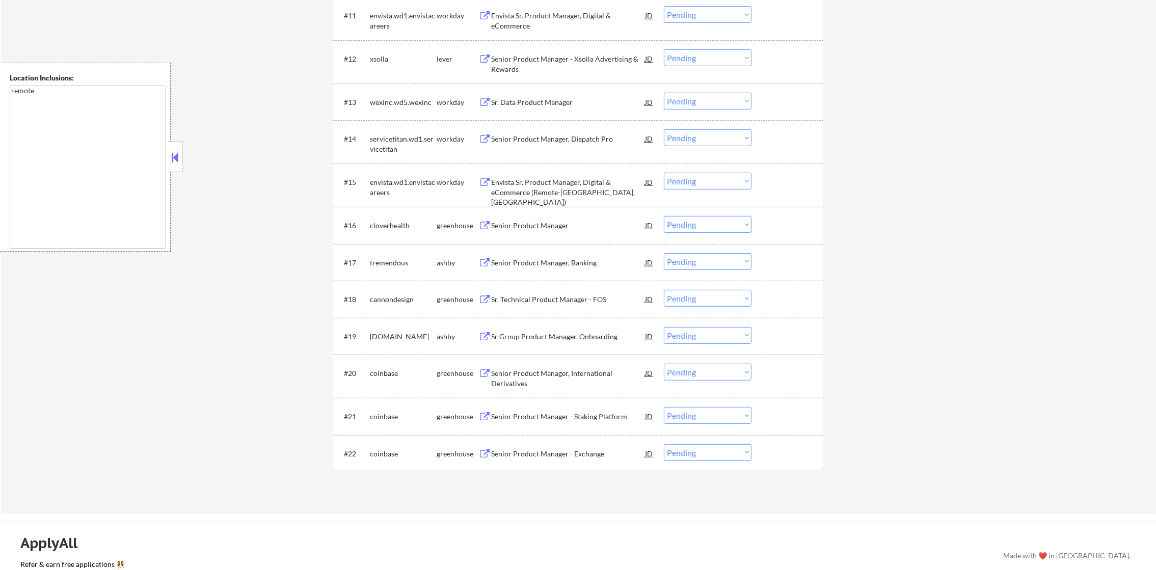
scroll to position [733, 0]
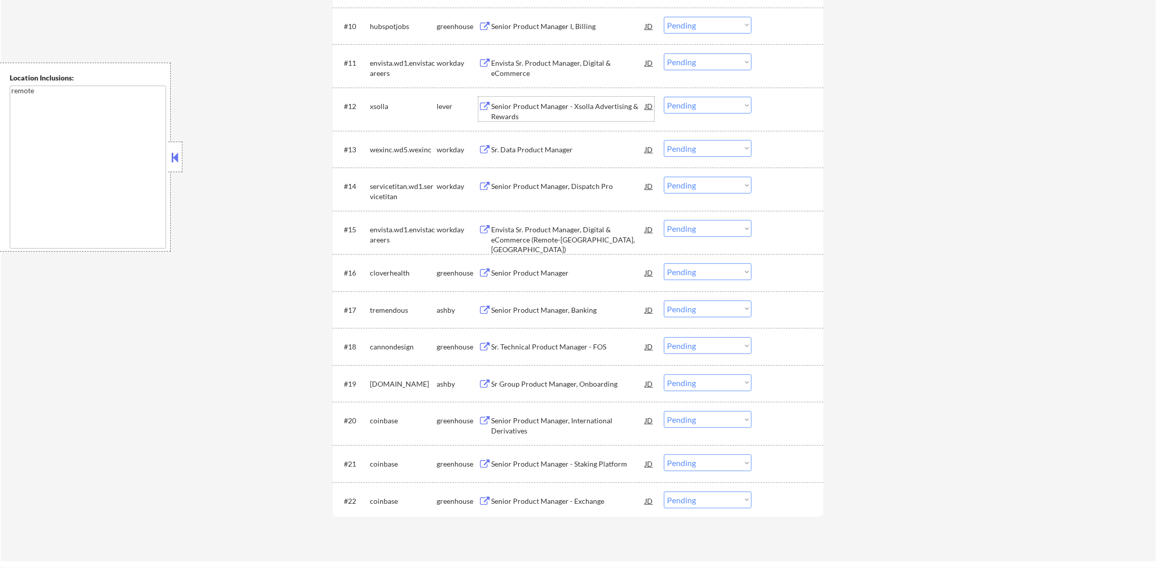
click at [548, 103] on div "Senior Product Manager - Xsolla Advertising & Rewards" at bounding box center [568, 111] width 154 height 20
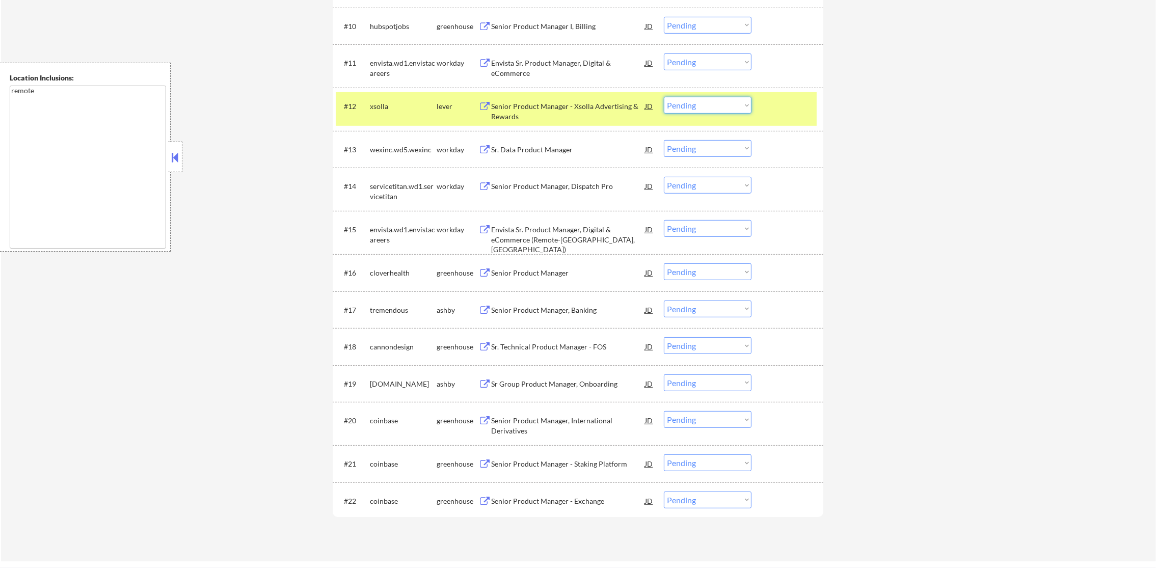
click at [698, 109] on select "Choose an option... Pending Applied Excluded (Questions) Excluded (Expired) Exc…" at bounding box center [708, 105] width 88 height 17
click at [664, 97] on select "Choose an option... Pending Applied Excluded (Questions) Excluded (Expired) Exc…" at bounding box center [708, 105] width 88 height 17
click at [388, 98] on div "xsolla" at bounding box center [403, 106] width 67 height 18
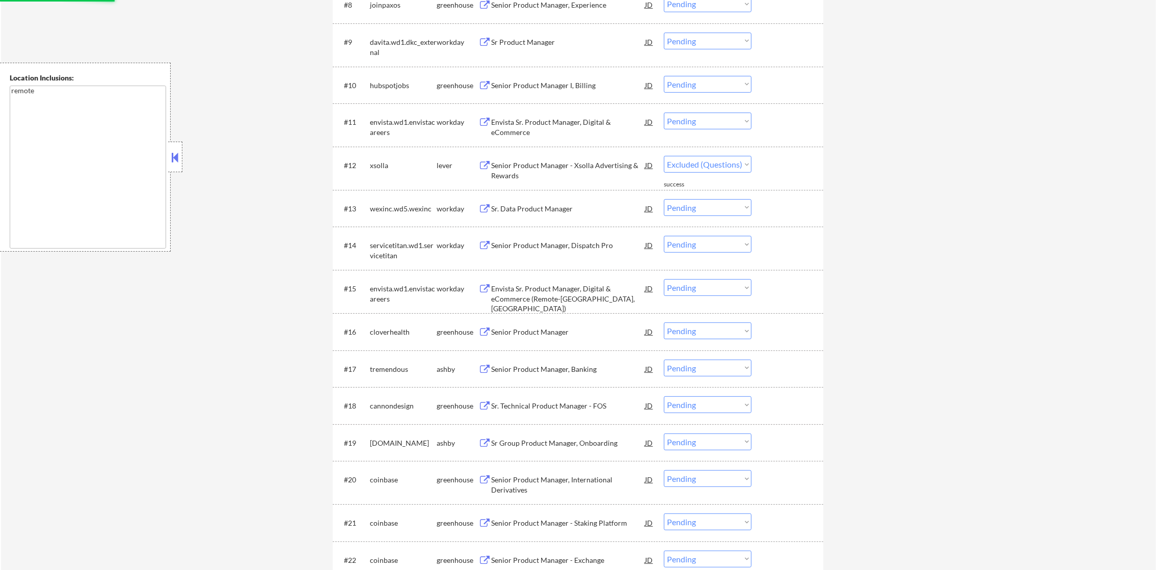
scroll to position [656, 0]
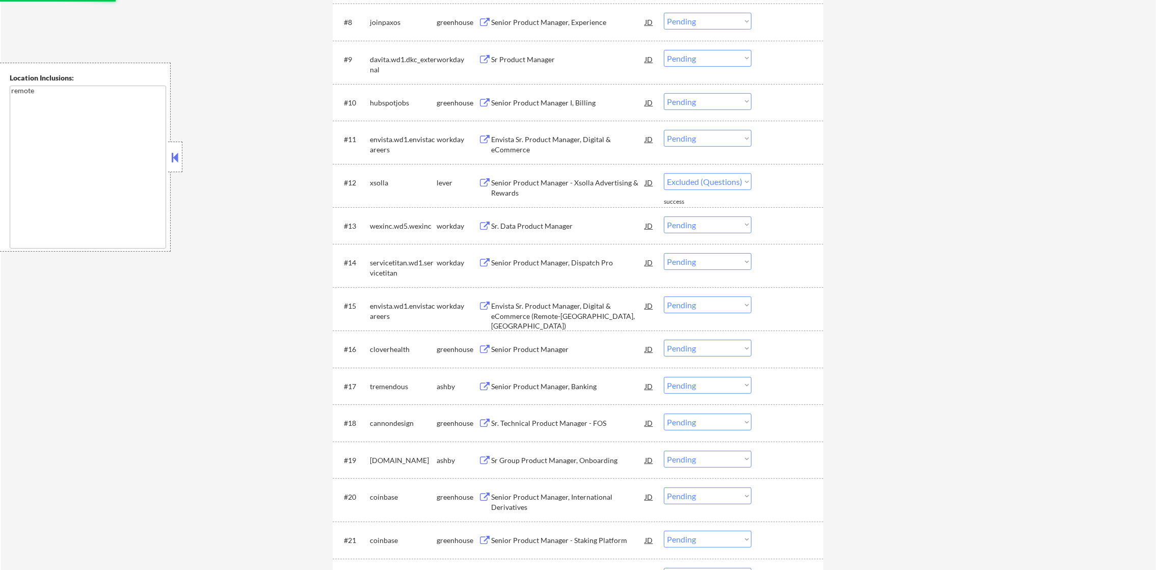
select select ""pending""
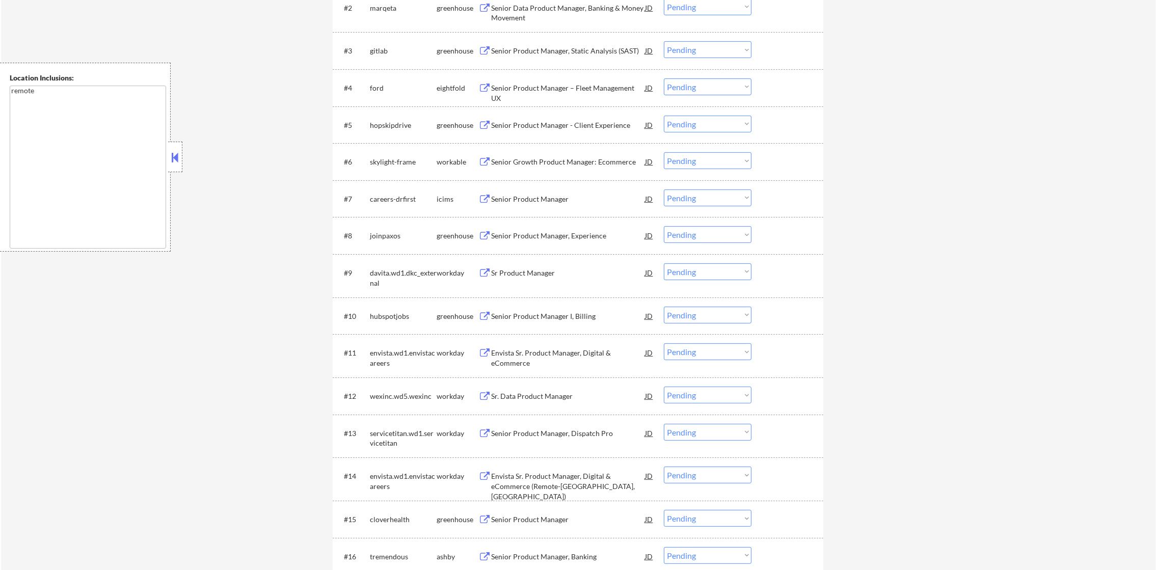
scroll to position [445, 0]
click at [577, 124] on div "Senior Product Manager - Client Experience" at bounding box center [568, 123] width 154 height 10
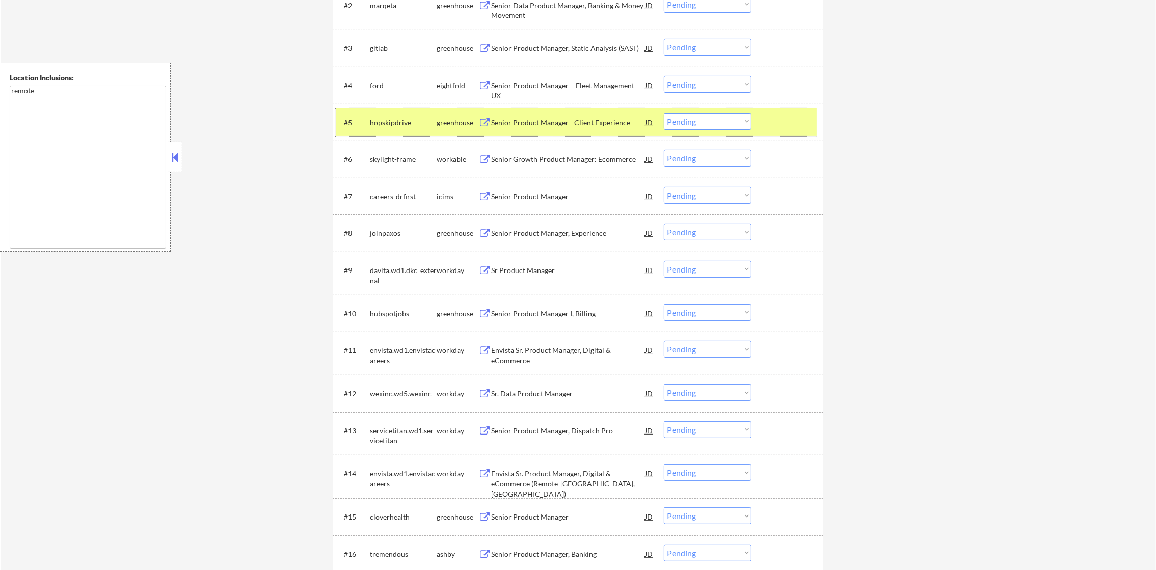
click at [681, 109] on div "#5 hopskipdrive greenhouse Senior Product Manager - Client Experience JD Choose…" at bounding box center [576, 123] width 481 height 28
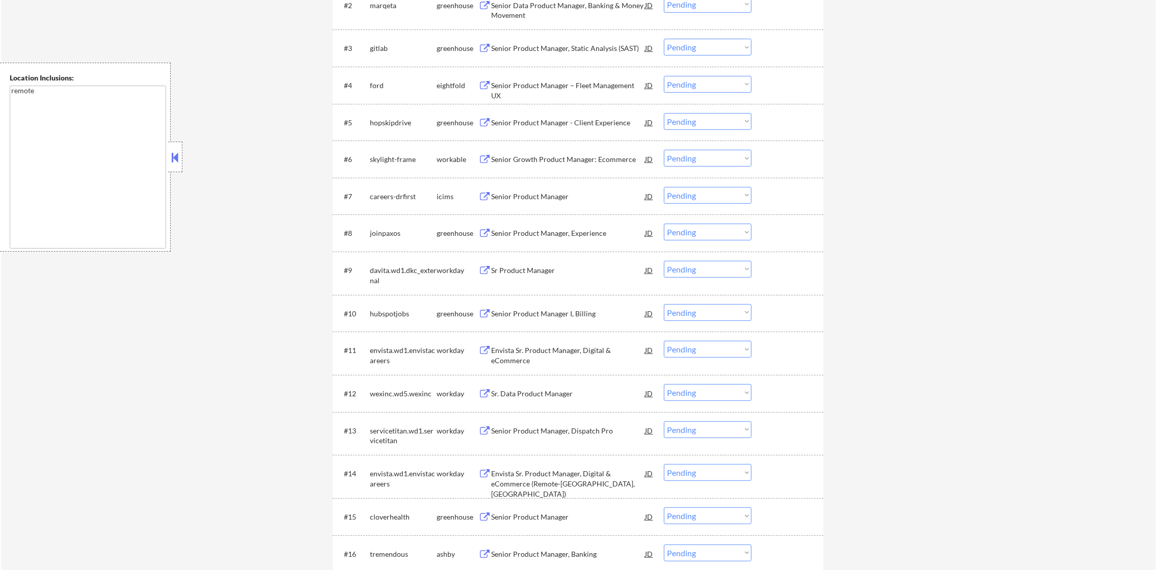
drag, startPoint x: 681, startPoint y: 117, endPoint x: 683, endPoint y: 130, distance: 13.4
click at [681, 121] on select "Choose an option... Pending Applied Excluded (Questions) Excluded (Expired) Exc…" at bounding box center [708, 121] width 88 height 17
click at [664, 113] on select "Choose an option... Pending Applied Excluded (Questions) Excluded (Expired) Exc…" at bounding box center [708, 121] width 88 height 17
select select ""pending""
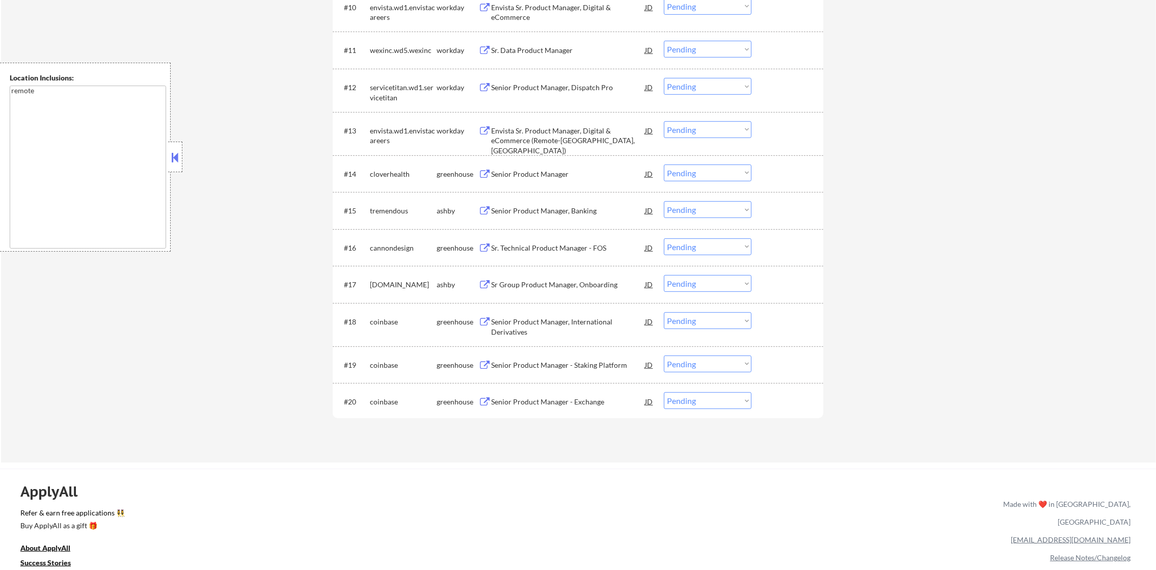
scroll to position [777, 0]
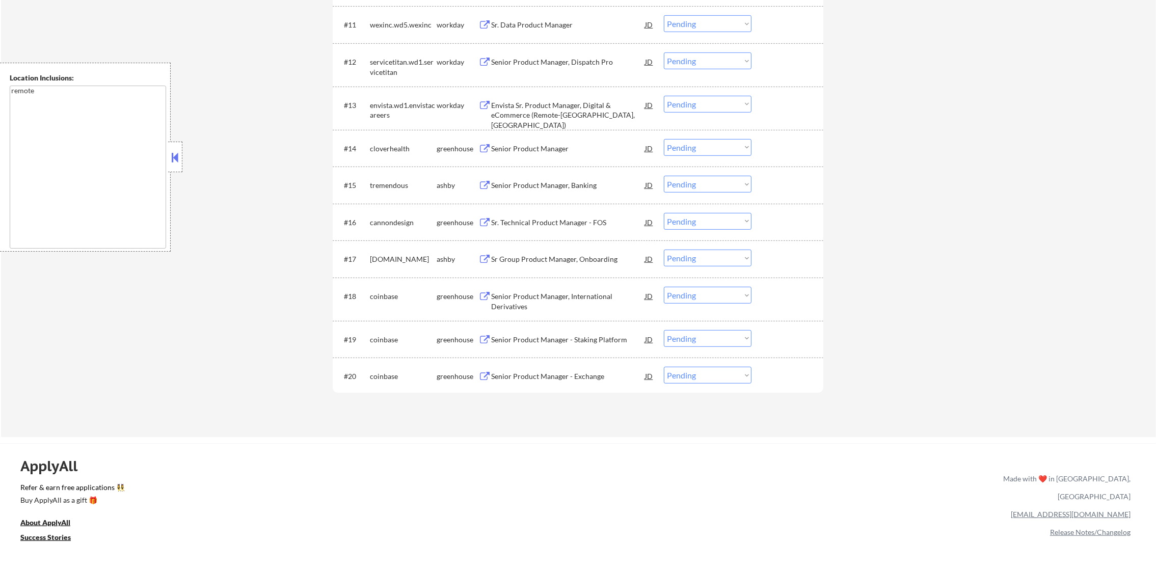
click at [702, 62] on select "Choose an option... Pending Applied Excluded (Questions) Excluded (Expired) Exc…" at bounding box center [708, 60] width 88 height 17
click at [664, 52] on select "Choose an option... Pending Applied Excluded (Questions) Excluded (Expired) Exc…" at bounding box center [708, 60] width 88 height 17
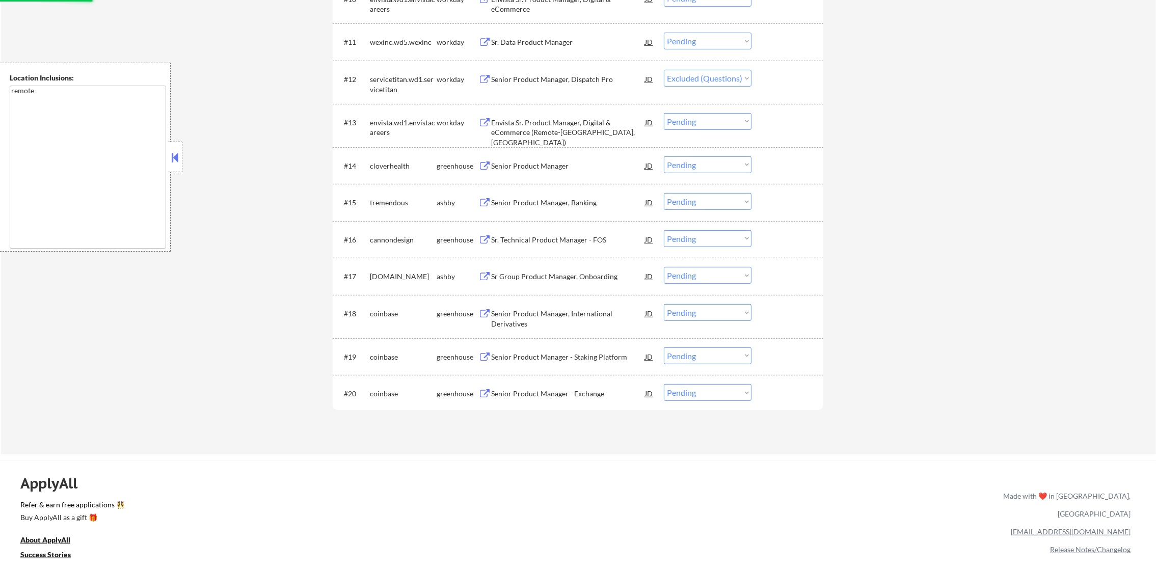
scroll to position [751, 0]
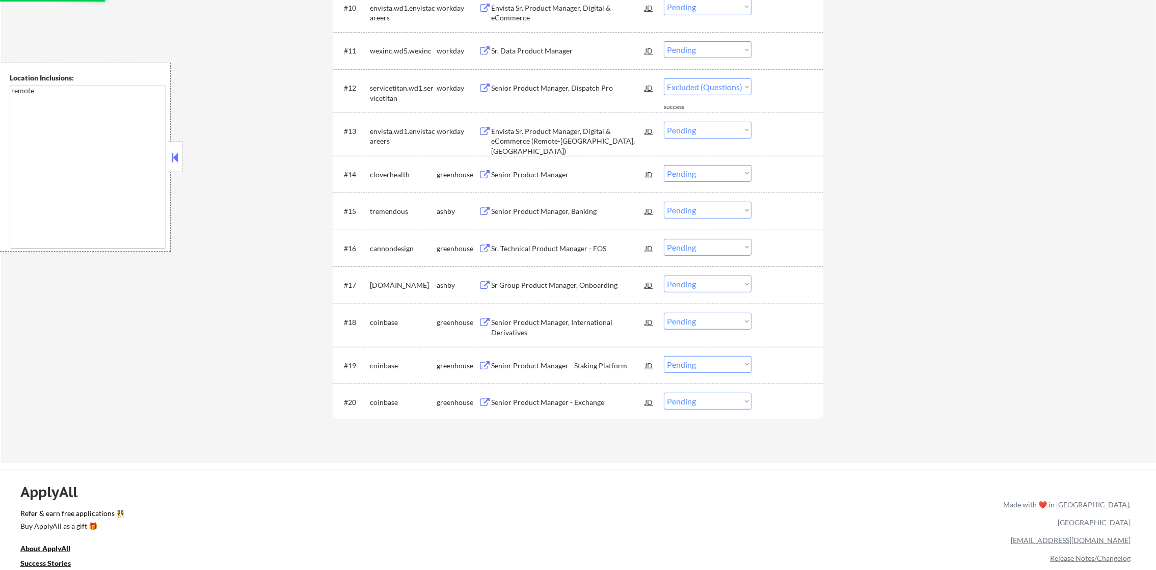
select select ""pending""
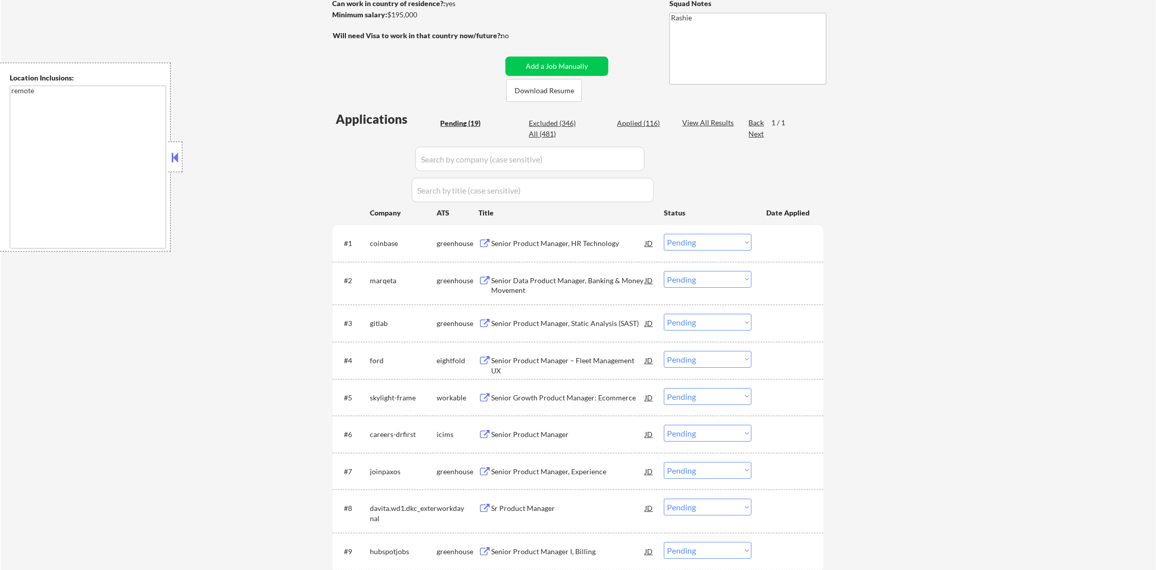
scroll to position [166, 0]
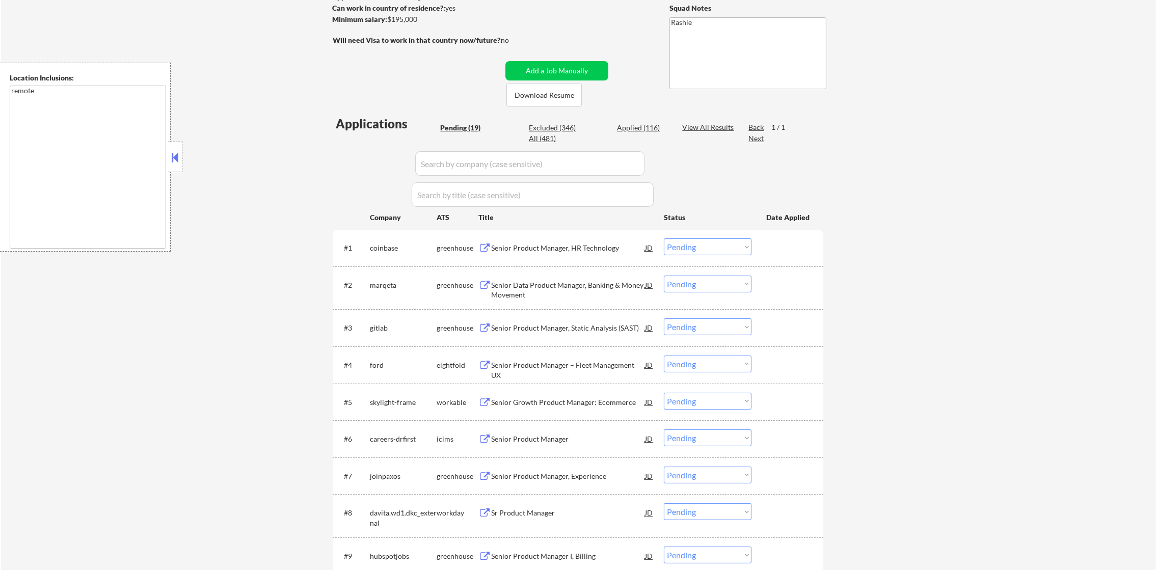
drag, startPoint x: 155, startPoint y: 11, endPoint x: 649, endPoint y: 128, distance: 506.8
click at [649, 128] on div "Applied (116)" at bounding box center [642, 128] width 51 height 10
select select ""applied""
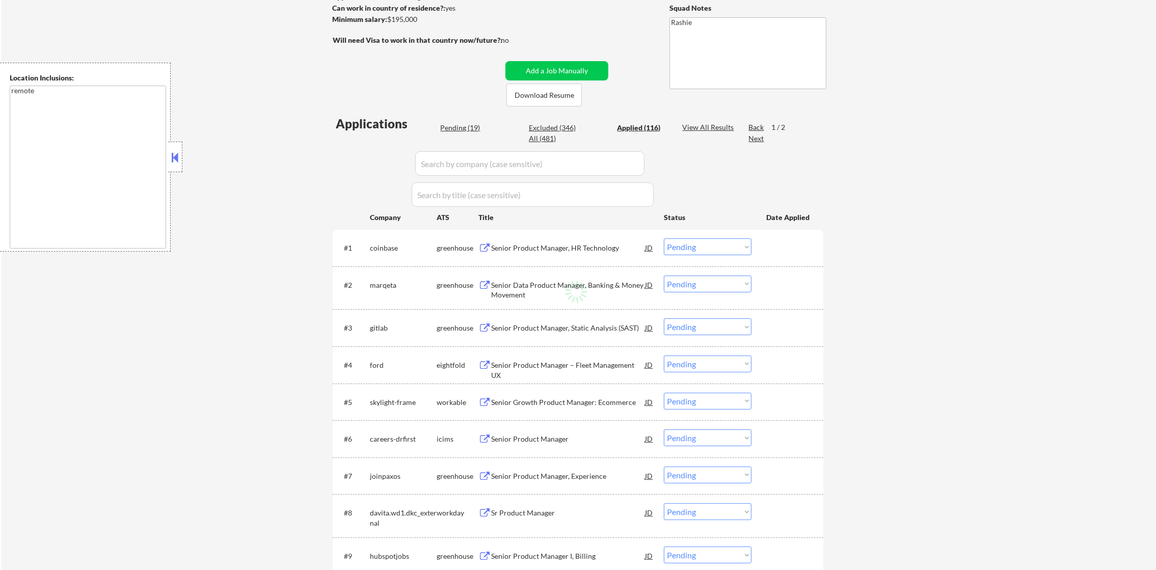
select select ""applied""
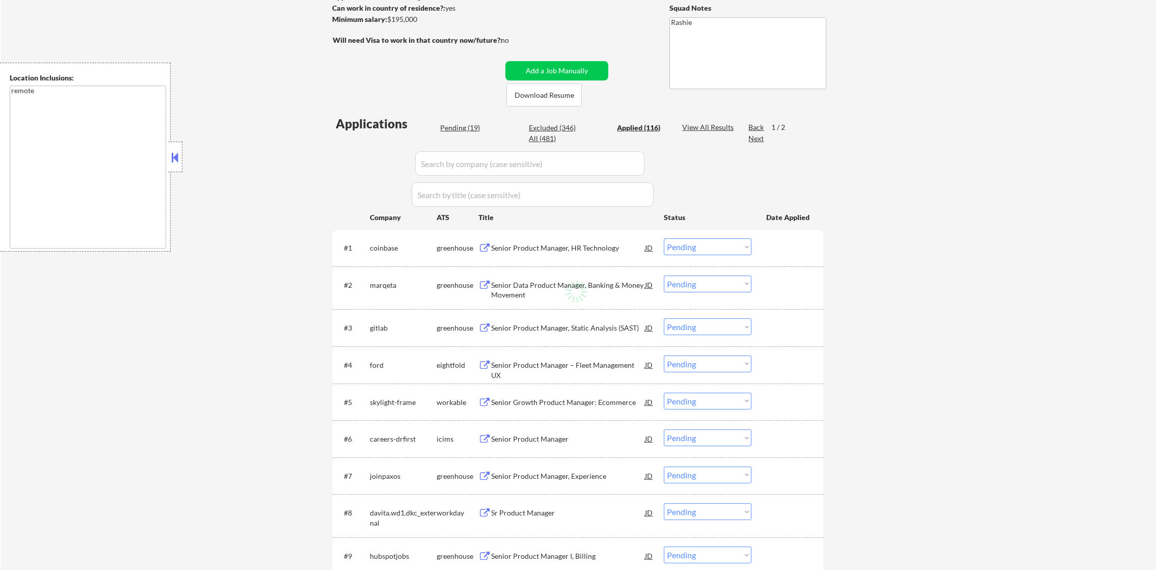
select select ""applied""
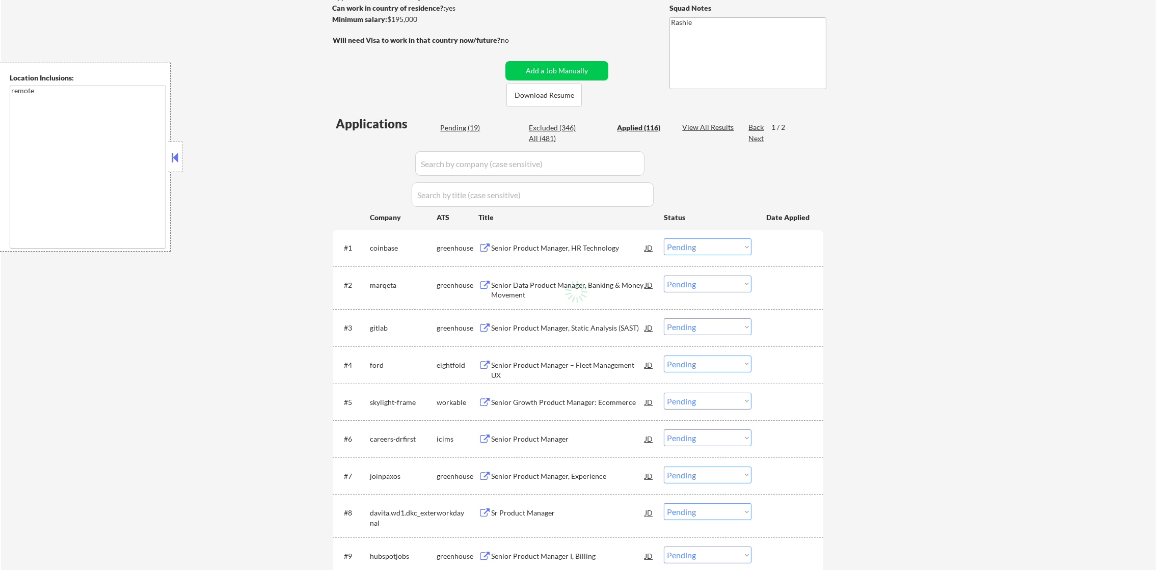
select select ""applied""
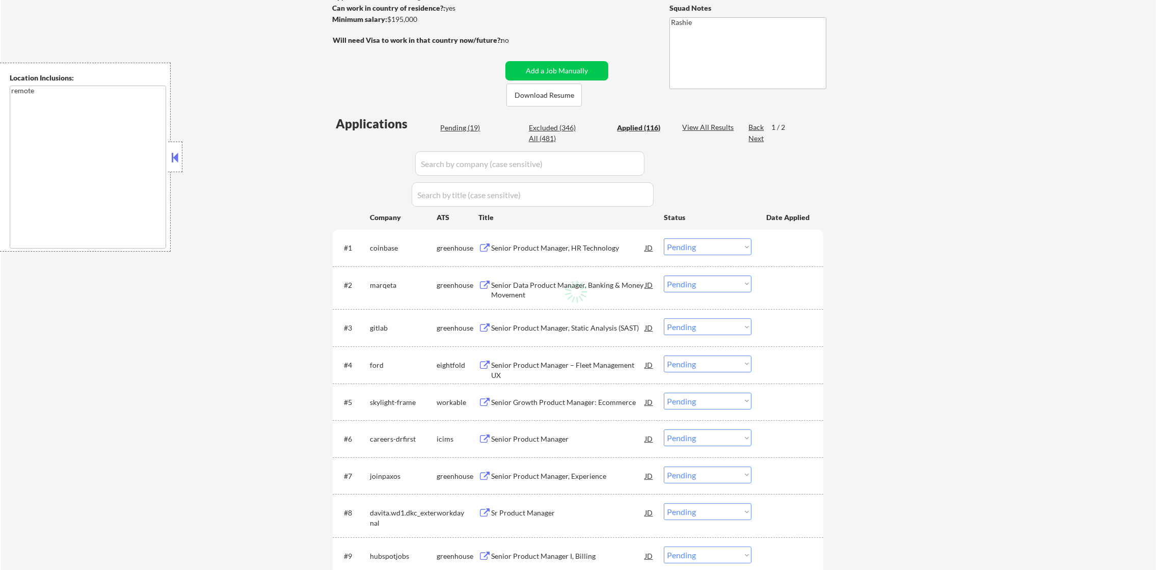
select select ""applied""
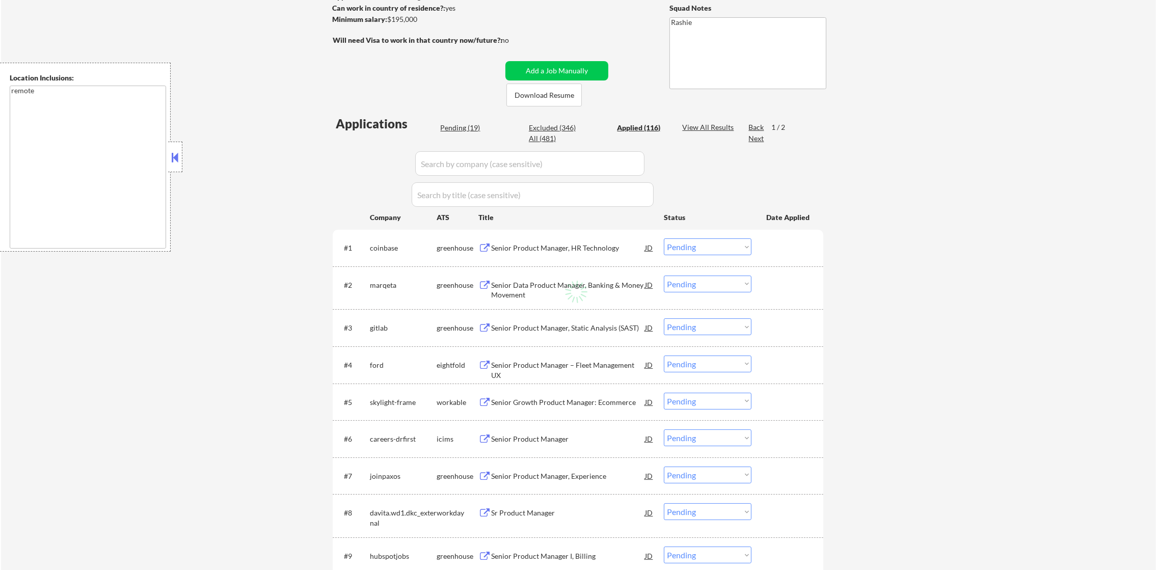
select select ""applied""
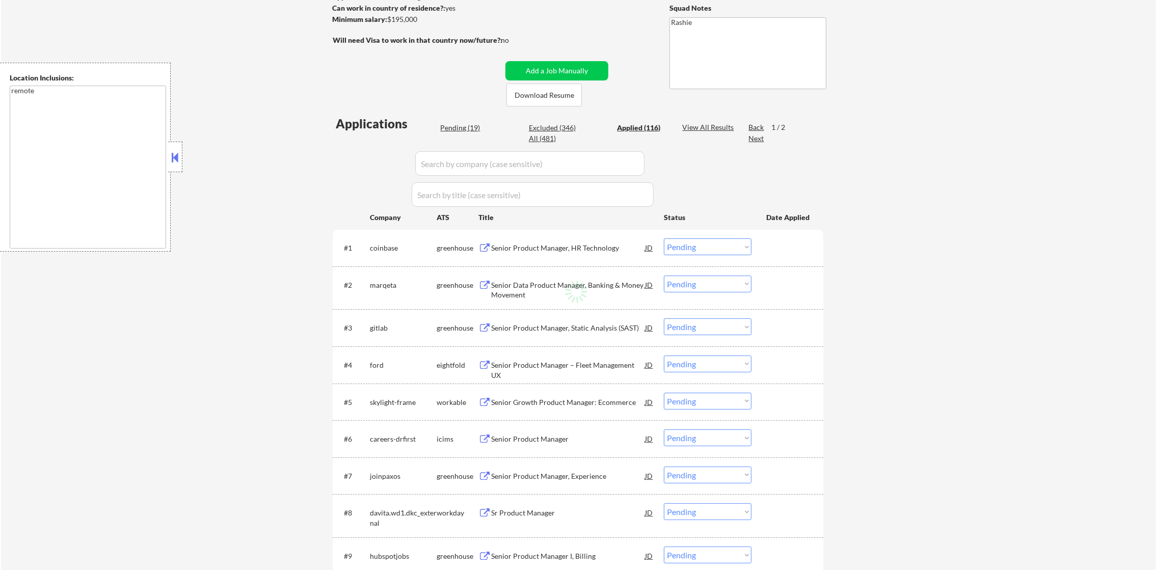
select select ""applied""
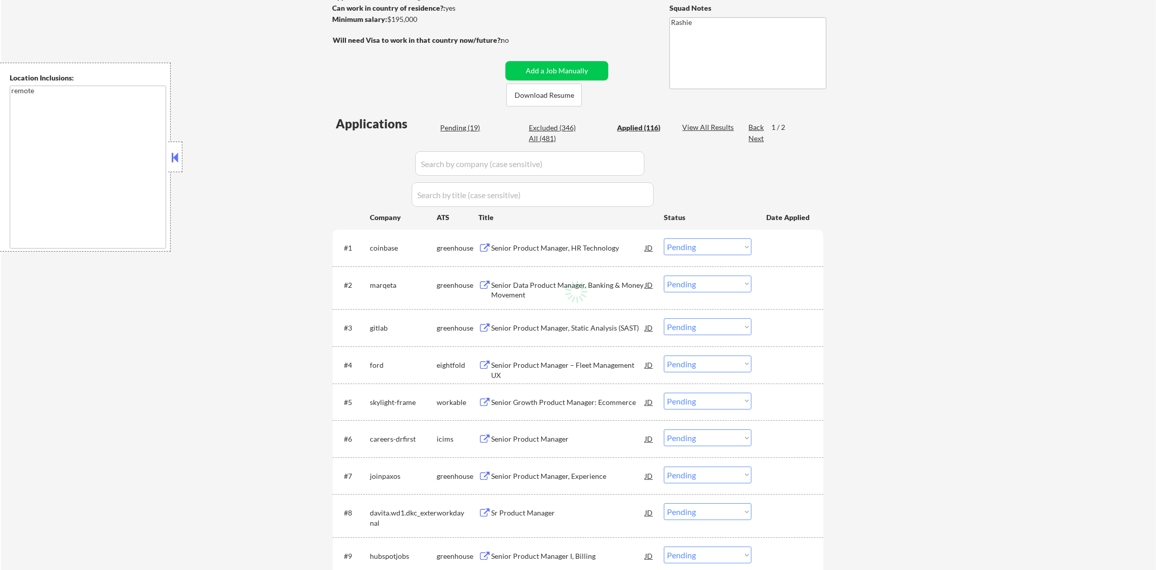
select select ""applied""
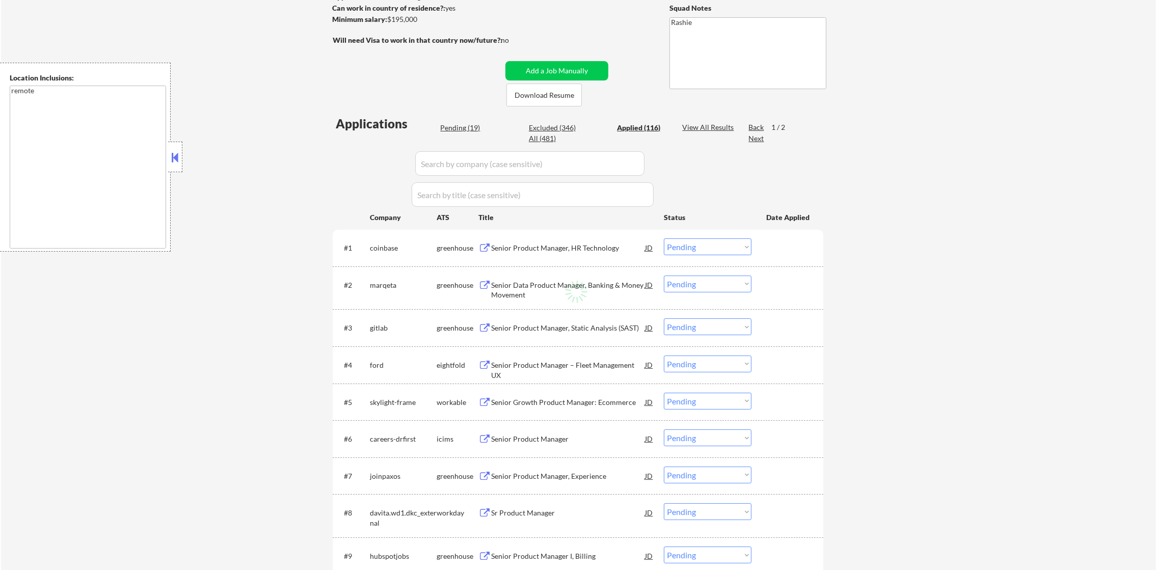
select select ""applied""
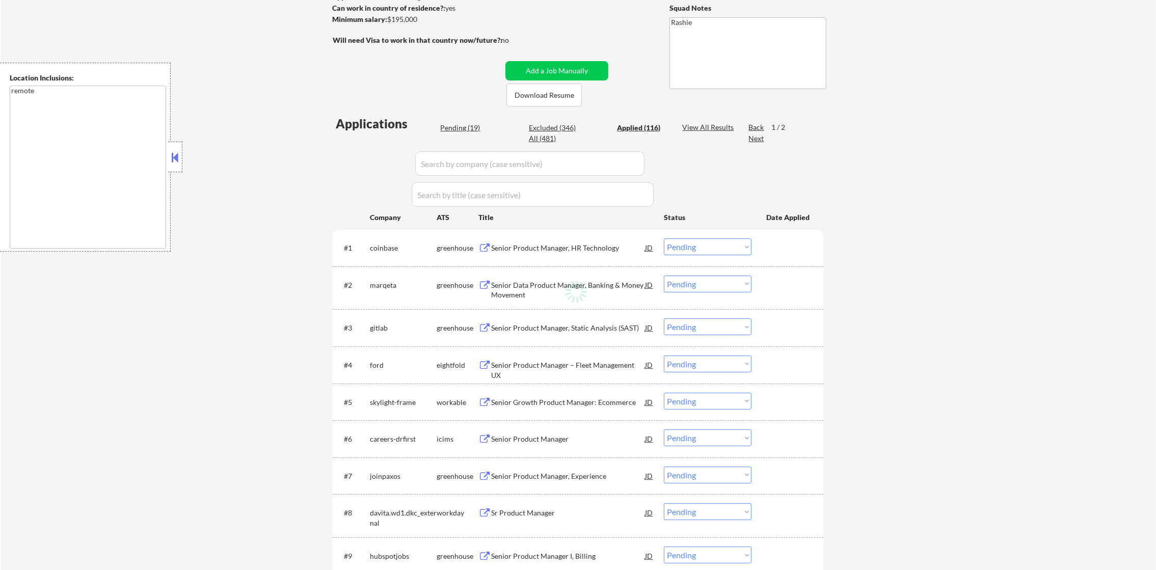
select select ""applied""
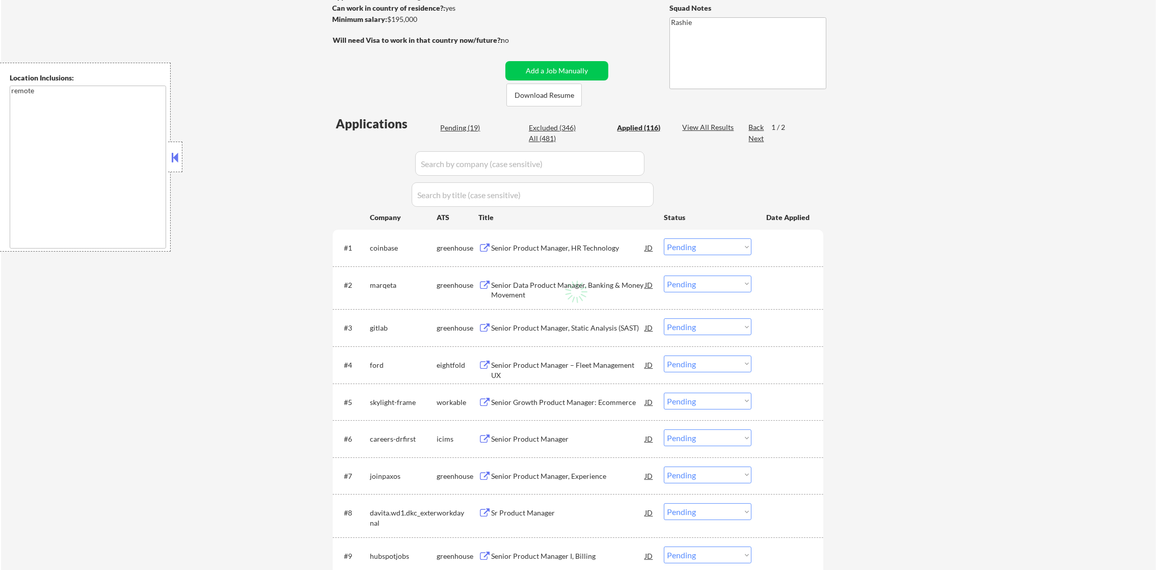
select select ""applied""
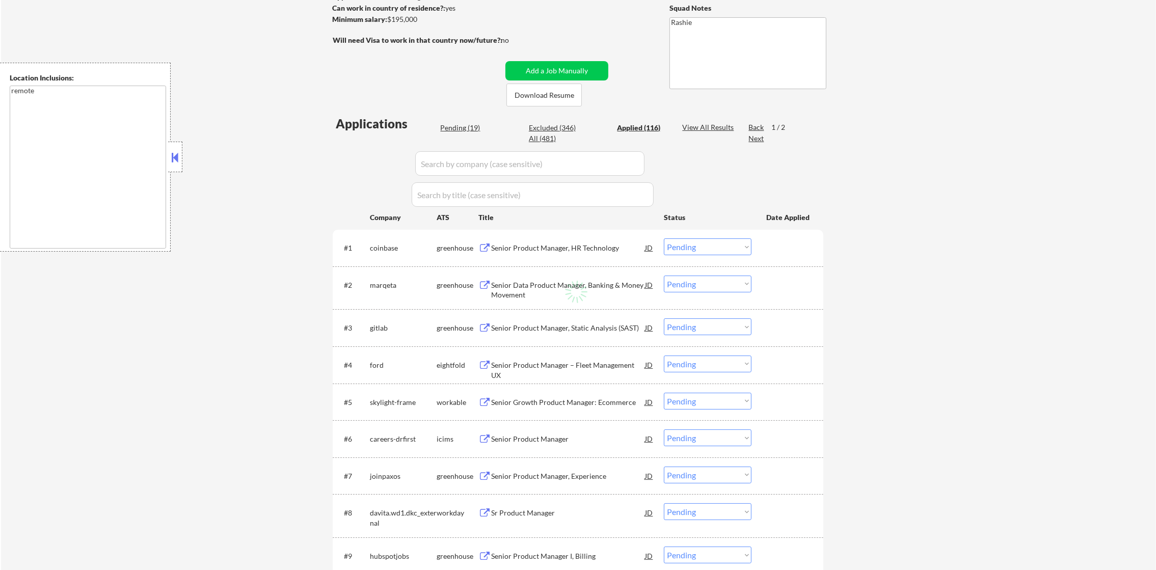
select select ""applied""
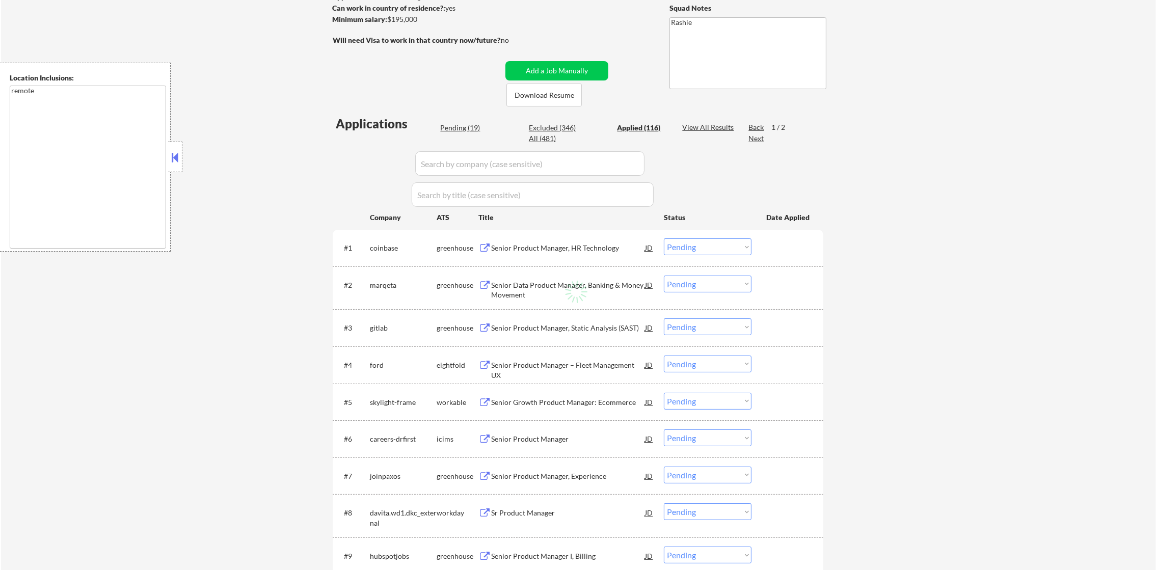
select select ""applied""
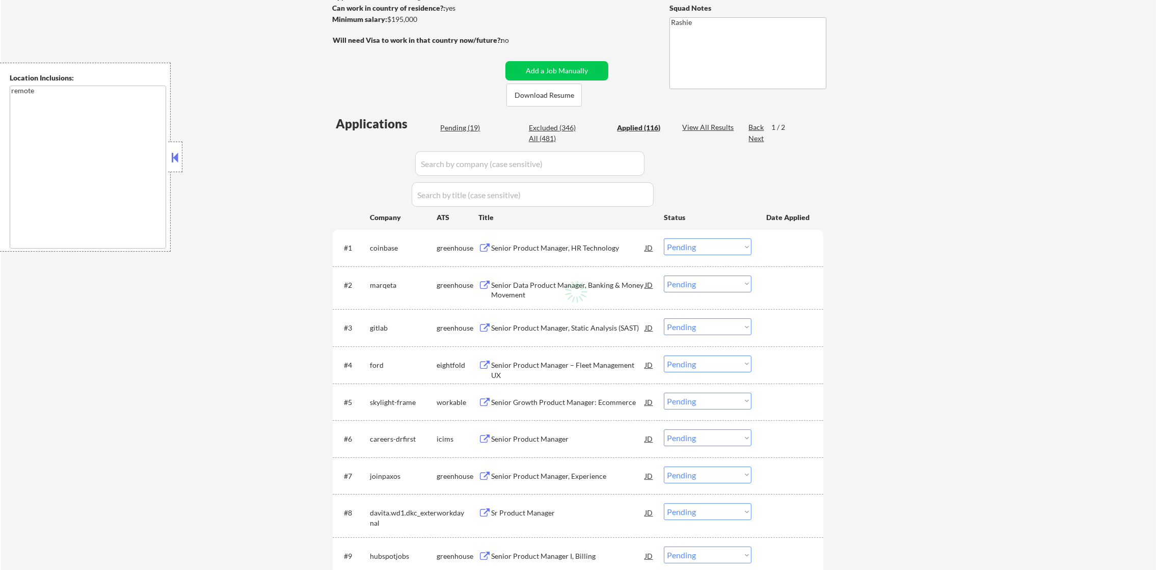
select select ""applied""
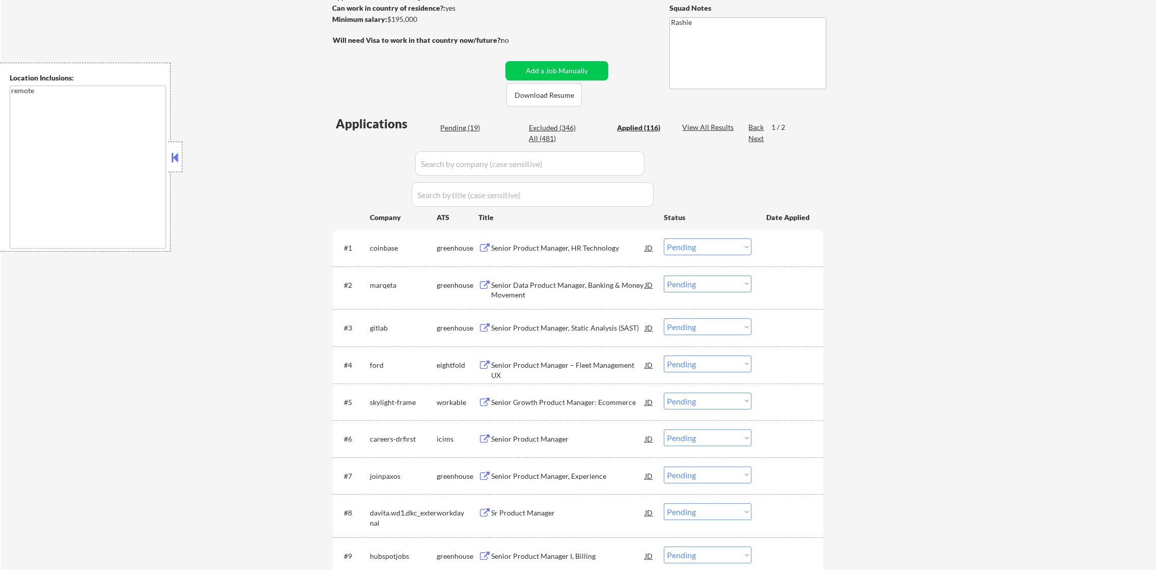
select select ""applied""
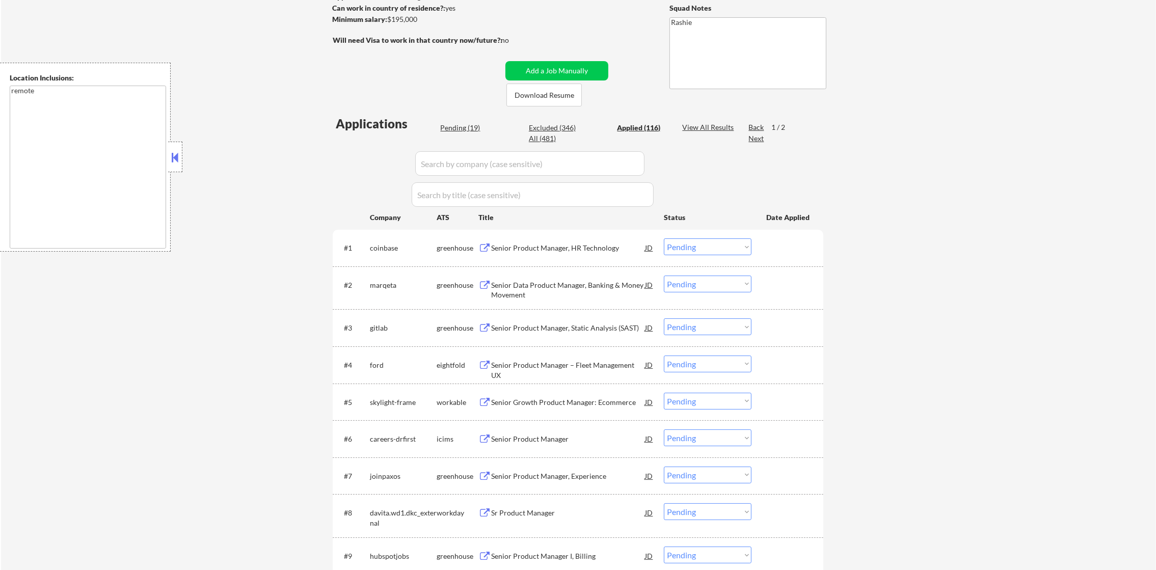
select select ""applied""
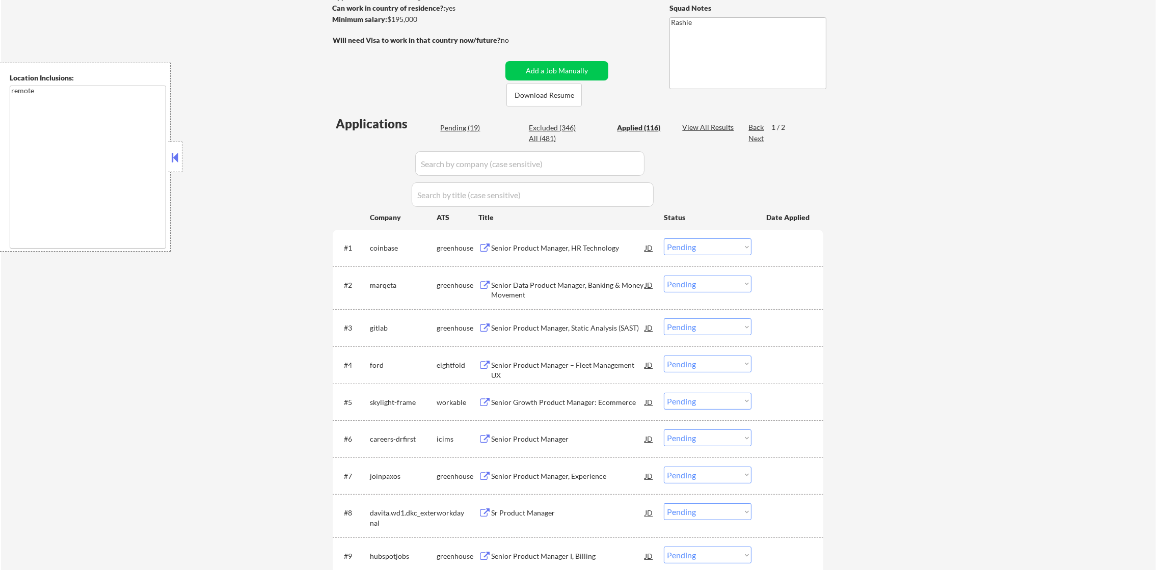
select select ""applied""
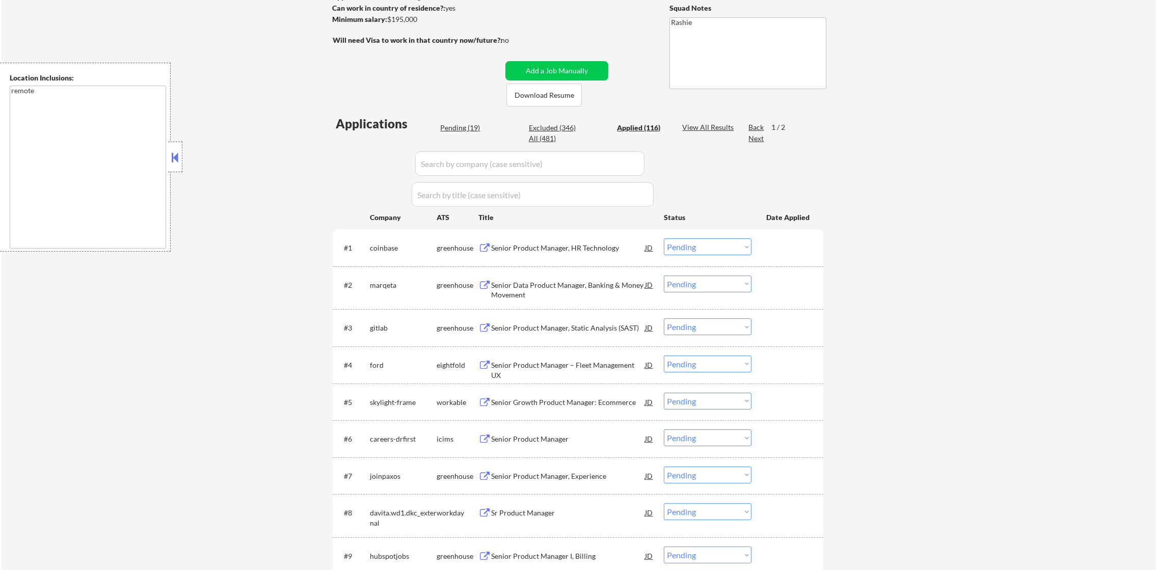
select select ""applied""
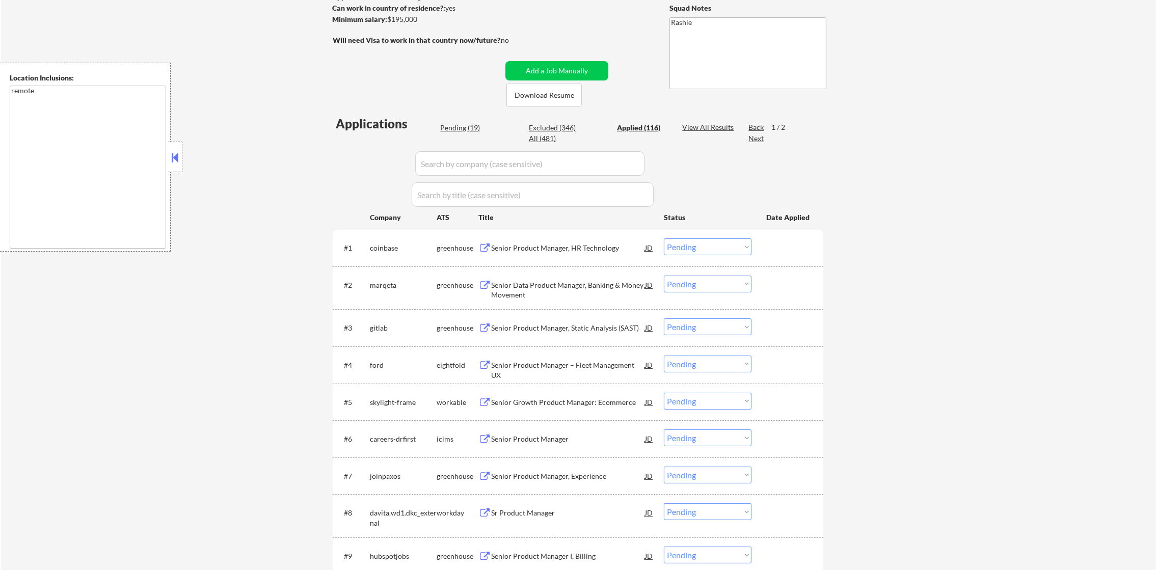
select select ""applied""
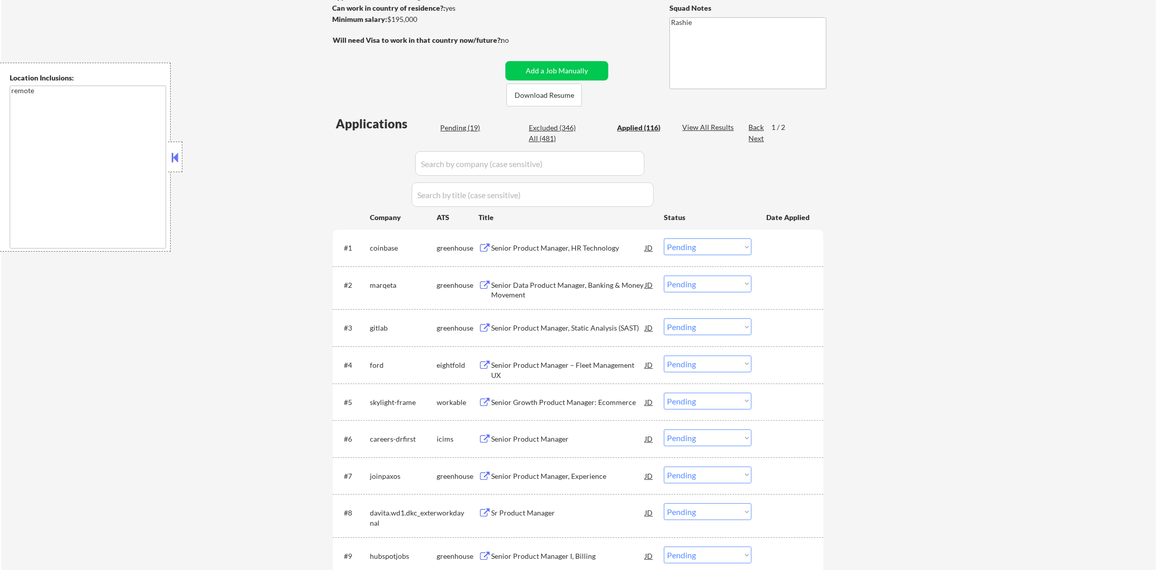
select select ""applied""
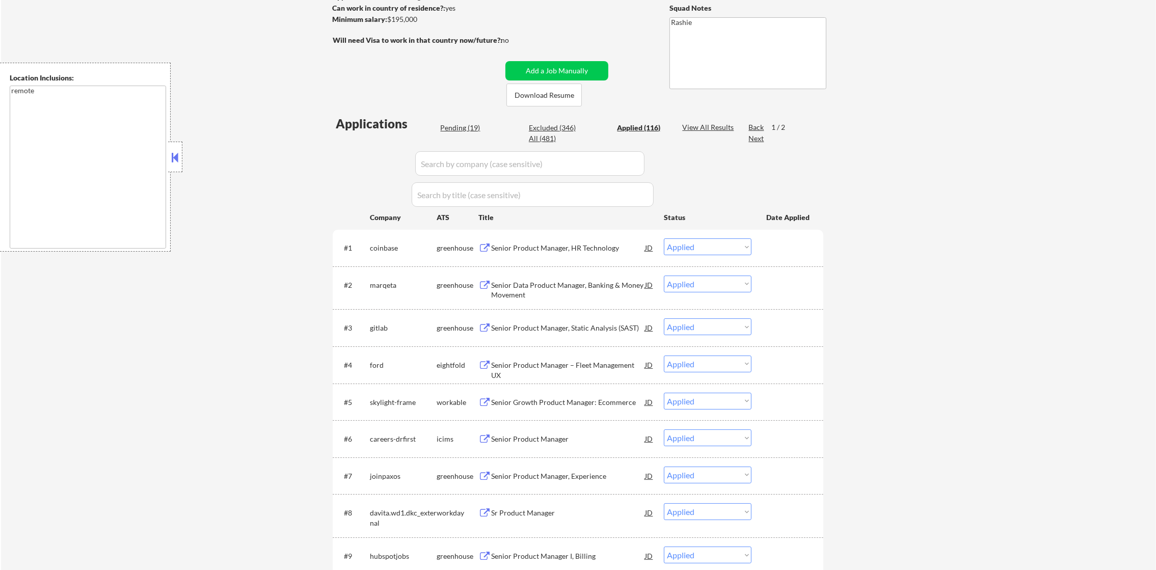
select select ""applied""
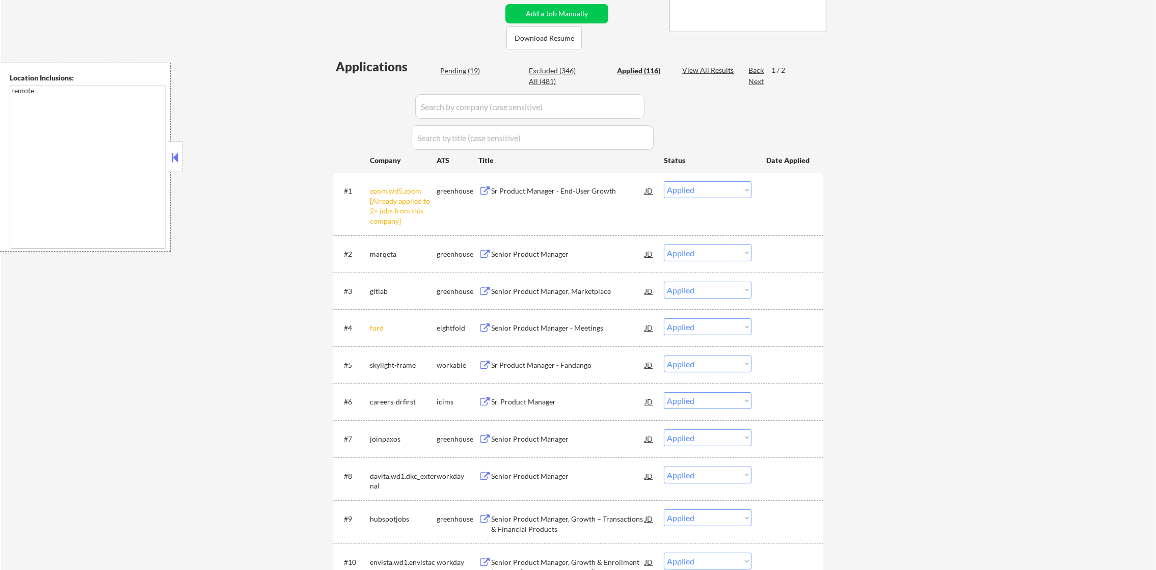
scroll to position [242, 0]
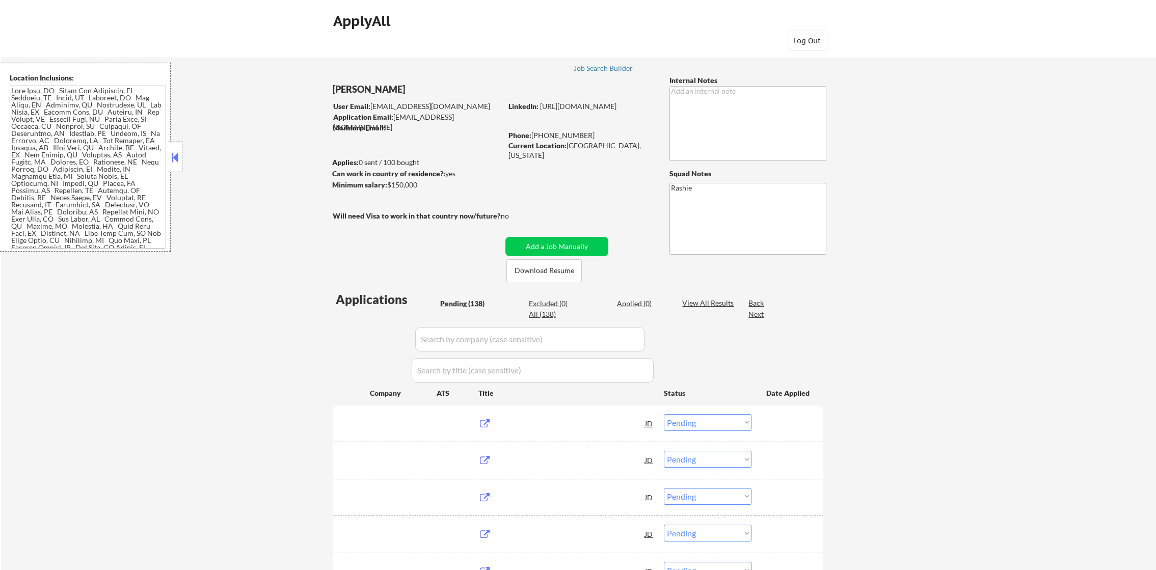
select select ""pending""
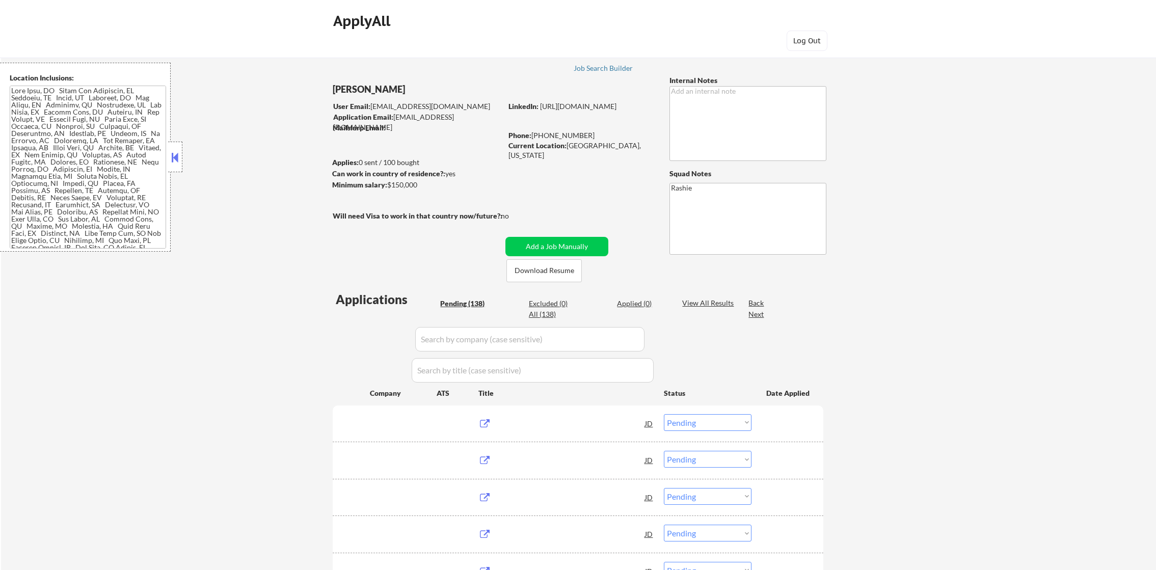
select select ""pending""
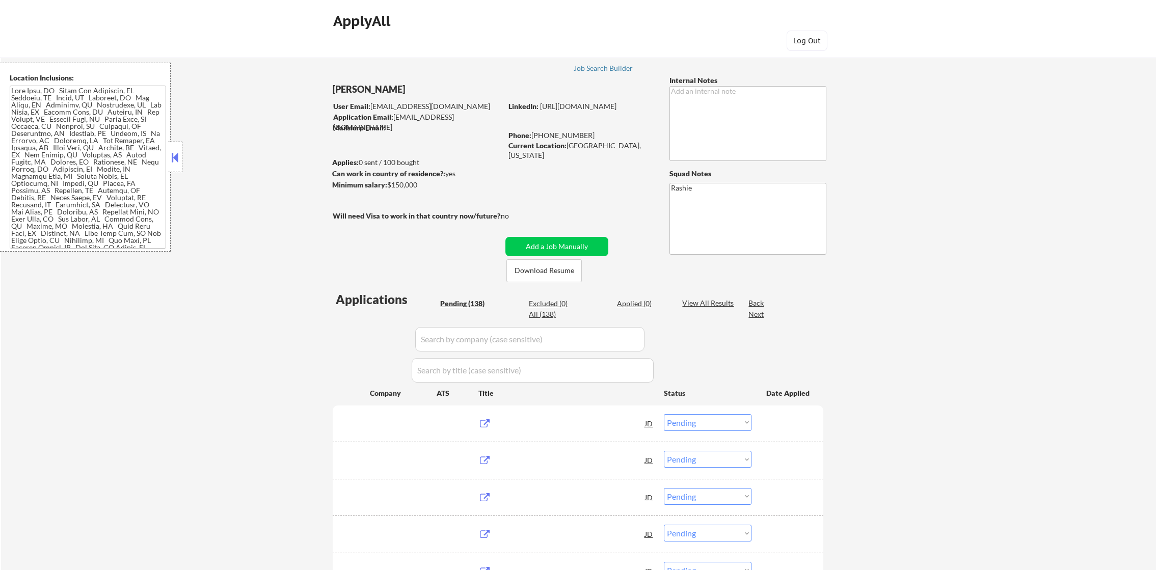
select select ""pending""
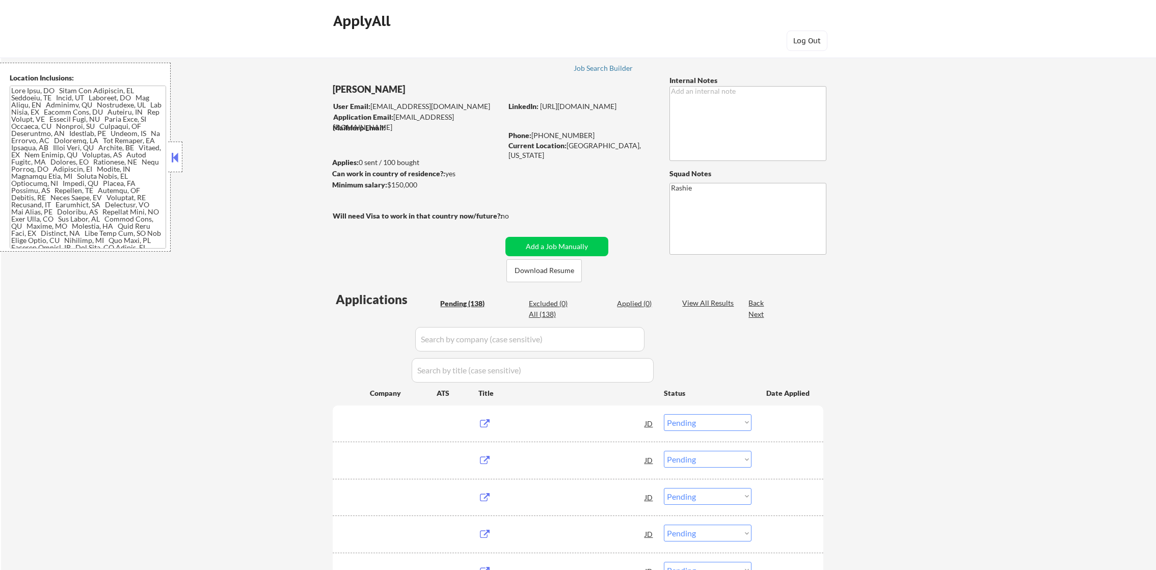
select select ""pending""
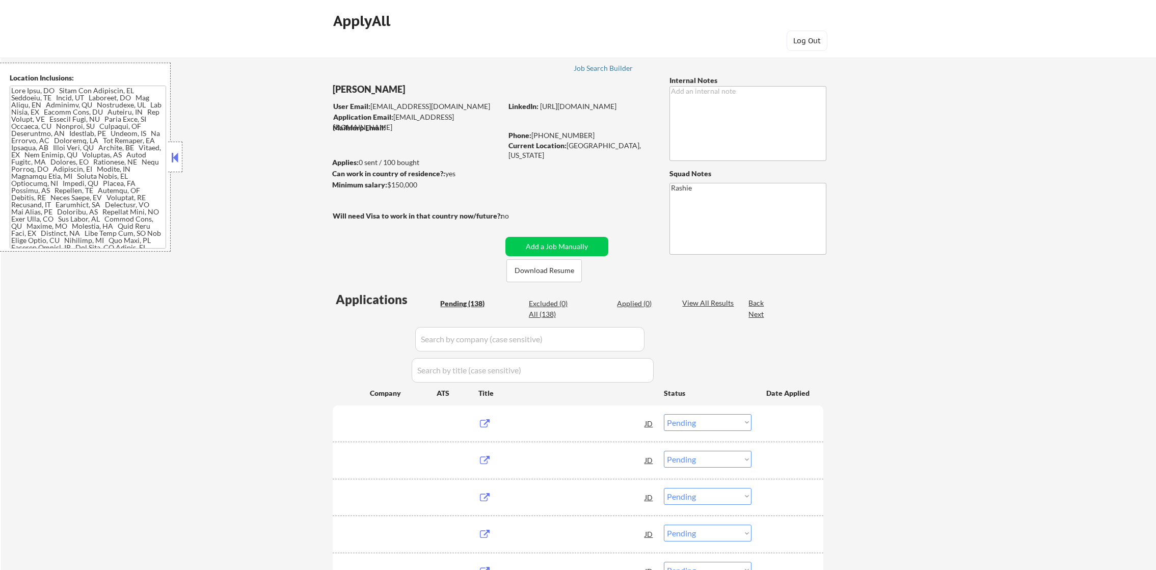
select select ""pending""
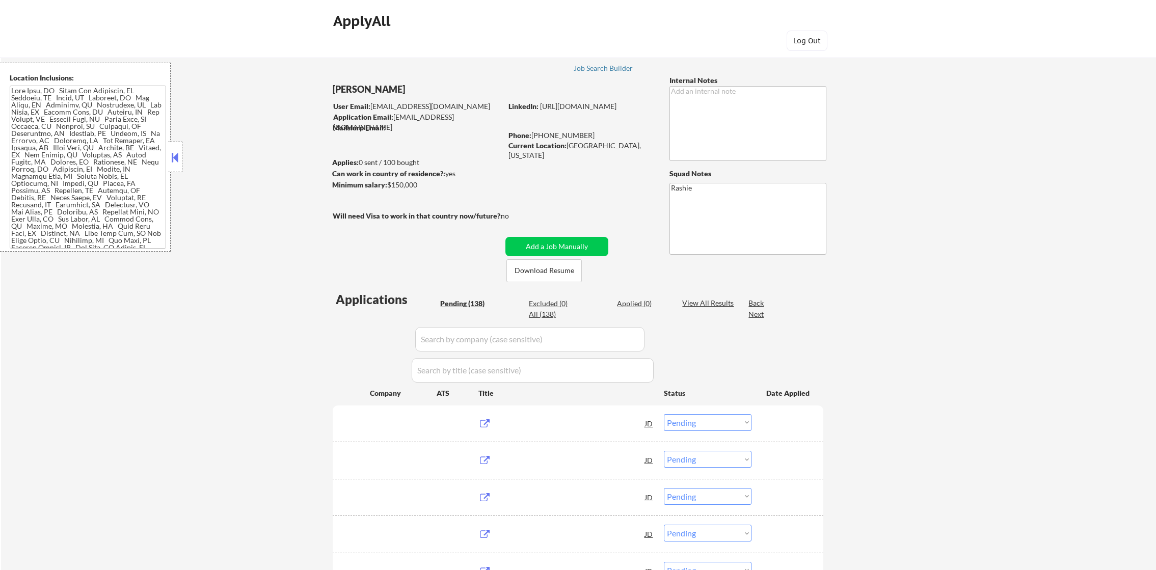
select select ""pending""
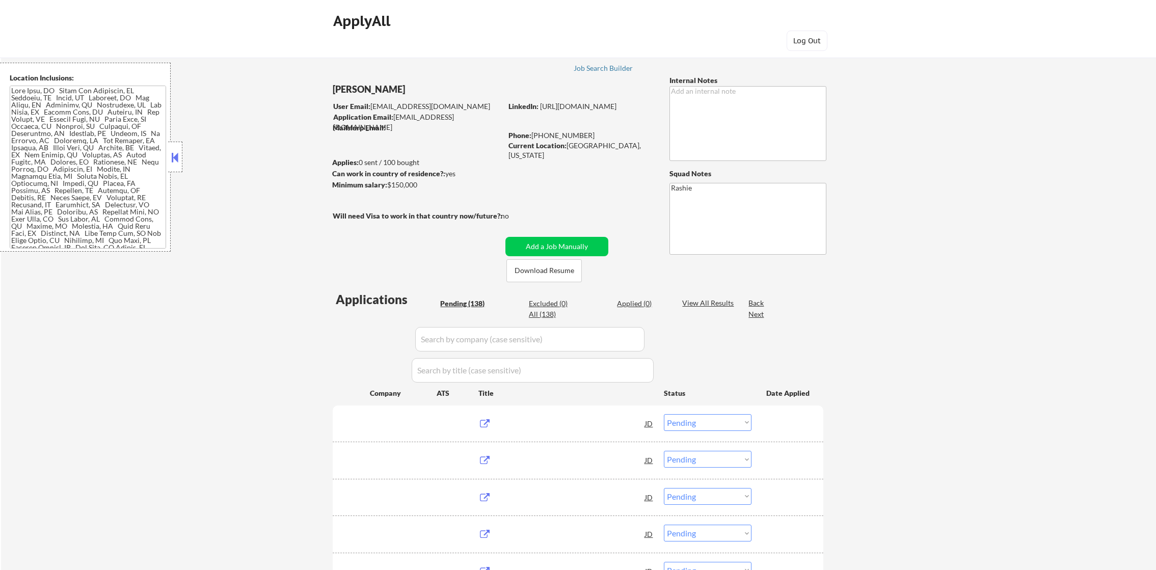
select select ""pending""
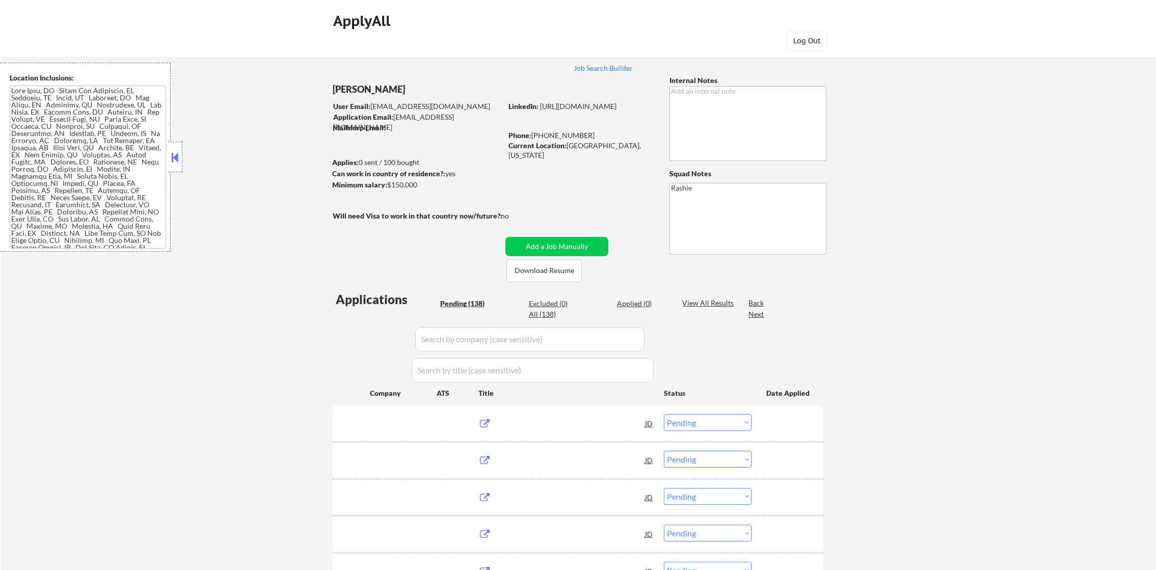
select select ""pending""
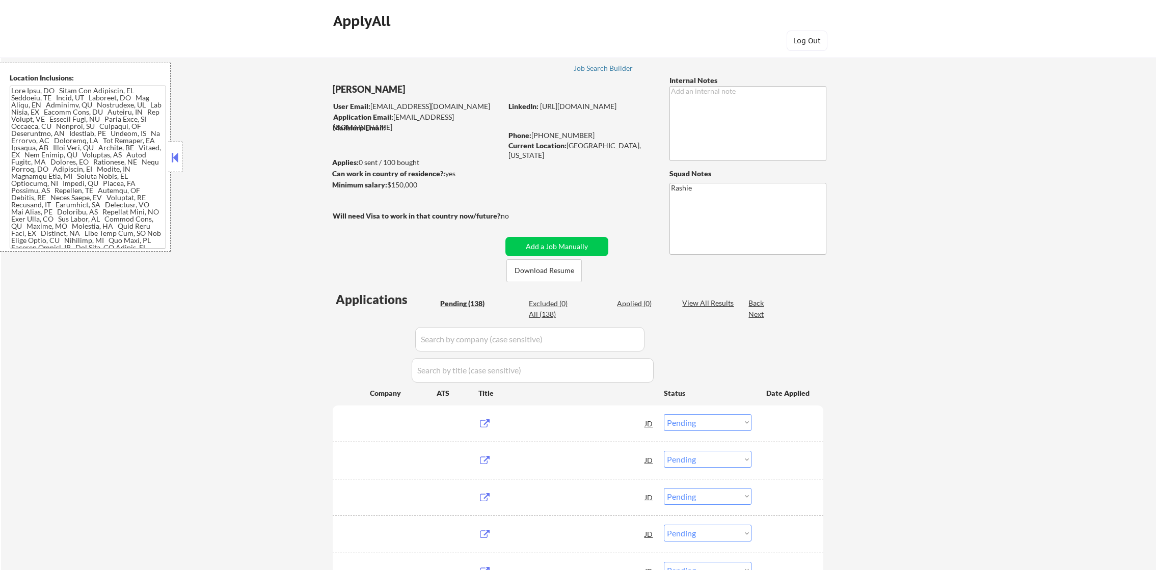
select select ""pending""
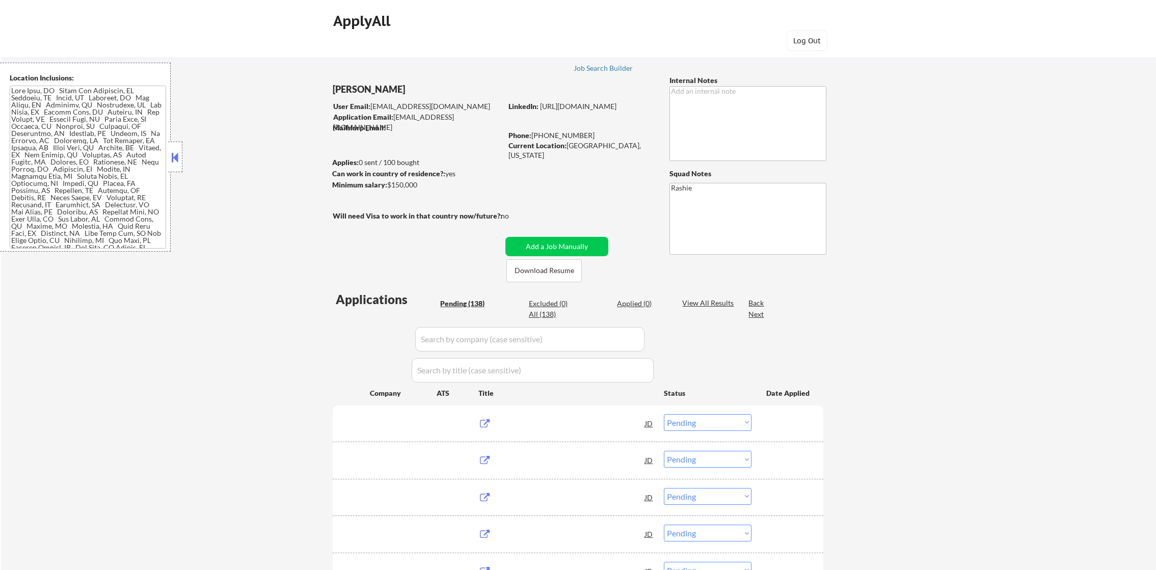
select select ""pending""
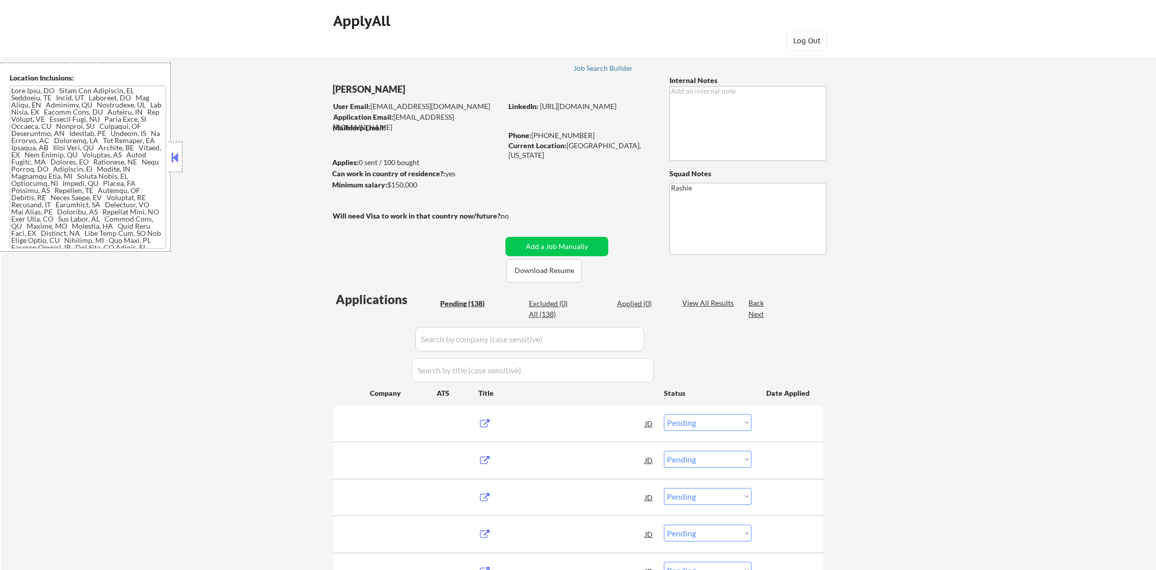
select select ""pending""
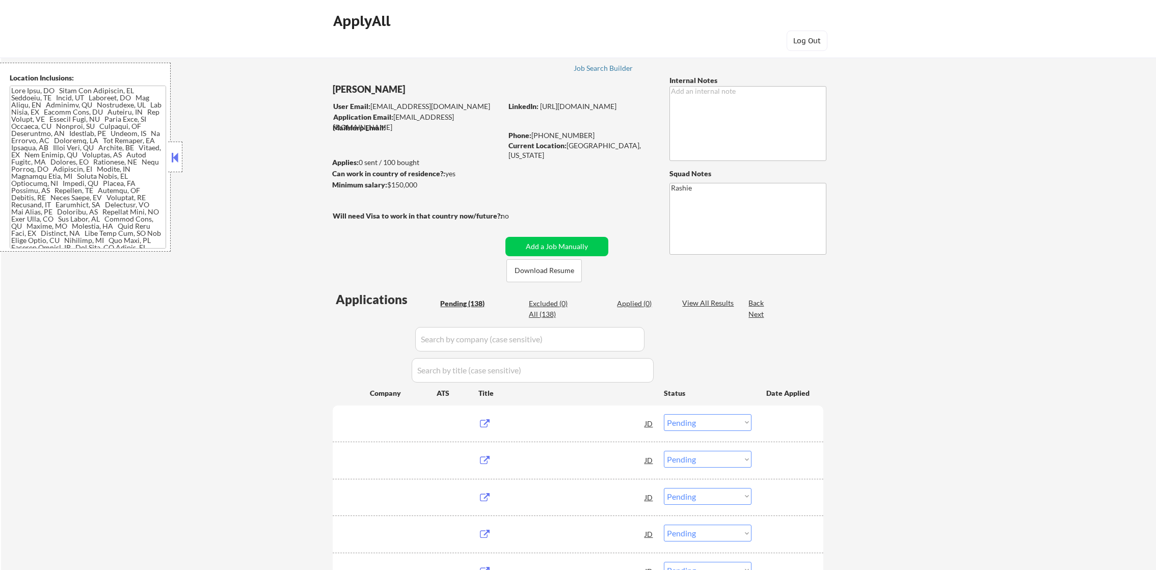
select select ""pending""
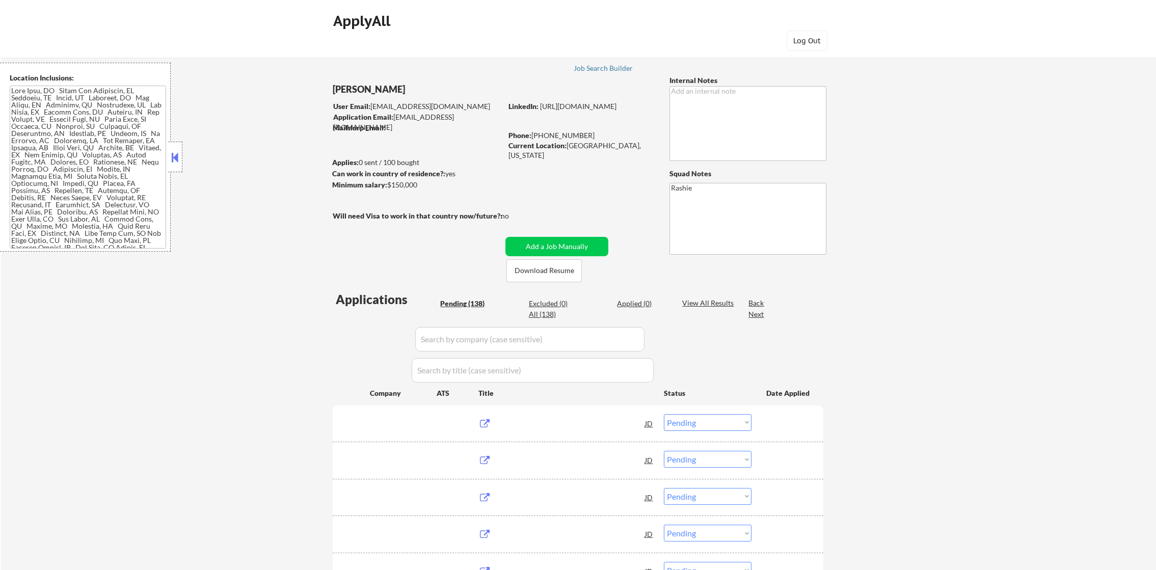
select select ""pending""
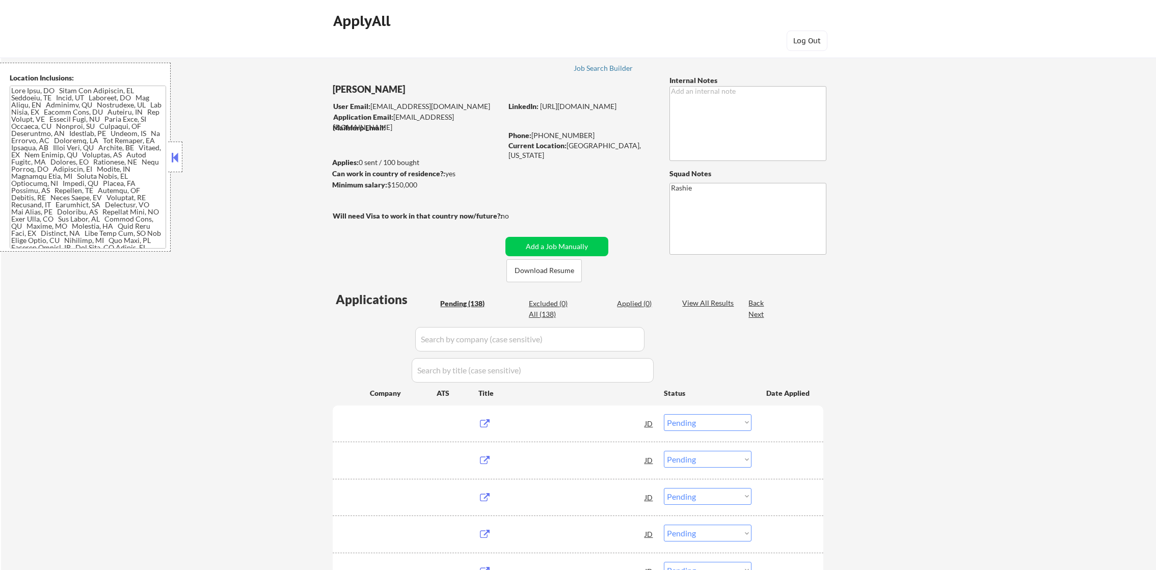
select select ""pending""
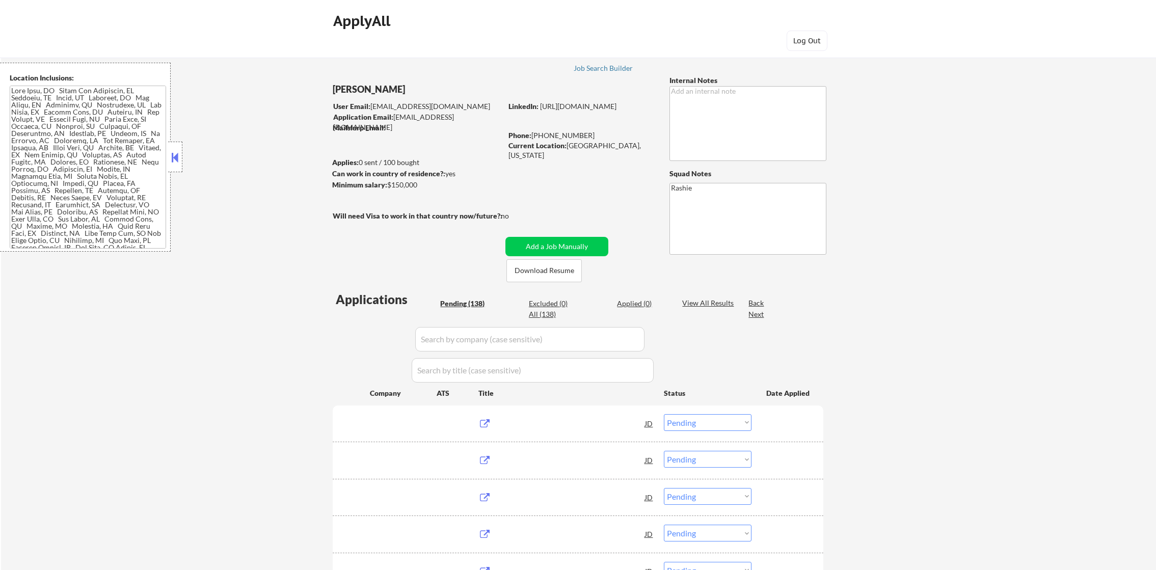
select select ""pending""
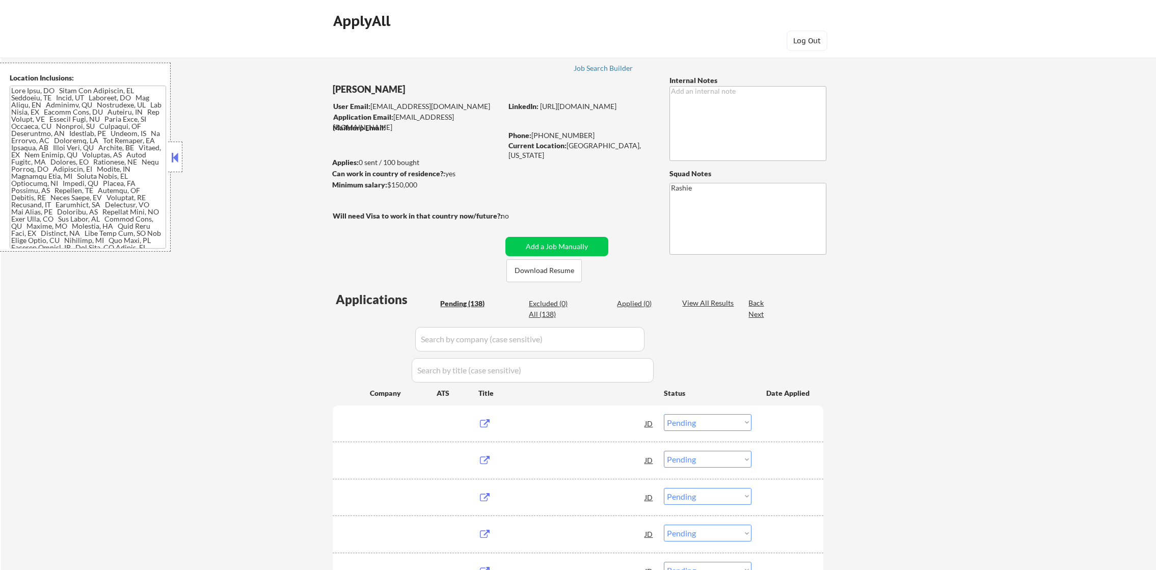
select select ""pending""
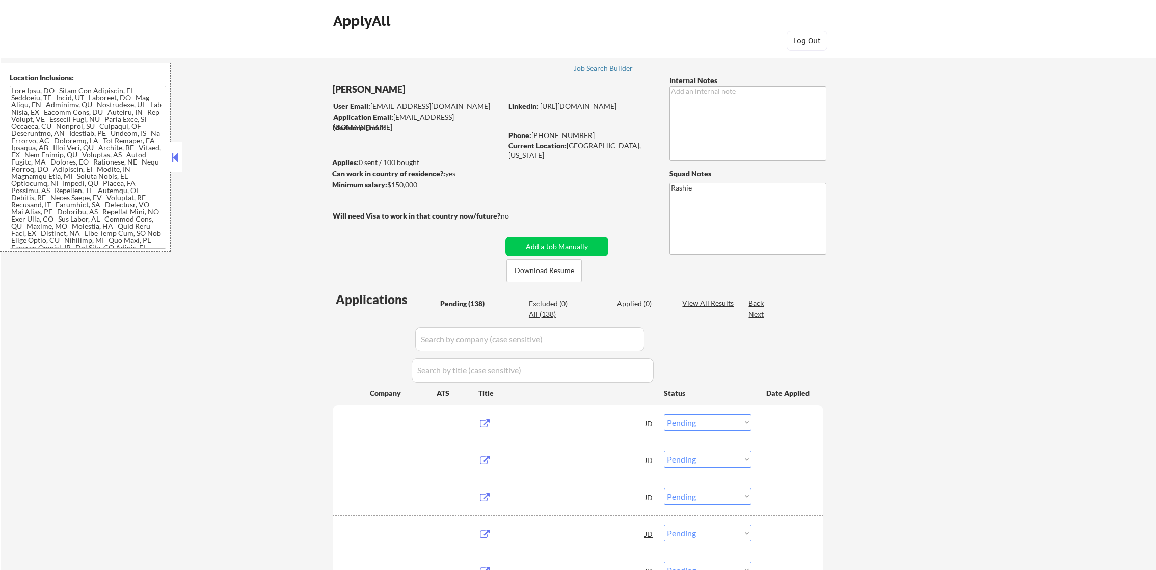
select select ""pending""
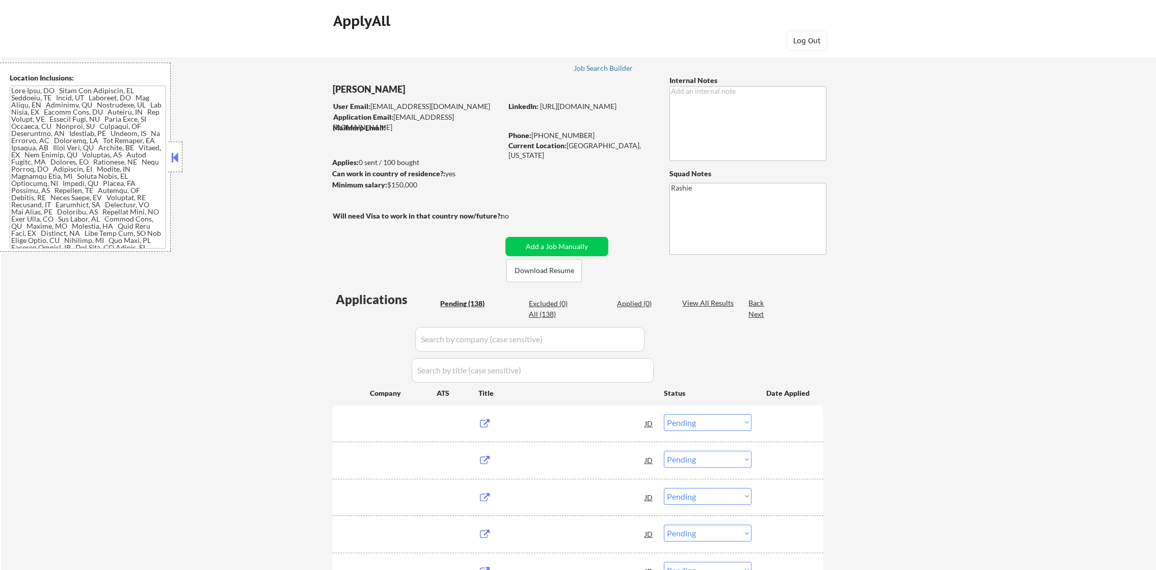
select select ""pending""
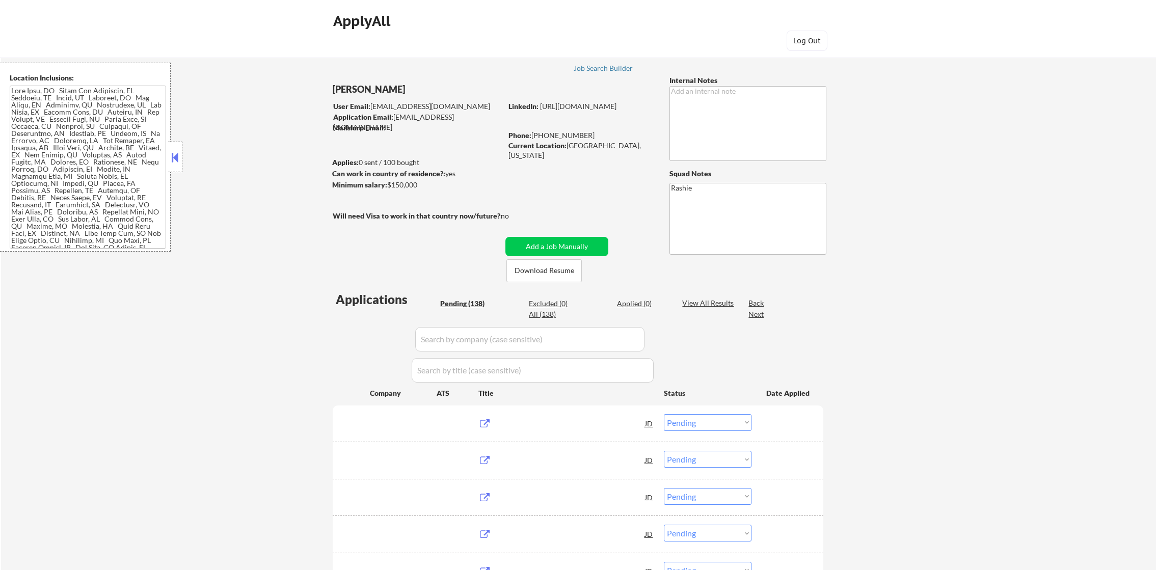
select select ""pending""
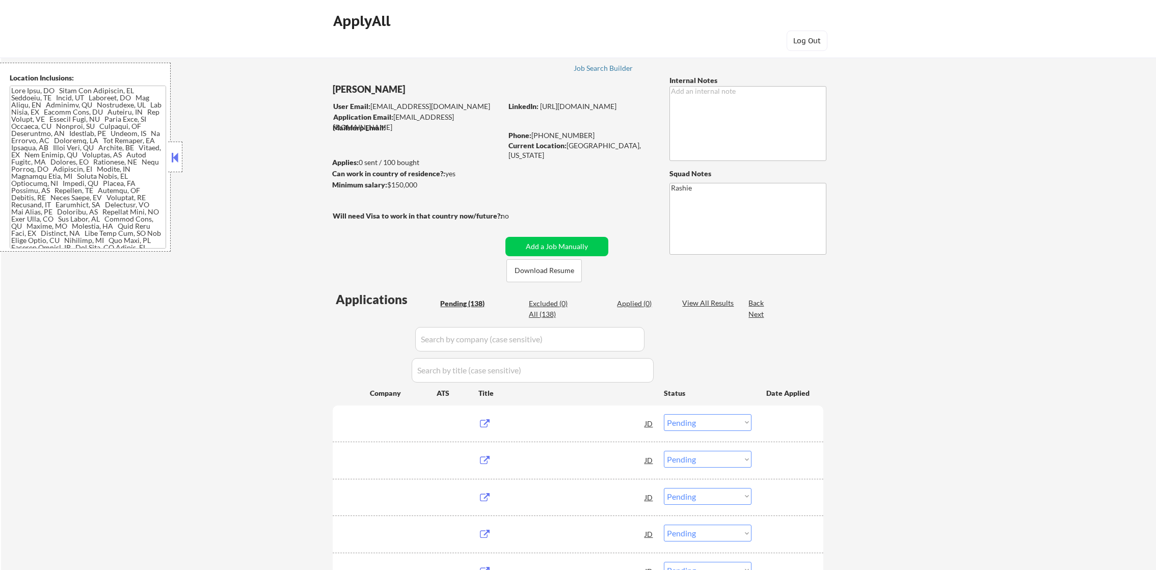
select select ""pending""
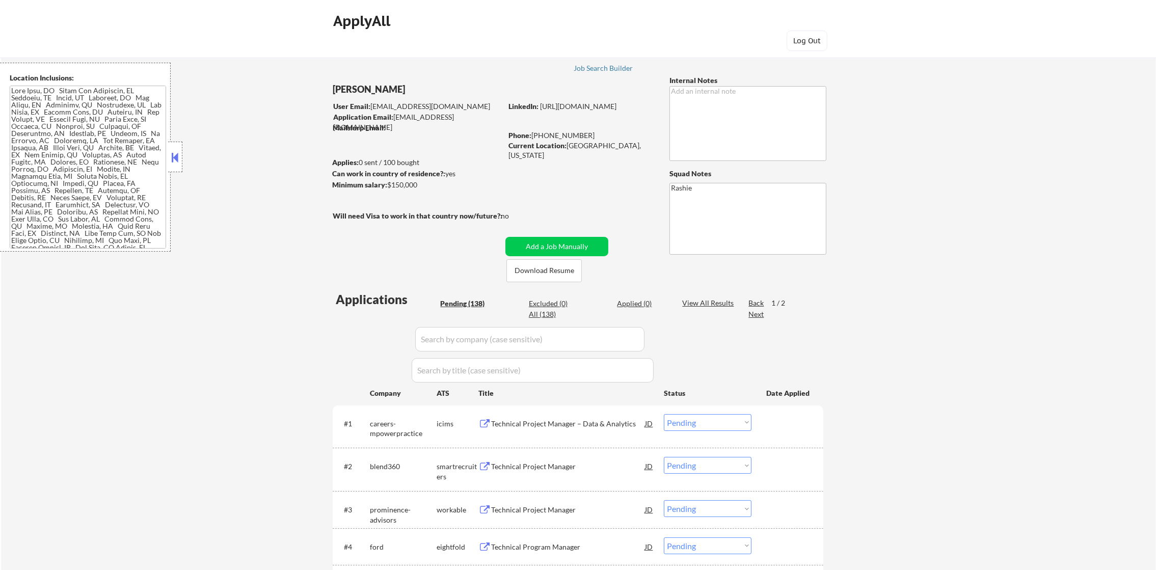
scroll to position [11, 0]
drag, startPoint x: 634, startPoint y: 68, endPoint x: 618, endPoint y: 68, distance: 15.3
drag, startPoint x: 618, startPoint y: 68, endPoint x: 618, endPoint y: 74, distance: 6.6
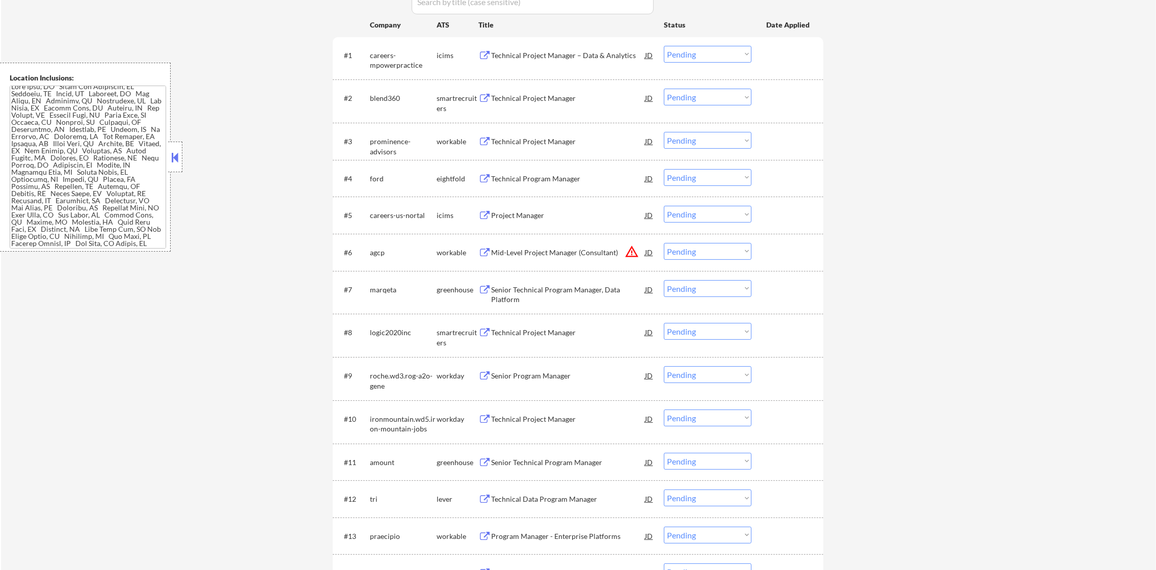
scroll to position [382, 0]
